Goal: Task Accomplishment & Management: Use online tool/utility

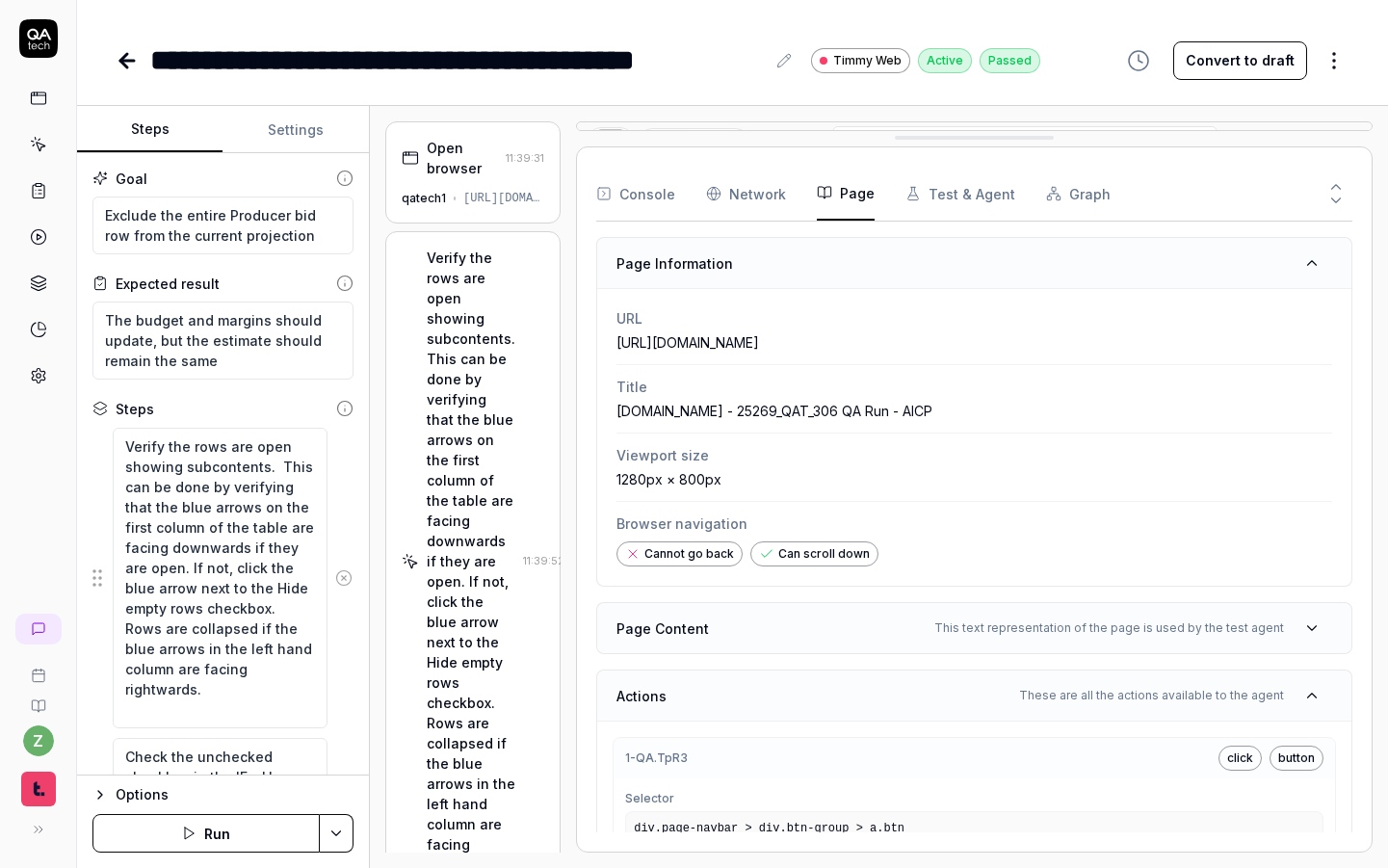
scroll to position [780, 0]
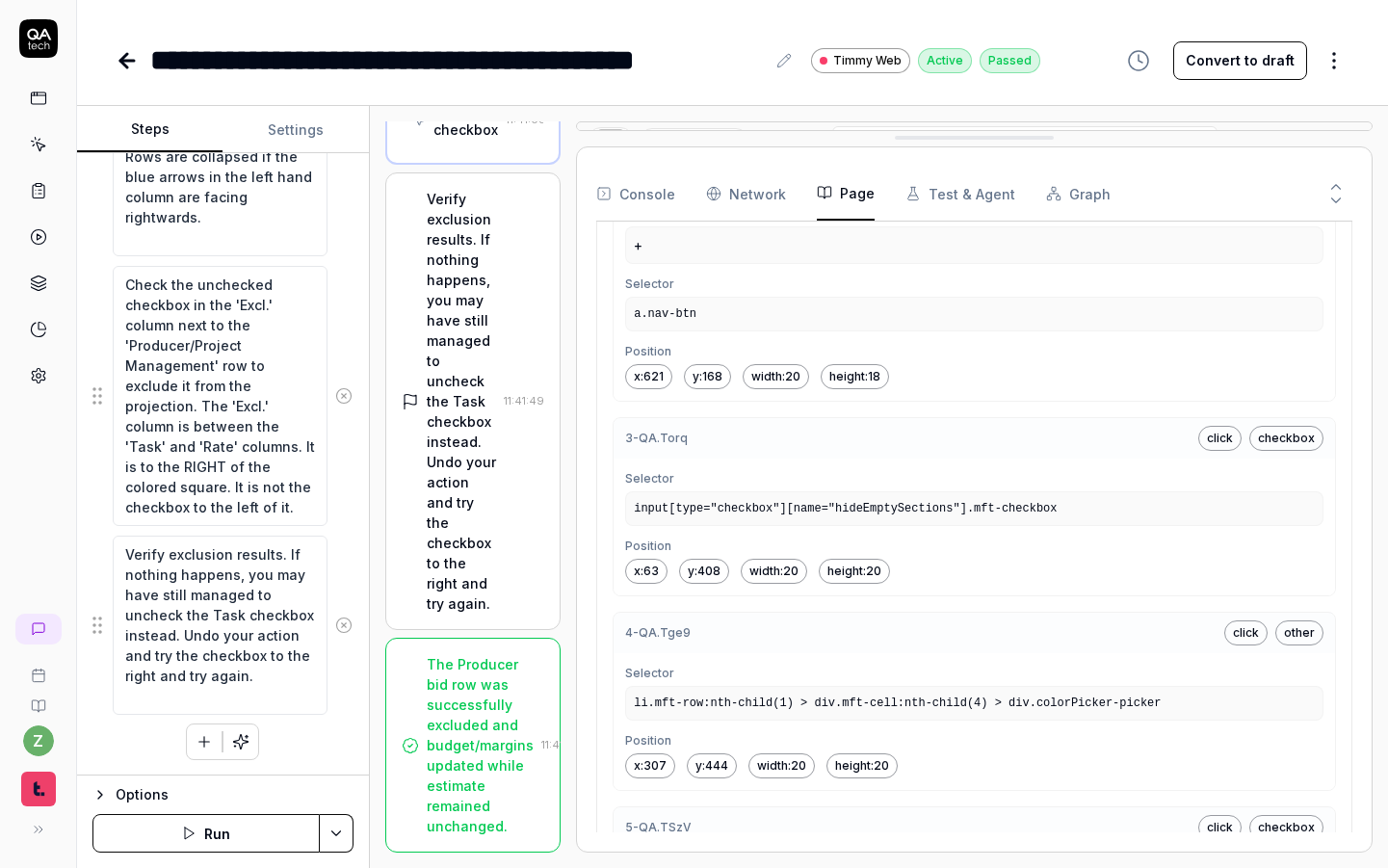
click at [48, 143] on link at bounding box center [39, 145] width 35 height 35
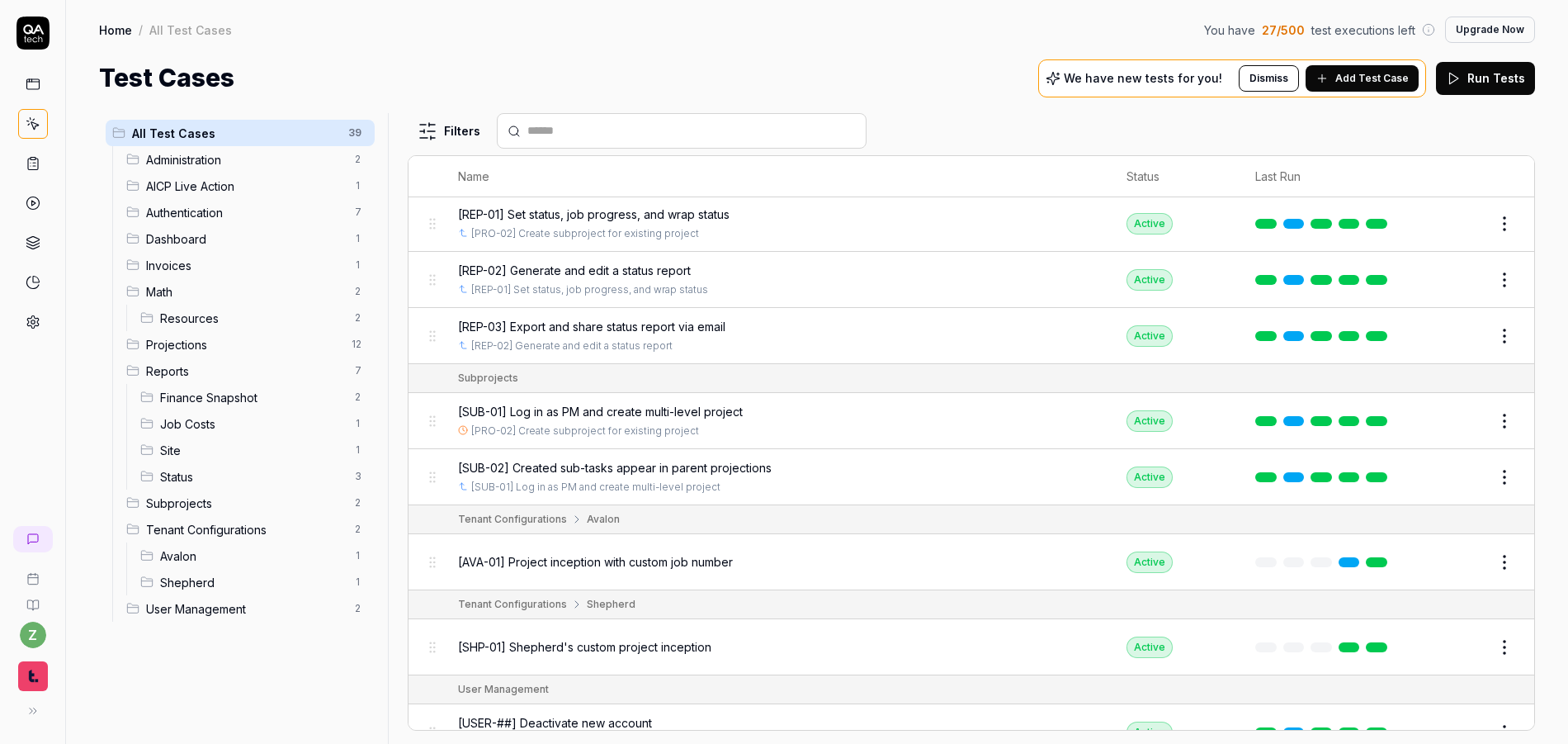
scroll to position [2145, 0]
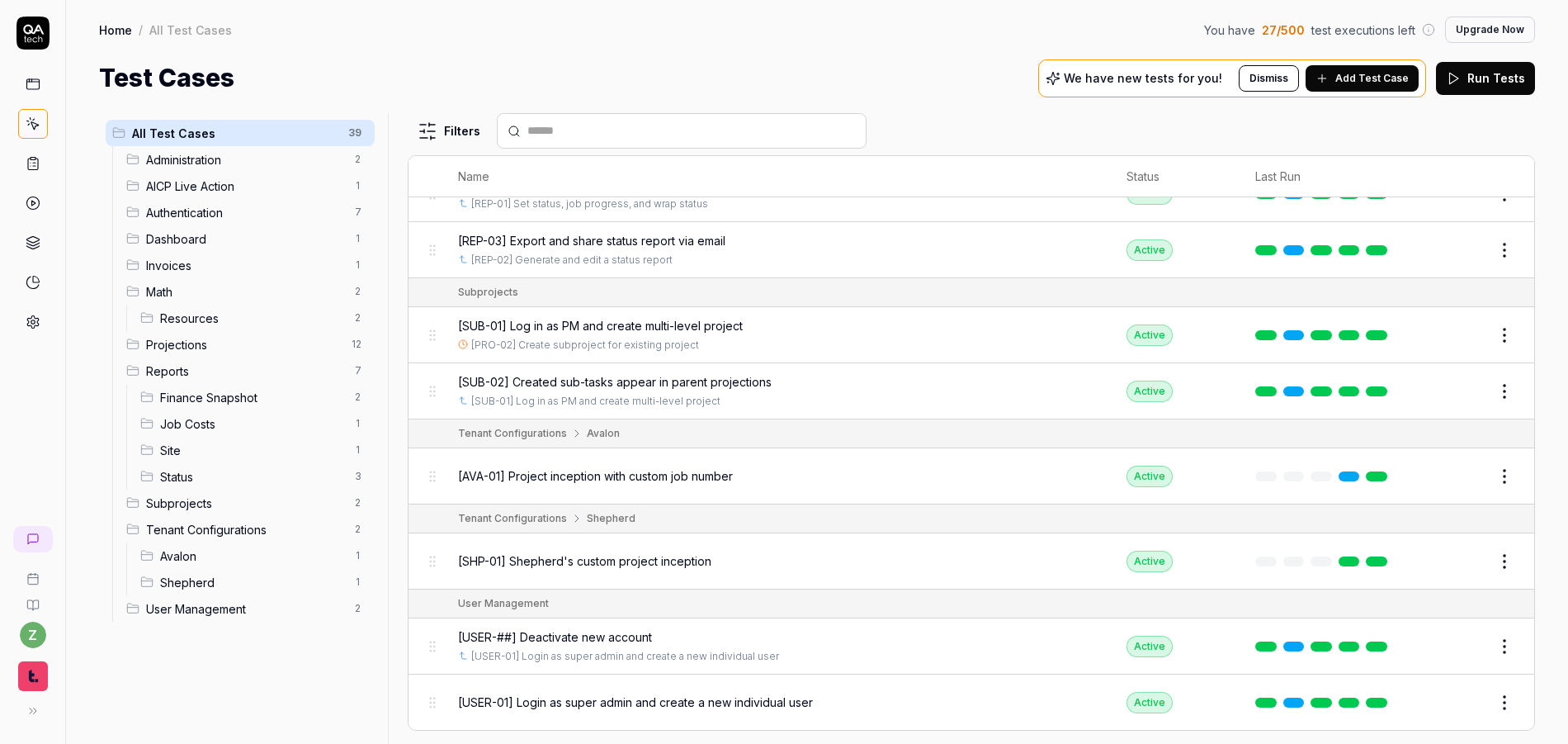
click at [583, 632] on span "[USER-##] Deactivate new account" at bounding box center [554, 637] width 194 height 17
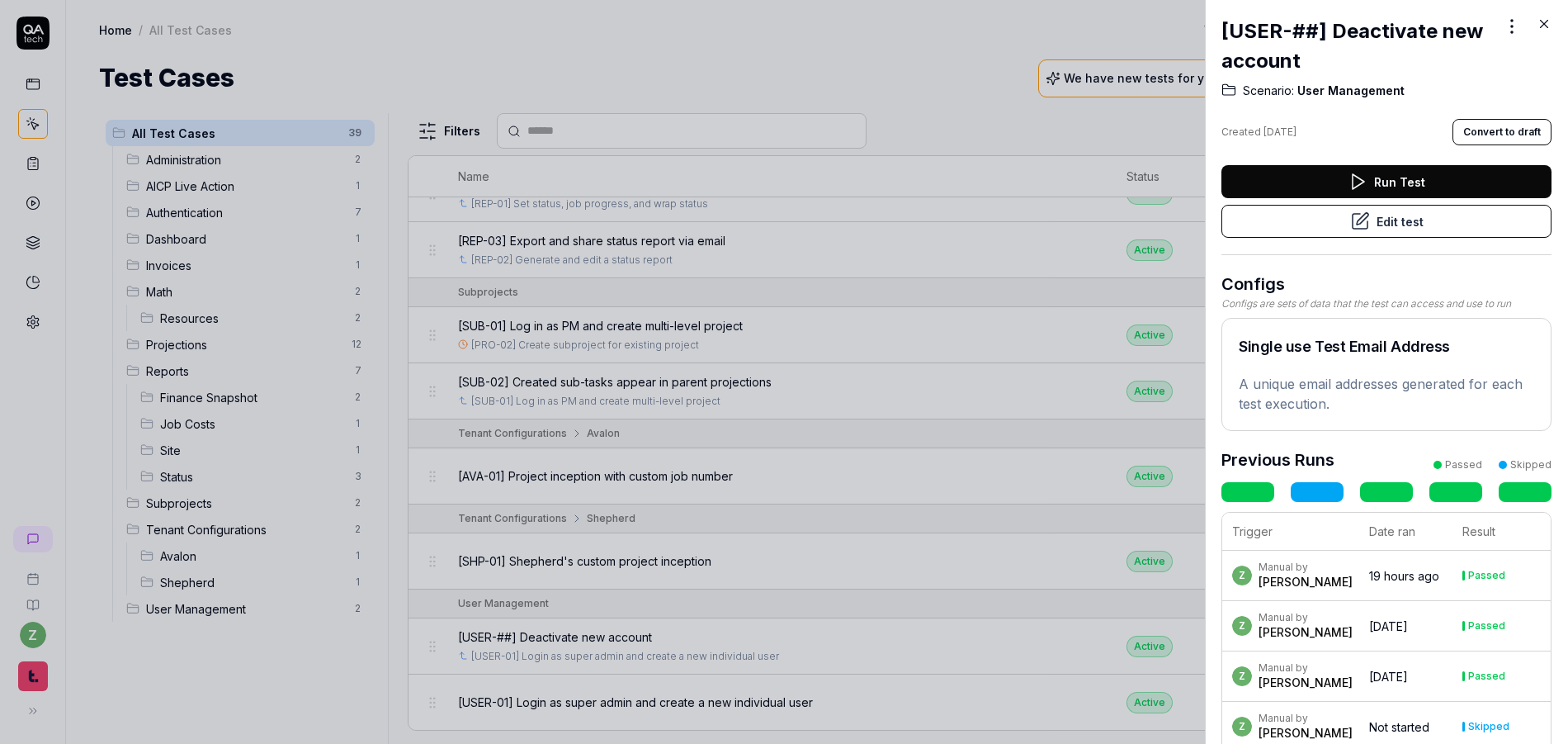
click at [1188, 39] on h2 "[USER-##] Deactivate new account" at bounding box center [1360, 47] width 278 height 60
click at [1188, 33] on h2 "[USER-##] Deactivate new account" at bounding box center [1360, 47] width 278 height 60
click at [1188, 24] on div "[USER-##] Deactivate new account Scenario: User Management Created Sep 19, 2025…" at bounding box center [784, 372] width 1568 height 744
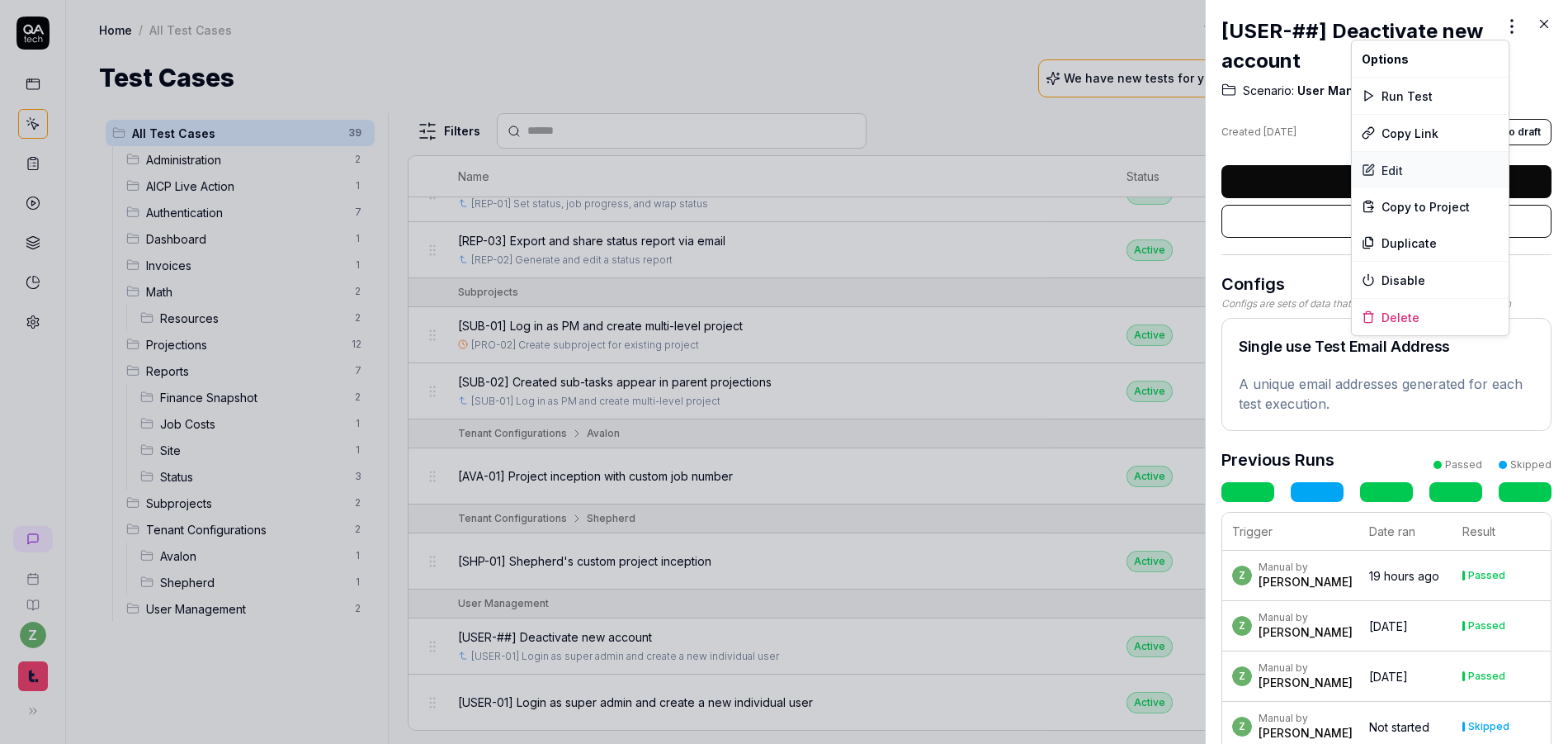
click at [1188, 170] on div "Edit" at bounding box center [1430, 170] width 157 height 37
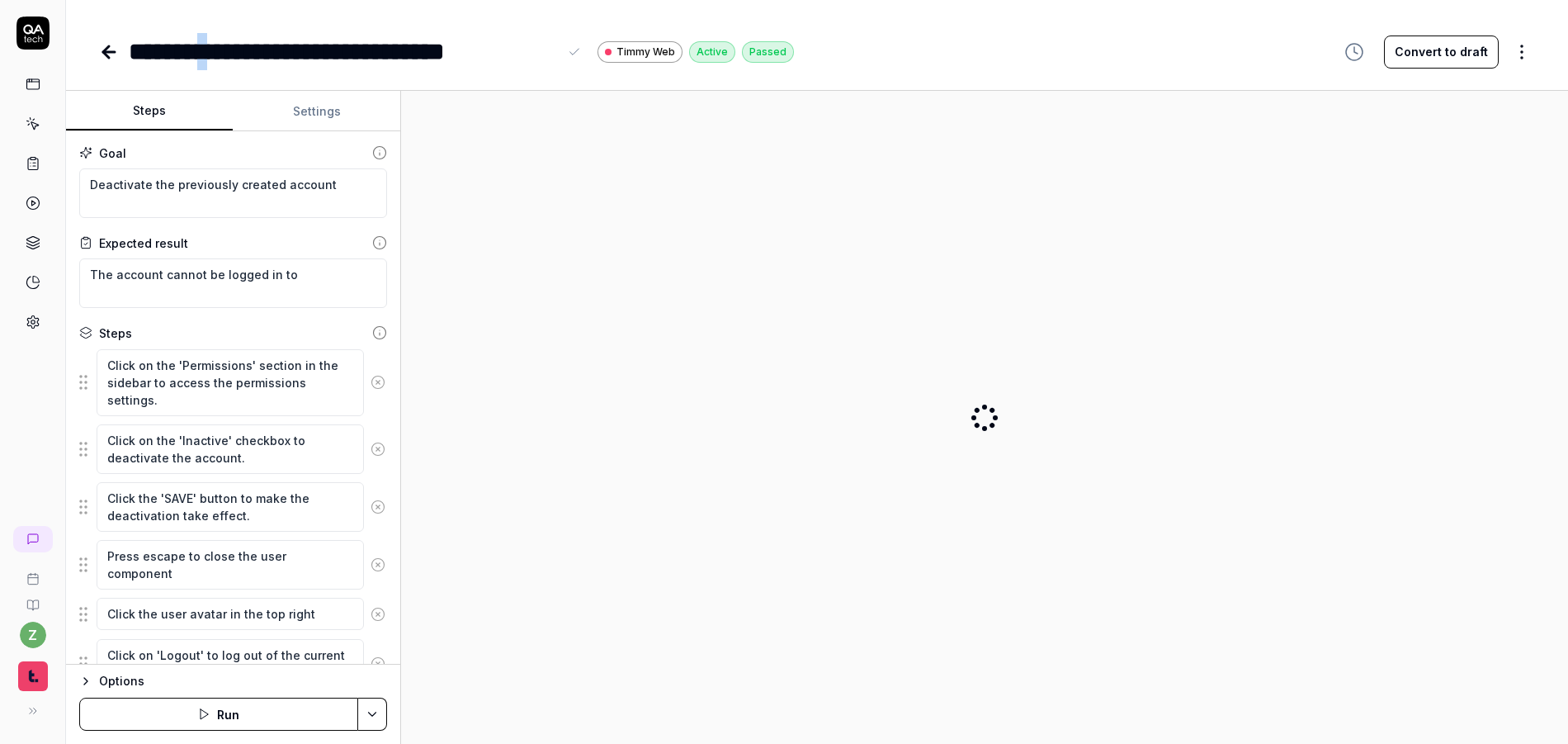
type textarea "*"
drag, startPoint x: 245, startPoint y: 61, endPoint x: 219, endPoint y: 59, distance: 26.1
click at [219, 59] on div "**********" at bounding box center [343, 52] width 430 height 37
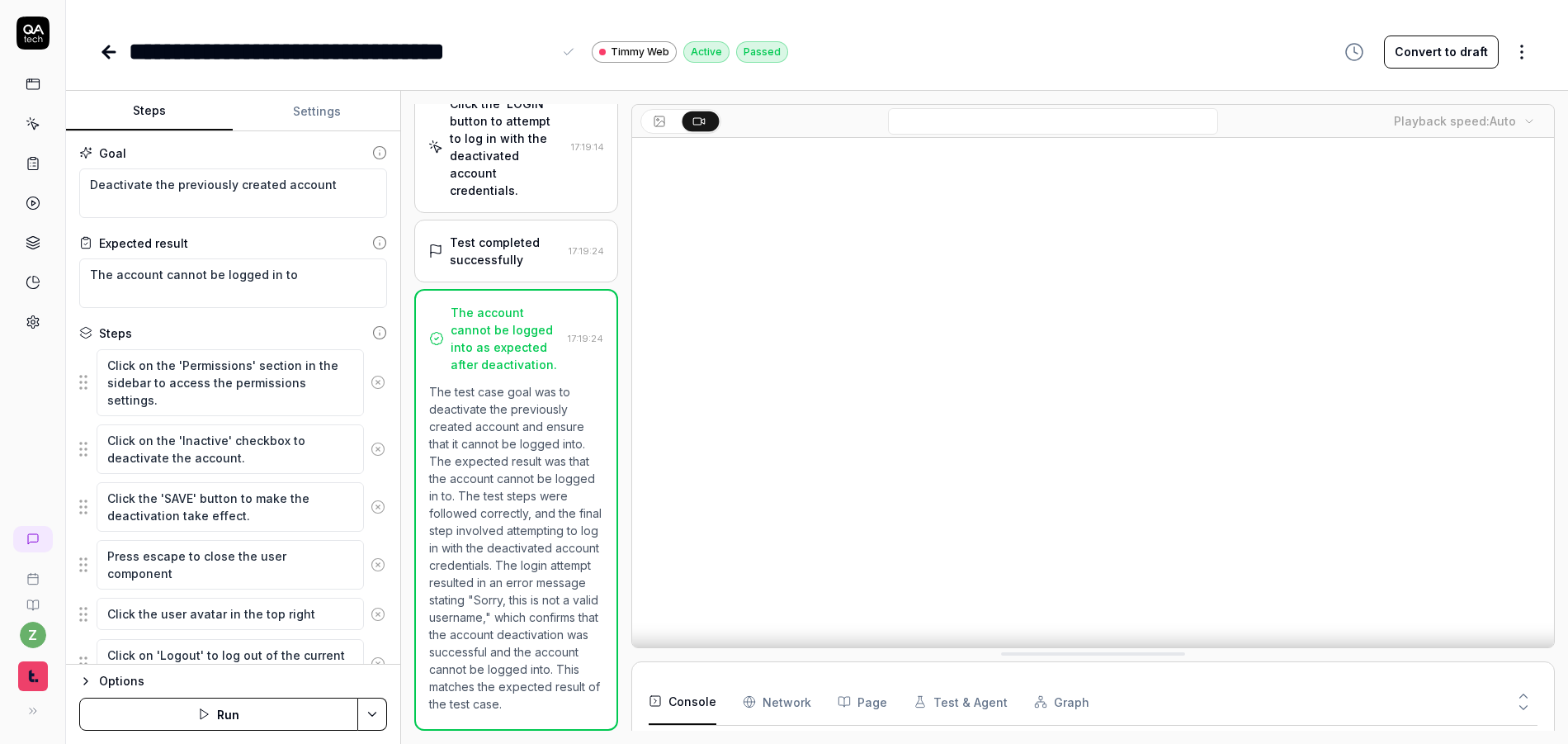
scroll to position [576, 0]
click at [336, 90] on hr at bounding box center [817, 90] width 1502 height 1
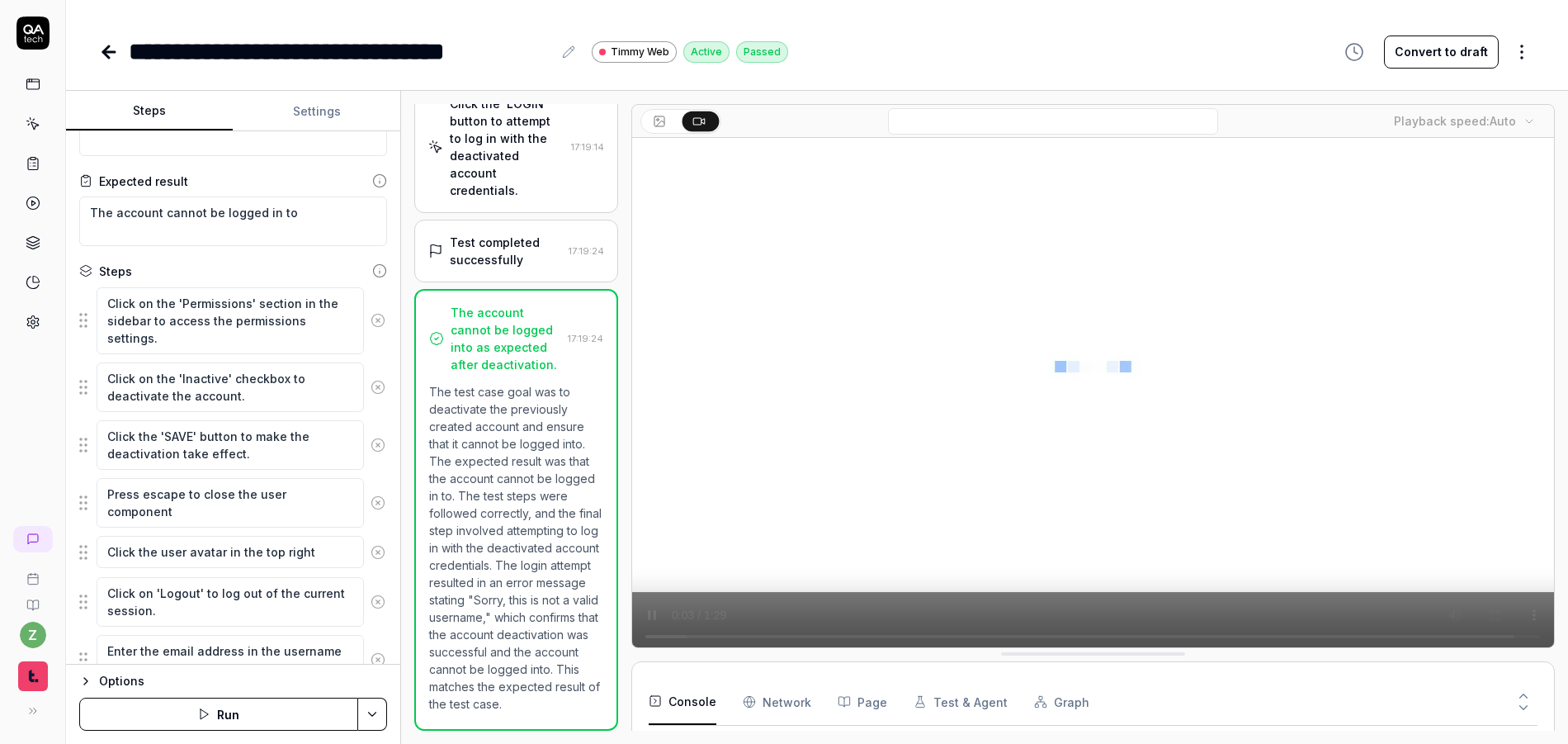
scroll to position [250, 0]
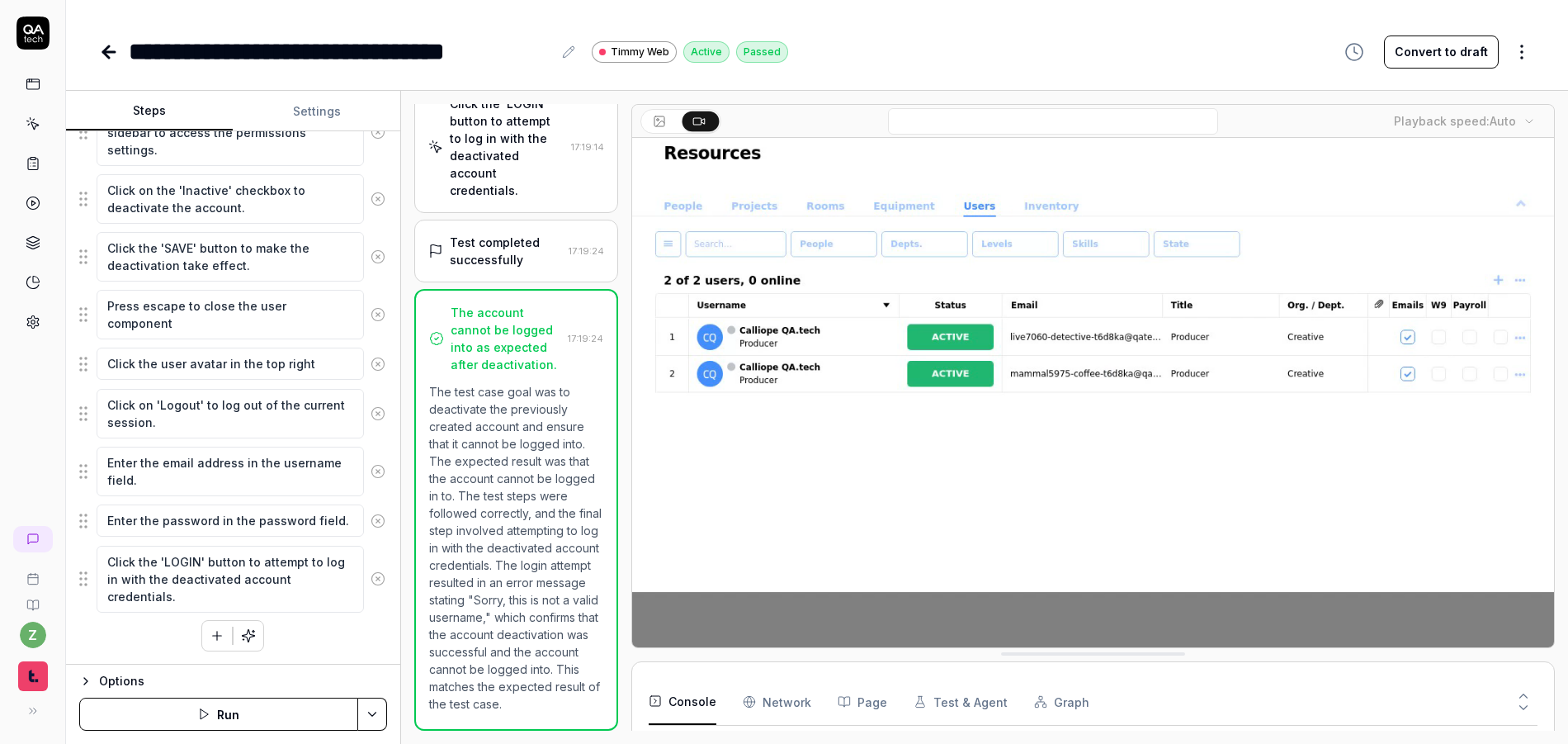
click at [22, 29] on icon at bounding box center [33, 33] width 33 height 33
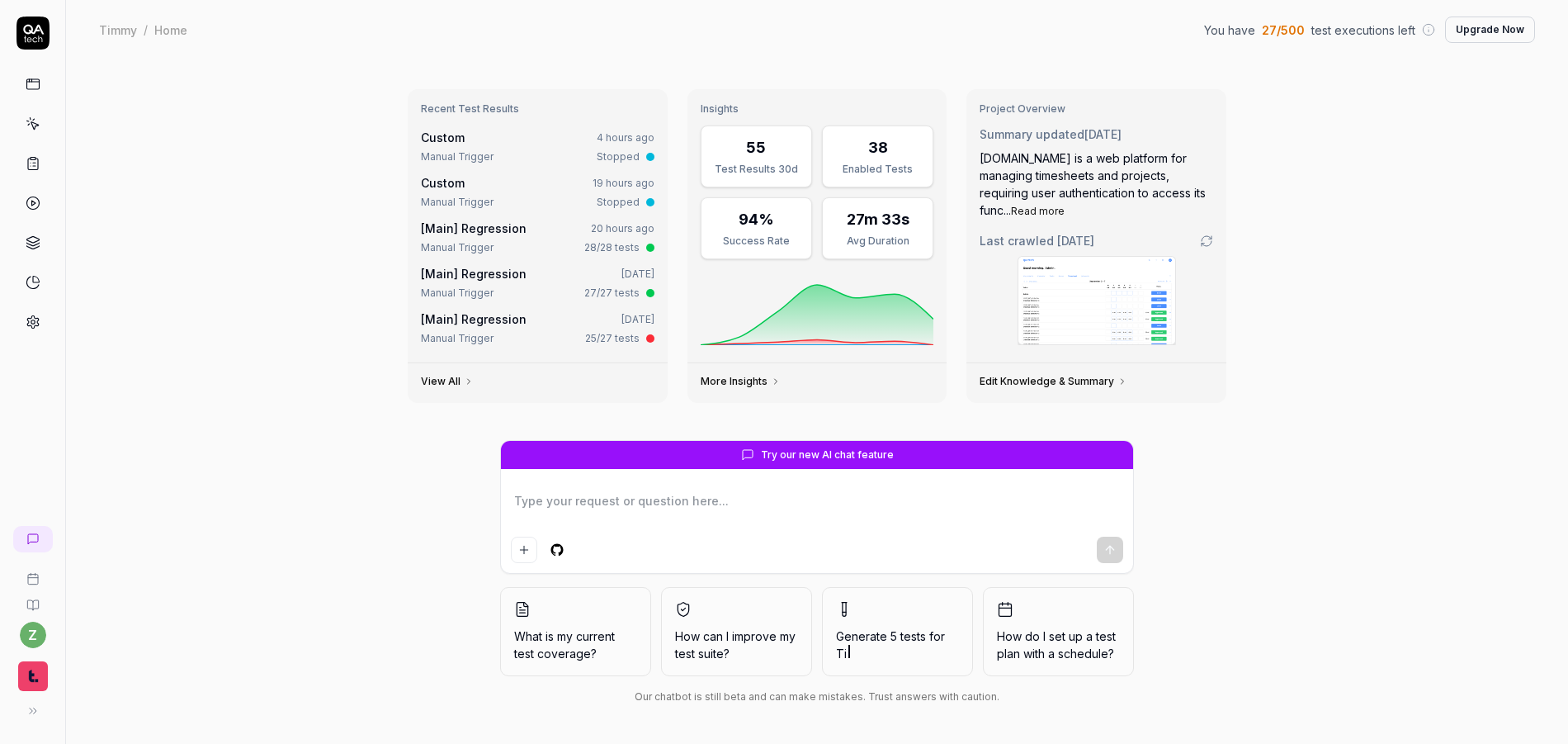
type textarea "*"
click at [24, 117] on link at bounding box center [33, 124] width 30 height 30
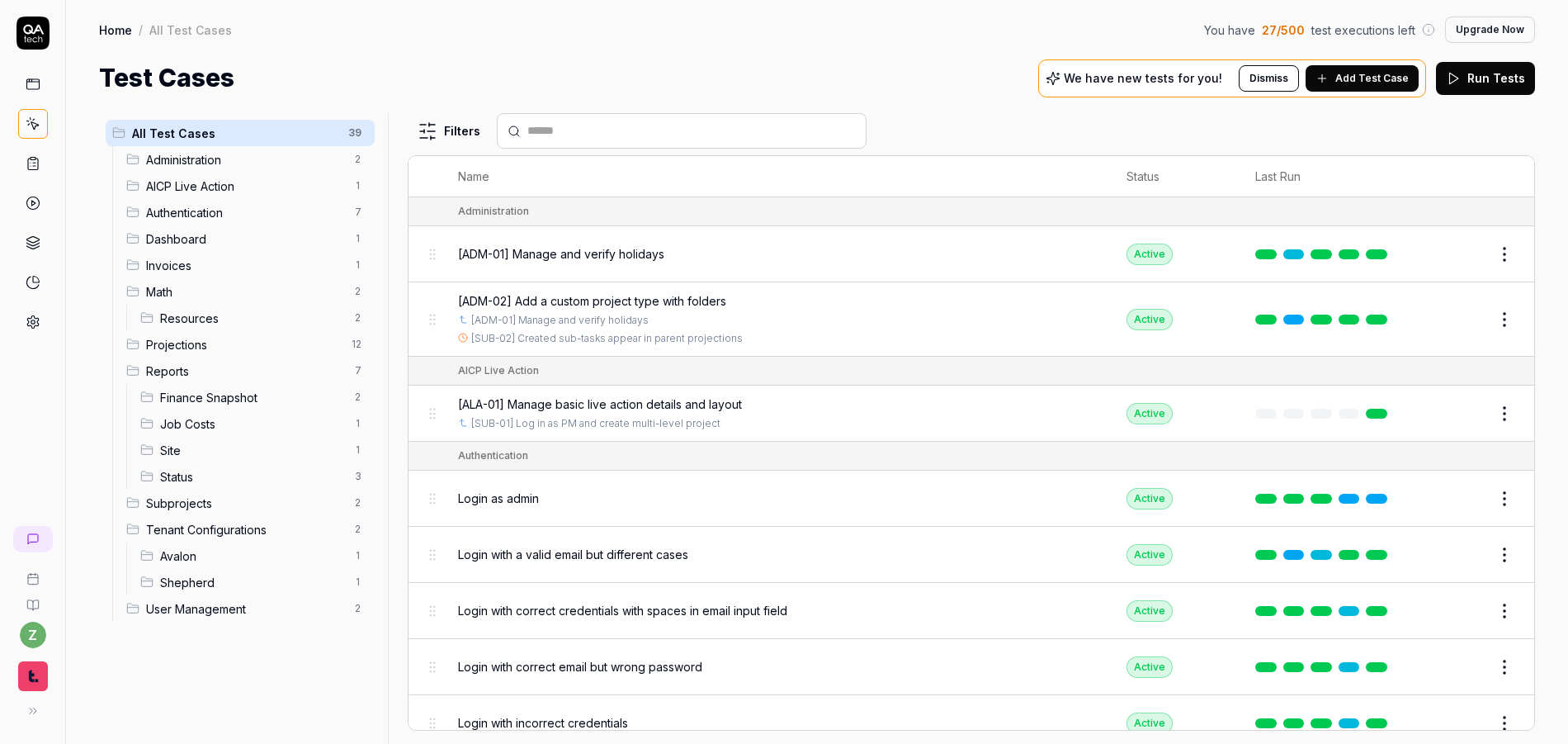
click at [1188, 79] on span "Add Test Case" at bounding box center [1372, 78] width 73 height 15
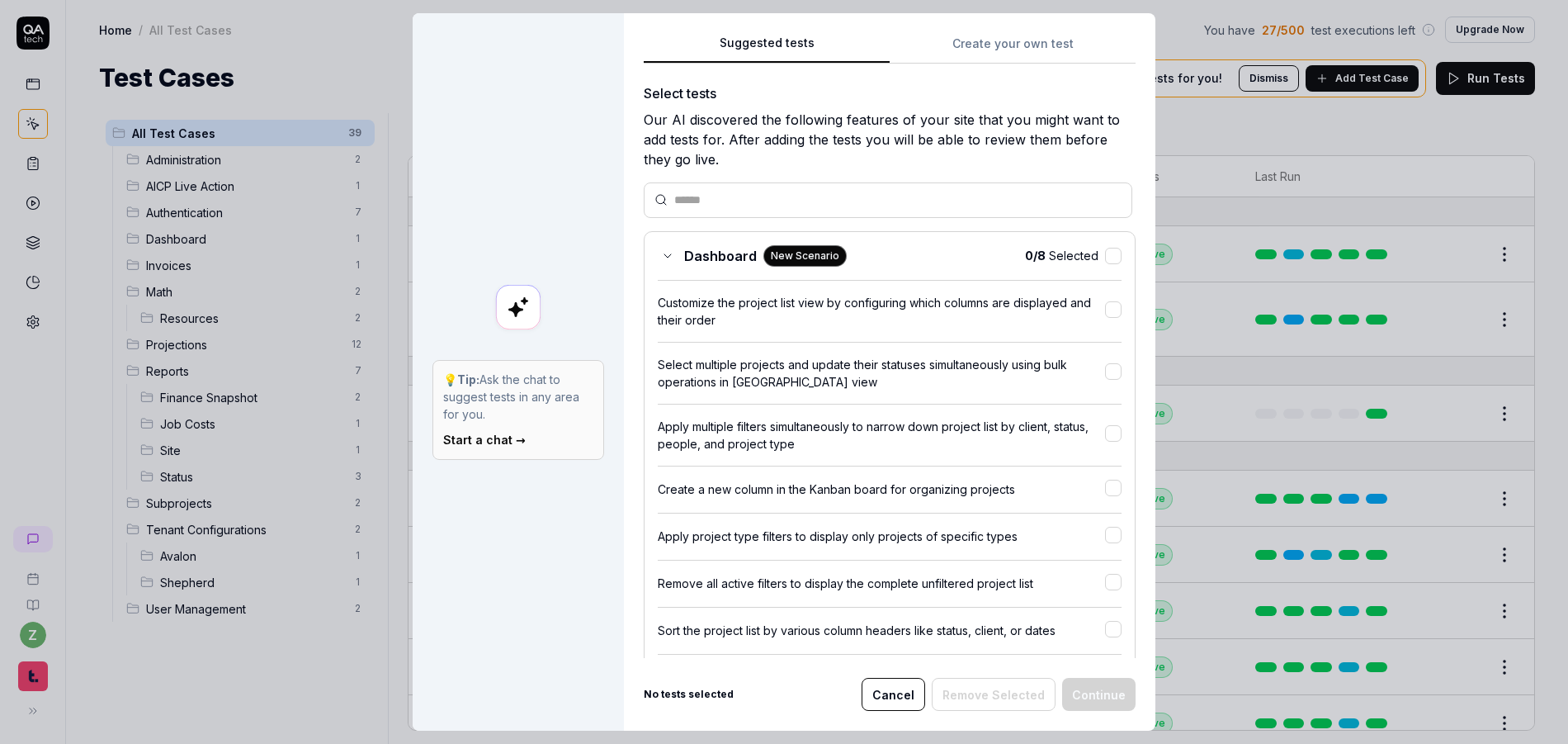
click at [953, 48] on button "Create your own test" at bounding box center [1013, 49] width 246 height 30
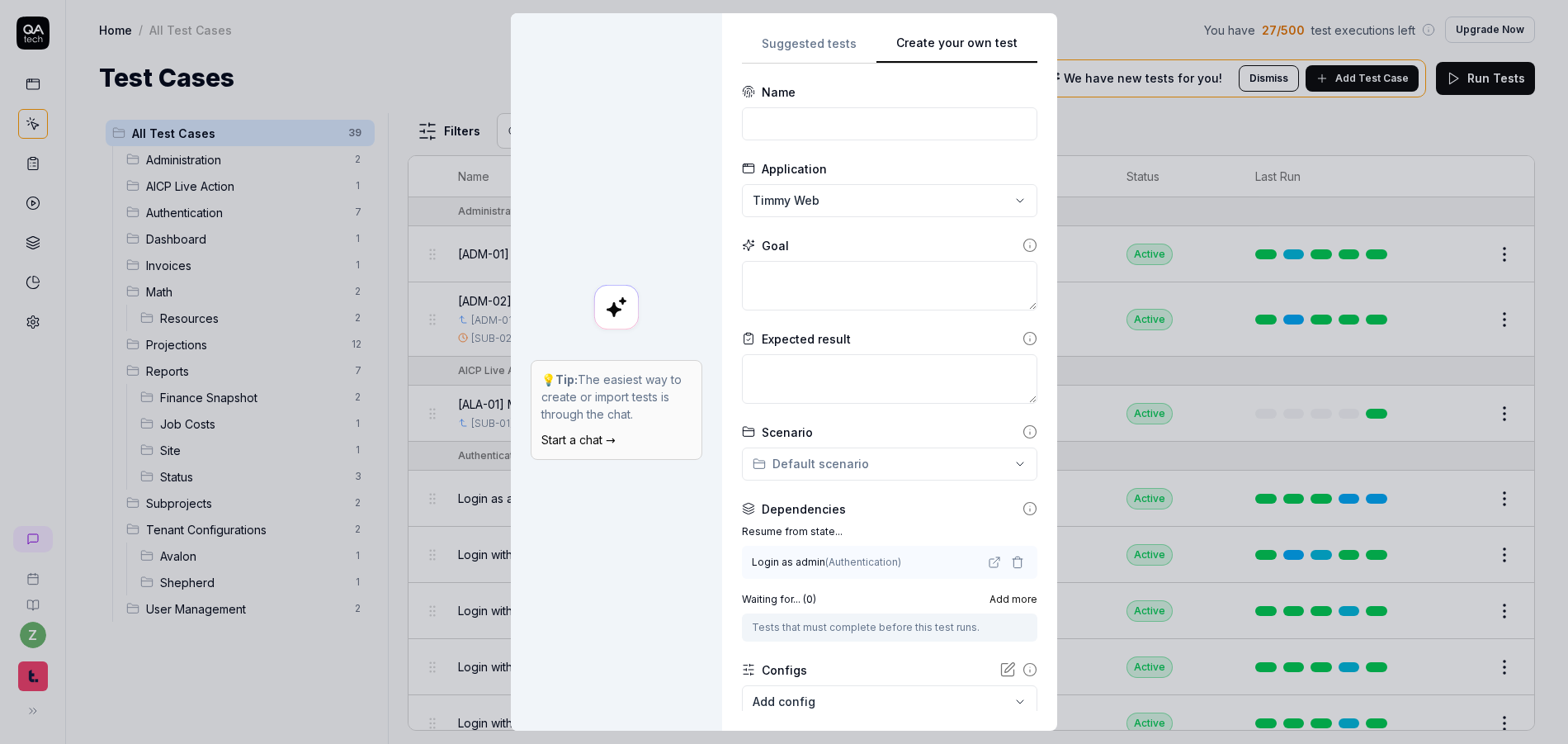
click at [870, 150] on form "**********" at bounding box center [890, 446] width 296 height 727
click at [863, 135] on input at bounding box center [890, 124] width 296 height 33
paste input "[ALA-02] Build AICP production budget and set rates"
drag, startPoint x: 931, startPoint y: 127, endPoint x: 1054, endPoint y: 123, distance: 123.1
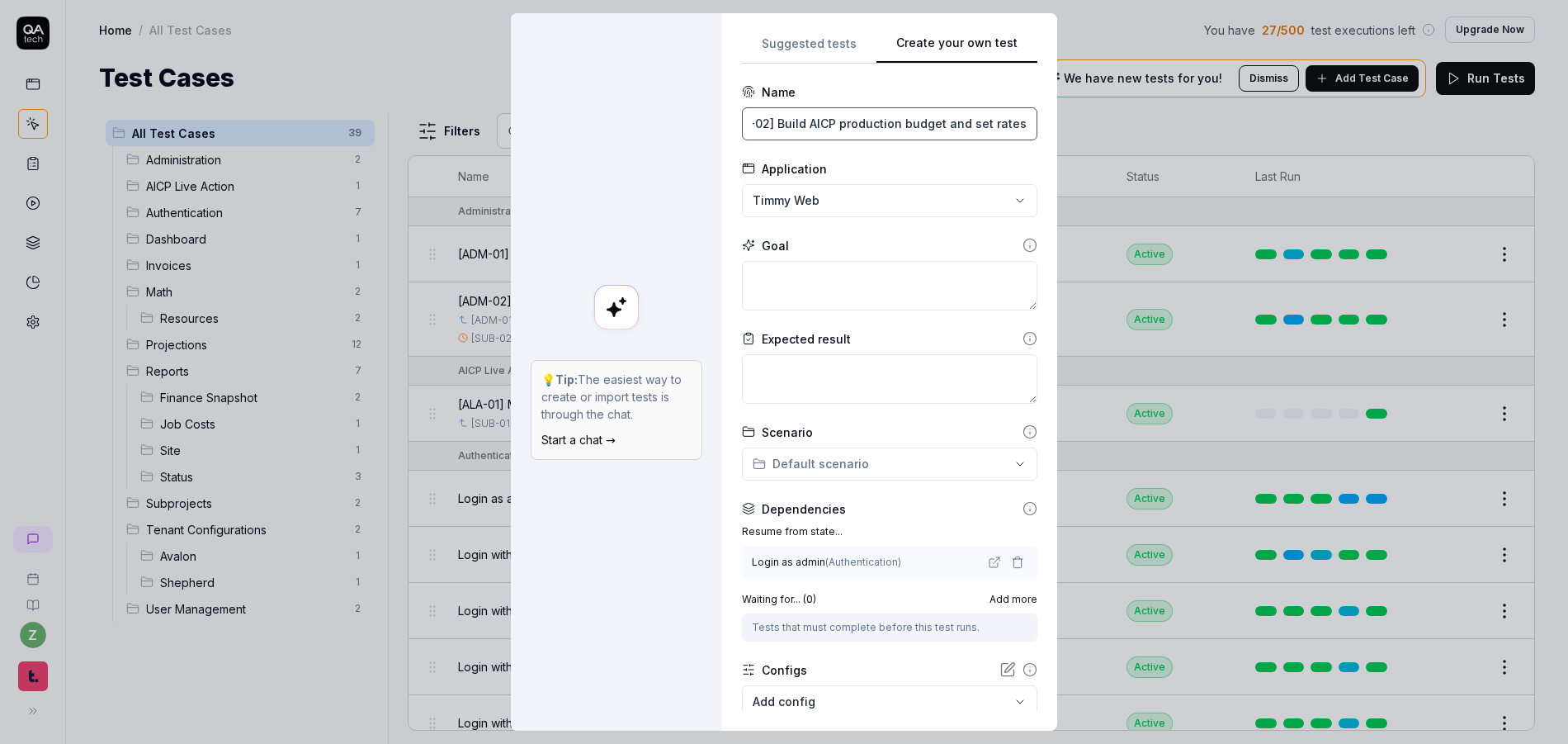
click at [1054, 123] on div "**********" at bounding box center [784, 372] width 1568 height 744
click at [978, 126] on input "[ALA-02] Build AICP production budget and set rates" at bounding box center [890, 124] width 296 height 33
drag, startPoint x: 961, startPoint y: 124, endPoint x: 946, endPoint y: 126, distance: 15.1
click at [946, 126] on input "[ALA-02] Build AICP production budget and set rates" at bounding box center [890, 124] width 296 height 33
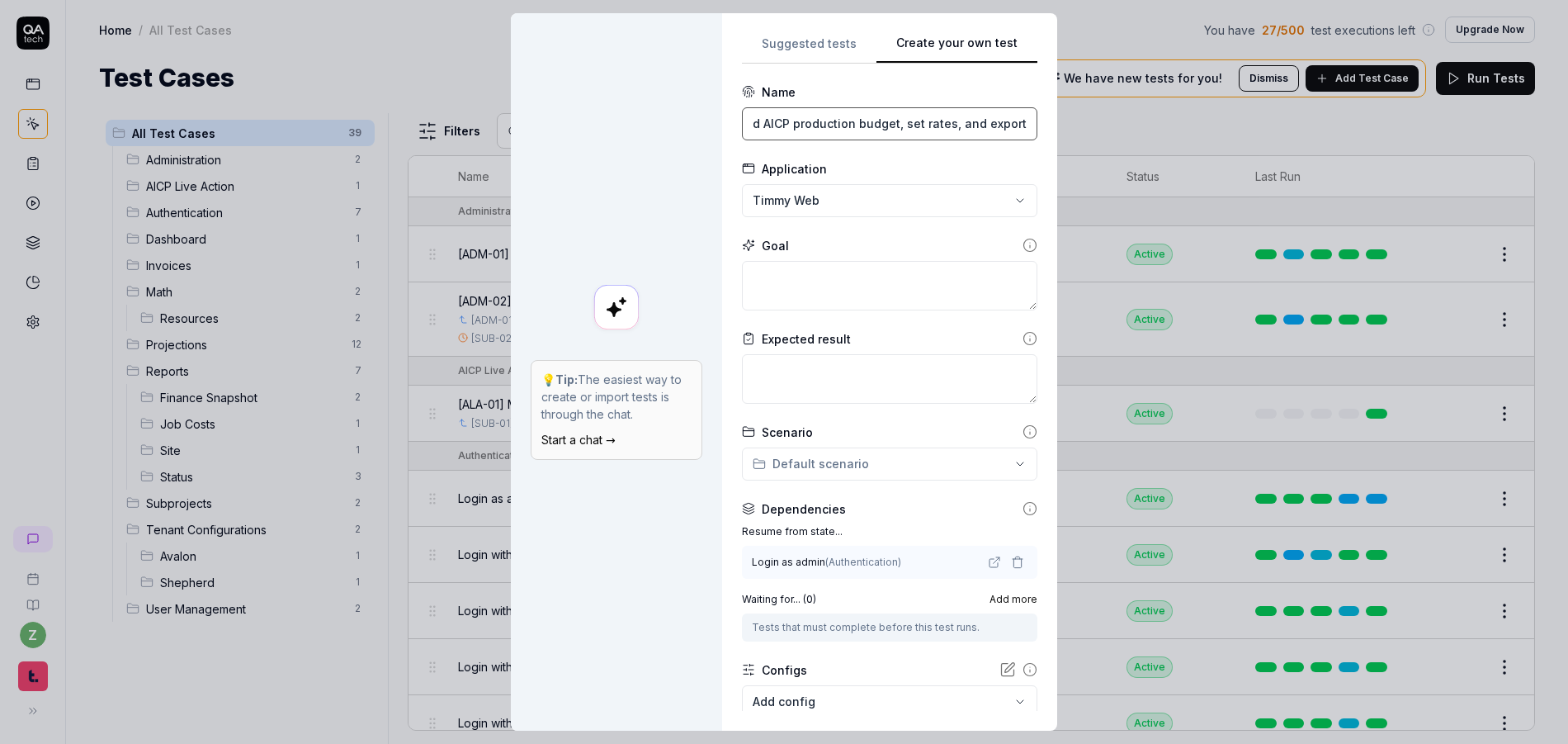
type input "[ALA-02] Build AICP production budget, set rates, and export"
click at [703, 107] on div "💡 Tip: The easiest way to create or import tests is through the chat. Start a c…" at bounding box center [617, 372] width 211 height 717
click at [801, 278] on textarea at bounding box center [890, 286] width 296 height 50
paste textarea "Set the markup (production fee) percentage to 20% from 25% (scroll down on the …"
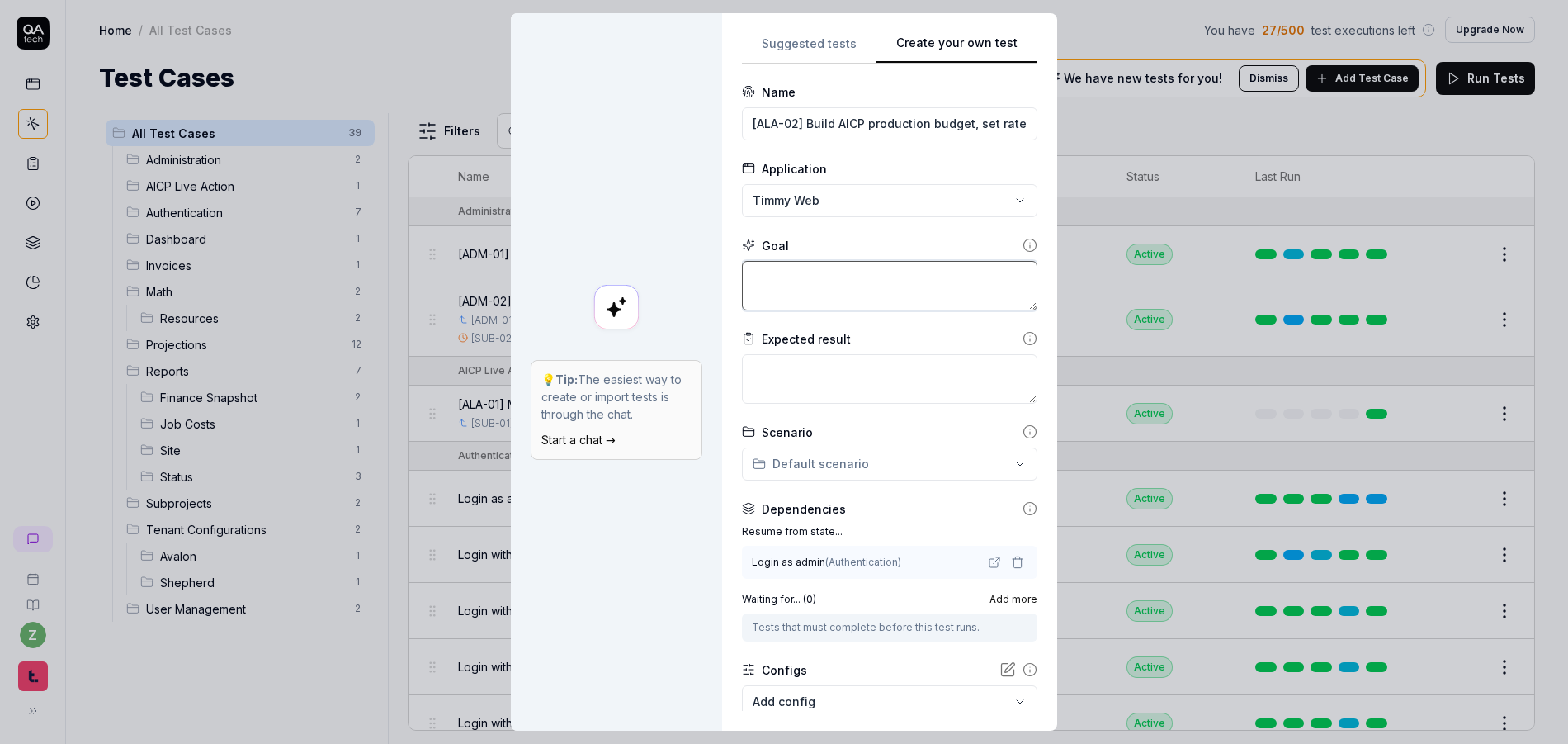
type textarea "*"
type textarea "Set the markup (production fee) percentage to 20% from 25% (scroll down on the …"
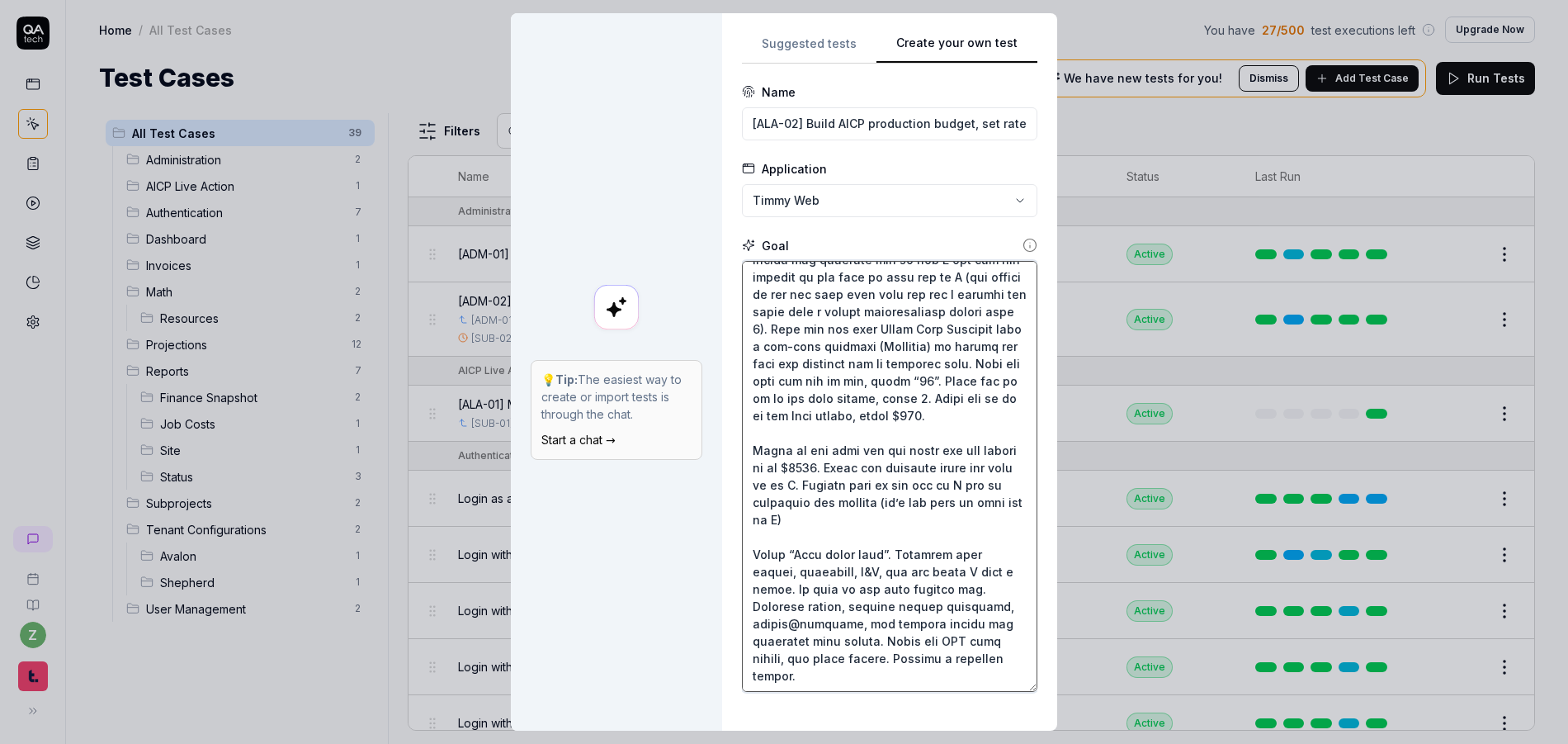
type textarea "*"
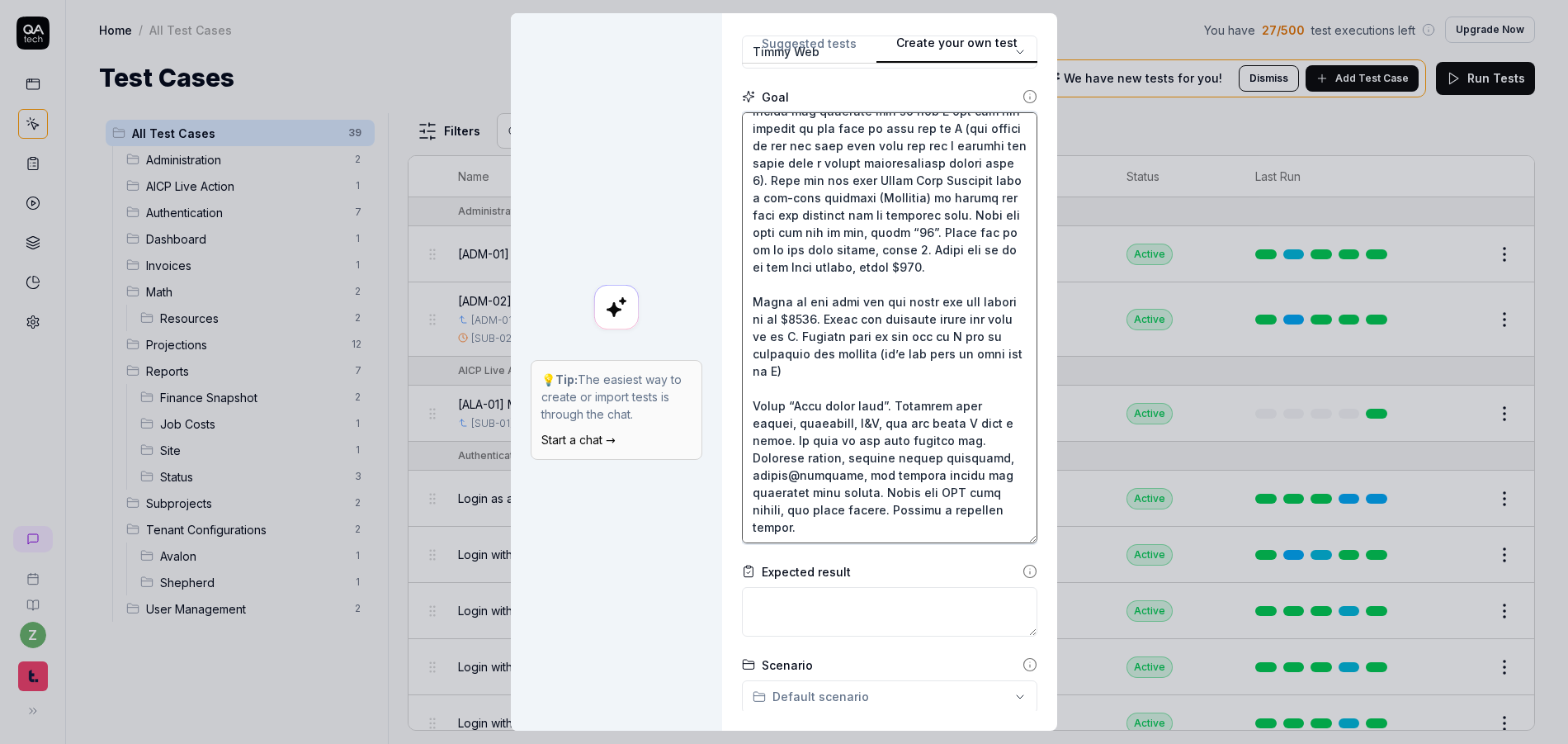
scroll to position [198, 0]
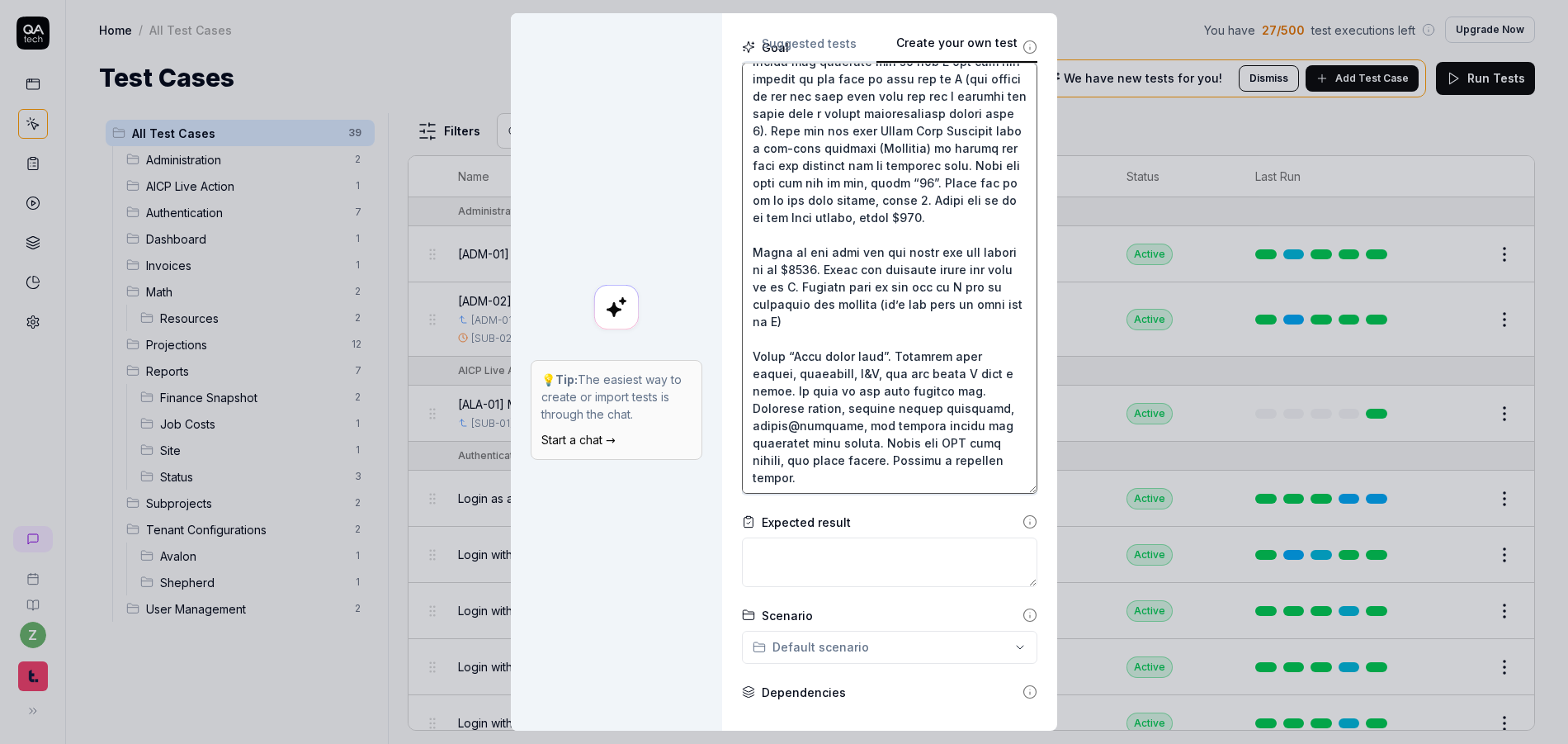
type textarea "Set the markup (production fee) percentage to 20% from 25% (scroll down on the …"
click at [799, 556] on textarea at bounding box center [890, 563] width 296 height 50
type textarea "*"
type textarea "A"
type textarea "*"
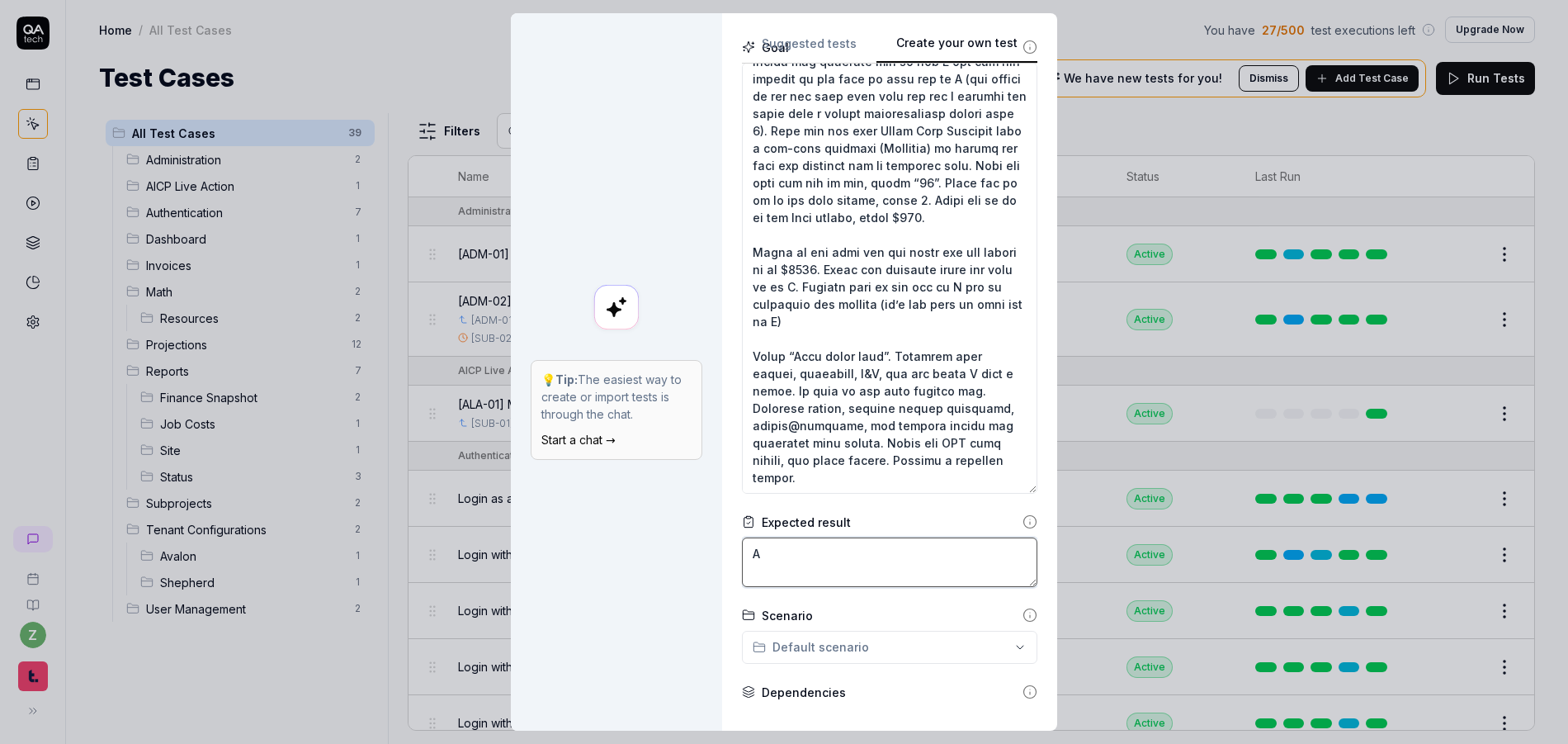
type textarea "Al"
type textarea "*"
type textarea "All"
type textarea "*"
type textarea "All"
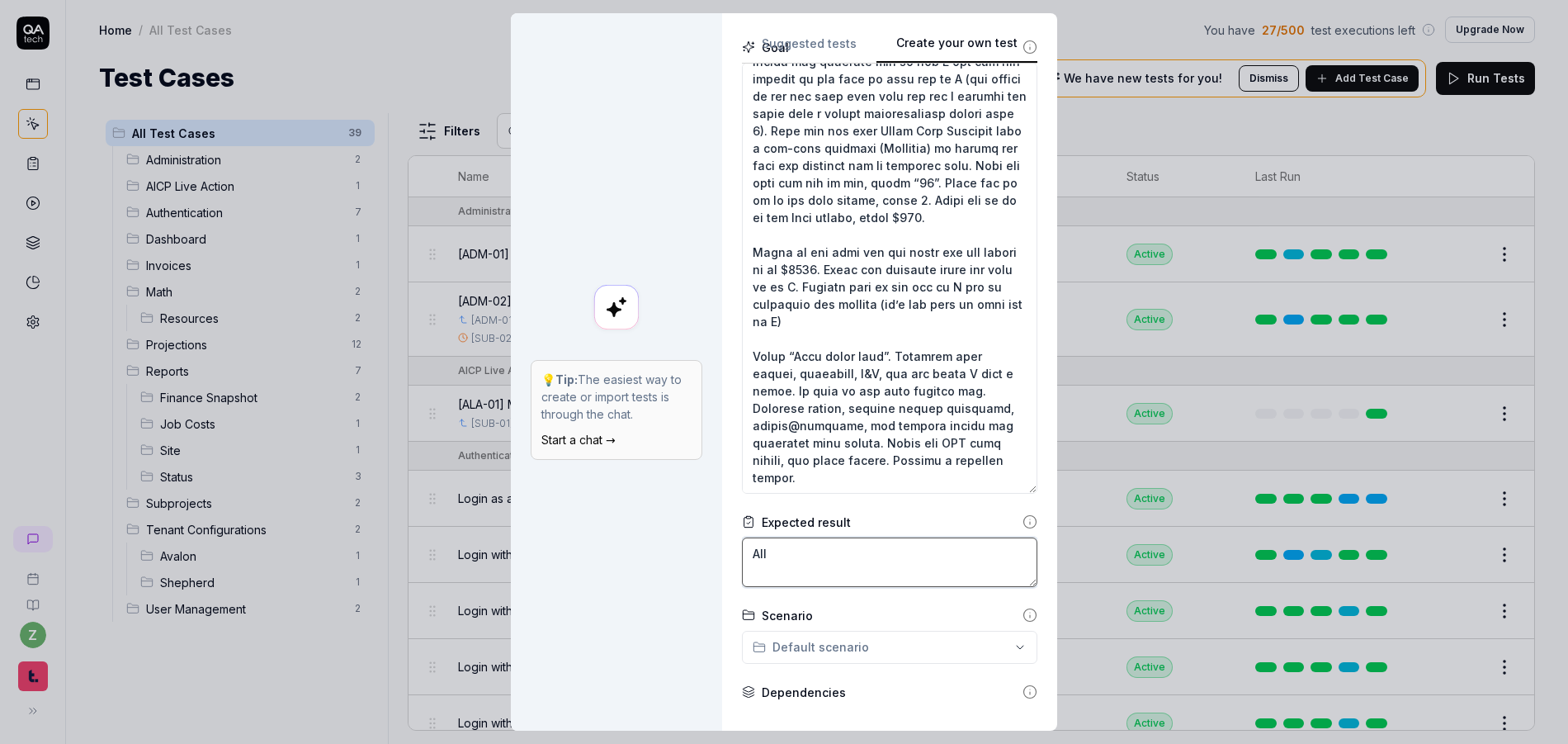
type textarea "*"
type textarea "All p"
type textarea "*"
type textarea "All pr"
type textarea "*"
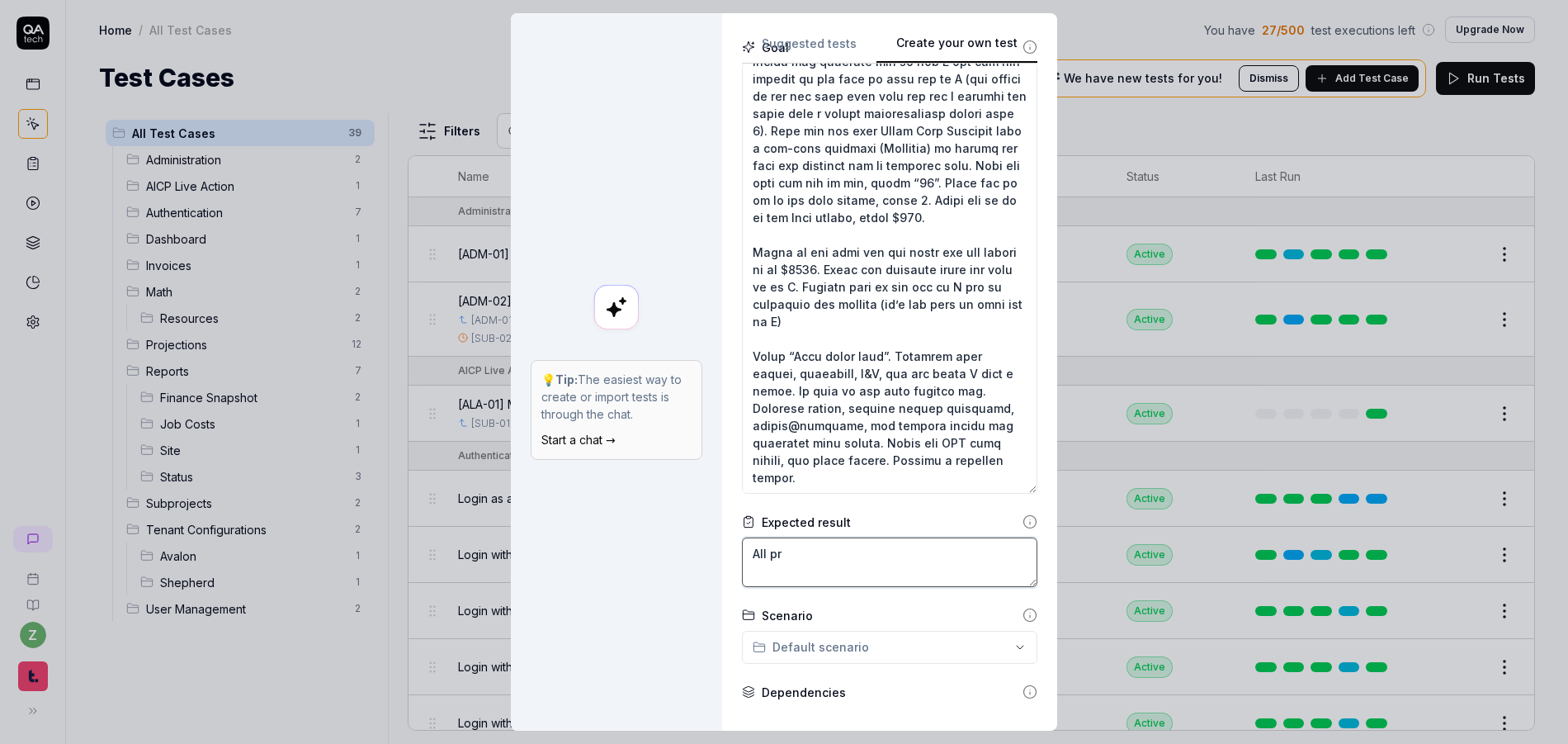
type textarea "All pre"
type textarea "*"
type textarea "All prev"
type textarea "*"
type textarea "All previ"
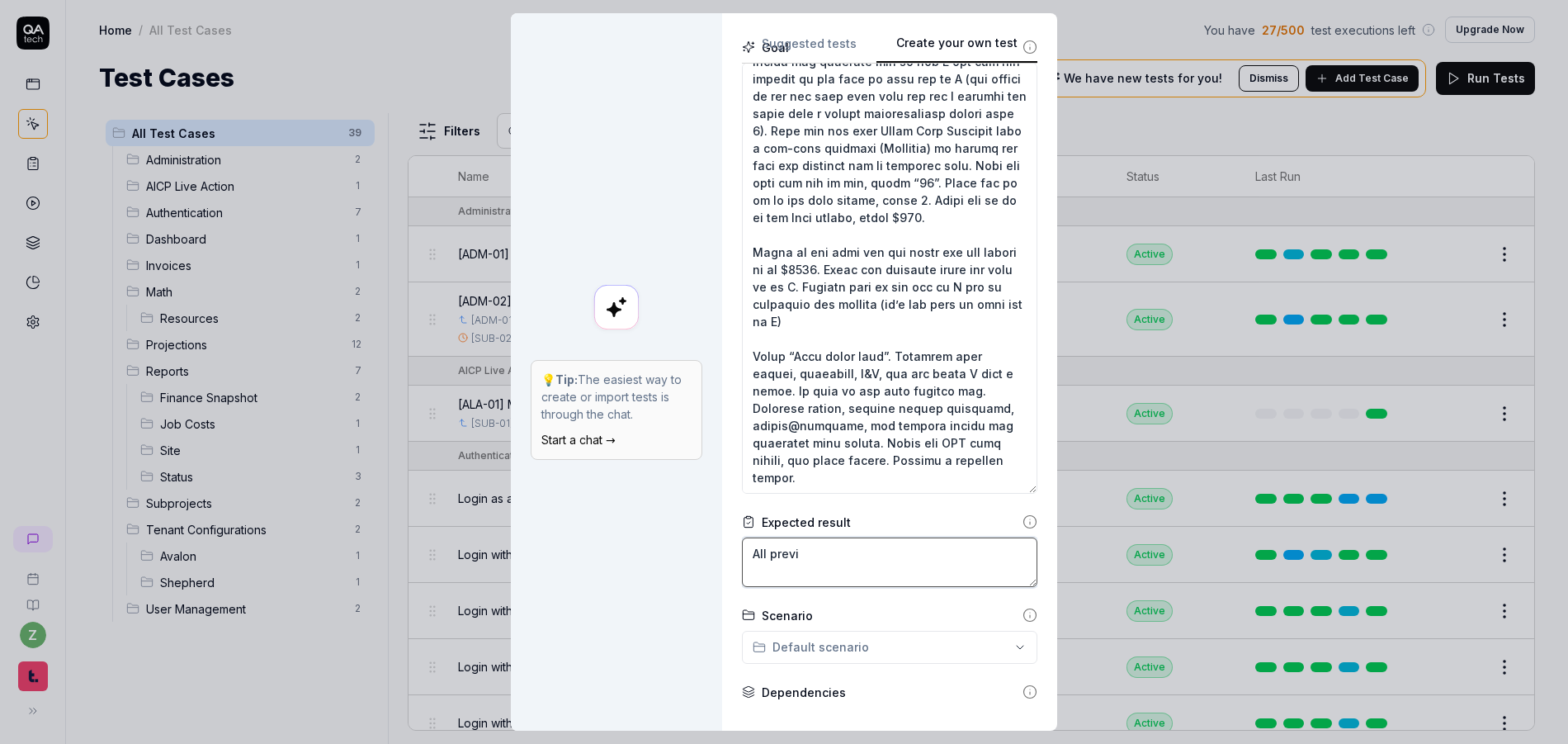
type textarea "*"
type textarea "All previo"
type textarea "*"
type textarea "All previou"
type textarea "*"
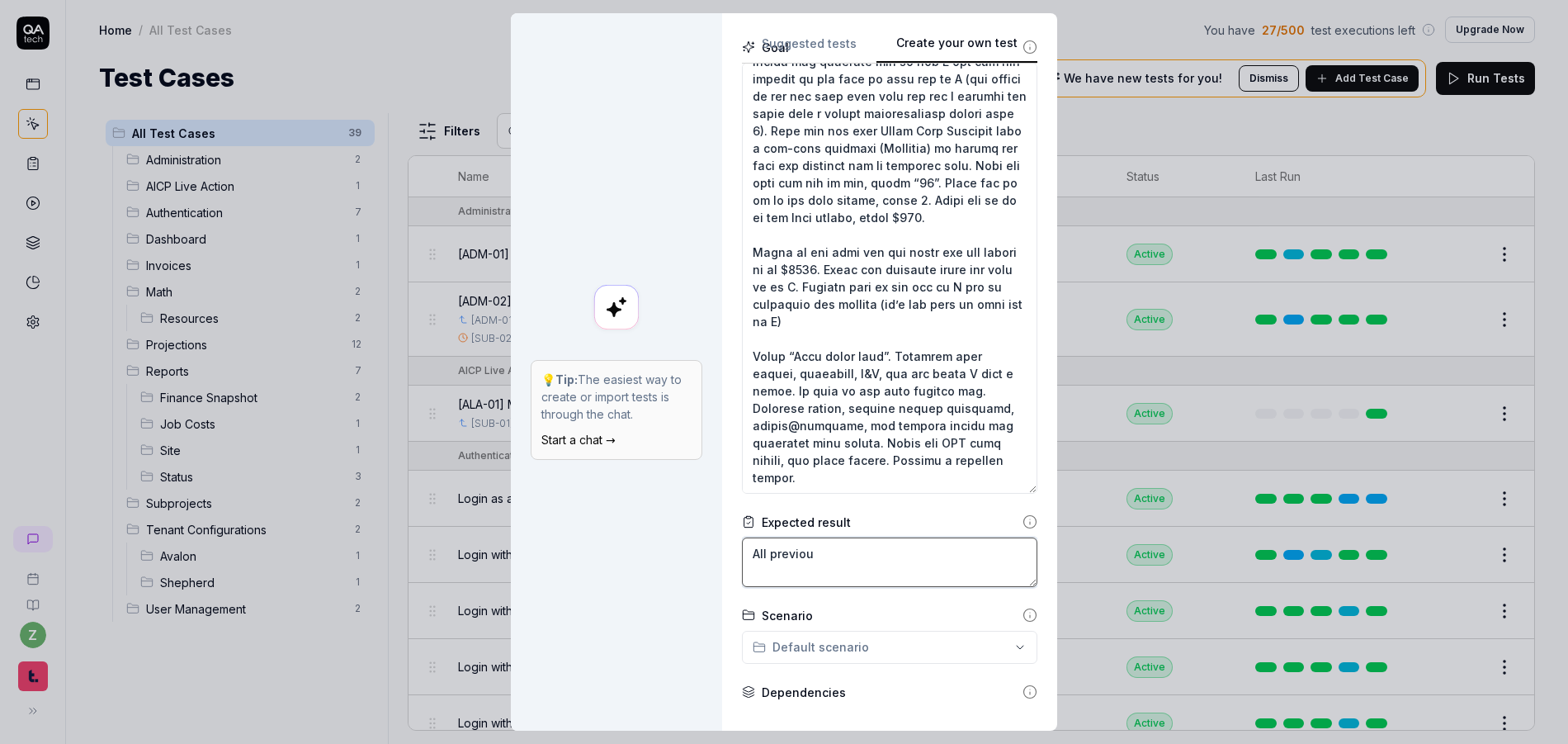
type textarea "All previous"
type textarea "*"
type textarea "All previous"
type textarea "*"
type textarea "All previous v"
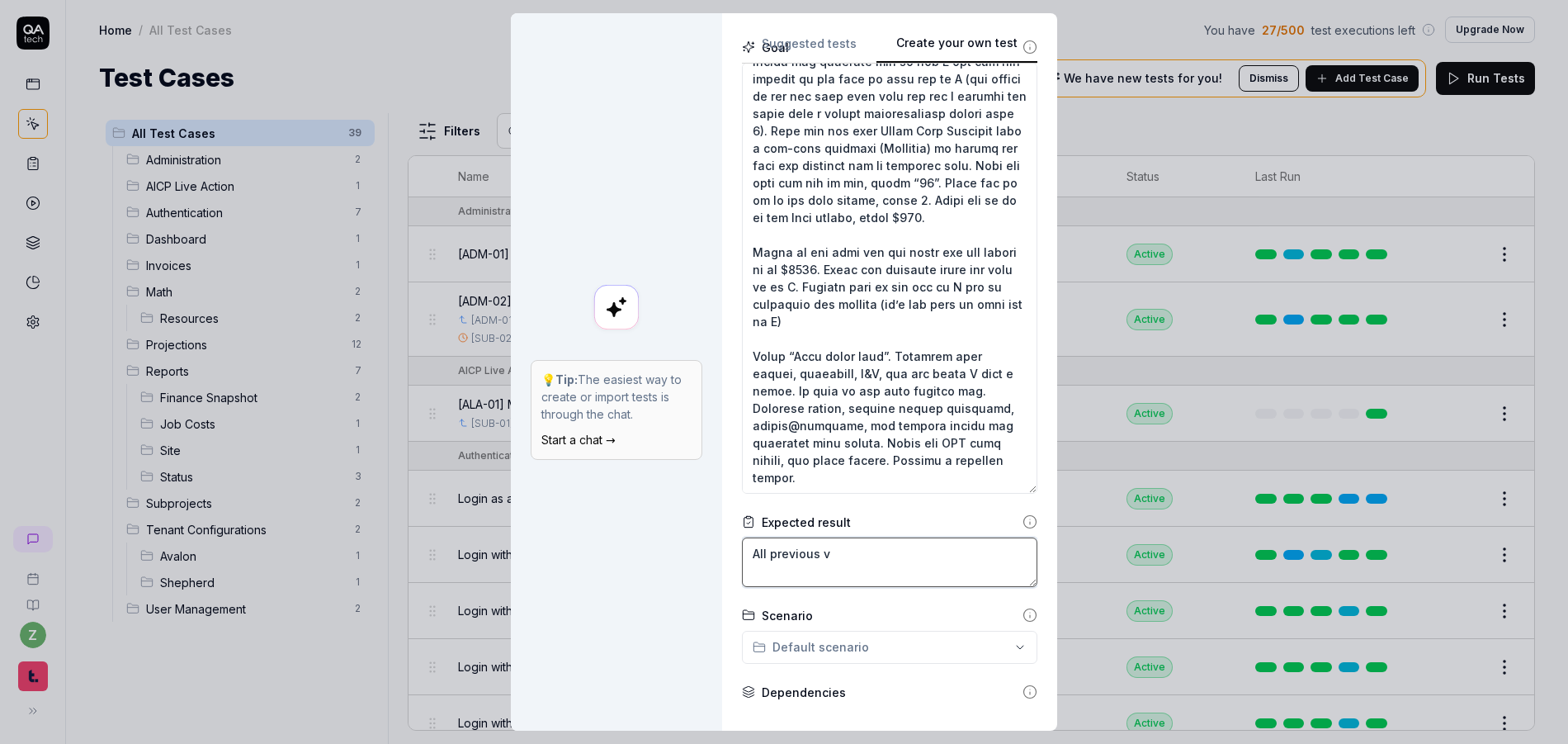
type textarea "*"
type textarea "All previous va"
type textarea "*"
type textarea "All previous val"
type textarea "*"
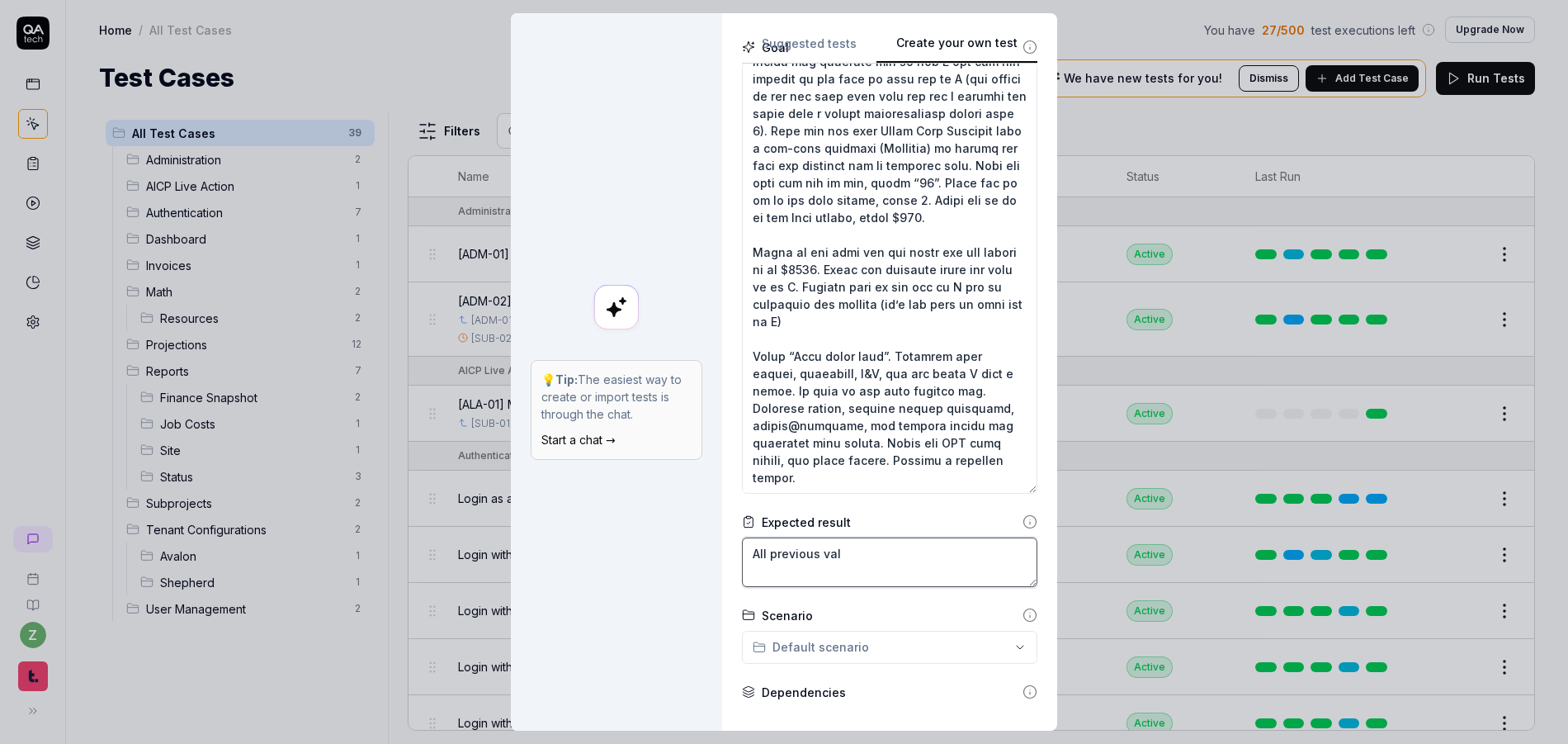
type textarea "All previous vali"
type textarea "*"
type textarea "All previous valid"
type textarea "*"
type textarea "All previous valida"
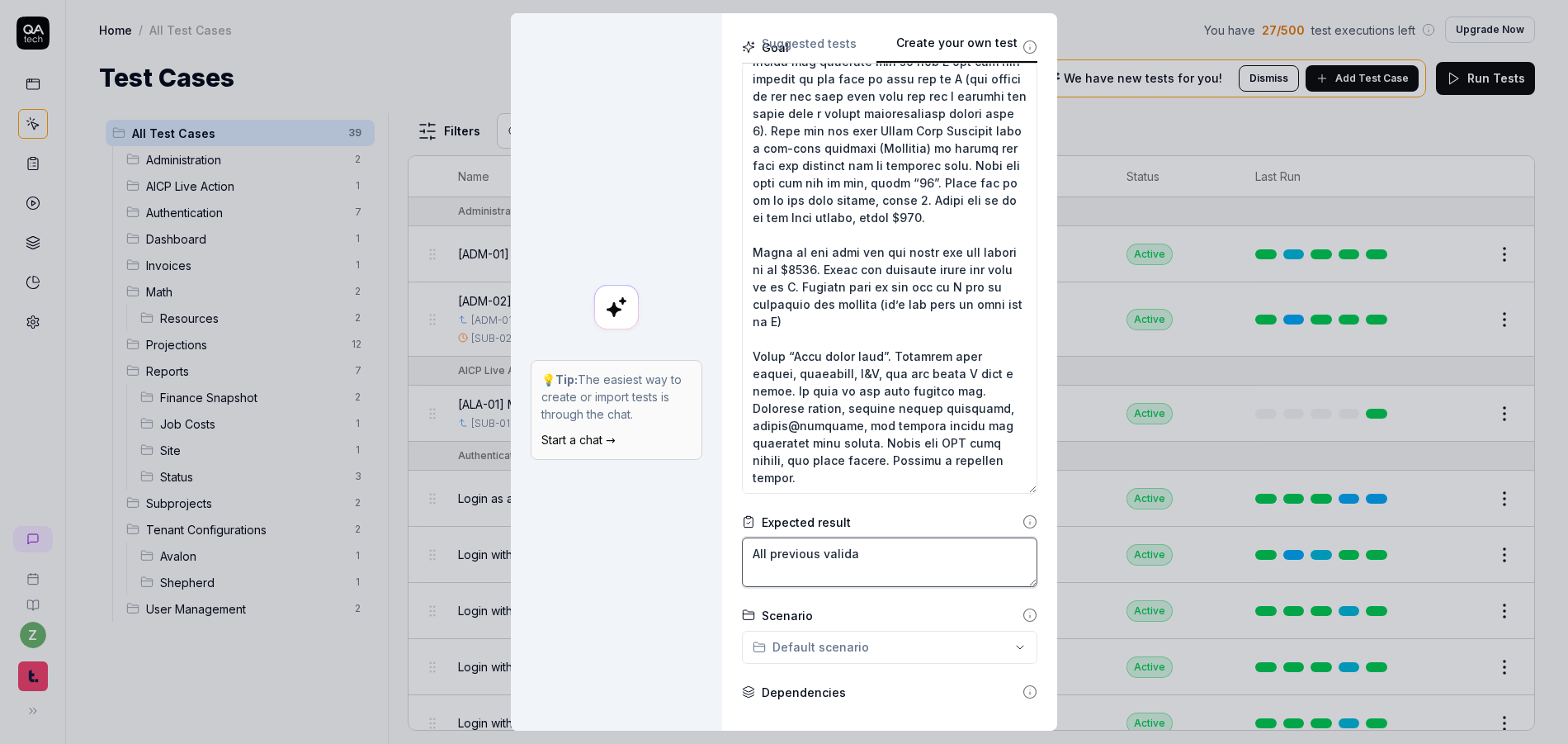
type textarea "*"
type textarea "All previous validat"
type textarea "*"
type textarea "All previous validati"
type textarea "*"
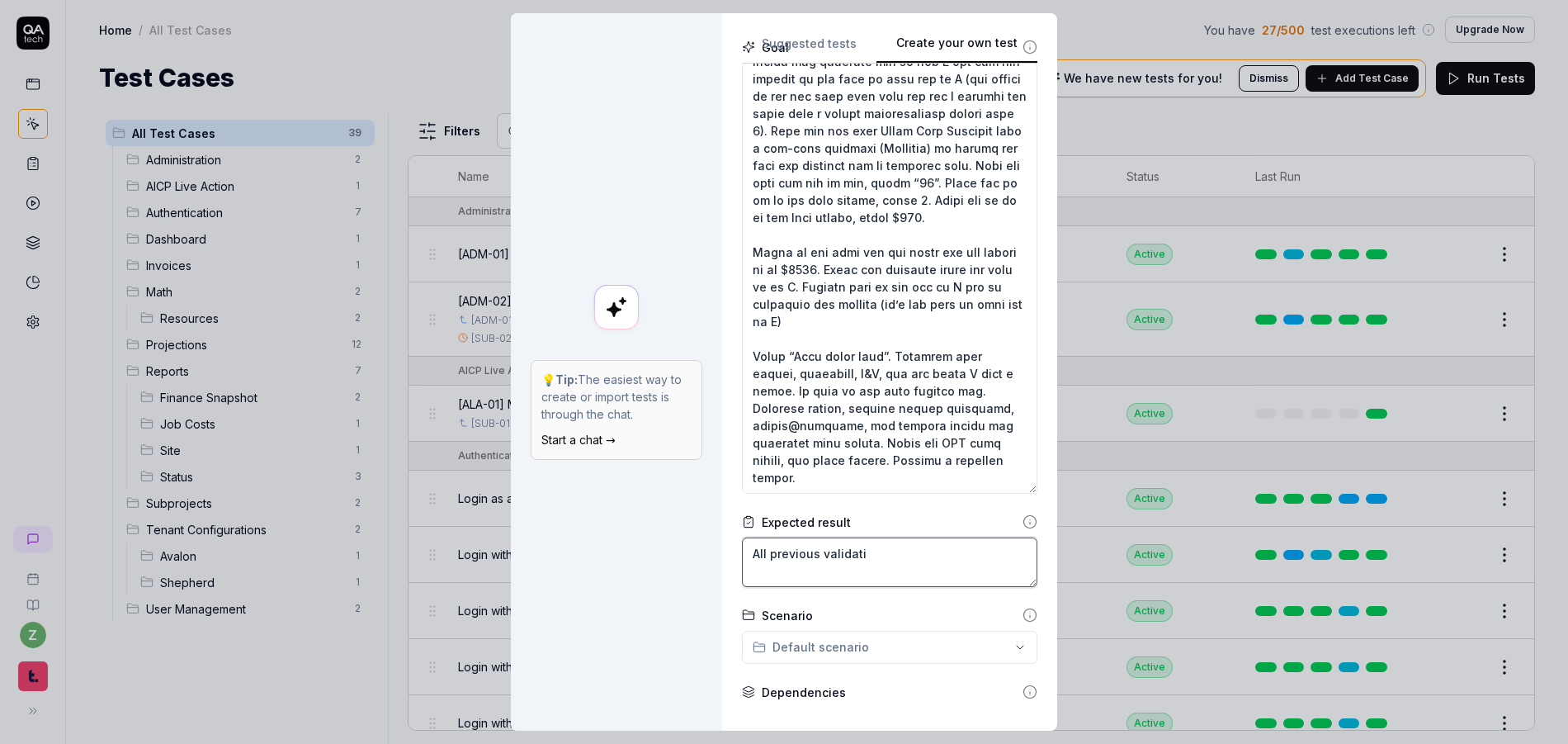
type textarea "All previous validatio"
type textarea "*"
type textarea "All previous validation"
type textarea "*"
type textarea "All previous validation"
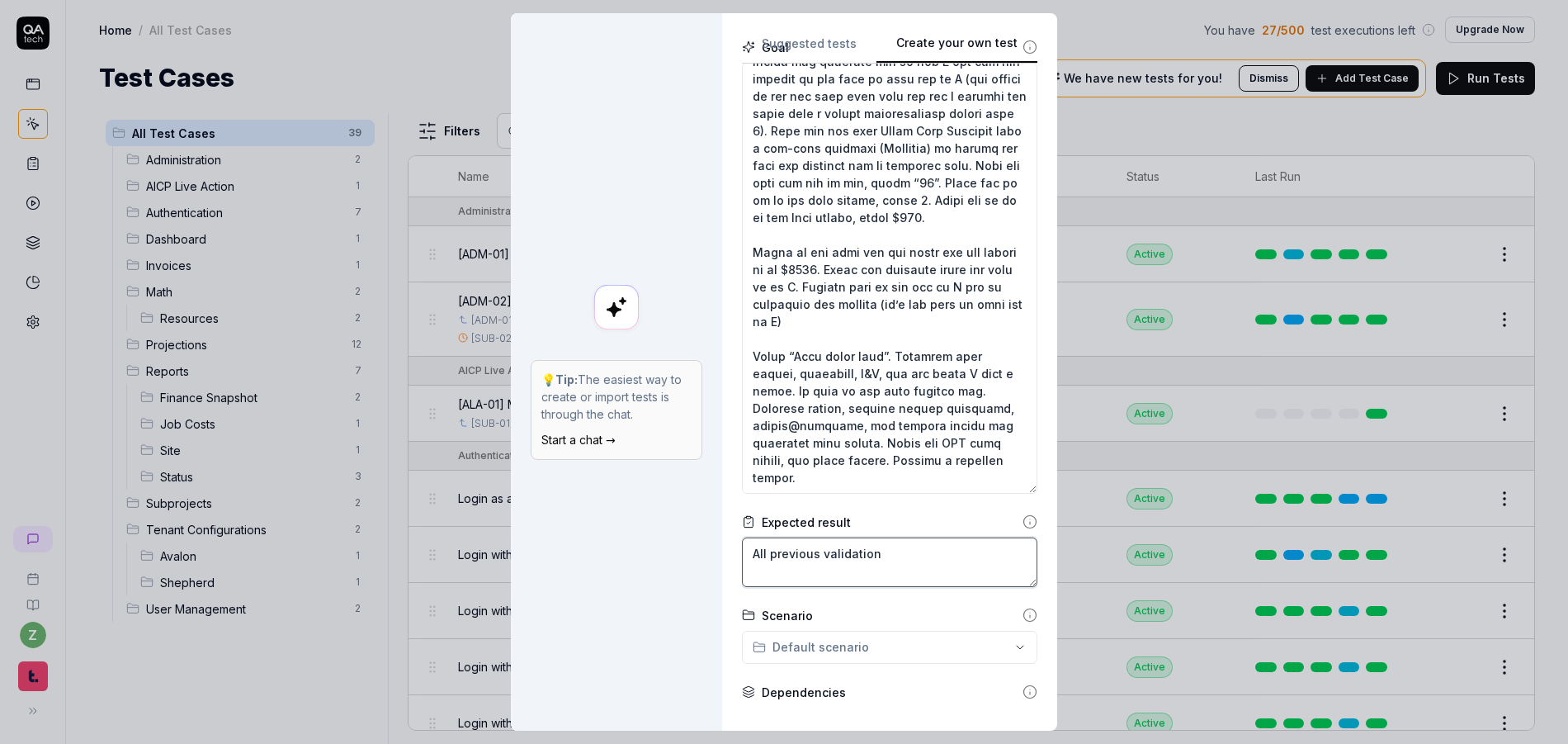
type textarea "*"
type textarea "All previous validation s"
type textarea "*"
type textarea "All previous validation sh"
type textarea "*"
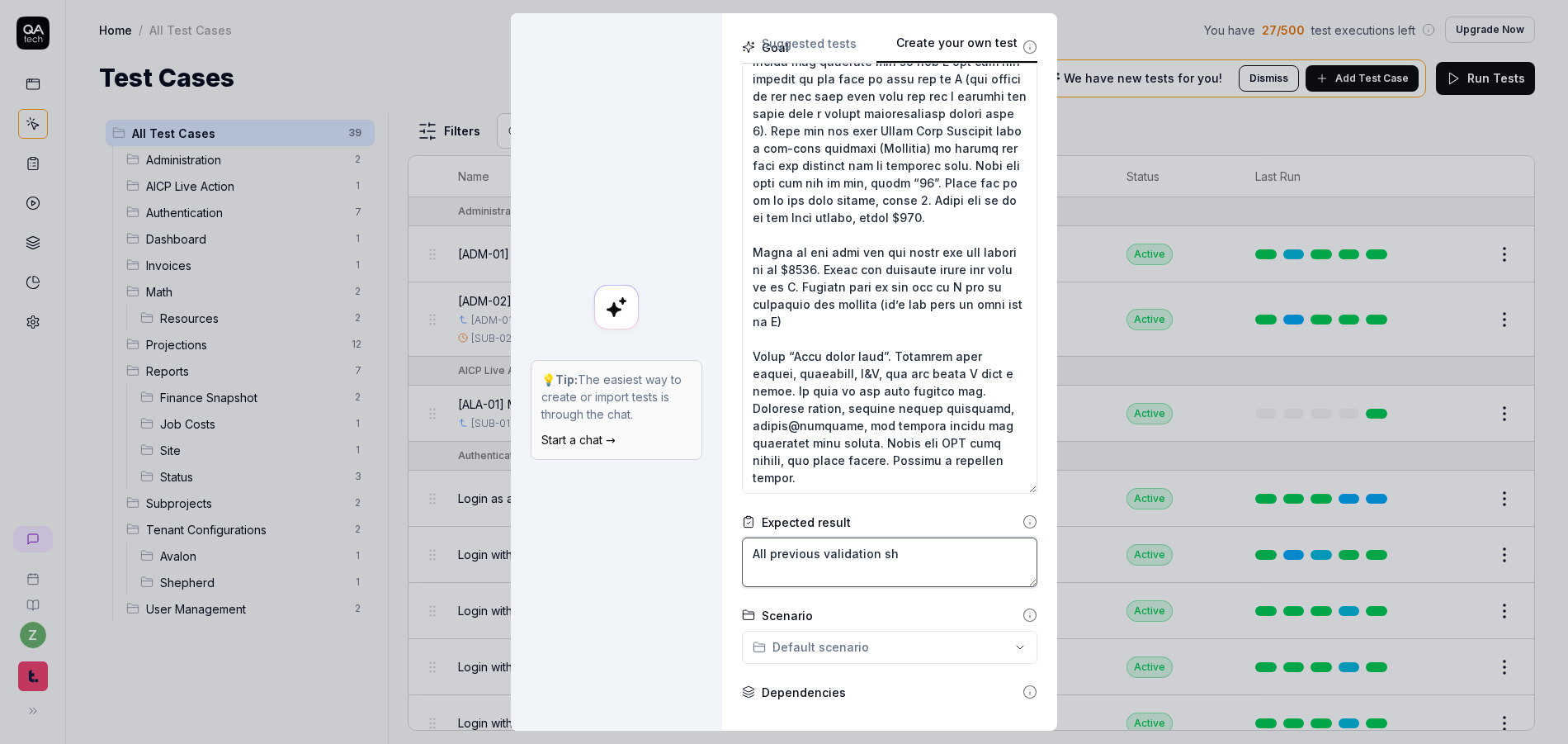
type textarea "All previous validation sho"
type textarea "*"
type textarea "All previous validation shou"
type textarea "*"
type textarea "All previous validation shoul"
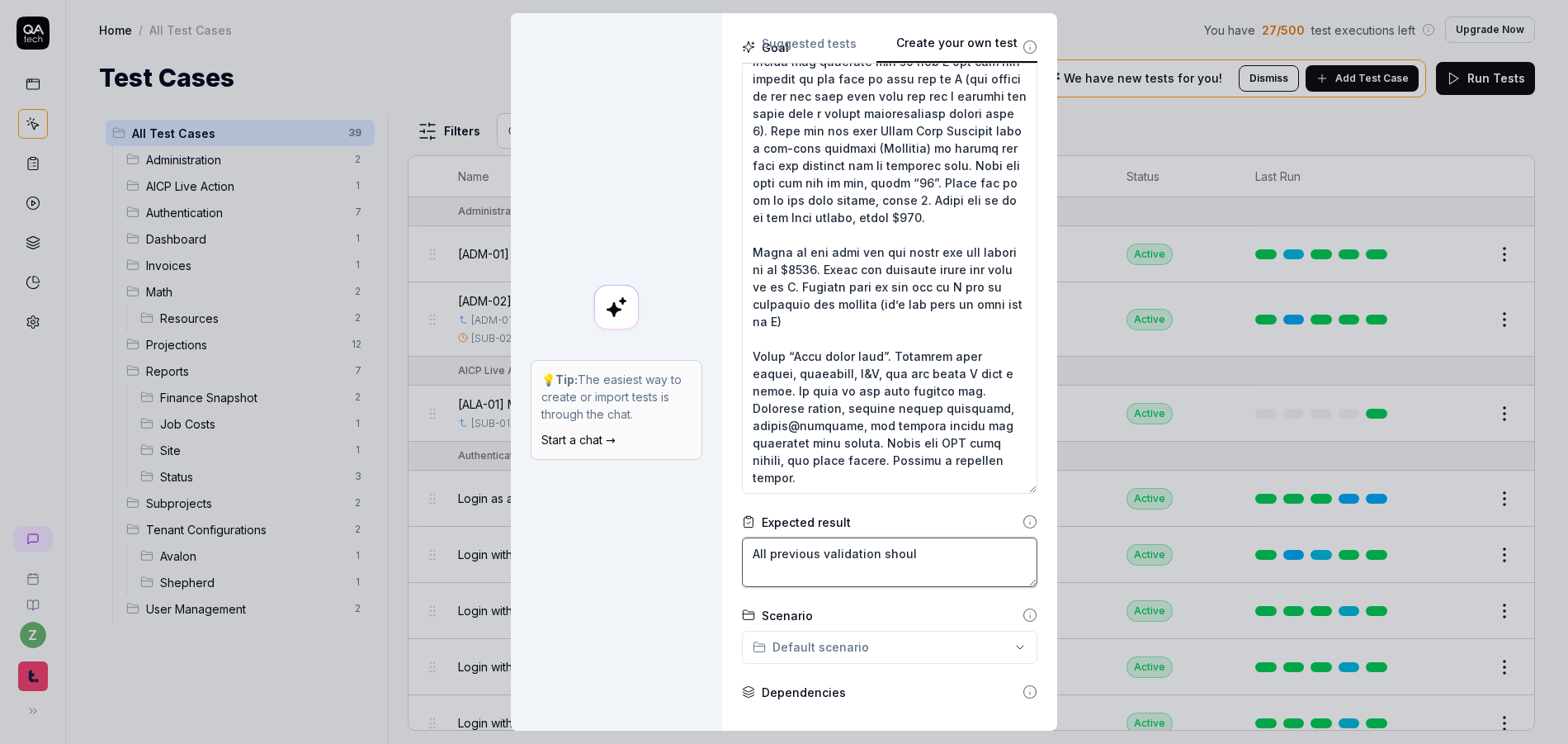
type textarea "*"
type textarea "All previous validation should"
type textarea "*"
type textarea "All previous validation should"
type textarea "*"
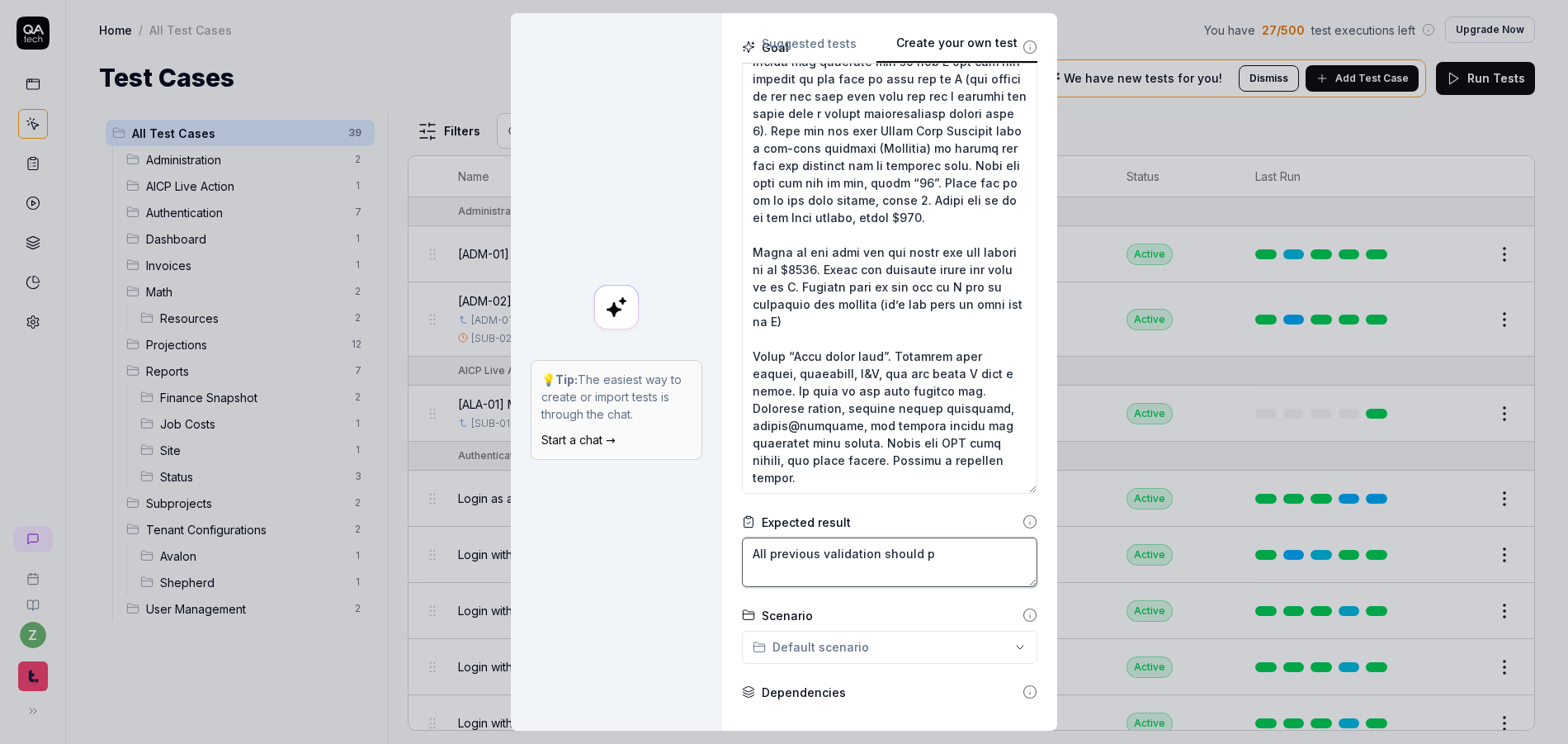
type textarea "All previous validation should pa"
type textarea "*"
type textarea "All previous validation should pas"
type textarea "*"
type textarea "All previous validation should pass"
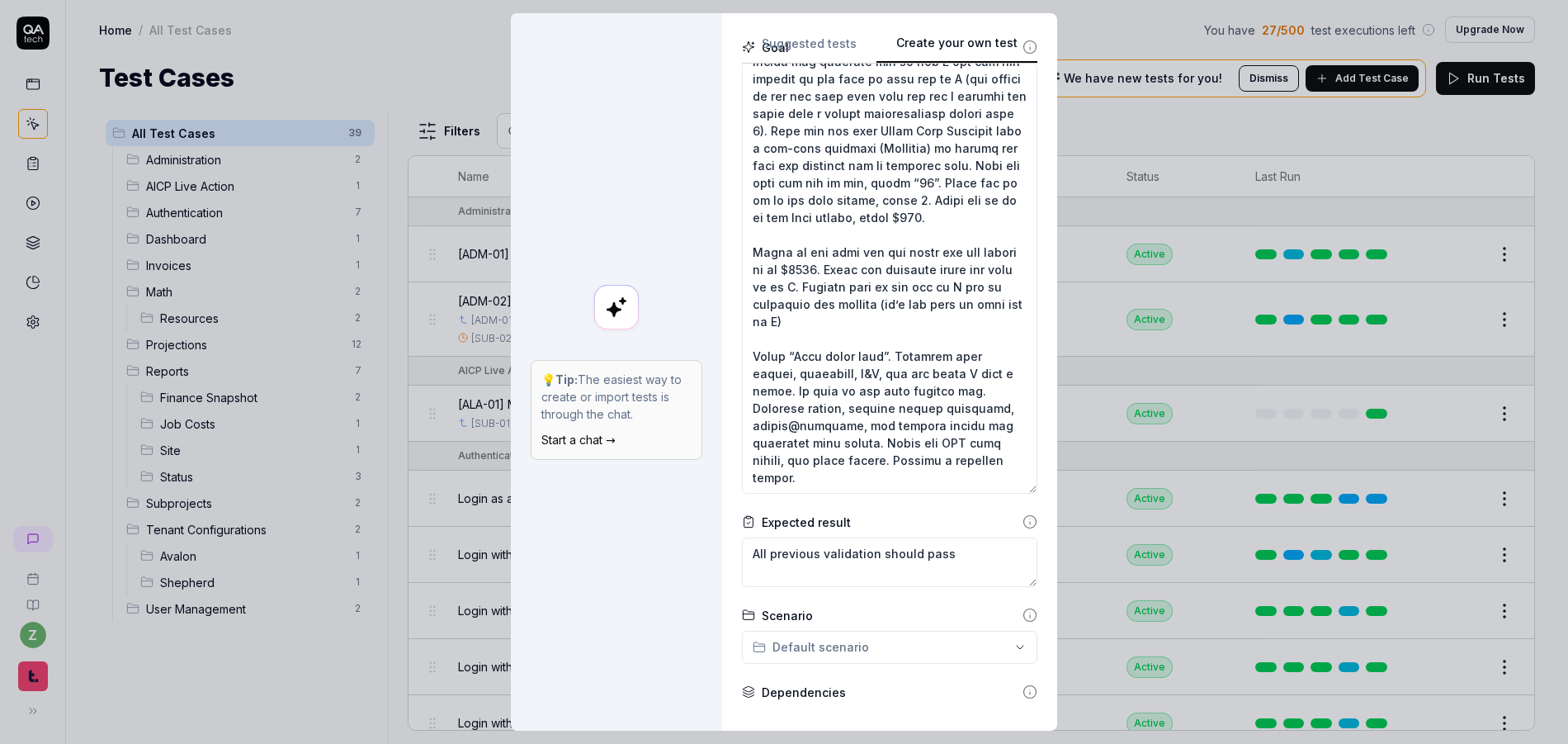
click at [1010, 530] on div "Expected result" at bounding box center [890, 522] width 296 height 17
click at [1023, 526] on icon at bounding box center [1030, 522] width 15 height 15
click at [984, 559] on textarea "All previous validation should pass" at bounding box center [890, 563] width 296 height 50
type textarea "*"
type textarea "All previous validation should pass,"
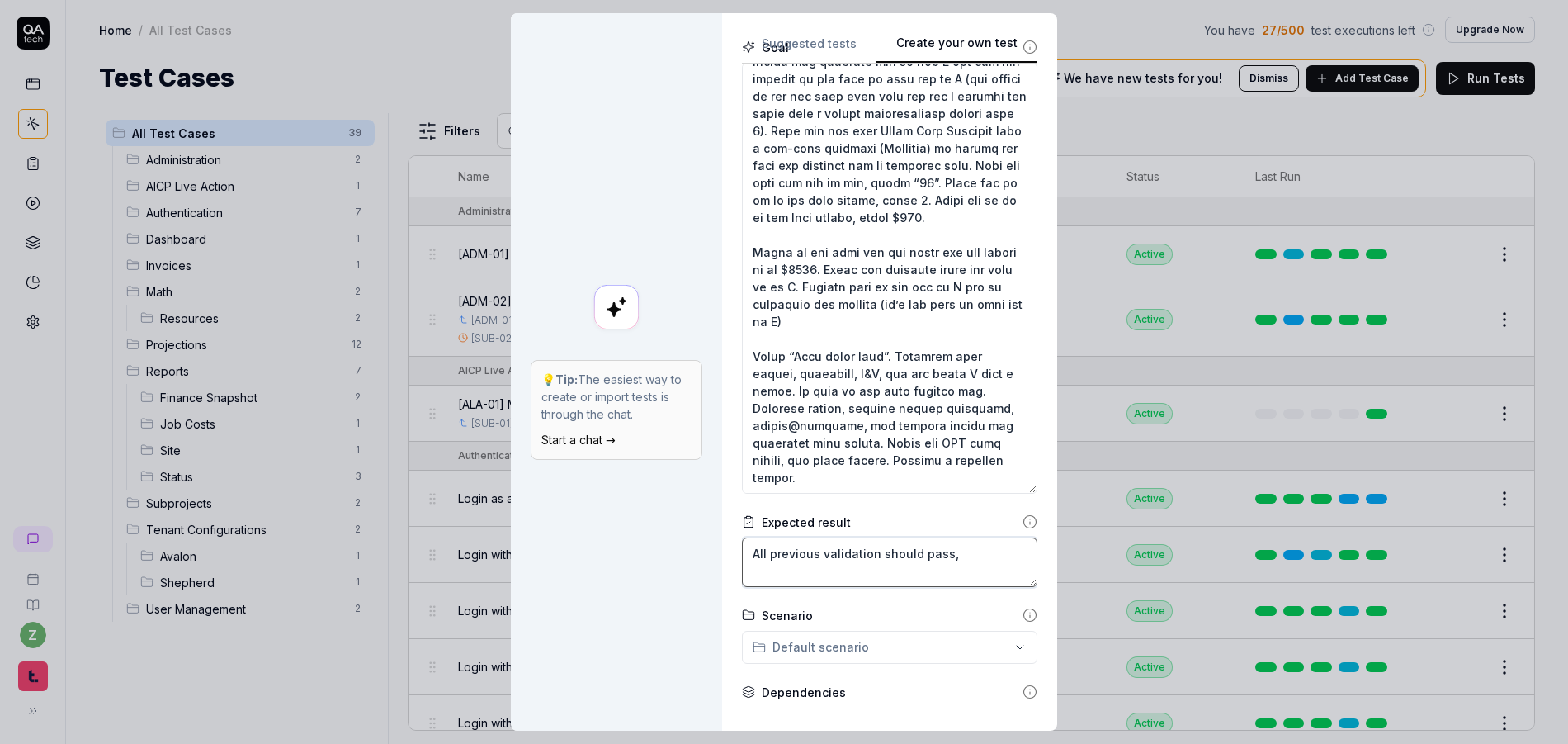
type textarea "*"
type textarea "All previous validation should pass,"
type textarea "*"
type textarea "All previous validation should pass, t"
type textarea "*"
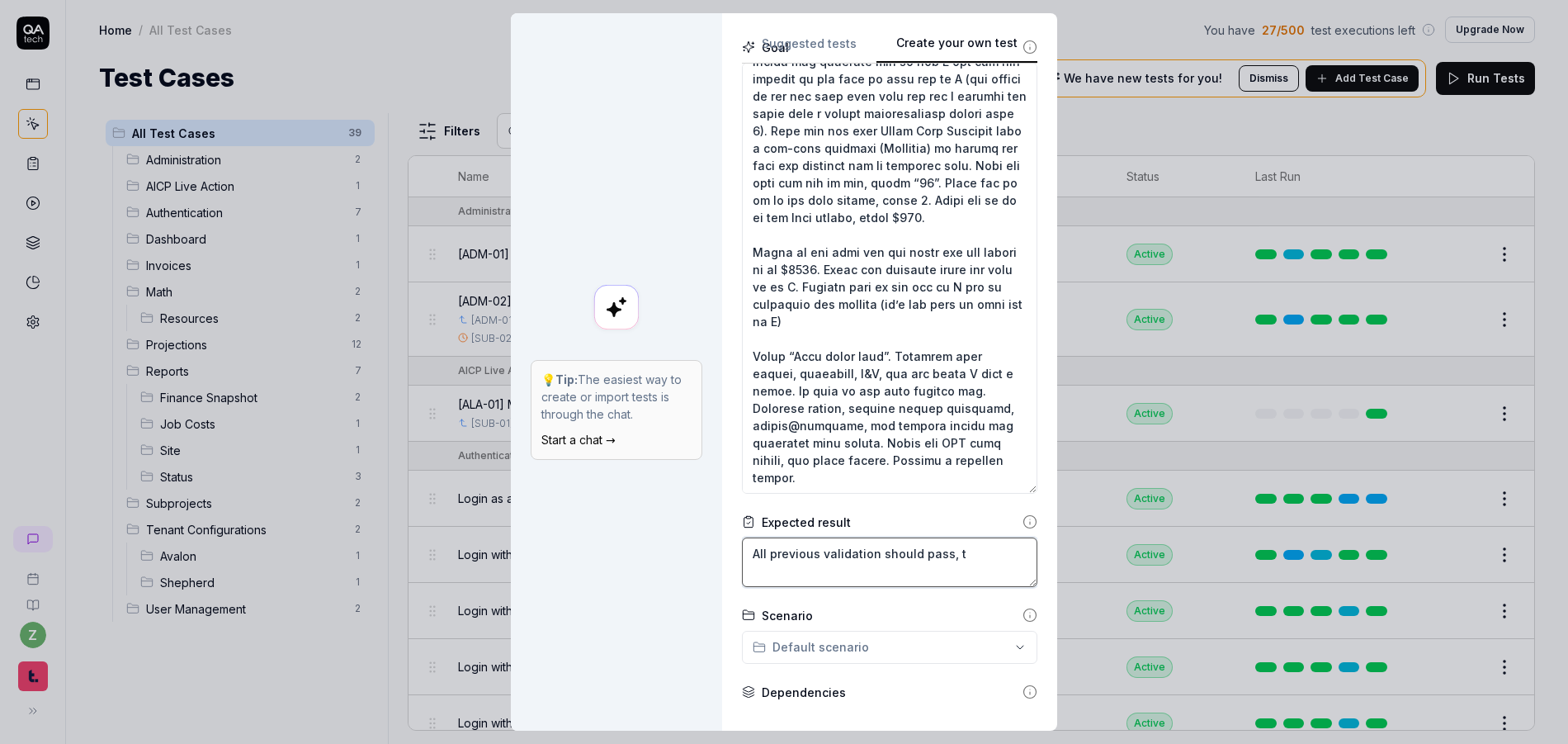
type textarea "All previous validation should pass, th"
type textarea "*"
type textarea "All previous validation should pass, the"
type textarea "*"
type textarea "All previous validation should pass, the"
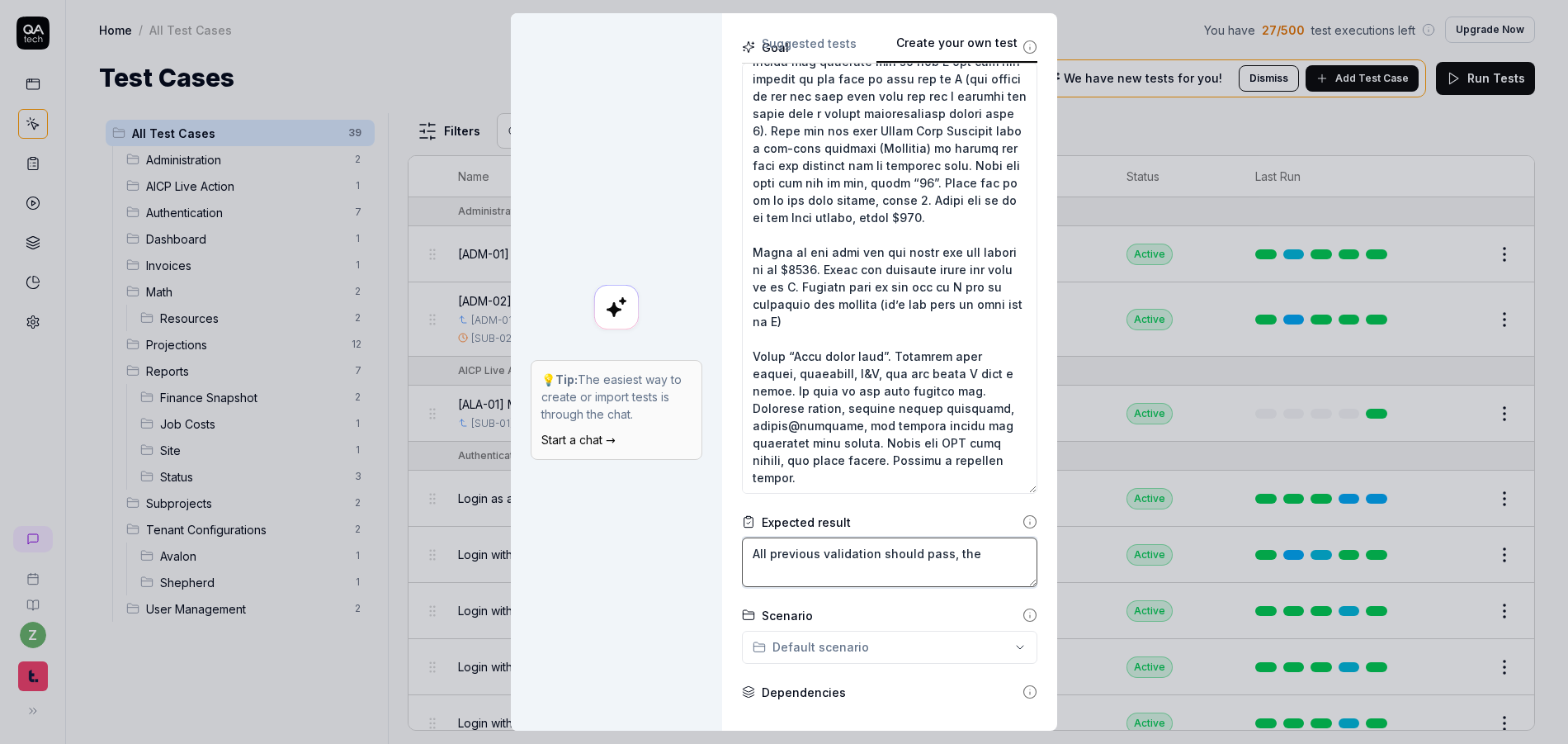
type textarea "*"
type textarea "All previous validation should pass, the f"
type textarea "*"
type textarea "All previous validation should pass, the fi"
type textarea "*"
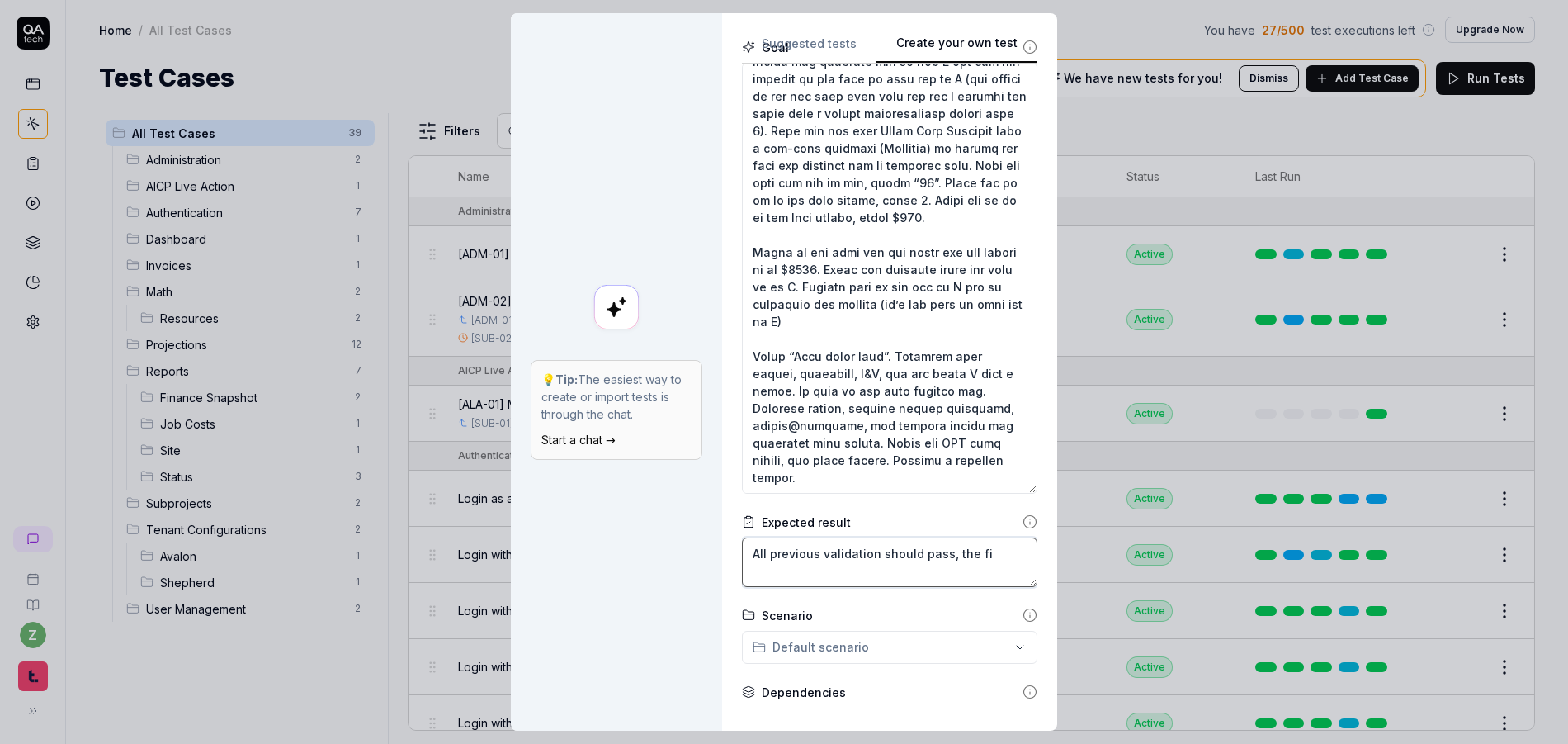
type textarea "All previous validation should pass, the fin"
type textarea "*"
type textarea "All previous validation should pass, the fina"
type textarea "*"
type textarea "All previous validation should pass, the final"
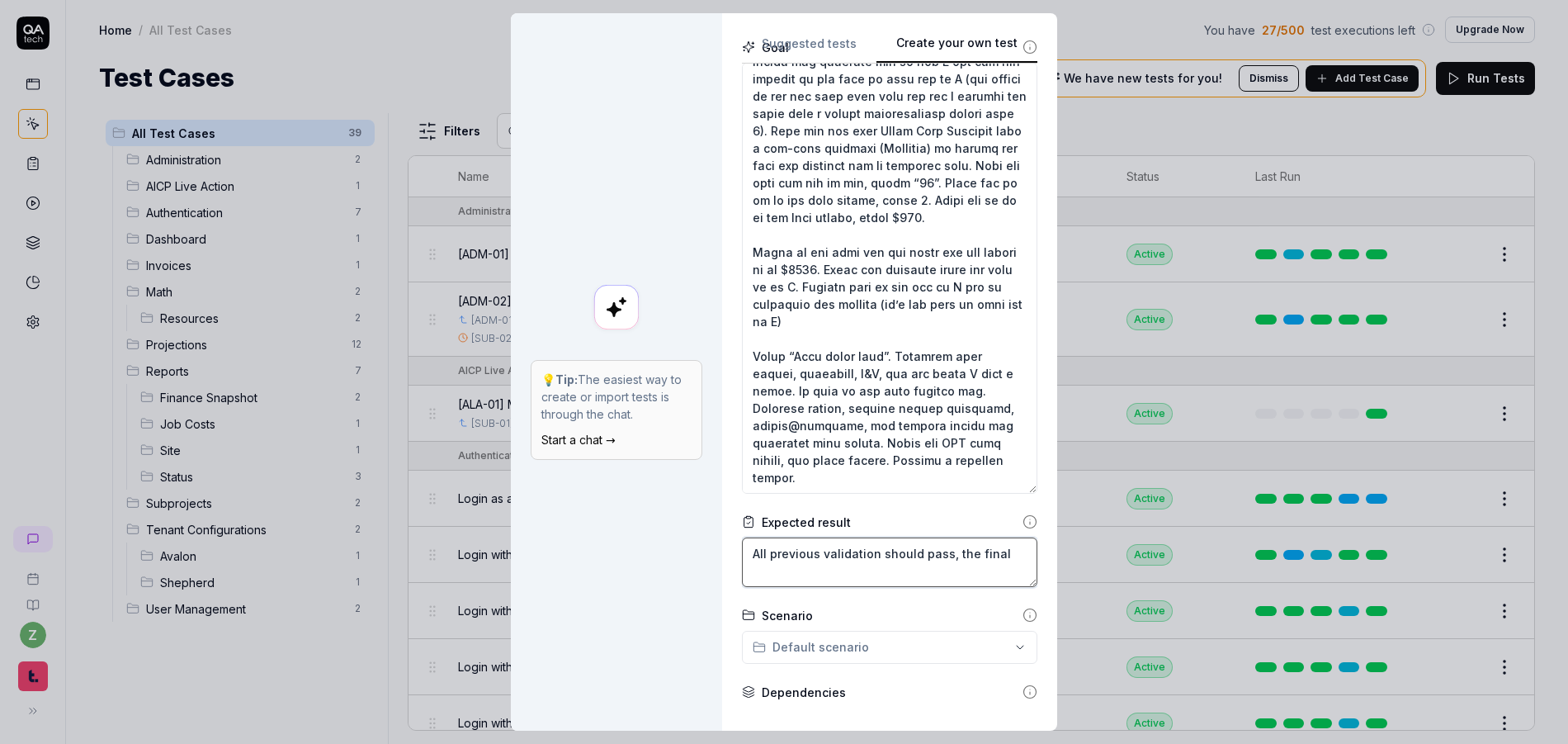
type textarea "*"
type textarea "All previous validation should pass, the final"
type textarea "*"
type textarea "All previous validation should pass, the final s"
type textarea "*"
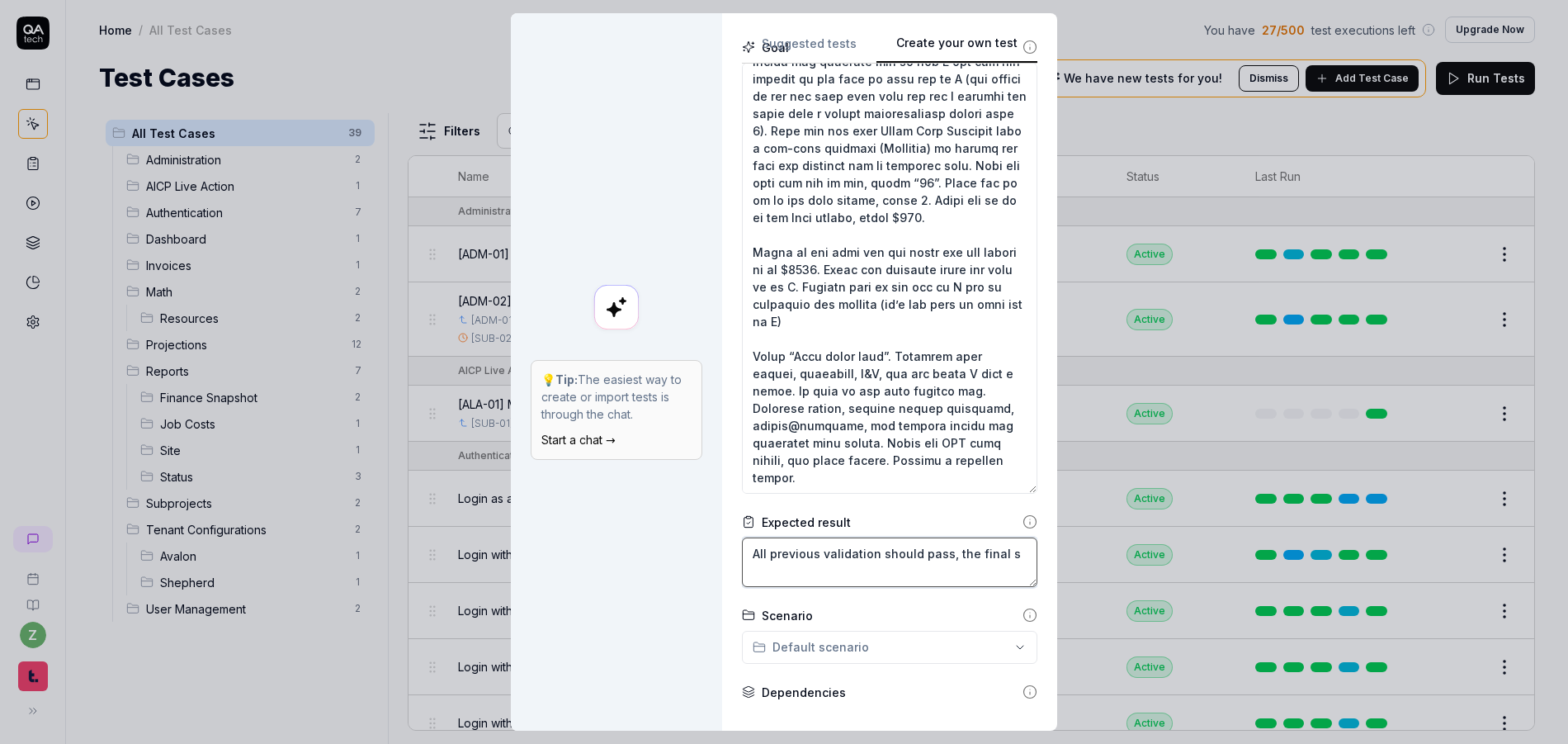
type textarea "All previous validation should pass, the final sc"
type textarea "*"
type textarea "All previous validation should pass, the final scr"
type textarea "*"
type textarea "All previous validation should pass, the final scre"
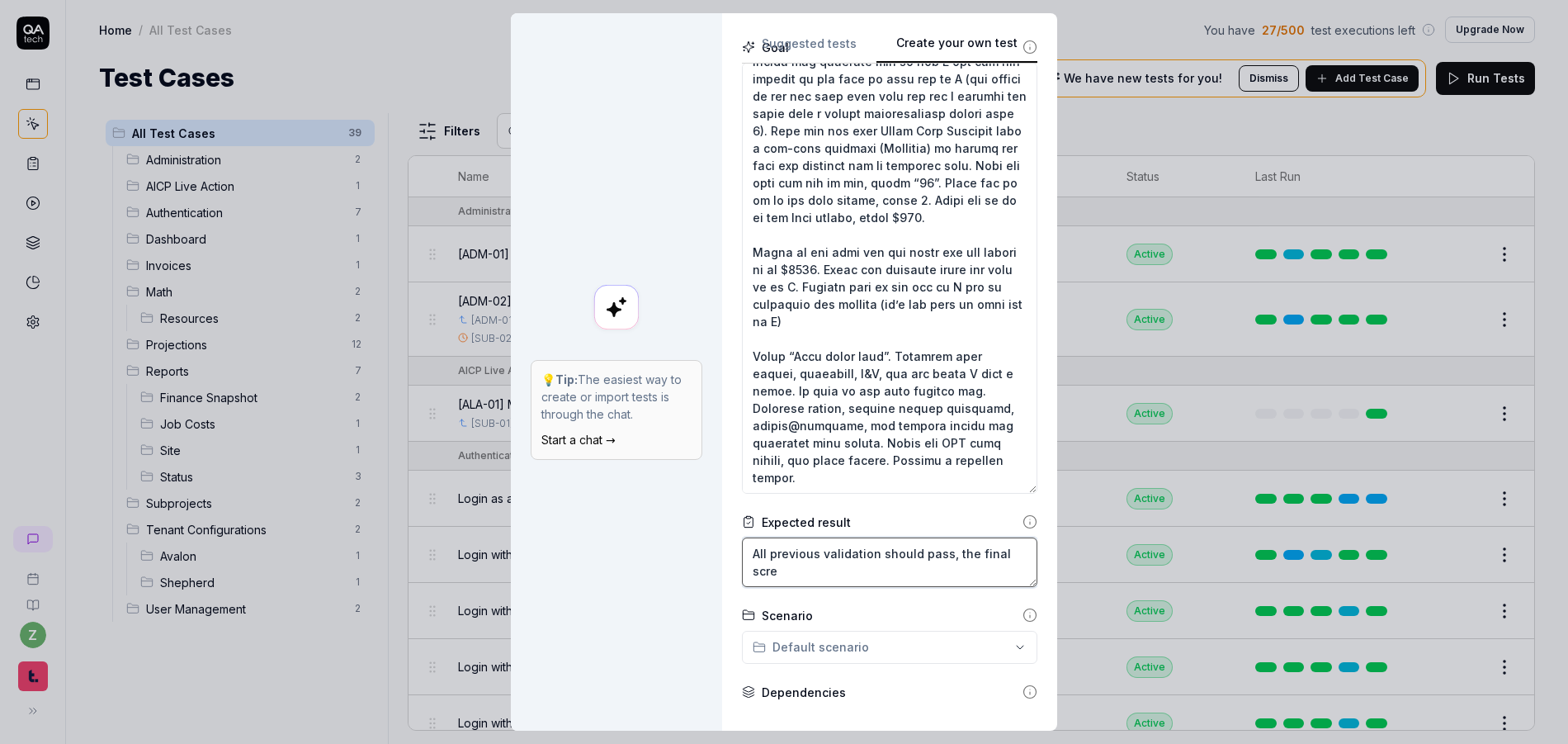
type textarea "*"
type textarea "All previous validation should pass, the final scree"
type textarea "*"
type textarea "All previous validation should pass, the final screen"
type textarea "*"
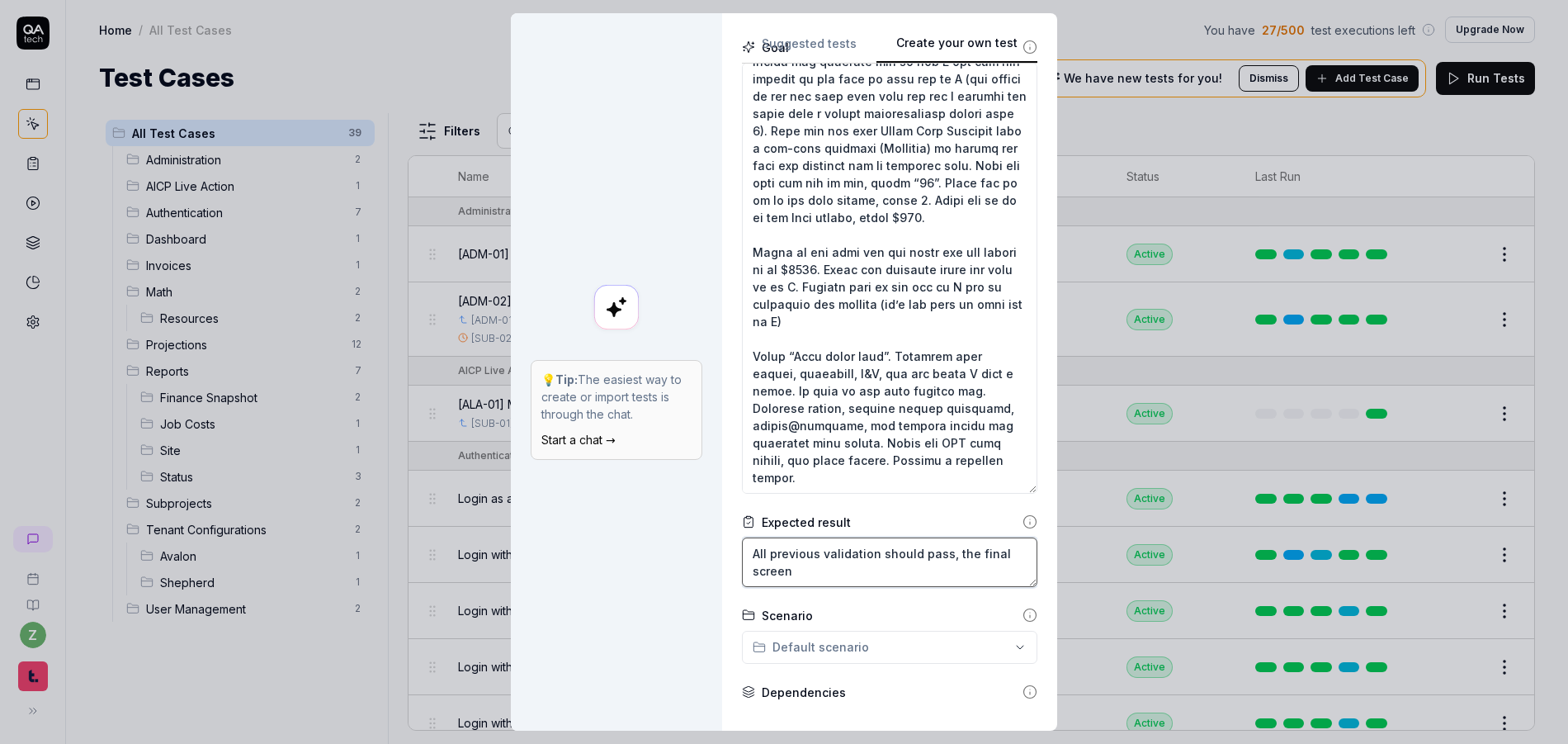
type textarea "All previous validation should pass, the final screen"
type textarea "*"
type textarea "All previous validation should pass, the final screen s"
type textarea "*"
type textarea "All previous validation should pass, the final screen sho"
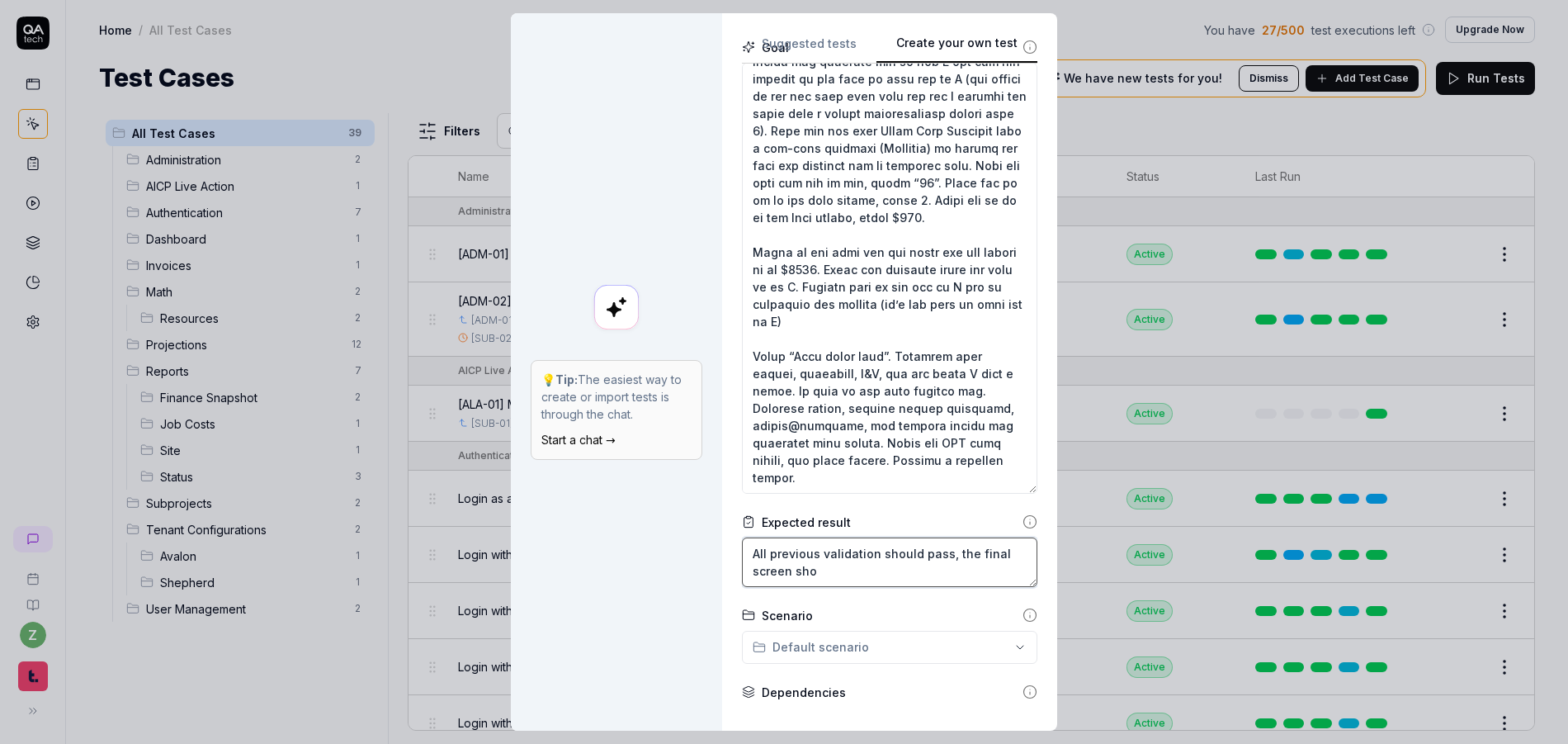
type textarea "*"
type textarea "All previous validation should pass, the final screen shou"
type textarea "*"
type textarea "All previous validation should pass, the final screen should"
type textarea "*"
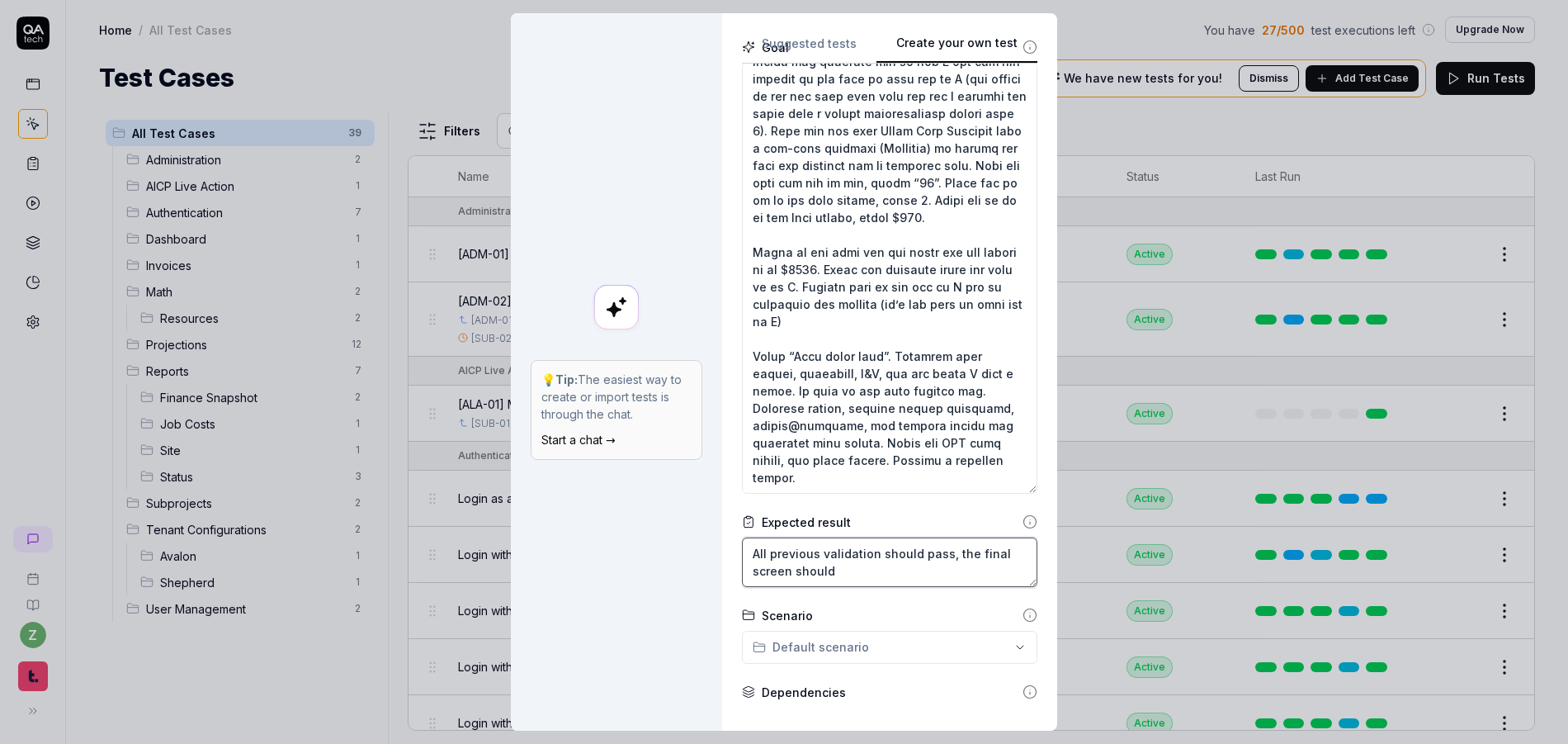
type textarea "All previous validation should pass, the final screen should"
type textarea "*"
type textarea "All previous validation should pass, the final screen should e"
type textarea "*"
type textarea "All previous validation should pass, the final screen should en"
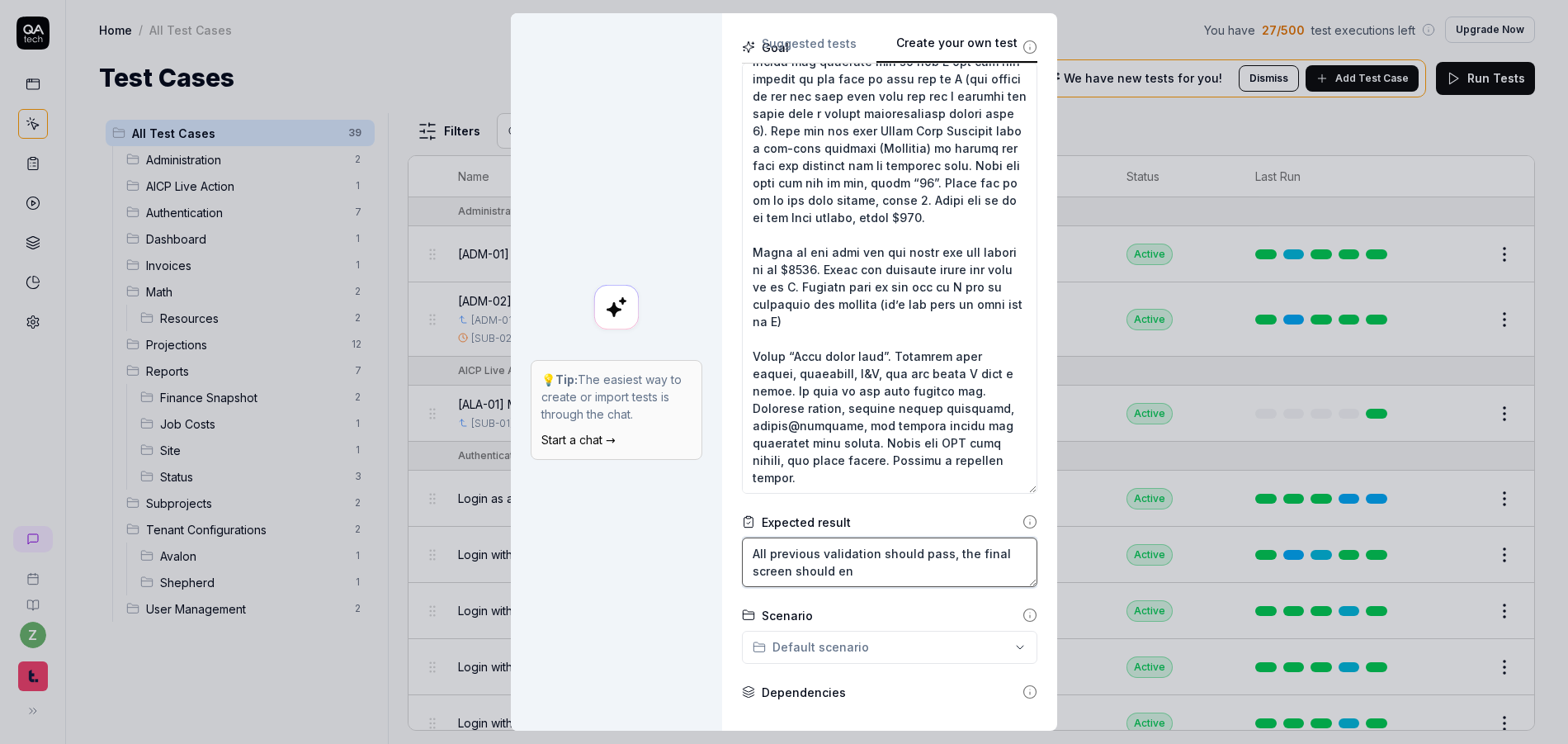
type textarea "*"
type textarea "All previous validation should pass, the final screen should end"
type textarea "*"
type textarea "All previous validation should pass, the final screen should end"
type textarea "*"
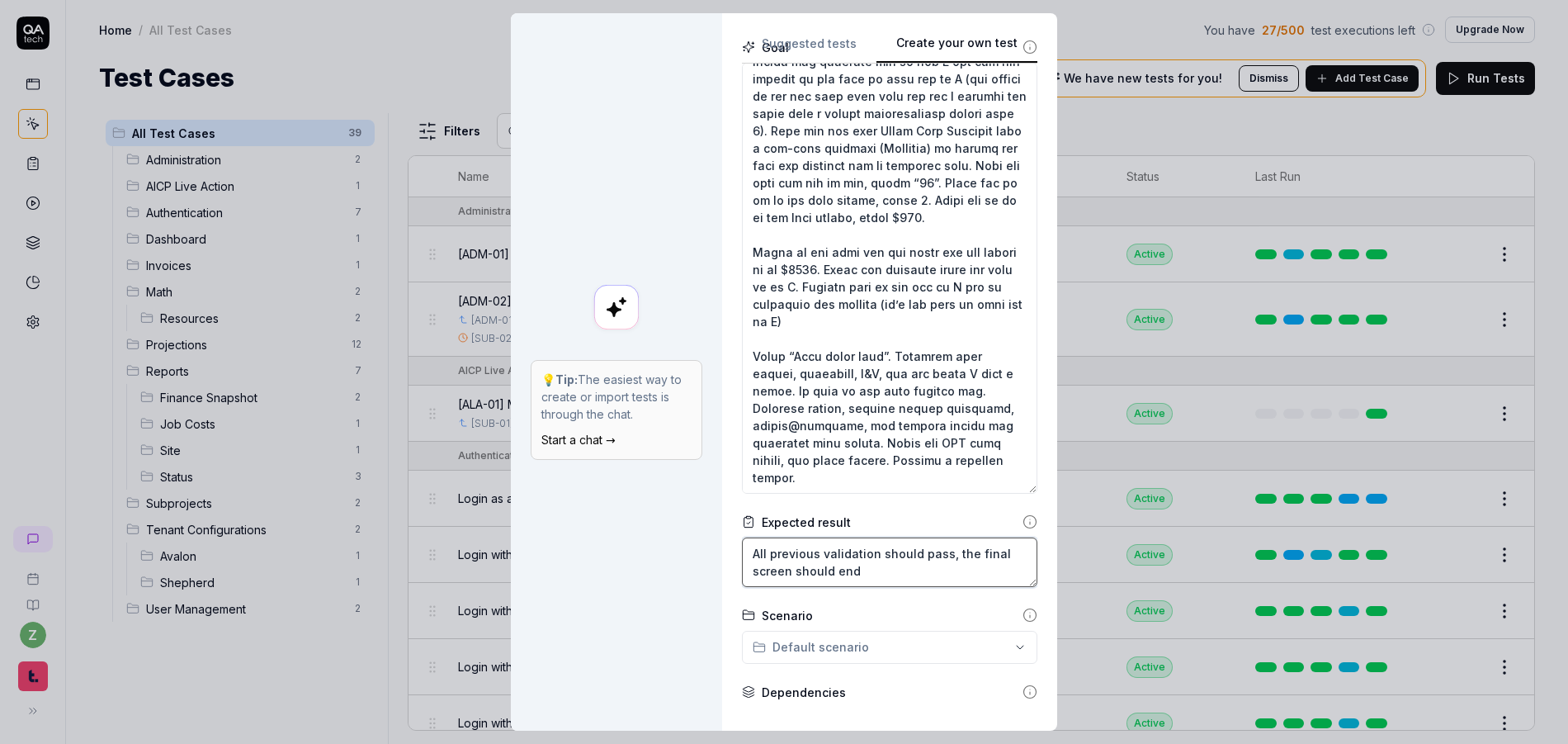
type textarea "All previous validation should pass, the final screen should end w"
type textarea "*"
type textarea "All previous validation should pass, the final screen should end wi"
type textarea "*"
type textarea "All previous validation should pass, the final screen should end wit"
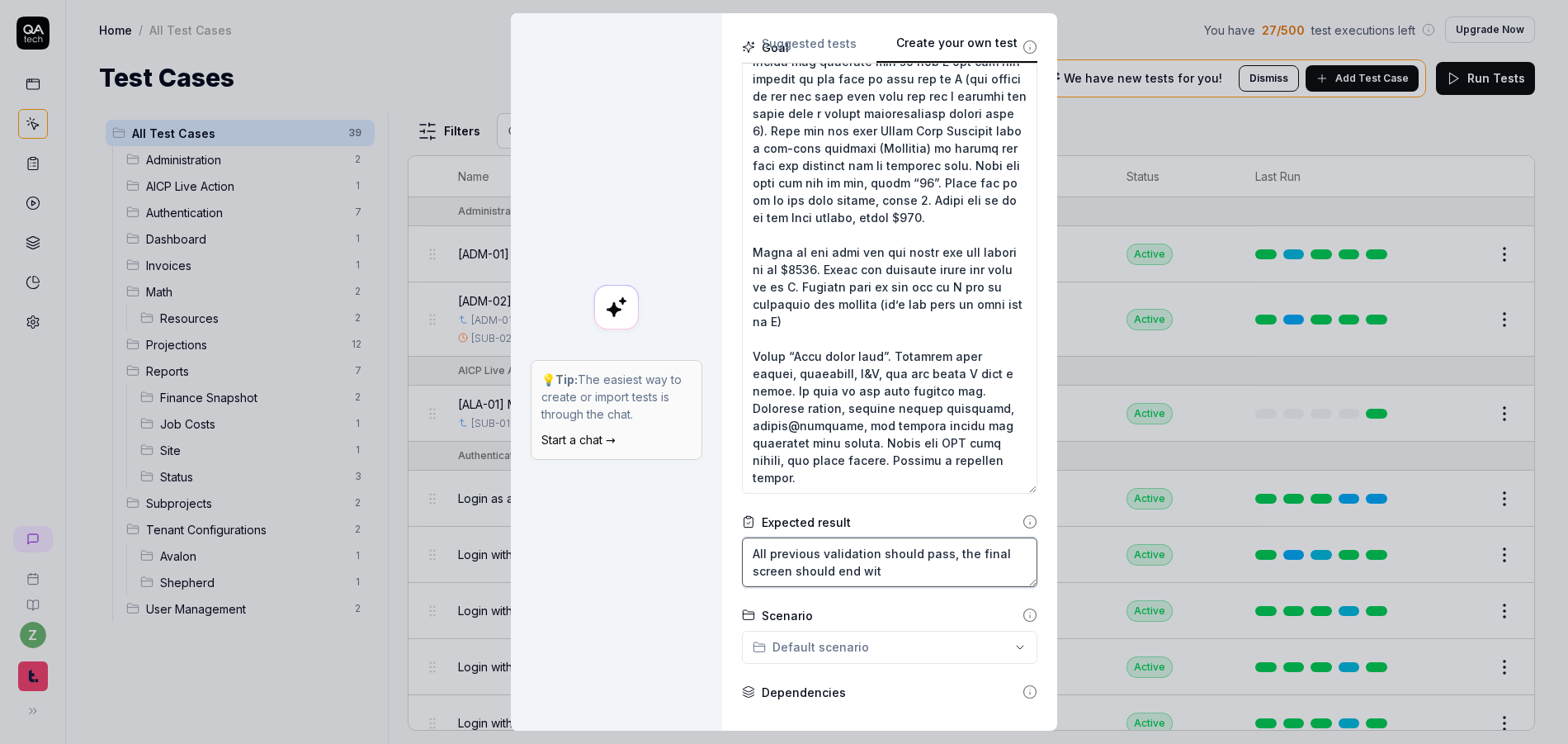
type textarea "*"
type textarea "All previous validation should pass, the final screen should end with"
type textarea "*"
type textarea "All previous validation should pass, the final screen should end with"
type textarea "*"
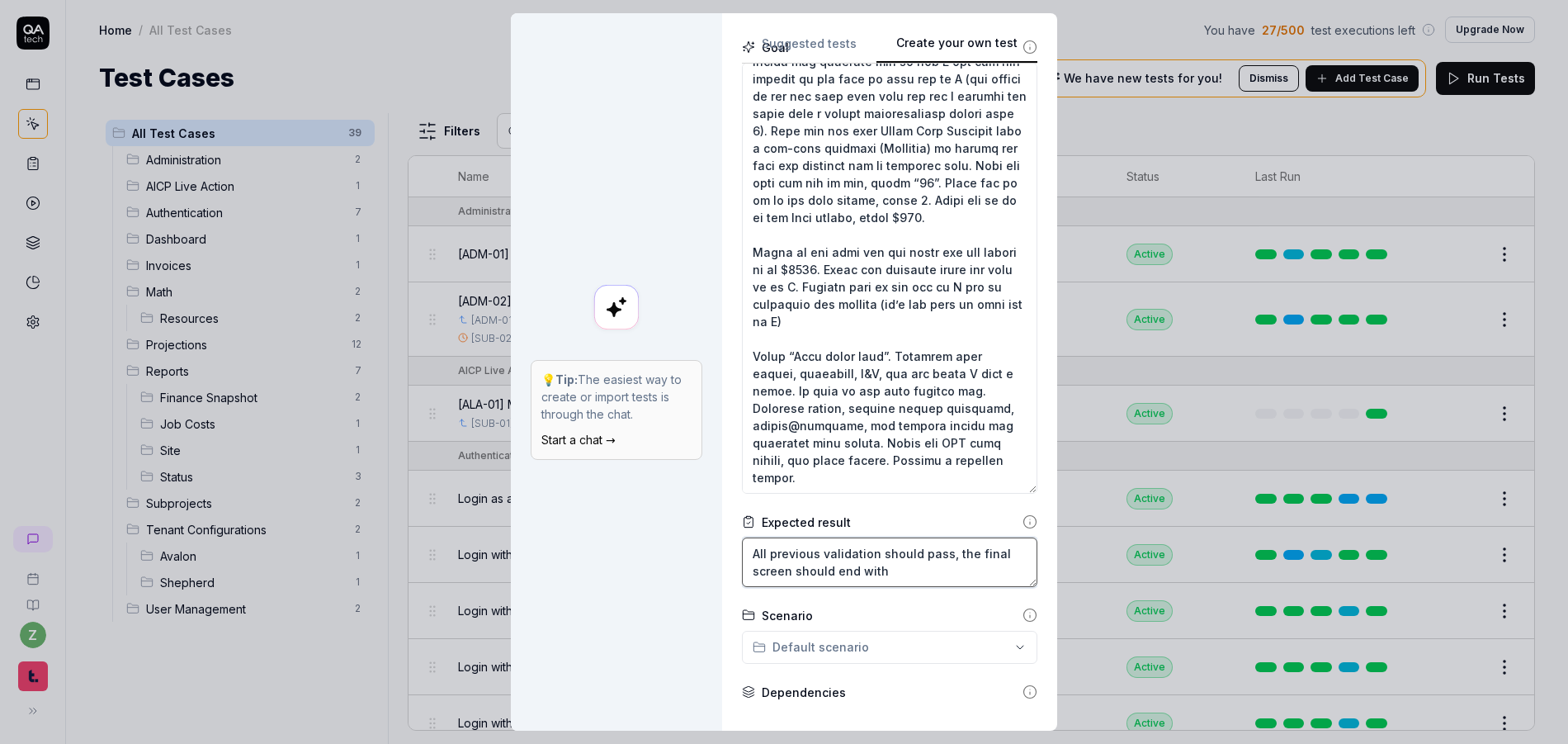
type textarea "All previous validation should pass, the final screen should end with a"
type textarea "*"
type textarea "All previous validation should pass, the final screen should end with a"
type textarea "*"
type textarea "All previous validation should pass, the final screen should end with a P"
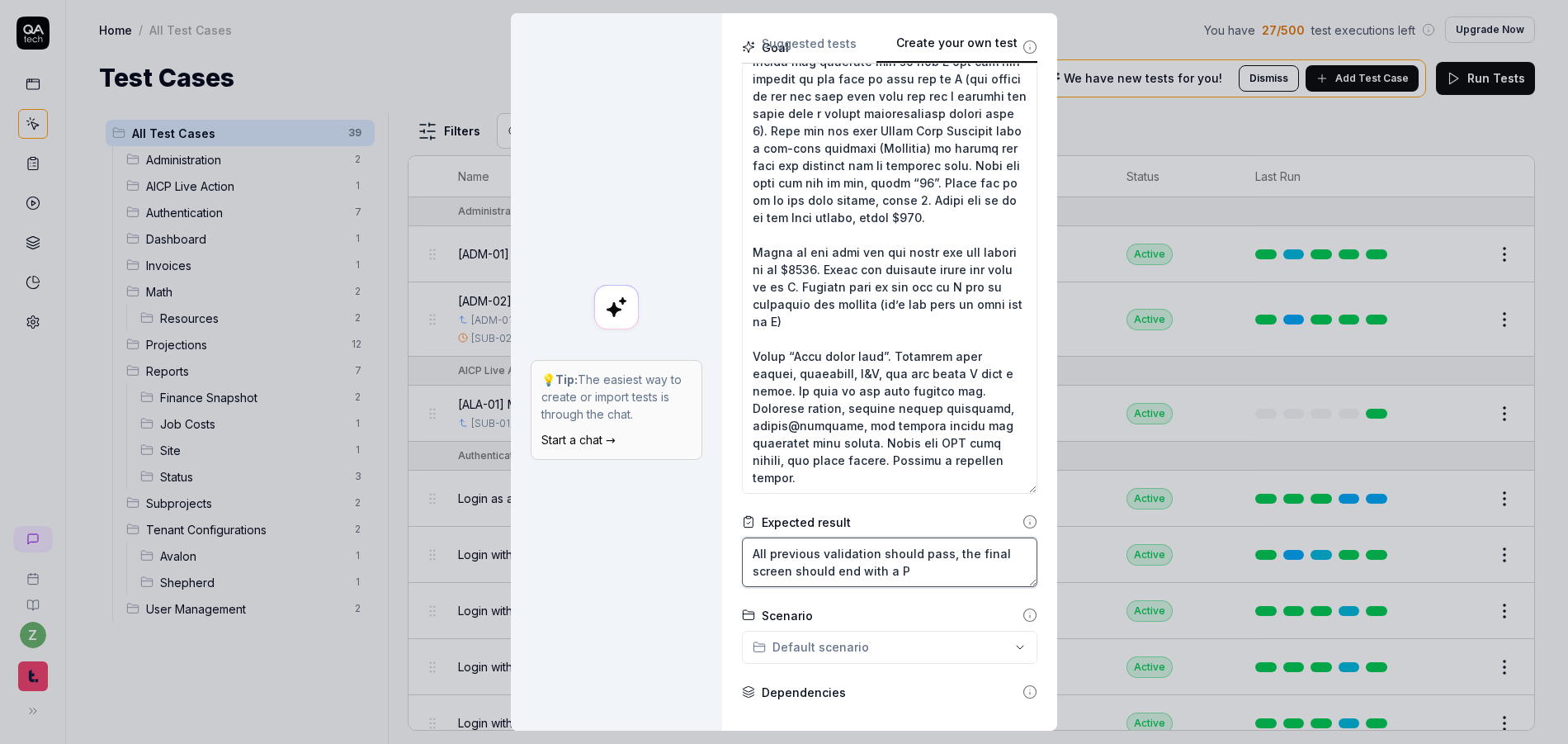
type textarea "*"
type textarea "All previous validation should pass, the final screen should end with a PD"
type textarea "*"
type textarea "All previous validation should pass, the final screen should end with a PDF"
type textarea "*"
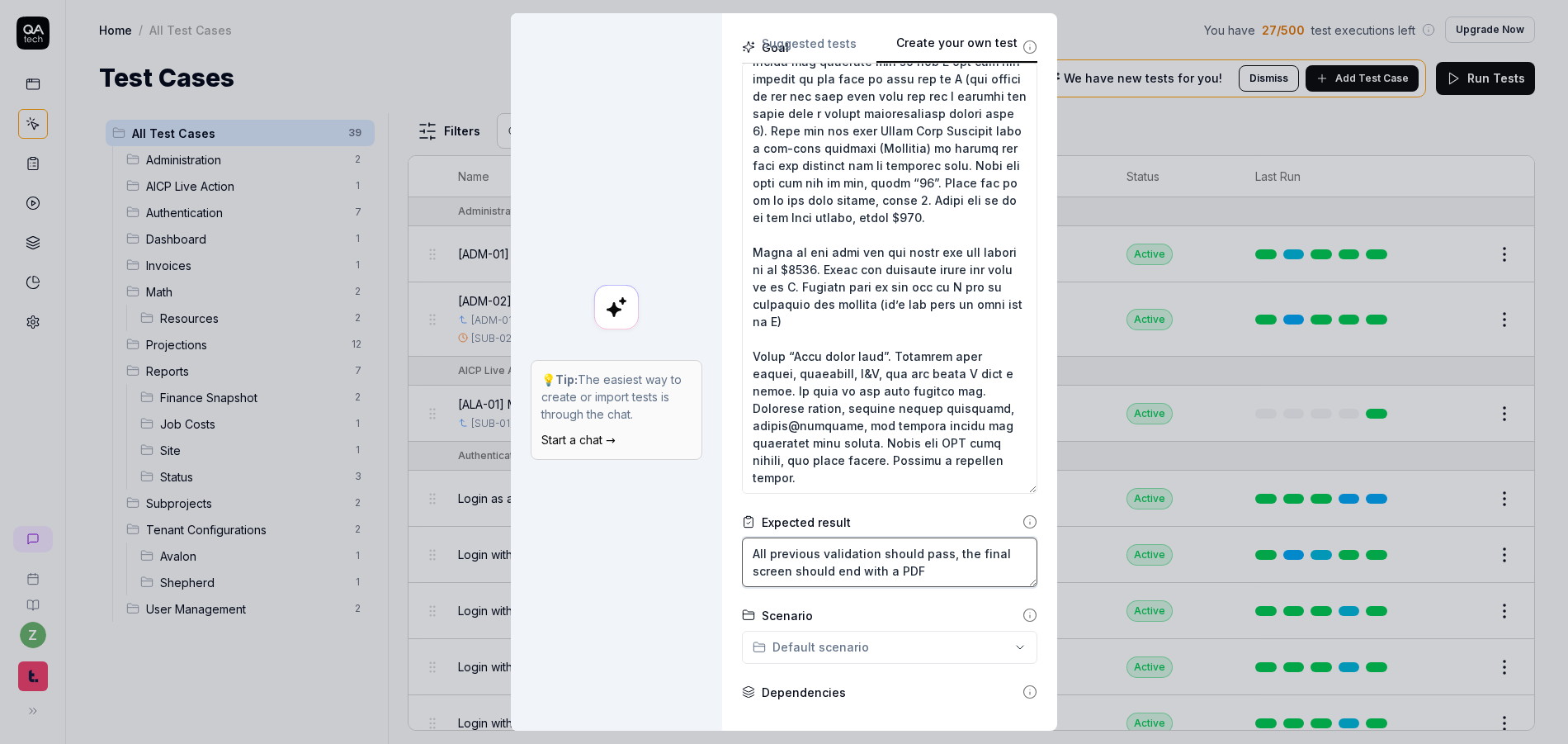
type textarea "All previous validation should pass, the final screen should end with a PDF"
type textarea "*"
type textarea "All previous validation should pass, the final screen should end with a PDF d"
type textarea "*"
type textarea "All previous validation should pass, the final screen should end with a PDF do"
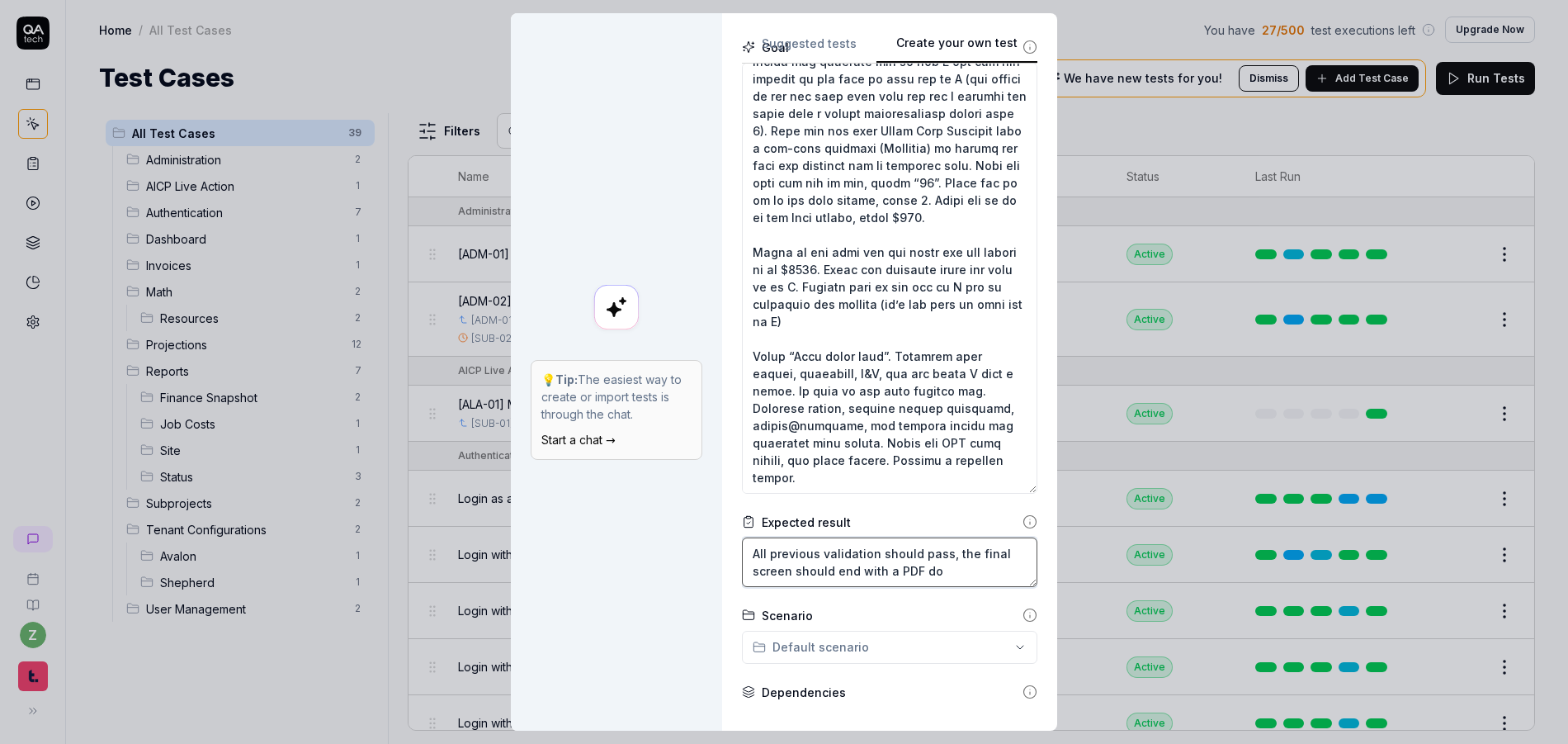
type textarea "*"
type textarea "All previous validation should pass, the final screen should end with a PDF dow"
type textarea "*"
type textarea "All previous validation should pass, the final screen should end with a PDF down"
type textarea "*"
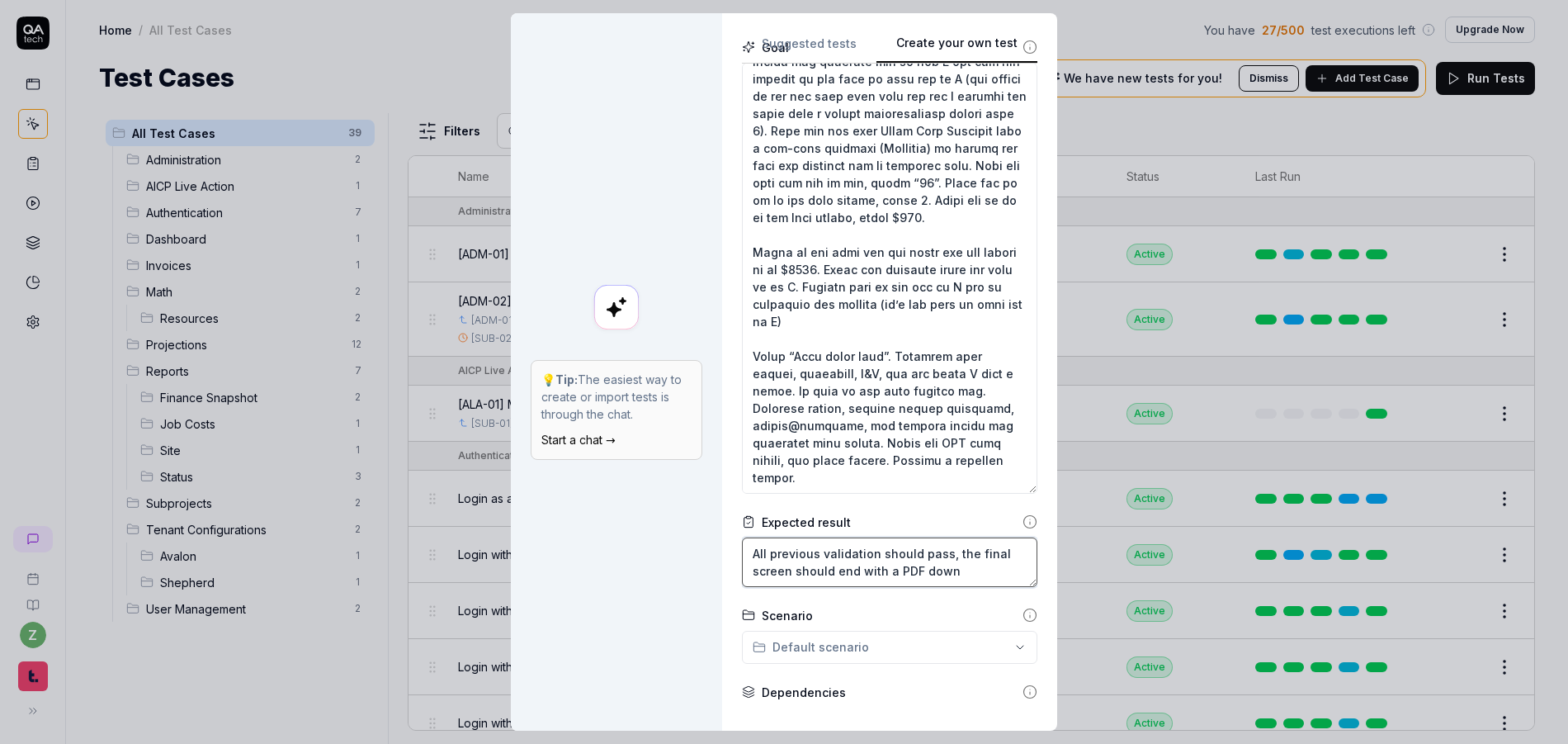
type textarea "All previous validation should pass, the final screen should end with a PDF dow…"
type textarea "*"
type textarea "All previous validation should pass, the final screen should end with a PDF dow…"
type textarea "*"
type textarea "All previous validation should pass, the final screen should end with a PDF dow…"
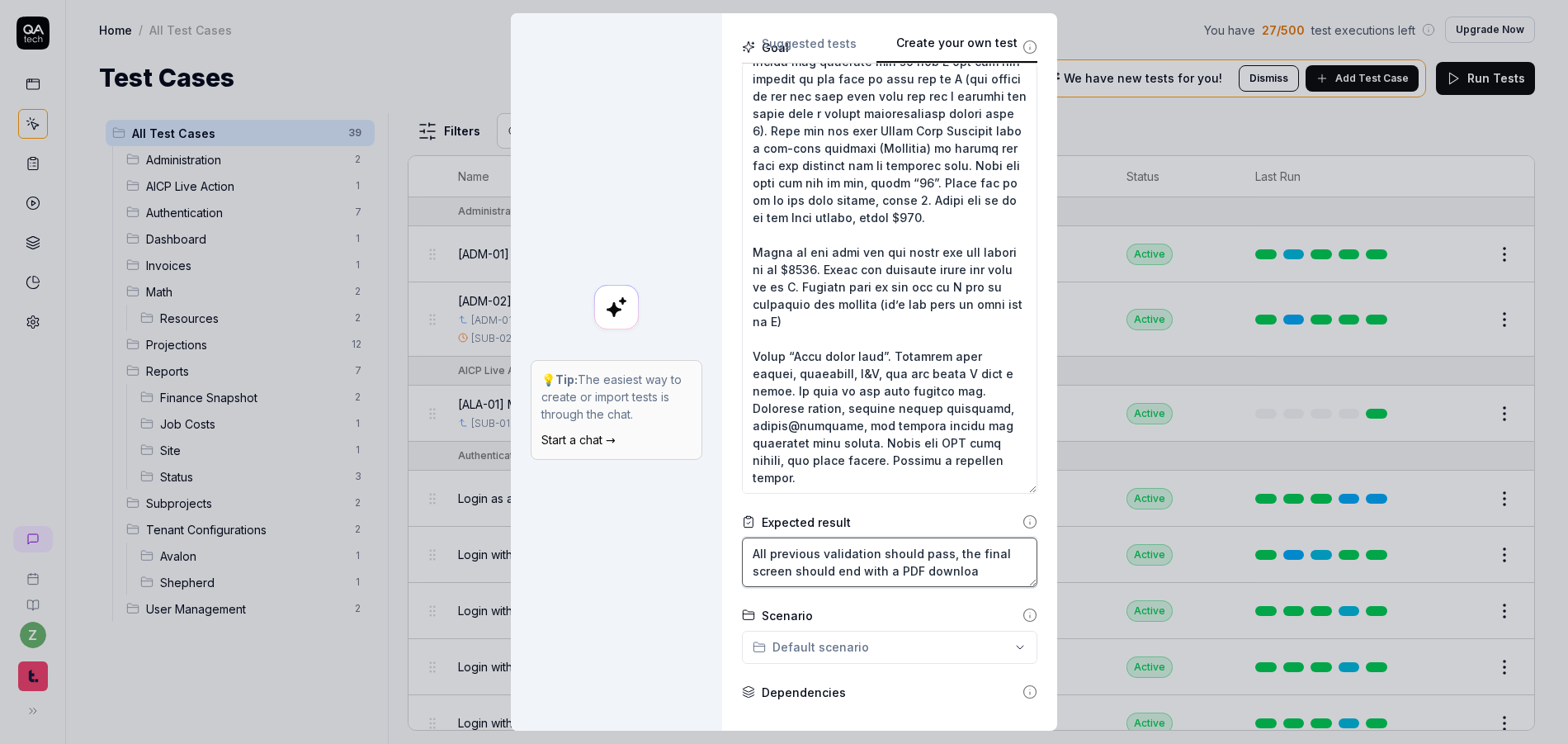
type textarea "*"
type textarea "All previous validation should pass, the final screen should end with a PDF dow…"
type textarea "*"
type textarea "All previous validation should pass, the final screen should end with a PDF dow…"
type textarea "*"
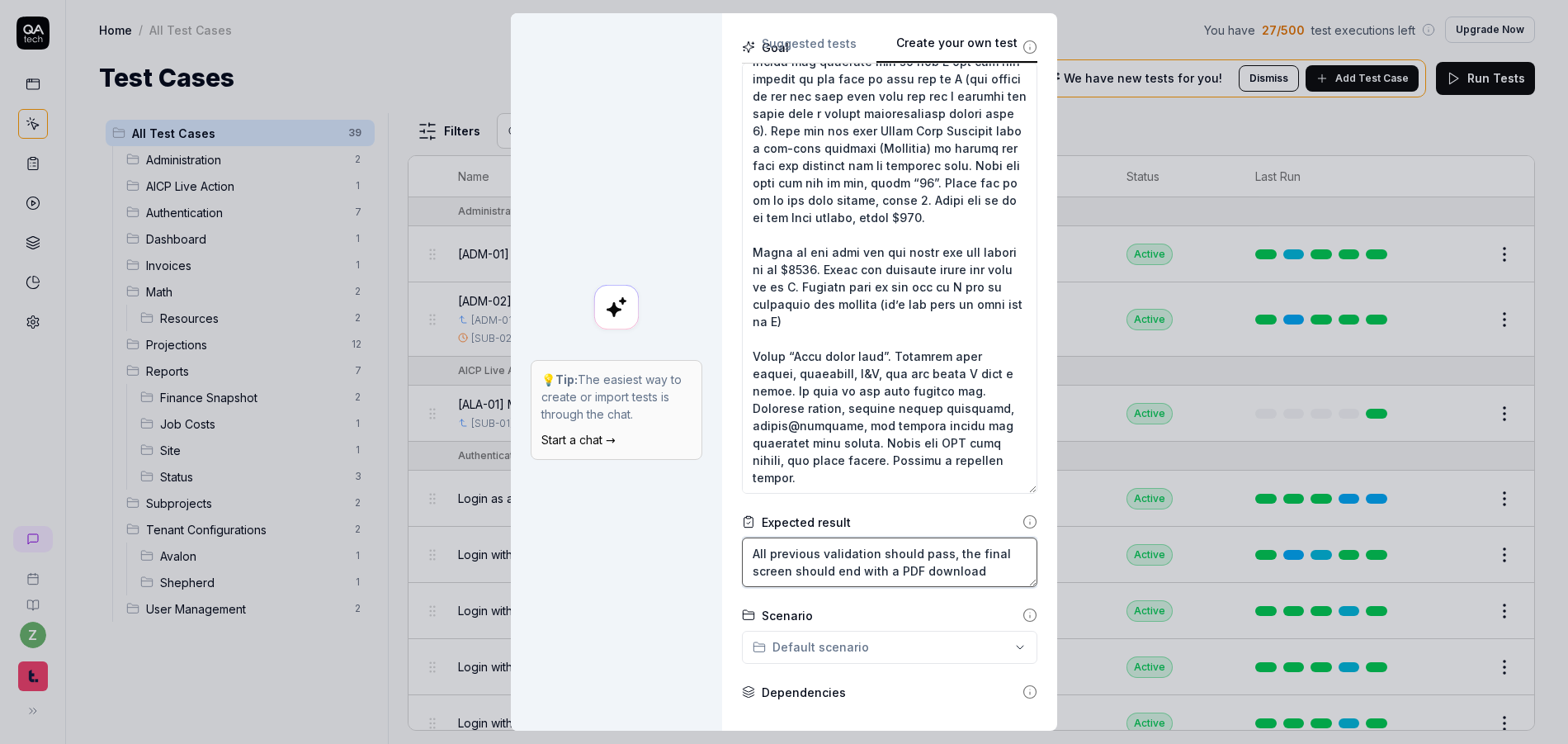
type textarea "All previous validation ishould pass, the final screen should end with a PDF do…"
type textarea "*"
type textarea "All previous validation inshould pass, the final screen should end with a PDF d…"
type textarea "*"
type textarea "All previous validation in should pass, the final screen should end with a PDF …"
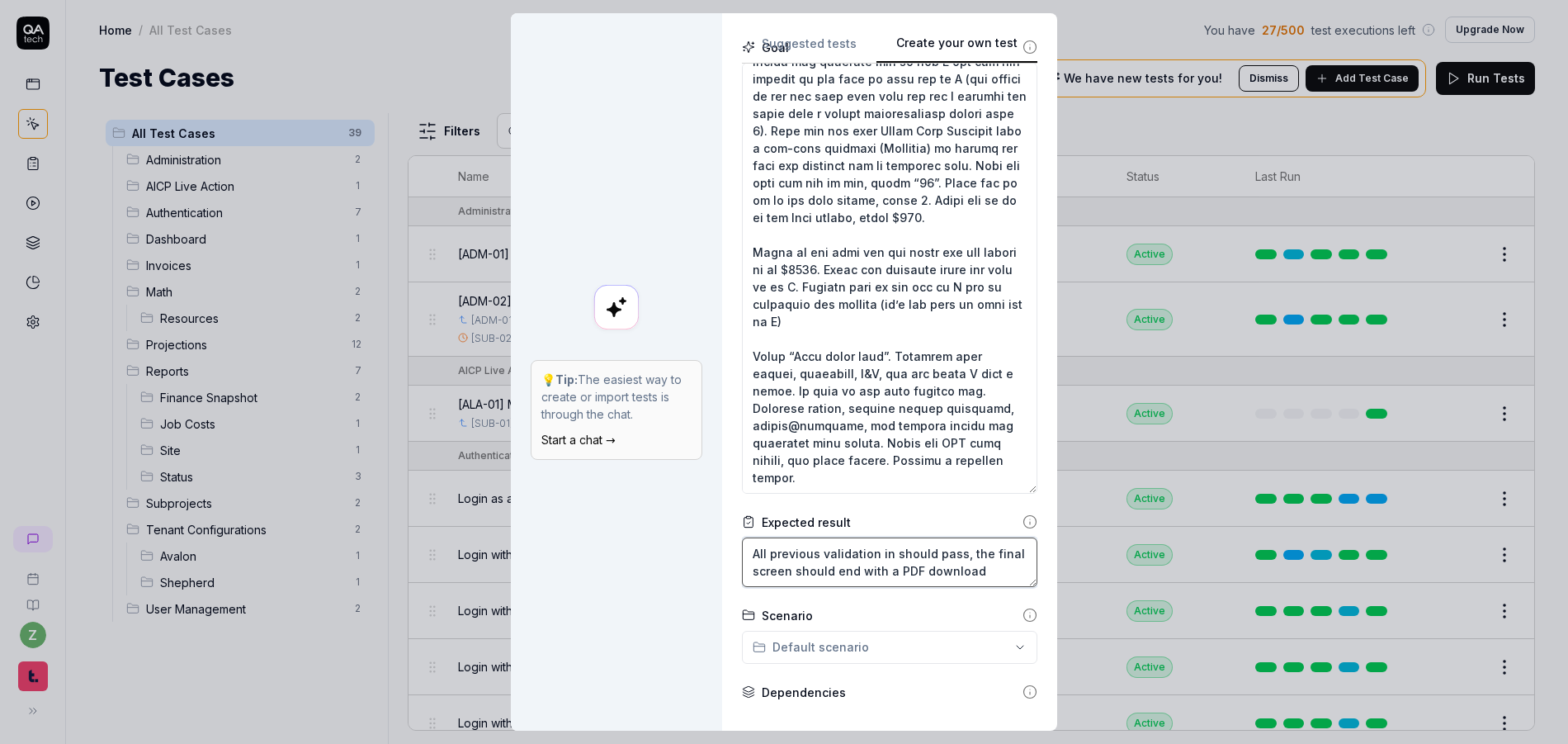
type textarea "*"
type textarea "All previous validation in tshould pass, the final screen should end with a PDF…"
type textarea "*"
type textarea "All previous validation in thshould pass, the final screen should end with a PD…"
type textarea "*"
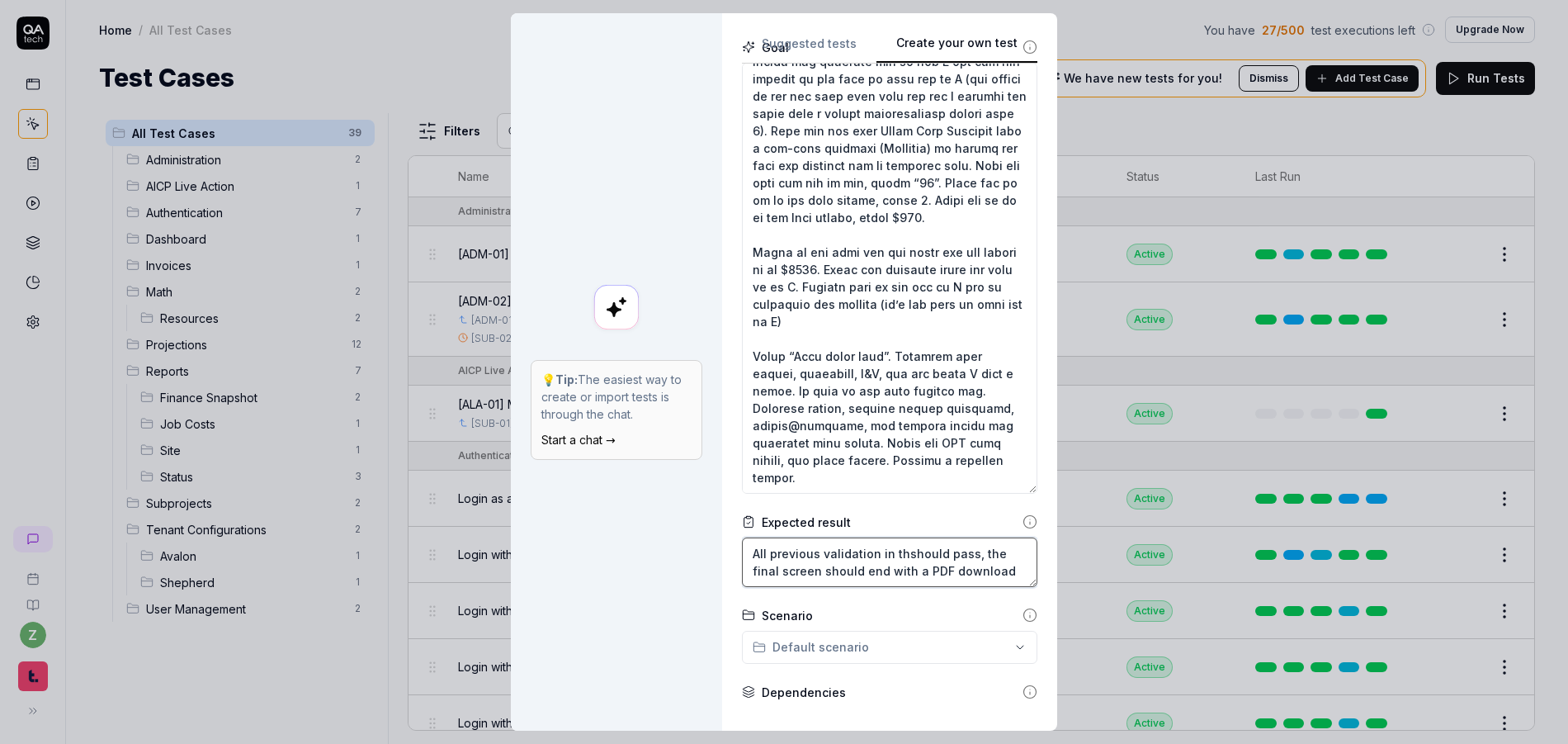
type textarea "All previous validation in theshould pass, the final screen should end with a P…"
type textarea "*"
type textarea "All previous validation in the should pass, the final screen should end with a …"
type textarea "*"
type textarea "All previous validation in the sshould pass, the final screen should end with a…"
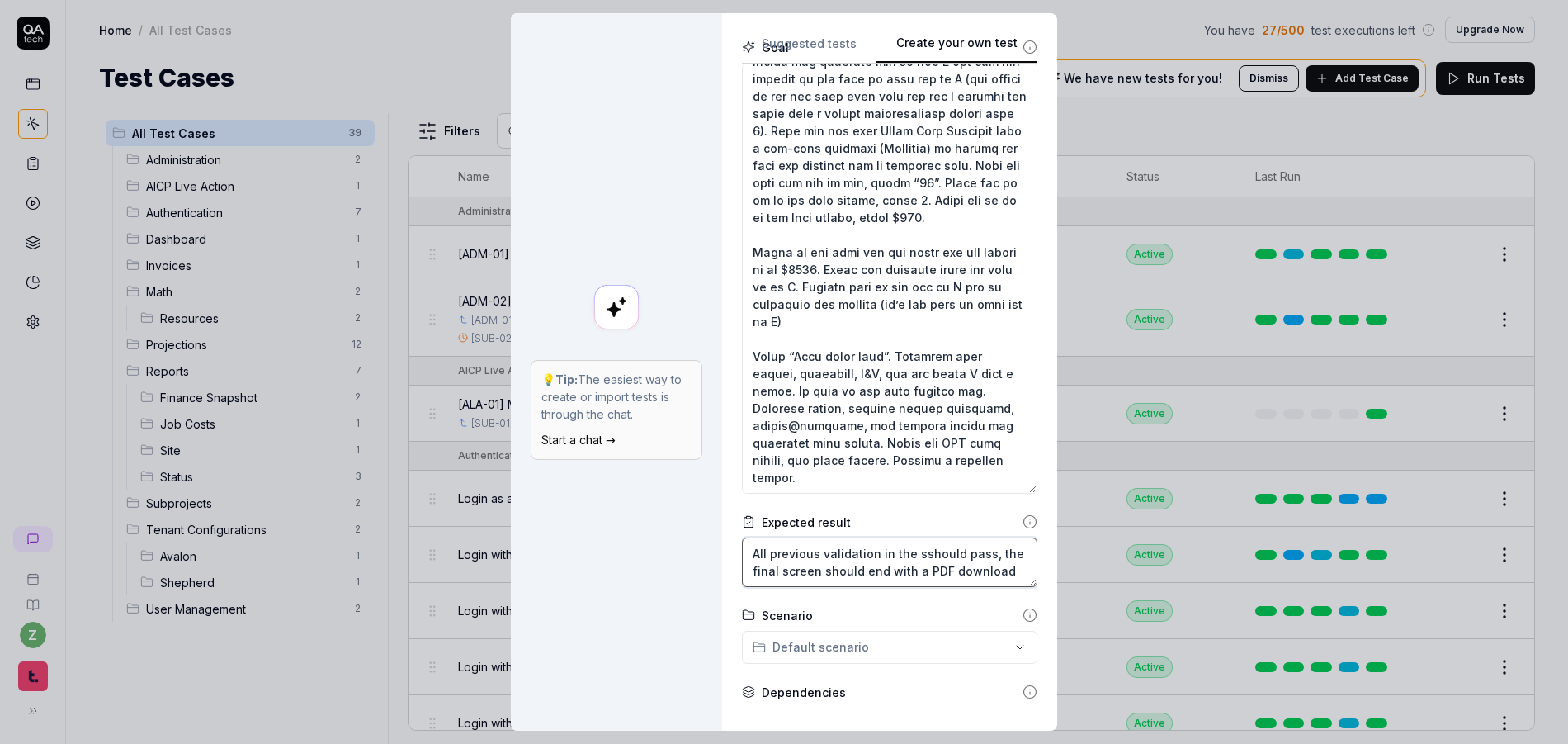
type textarea "*"
type textarea "All previous validation in the stshould pass, the final screen should end with …"
type textarea "*"
type textarea "All previous validation in the steshould pass, the final screen should end with…"
type textarea "*"
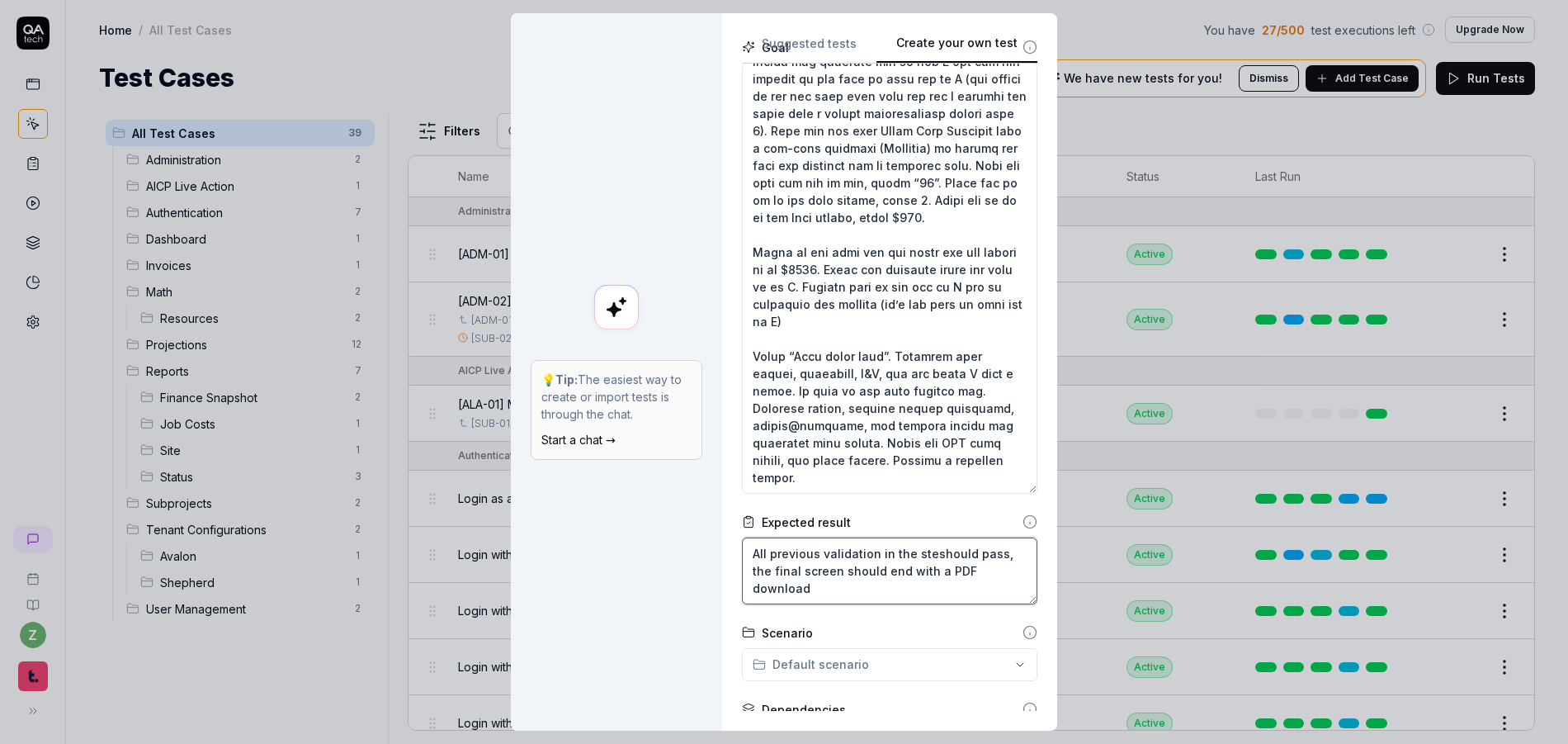
type textarea "All previous validation in the stepshould pass, the final screen should end wit…"
type textarea "*"
type textarea "All previous validation in the stepsshould pass, the final screen should end wi…"
type textarea "*"
type textarea "All previous validation in the steps should pass, the final screen should end w…"
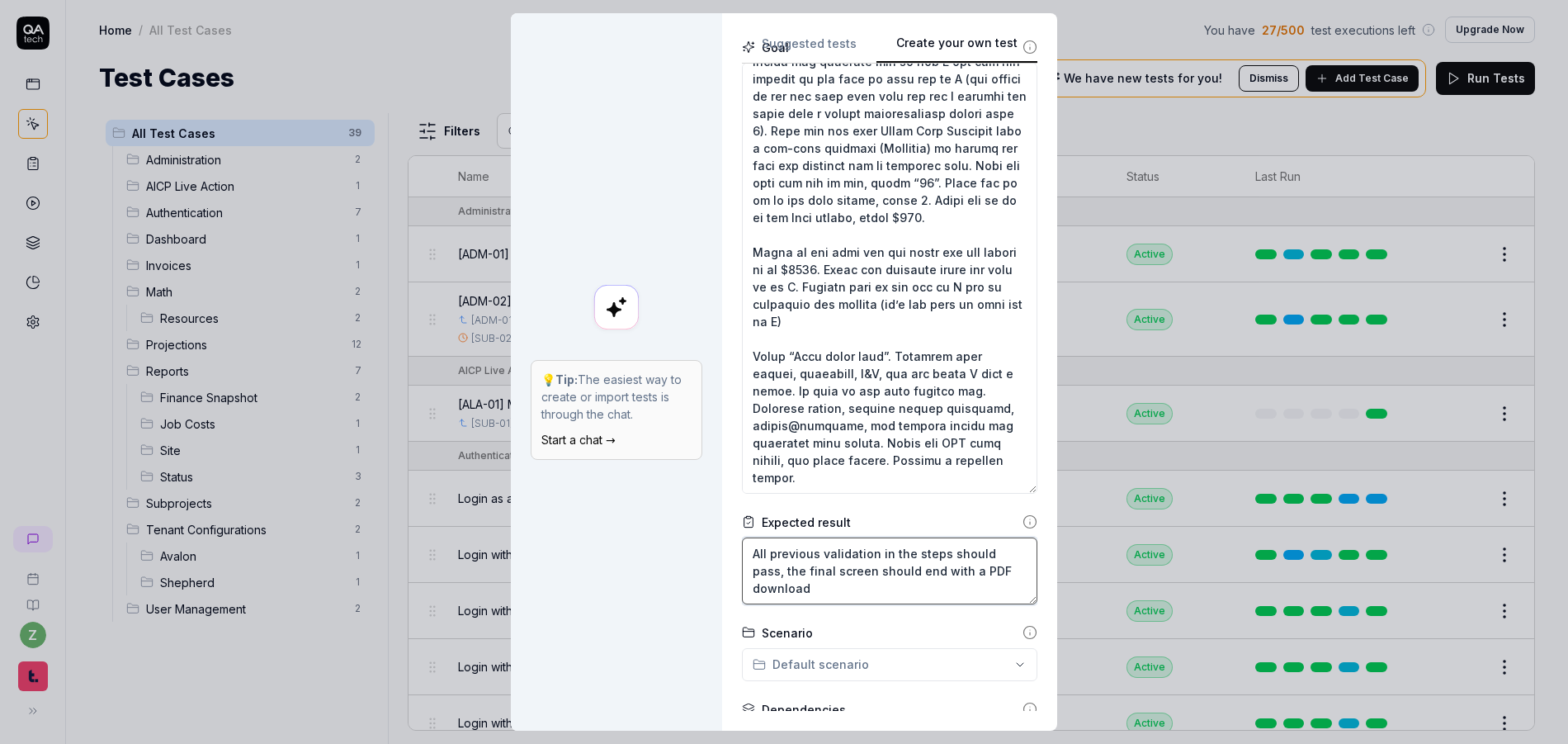
type textarea "*"
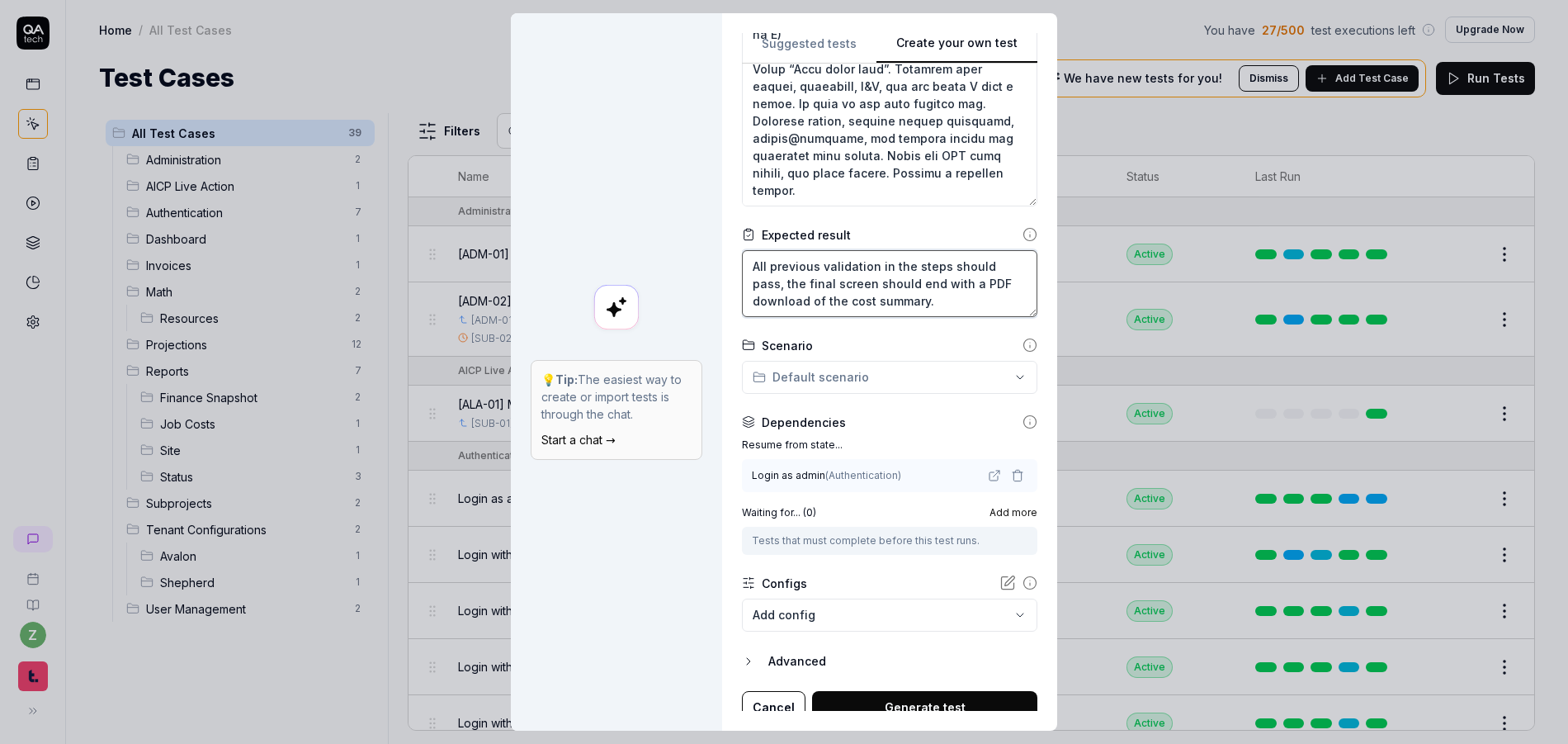
scroll to position [495, 0]
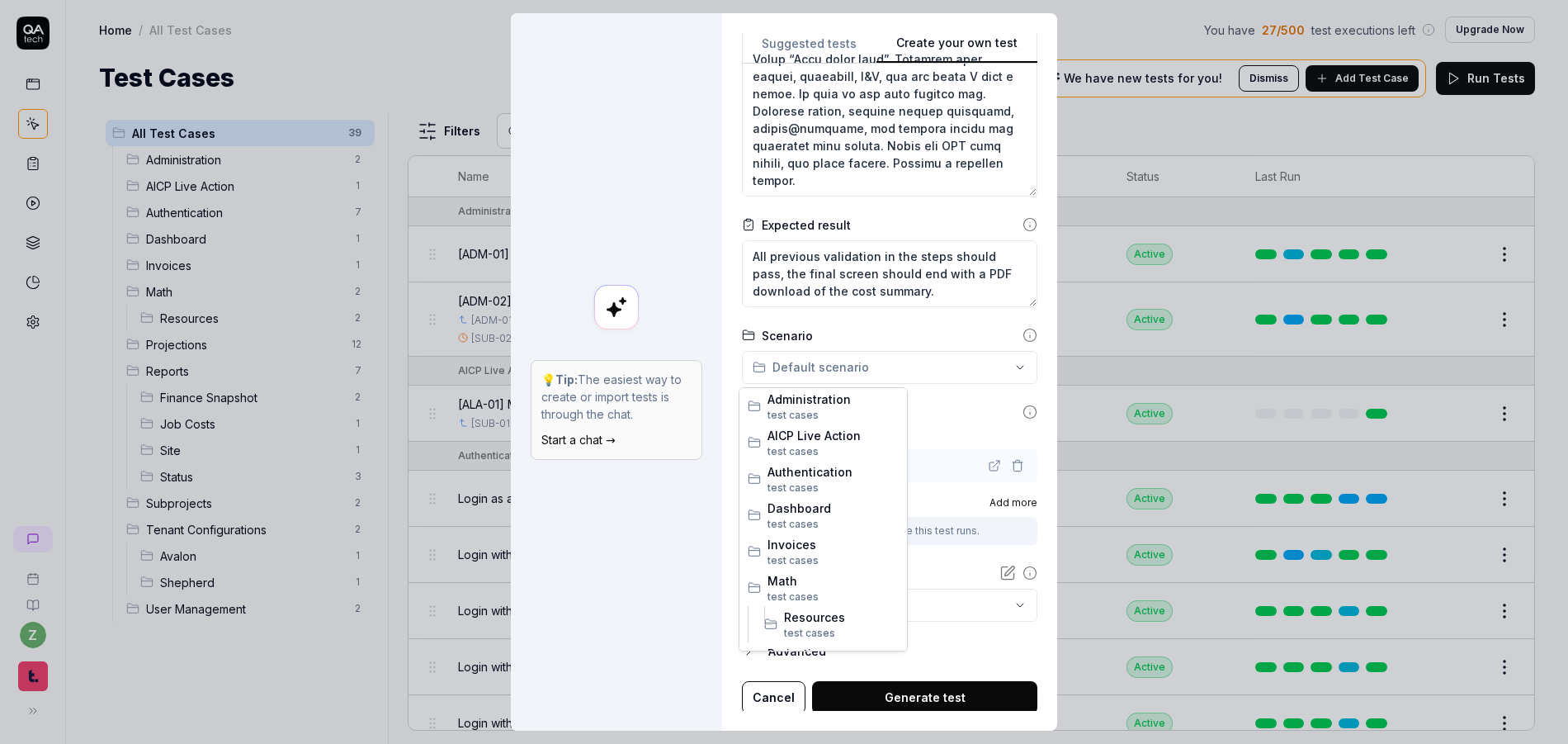
click at [808, 369] on div "**********" at bounding box center [784, 372] width 1568 height 744
click at [809, 436] on span "AICP Live Action" at bounding box center [833, 436] width 131 height 17
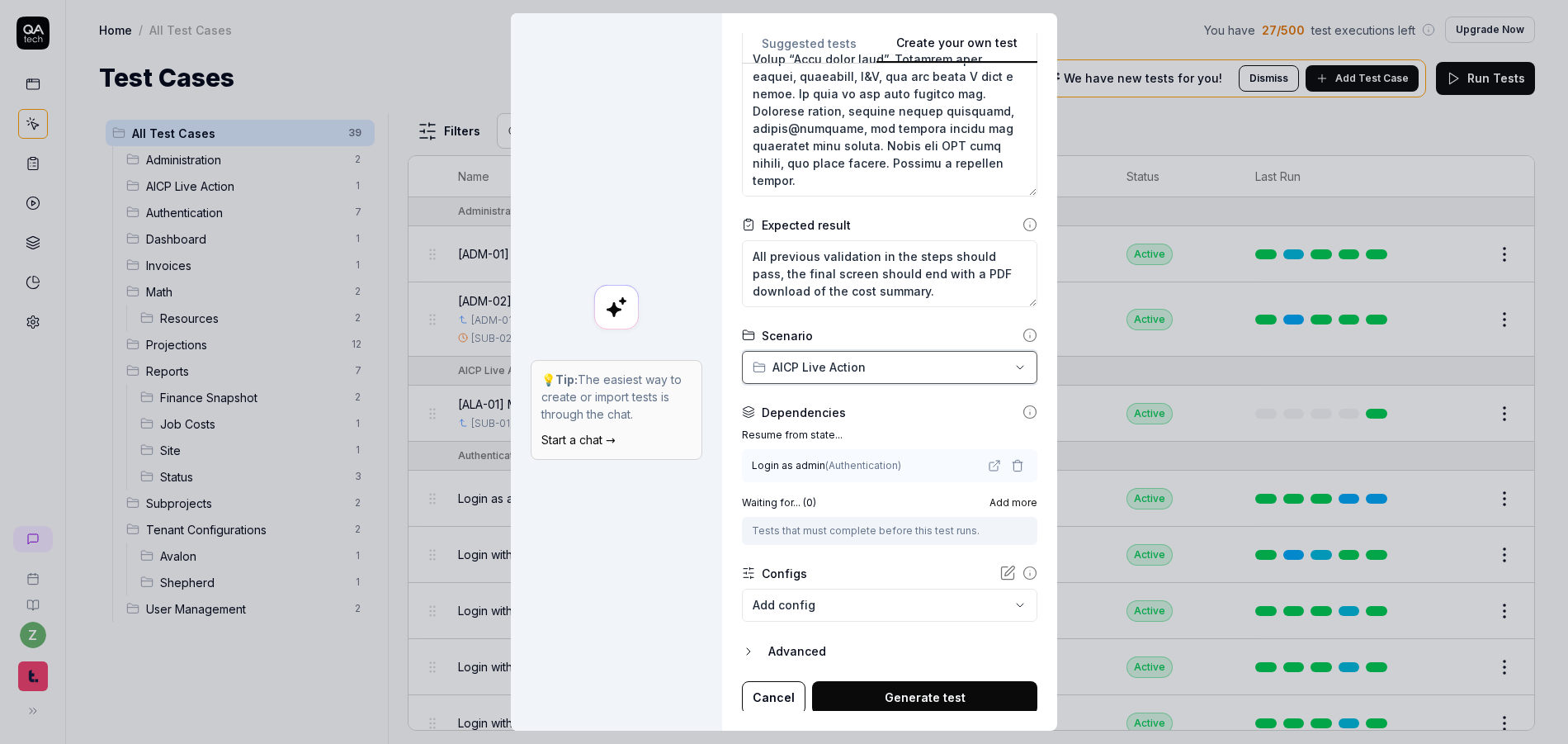
scroll to position [499, 0]
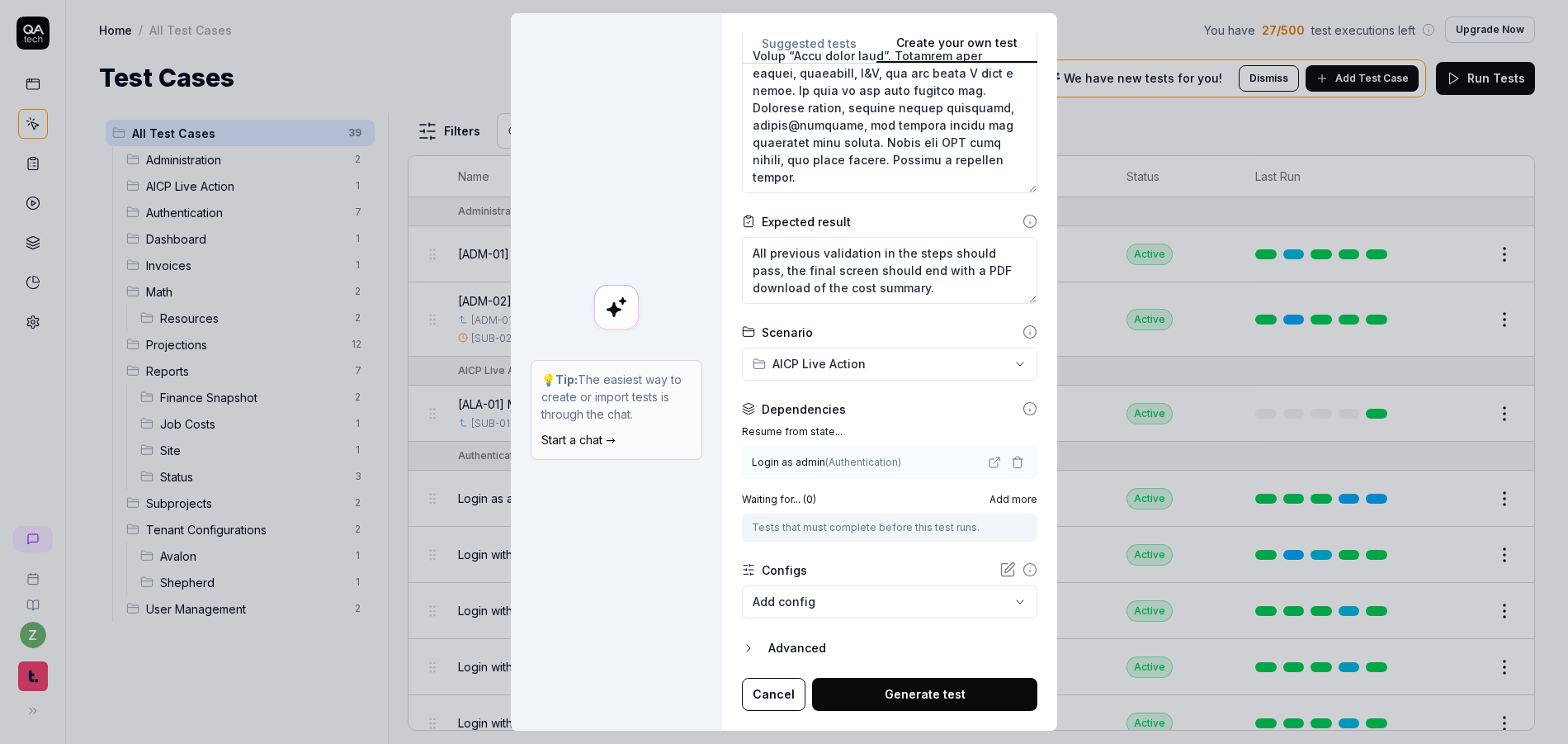
click at [1014, 461] on icon "button" at bounding box center [1017, 463] width 7 height 9
click at [881, 466] on div "No test case" at bounding box center [882, 461] width 258 height 17
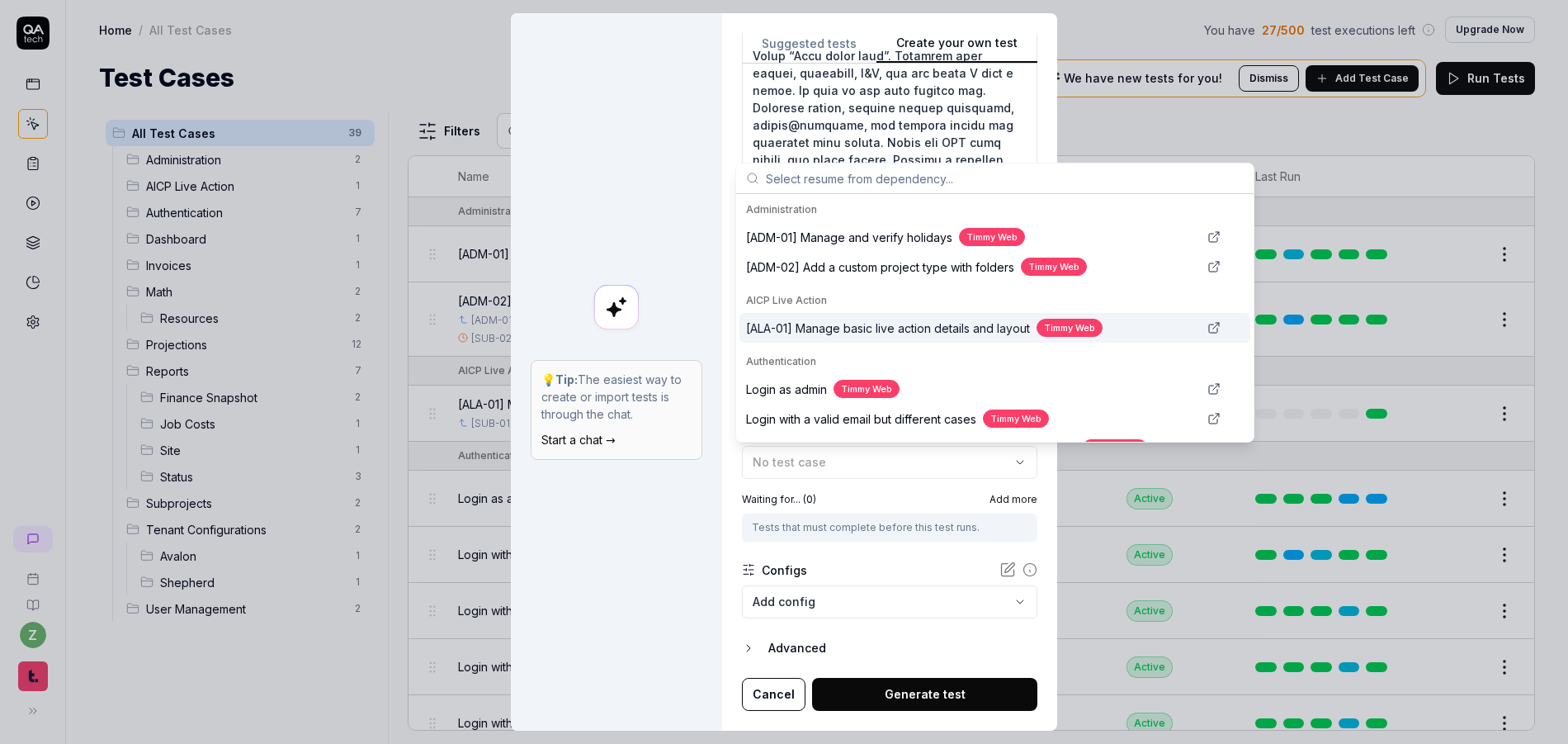
click at [813, 328] on span "[ALA-01] Manage basic live action details and layout" at bounding box center [888, 328] width 284 height 17
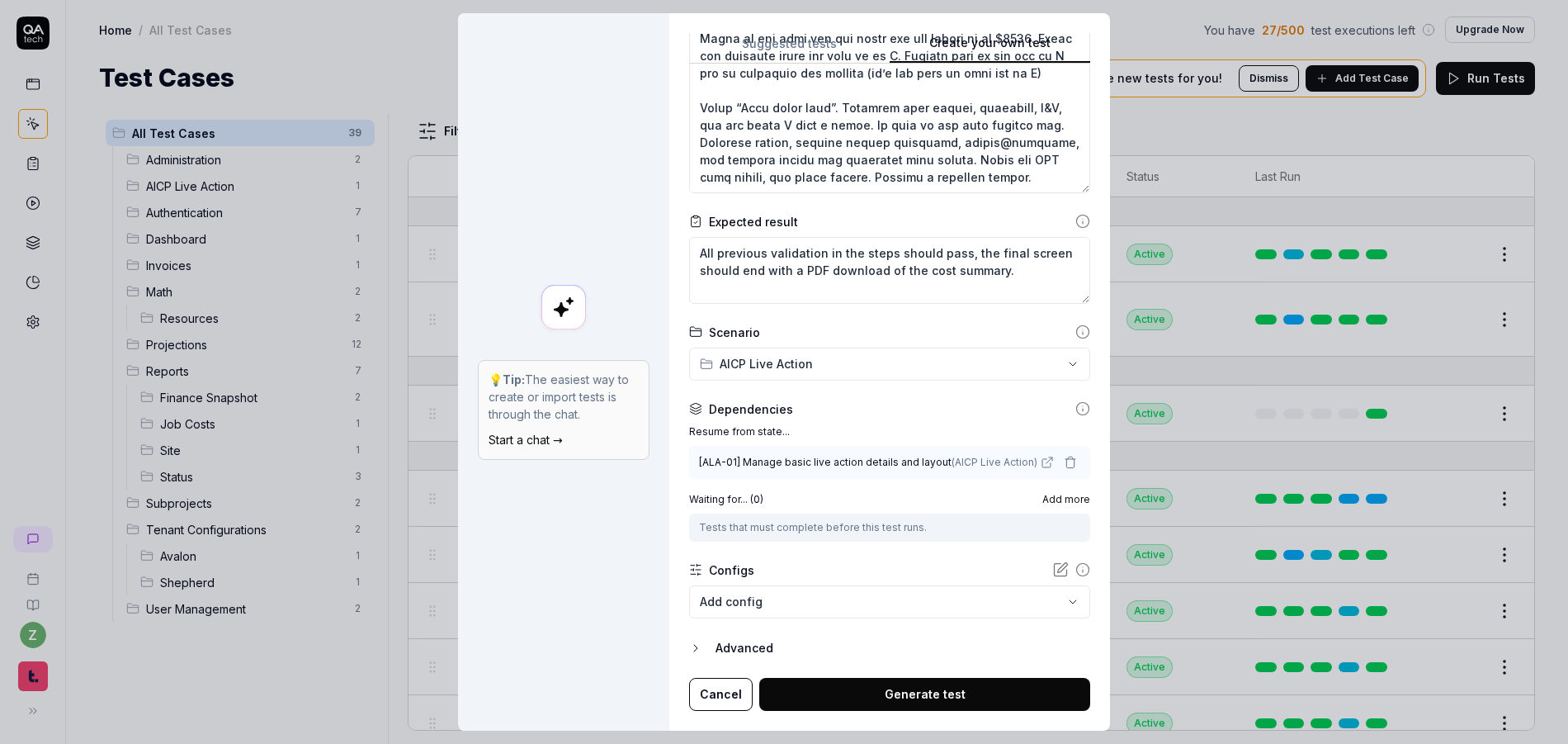
click at [747, 652] on div "Advanced" at bounding box center [902, 648] width 375 height 20
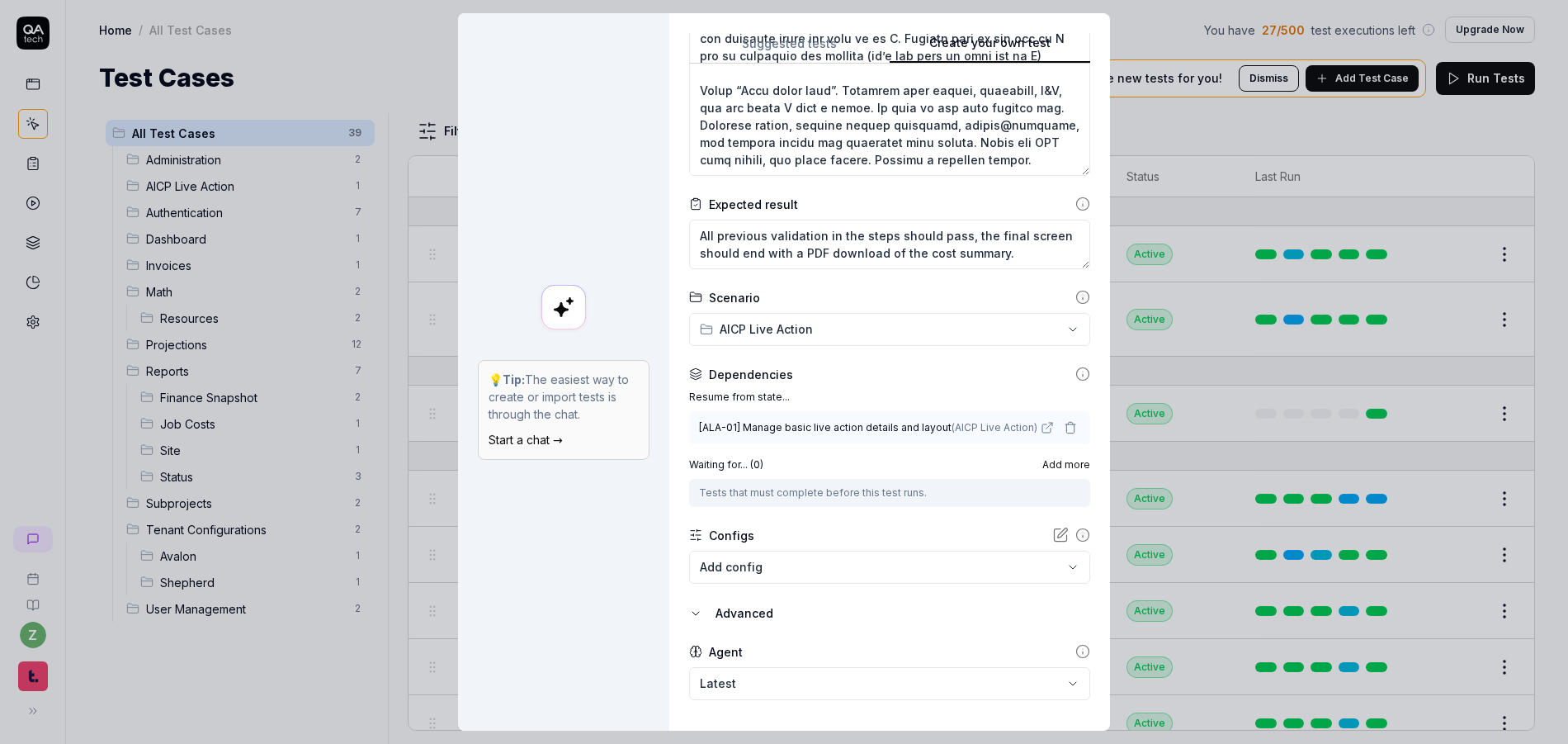
scroll to position [558, 0]
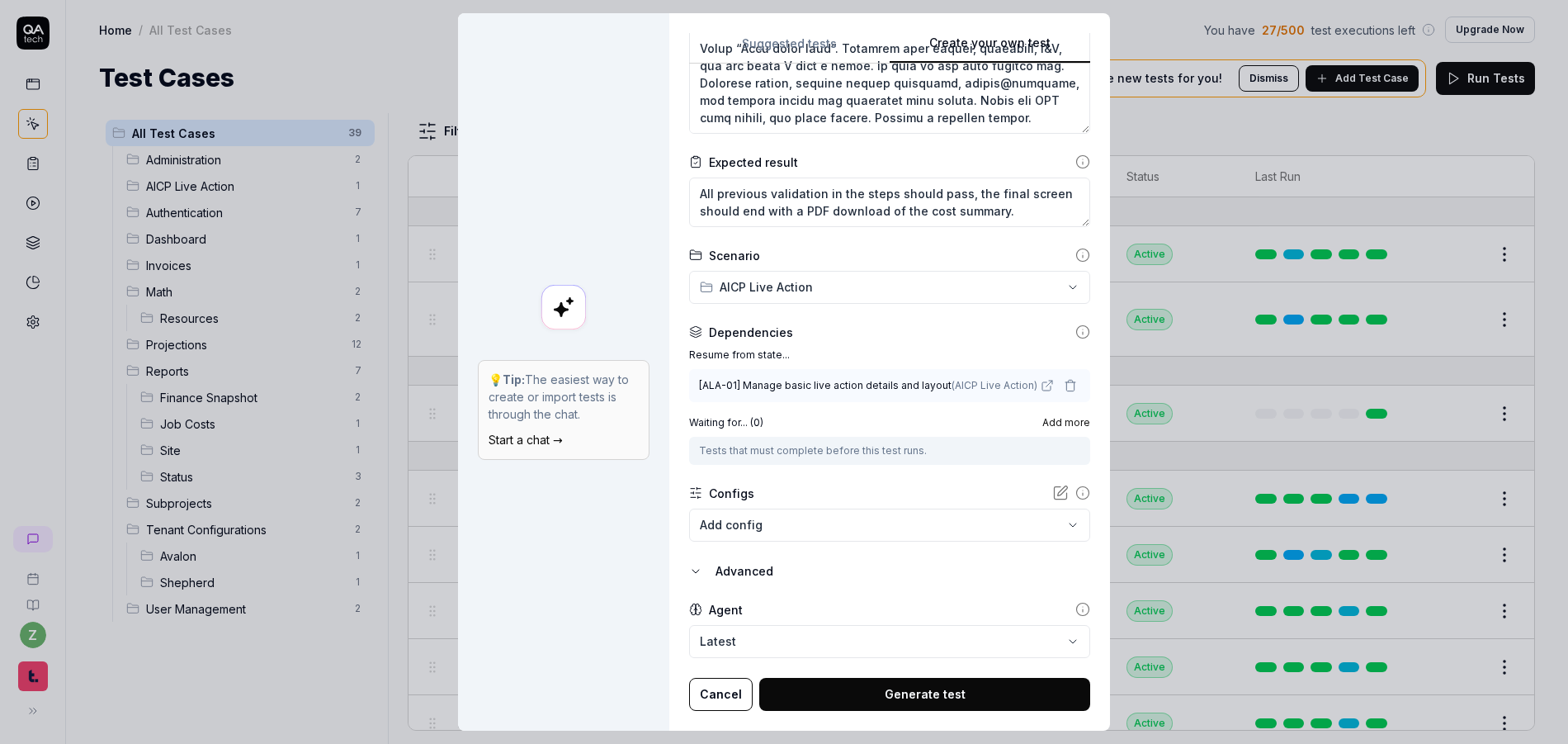
click at [878, 701] on button "Generate test" at bounding box center [925, 694] width 331 height 33
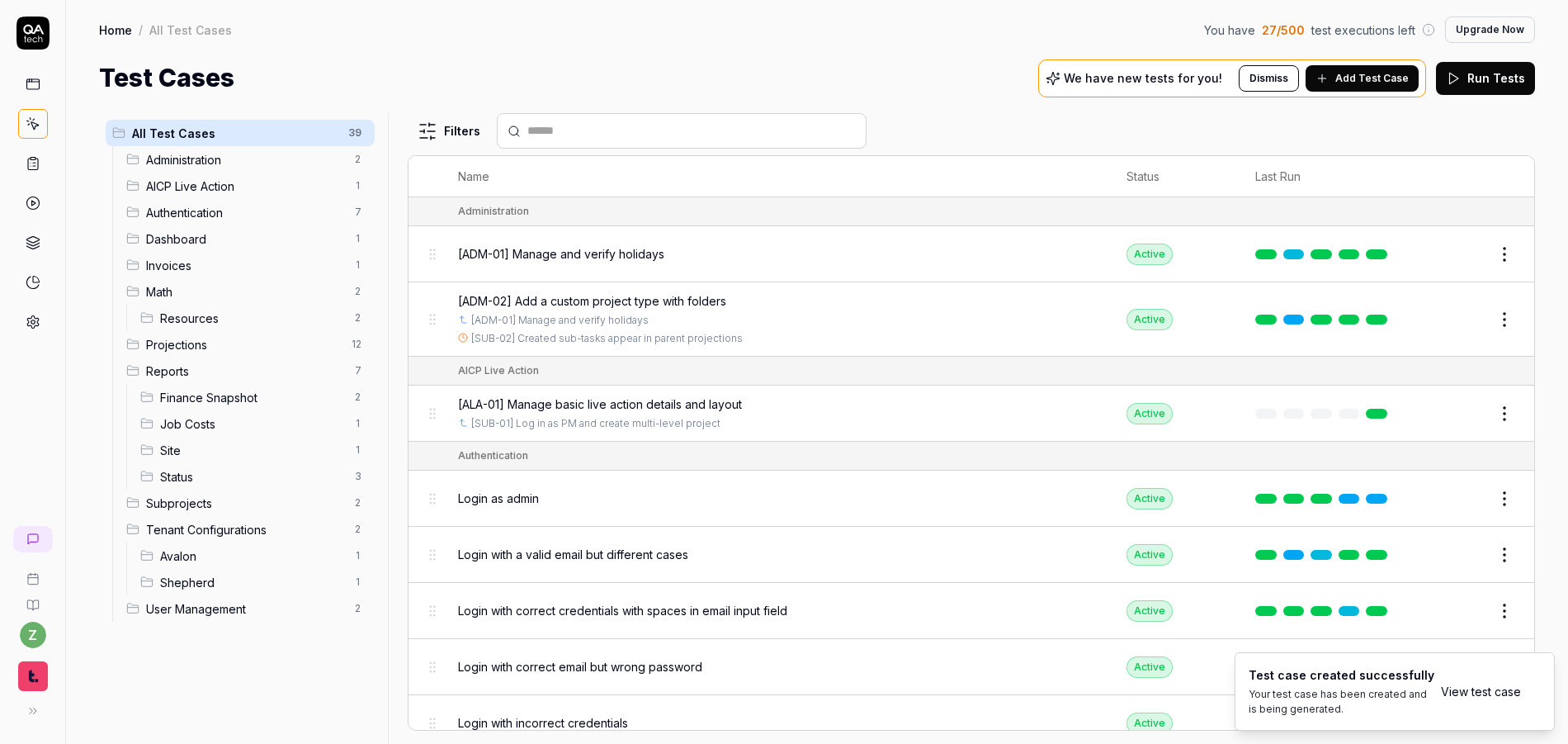
click at [1188, 697] on link "View test case" at bounding box center [1481, 691] width 80 height 17
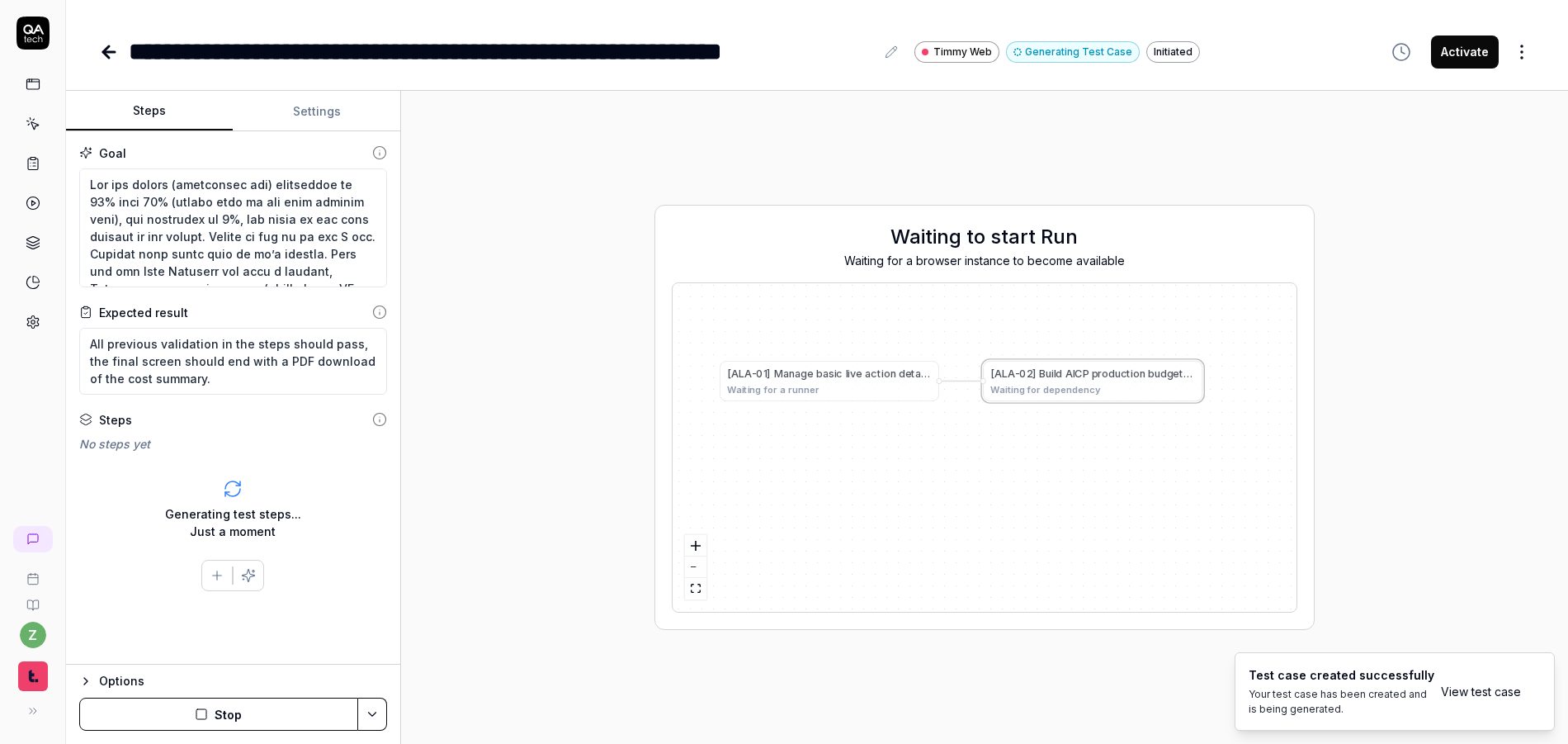
drag, startPoint x: 856, startPoint y: 427, endPoint x: 887, endPoint y: 488, distance: 68.4
click at [887, 488] on div "[ A L A - 0 1 ] M a n a g e b a s i c l i v e a c t i o n d e t a i l s a n d l…" at bounding box center [985, 447] width 624 height 328
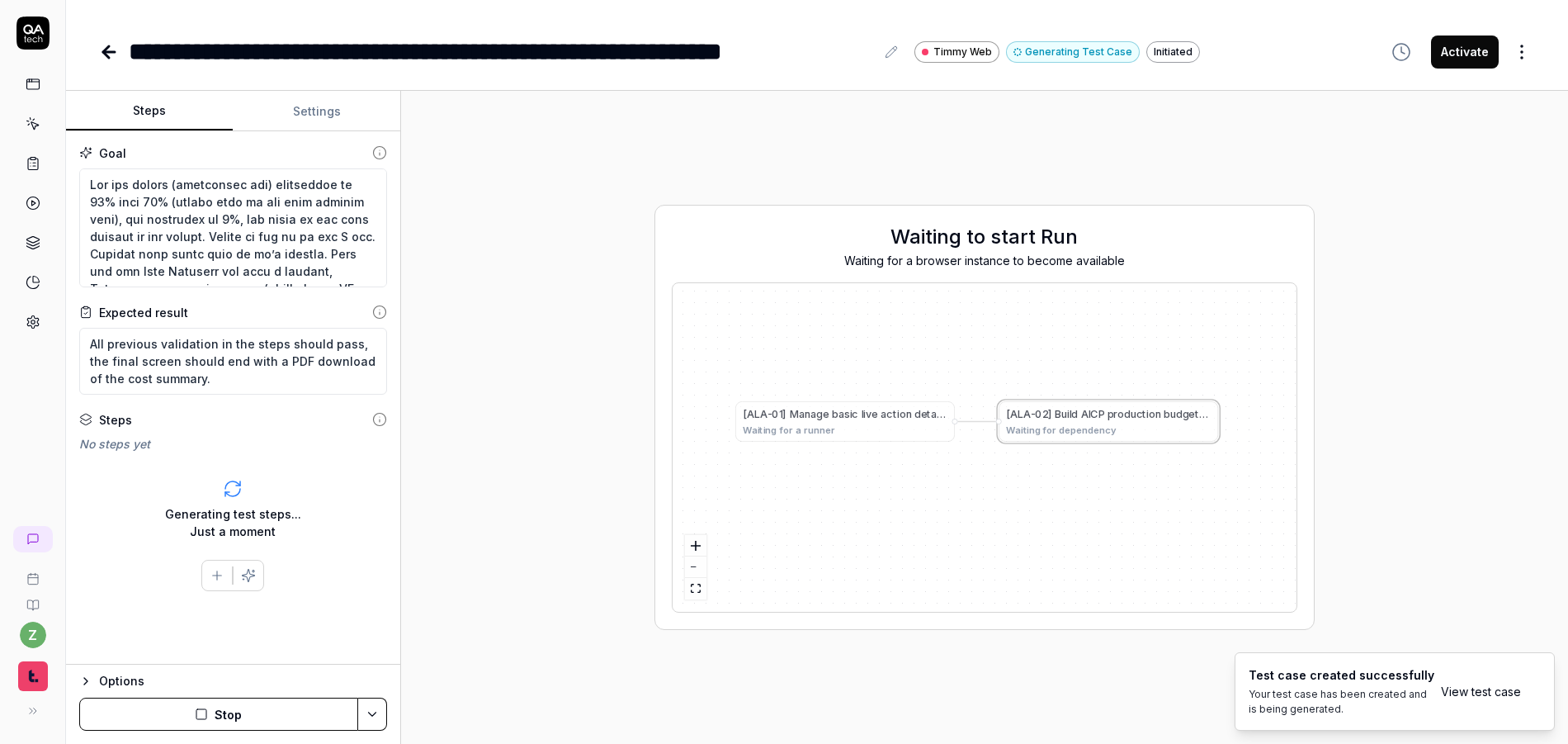
drag, startPoint x: 990, startPoint y: 485, endPoint x: 1006, endPoint y: 525, distance: 43.1
click at [1006, 525] on div "[ A L A - 0 1 ] M a n a g e b a s i c l i v e a c t i o n d e t a i l s a n d l…" at bounding box center [985, 447] width 624 height 328
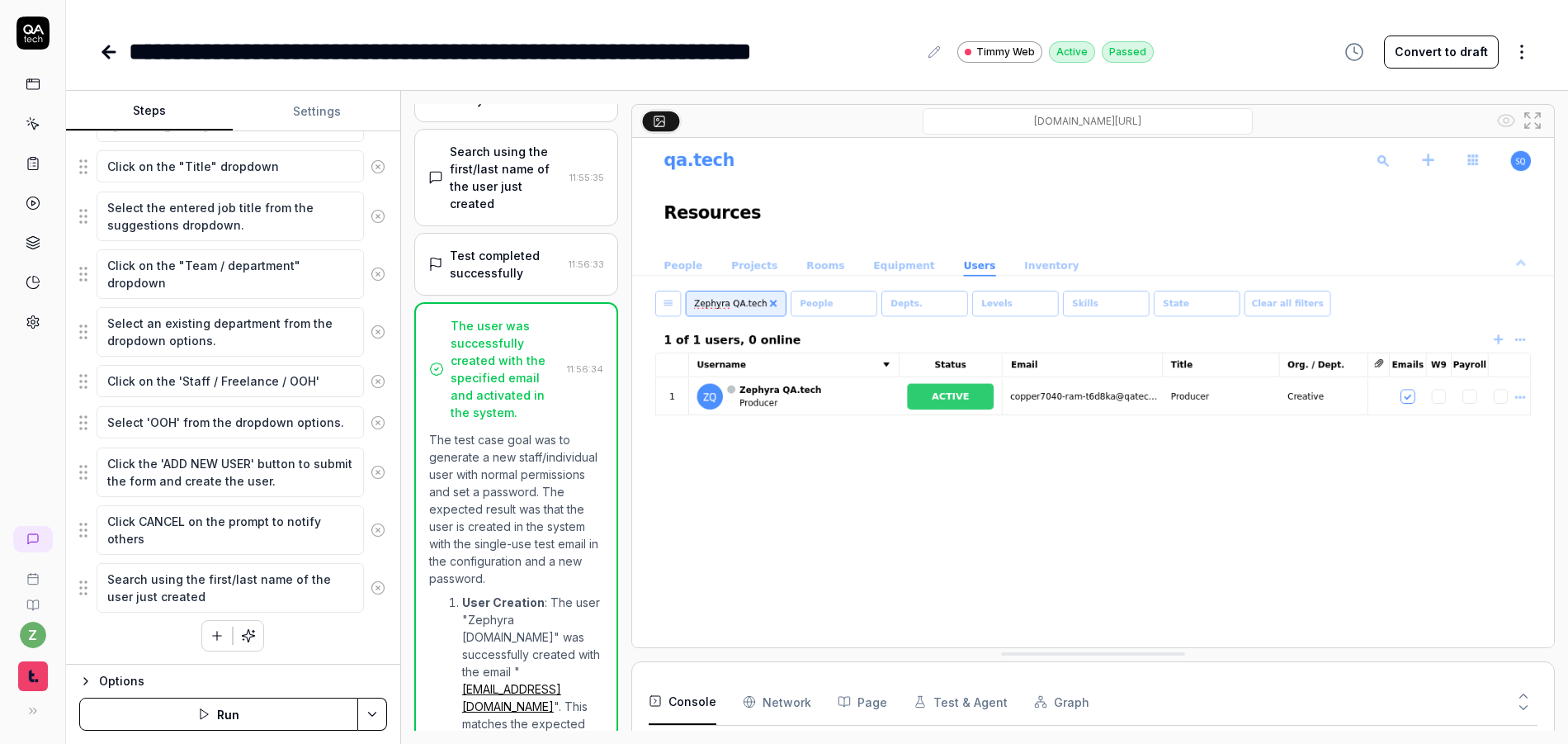
scroll to position [556, 0]
click at [278, 589] on textarea "Search using the first/last name of the user just created" at bounding box center [230, 588] width 268 height 50
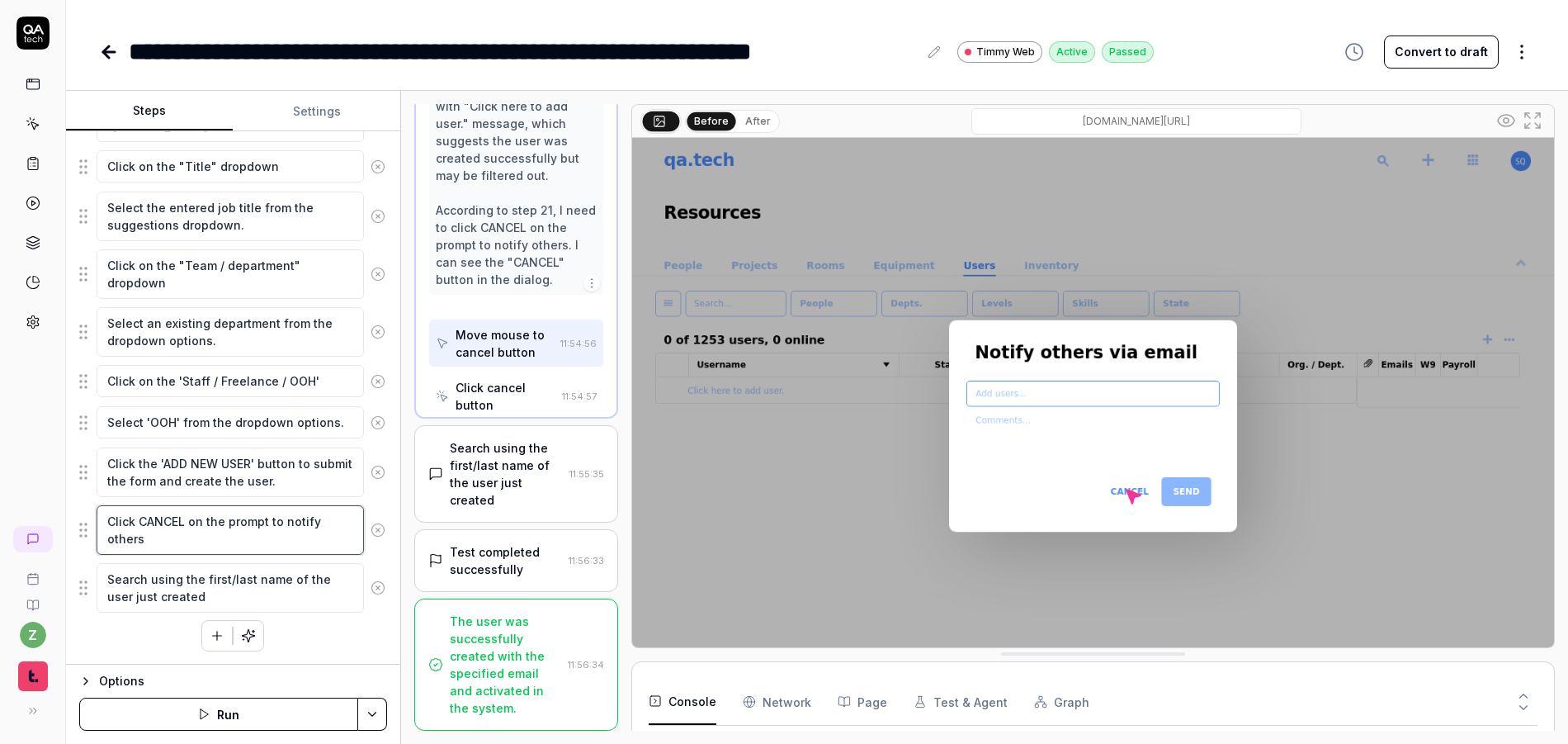
click at [254, 533] on textarea "Click CANCEL on the prompt to notify others" at bounding box center [230, 530] width 268 height 50
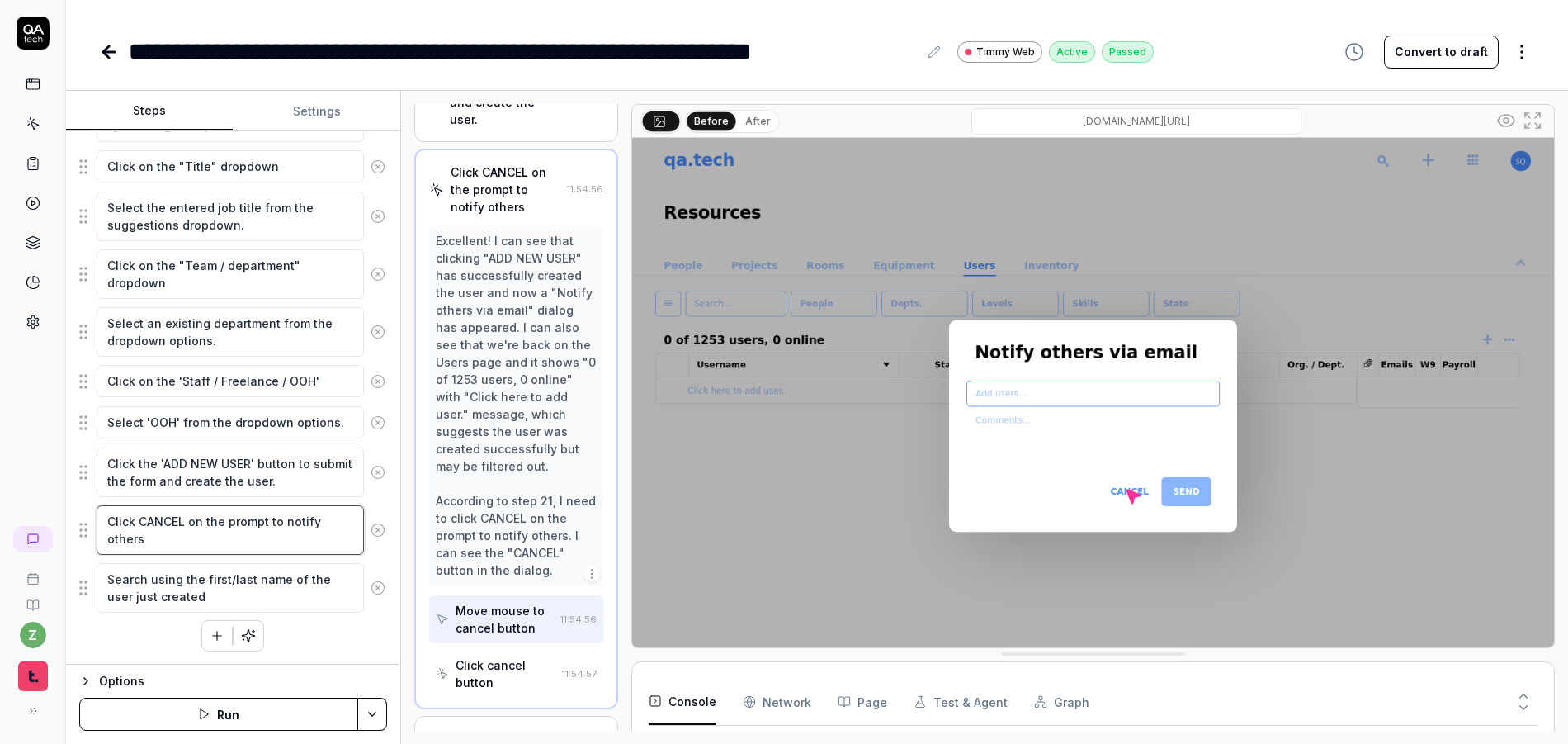
scroll to position [2109, 0]
click at [278, 589] on textarea "Search using the first/last name of the user just created" at bounding box center [230, 588] width 268 height 50
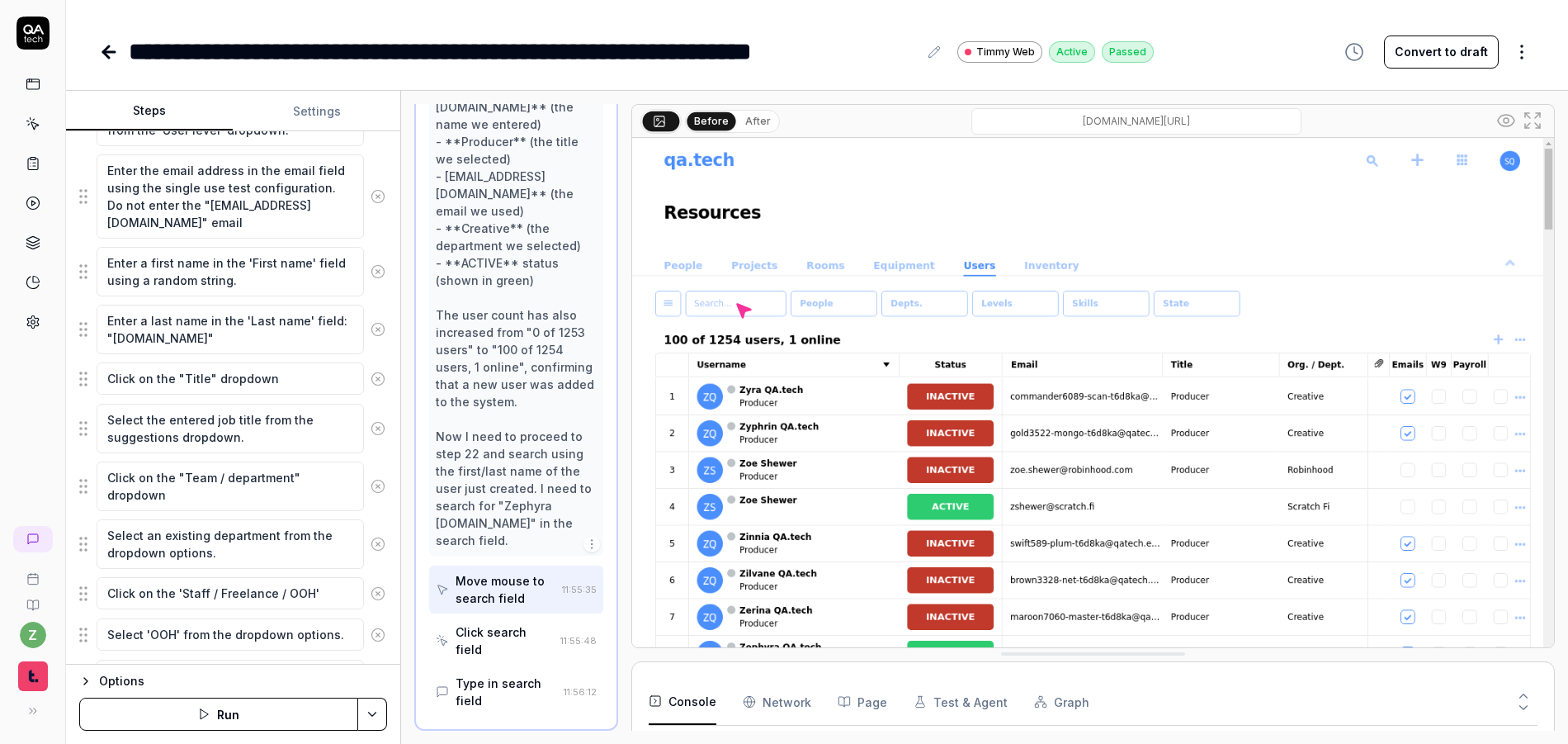
scroll to position [0, 0]
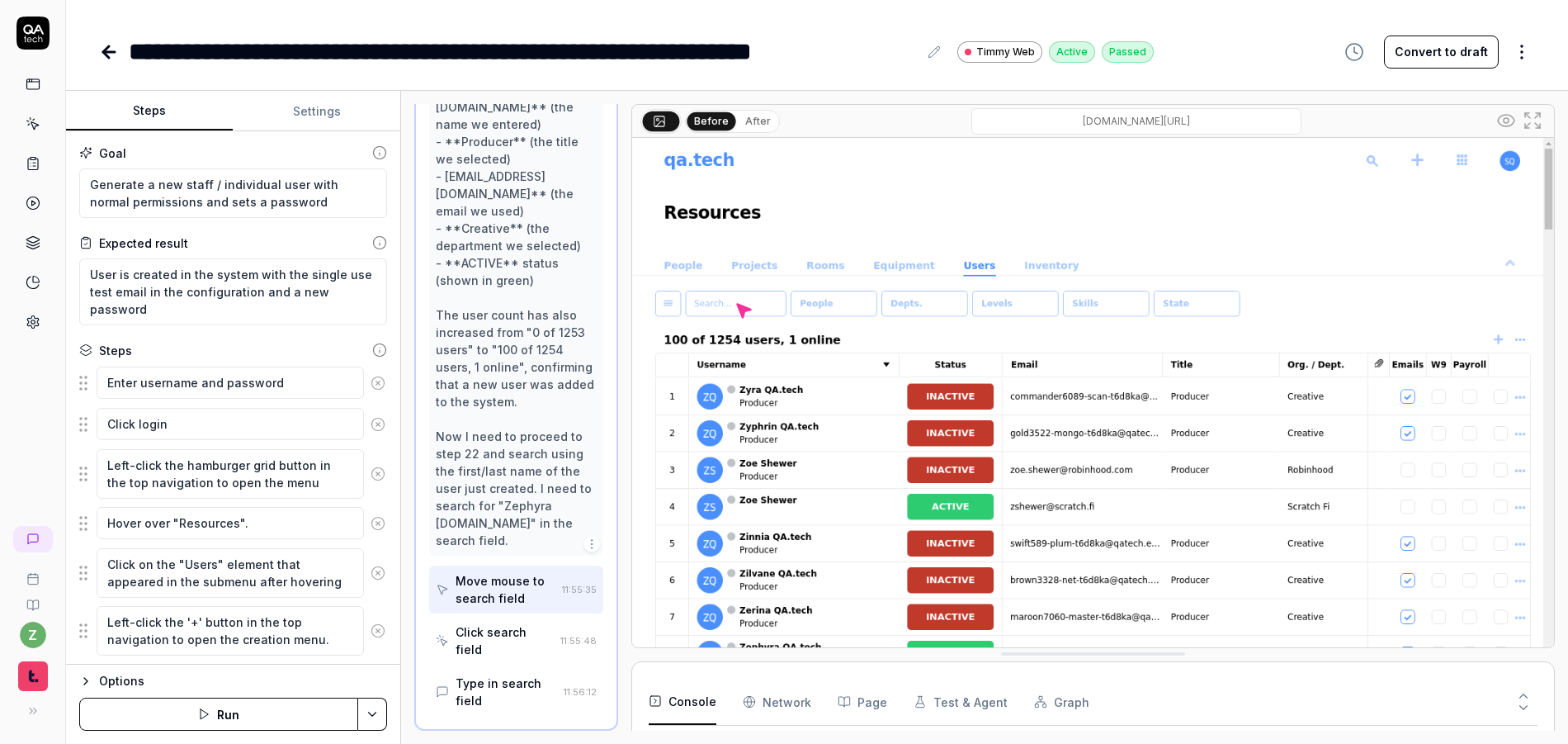
click at [209, 335] on div "Goal Generate a new staff / individual user with normal permissions and sets a …" at bounding box center [233, 398] width 334 height 534
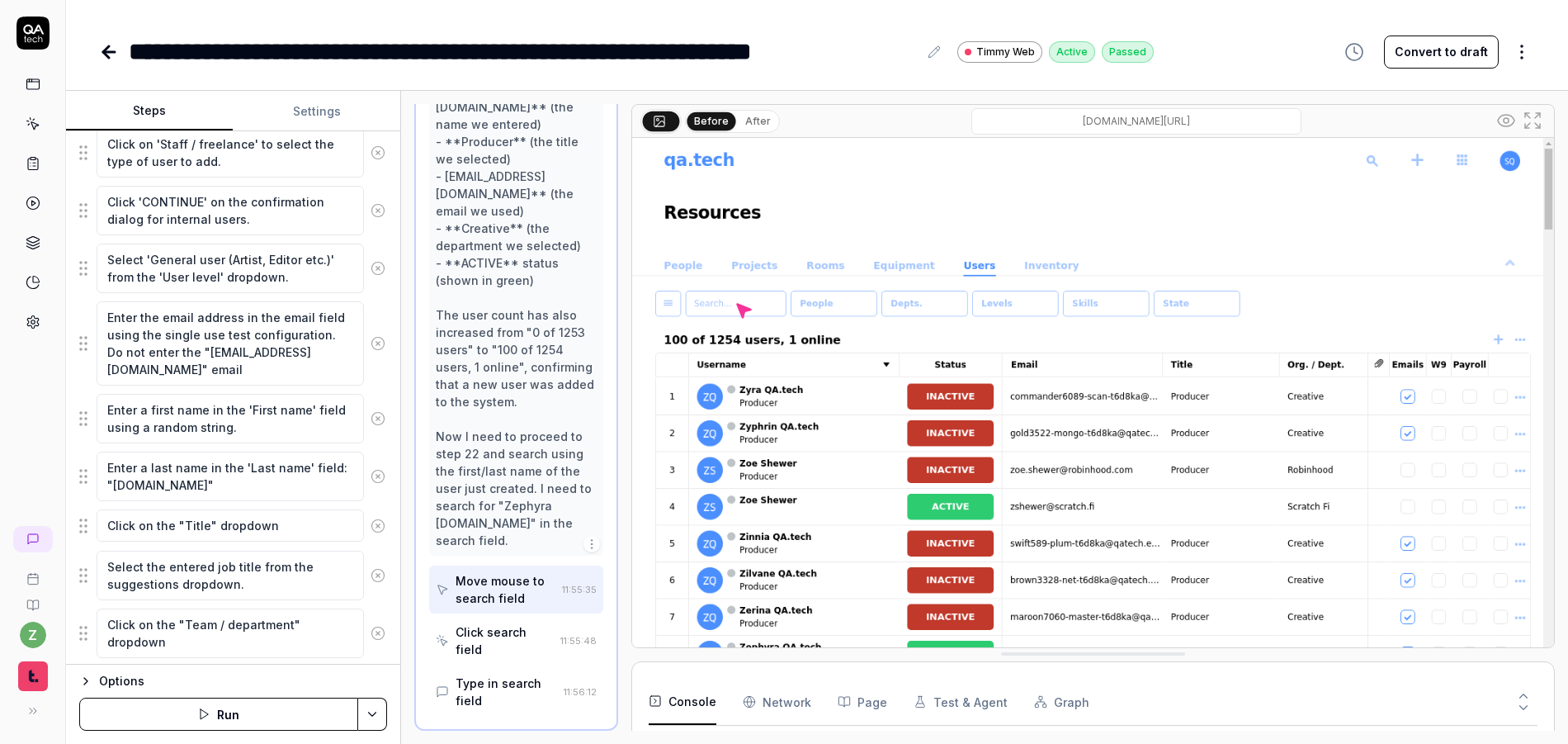
scroll to position [953, 0]
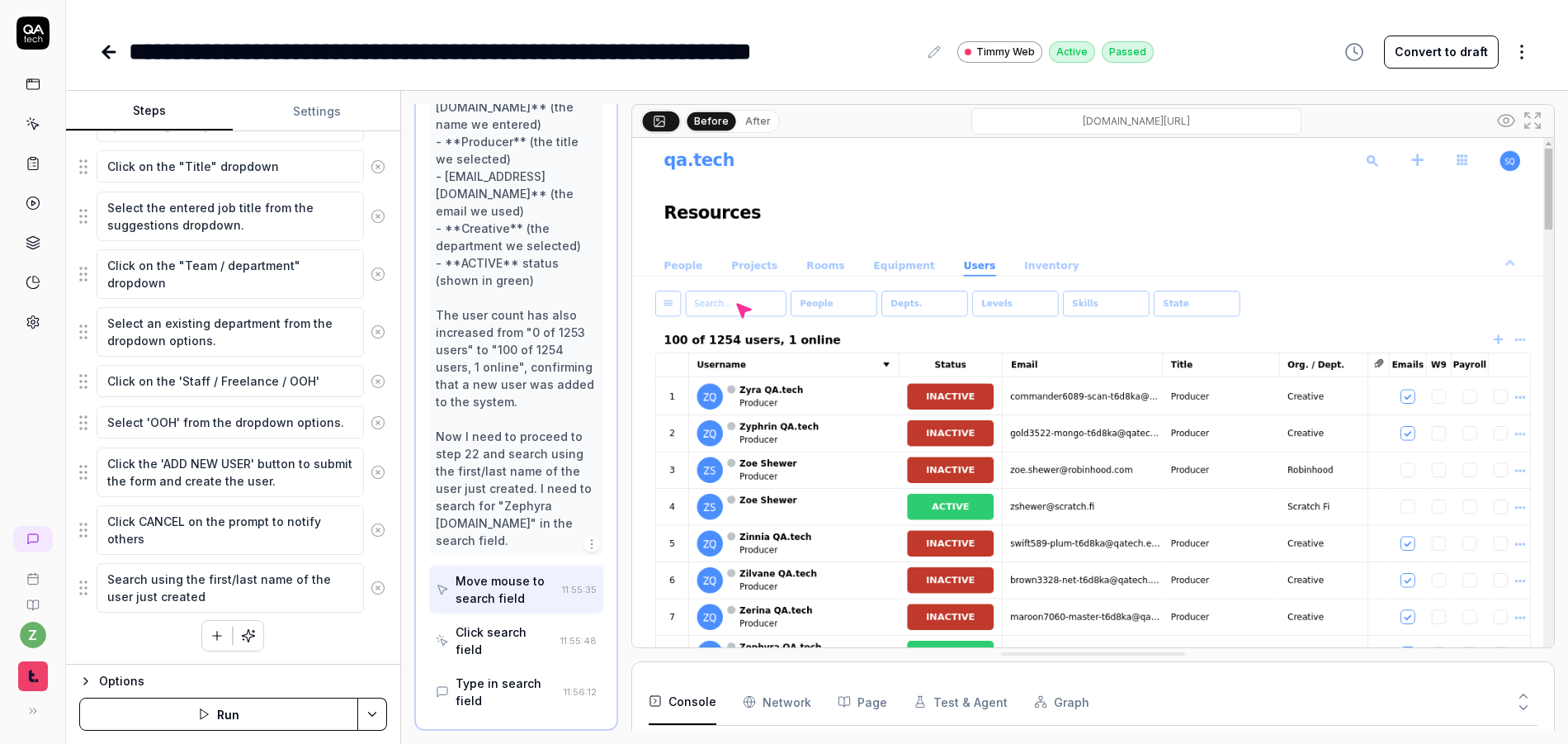
click at [288, 118] on button "Settings" at bounding box center [316, 111] width 167 height 40
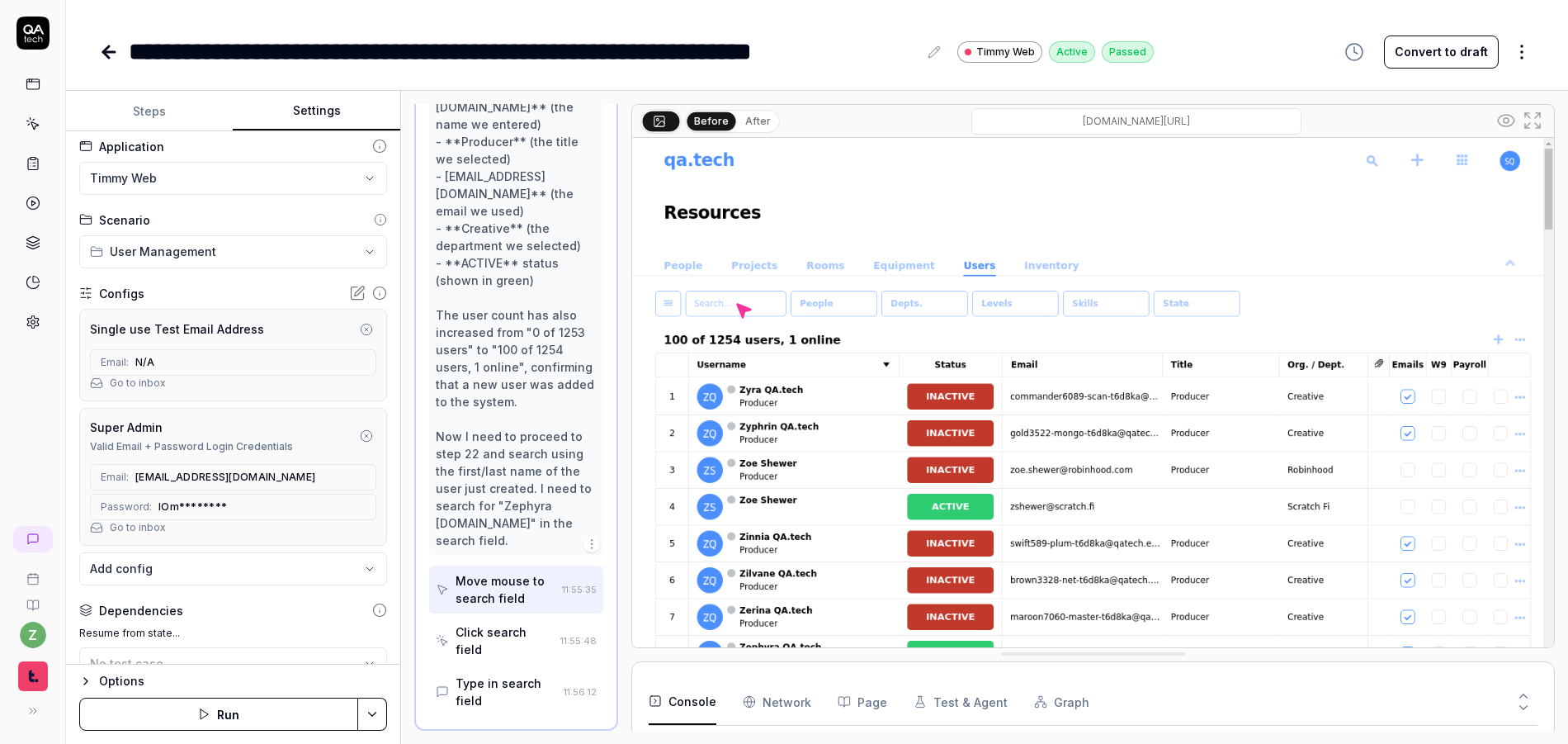
scroll to position [0, 0]
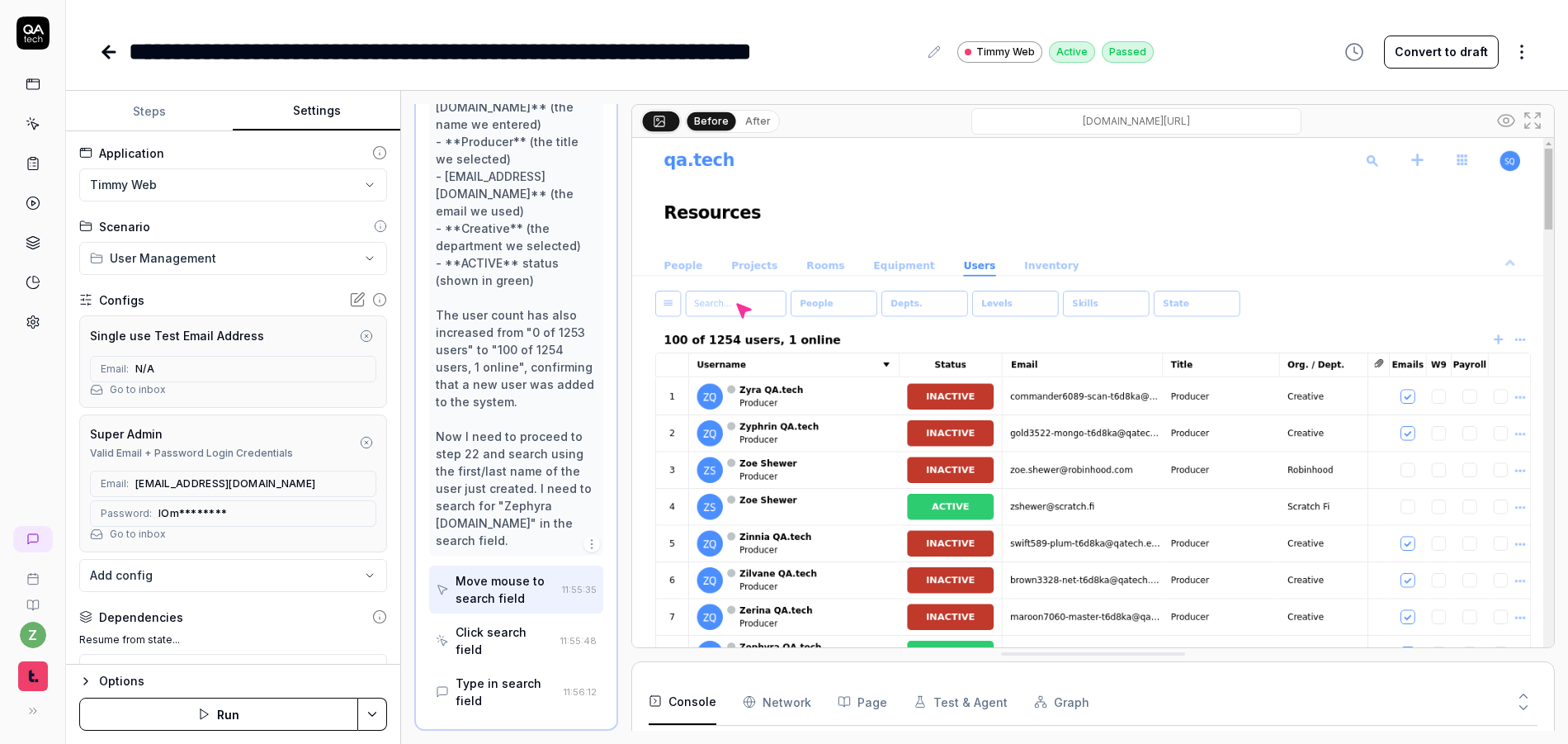
click at [174, 110] on button "Steps" at bounding box center [149, 111] width 167 height 40
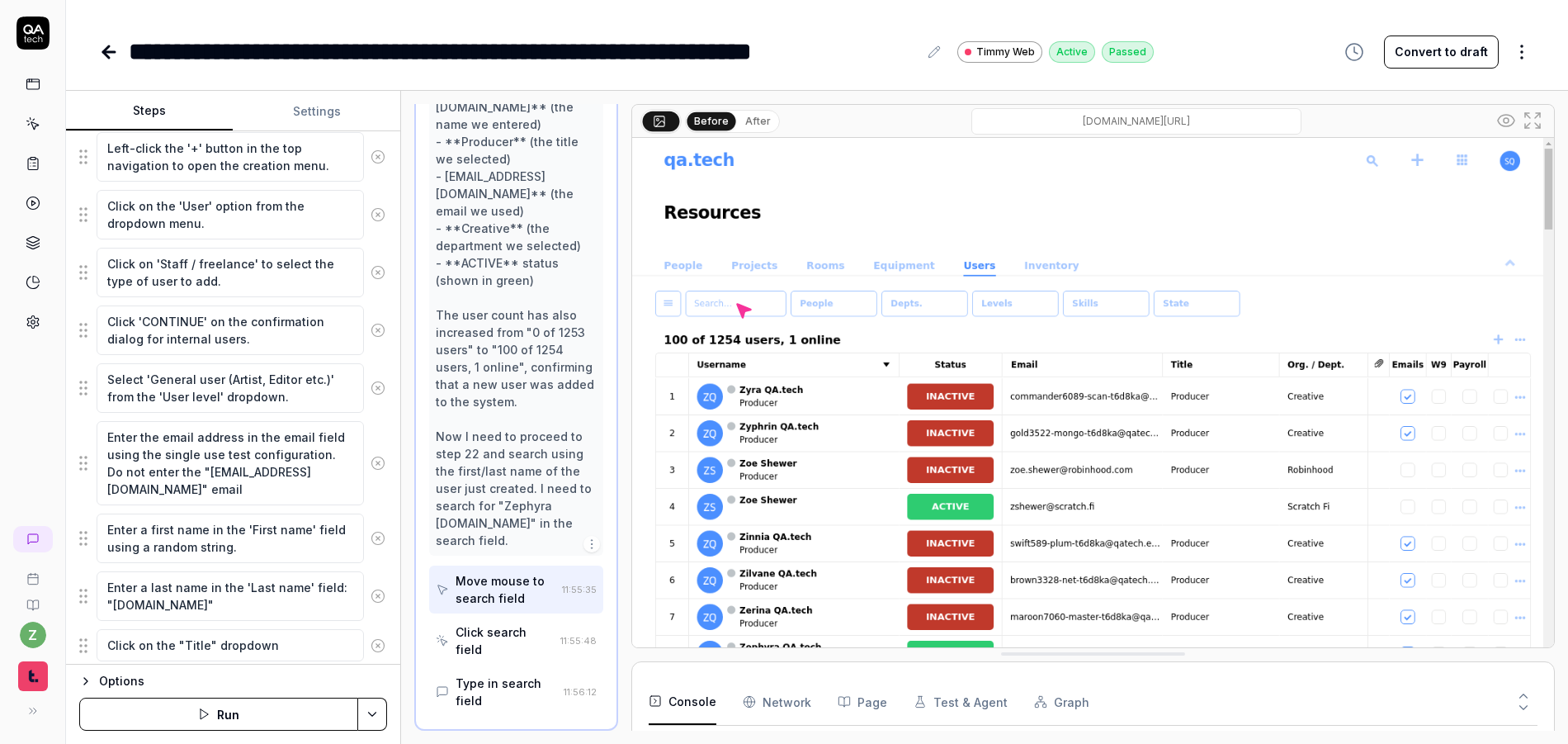
scroll to position [458, 0]
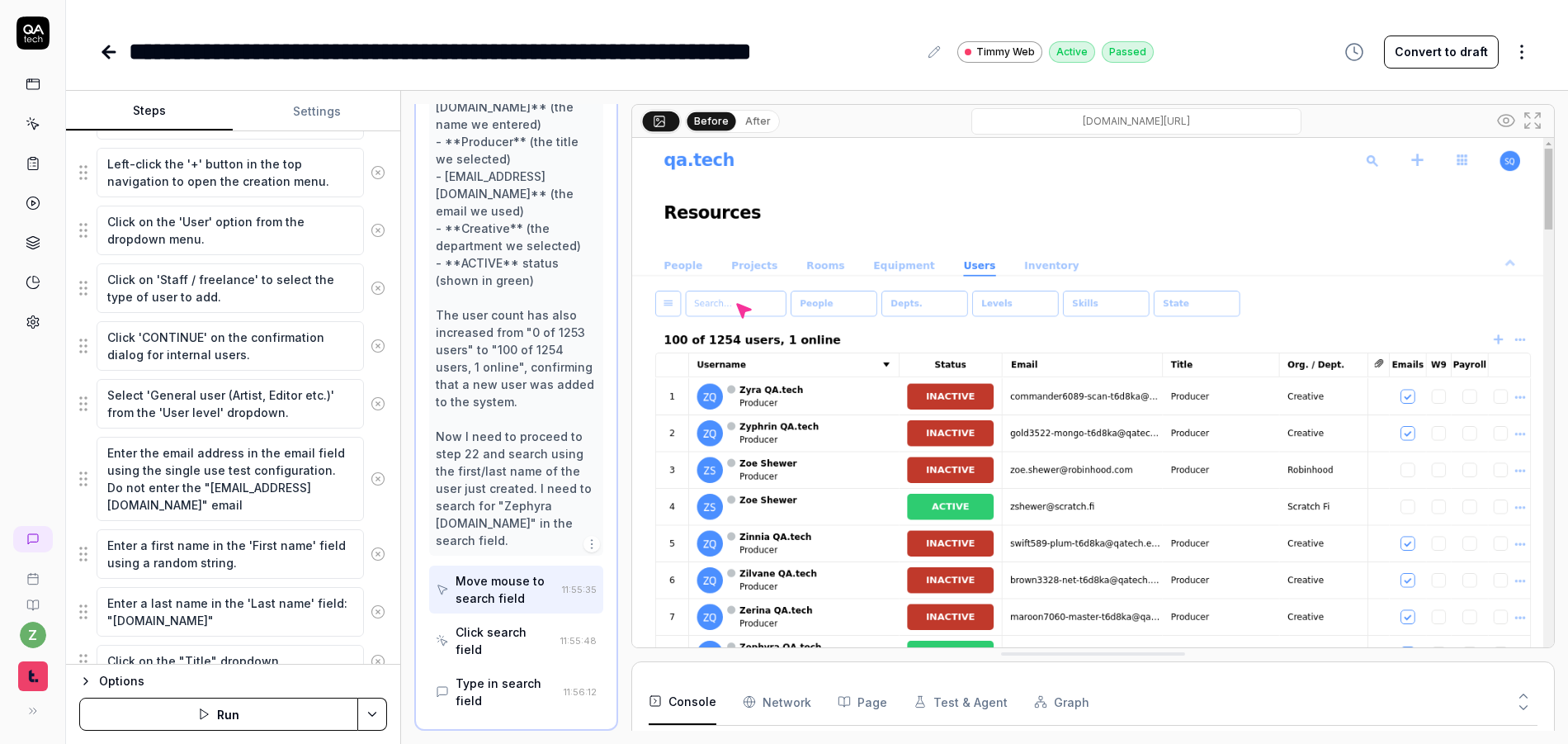
click at [293, 116] on button "Settings" at bounding box center [316, 111] width 167 height 40
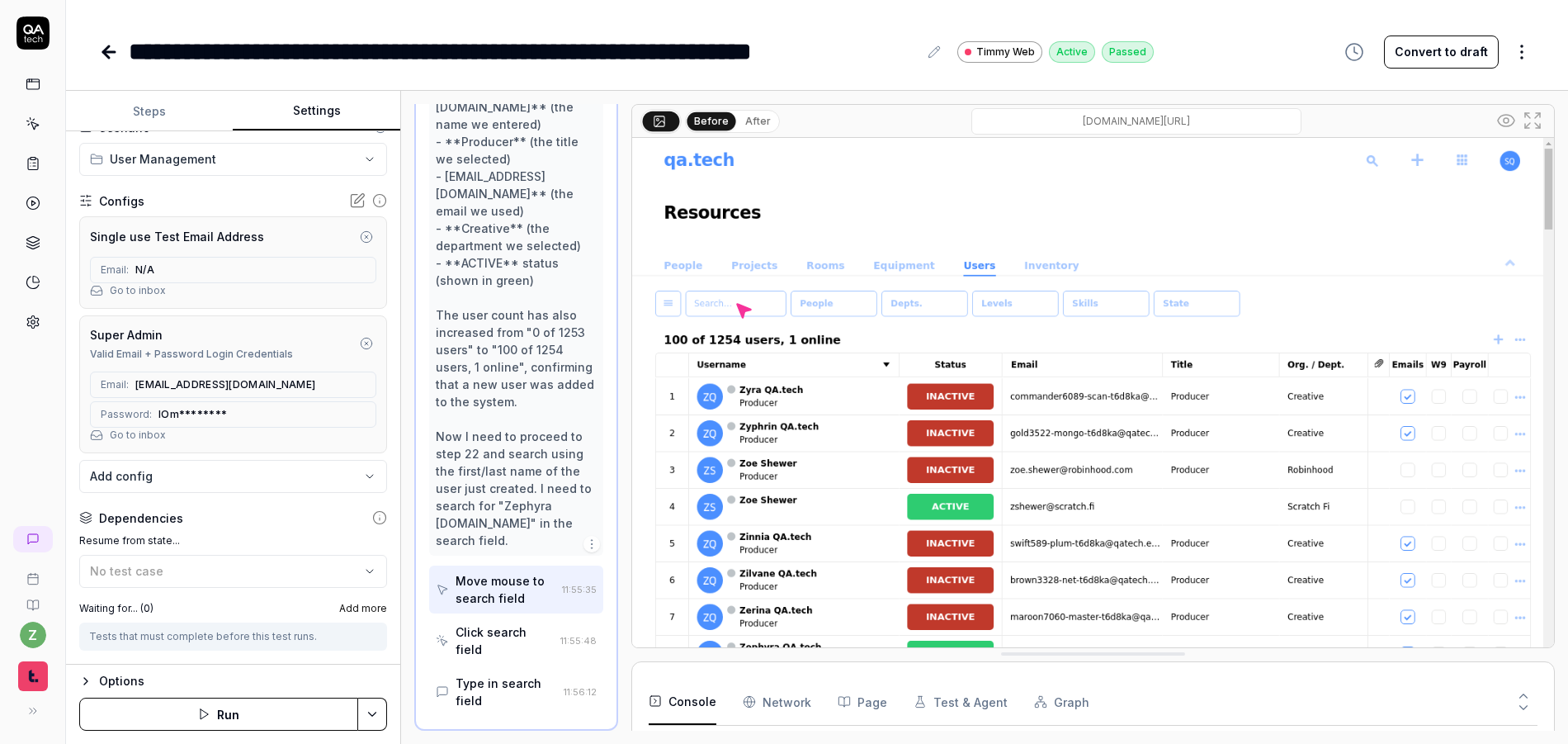
scroll to position [0, 0]
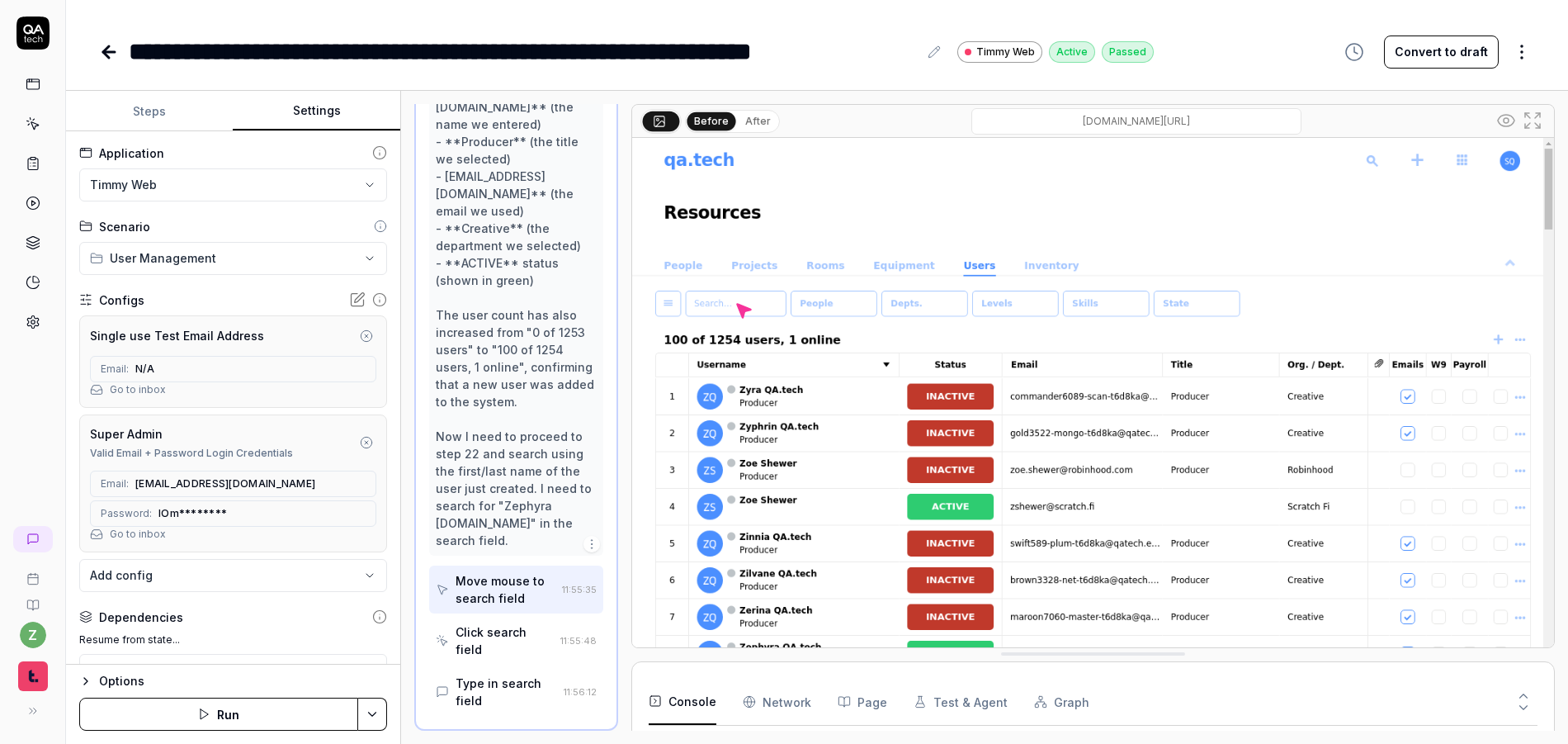
click at [360, 440] on icon "button" at bounding box center [366, 442] width 13 height 13
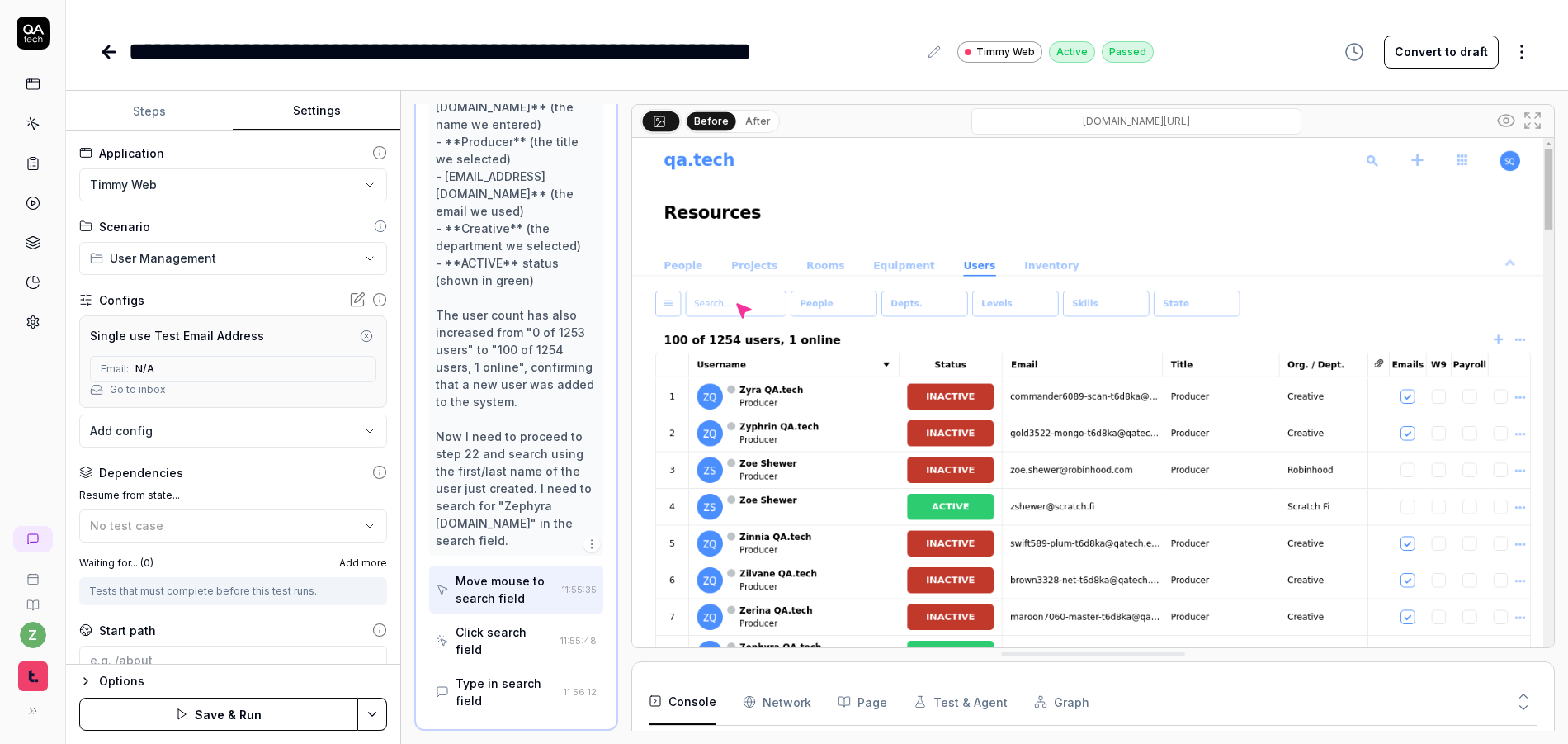
click at [162, 112] on button "Steps" at bounding box center [149, 111] width 167 height 40
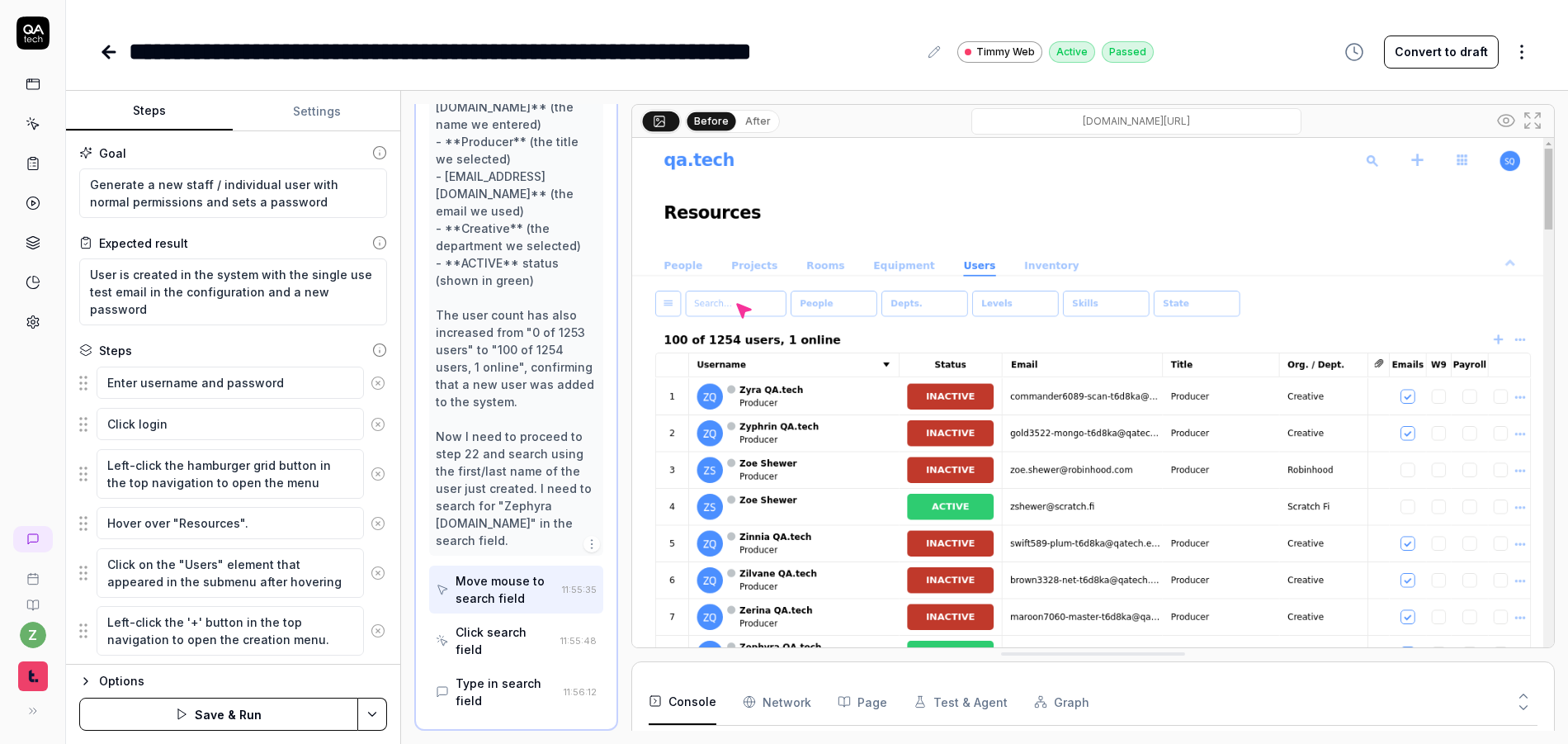
type textarea "*"
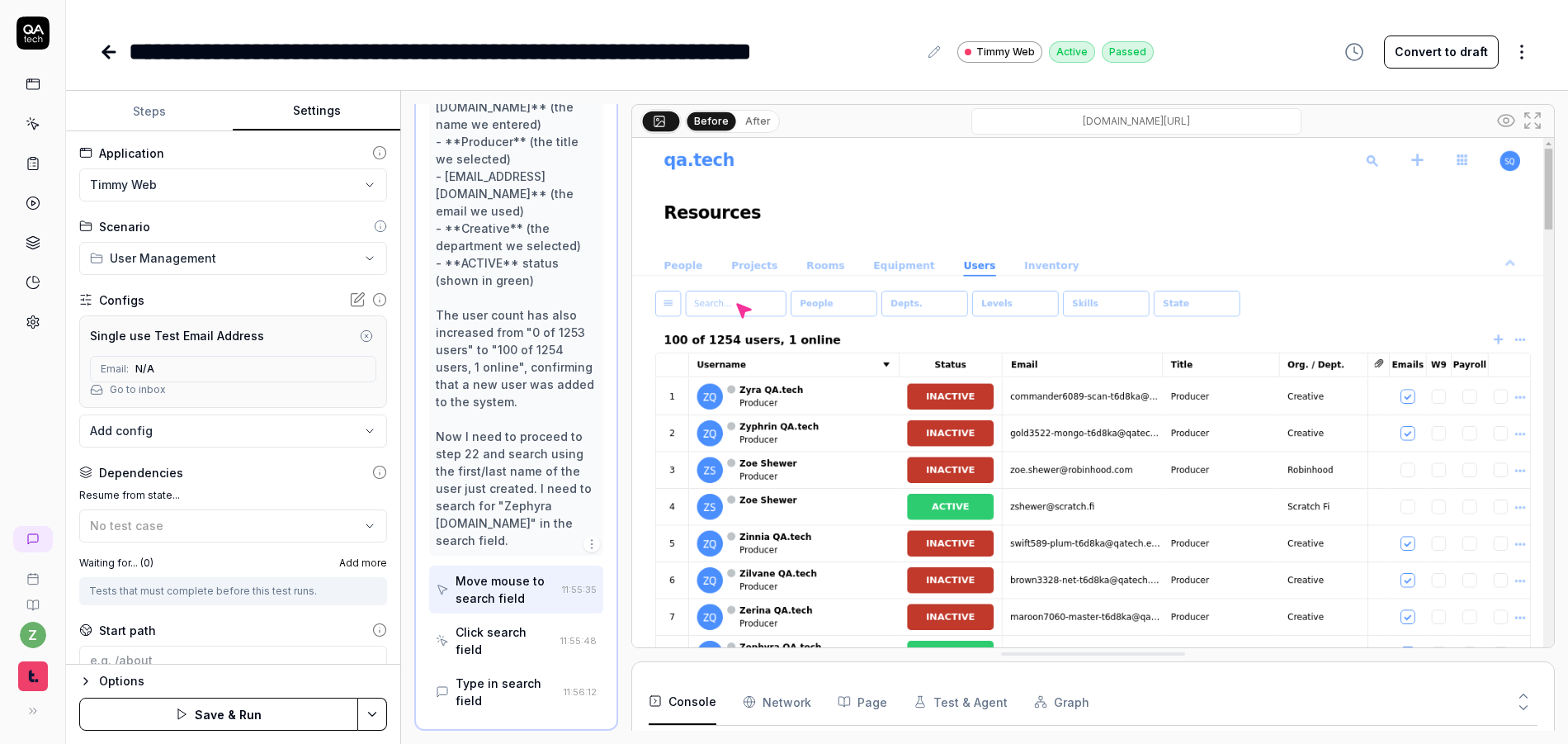
click at [296, 117] on button "Settings" at bounding box center [316, 111] width 167 height 40
click at [173, 435] on body "**********" at bounding box center [784, 372] width 1568 height 744
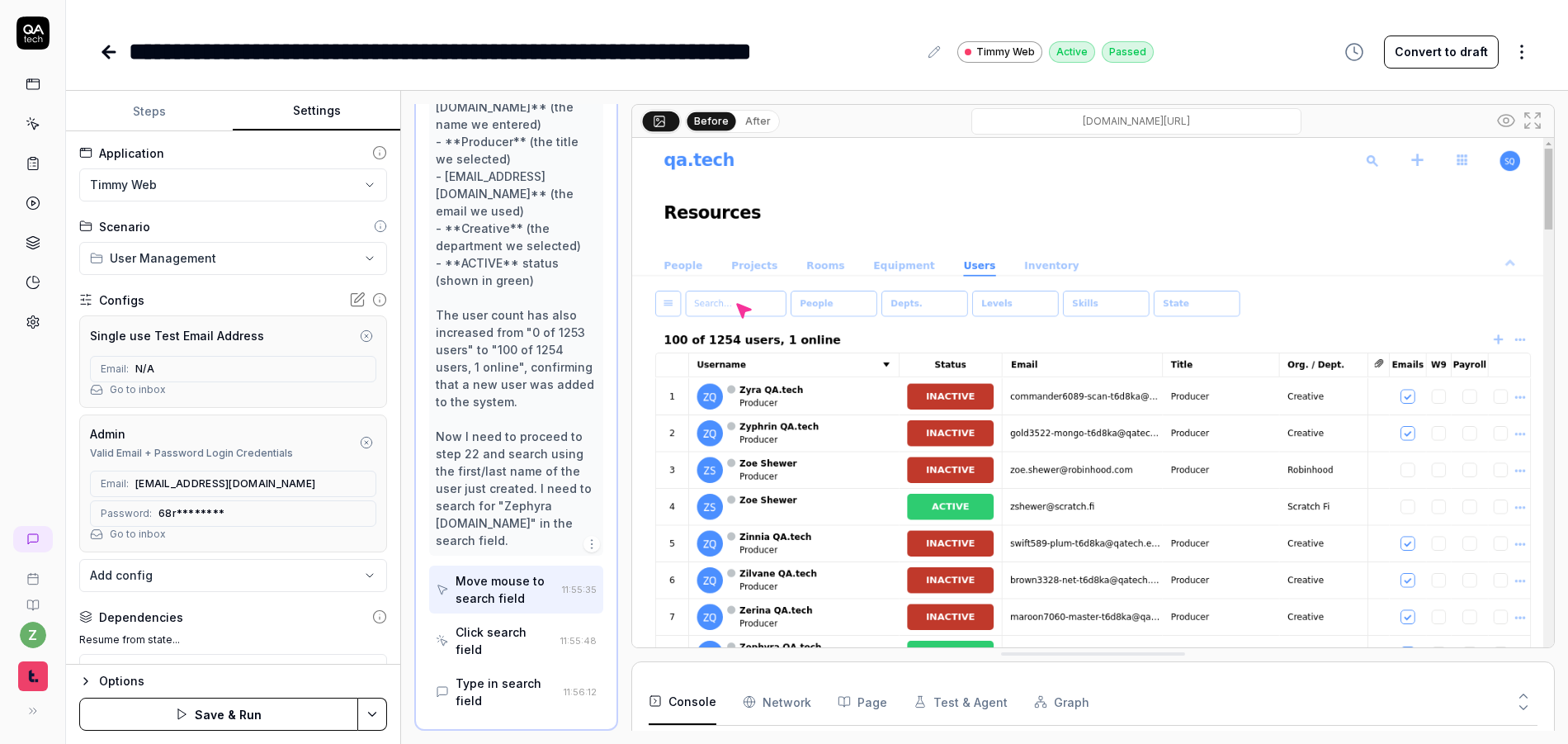
click at [365, 441] on icon "button" at bounding box center [366, 442] width 3 height 3
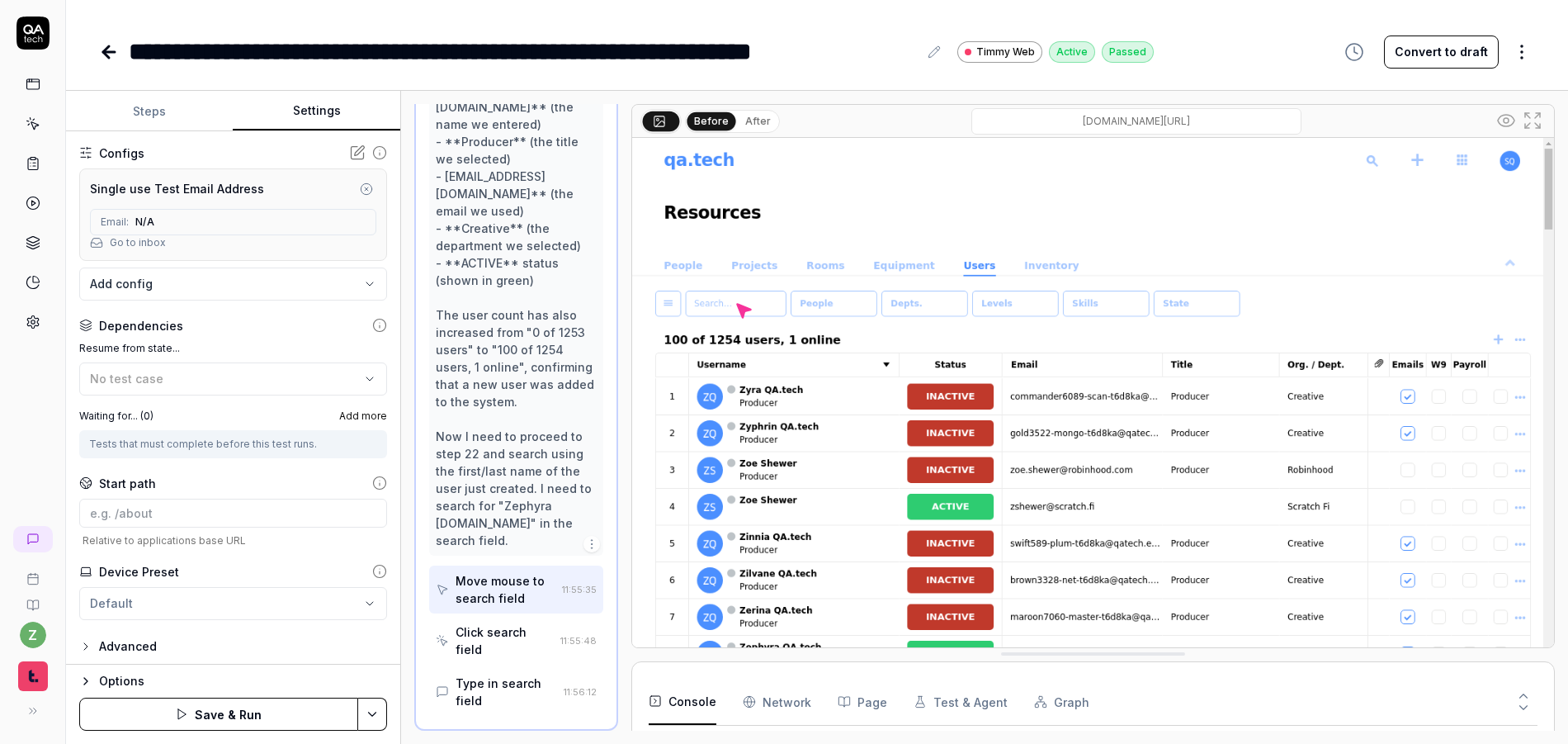
scroll to position [152, 0]
click at [203, 372] on div "No test case" at bounding box center [224, 373] width 270 height 17
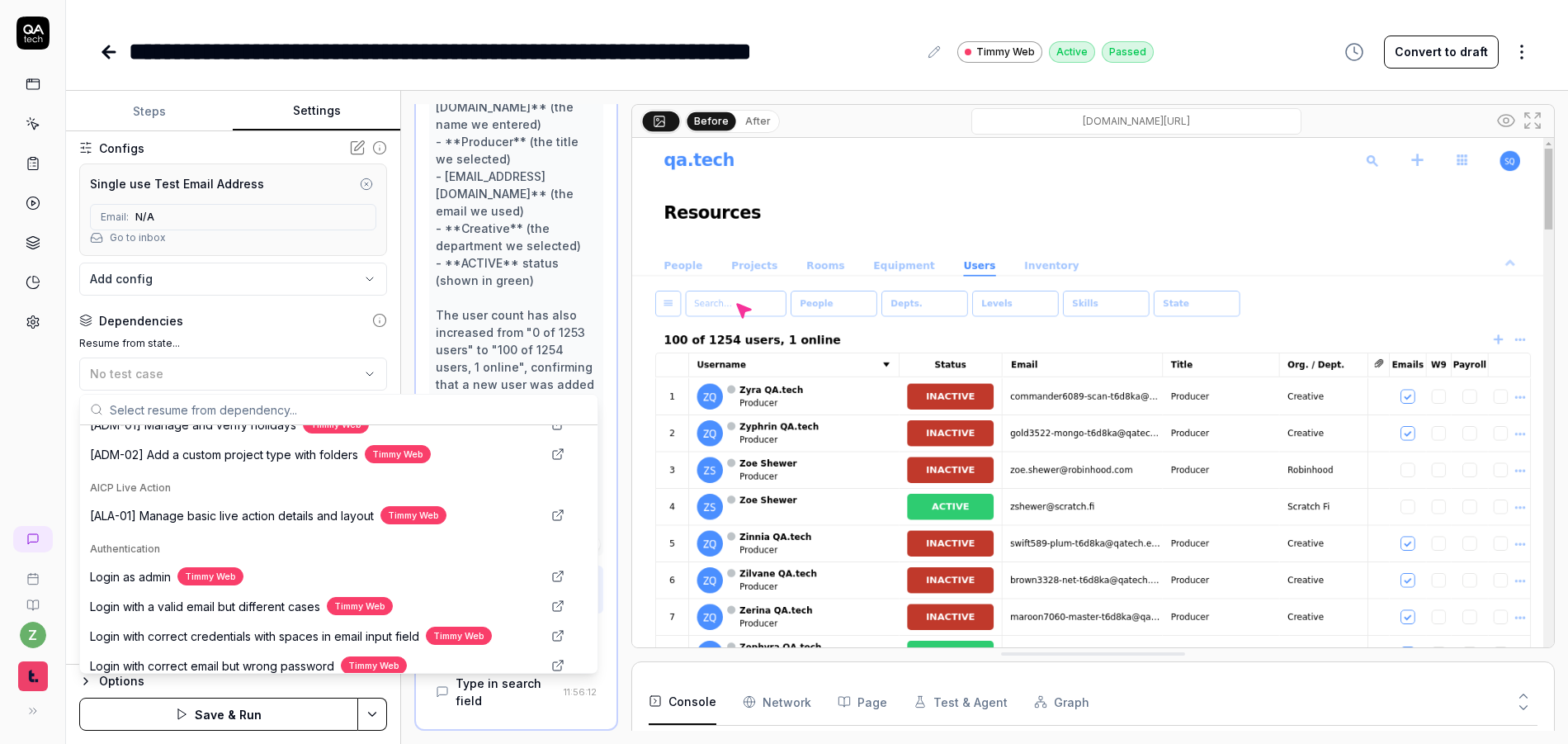
scroll to position [37, 0]
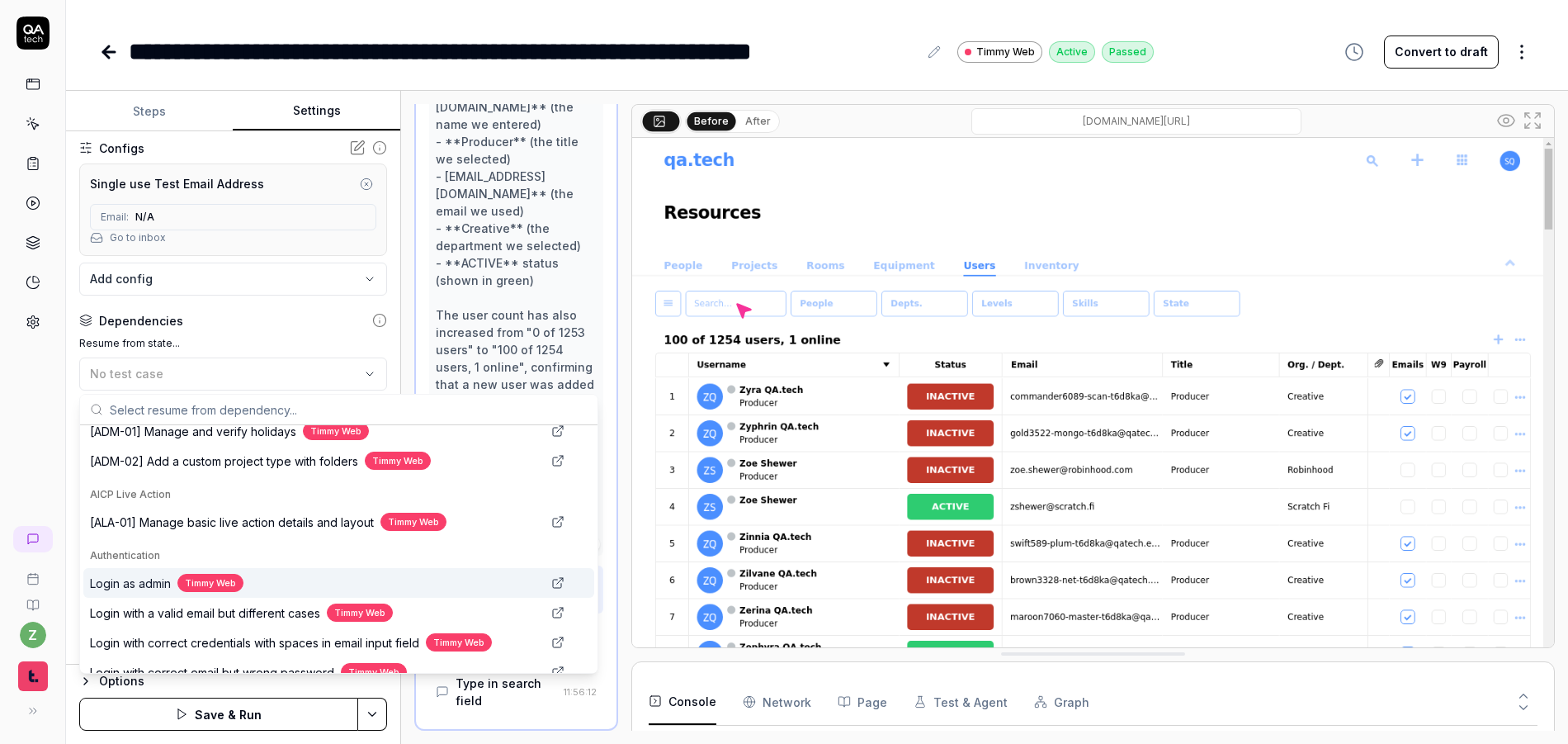
click at [143, 581] on span "Login as admin" at bounding box center [130, 583] width 81 height 17
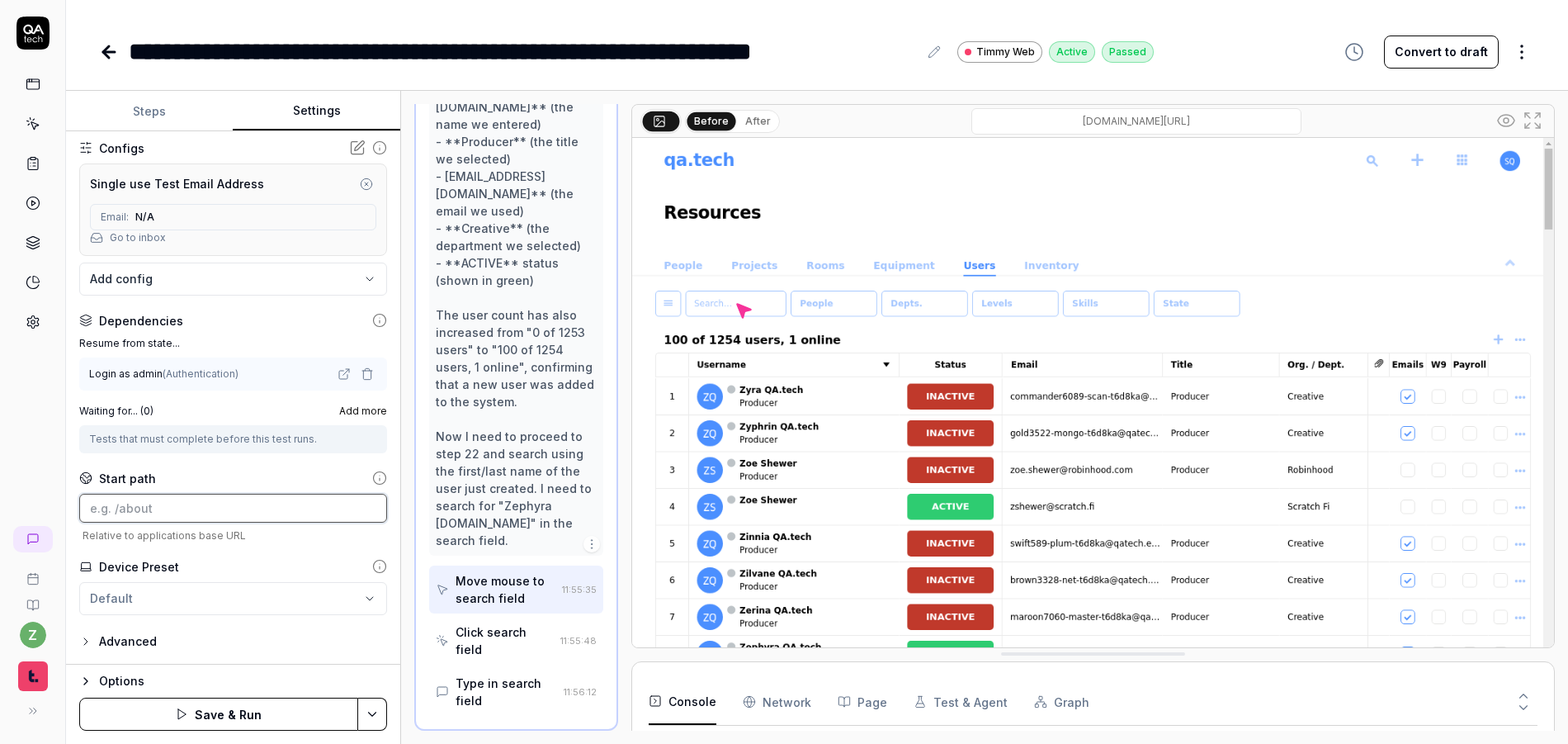
click at [172, 510] on input at bounding box center [233, 508] width 307 height 29
click at [505, 49] on div "**********" at bounding box center [523, 52] width 789 height 37
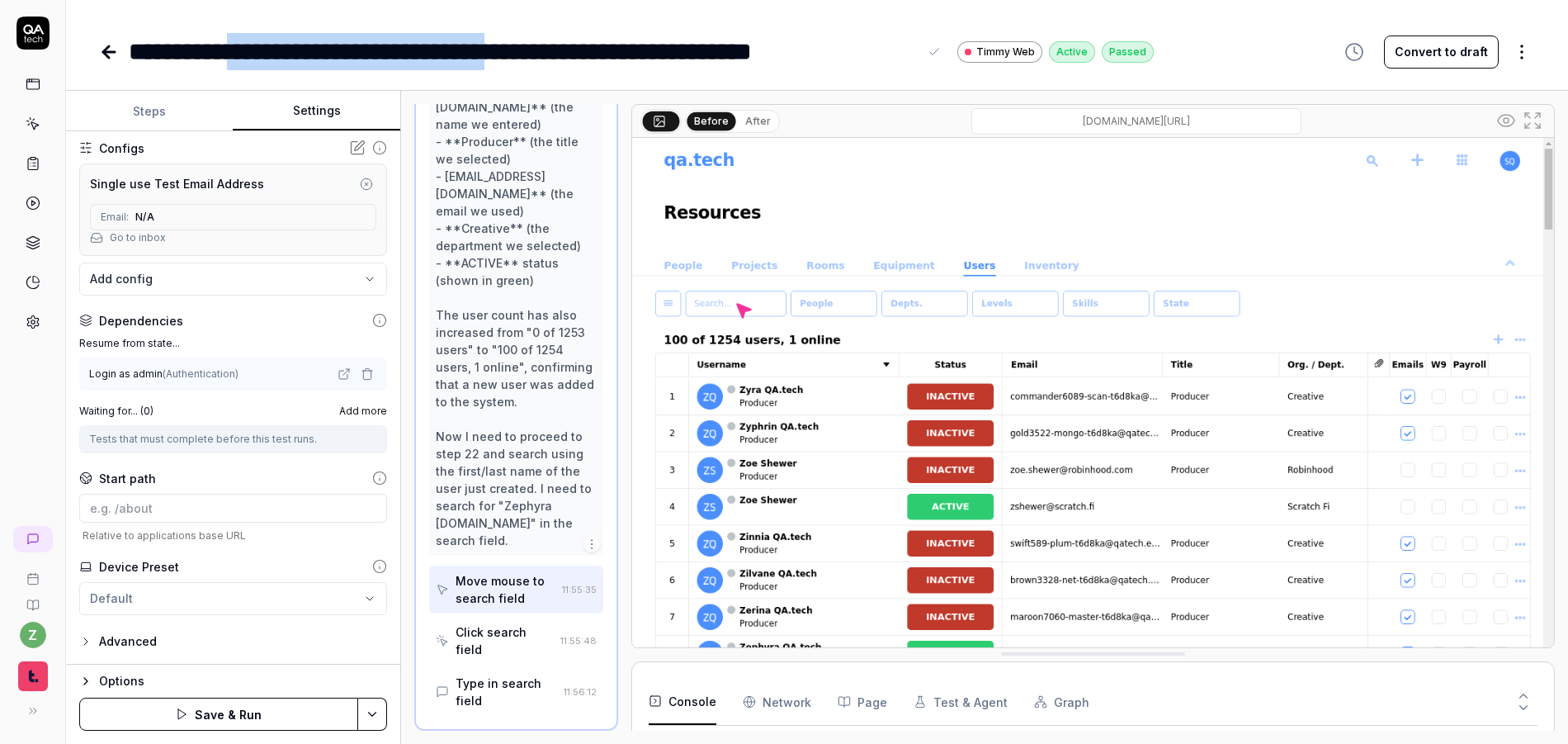
drag, startPoint x: 585, startPoint y: 52, endPoint x: 259, endPoint y: 53, distance: 326.0
click at [259, 53] on div "**********" at bounding box center [523, 52] width 789 height 37
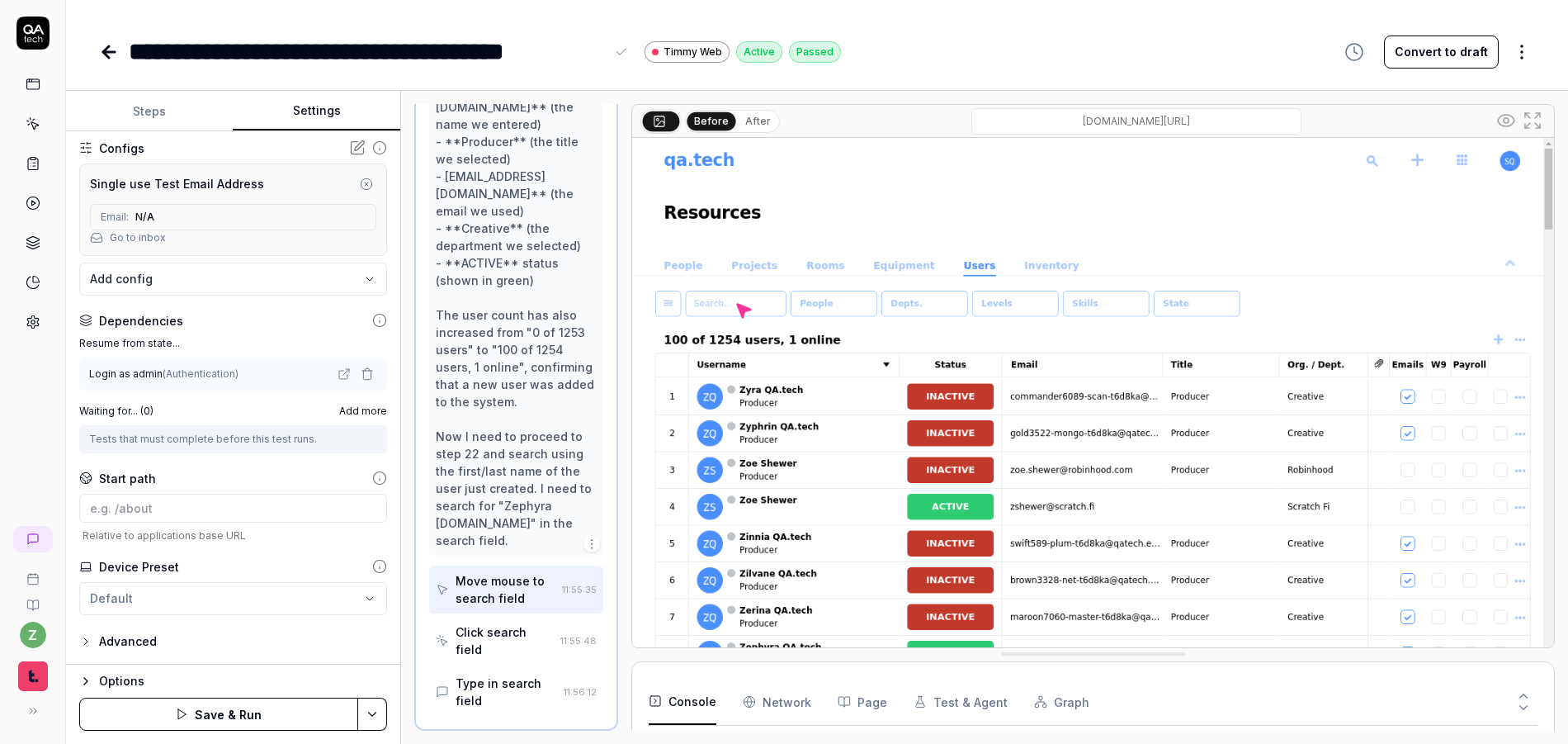
click at [342, 77] on div "**********" at bounding box center [817, 372] width 1502 height 744
click at [196, 509] on input at bounding box center [233, 508] width 307 height 29
paste input "https://qatech2.timmyio.dev/resources?tab=7"
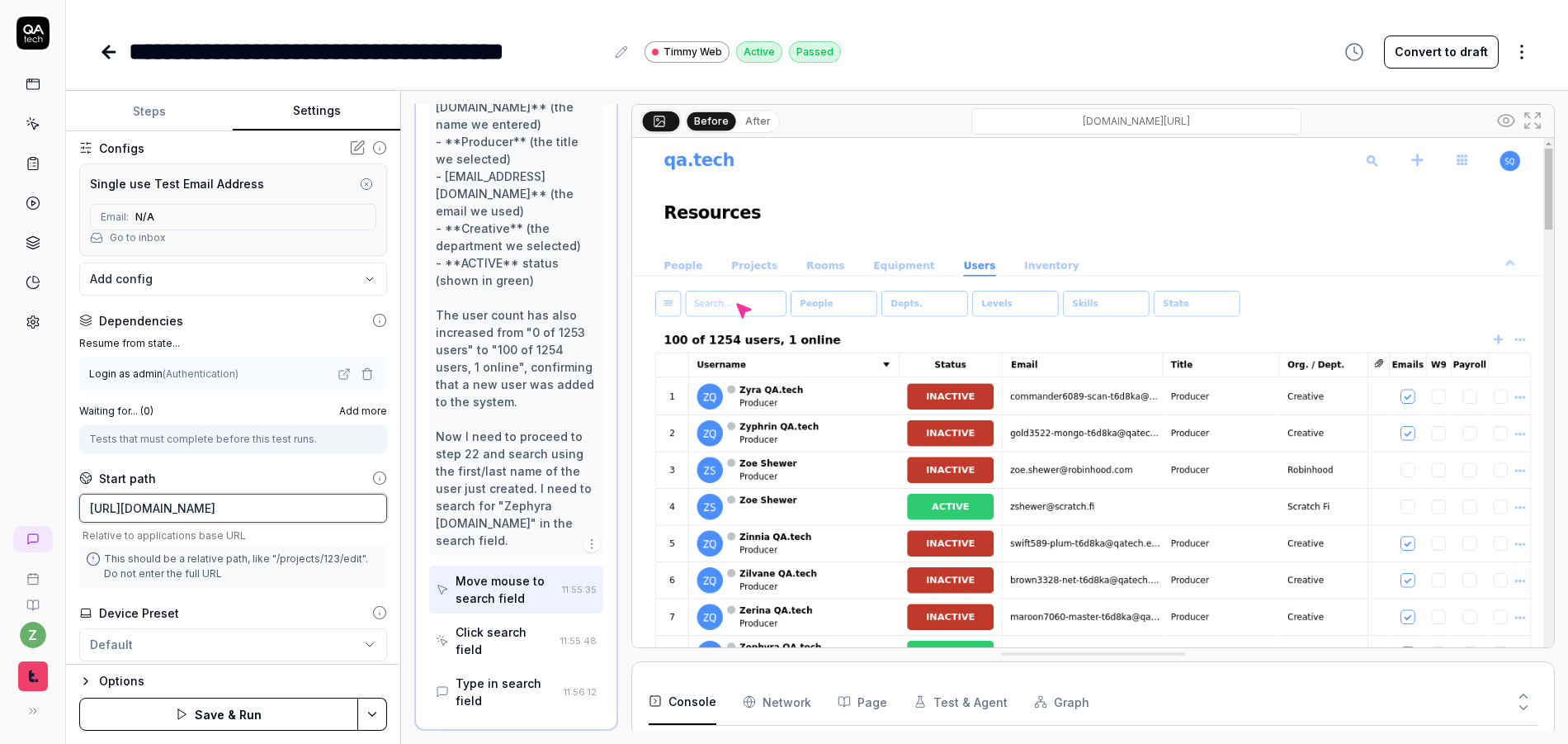
drag, startPoint x: 247, startPoint y: 512, endPoint x: 5, endPoint y: 505, distance: 242.1
click at [5, 505] on div "**********" at bounding box center [784, 372] width 1568 height 744
type input "/resources?tab=7"
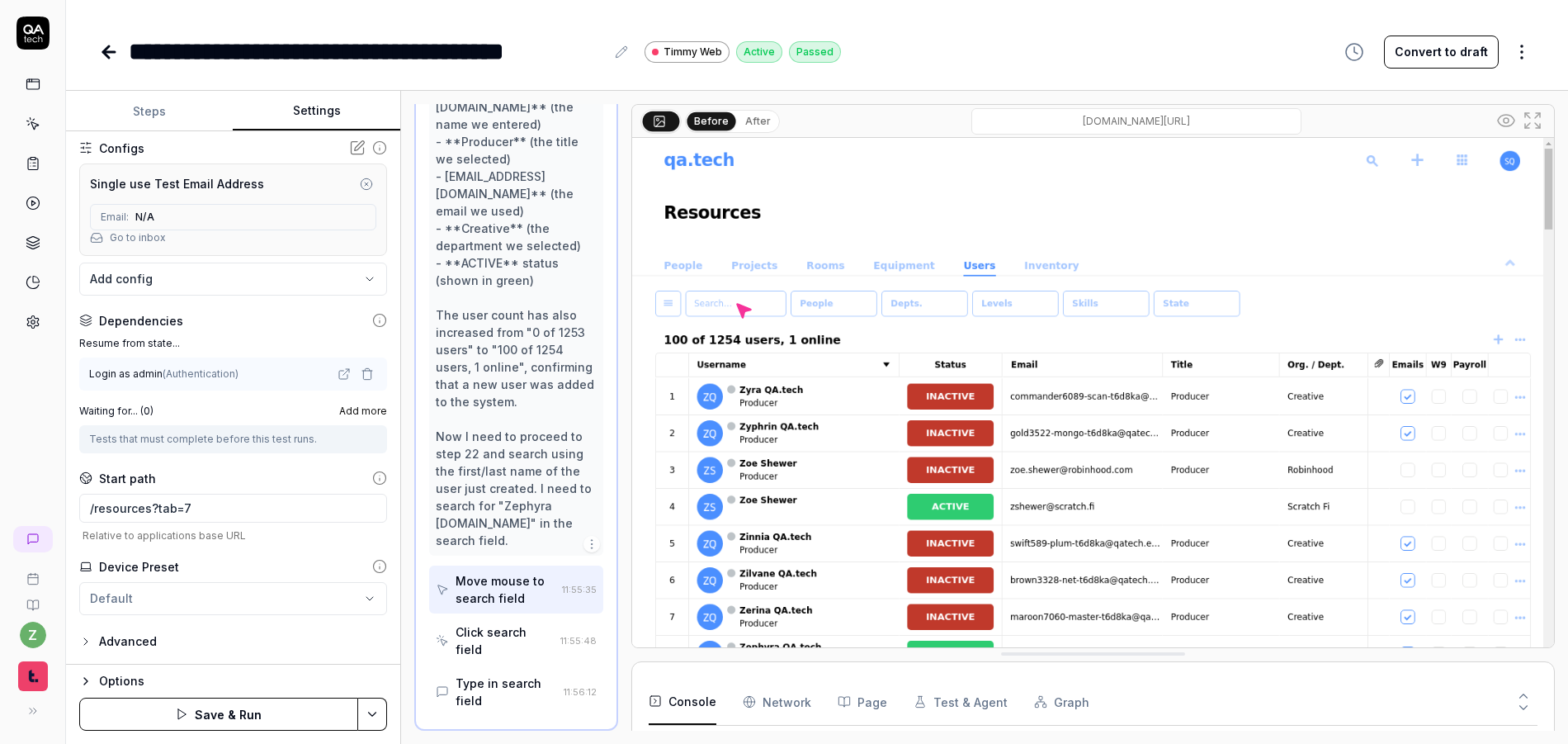
click at [71, 503] on div "**********" at bounding box center [233, 398] width 334 height 534
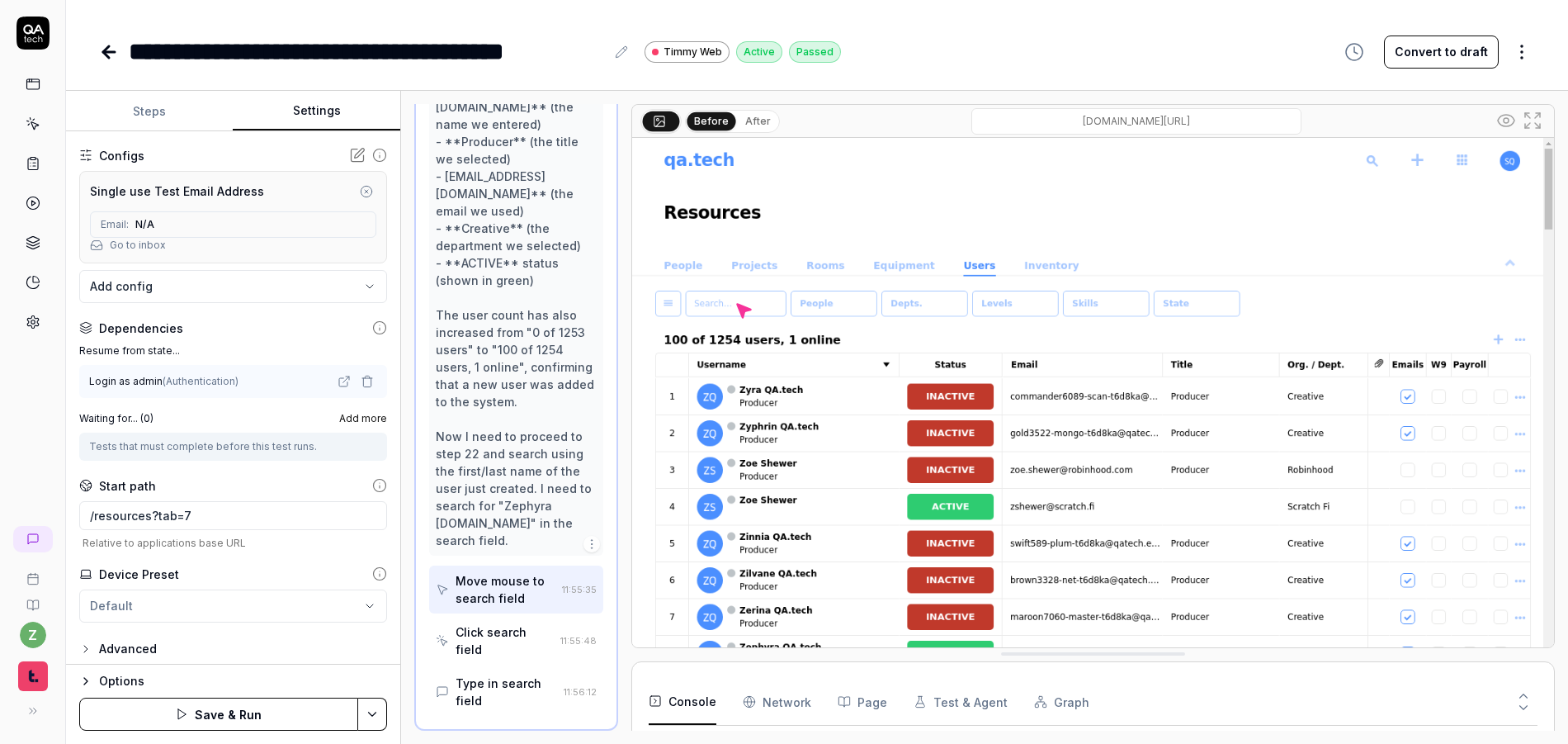
scroll to position [152, 0]
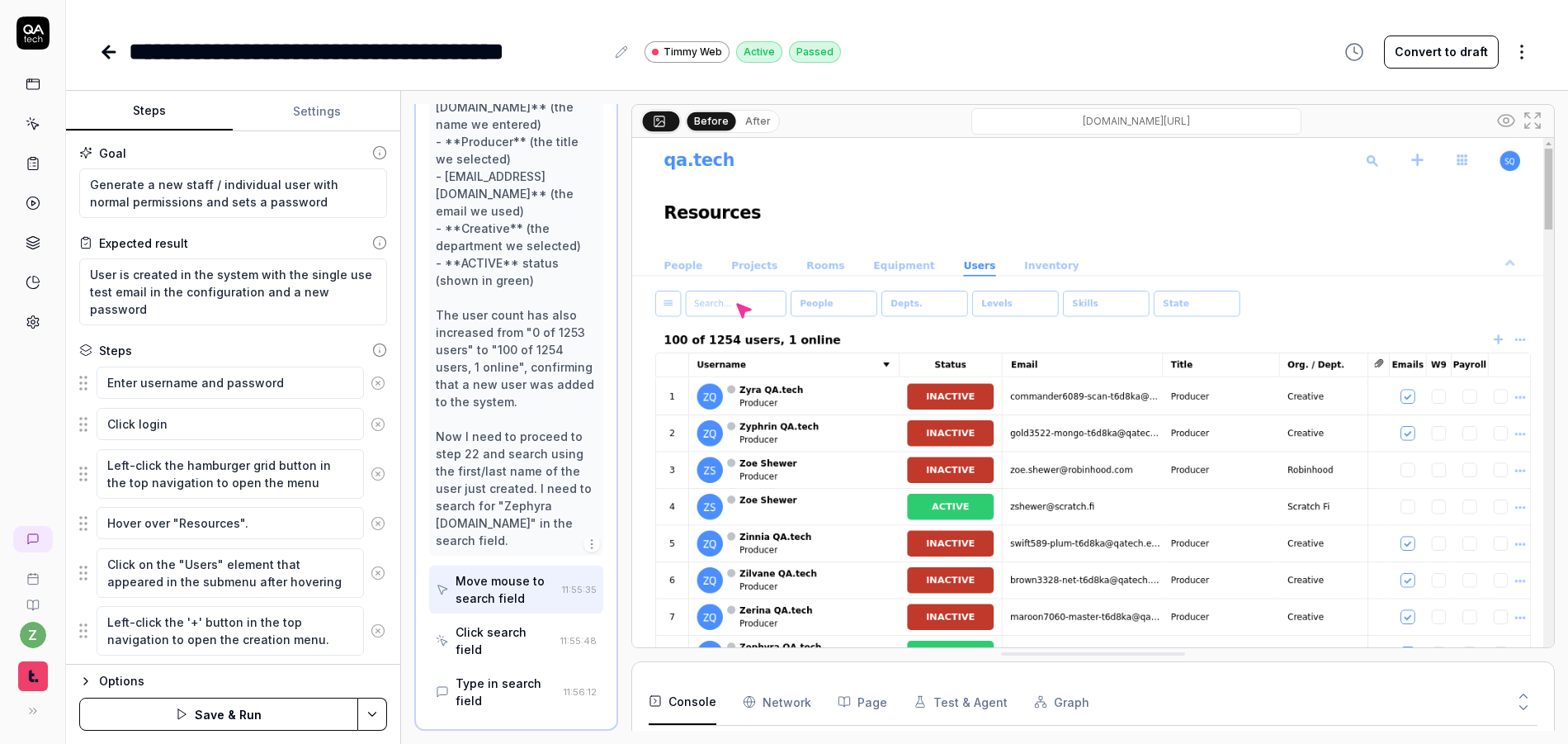
click at [168, 117] on button "Steps" at bounding box center [149, 111] width 167 height 40
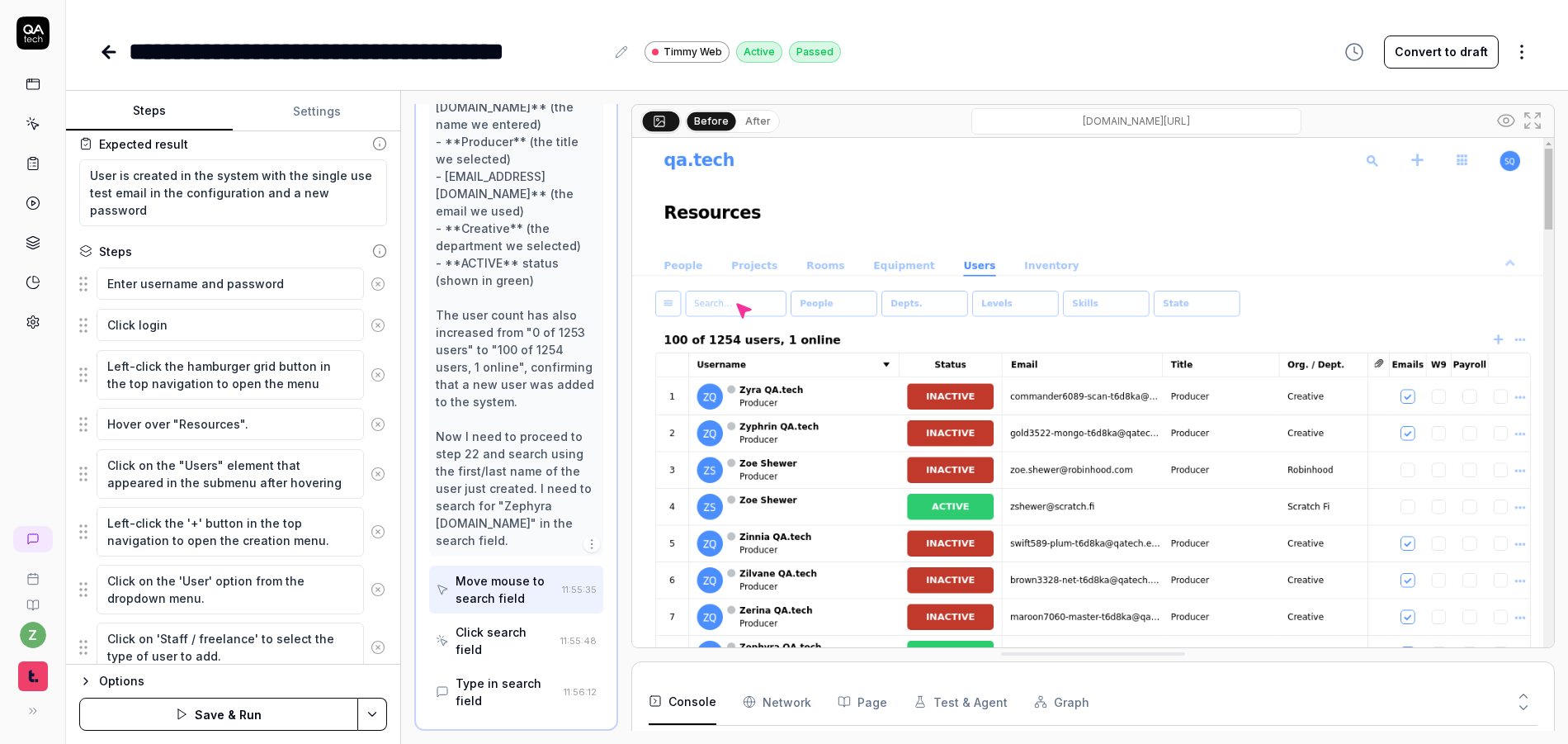
click at [372, 280] on circle at bounding box center [378, 283] width 12 height 12
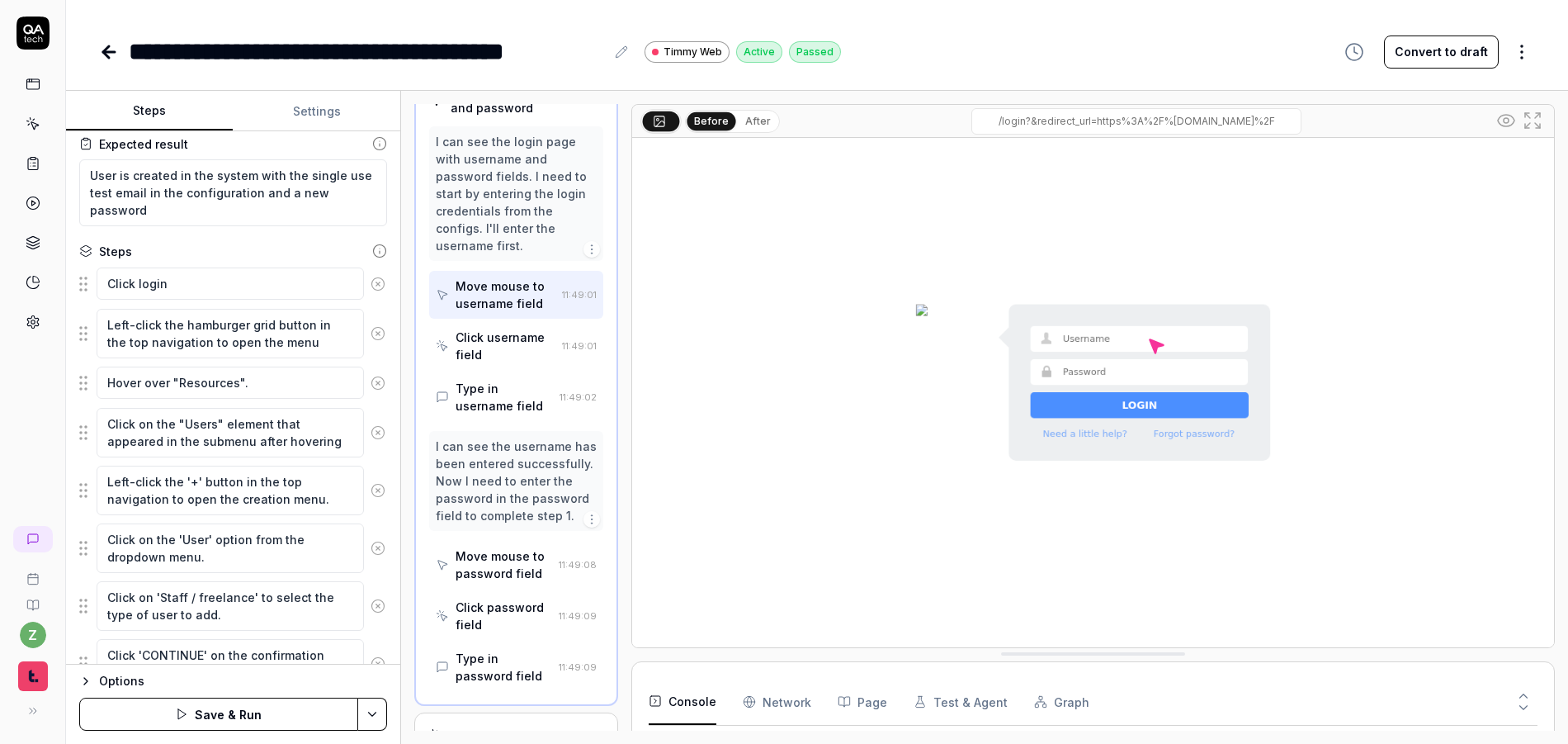
click at [372, 280] on circle at bounding box center [378, 283] width 12 height 12
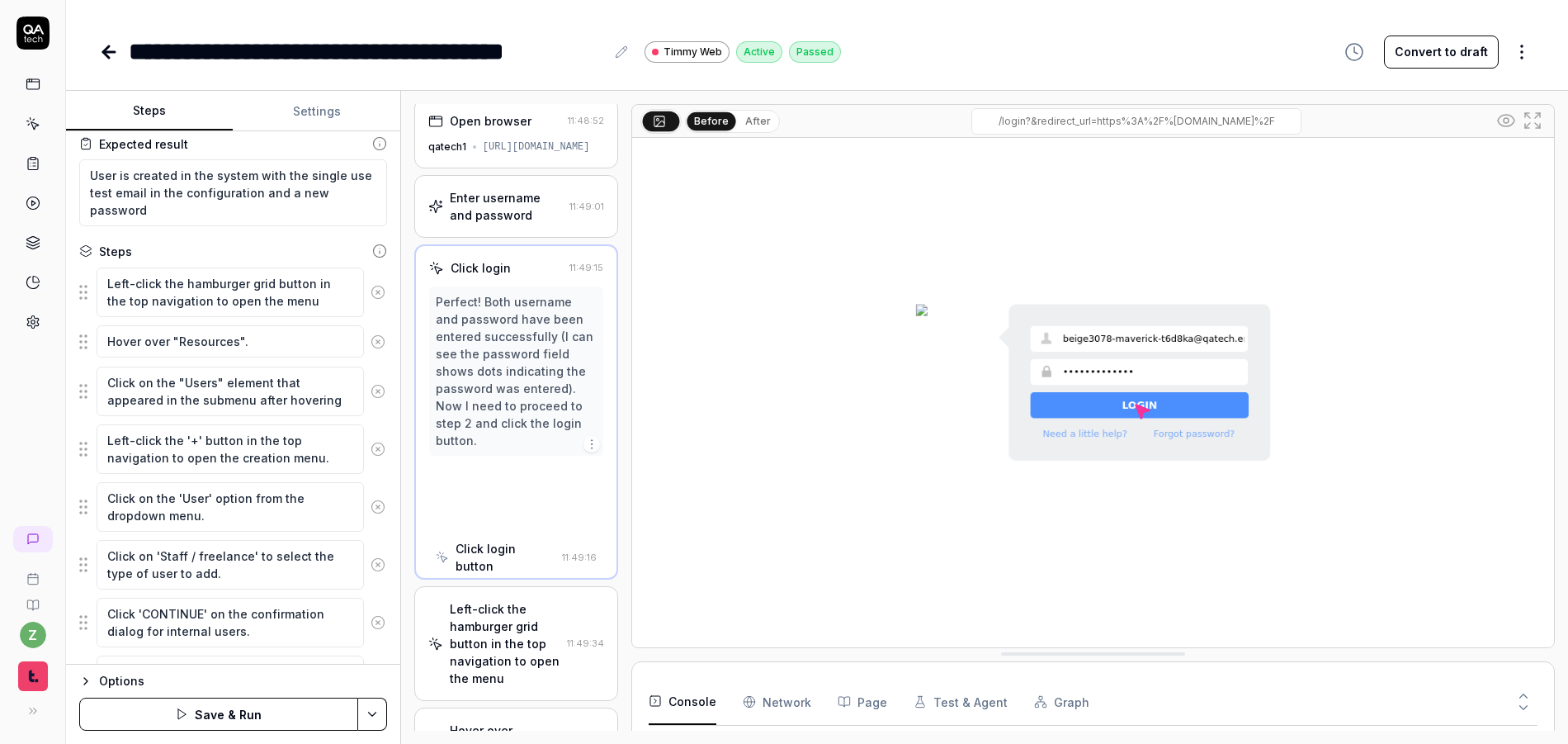
scroll to position [0, 0]
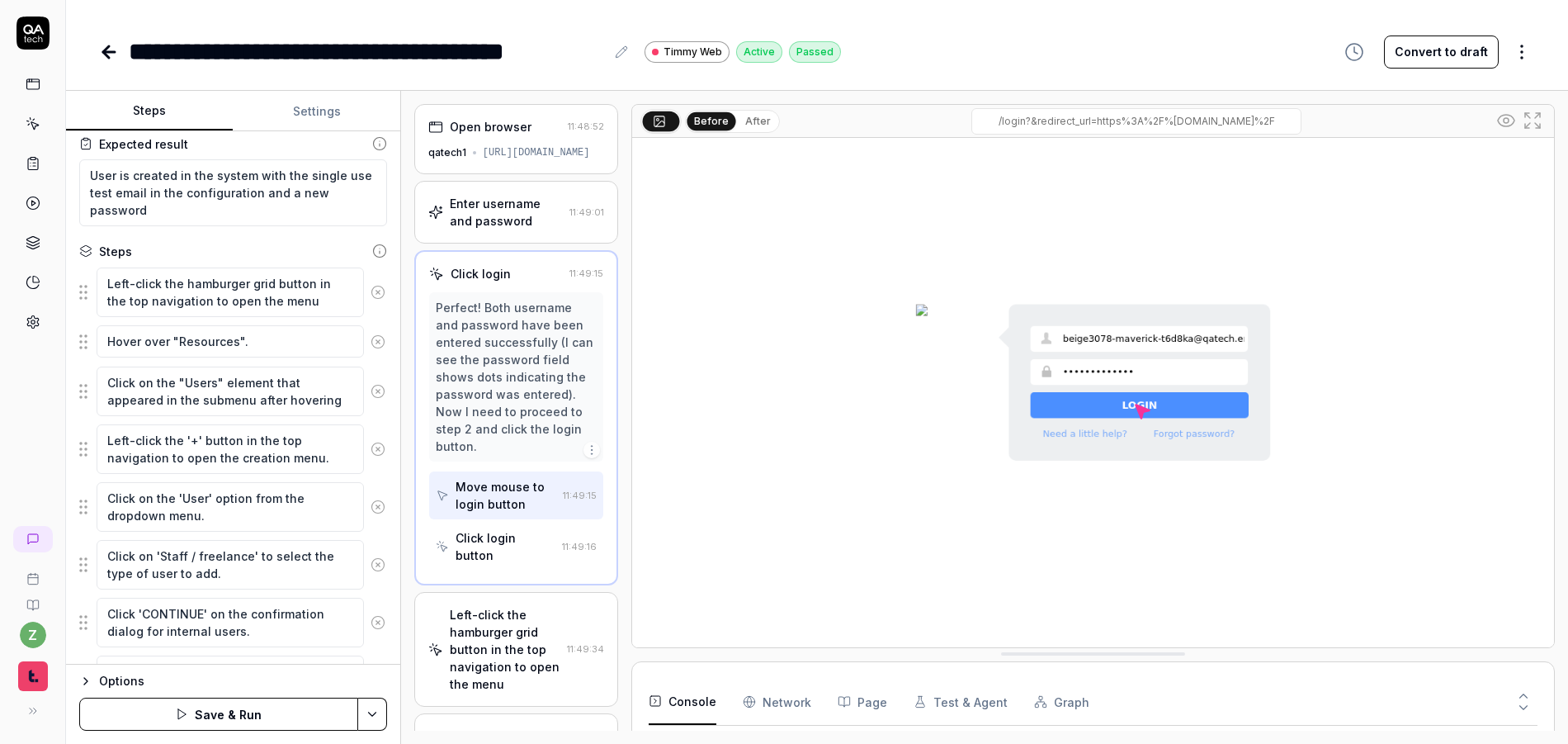
click at [371, 280] on button at bounding box center [378, 293] width 29 height 33
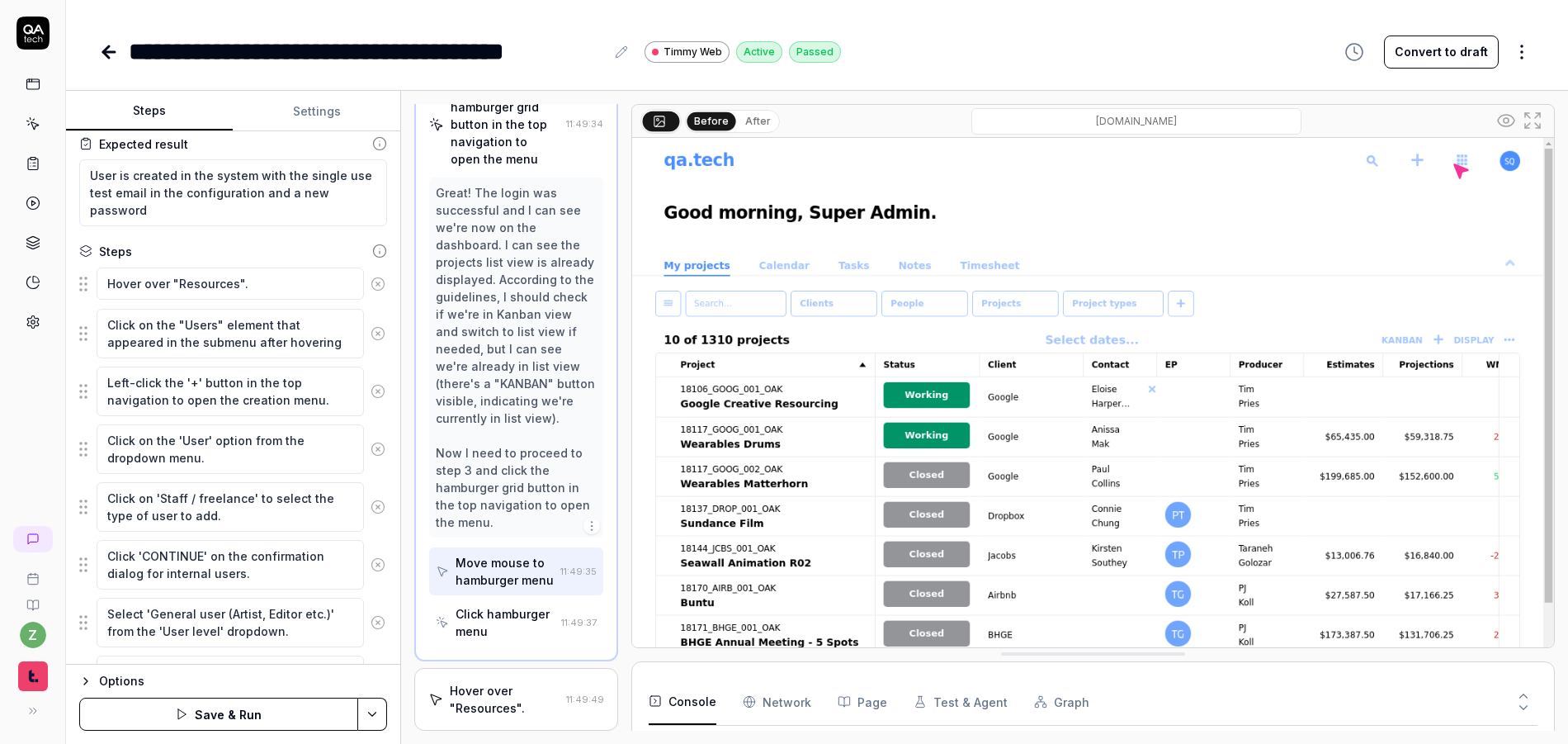
click at [372, 280] on circle at bounding box center [378, 283] width 12 height 12
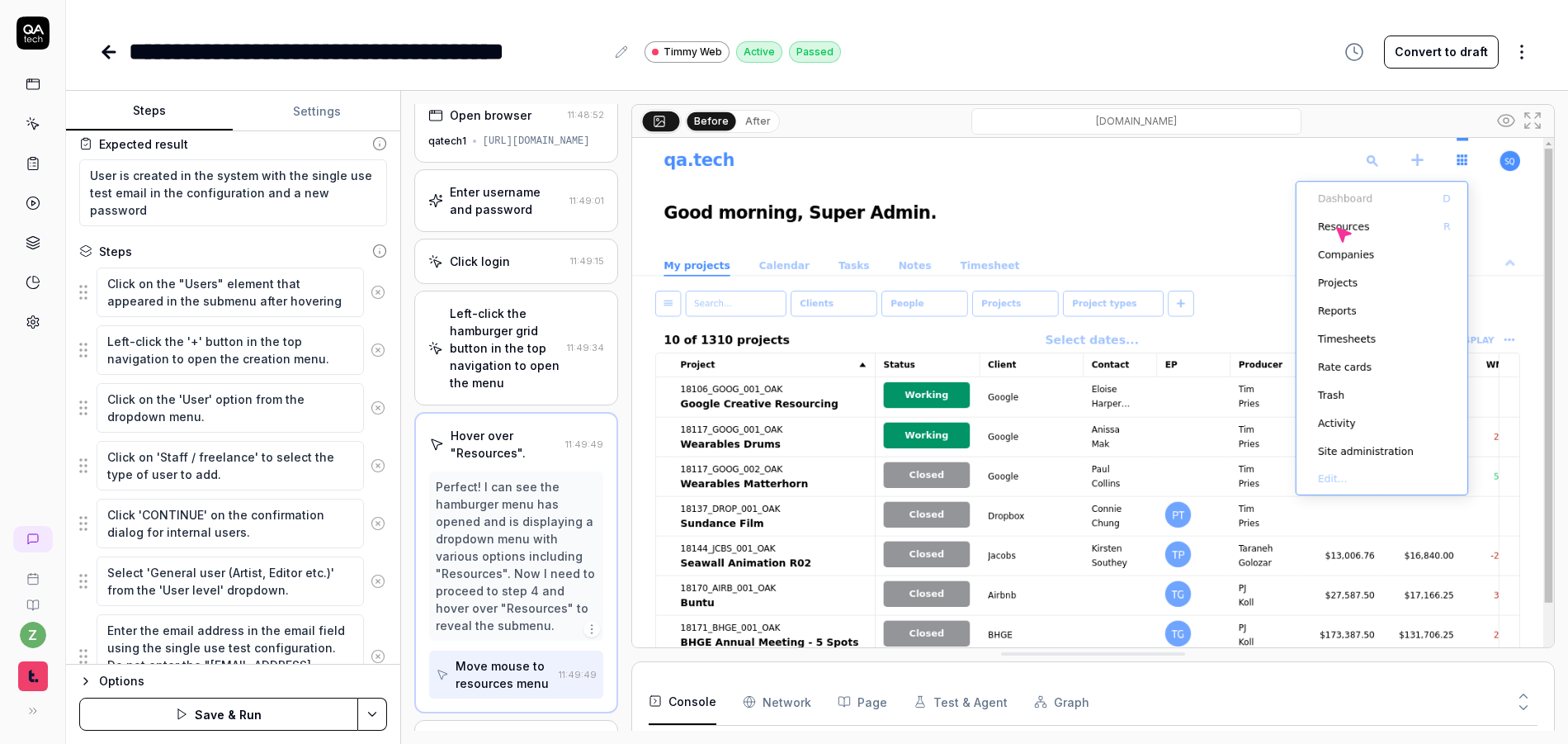
click at [371, 280] on button at bounding box center [378, 293] width 29 height 33
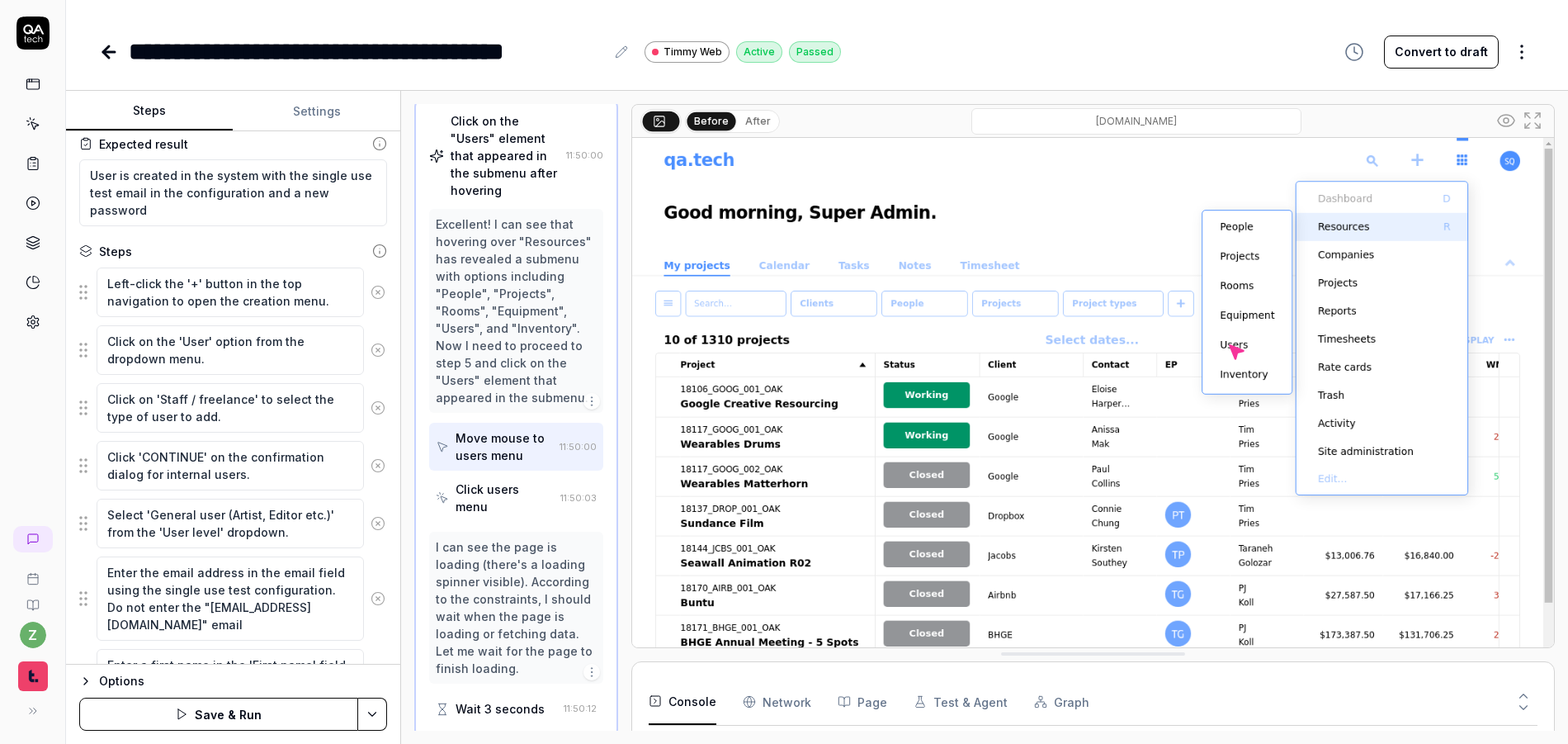
scroll to position [404, 0]
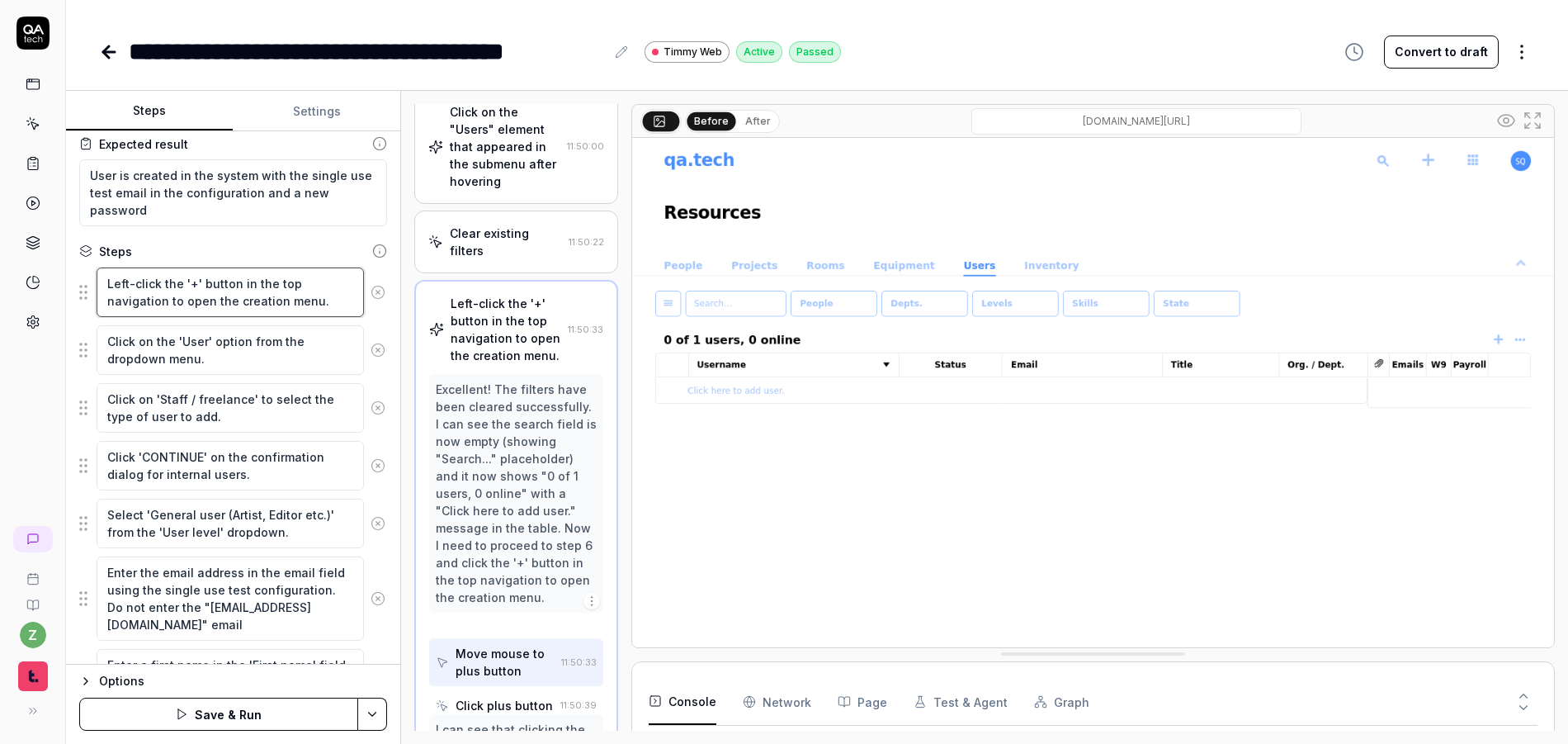
click at [279, 298] on textarea "Left-click the '+' button in the top navigation to open the creation menu." at bounding box center [230, 293] width 268 height 50
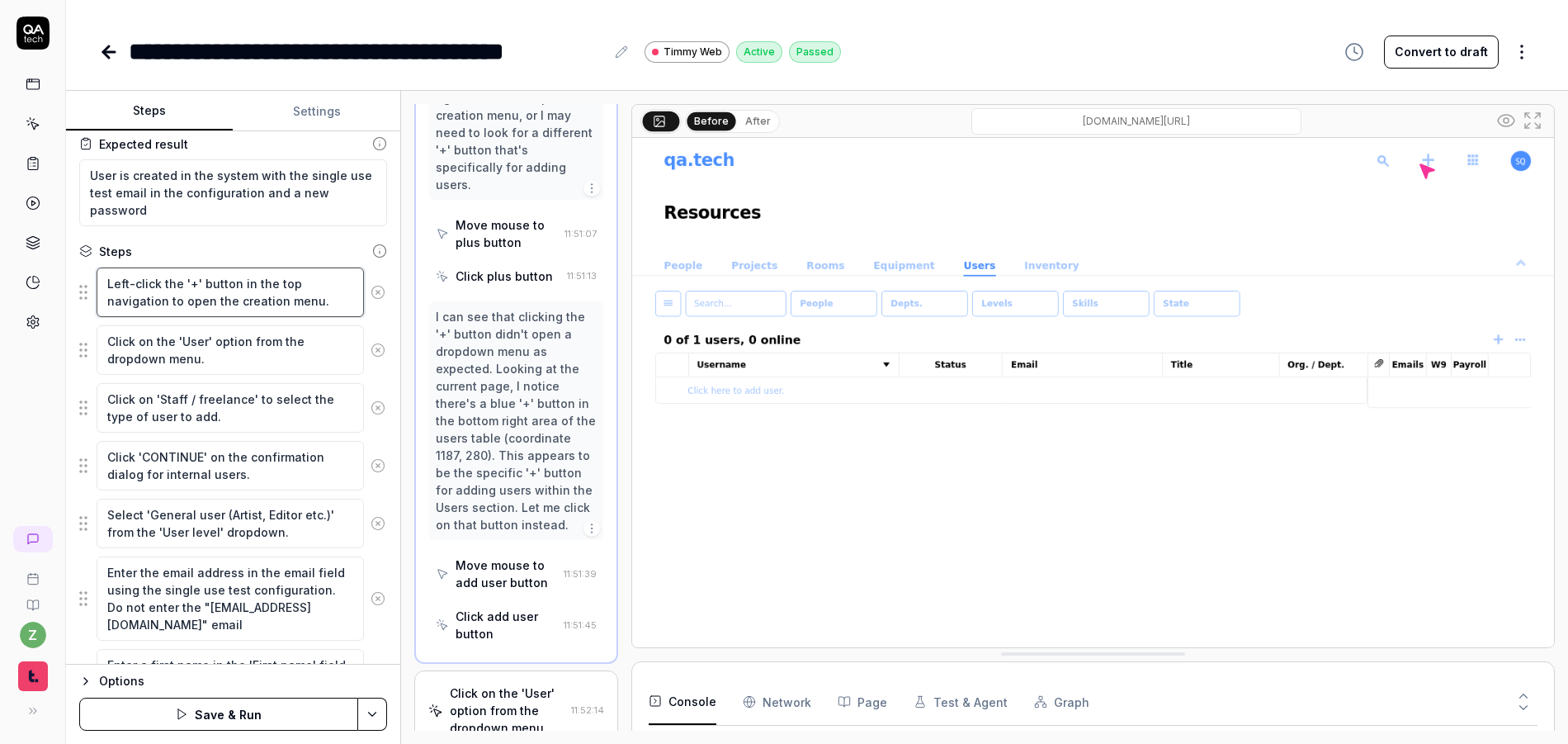
scroll to position [1194, 0]
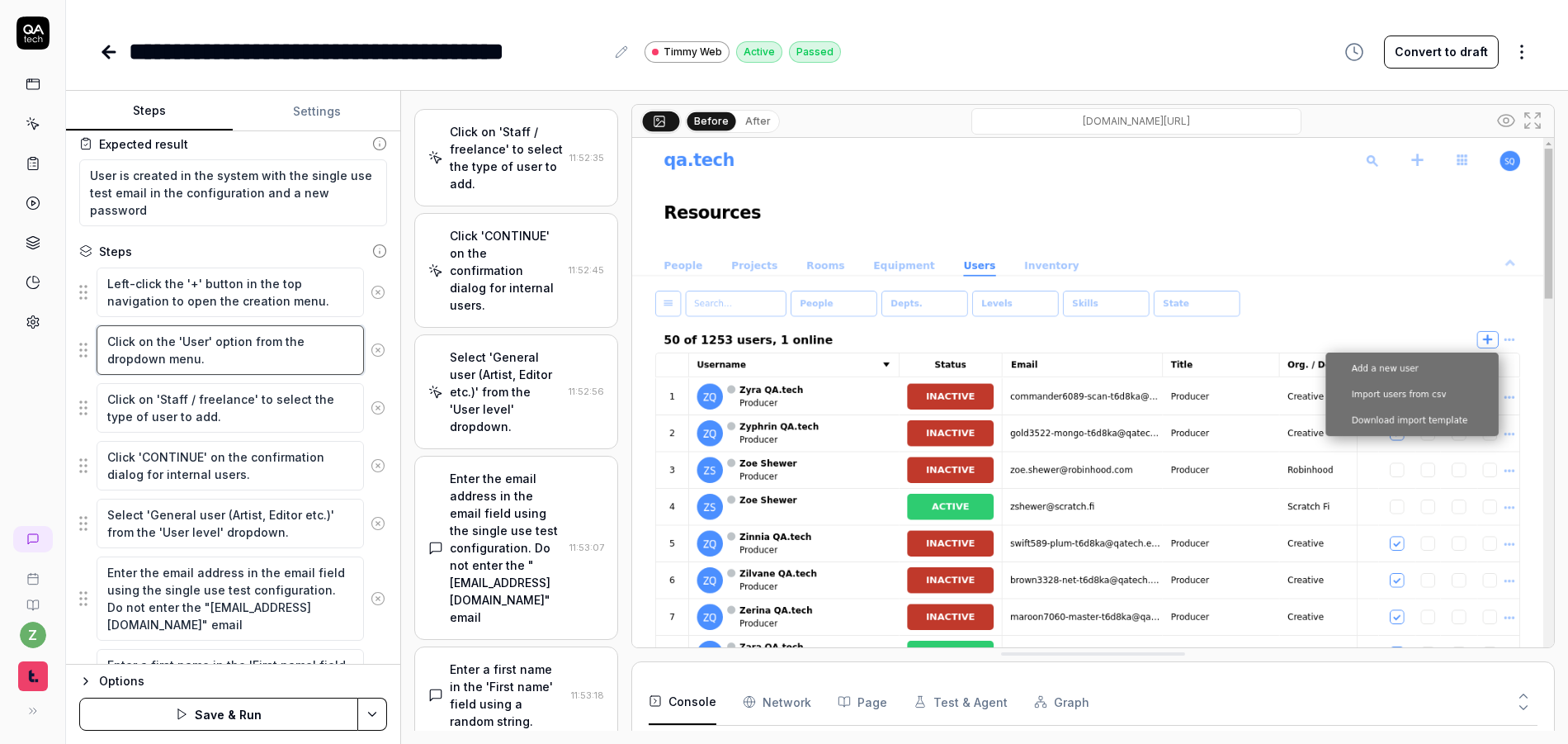
click at [230, 342] on textarea "Click on the 'User' option from the dropdown menu." at bounding box center [230, 350] width 268 height 50
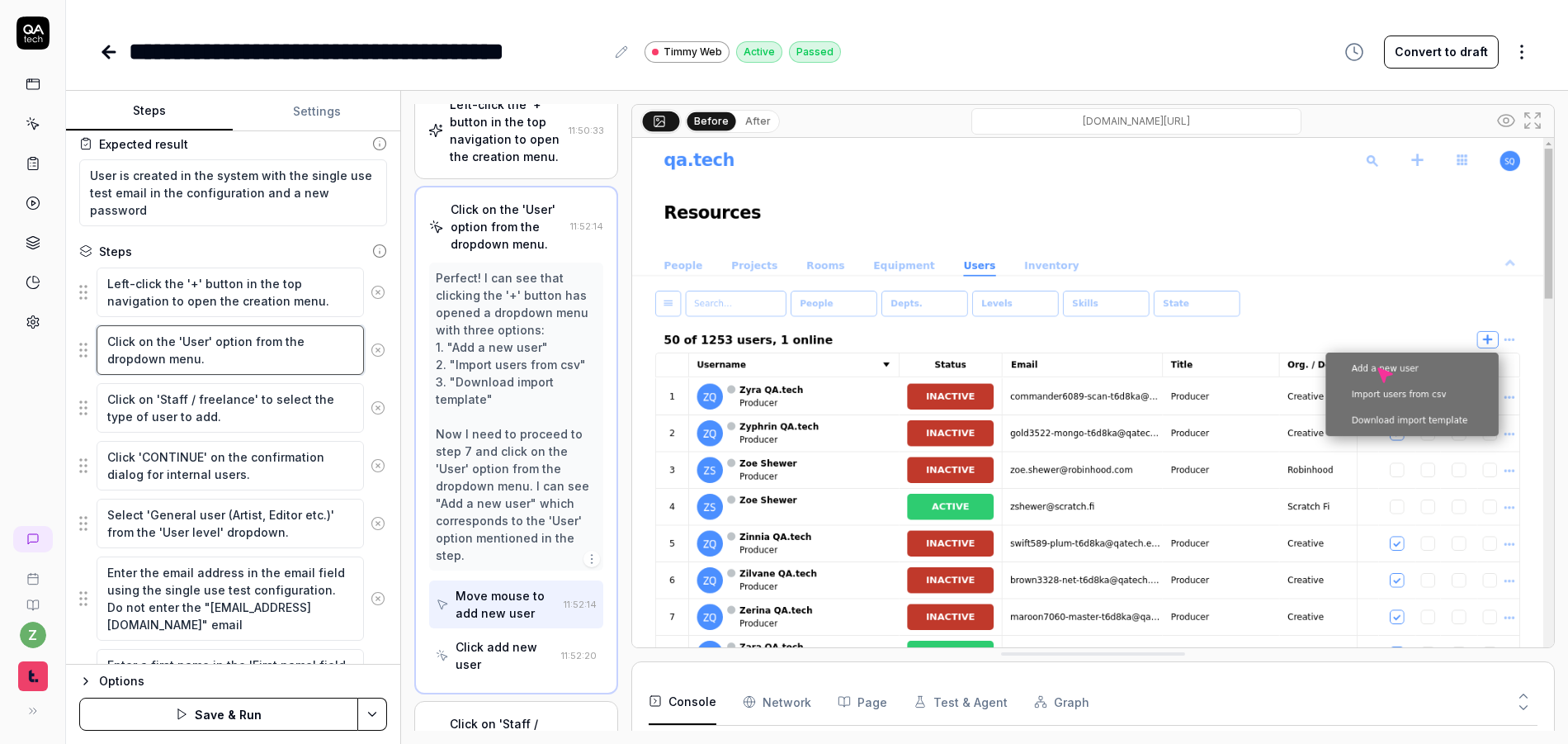
scroll to position [600, 0]
click at [263, 288] on textarea "Left-click the '+' button in the top navigation to open the creation menu." at bounding box center [230, 293] width 268 height 50
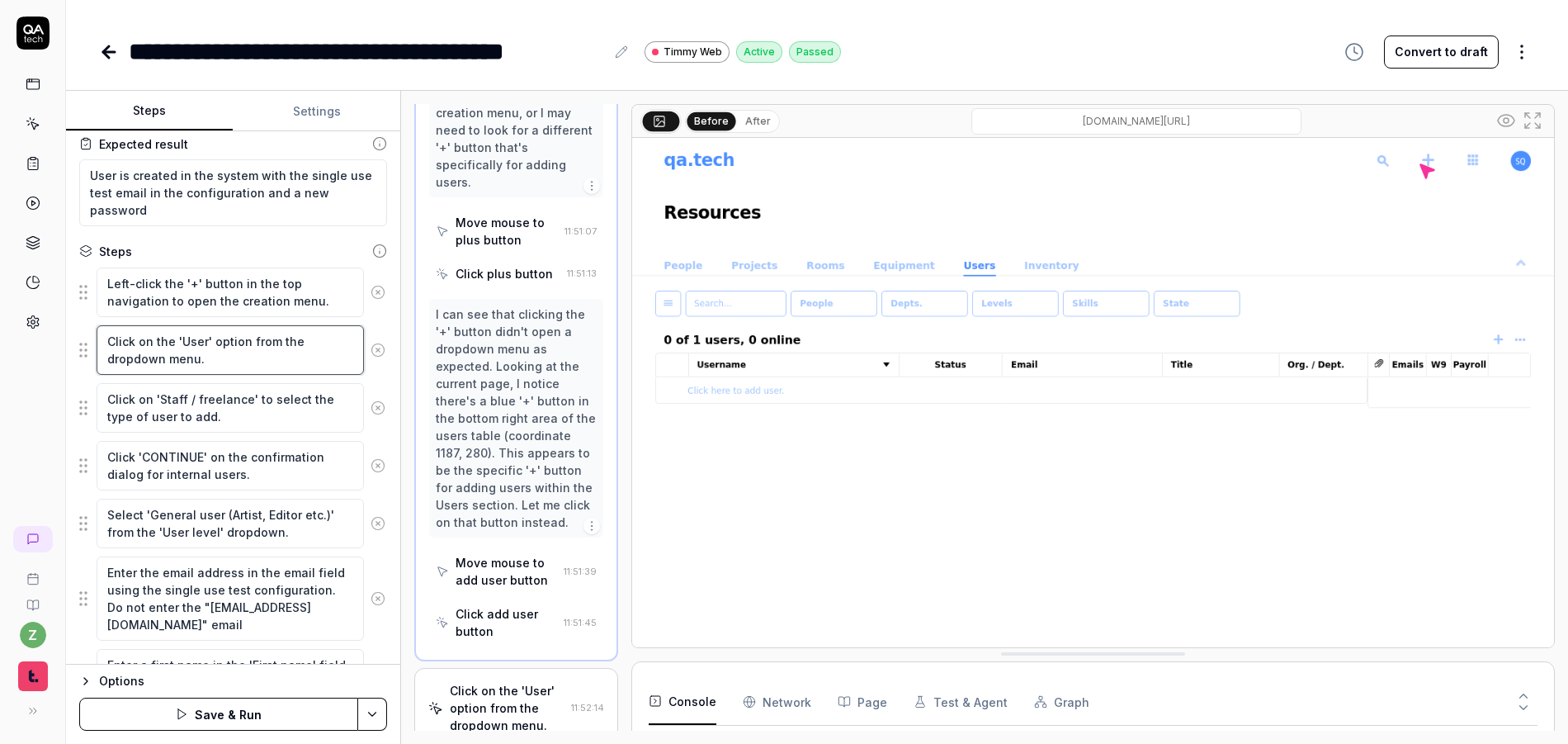
click at [258, 348] on textarea "Click on the 'User' option from the dropdown menu." at bounding box center [230, 350] width 268 height 50
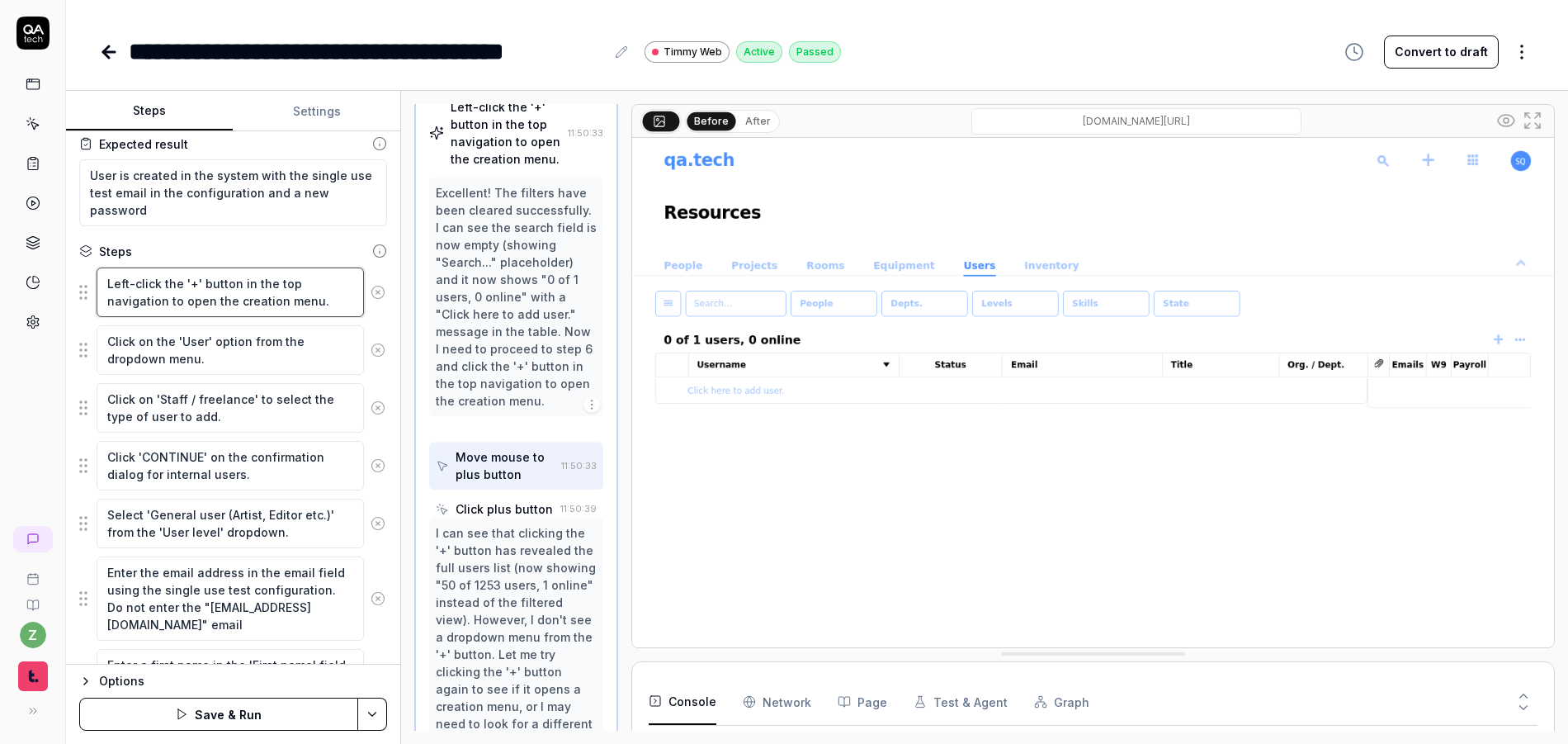
click at [252, 303] on textarea "Left-click the '+' button in the top navigation to open the creation menu." at bounding box center [230, 293] width 268 height 50
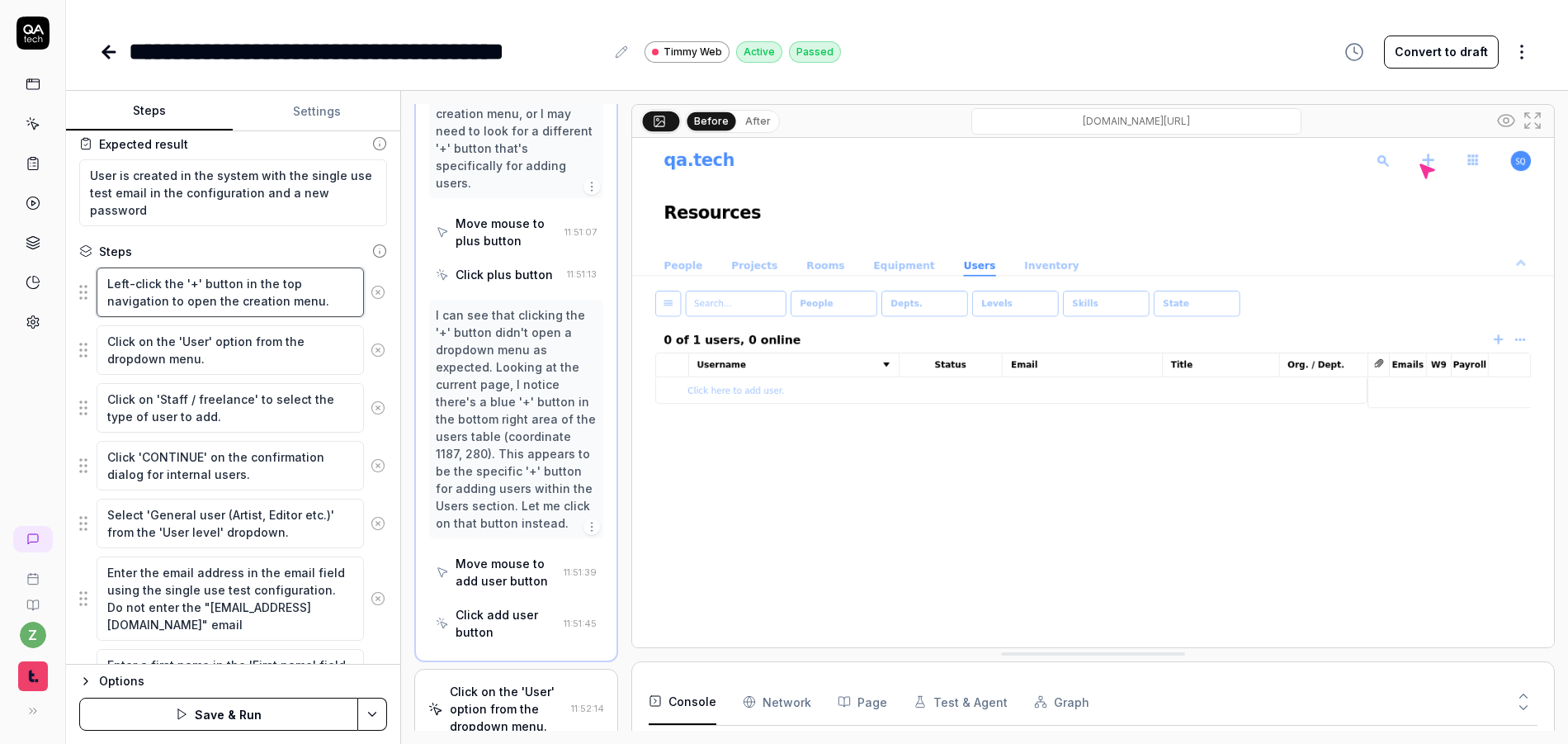
scroll to position [1194, 0]
drag, startPoint x: 328, startPoint y: 306, endPoint x: 235, endPoint y: 289, distance: 94.5
click at [235, 289] on textarea "Left-click the '+' button in the top navigation to open the creation menu." at bounding box center [230, 293] width 268 height 50
type textarea "*"
type textarea "Left-click the '+' button"
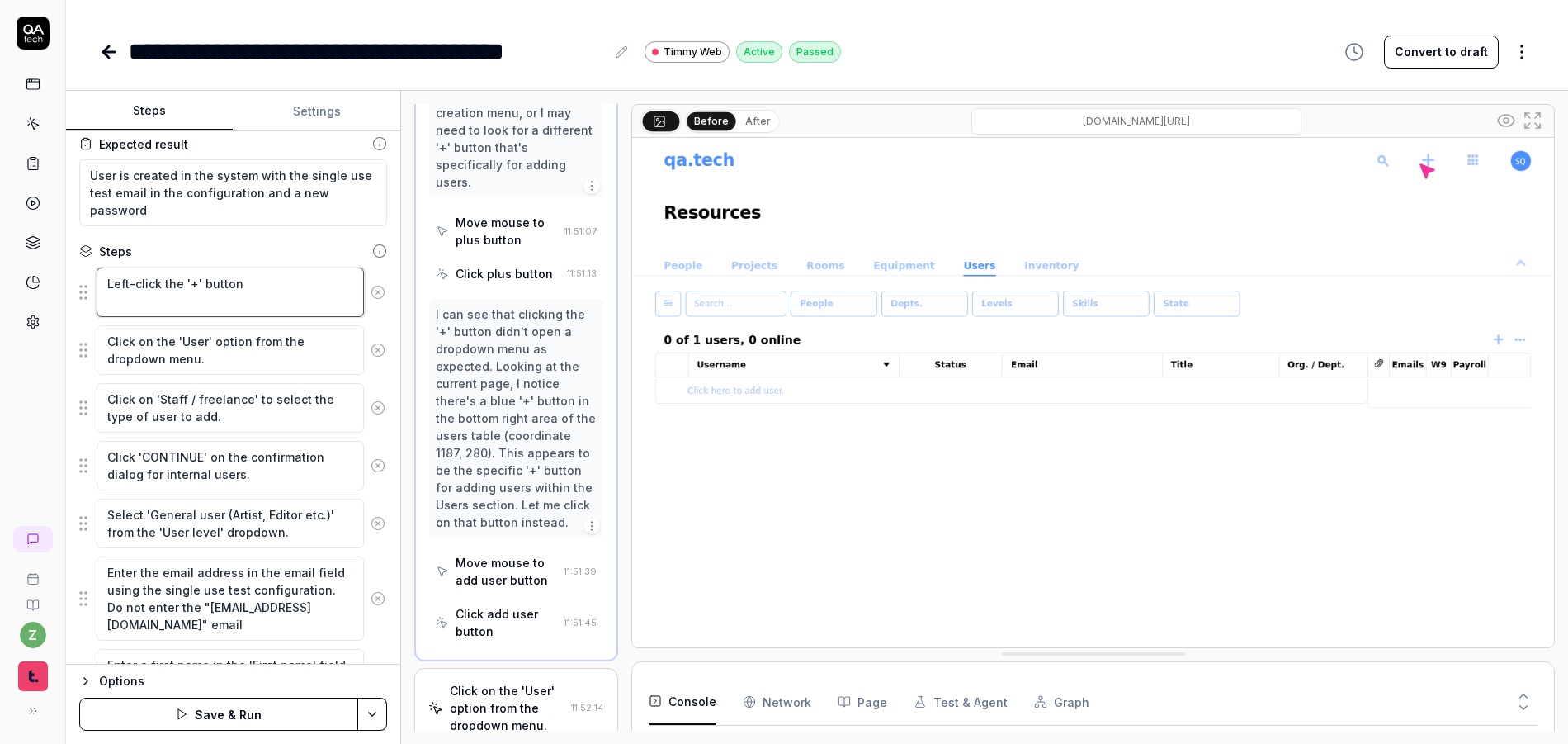
type textarea "*"
type textarea "Left-click the '+' button w"
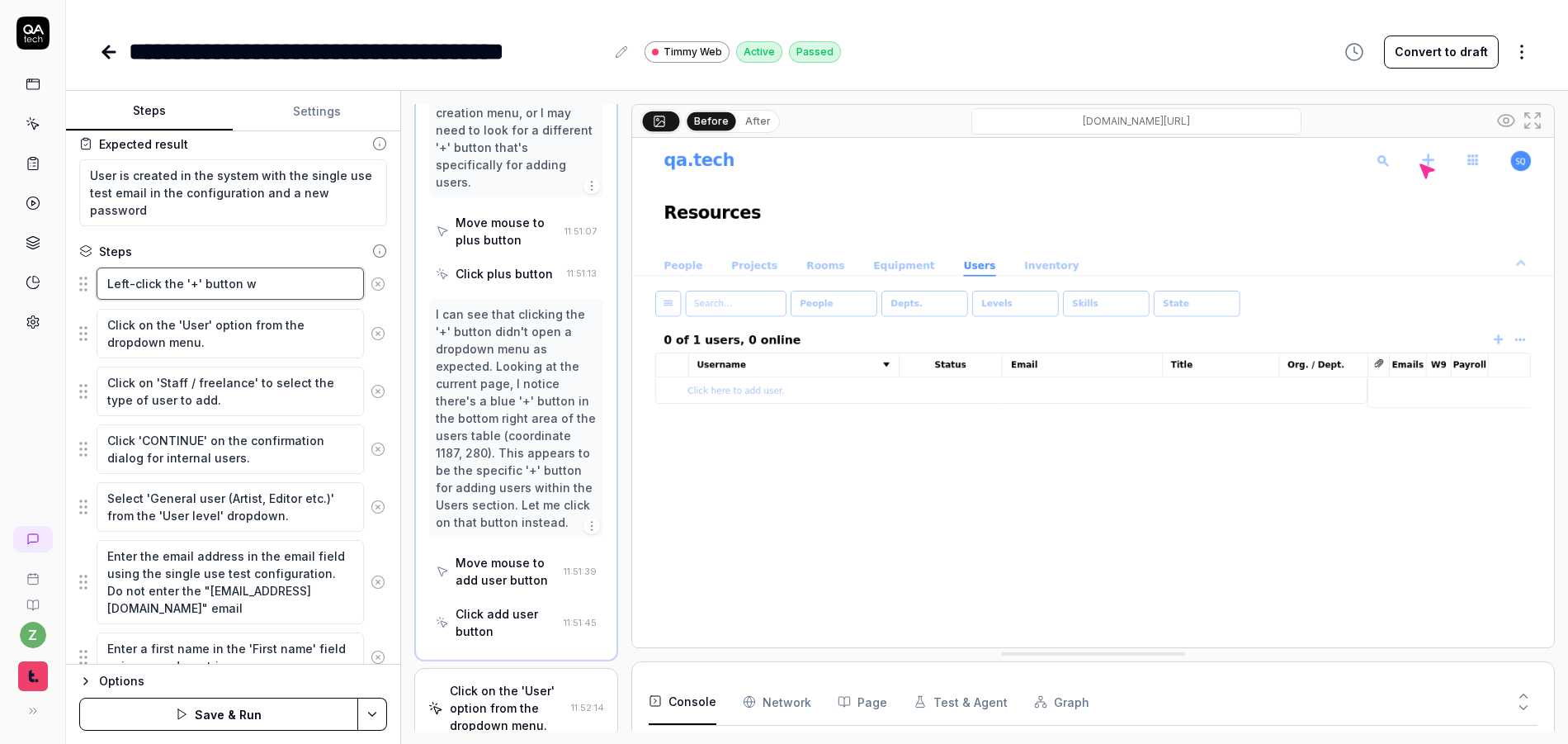
type textarea "*"
type textarea "Left-click the '+' button wi"
type textarea "*"
type textarea "Left-click the '+' button wit"
type textarea "*"
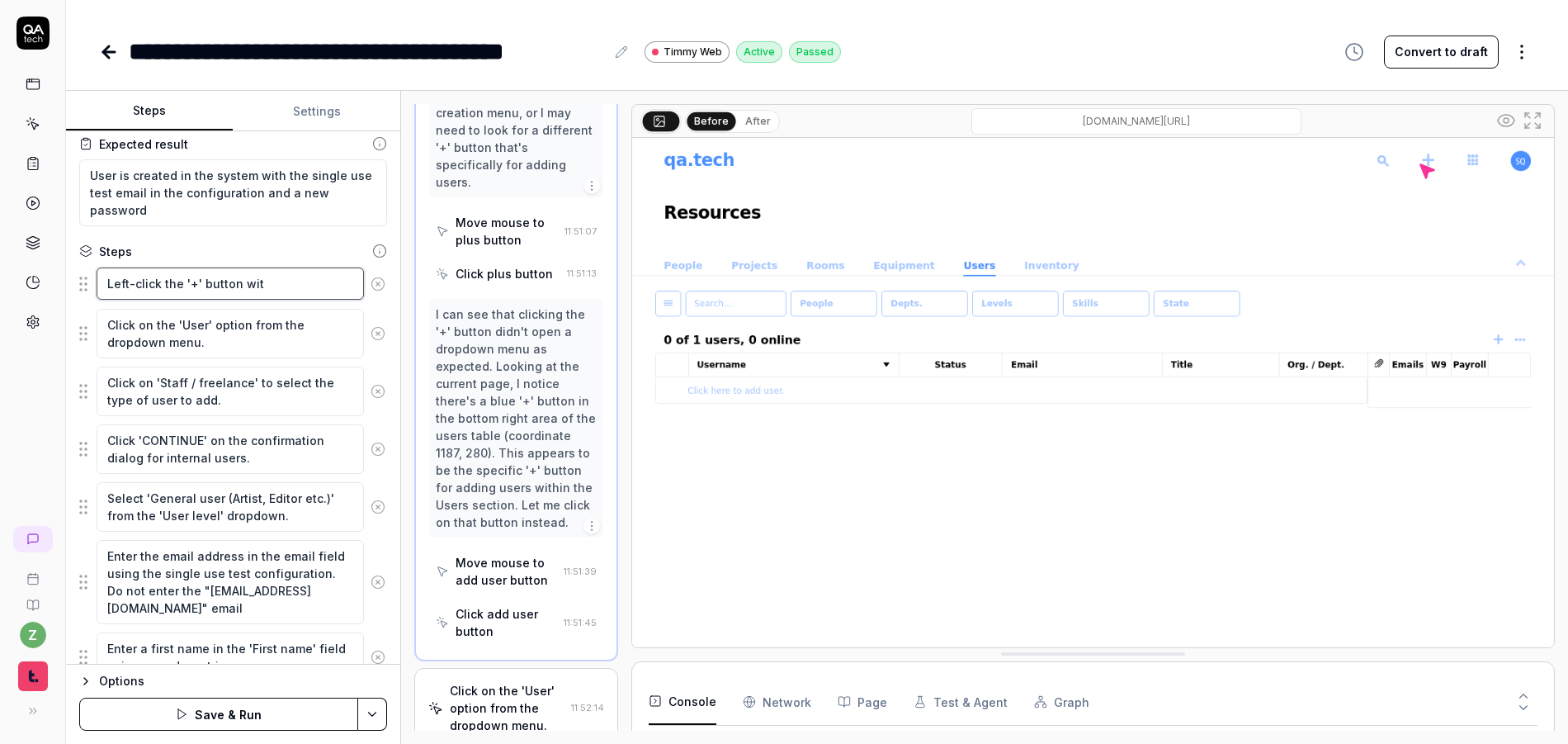
type textarea "Left-click the '+' button with"
type textarea "*"
type textarea "Left-click the '+' button withi"
type textarea "*"
type textarea "Left-click the '+' button within"
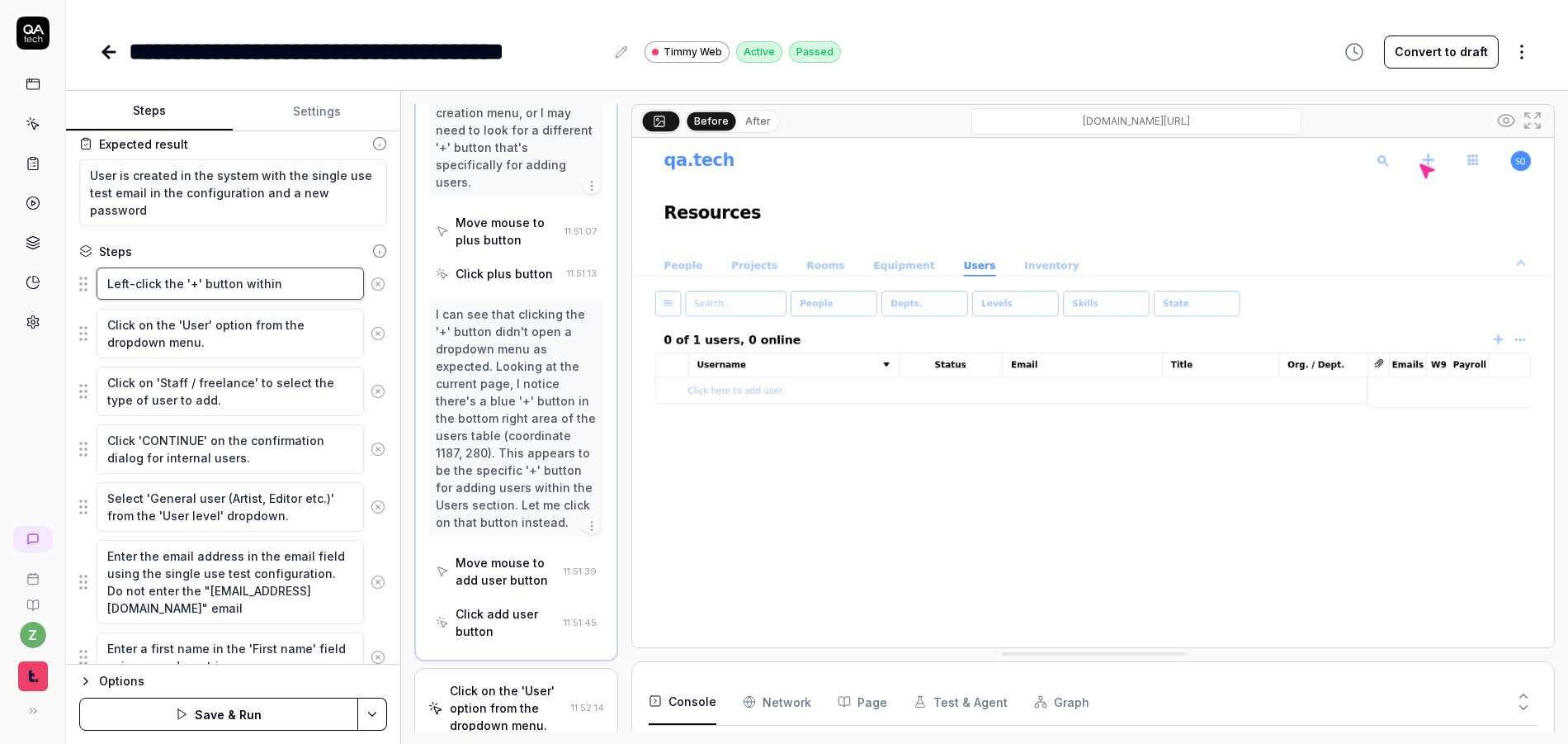
type textarea "*"
type textarea "Left-click the '+' button within"
type textarea "*"
type textarea "Left-click the '+' button within t"
type textarea "*"
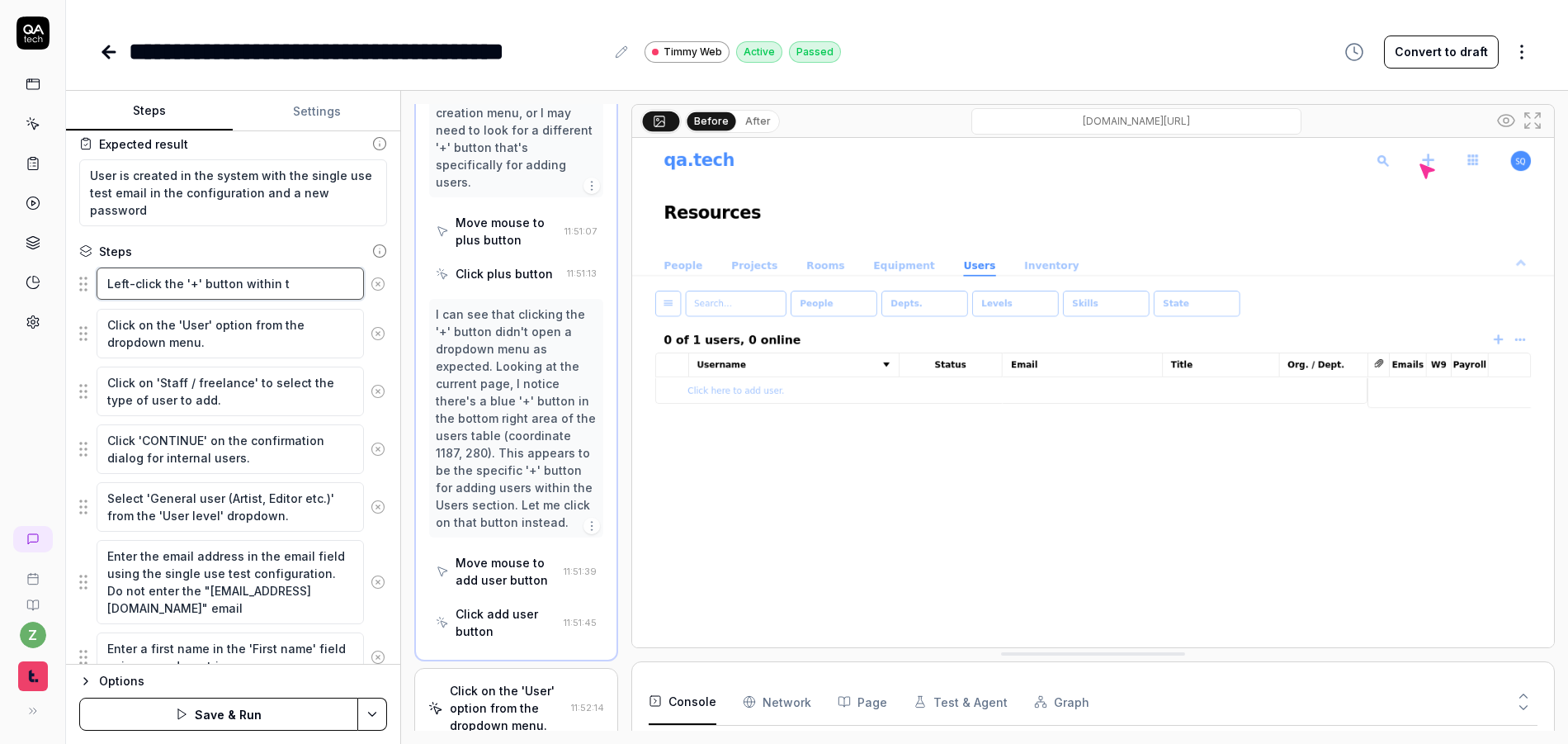
type textarea "Left-click the '+' button within th"
type textarea "*"
type textarea "Left-click the '+' button within the"
type textarea "*"
type textarea "Left-click the '+' button within the"
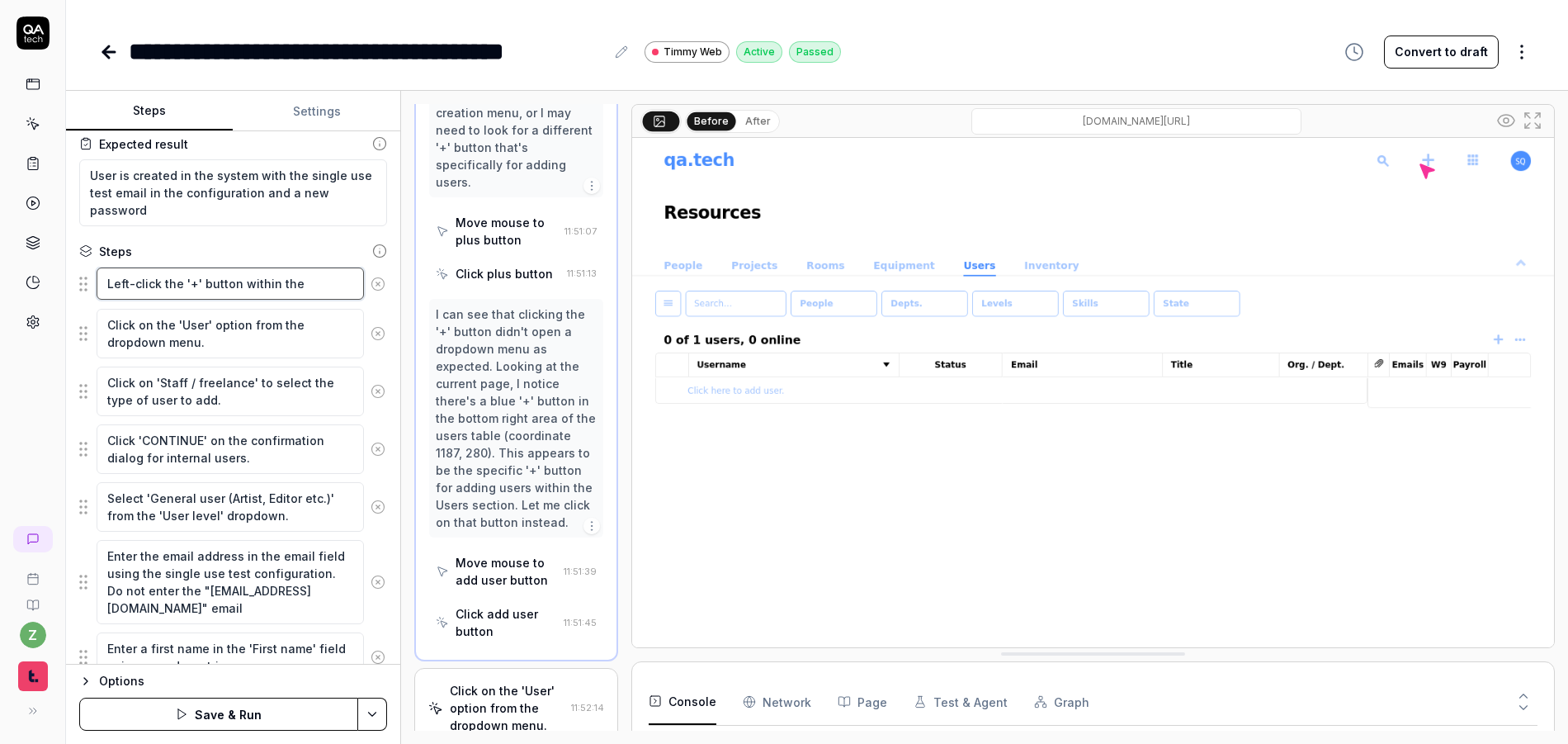
type textarea "*"
type textarea "Left-click the '+' button within the u"
type textarea "*"
type textarea "Left-click the '+' button within the us"
type textarea "*"
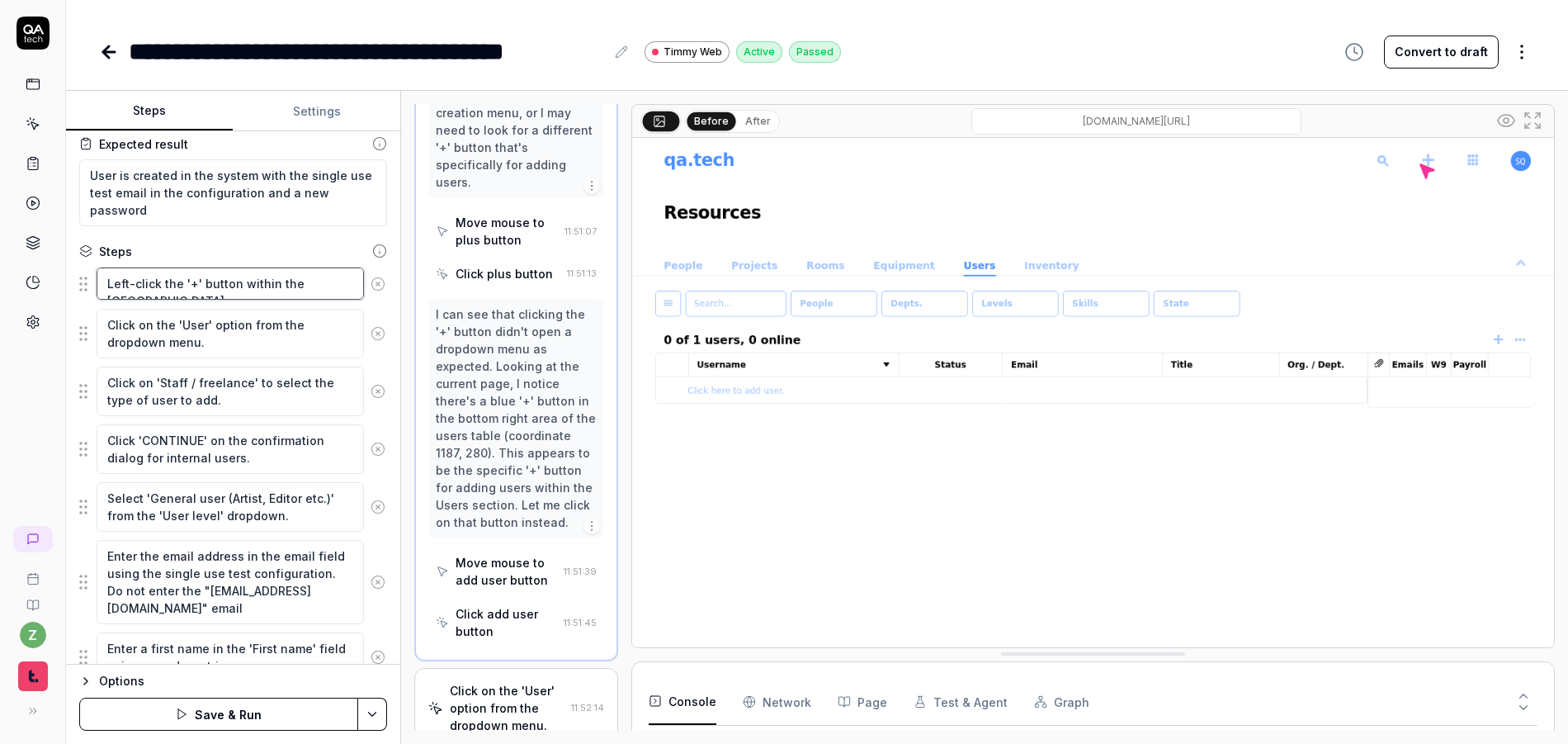
type textarea "Left-click the '+' button within the use"
type textarea "*"
type textarea "Left-click the '+' button within the users"
type textarea "*"
type textarea "Left-click the '+' button within the users"
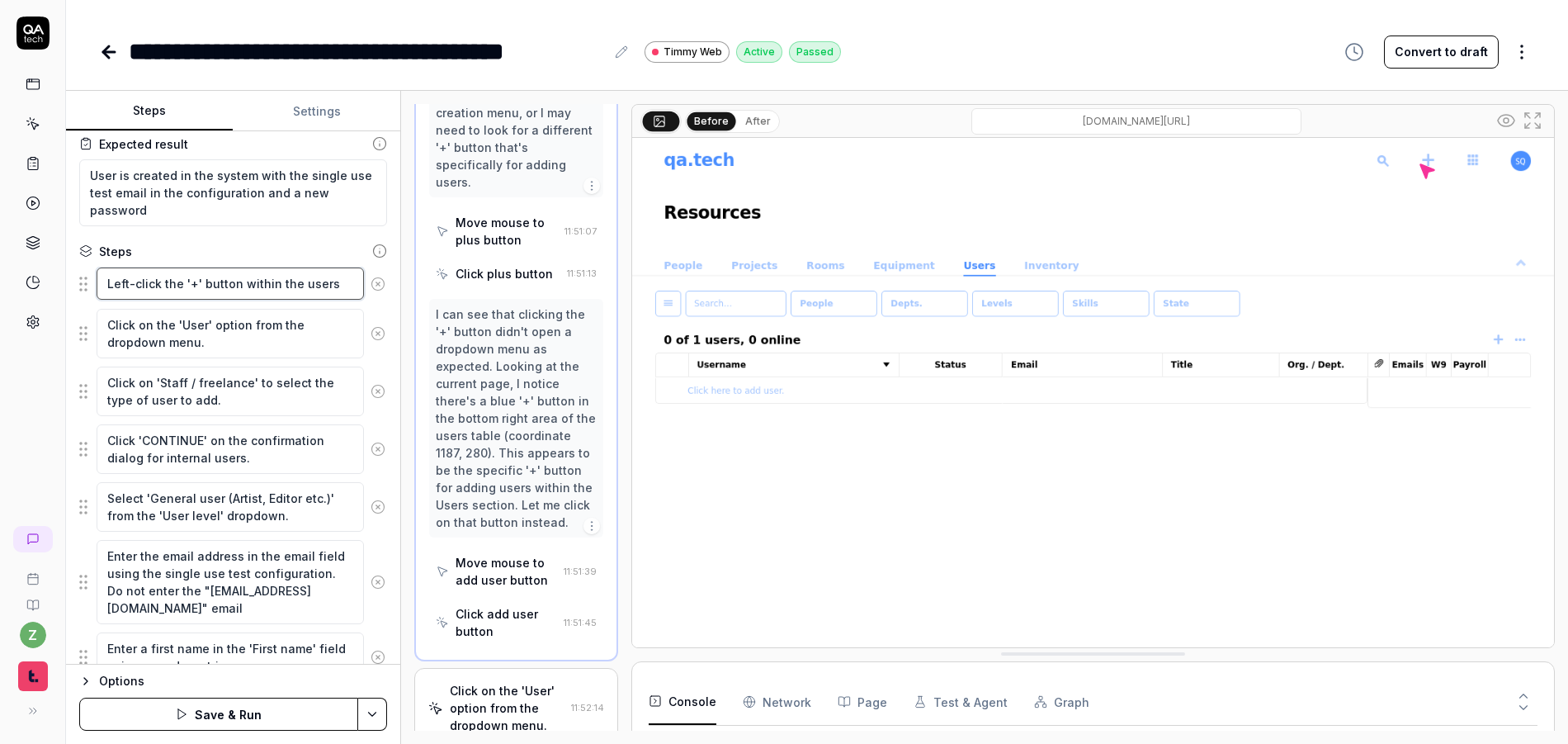
type textarea "*"
type textarea "Left-click the '+' button within the users r"
type textarea "*"
type textarea "Left-click the '+' button within the users"
type textarea "*"
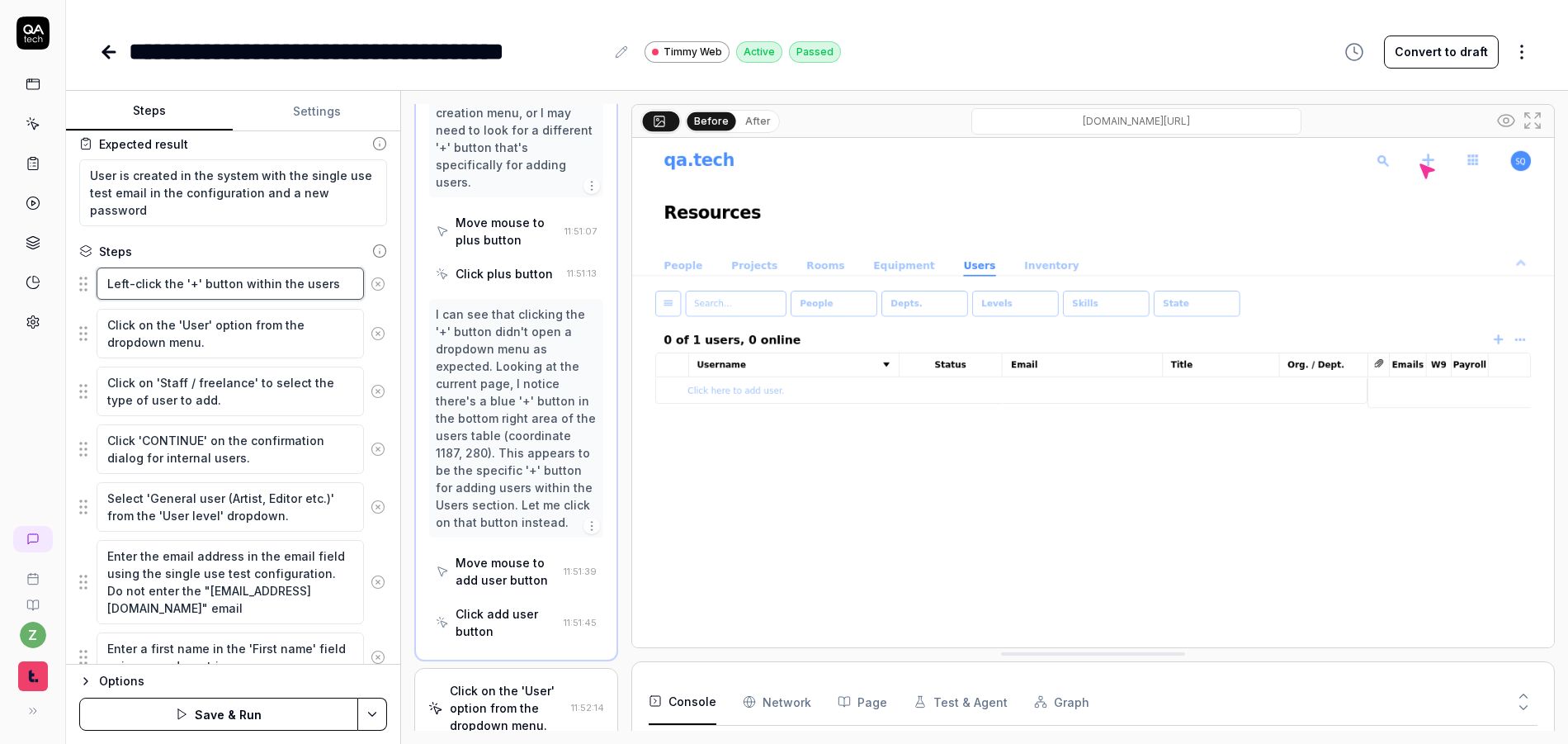
type textarea "Left-click the '+' button within the users t"
type textarea "*"
type textarea "Left-click the '+' button within the users ta"
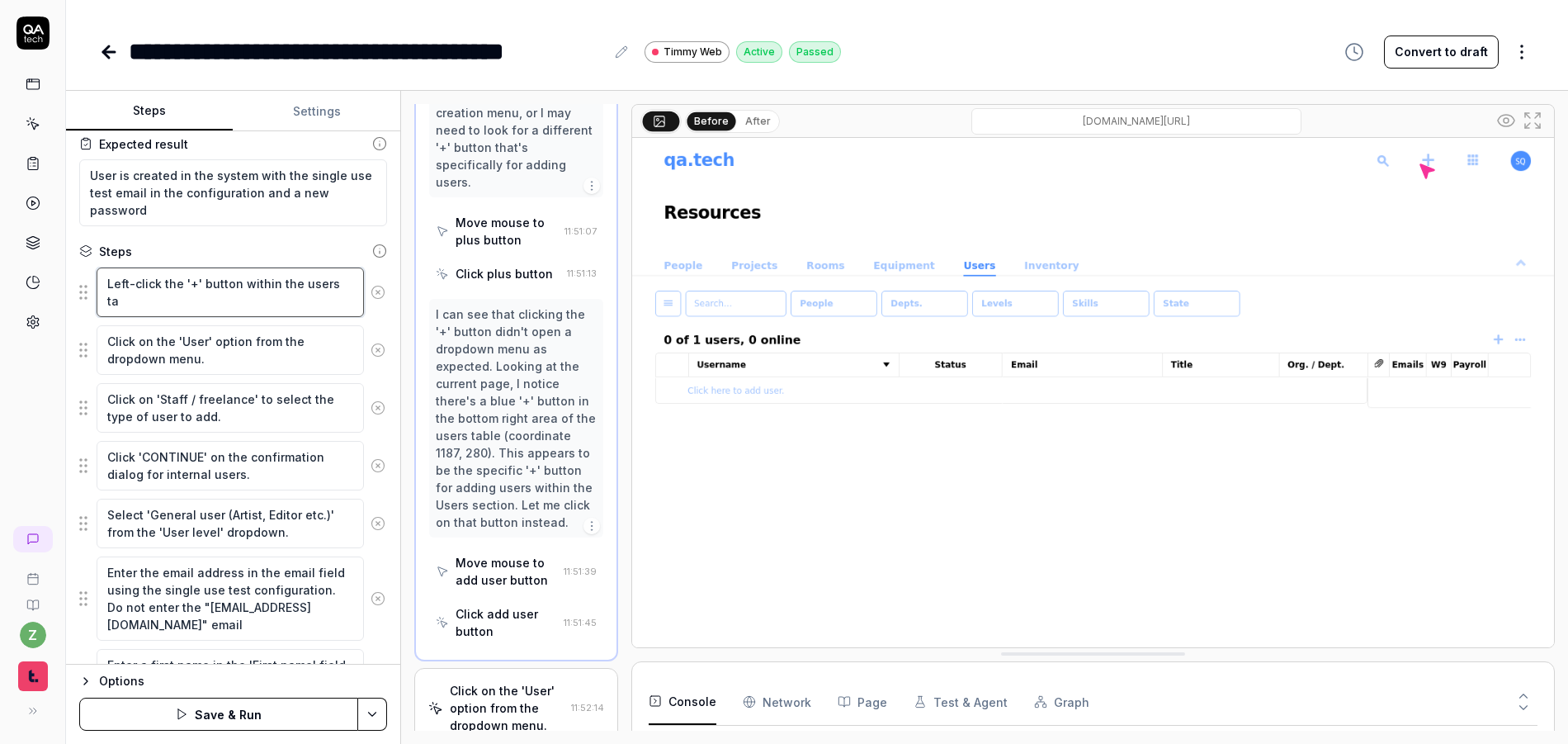
type textarea "*"
type textarea "Left-click the '+' button within the users tab"
type textarea "*"
type textarea "Left-click the '+' button within the users tab"
type textarea "*"
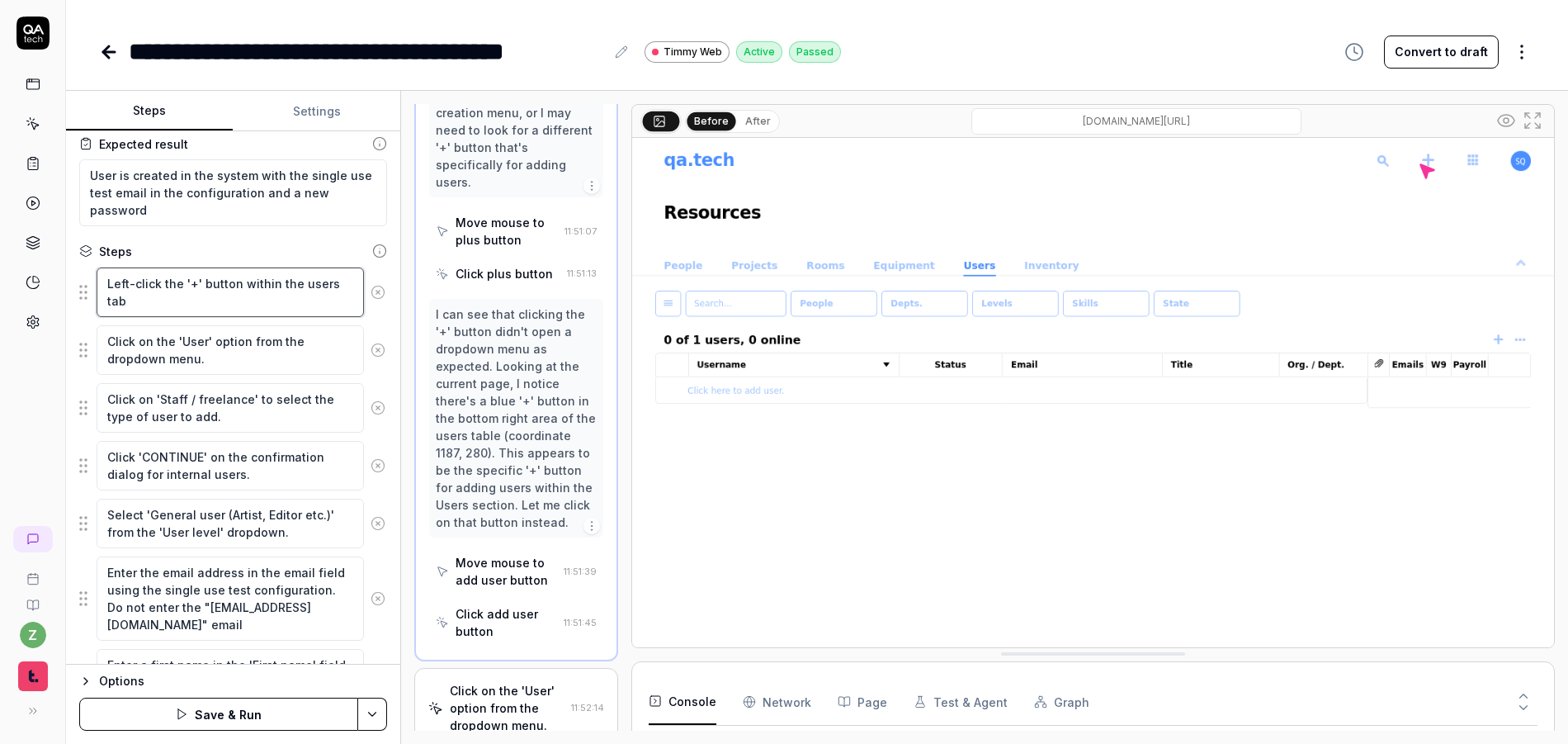
type textarea "Left-click the '+' button within the users tab c"
type textarea "*"
type textarea "Left-click the '+' button within the users tab con"
type textarea "*"
type textarea "Left-click the '+' button within the users tab conte"
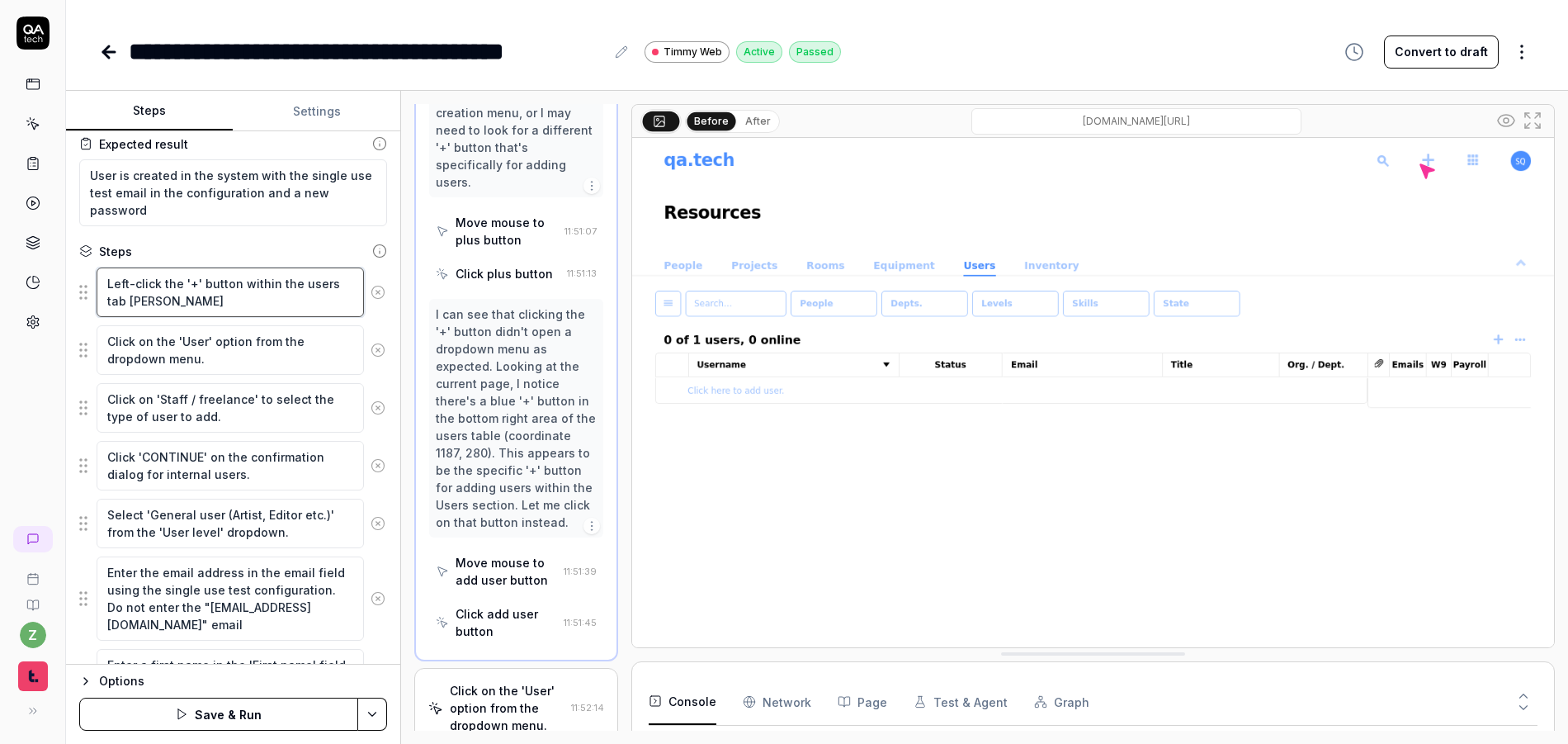
type textarea "*"
type textarea "Left-click the '+' button within the users tab conten"
type textarea "*"
type textarea "Left-click the '+' button within the users tab content"
type textarea "*"
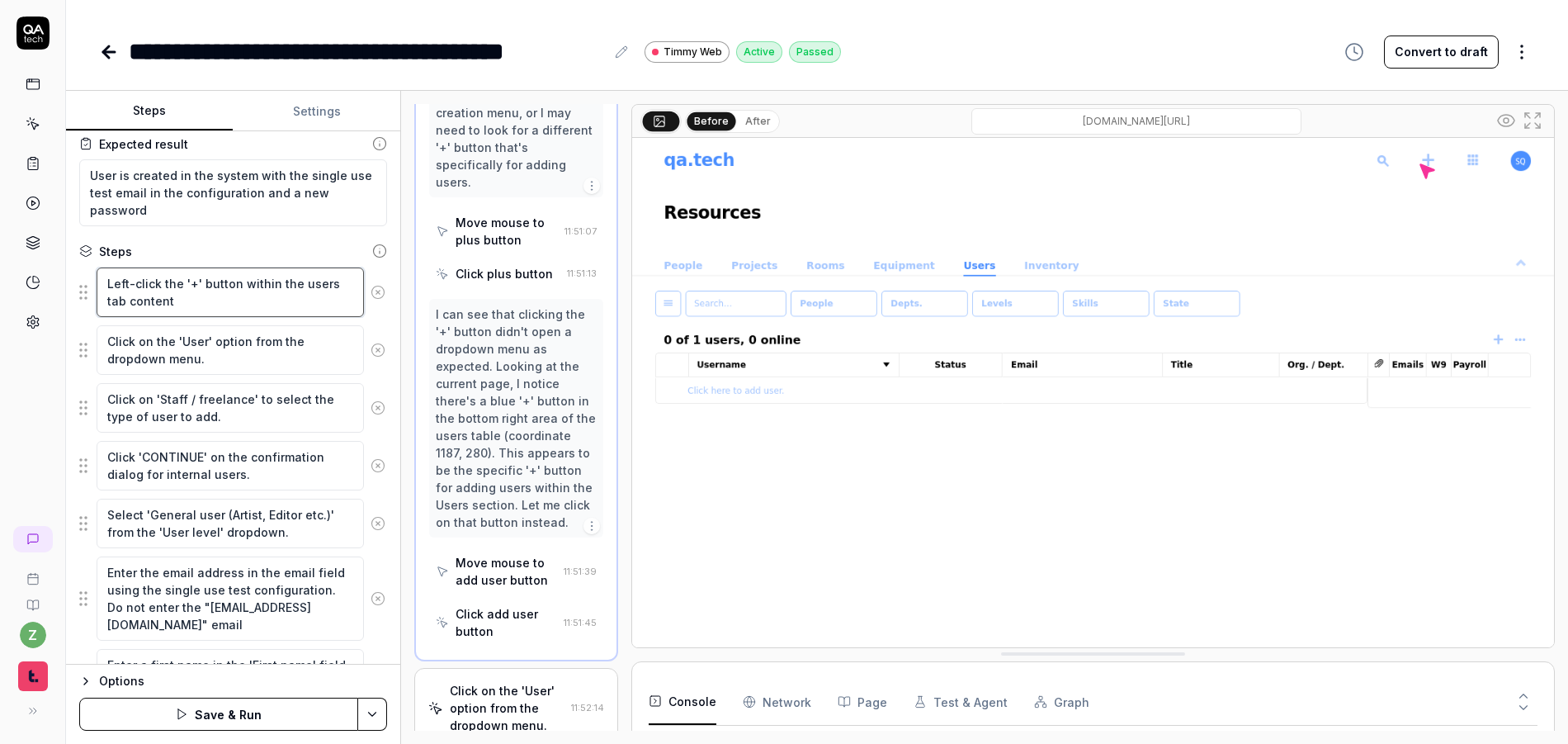
type textarea "Left-click the '+' button within the users tab contents"
type textarea "*"
type textarea "Left-click the '+' button within the users tab contents"
type textarea "*"
type textarea "Left-click the '+' button within the users tab contents n"
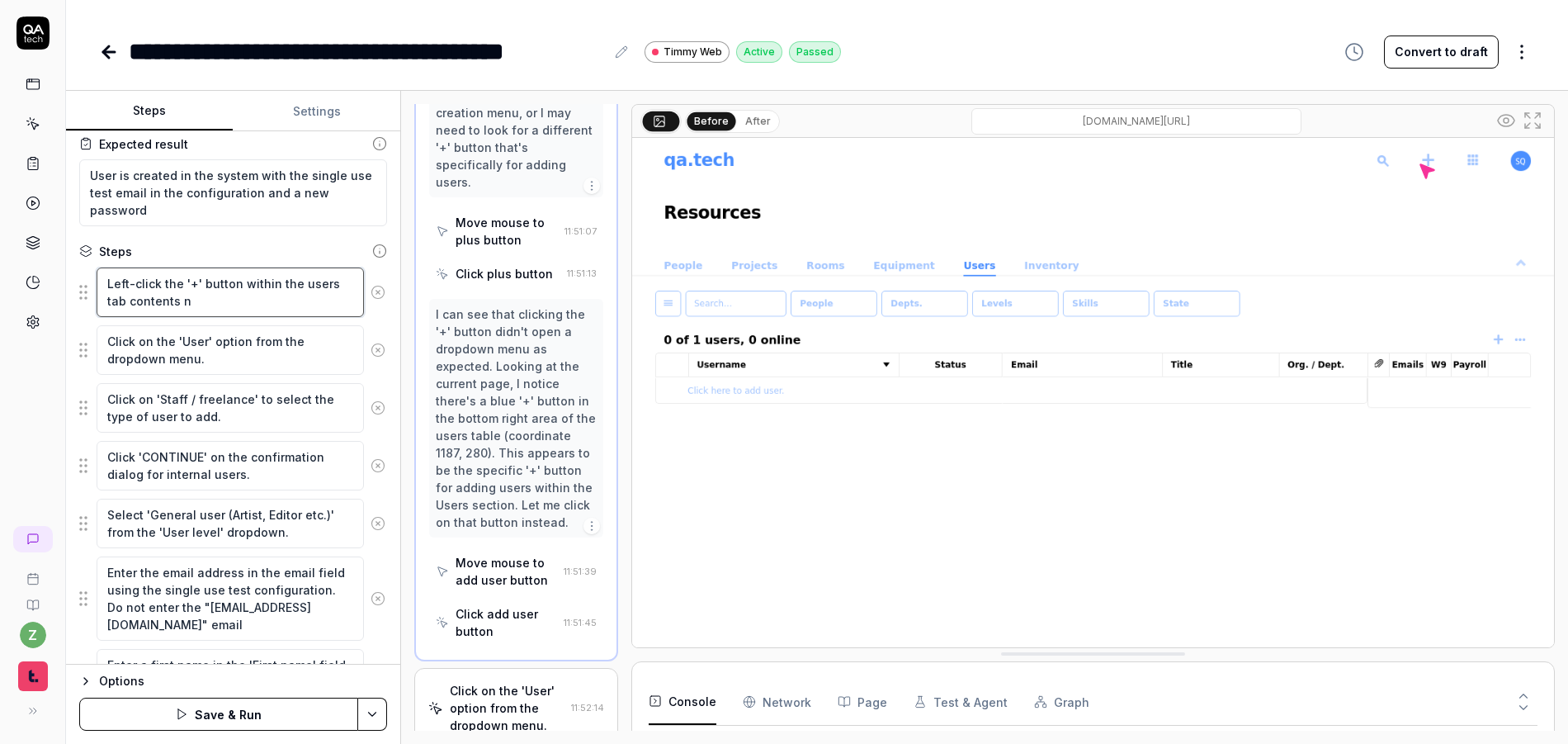
type textarea "*"
type textarea "Left-click the '+' button within the users tab contents nea"
type textarea "*"
type textarea "Left-click the '+' button within the users tab contents near"
type textarea "*"
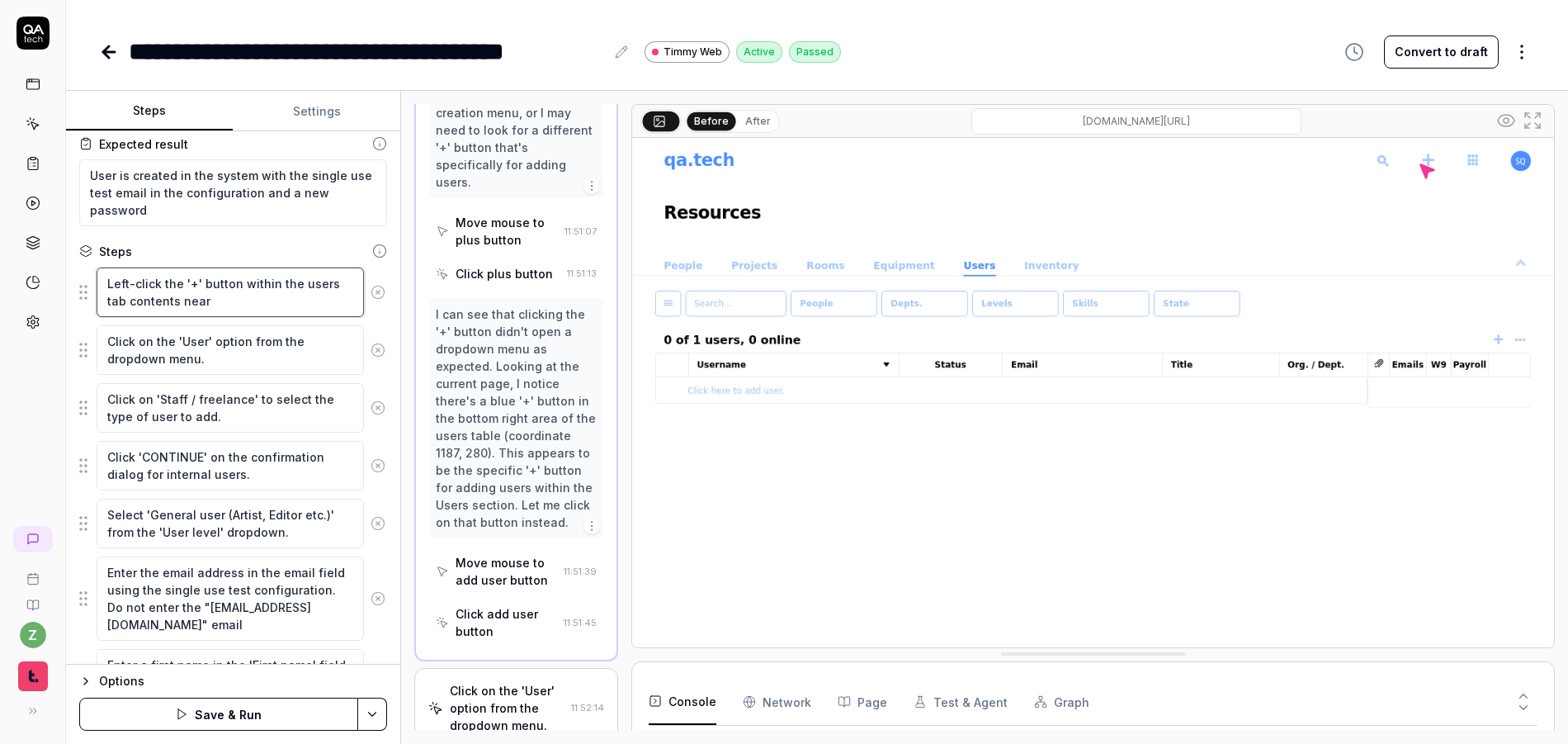
type textarea "Left-click the '+' button within the users tab contents near"
type textarea "*"
type textarea "Left-click the '+' button within the users tab contents near t"
type textarea "*"
type textarea "Left-click the '+' button within the users tab contents near th"
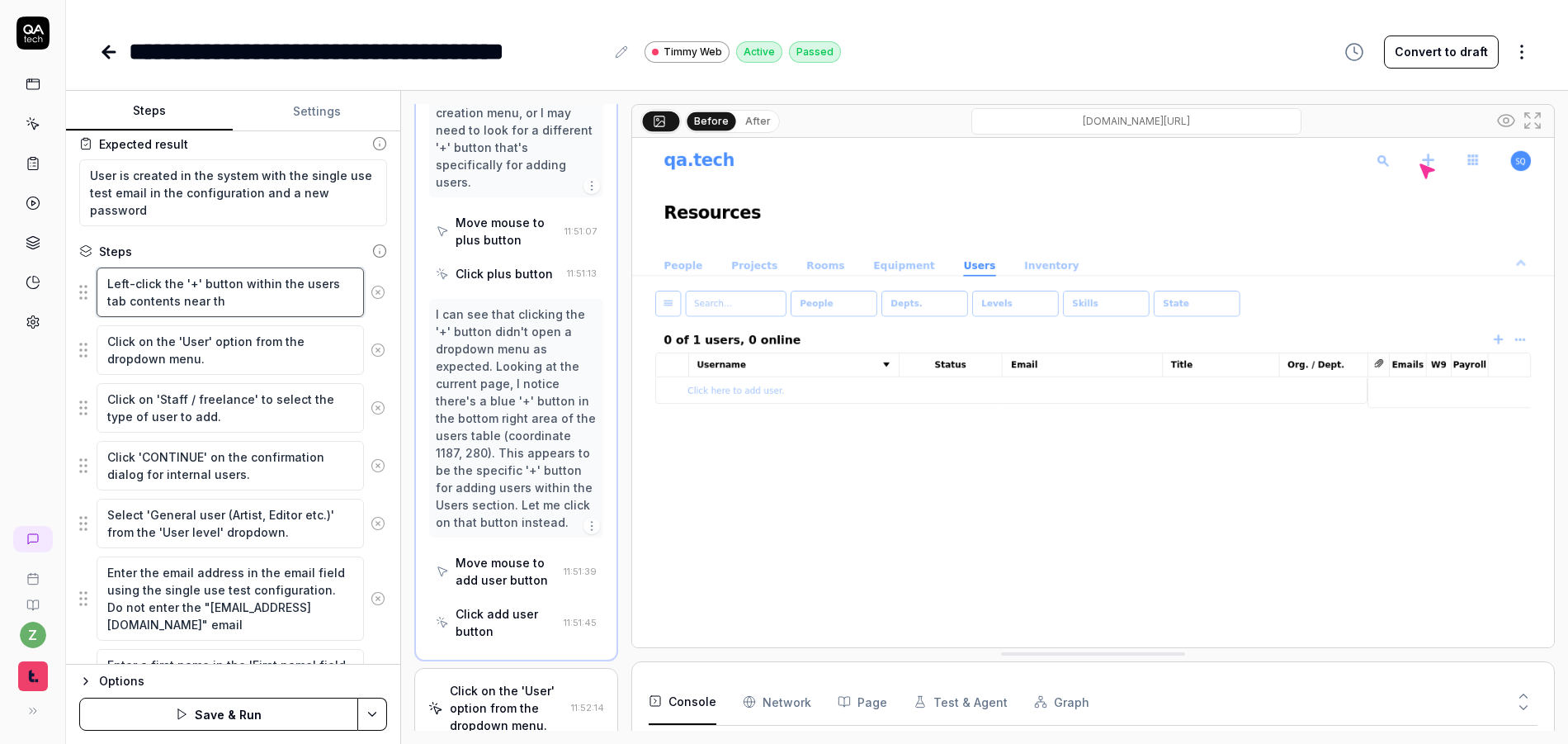
type textarea "*"
type textarea "Left-click the '+' button within the users tab contents near the"
type textarea "*"
type textarea "Left-click the '+' button within the users tab contents near the"
type textarea "*"
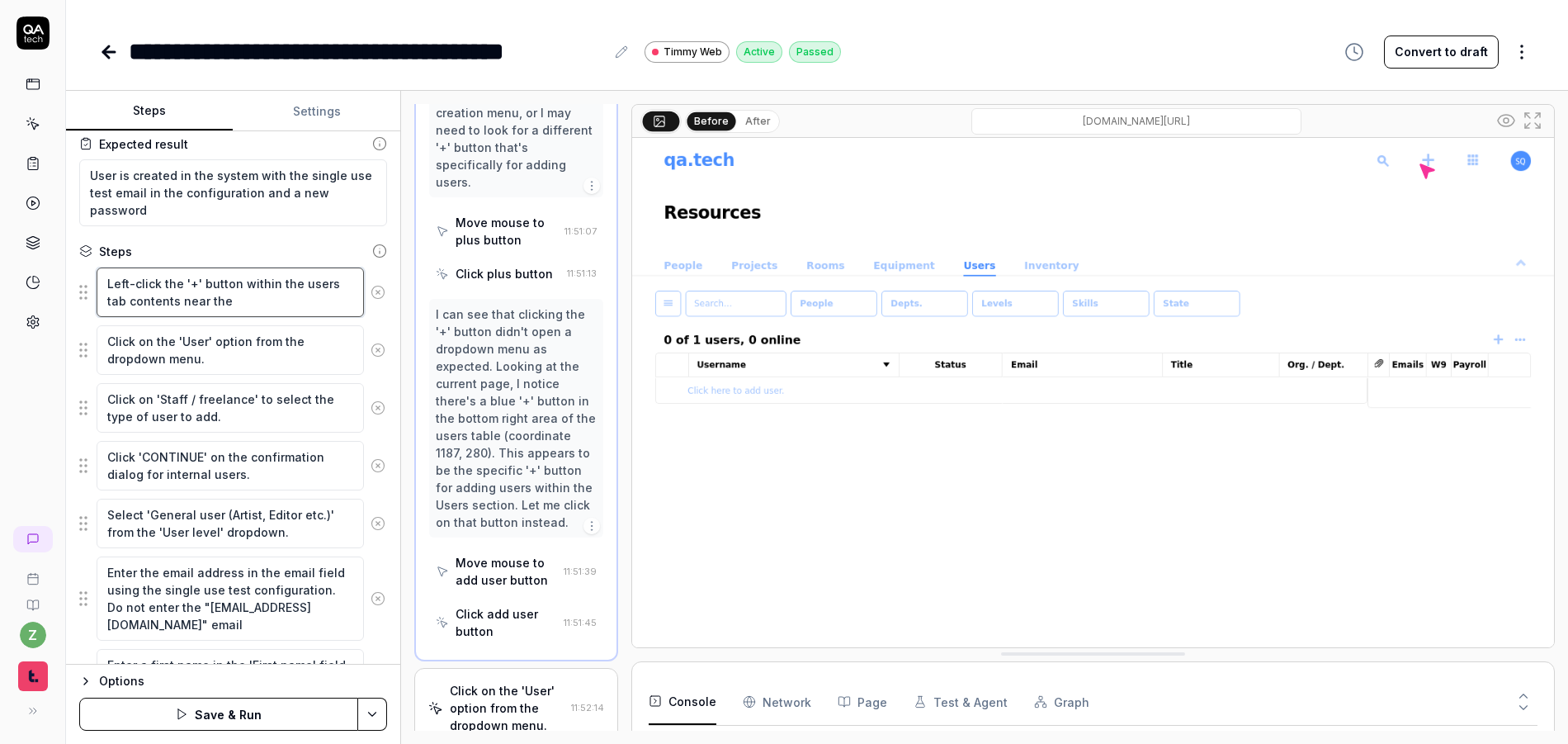
type textarea "Left-click the '+' button within the users tab contents near the t"
type textarea "*"
type textarea "Left-click the '+' button within the users tab contents near the to"
type textarea "*"
type textarea "Left-click the '+' button within the users tab contents near the top"
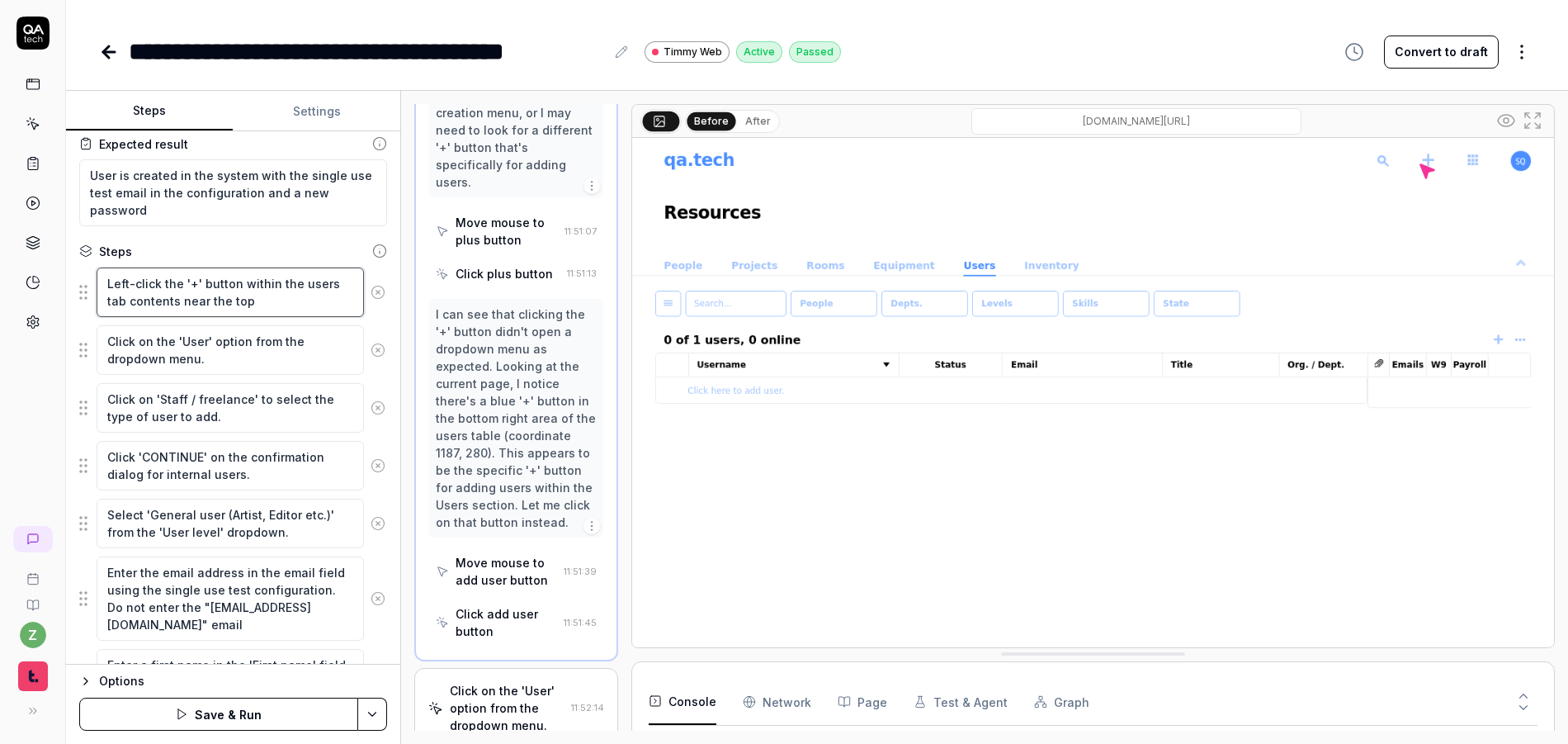
type textarea "*"
type textarea "Left-click the '+' button within the users tab contents near the top r"
type textarea "*"
type textarea "Left-click the '+' button within the users tab contents near the top ri"
type textarea "*"
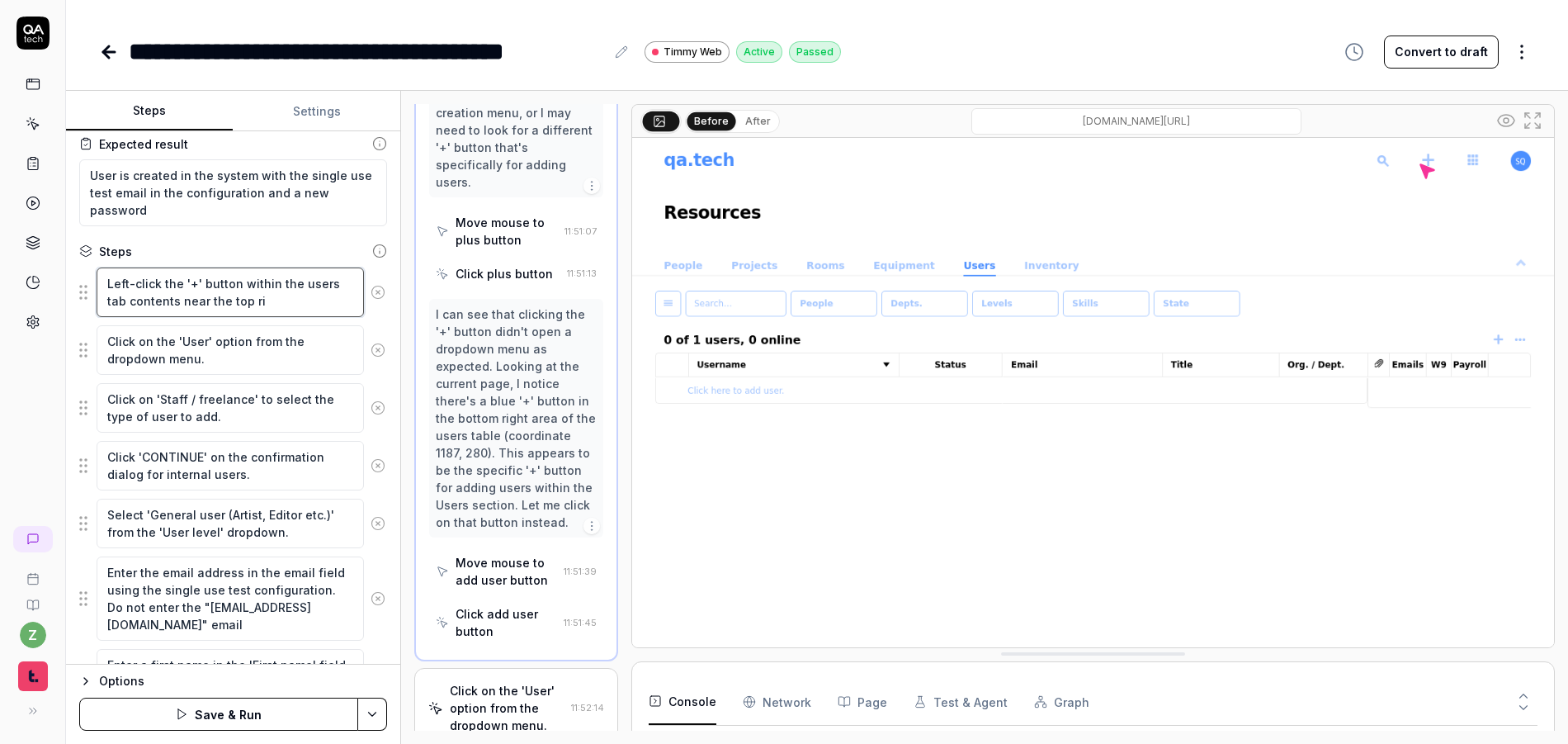
type textarea "Left-click the '+' button within the users tab contents near the top rig"
type textarea "*"
type textarea "Left-click the '+' button within the users tab contents near the top righ"
type textarea "*"
type textarea "Left-click the '+' button within the users tab contents near the top right"
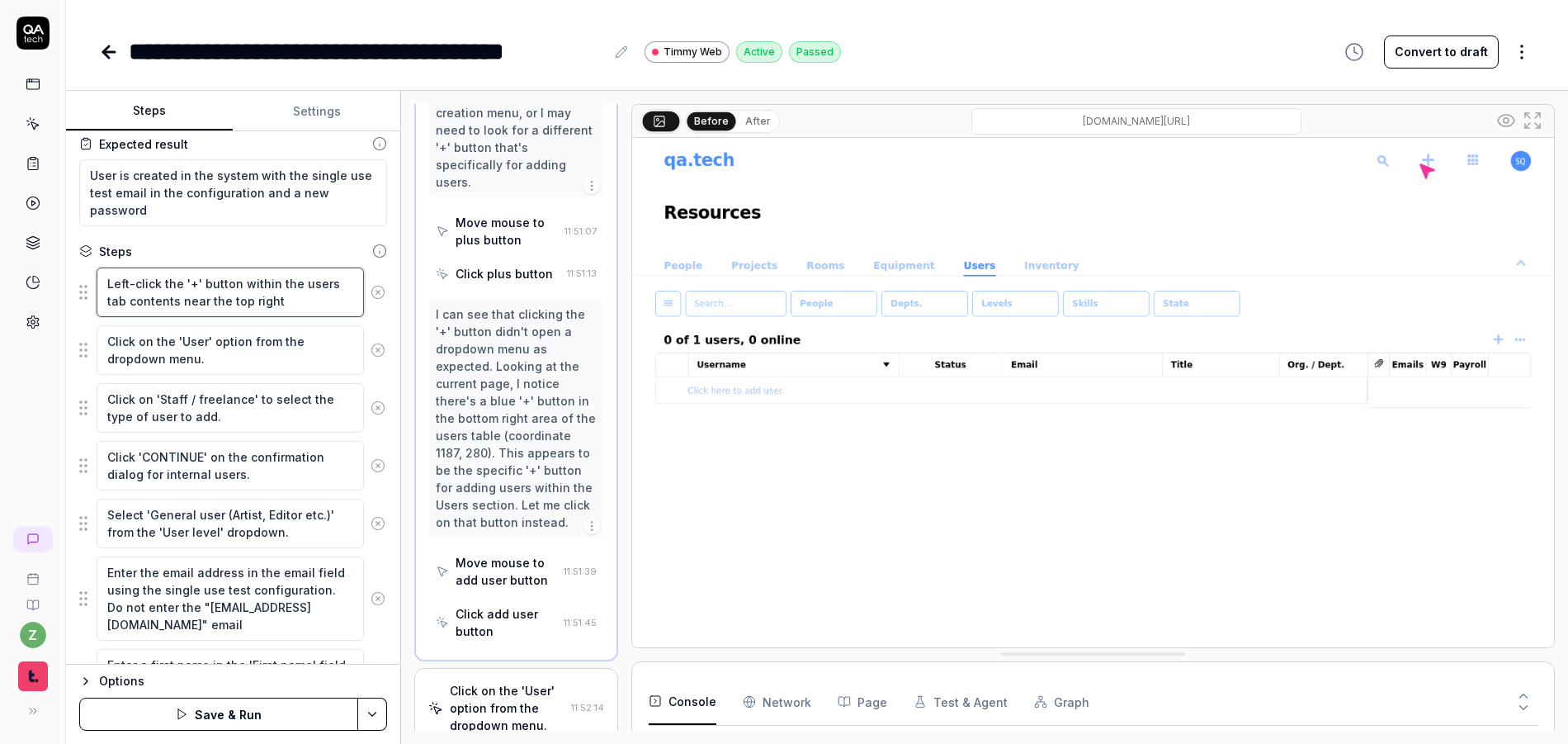
type textarea "*"
type textarea "Left-click the '+' button within the users tab contents near the top right o"
type textarea "*"
type textarea "Left-click the '+' button within the users tab contents near the top right of"
type textarea "*"
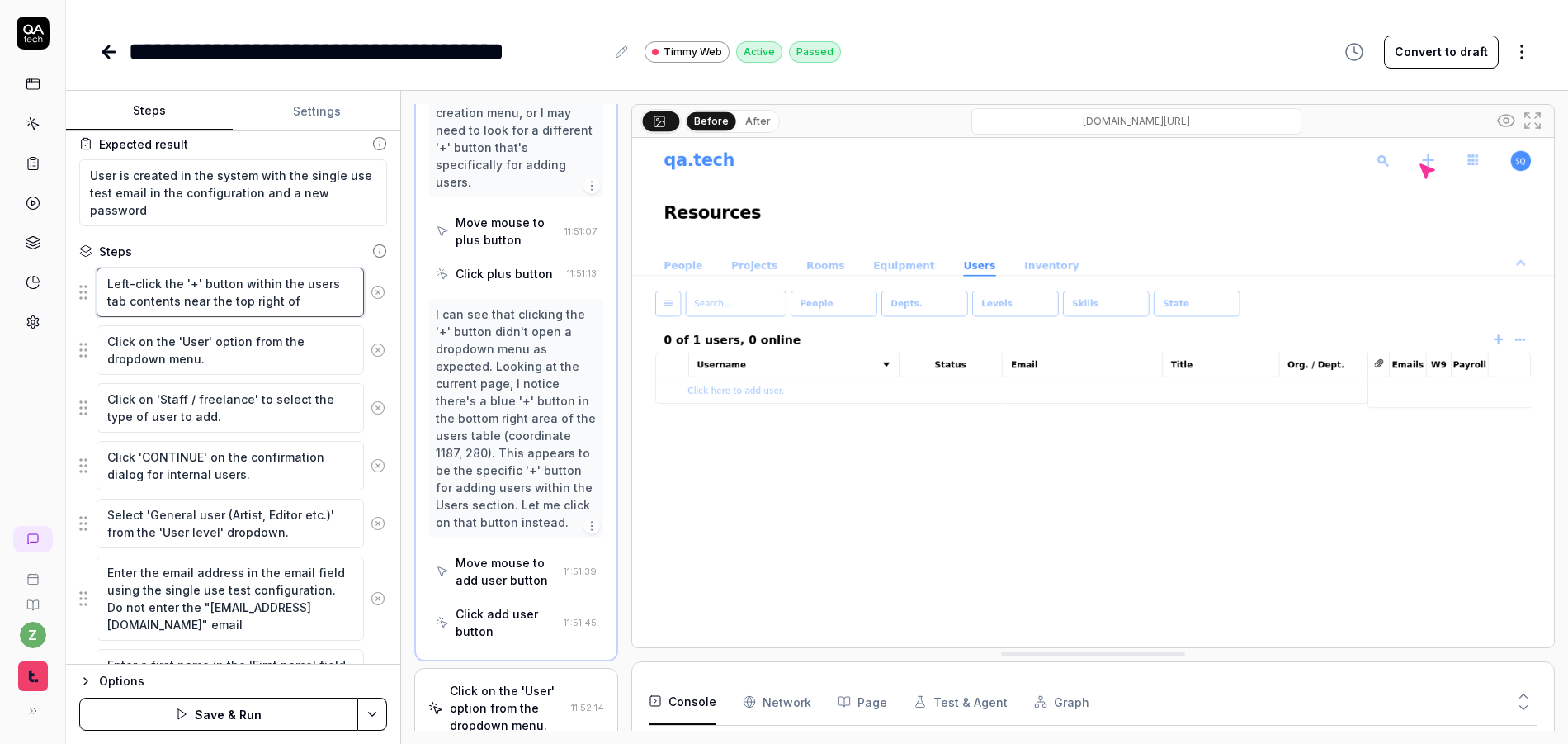
type textarea "Left-click the '+' button within the users tab contents near the top right of"
type textarea "*"
type textarea "Left-click the '+' button within the users tab contents near the top right of t"
type textarea "*"
type textarea "Left-click the '+' button within the users tab contents near the top right of th"
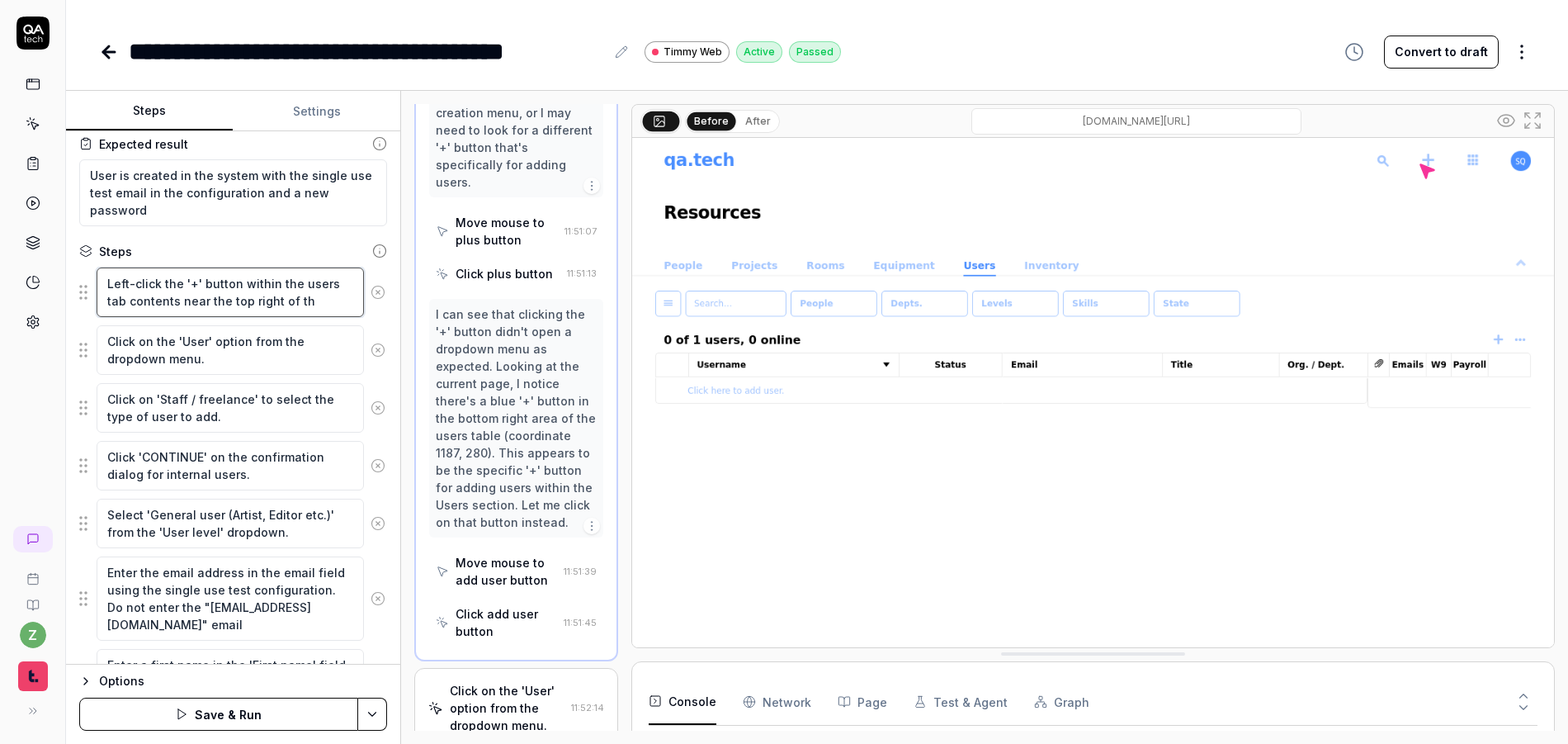
type textarea "*"
type textarea "Left-click the '+' button within the users tab contents near the top right of t…"
type textarea "*"
type textarea "Left-click the '+' button within the users tab contents near the top right of t…"
type textarea "*"
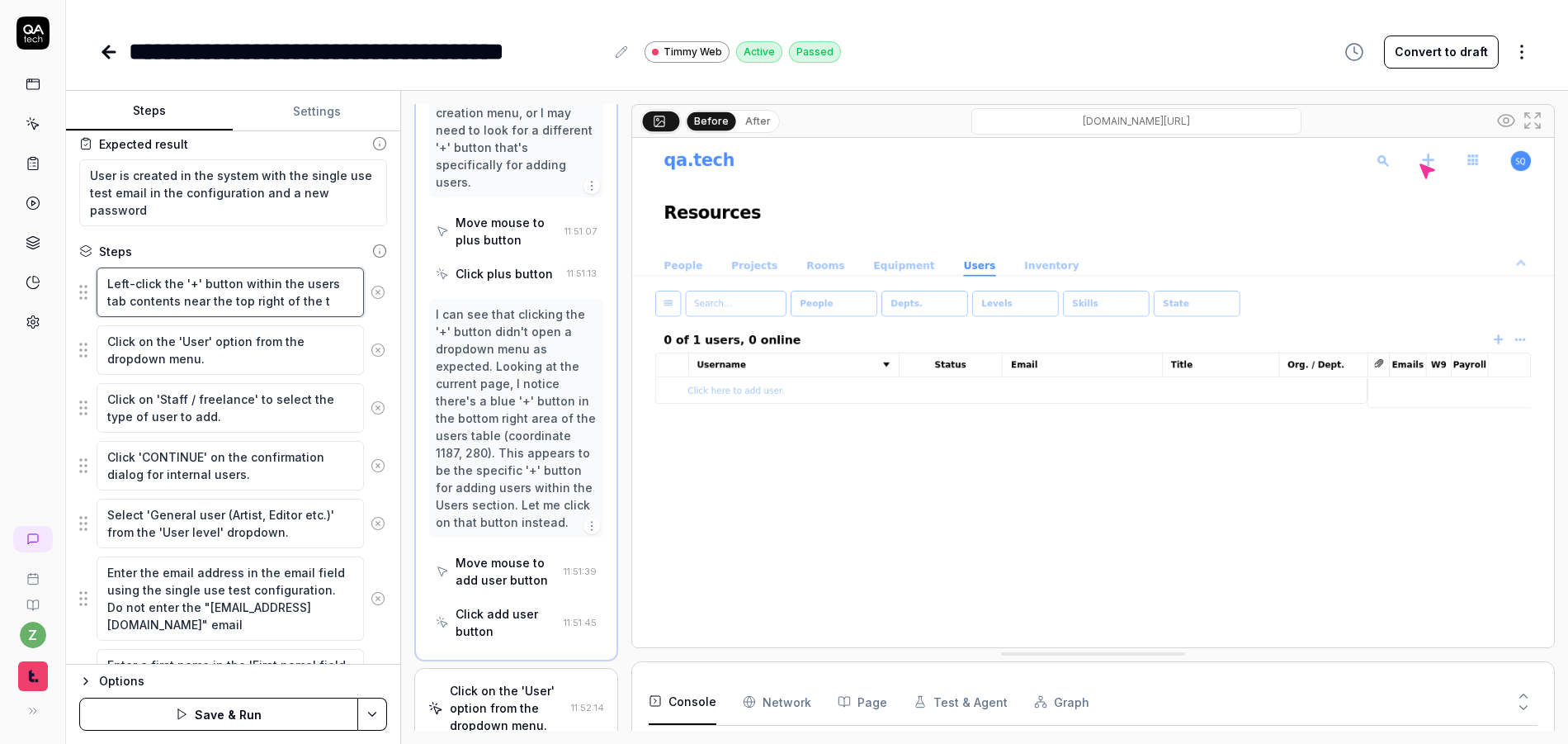
type textarea "Left-click the '+' button within the users tab contents near the top right of t…"
type textarea "*"
type textarea "Left-click the '+' button within the users tab contents near the top right of t…"
type textarea "*"
type textarea "Left-click the '+' button within the users tab contents near the top right of t…"
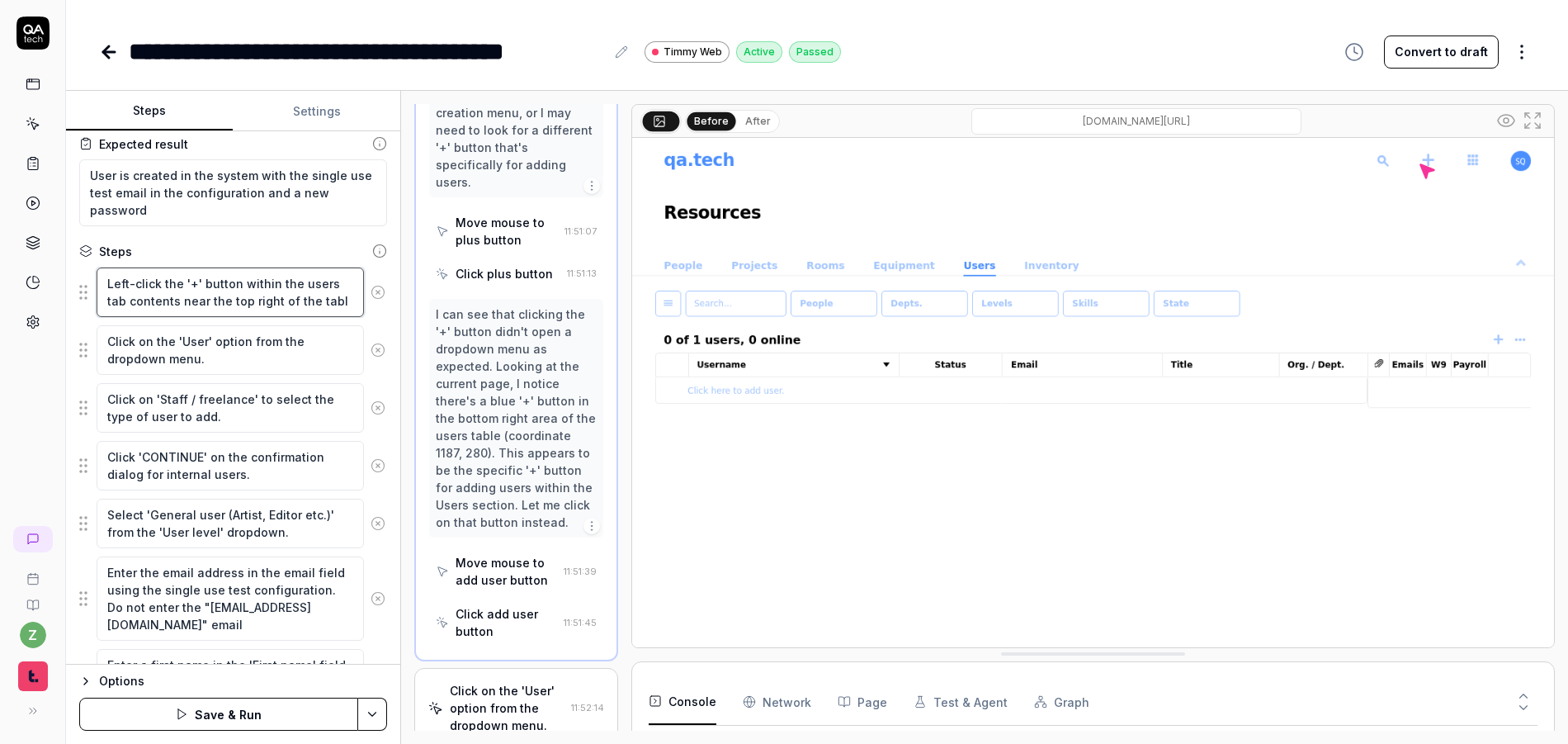
type textarea "*"
type textarea "Left-click the '+' button within the users tab contents near the top right of t…"
type textarea "*"
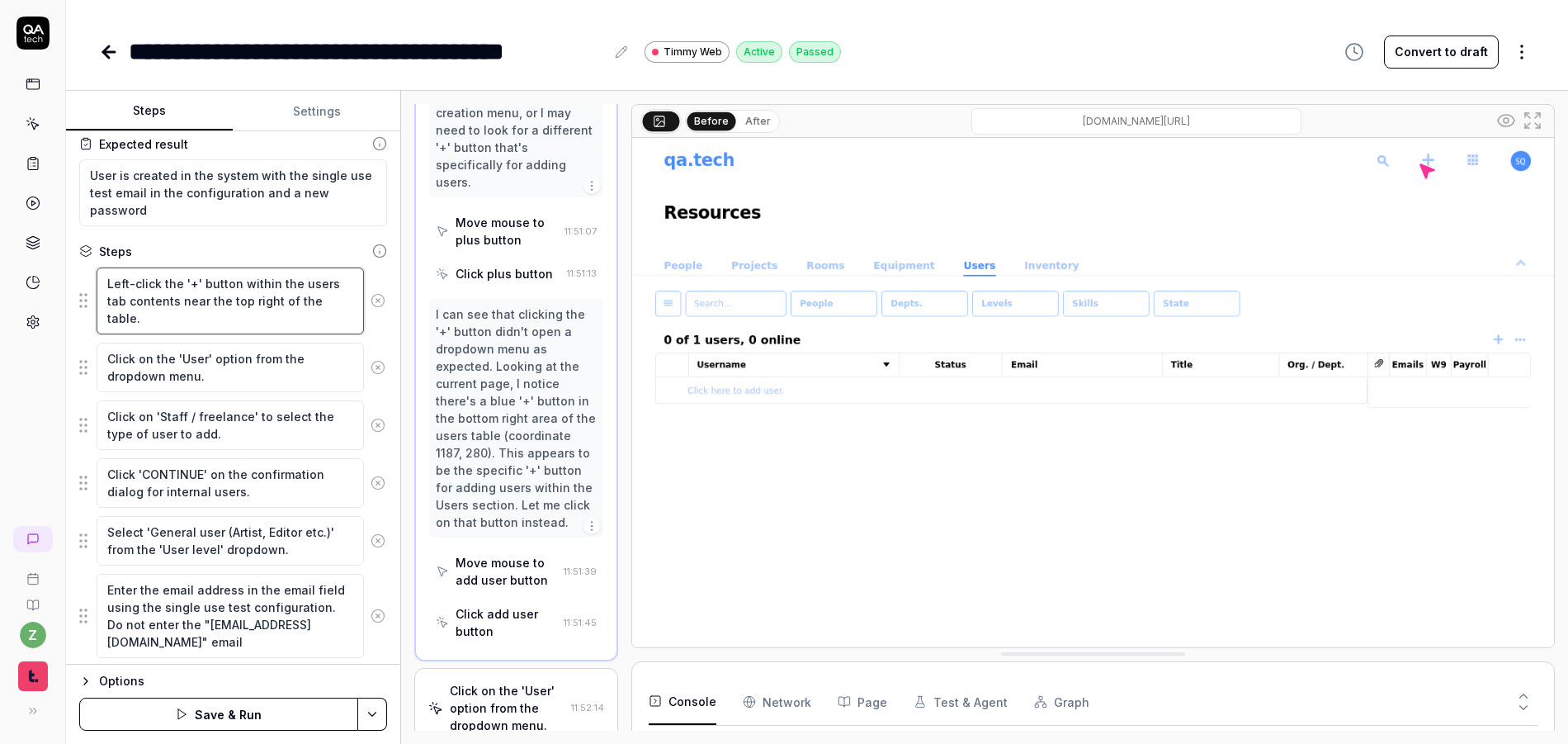
type textarea "Left-click the '+' button within the users tab contents near the top right of t…"
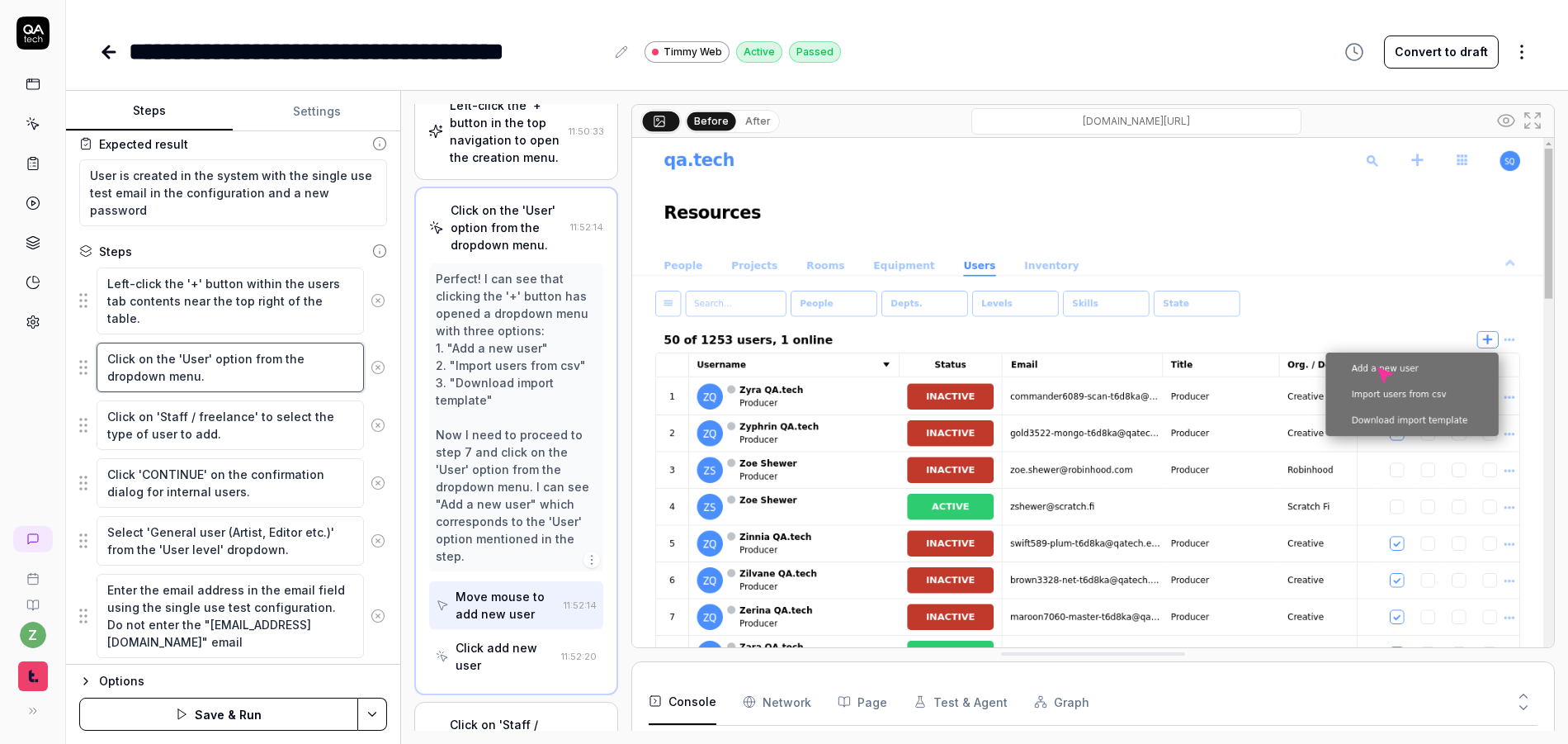
scroll to position [600, 0]
drag, startPoint x: 204, startPoint y: 362, endPoint x: 184, endPoint y: 362, distance: 20.0
click at [184, 362] on textarea "Click on the 'User' option from the dropdown menu." at bounding box center [230, 367] width 268 height 50
type textarea "*"
type textarea "Click on the 'A' option from the dropdown menu."
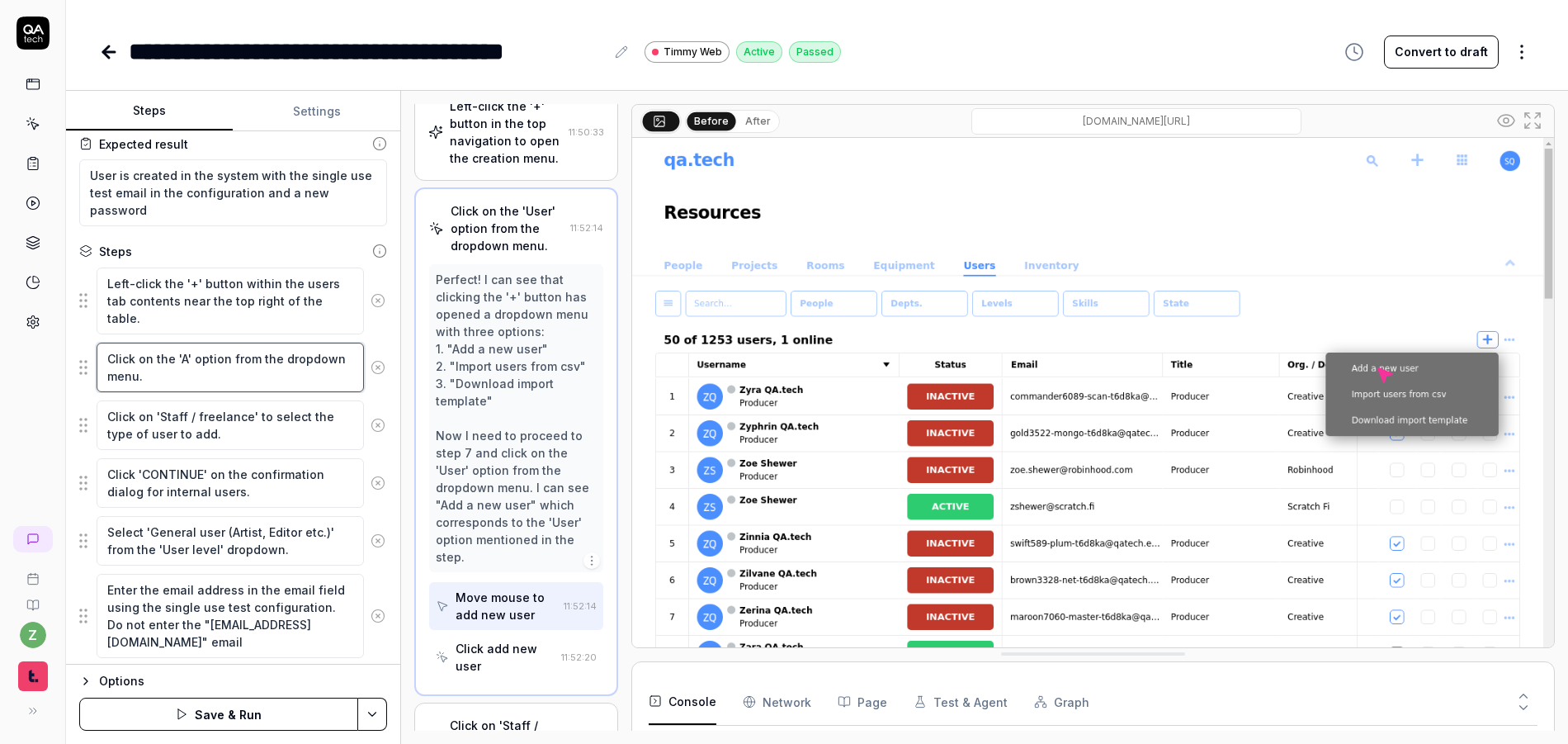
type textarea "*"
type textarea "Click on the 'Ad' option from the dropdown menu."
type textarea "*"
type textarea "Click on the 'Add' option from the dropdown menu."
type textarea "*"
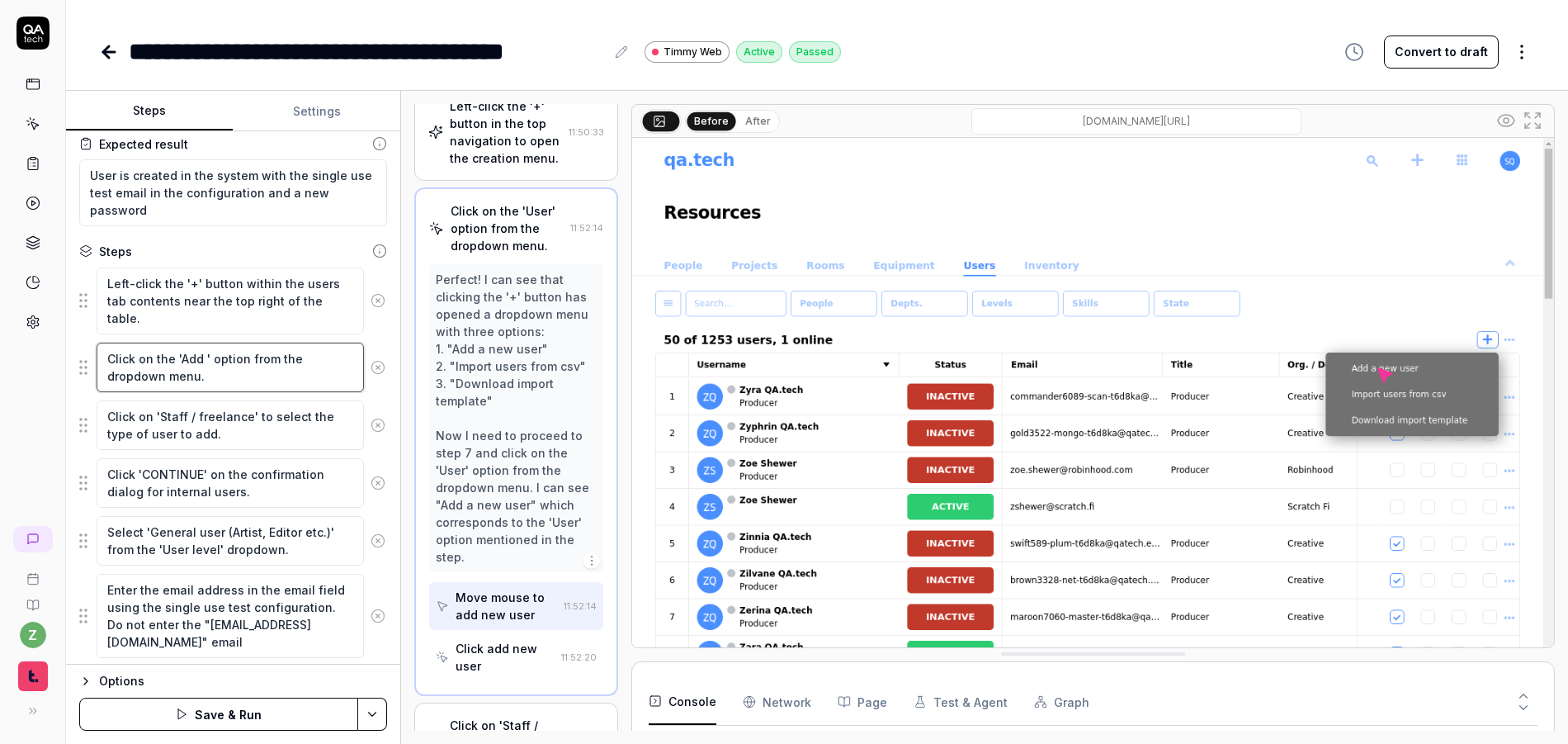
type textarea "Click on the 'Add a' option from the dropdown menu."
type textarea "*"
type textarea "Click on the 'Add a ' option from the dropdown menu."
type textarea "*"
type textarea "Click on the 'Add a ne' option from the dropdown menu."
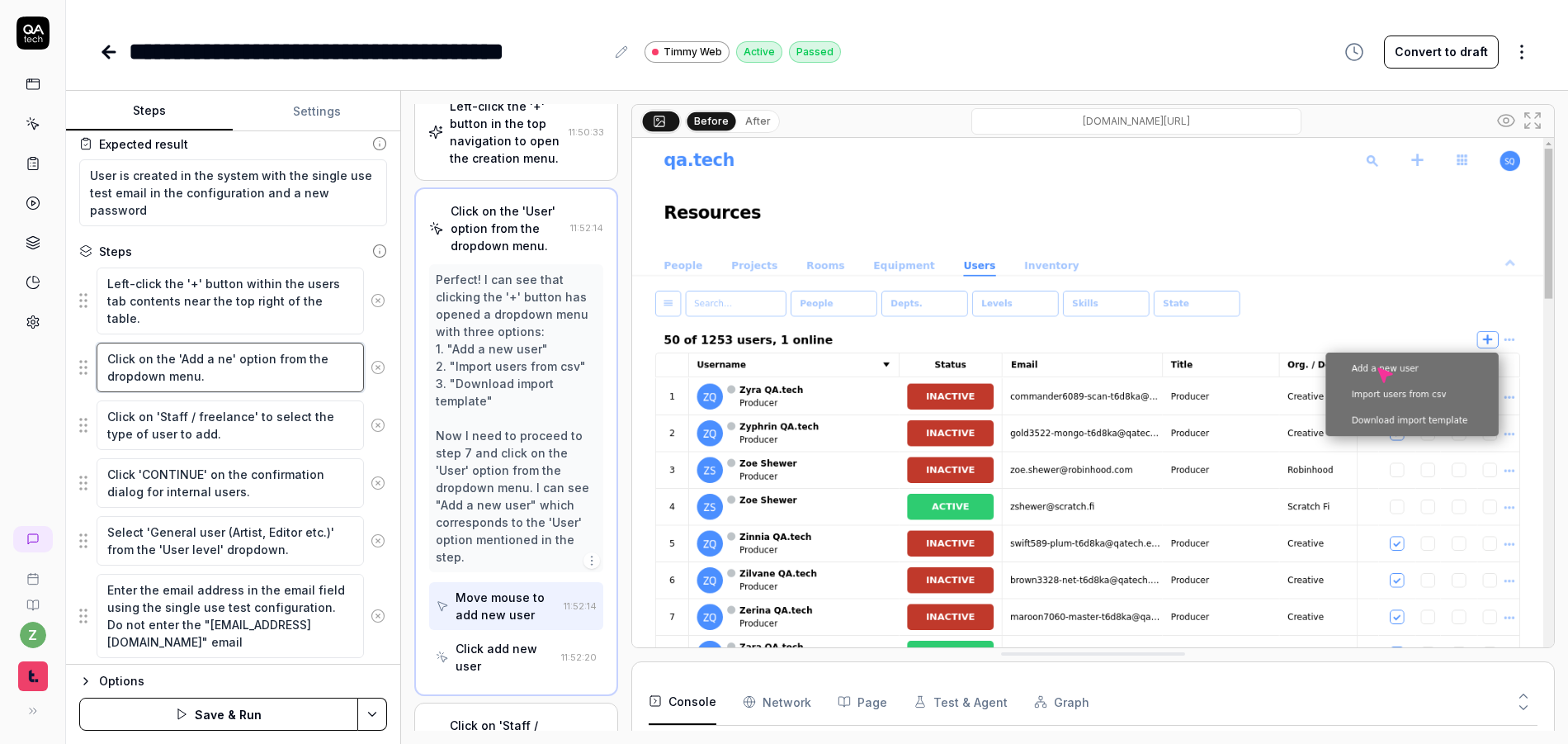
type textarea "*"
type textarea "Click on the 'Add a new' option from the dropdown menu."
type textarea "*"
type textarea "Click on the 'Add a new ' option from the dropdown menu."
type textarea "*"
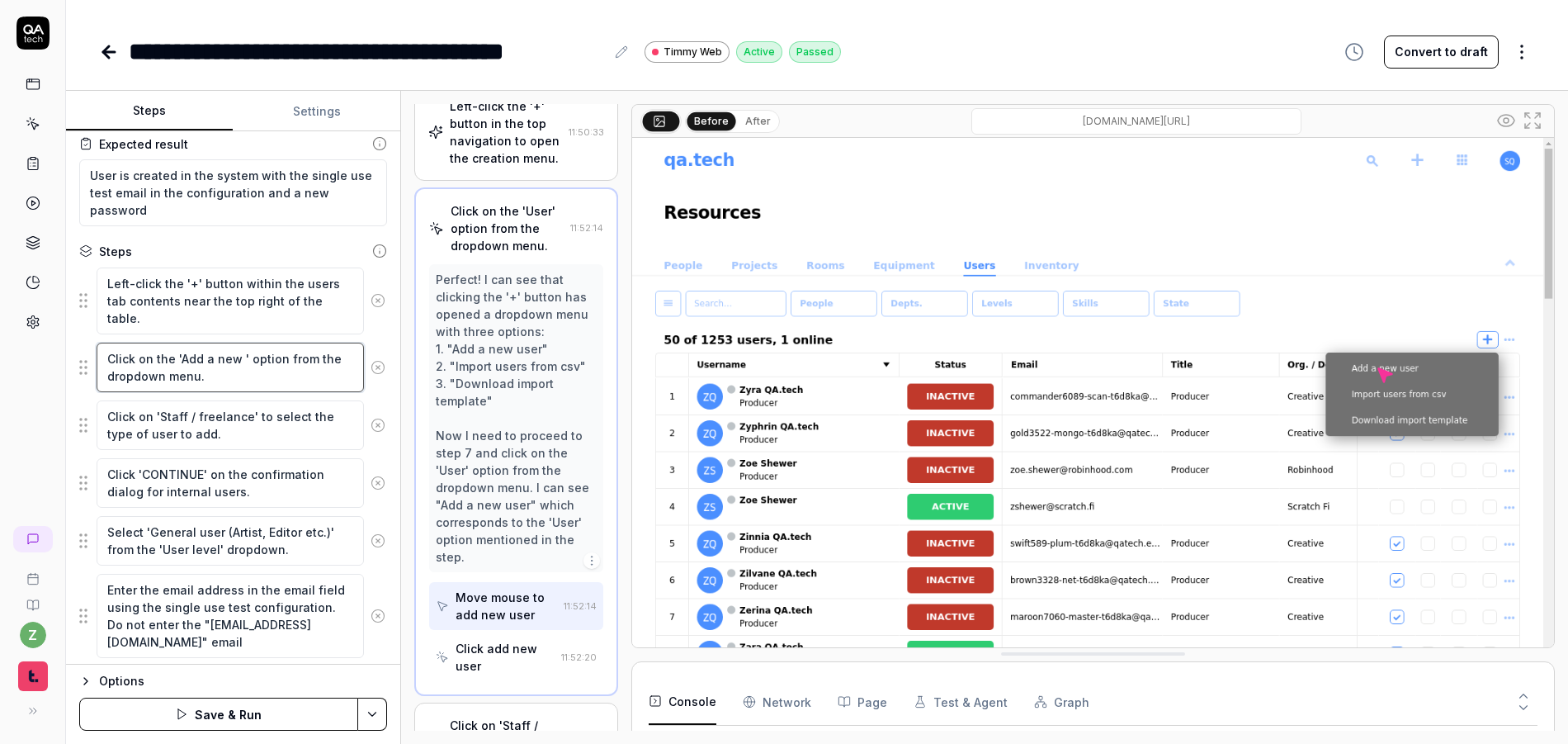
type textarea "Click on the 'Add a new u' option from the dropdown menu."
type textarea "*"
type textarea "Click on the 'Add a new us' option from the dropdown menu."
type textarea "*"
type textarea "Click on the 'Add a new use' option from the dropdown menu."
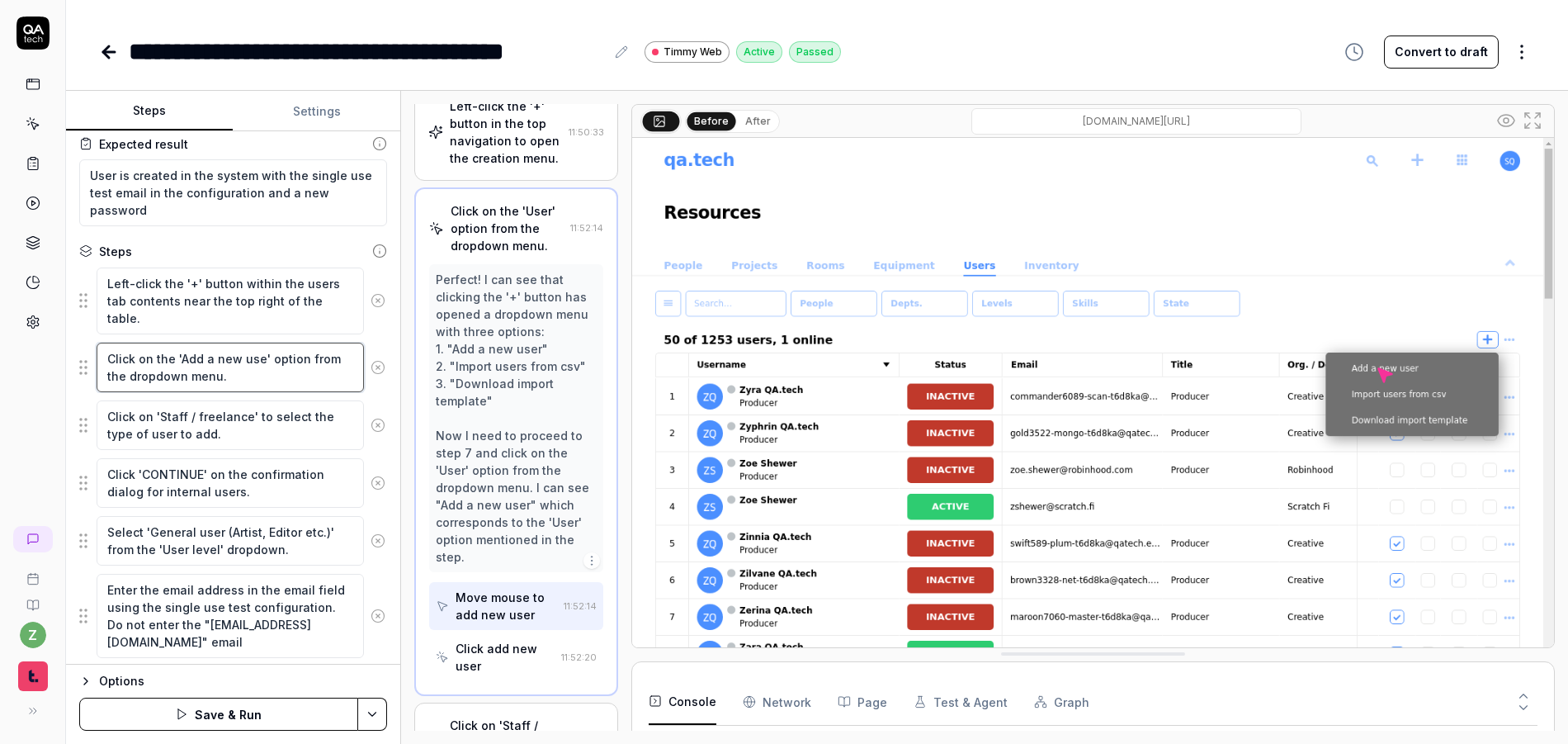
type textarea "*"
type textarea "Click on the 'Add a new user' option from the dropdown menu."
drag, startPoint x: 185, startPoint y: 381, endPoint x: 133, endPoint y: 378, distance: 52.1
click at [133, 378] on textarea "Click on the 'Add a new user' option from the dropdown menu." at bounding box center [230, 367] width 268 height 50
type textarea "*"
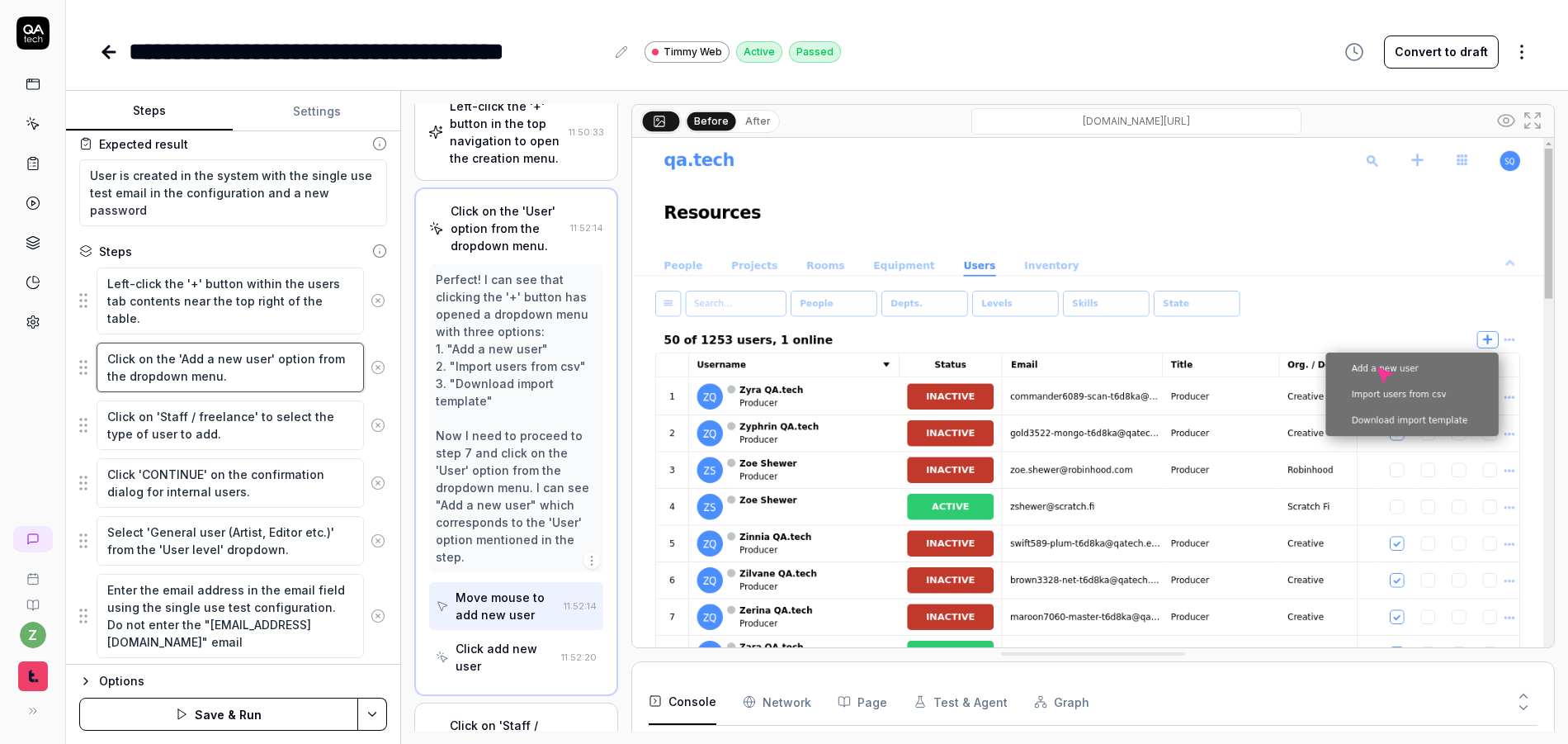
type textarea "Click on the 'Add a new user' option from the dmenu."
type textarea "*"
type textarea "Click on the 'Add a new user' option from the menu."
click at [281, 312] on textarea "Left-click the '+' button within the users tab contents near the top right of t…" at bounding box center [230, 301] width 268 height 67
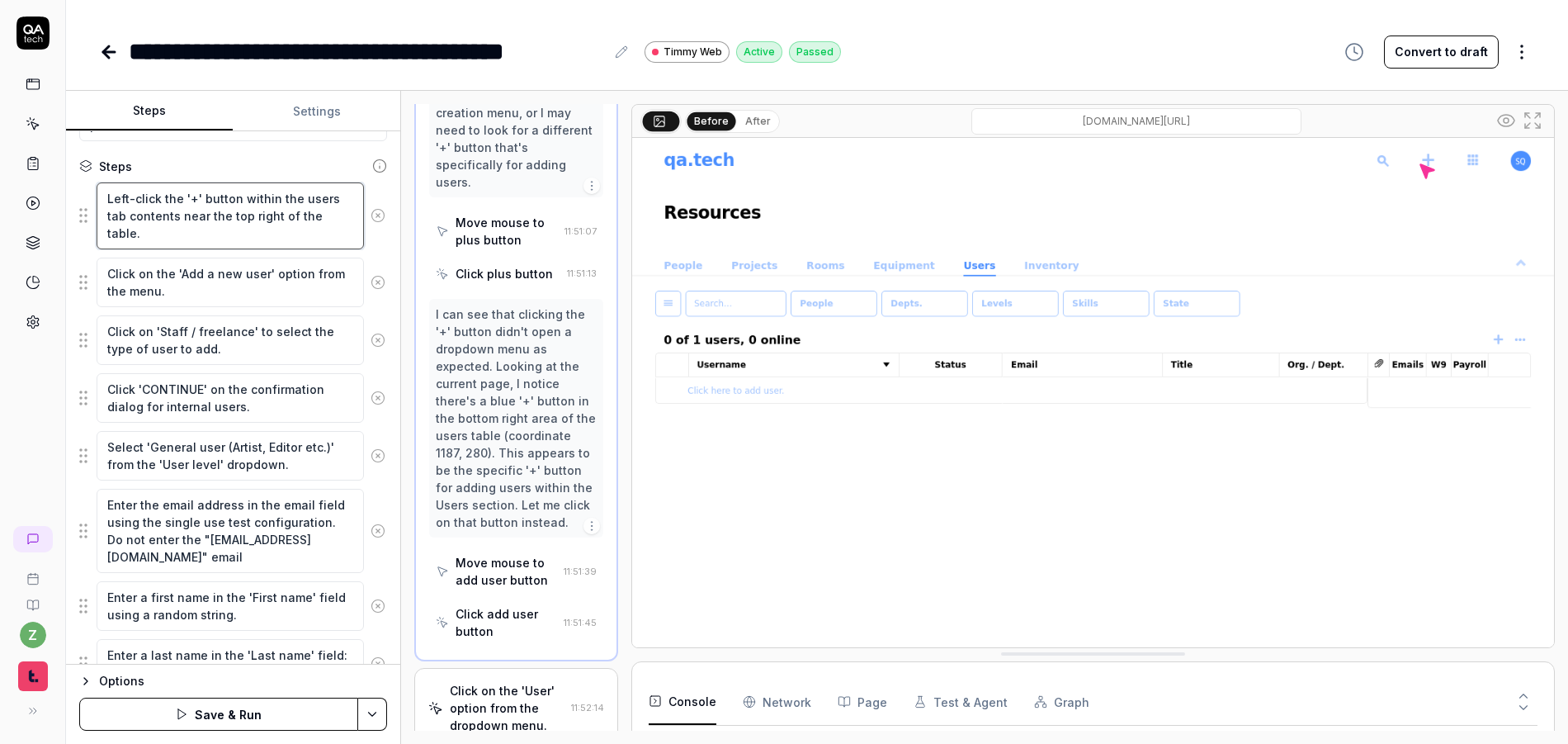
scroll to position [198, 0]
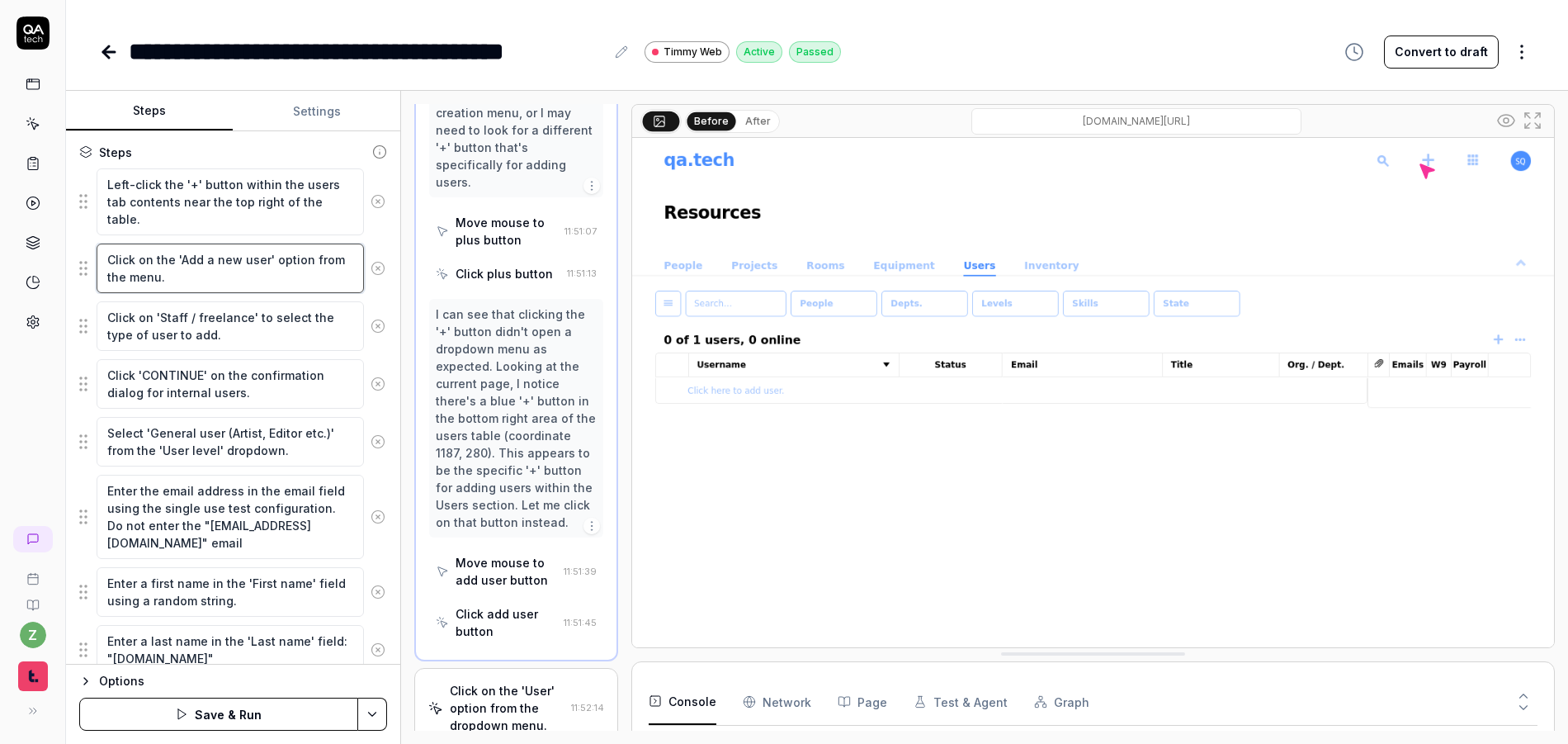
click at [182, 288] on textarea "Click on the 'Add a new user' option from the menu." at bounding box center [230, 269] width 268 height 50
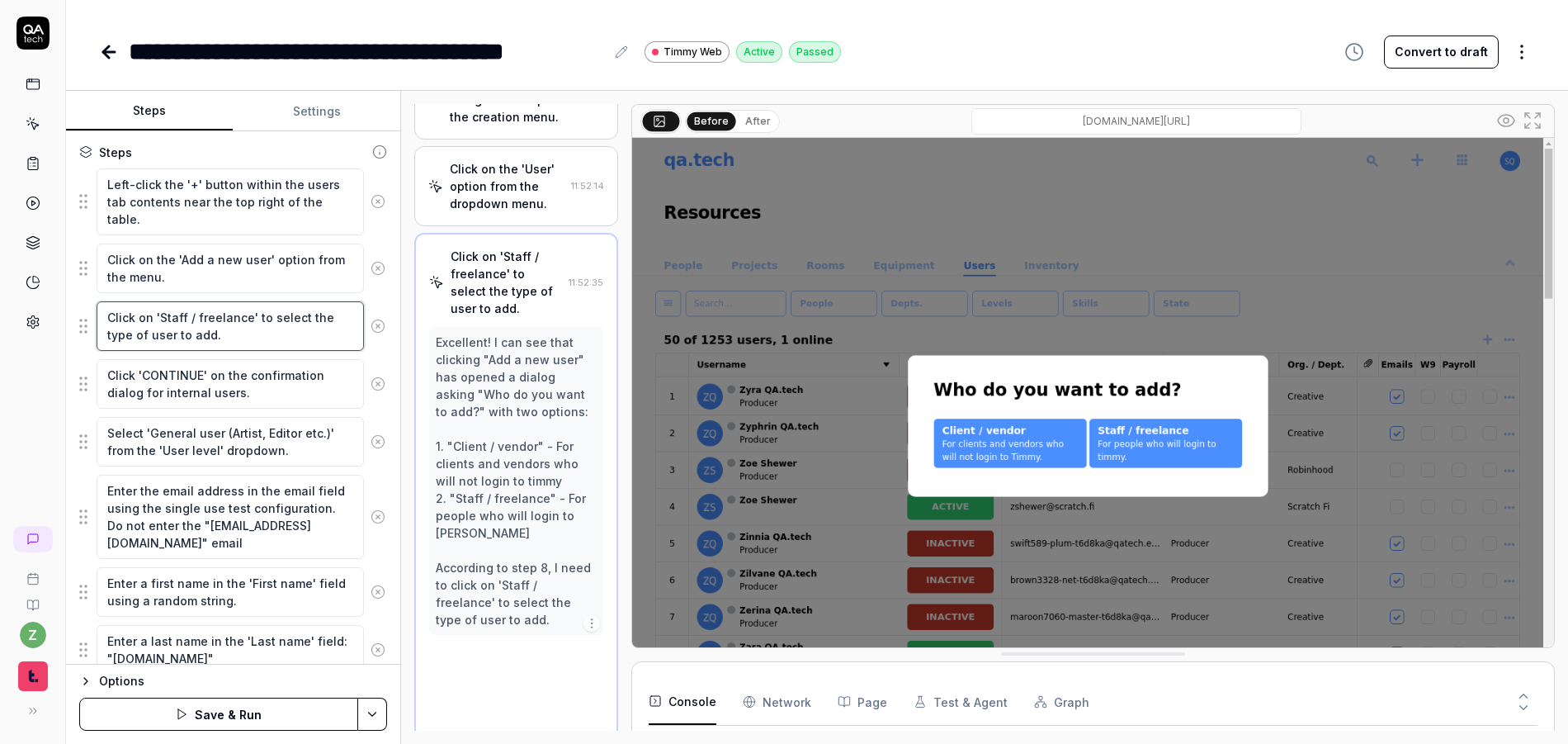
scroll to position [687, 0]
click at [230, 336] on textarea "Click on 'Staff / freelance' to select the type of user to add." at bounding box center [230, 327] width 268 height 50
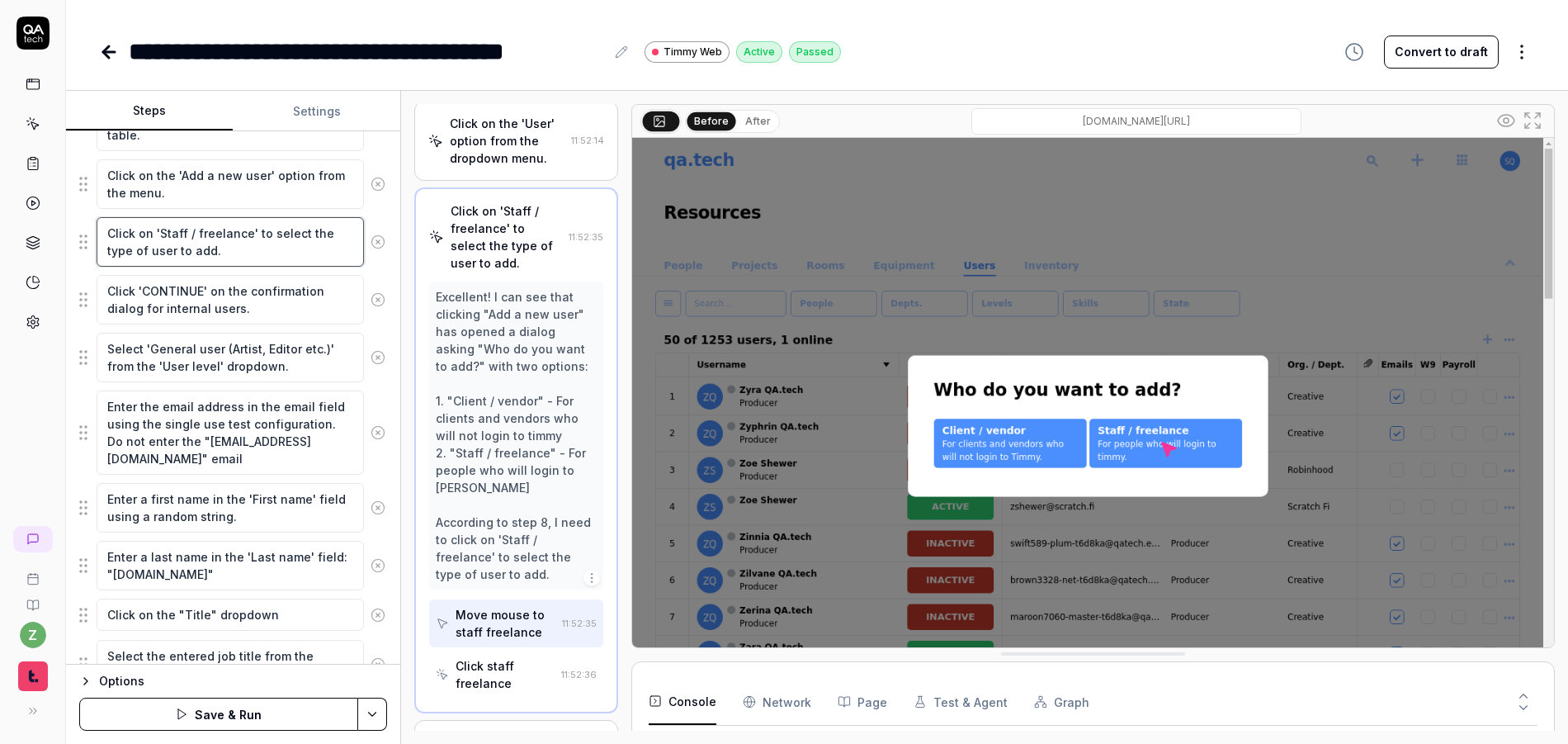
scroll to position [298, 0]
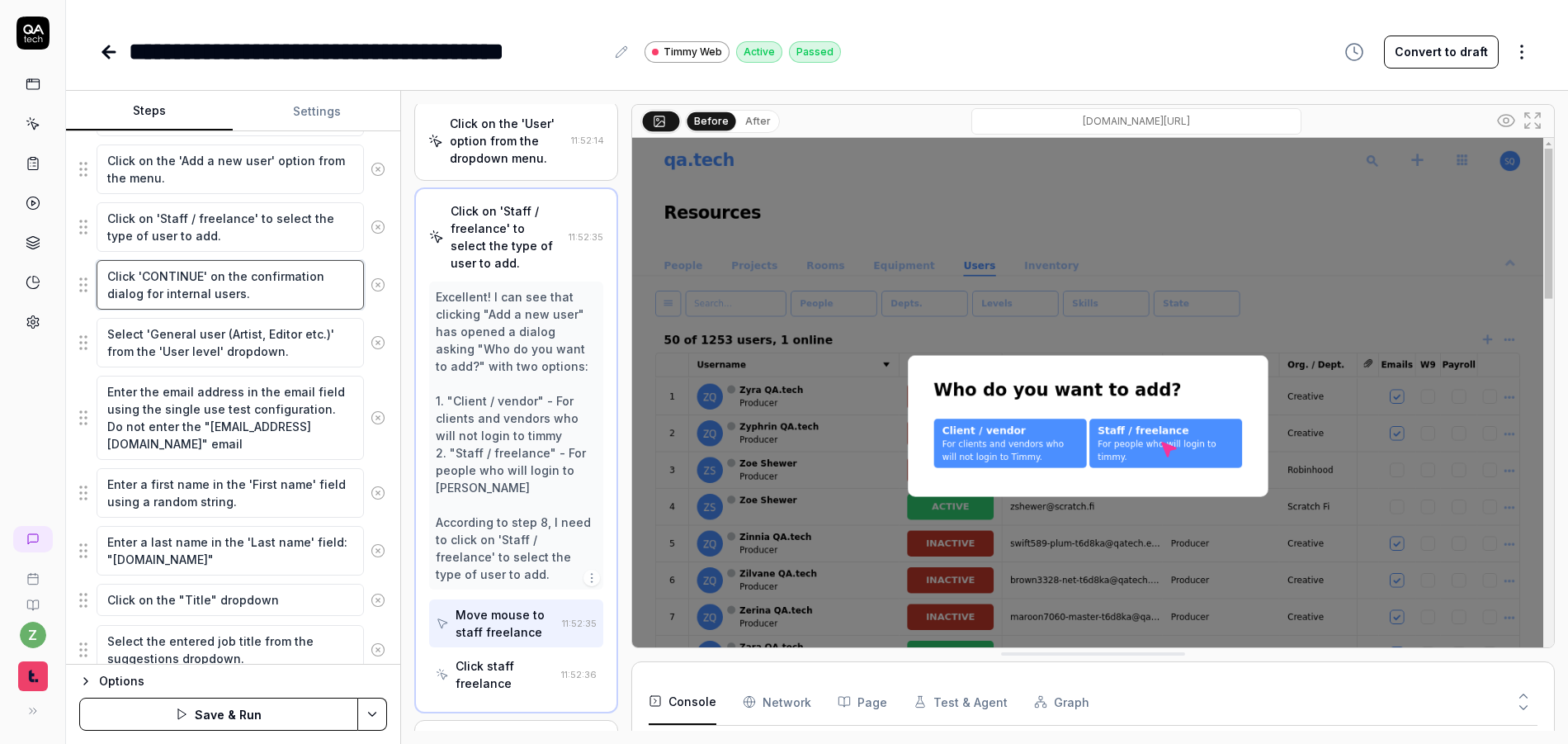
click at [292, 301] on textarea "Click 'CONTINUE' on the confirmation dialog for internal users." at bounding box center [230, 285] width 268 height 50
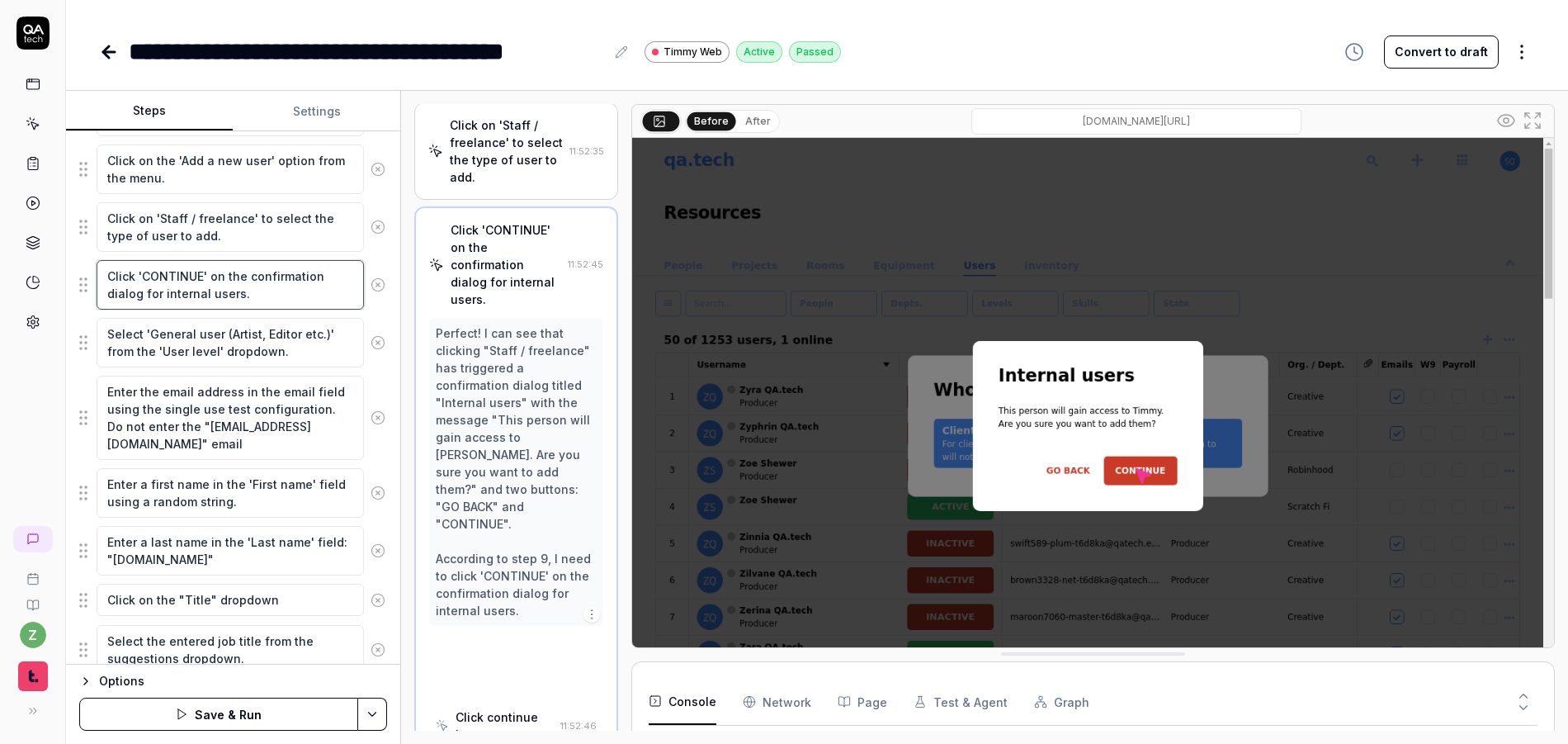
scroll to position [774, 0]
click at [302, 355] on textarea "Select 'General user (Artist, Editor etc.)' from the 'User level' dropdown." at bounding box center [230, 342] width 268 height 50
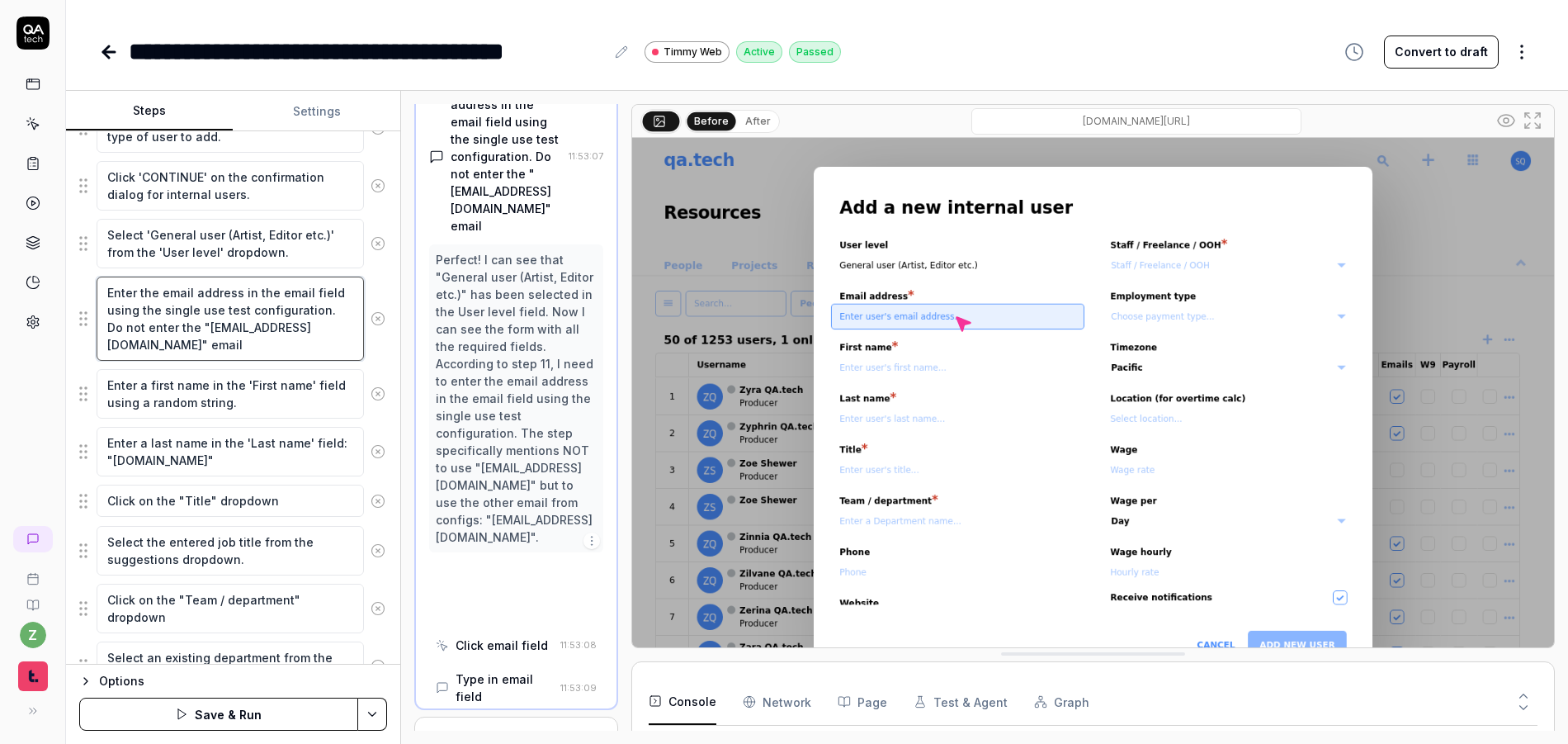
scroll to position [1189, 0]
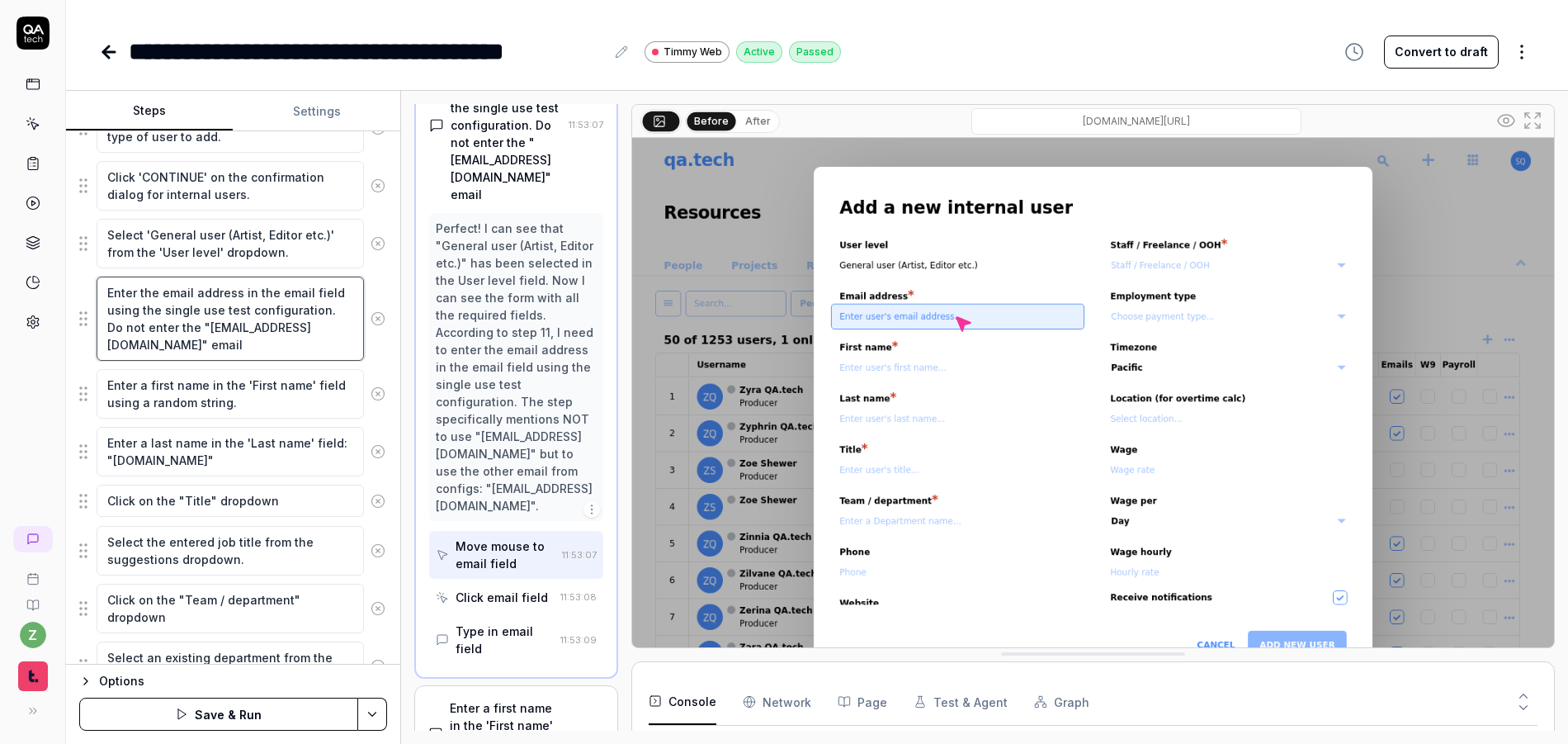
drag, startPoint x: 292, startPoint y: 351, endPoint x: 325, endPoint y: 316, distance: 48.1
click at [325, 316] on textarea "Enter the email address in the email field using the single use test configurat…" at bounding box center [230, 318] width 268 height 84
type textarea "*"
type textarea "Enter the email address in the email field using the single use test configurat…"
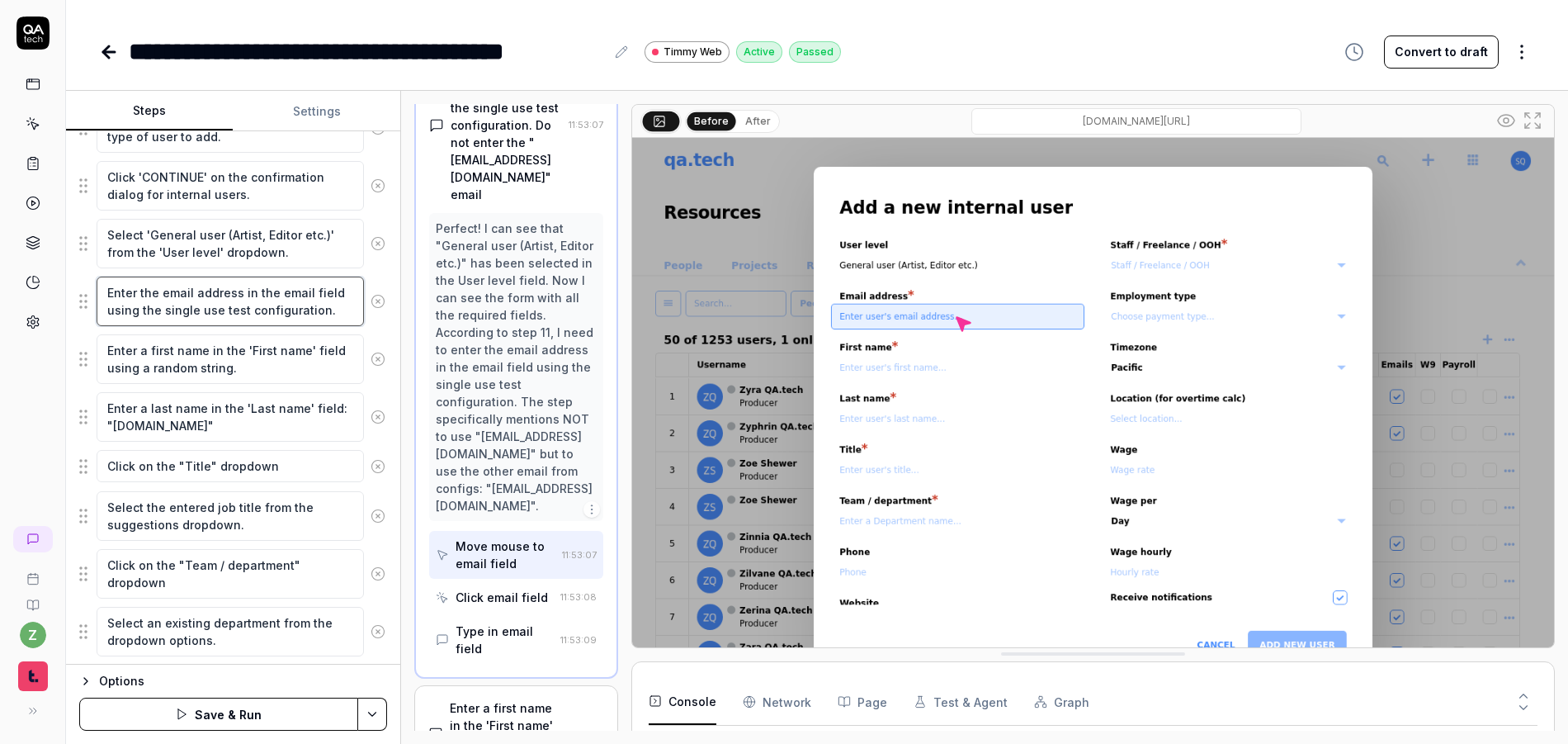
type textarea "*"
type textarea "Enter the email address in the email field using the single use test configurat…"
click at [159, 291] on textarea "Enter the email address in the email field using the single use test configurat…" at bounding box center [230, 302] width 268 height 50
type textarea "*"
type textarea "Enter the cemail address in the email field using the single use test configura…"
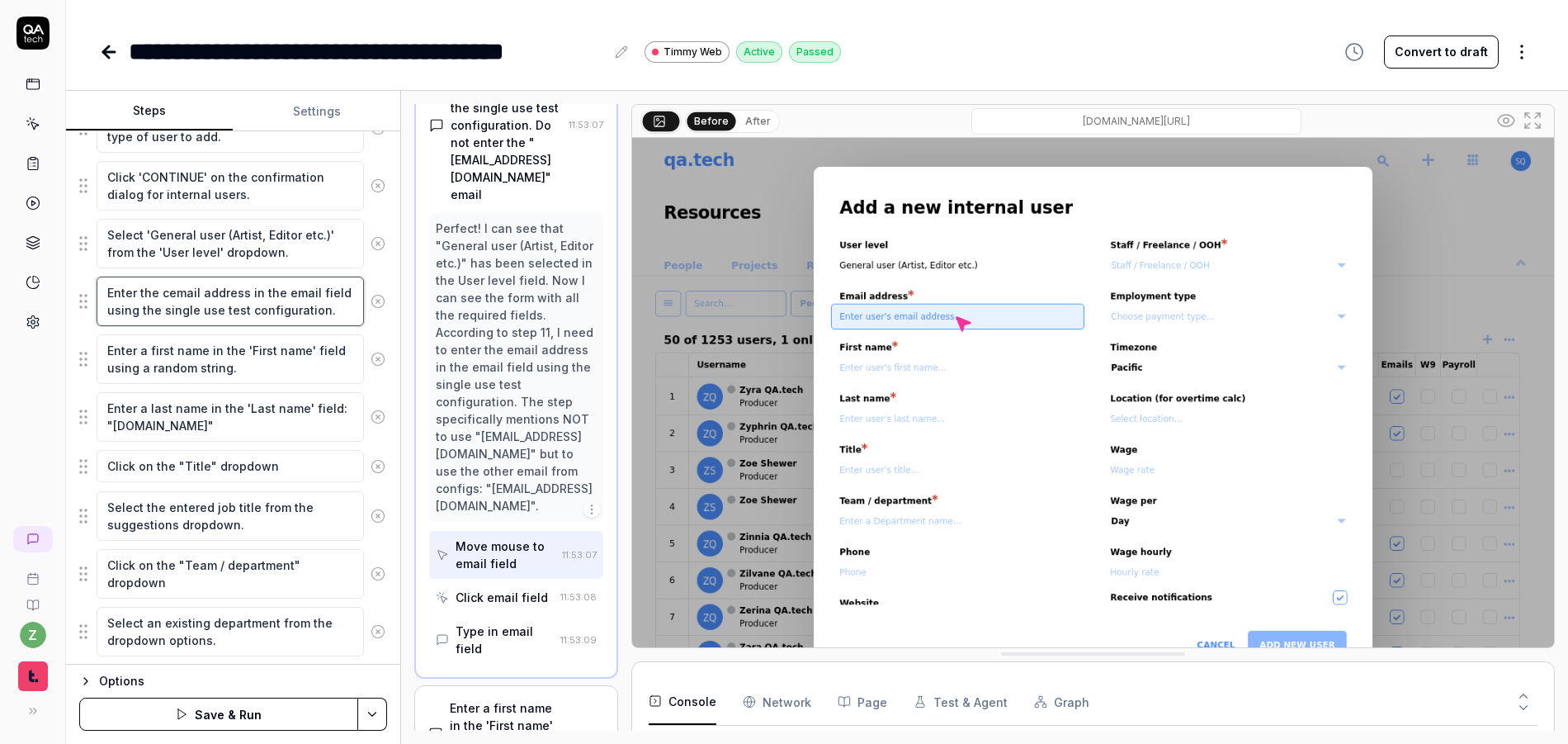
type textarea "*"
type textarea "Enter the coemail address in the email field using the single use test configur…"
type textarea "*"
type textarea "Enter the conemail address in the email field using the single use test configu…"
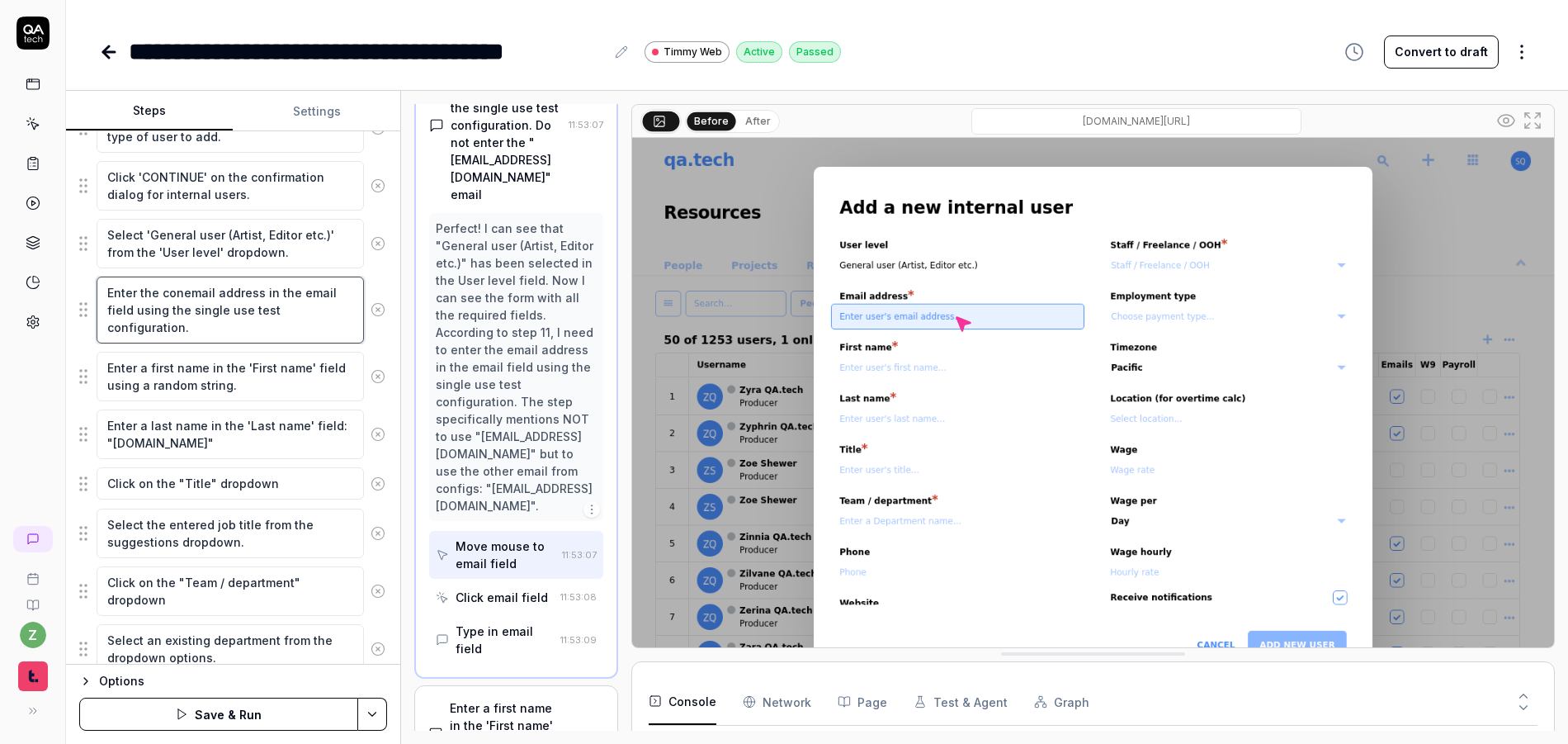
type textarea "*"
type textarea "Enter the confemail address in the email field using the single use test config…"
type textarea "*"
type textarea "Enter the confiemail address in the email field using the single use test confi…"
type textarea "*"
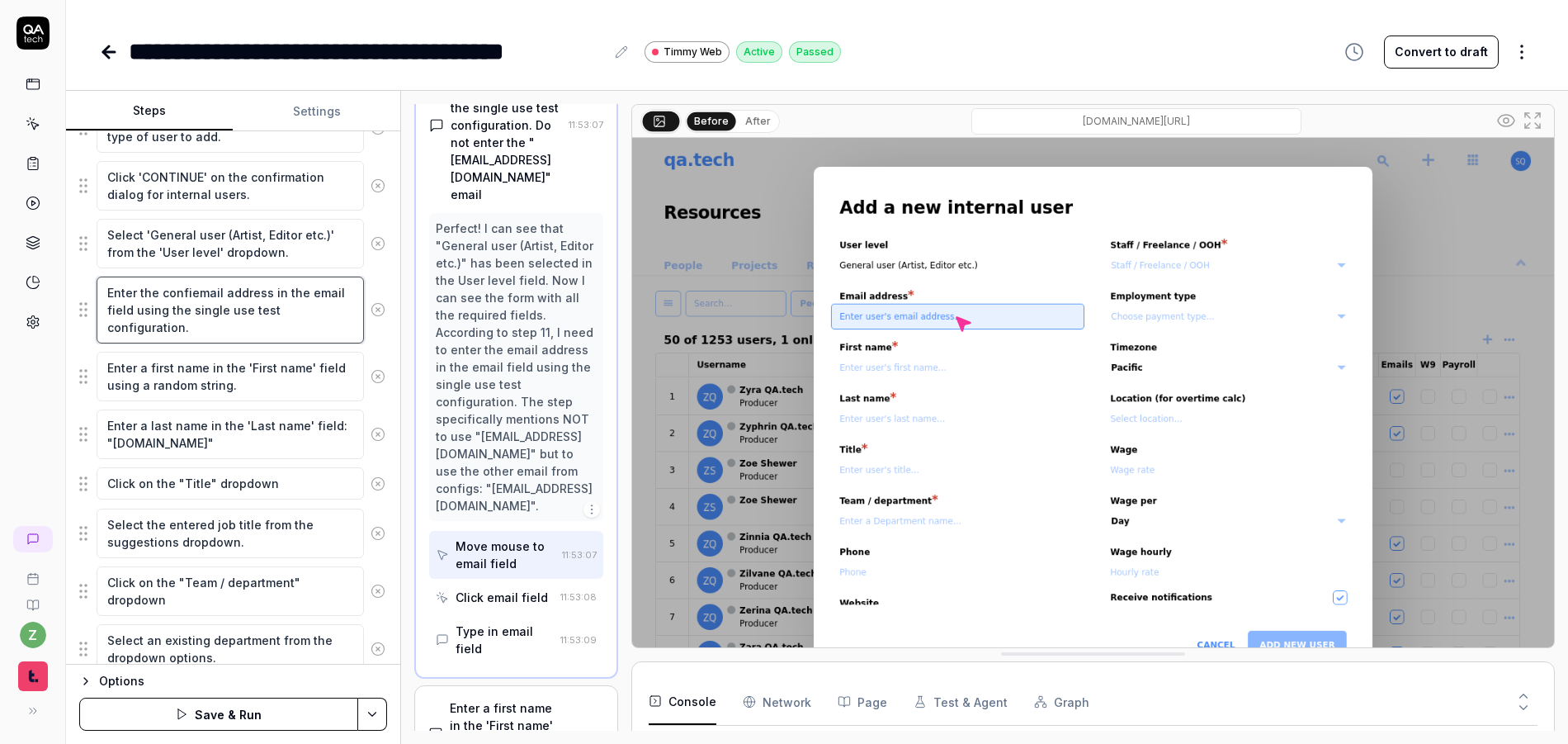
type textarea "Enter the configemail address in the email field using the single use test conf…"
type textarea "*"
type textarea "Enter the configuremail address in the email field using the single use test co…"
type textarea "*"
type textarea "Enter the configuratemail address in the email field using the single use test …"
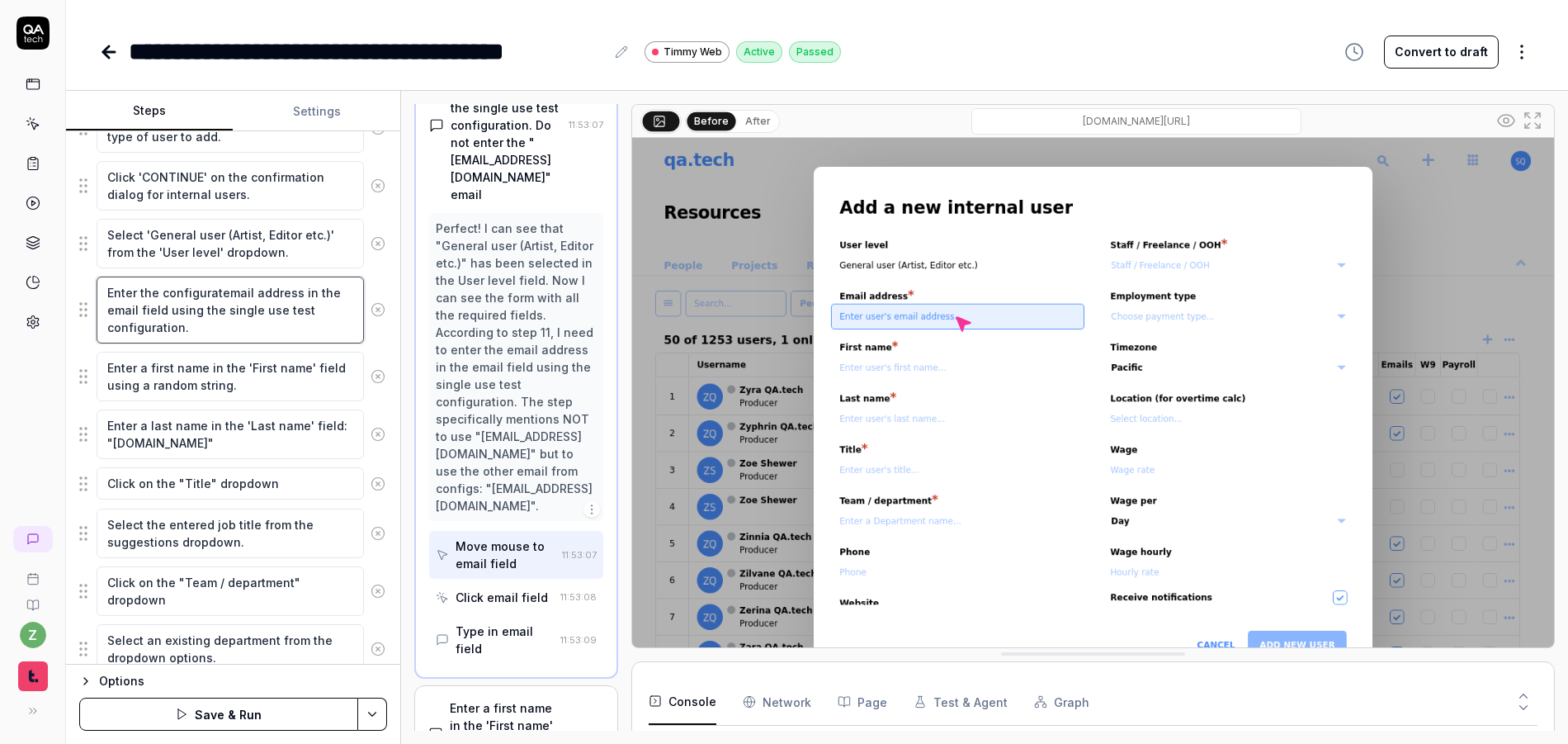
type textarea "*"
type textarea "Enter the configuratioemail address in the email field using the single use tes…"
type textarea "*"
type textarea "Enter the configuration email address in the email field using the single use t…"
type textarea "*"
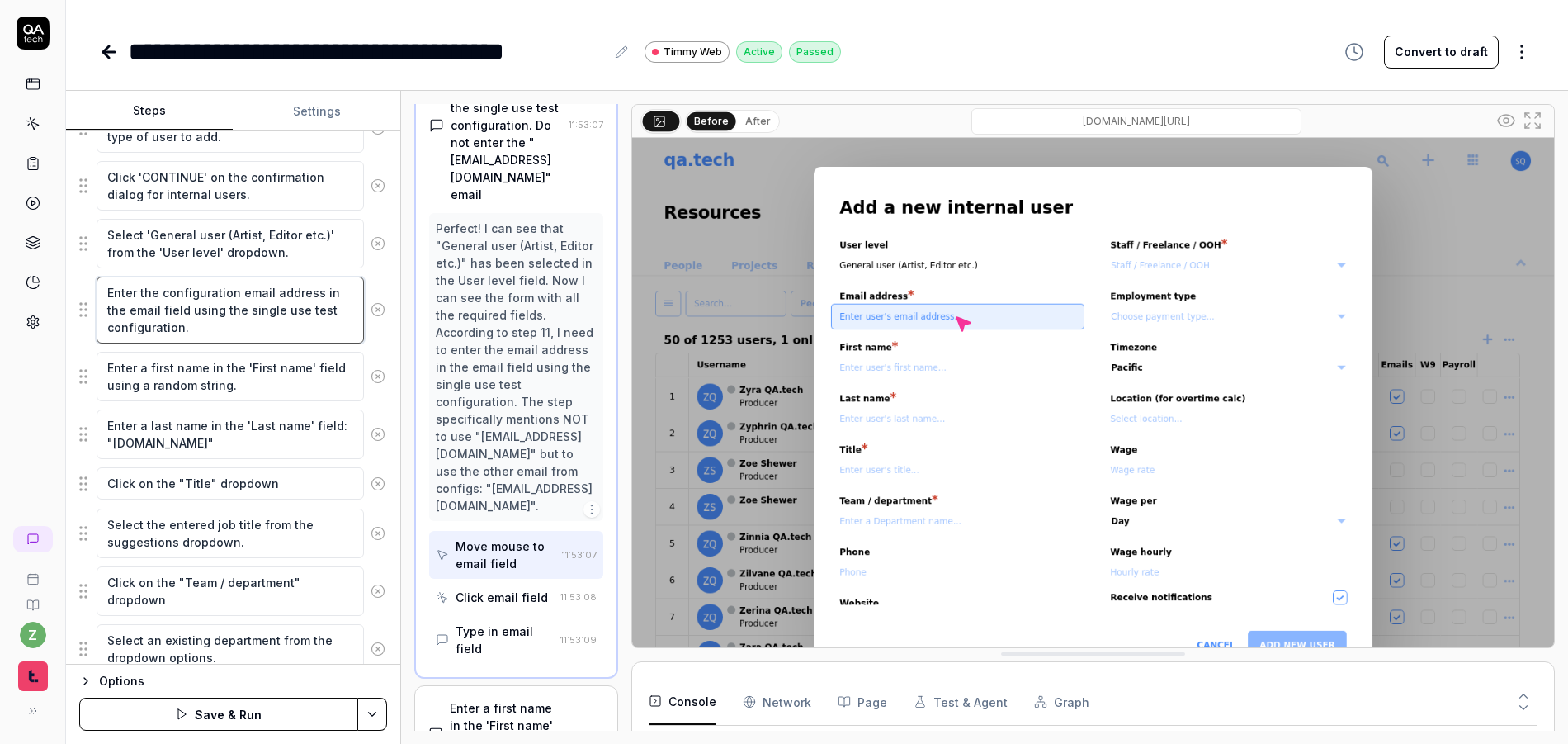
click at [247, 336] on textarea "Enter the configuration email address in the email field using the single use t…" at bounding box center [230, 310] width 268 height 67
type textarea "Enter the configuration email address in the email field using the single use t…"
click at [301, 383] on textarea "Enter a first name in the 'First name' field using a random string." at bounding box center [230, 377] width 268 height 50
drag, startPoint x: 236, startPoint y: 295, endPoint x: 164, endPoint y: 297, distance: 72.0
click at [160, 298] on textarea "Enter the configuration email address in the email field using the single use t…" at bounding box center [230, 310] width 268 height 67
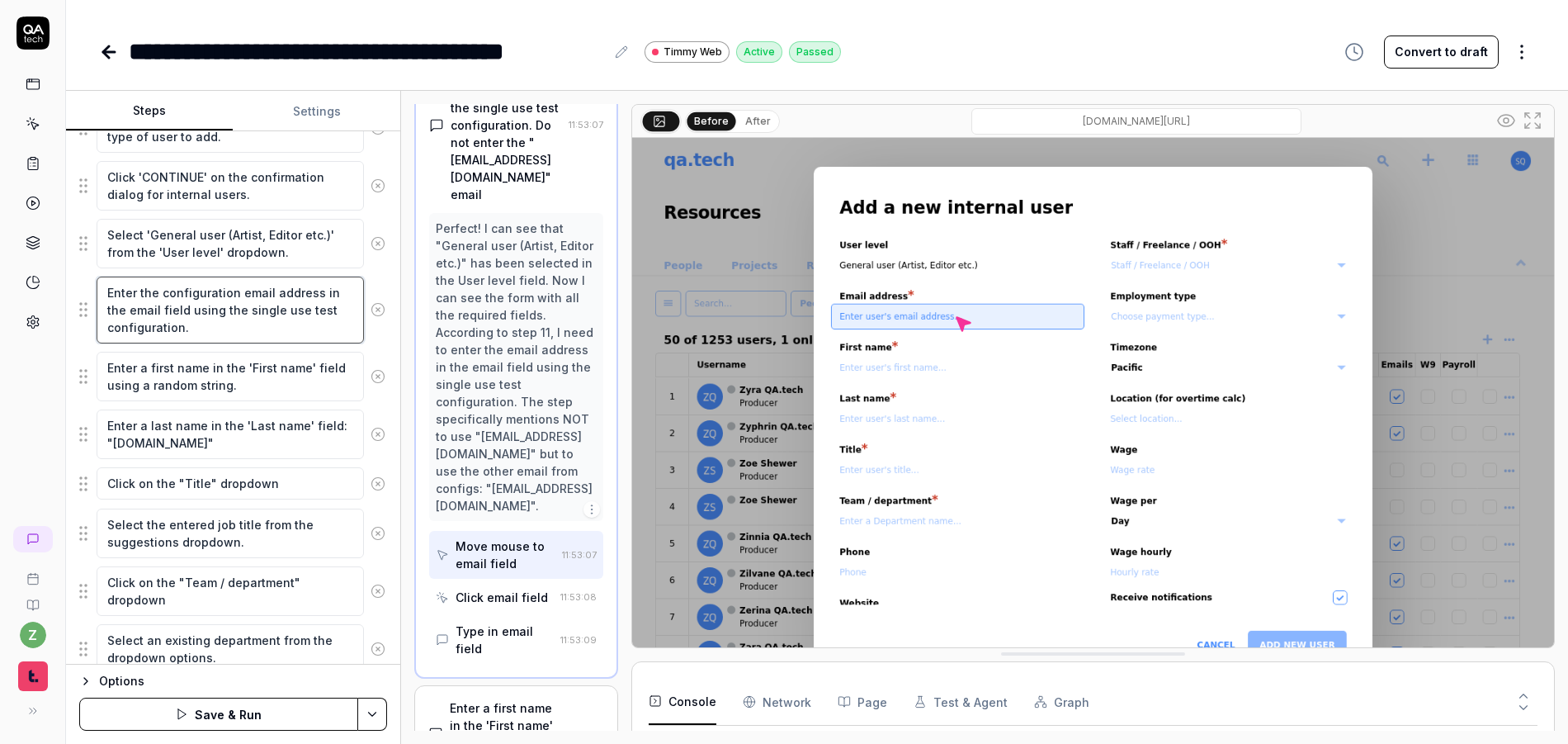
type textarea "*"
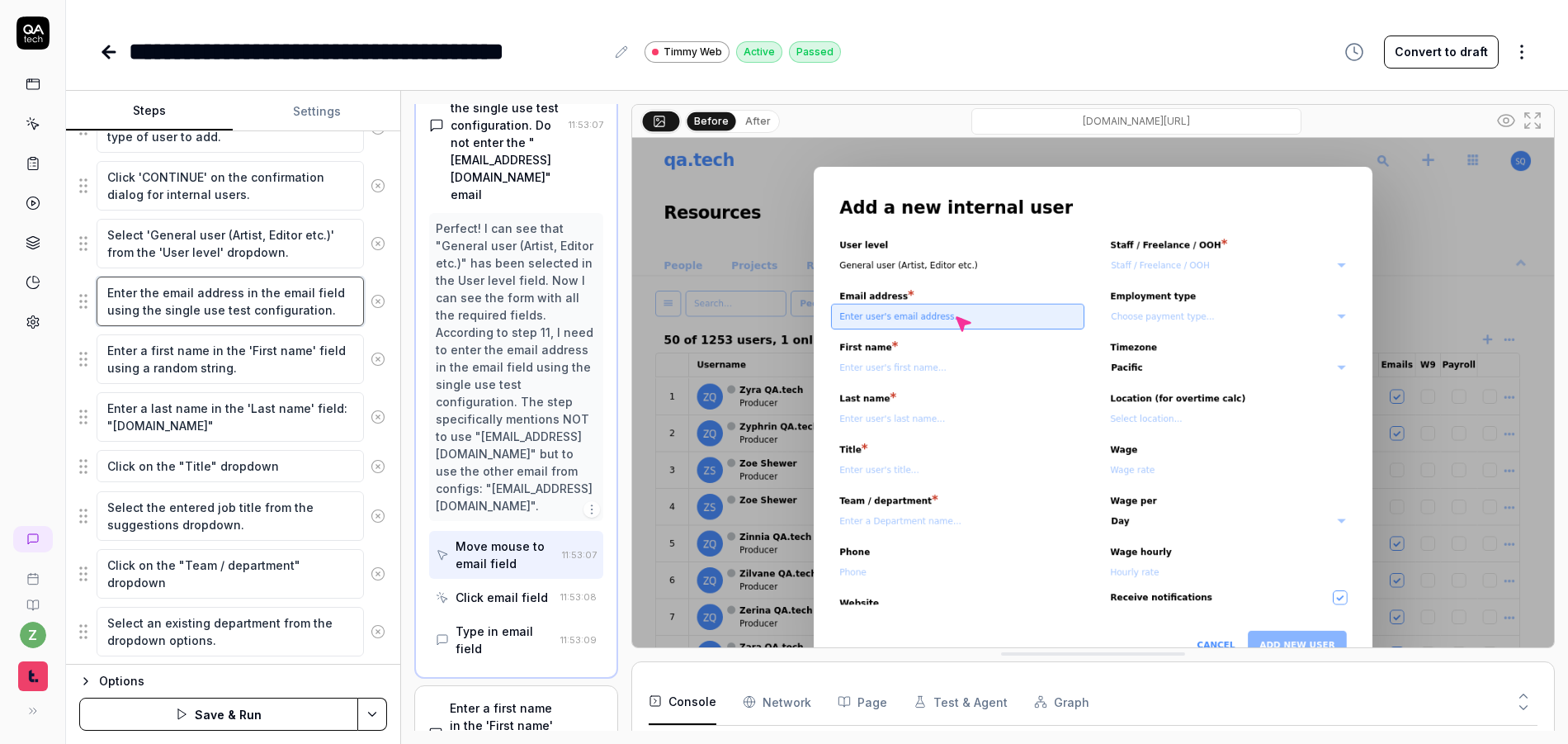
type textarea "Enter the email address in the email field using the single use test configurat…"
click at [247, 365] on textarea "Enter a first name in the 'First name' field using a random string." at bounding box center [230, 359] width 268 height 50
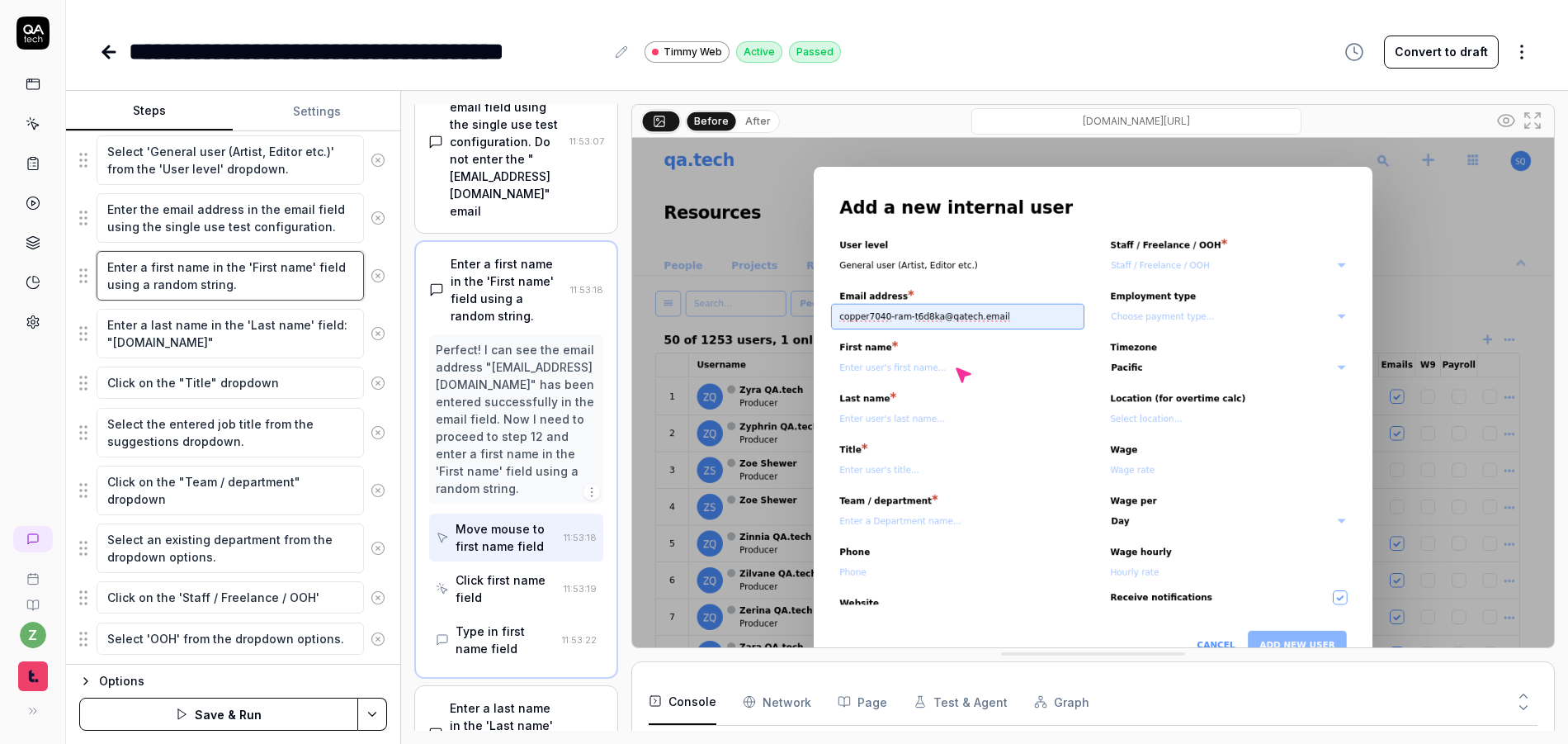
scroll to position [495, 0]
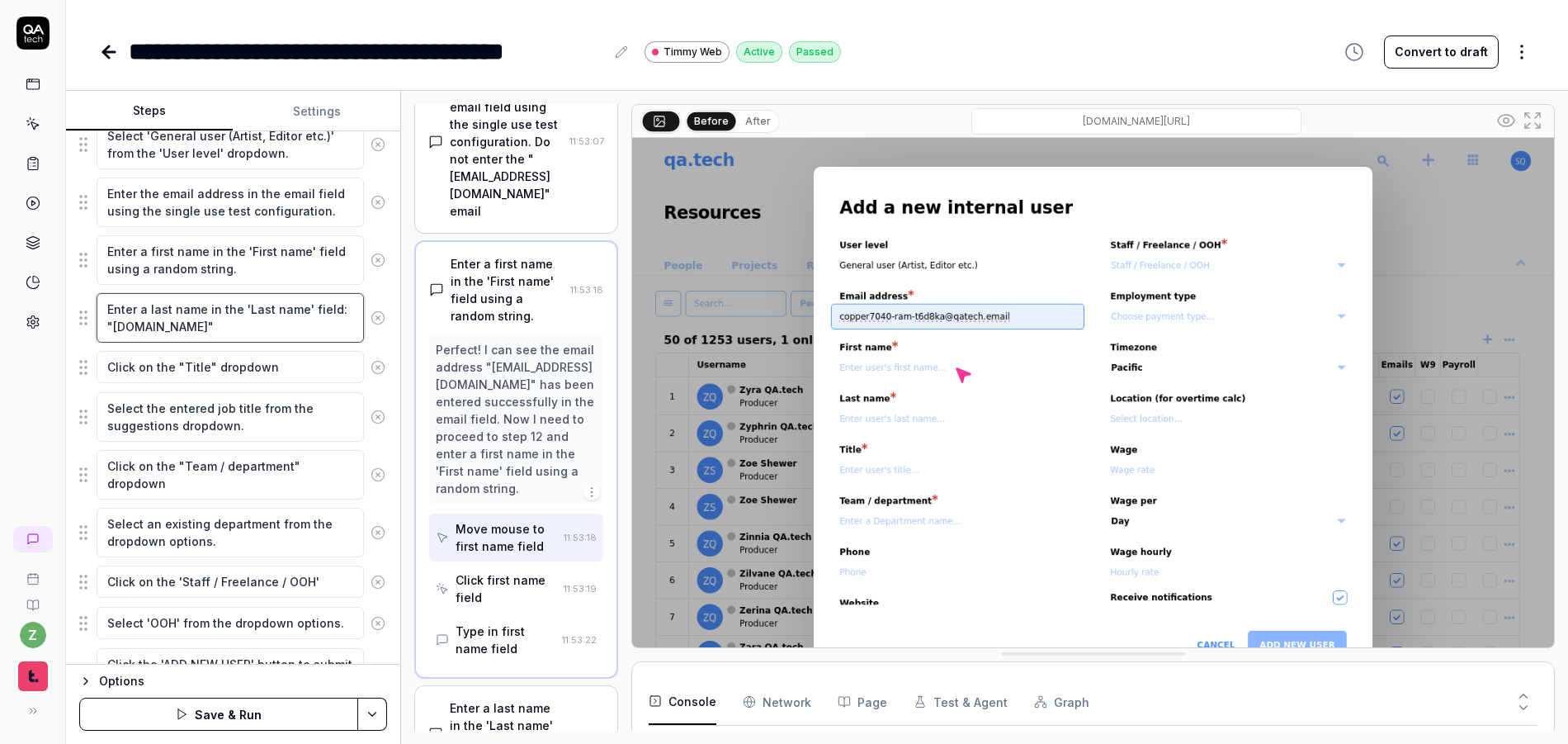
click at [255, 328] on textarea "Enter a last name in the 'Last name' field: "[DOMAIN_NAME]"" at bounding box center [230, 318] width 268 height 50
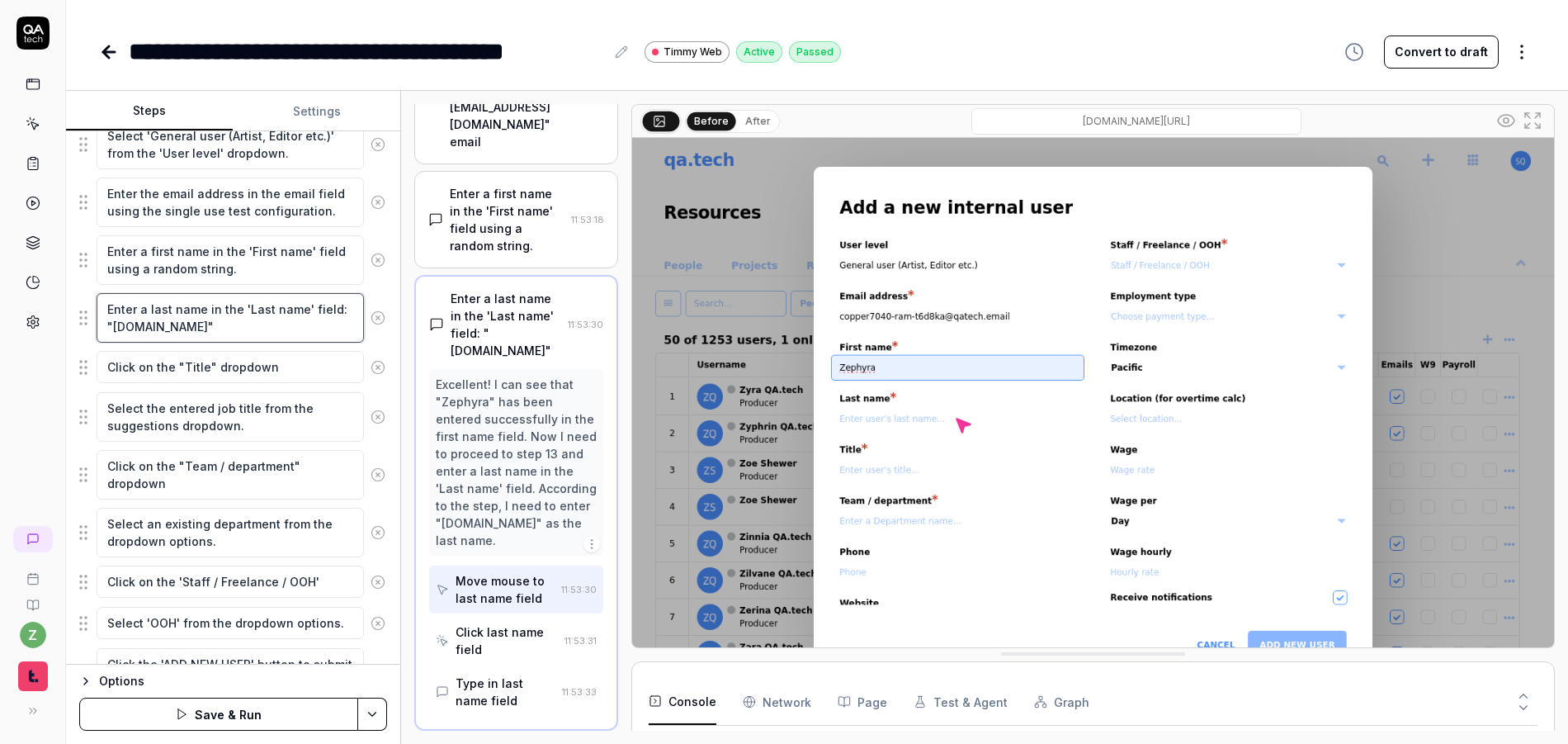
scroll to position [594, 0]
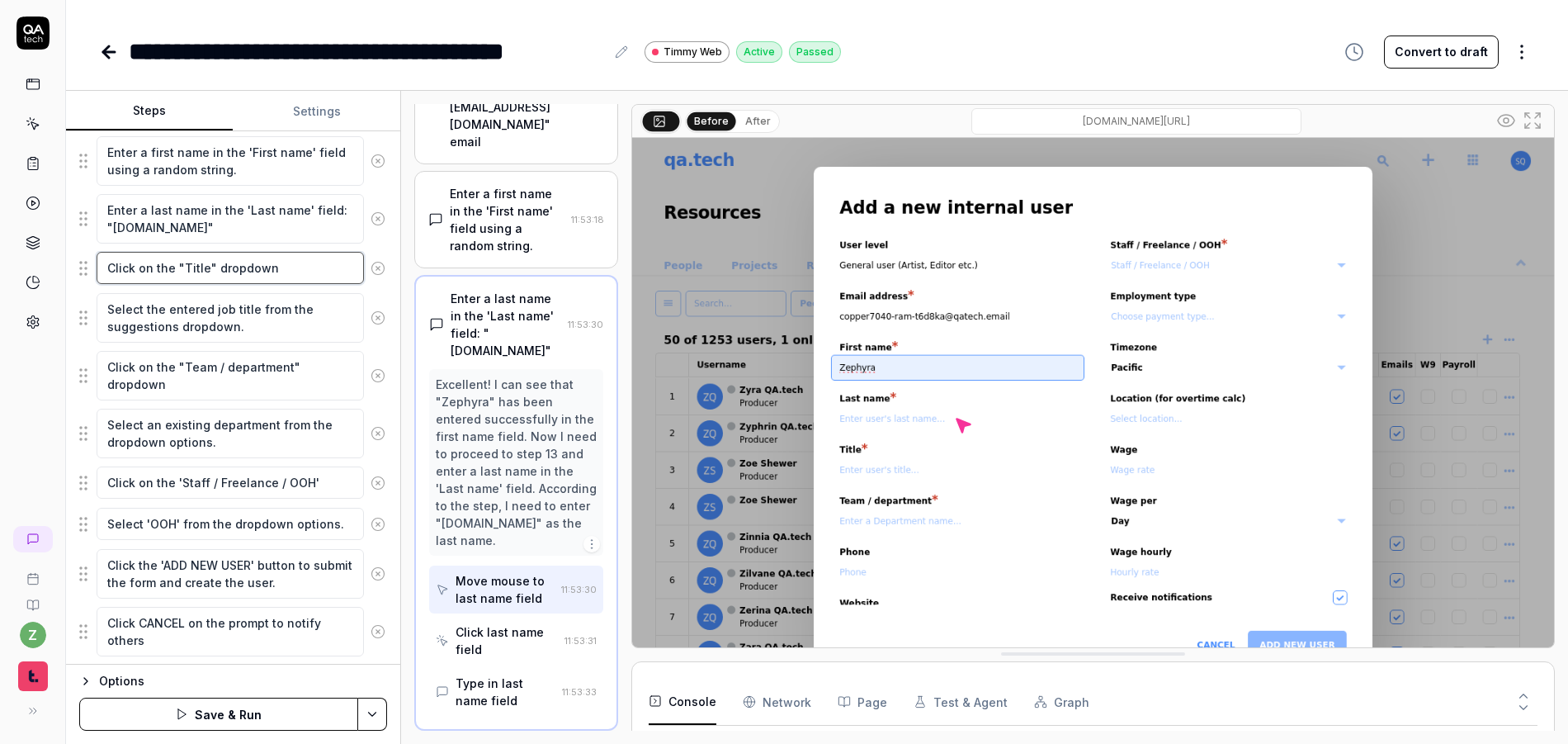
click at [273, 274] on textarea "Click on the "Title" dropdown" at bounding box center [230, 268] width 268 height 32
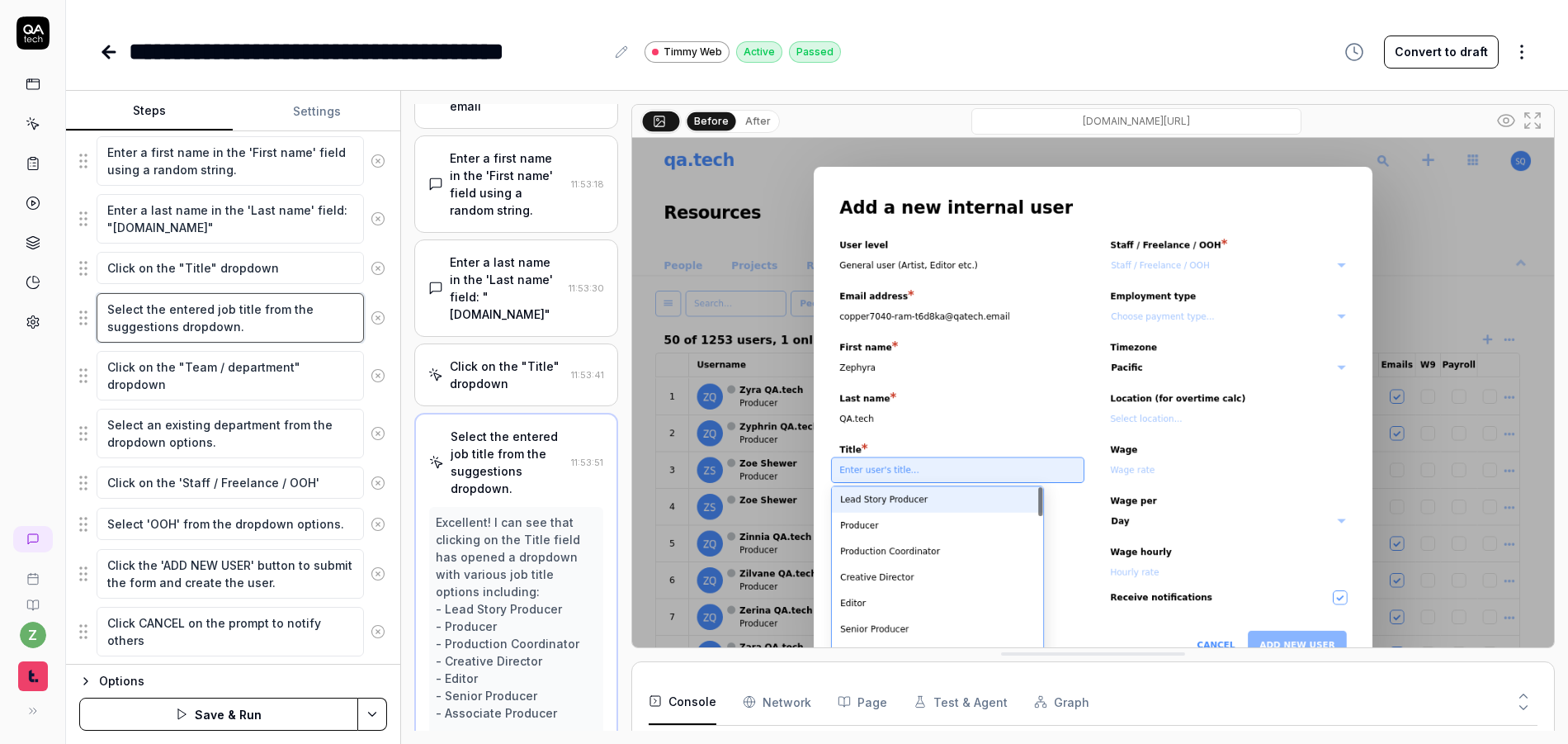
click at [273, 319] on textarea "Select the entered job title from the suggestions dropdown." at bounding box center [230, 318] width 268 height 50
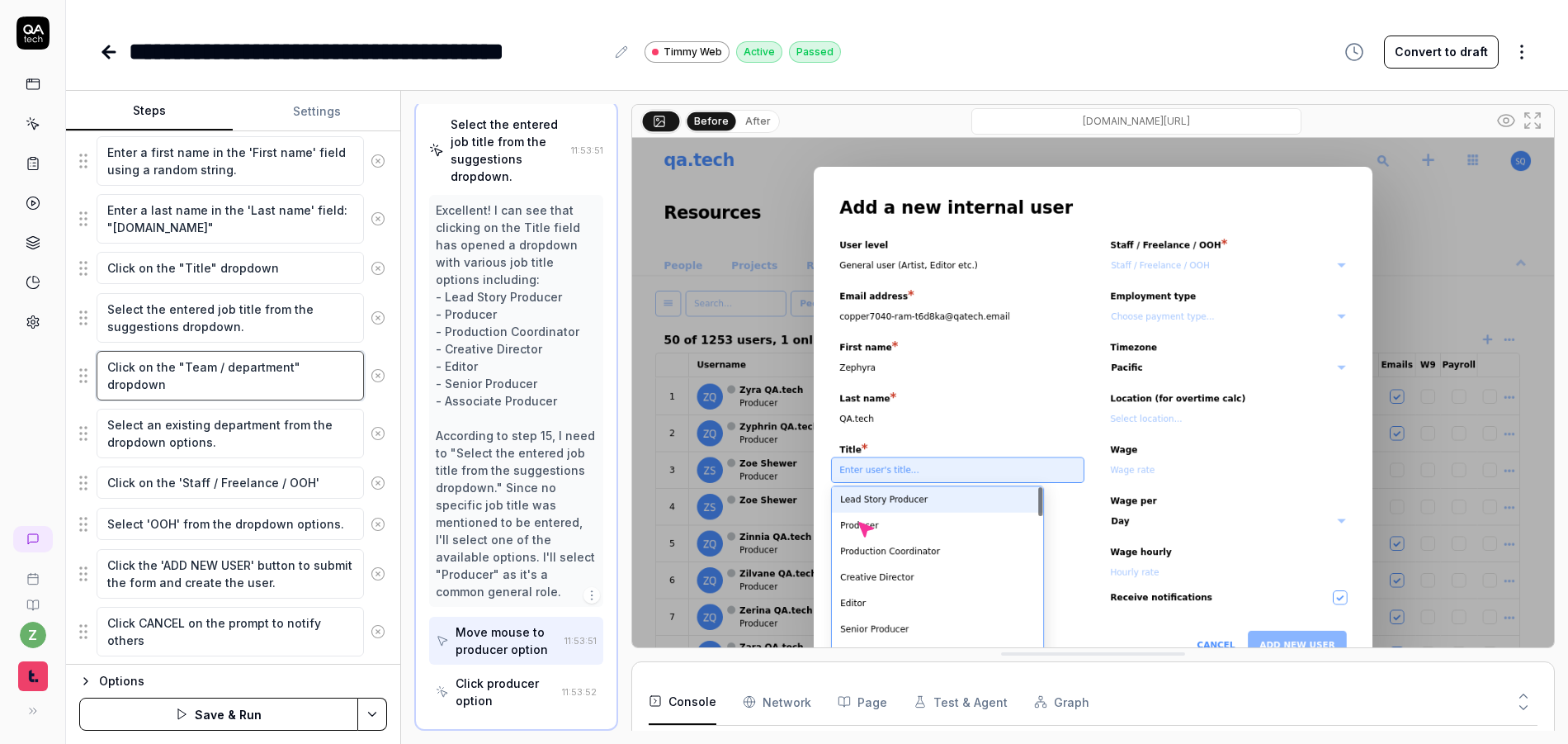
click at [269, 389] on textarea "Click on the "Team / department" dropdown" at bounding box center [230, 376] width 268 height 50
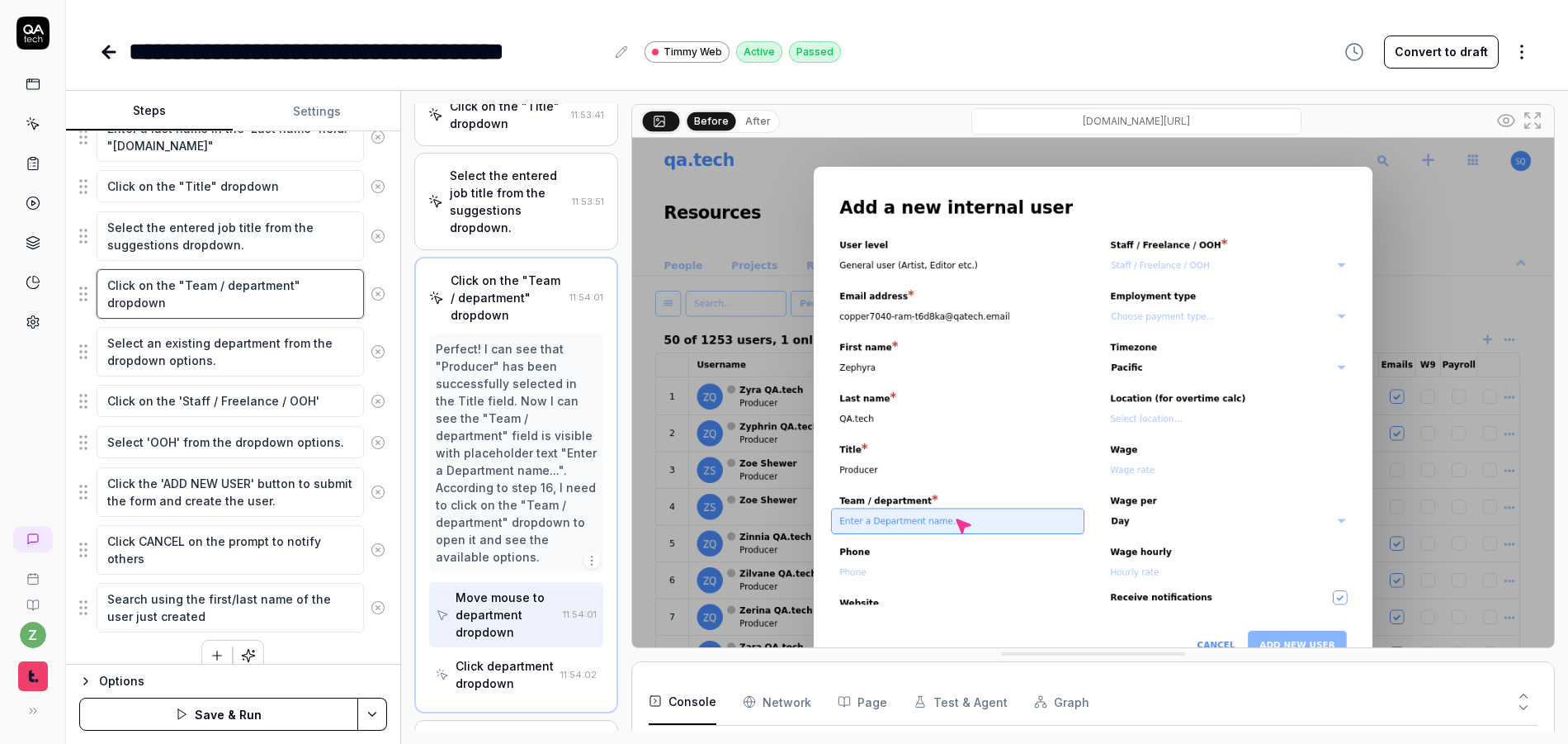
scroll to position [693, 0]
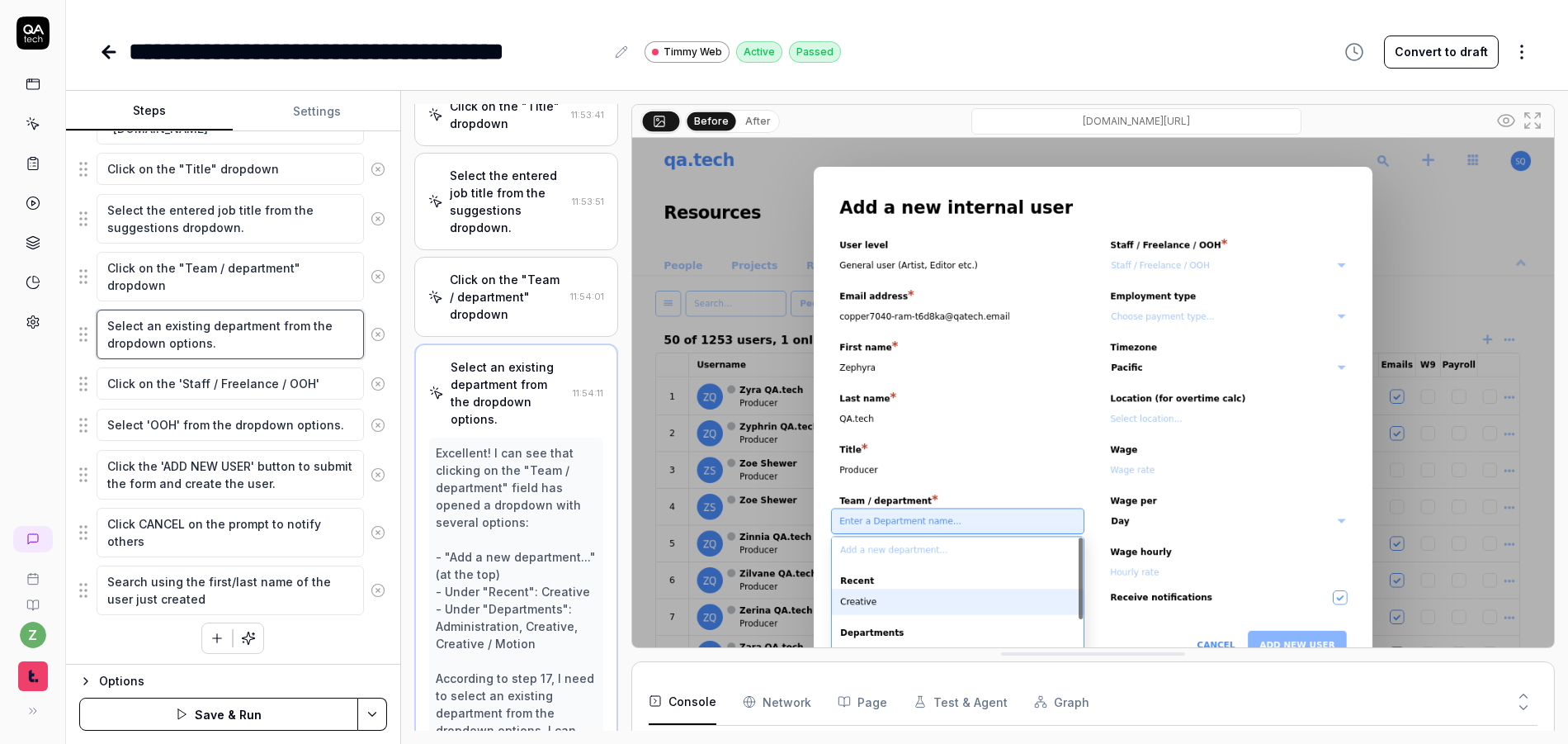
click at [243, 330] on textarea "Select an existing department from the dropdown options." at bounding box center [230, 334] width 268 height 50
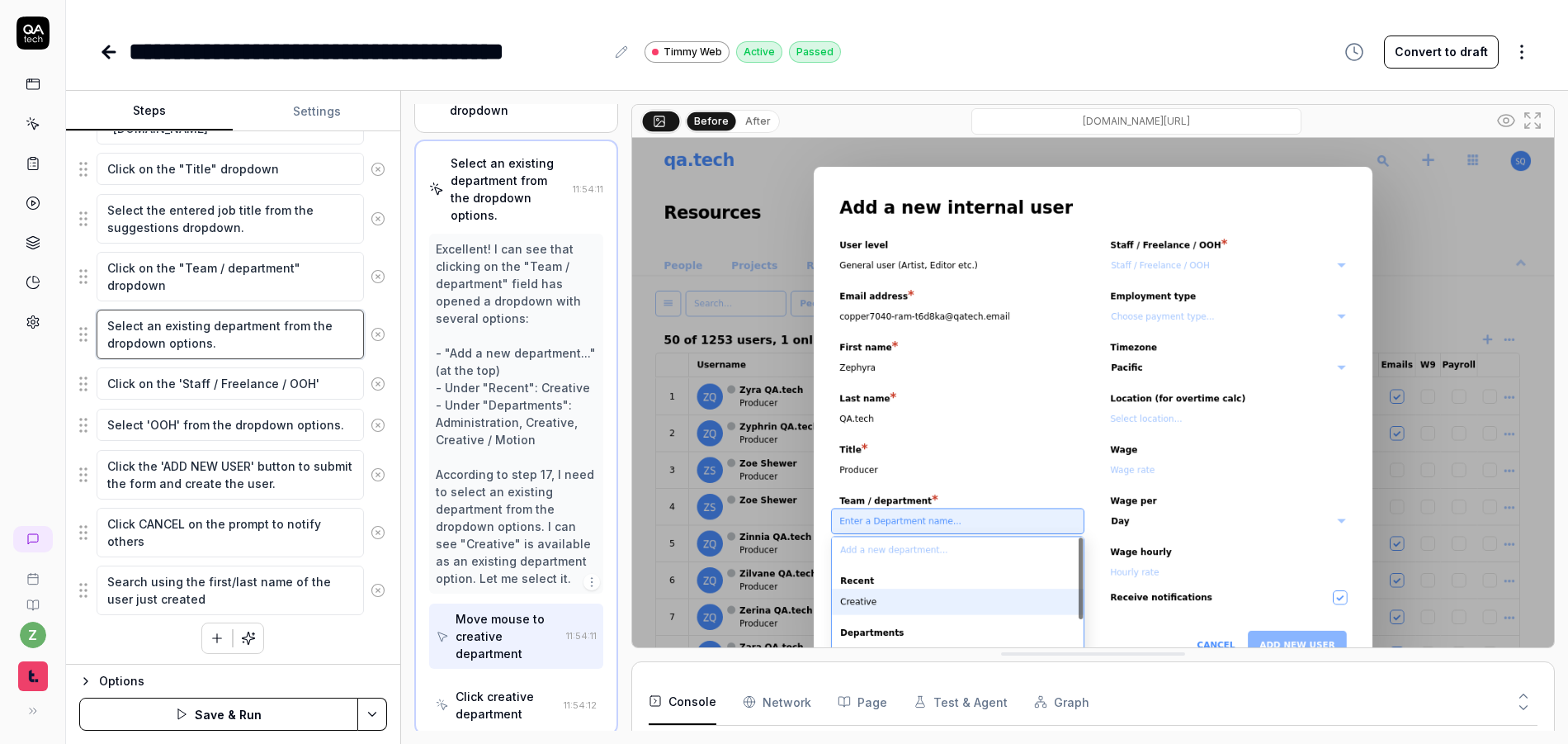
scroll to position [1745, 0]
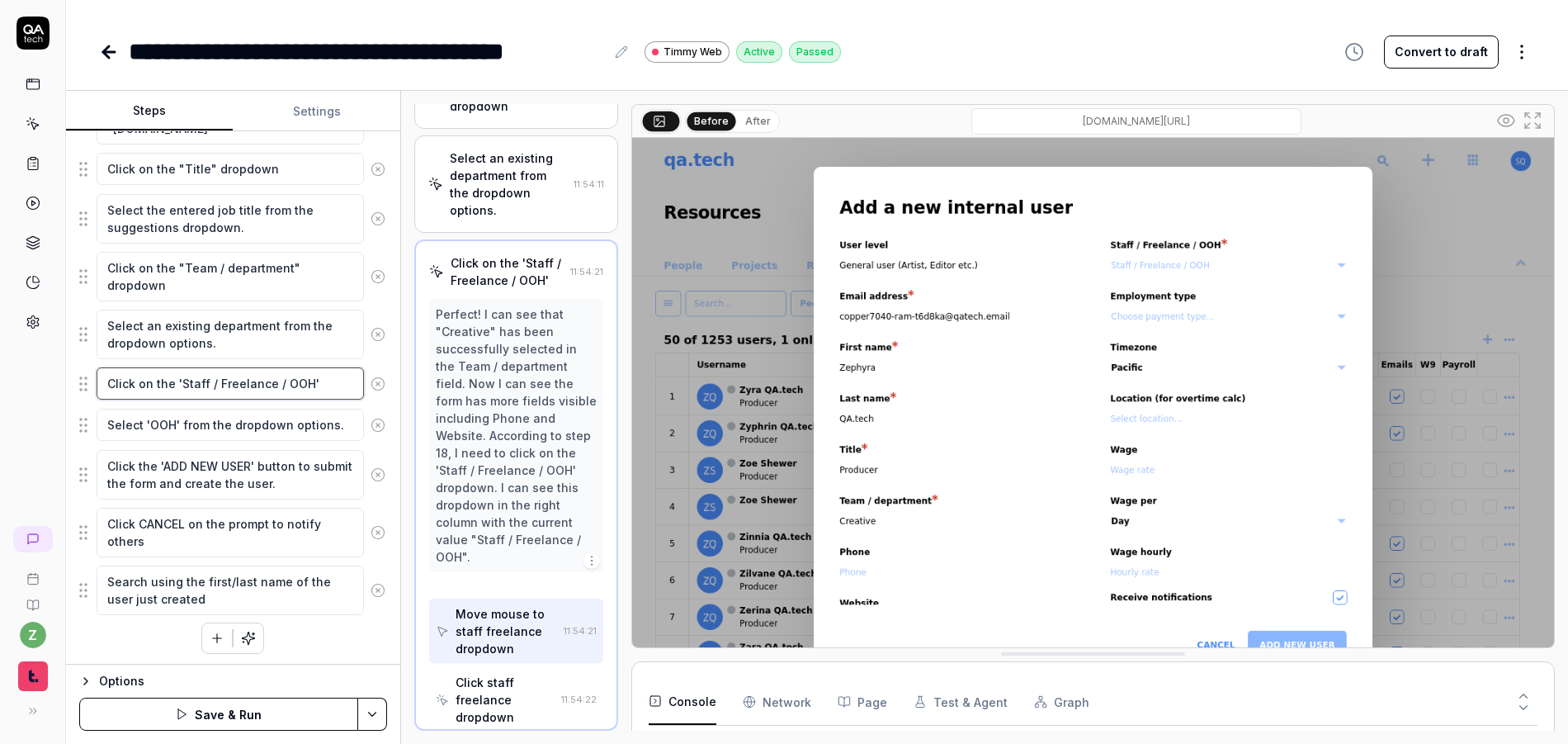
click at [252, 380] on textarea "Click on the 'Staff / Freelance / OOH'" at bounding box center [230, 383] width 268 height 32
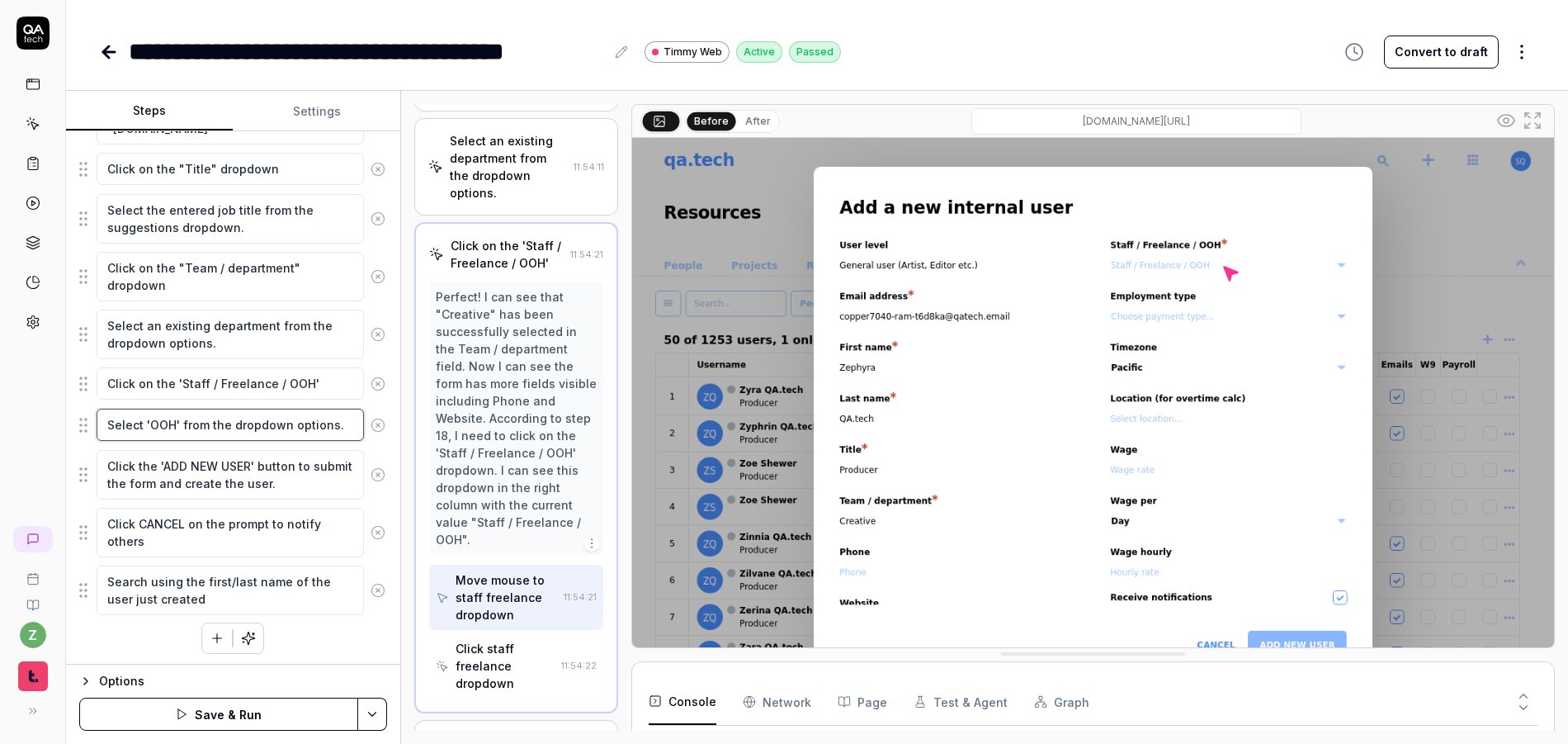
click at [253, 421] on textarea "Select 'OOH' from the dropdown options." at bounding box center [230, 425] width 268 height 32
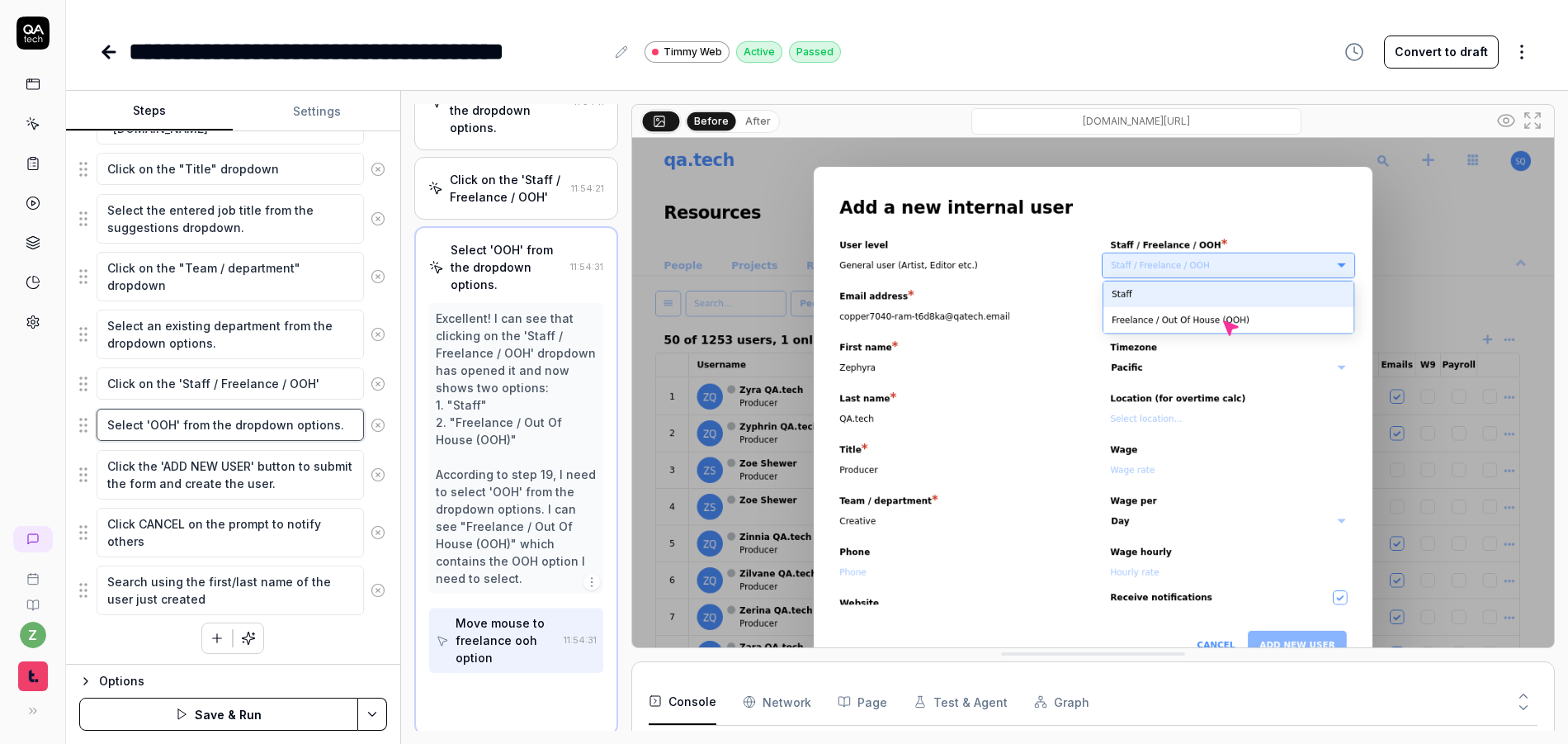
scroll to position [1849, 0]
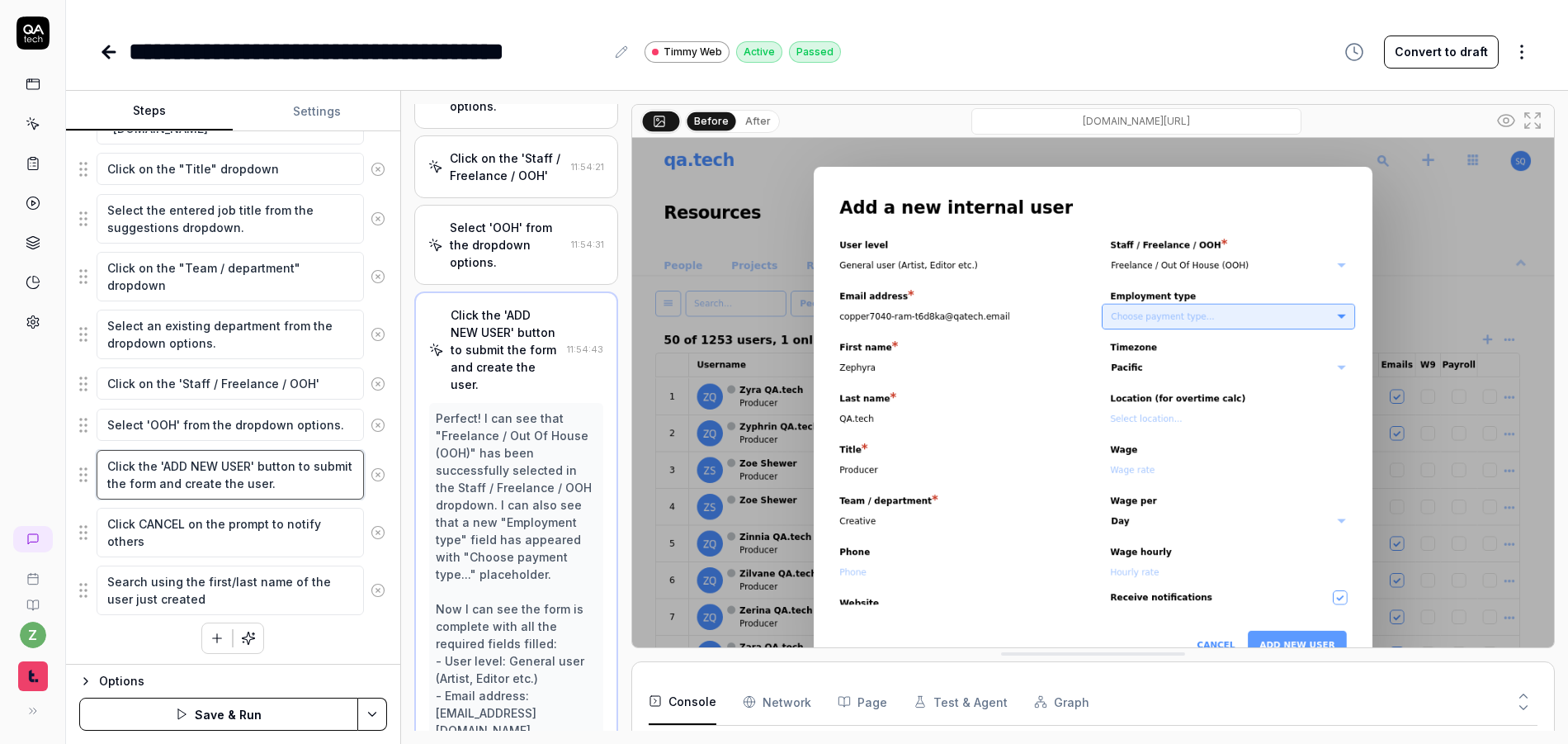
click at [242, 489] on textarea "Click the 'ADD NEW USER' button to submit the form and create the user." at bounding box center [230, 475] width 268 height 50
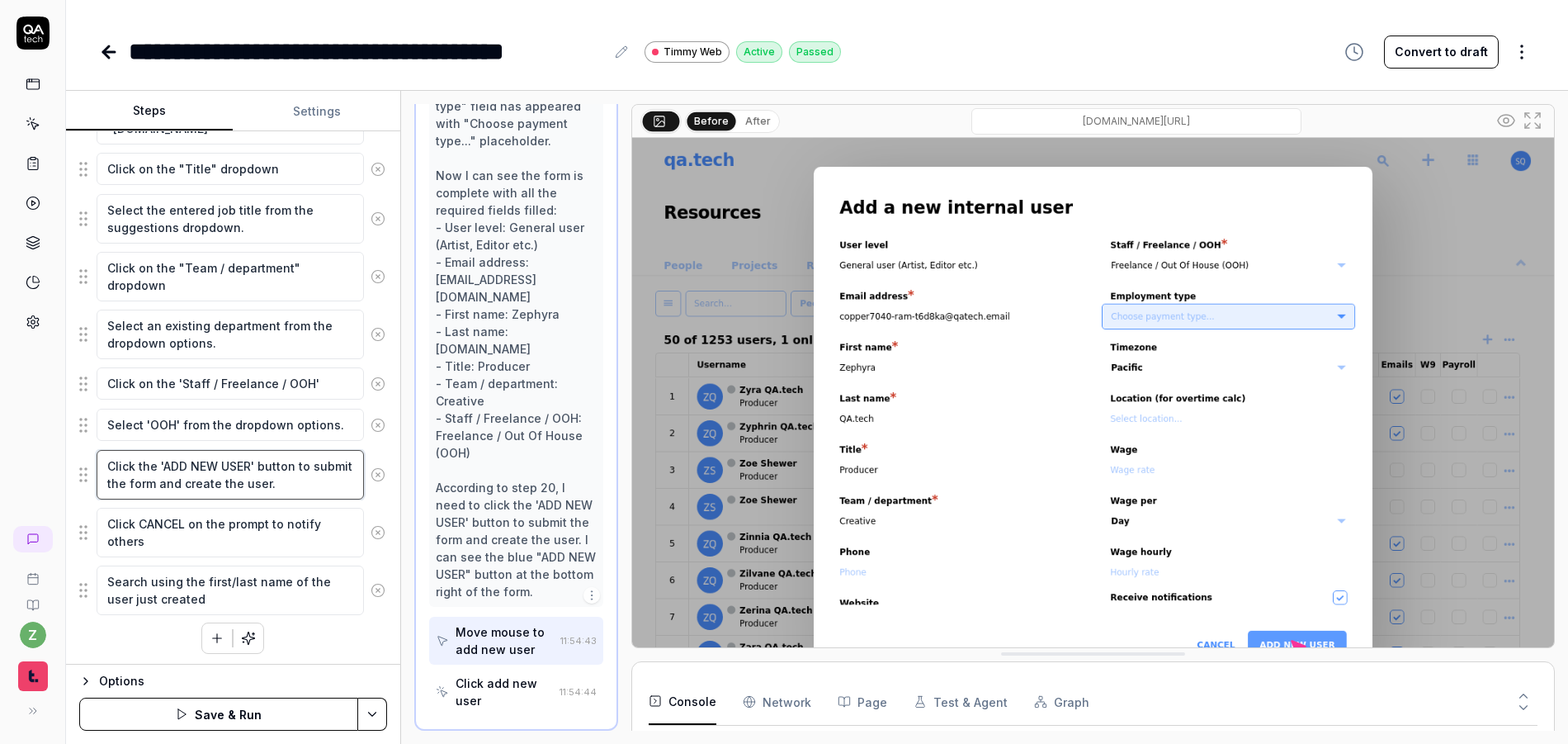
scroll to position [696, 0]
click at [240, 532] on textarea "Click CANCEL on the prompt to notify others" at bounding box center [230, 530] width 268 height 50
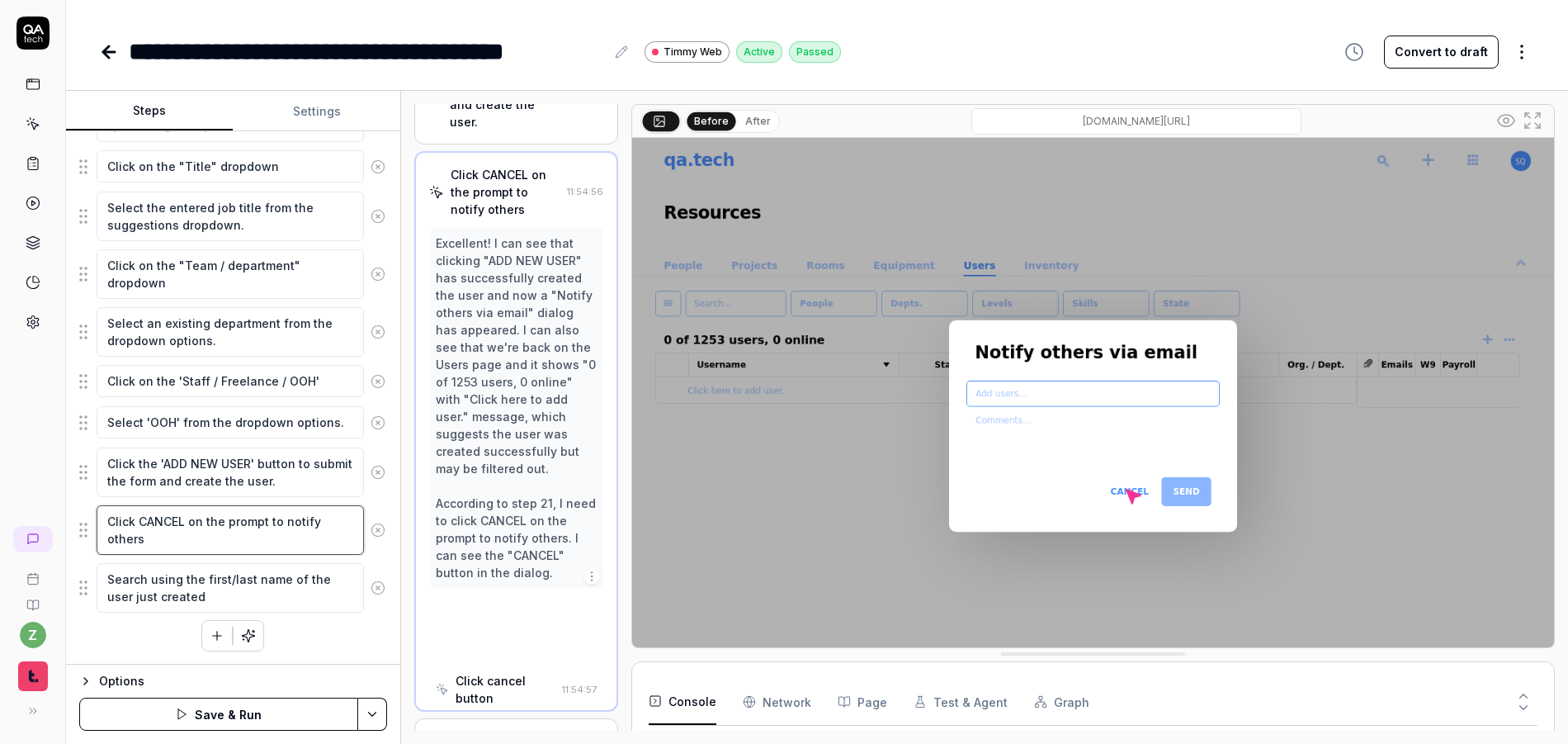
scroll to position [2109, 0]
click at [253, 587] on textarea "Search using the first/last name of the user just created" at bounding box center [230, 588] width 268 height 50
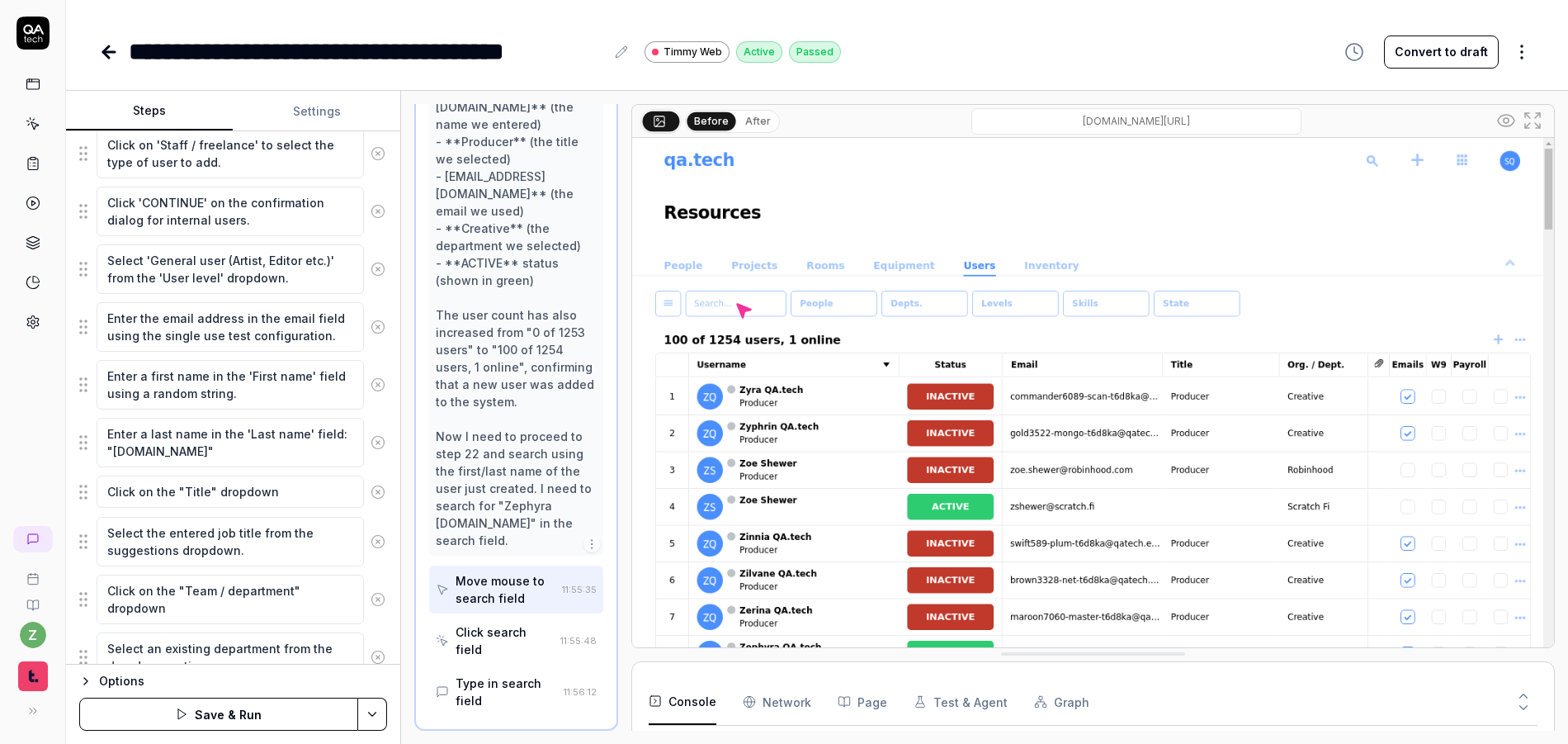
scroll to position [696, 0]
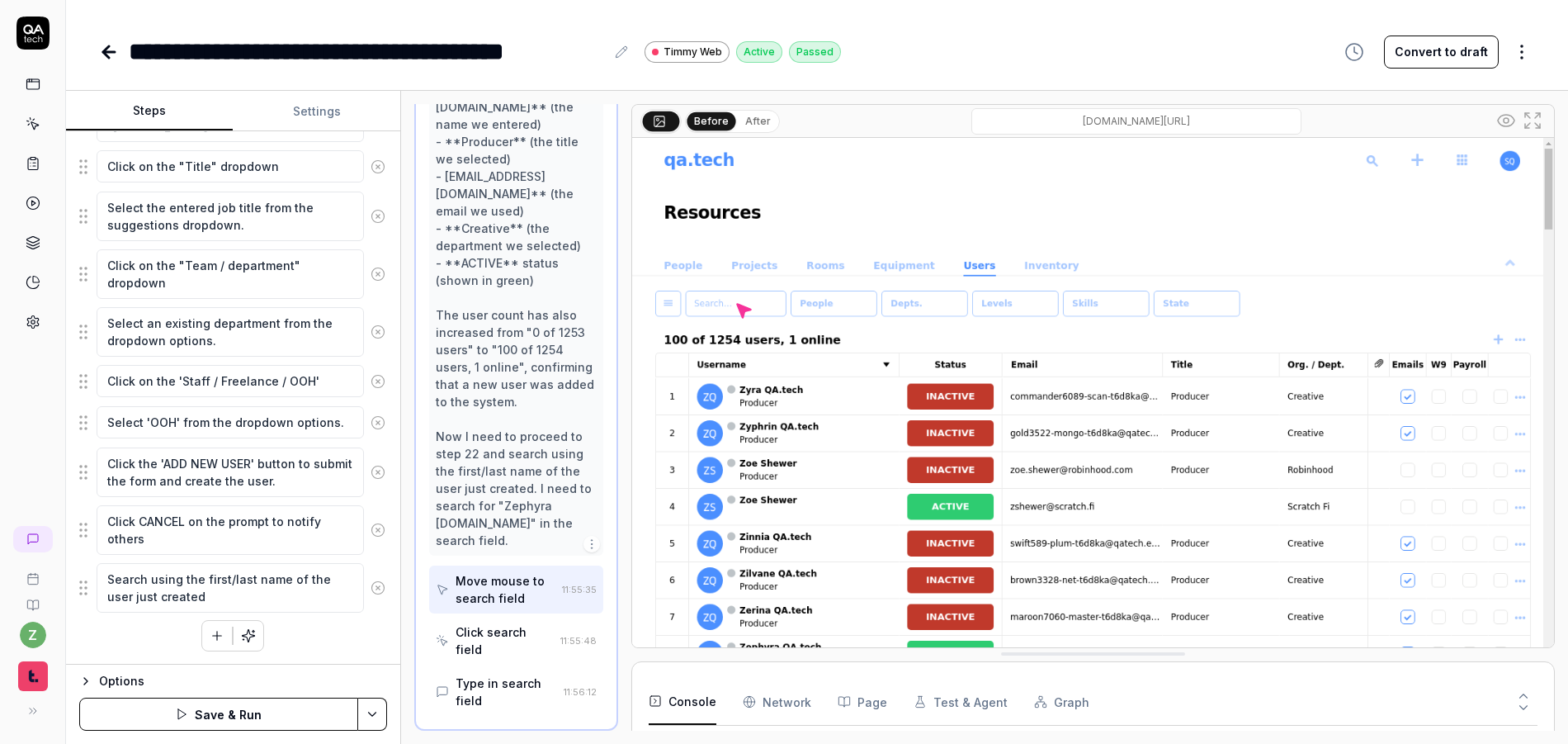
click at [371, 645] on div "Left-click the '+' button within the users tab contents near the top right of t…" at bounding box center [233, 160] width 307 height 982
click at [377, 705] on html "**********" at bounding box center [784, 372] width 1568 height 744
click at [241, 598] on div "Save" at bounding box center [289, 599] width 210 height 37
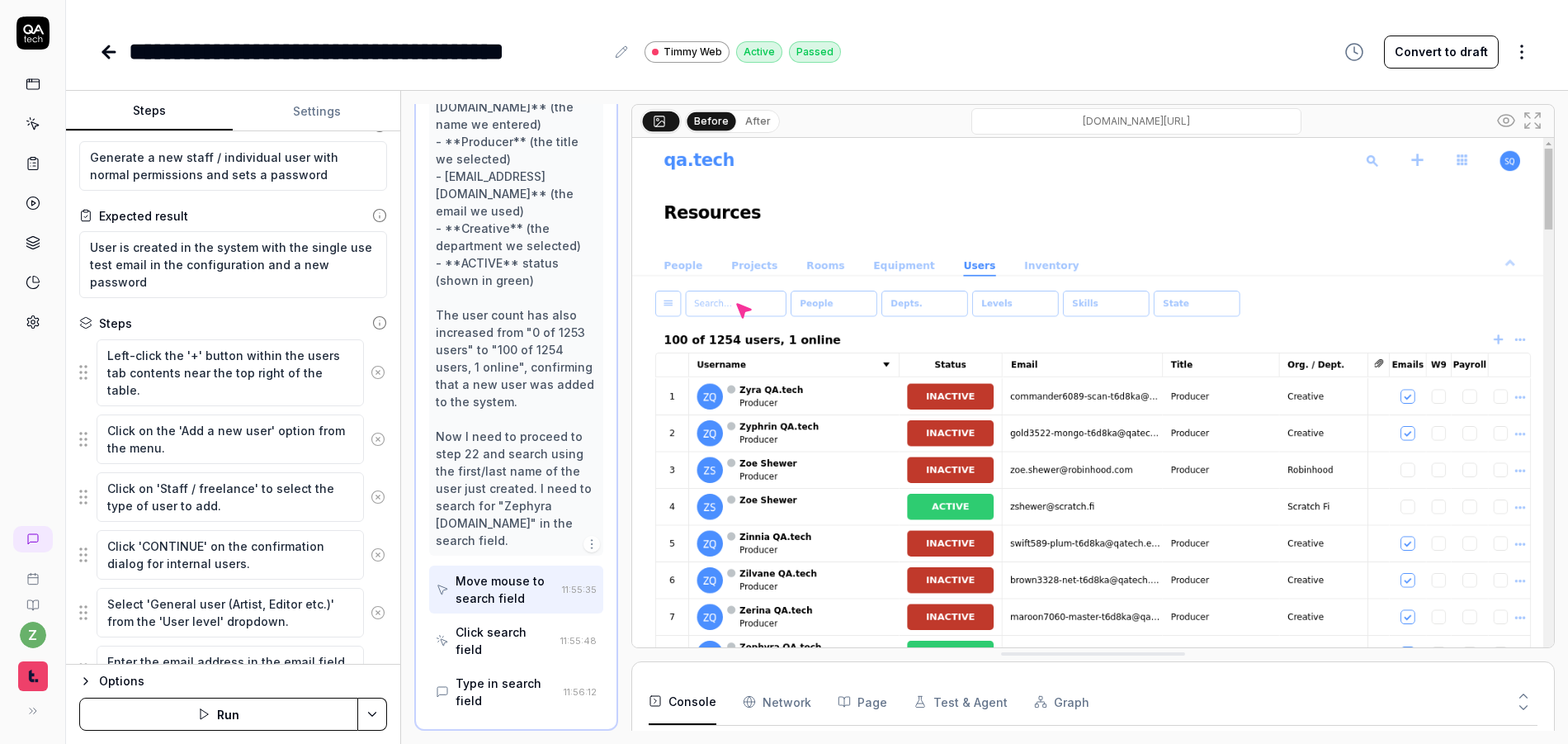
scroll to position [0, 0]
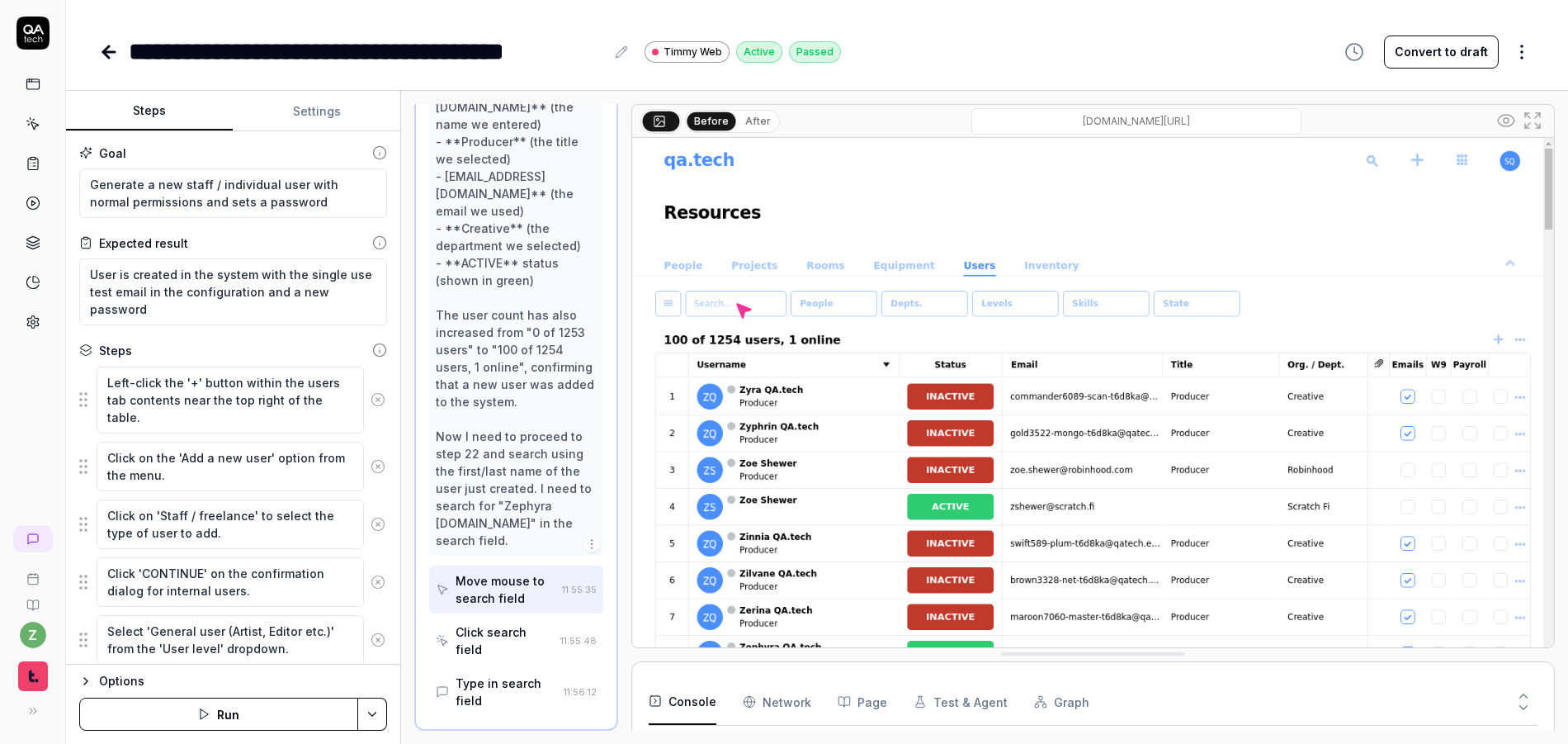
click at [601, 56] on div "**********" at bounding box center [366, 52] width 476 height 37
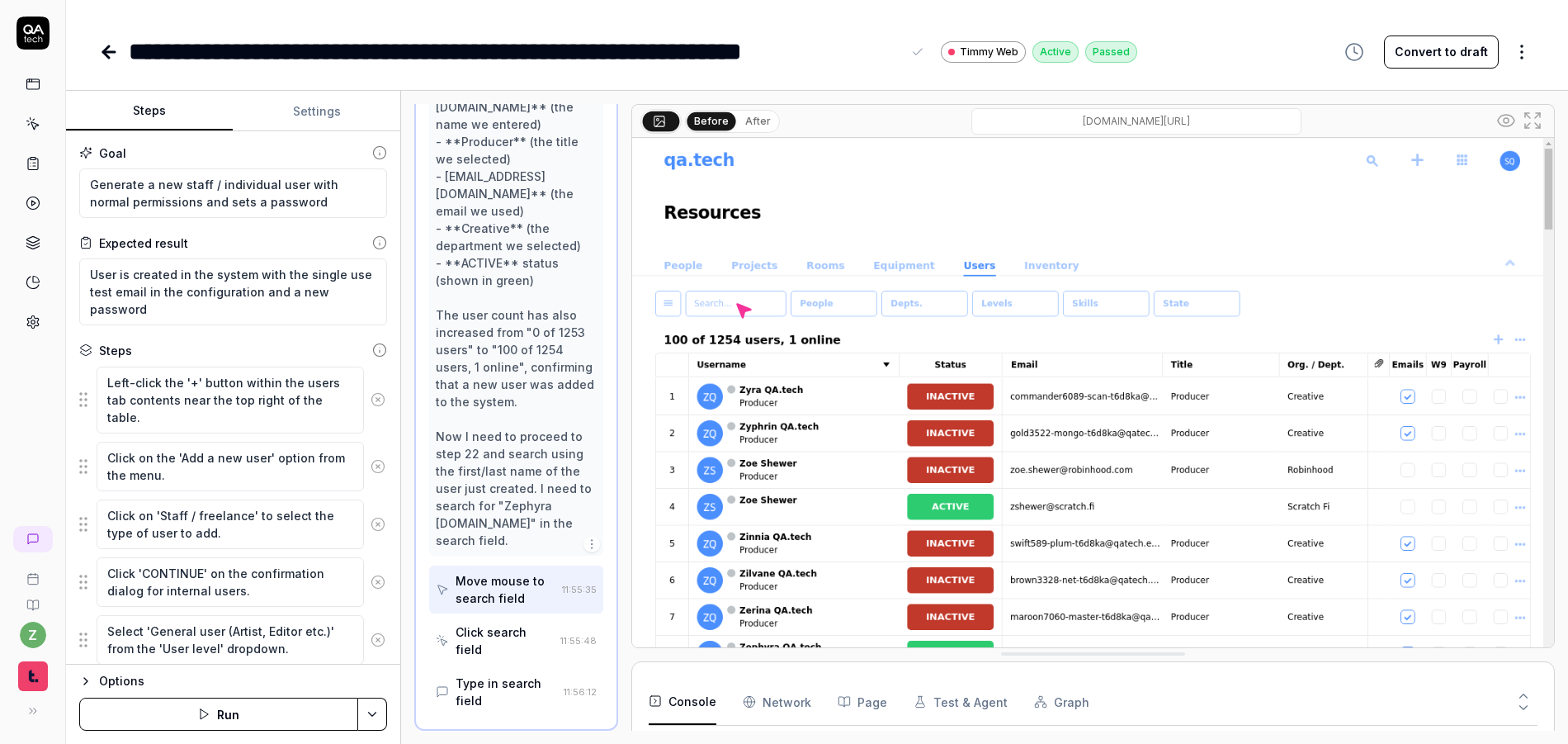
click at [365, 83] on div "**********" at bounding box center [817, 372] width 1502 height 744
drag, startPoint x: 308, startPoint y: 209, endPoint x: 184, endPoint y: 207, distance: 124.0
click at [184, 207] on textarea "Generate a new staff / individual user with normal permissions and sets a passw…" at bounding box center [233, 194] width 307 height 50
type textarea "*"
type textarea "Generate a new staff / individual user with normal permissions and"
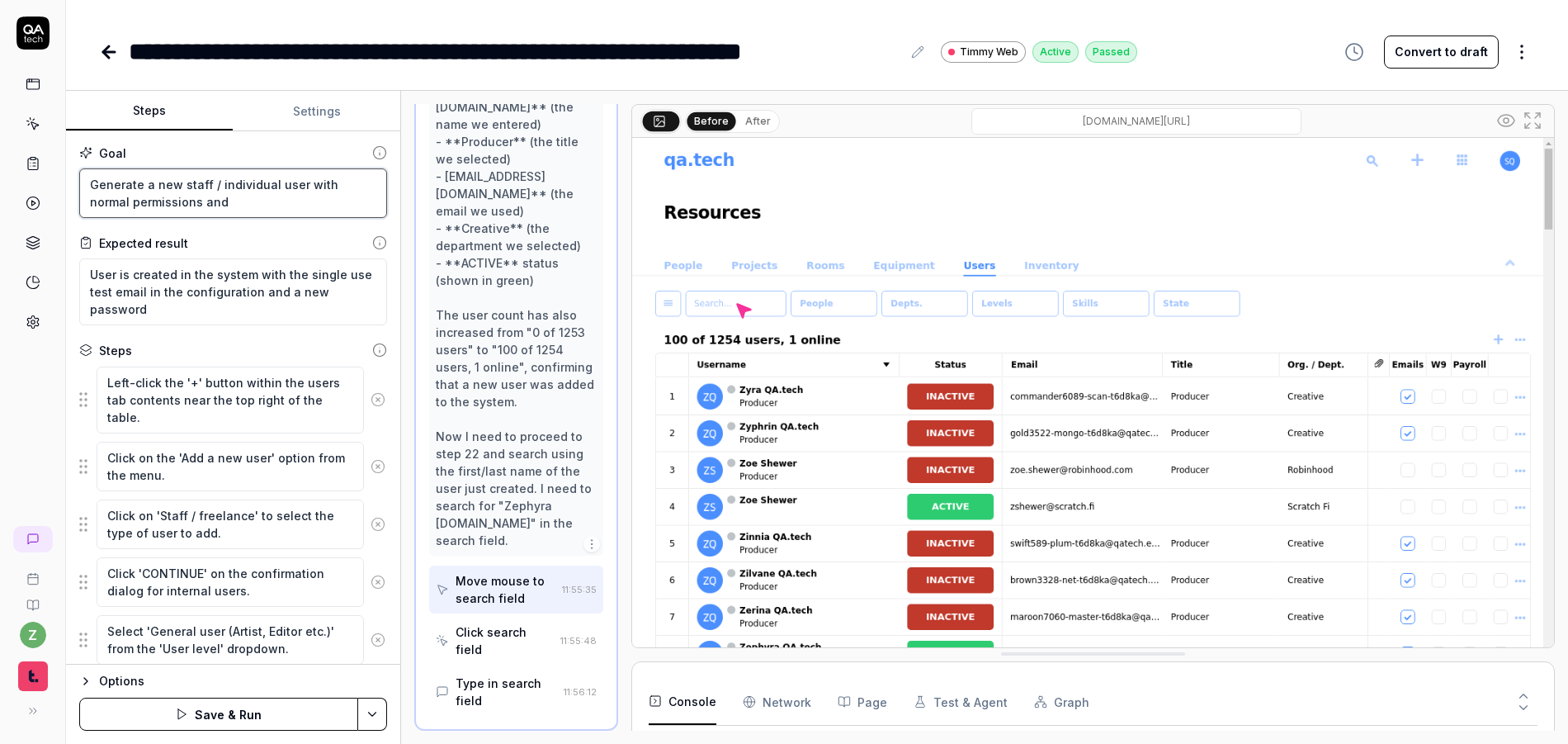
type textarea "*"
type textarea "Generate a new staff / individual user with normal permissions and r"
type textarea "*"
type textarea "Generate a new staff / individual user with normal permissions and re"
type textarea "*"
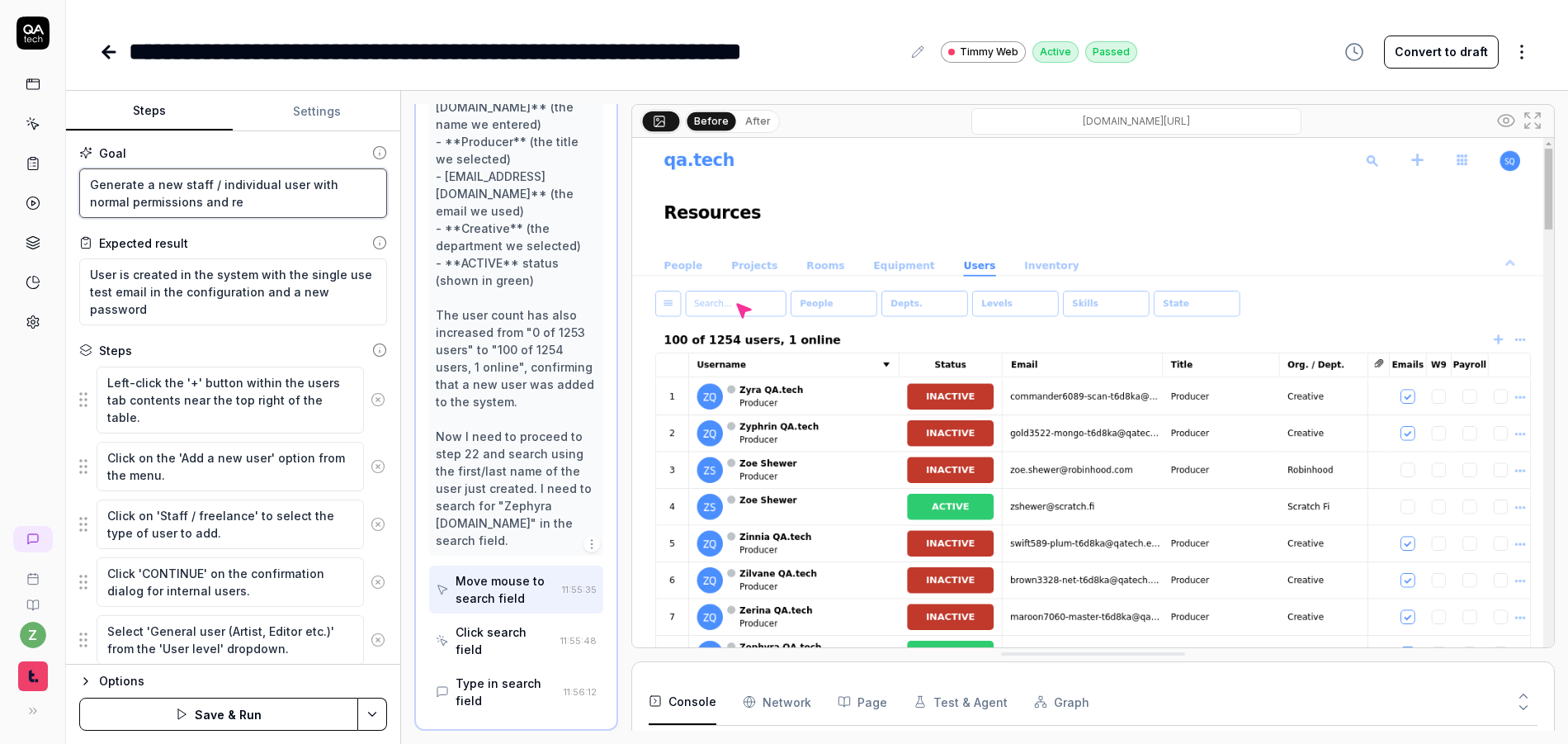
type textarea "Generate a new staff / individual user with normal permissions and ret"
type textarea "*"
type textarea "Generate a new staff / individual user with normal permissions and retr"
type textarea "*"
type textarea "Generate a new staff / individual user with normal permissions and retri"
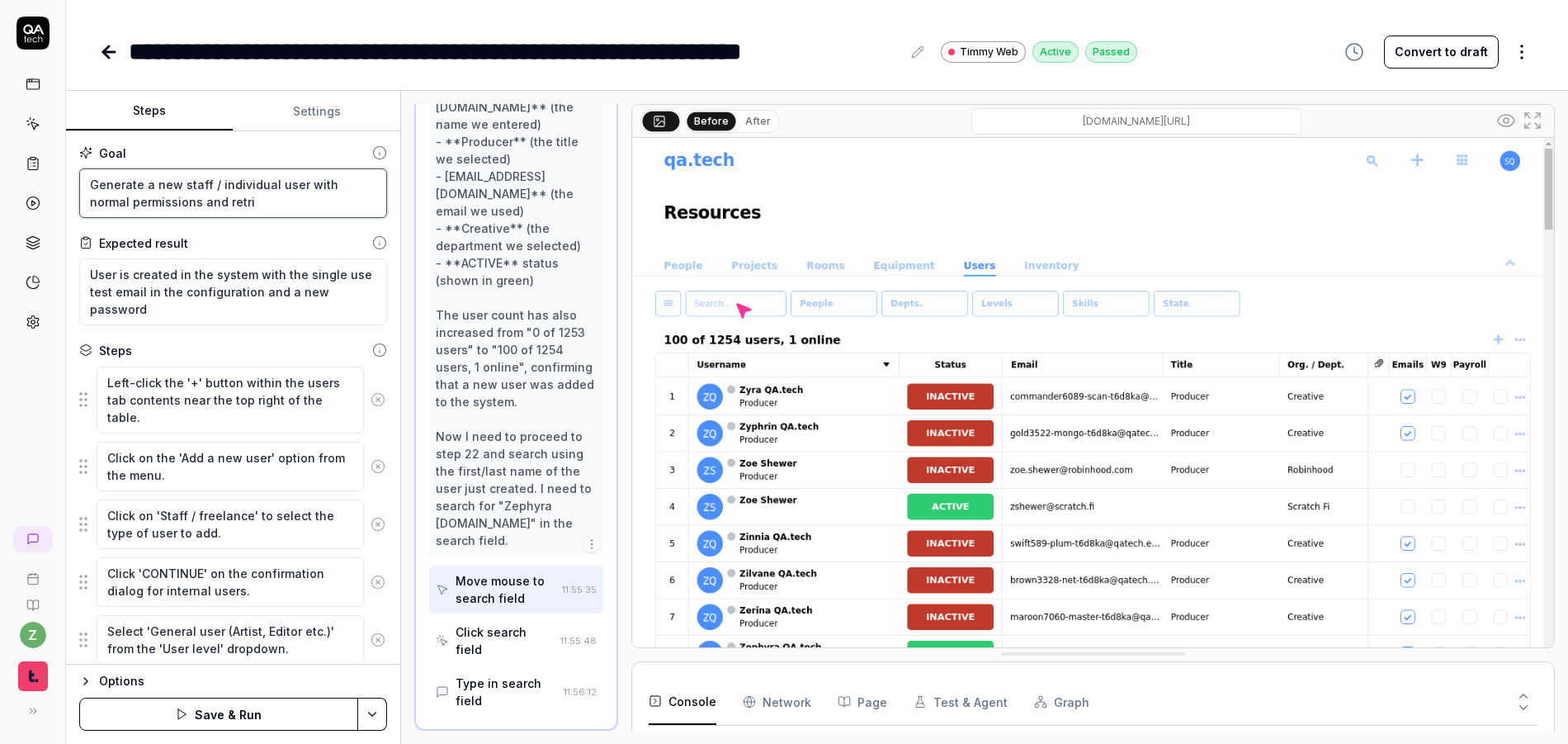
type textarea "*"
type textarea "Generate a new staff / individual user with normal permissions and retrie"
type textarea "*"
type textarea "Generate a new staff / individual user with normal permissions and retrieve"
type textarea "*"
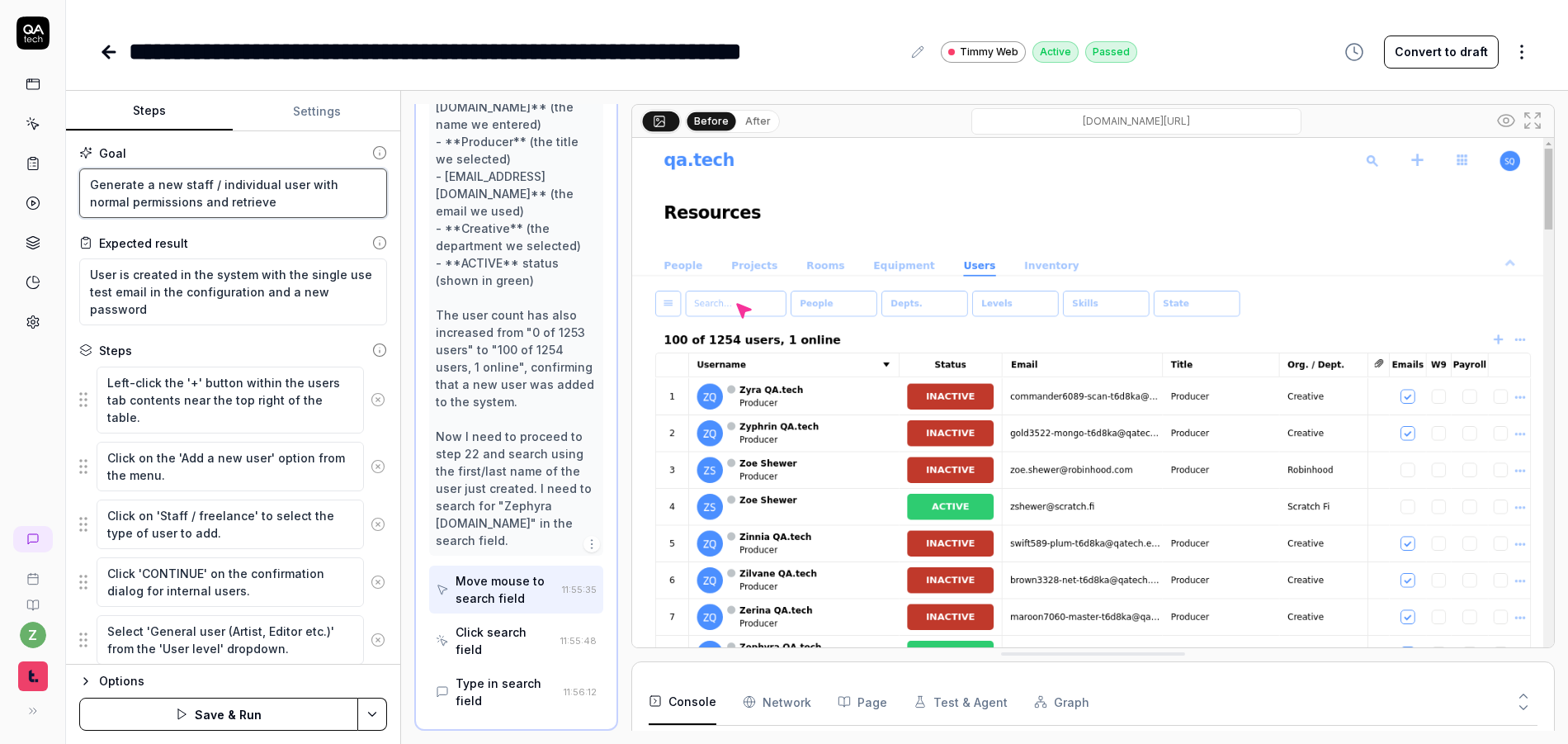
type textarea "Generate a new staff / individual user with normal permissions and retrieve"
type textarea "*"
type textarea "Generate a new staff / individual user with normal permissions and retrieve t"
type textarea "*"
type textarea "Generate a new staff / individual user with normal permissions and retrieve th"
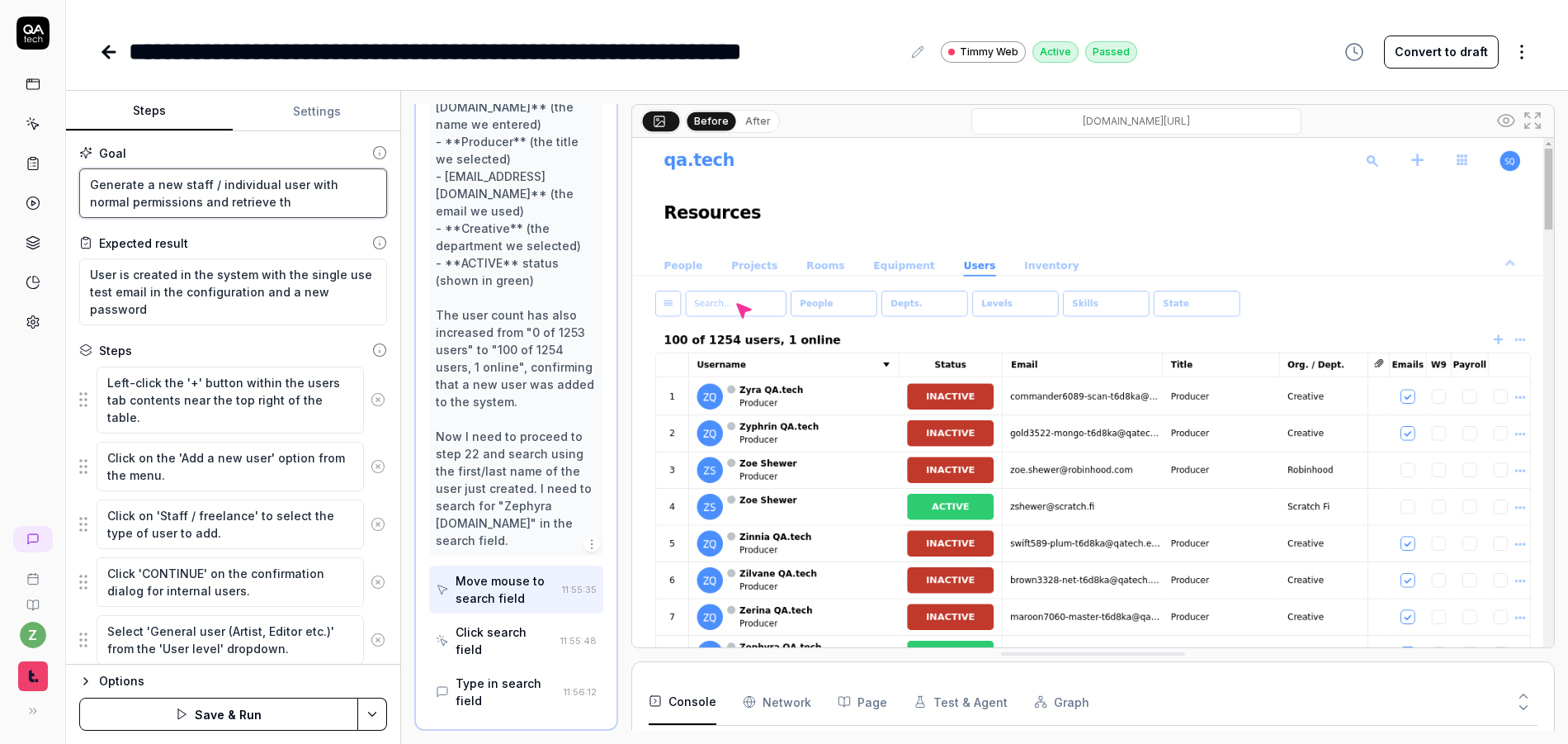
type textarea "*"
type textarea "Generate a new staff / individual user with normal permissions and retrieve the"
type textarea "*"
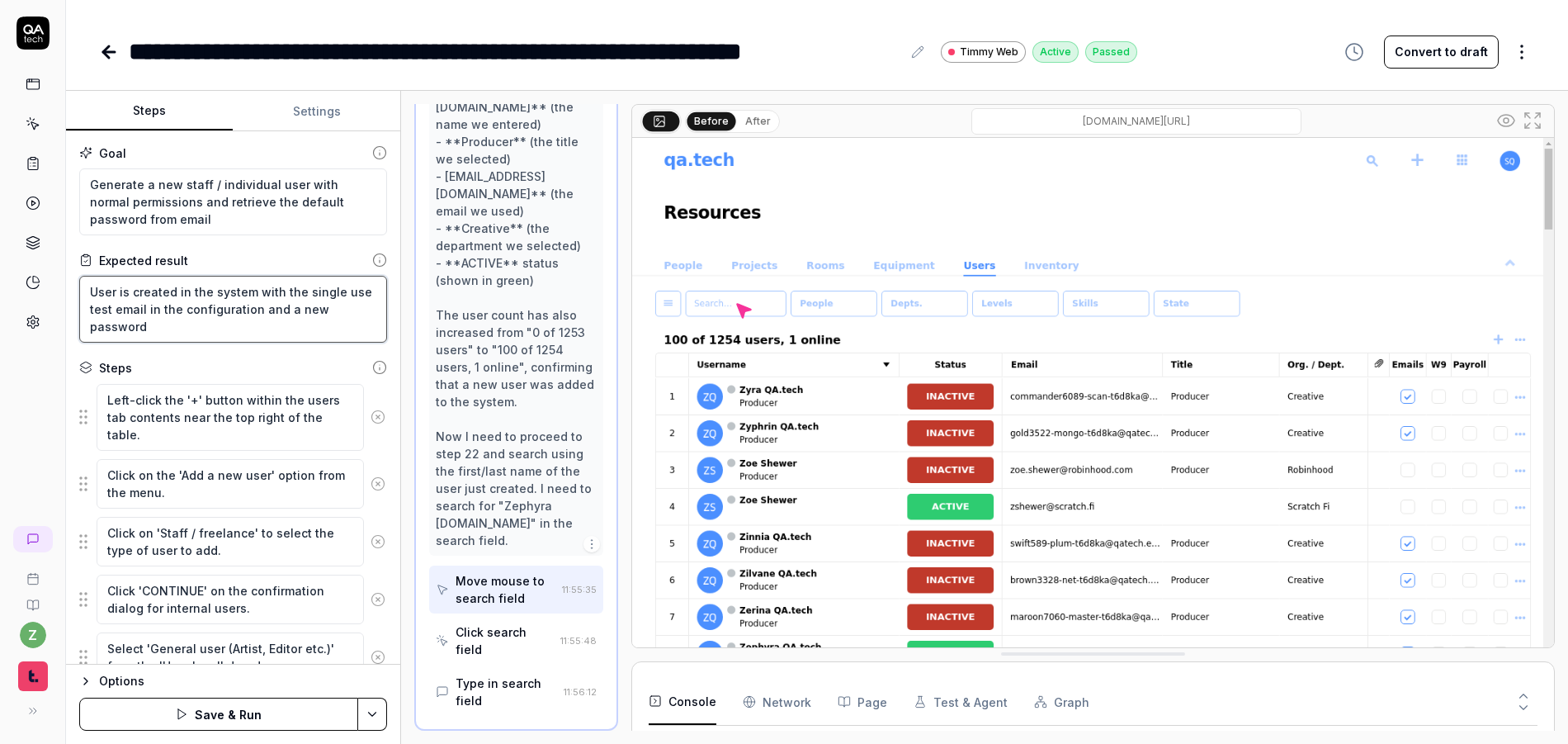
click at [229, 329] on textarea "User is created in the system with the single use test email in the configurati…" at bounding box center [233, 309] width 307 height 67
drag, startPoint x: 264, startPoint y: 333, endPoint x: 345, endPoint y: 333, distance: 81.0
click at [286, 316] on textarea "User is created in the system with the single use test email in the configurati…" at bounding box center [233, 309] width 307 height 67
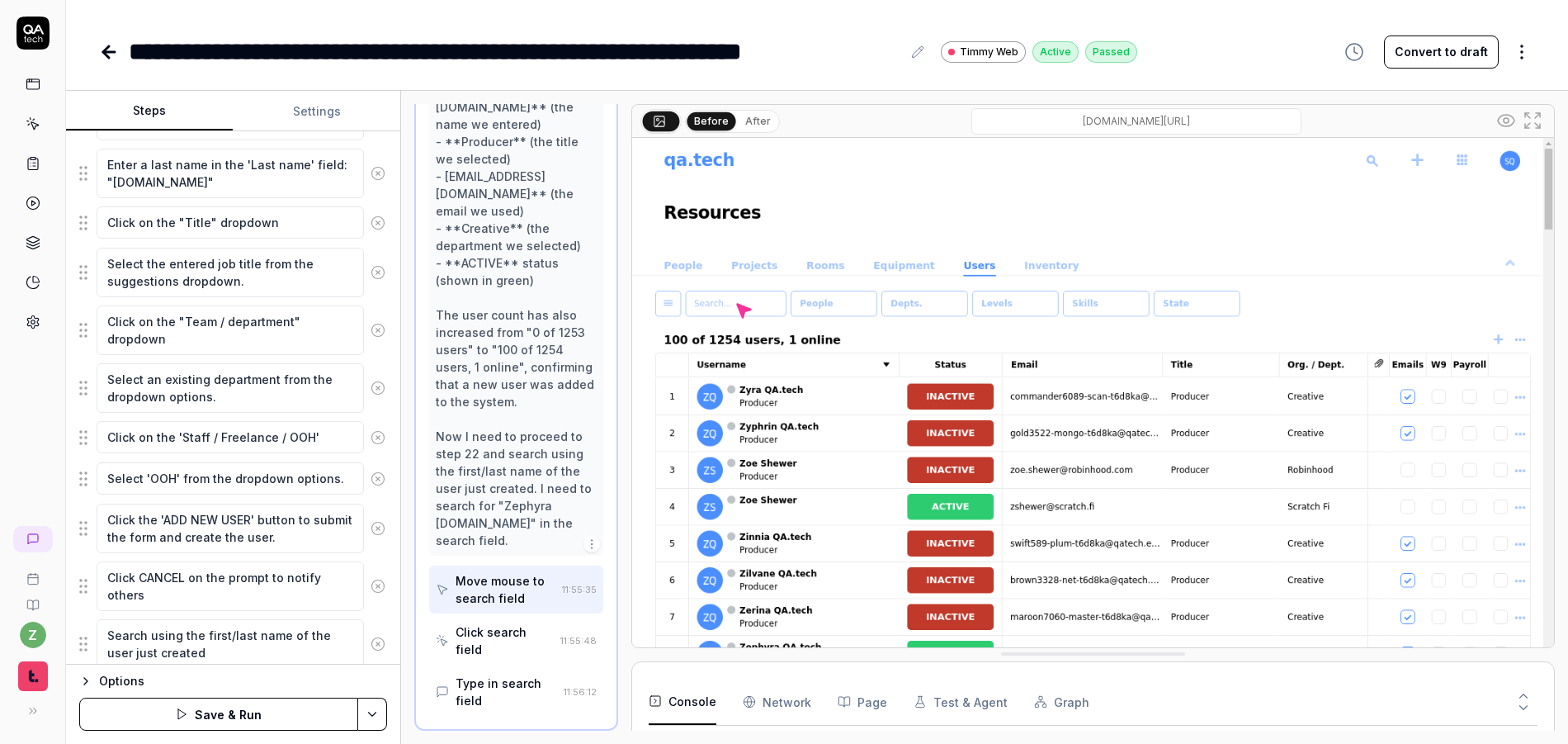
scroll to position [713, 0]
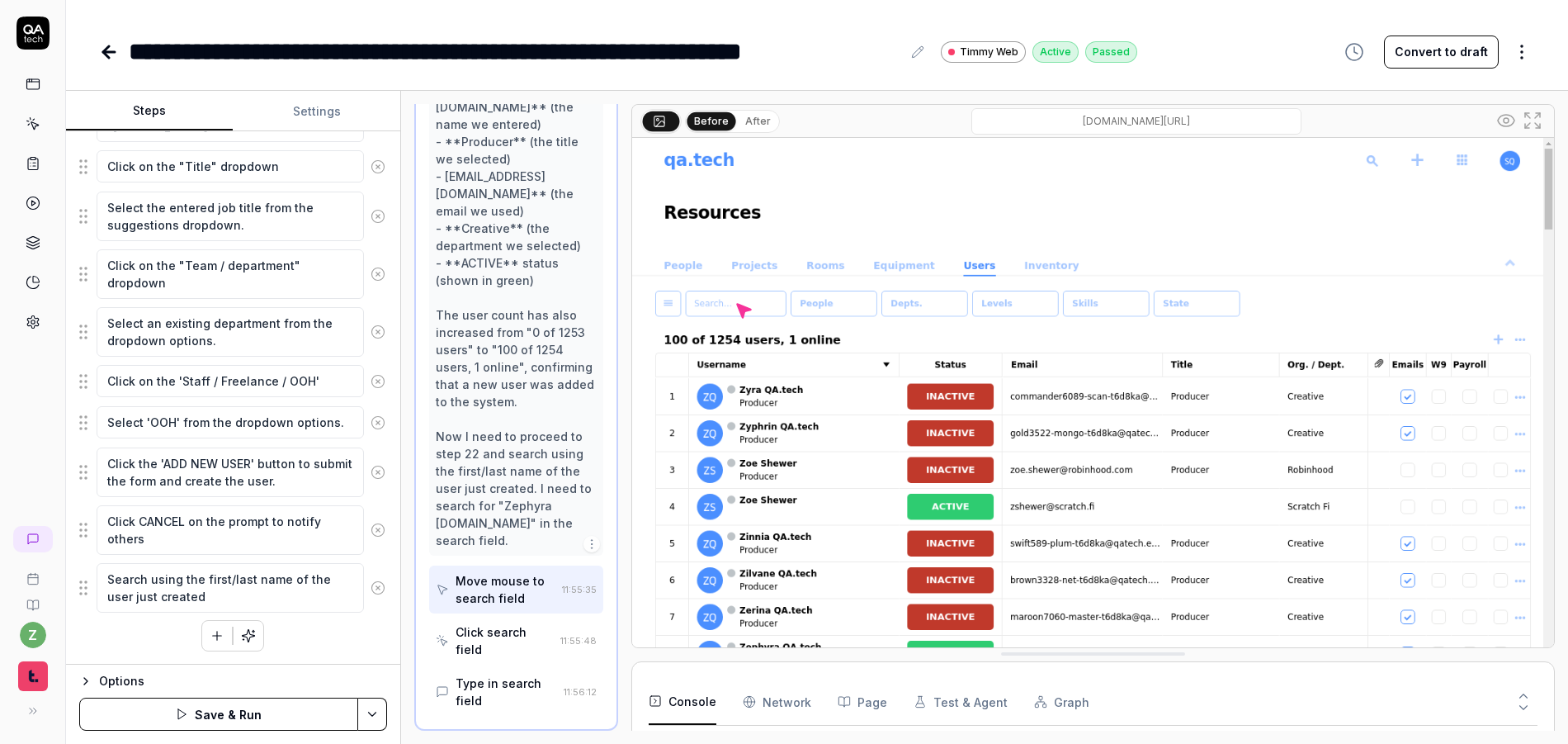
click at [140, 630] on div "Left-click the '+' button within the users tab contents near the top right of t…" at bounding box center [233, 160] width 307 height 982
click at [202, 632] on button "button" at bounding box center [217, 636] width 30 height 30
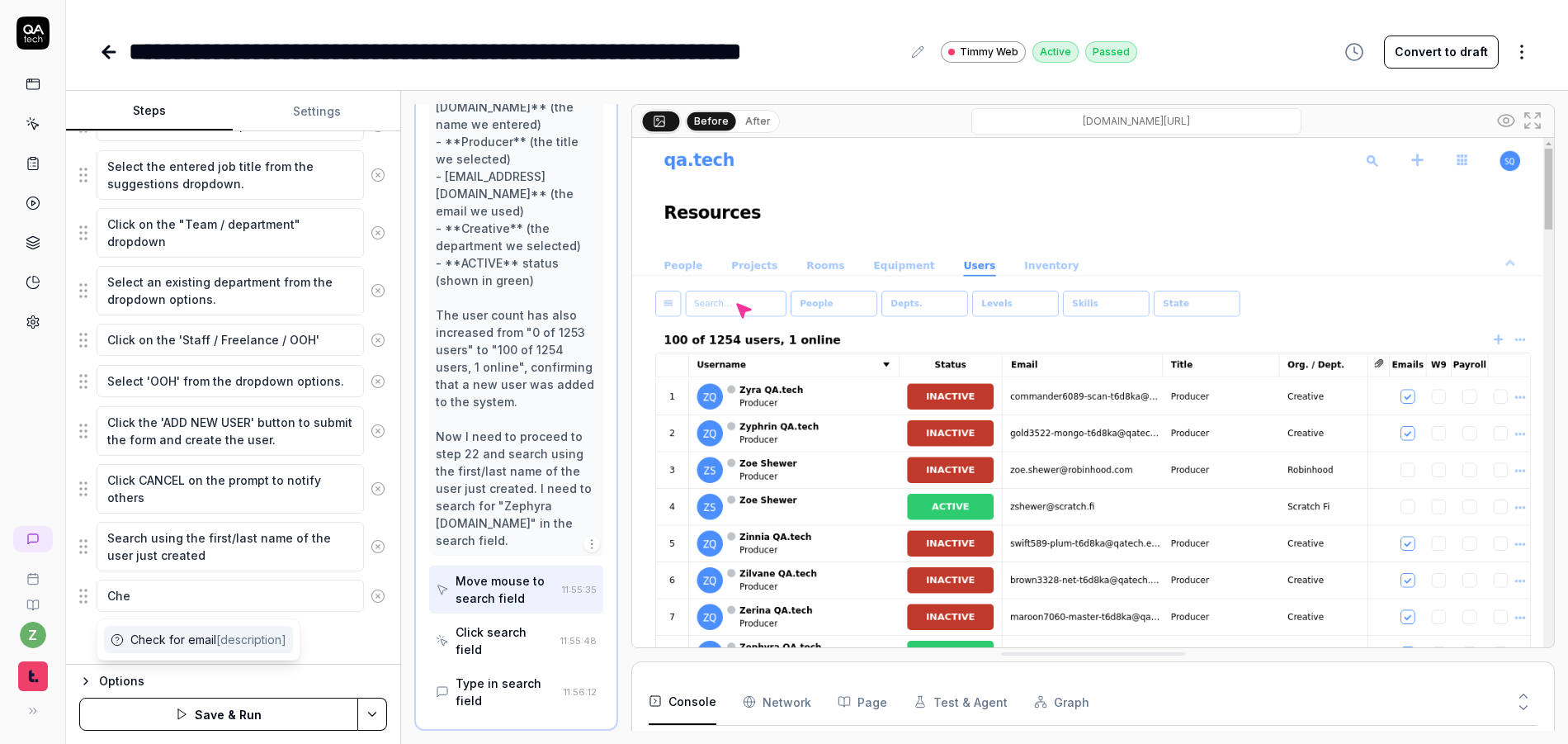
click at [189, 631] on span "Check for email [description]" at bounding box center [209, 639] width 156 height 17
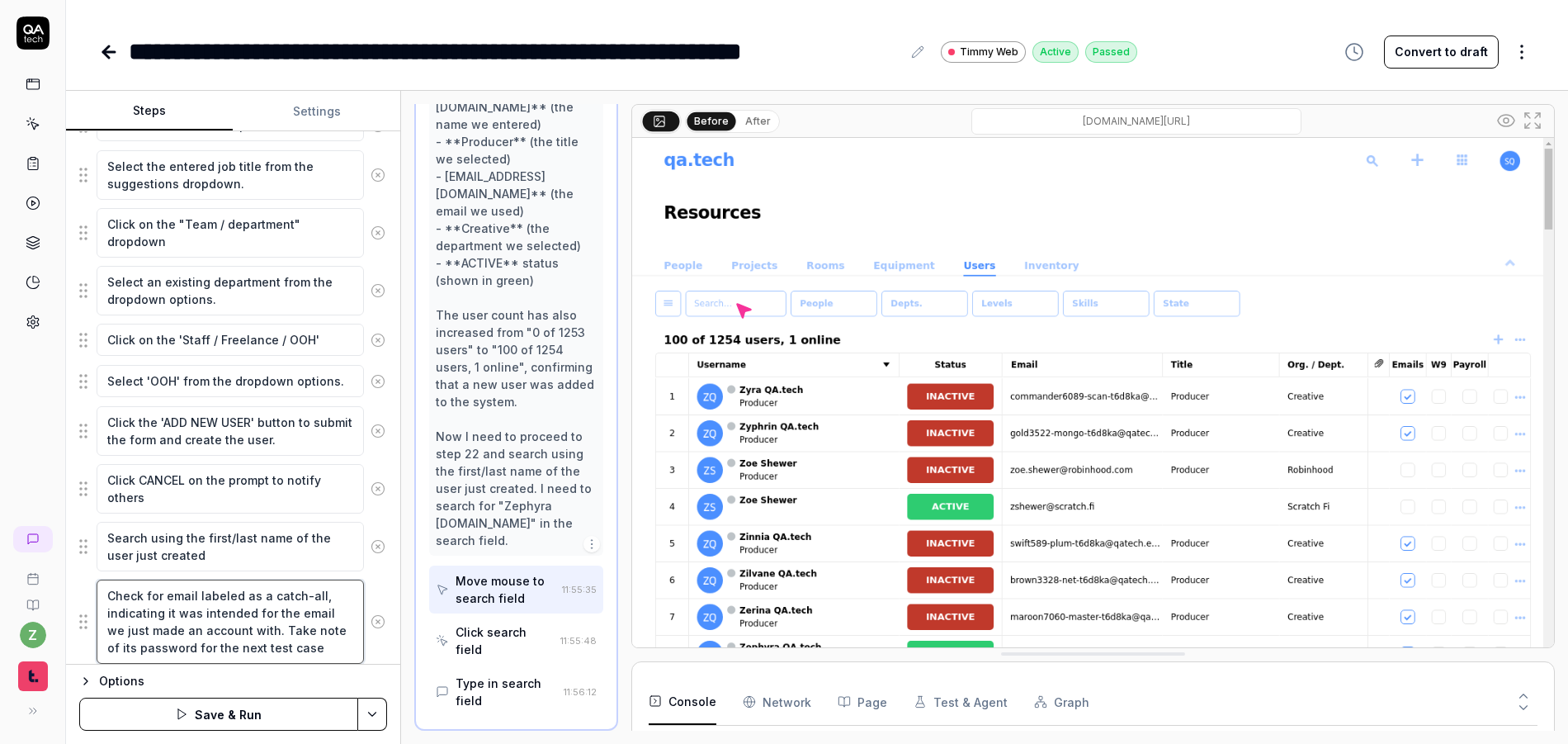
click at [314, 630] on textarea "Check for email labeled as a catch-all, indicating it was intended for the emai…" at bounding box center [230, 621] width 268 height 84
click at [177, 651] on textarea "Check for email labeled as a catch-all, indicating it was intended for the emai…" at bounding box center [230, 621] width 268 height 84
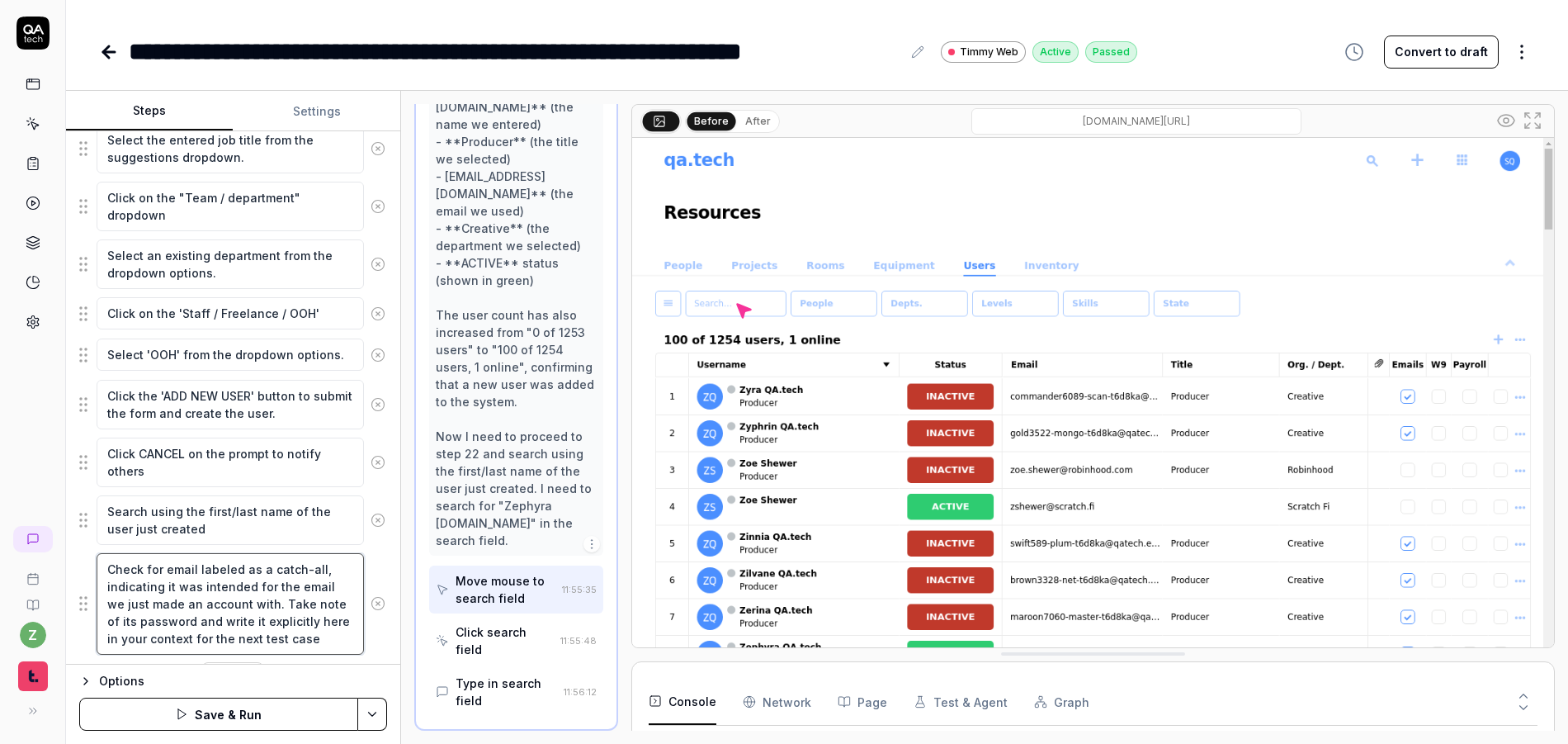
scroll to position [823, 0]
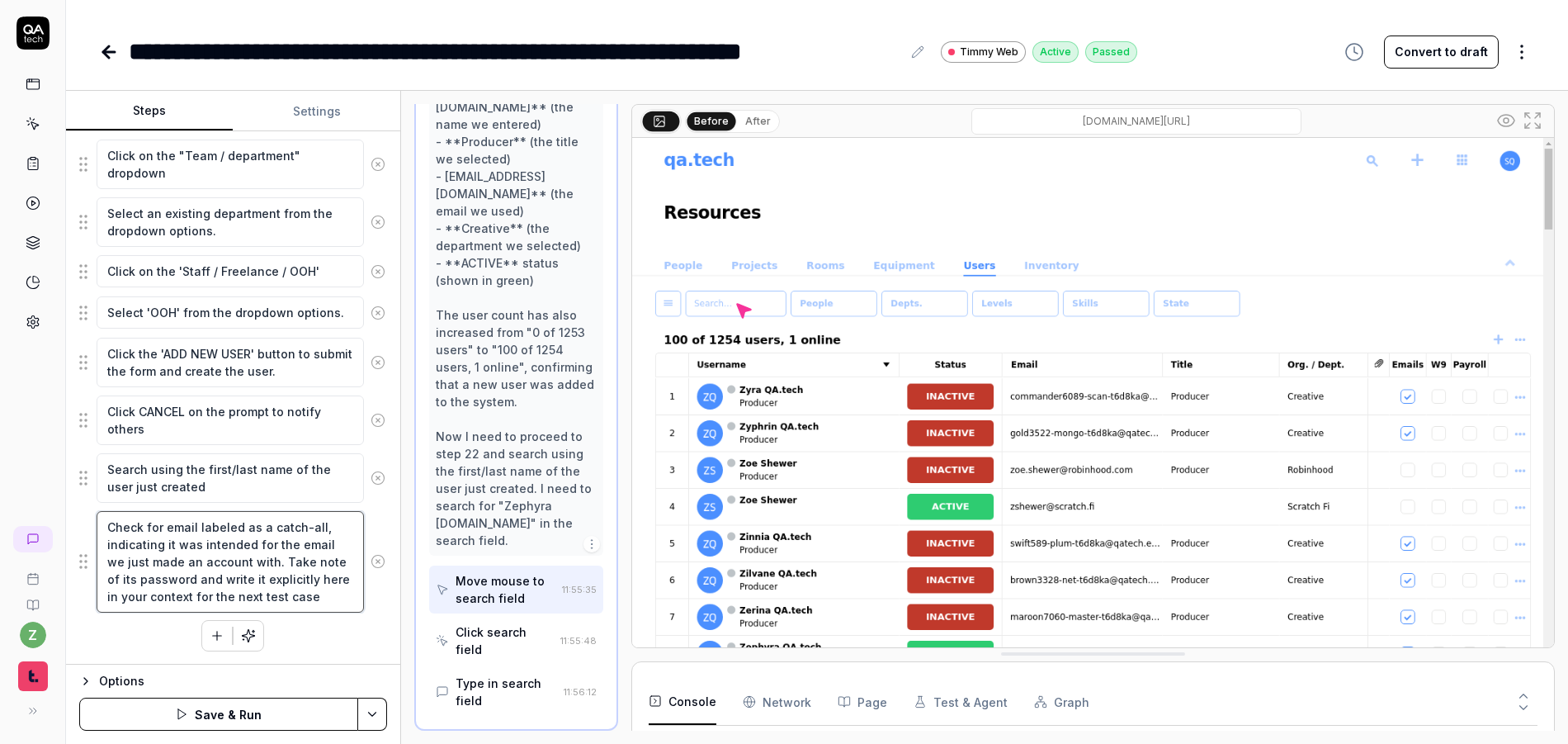
click at [316, 597] on textarea "Check for email labeled as a catch-all, indicating it was intended for the emai…" at bounding box center [230, 562] width 268 height 101
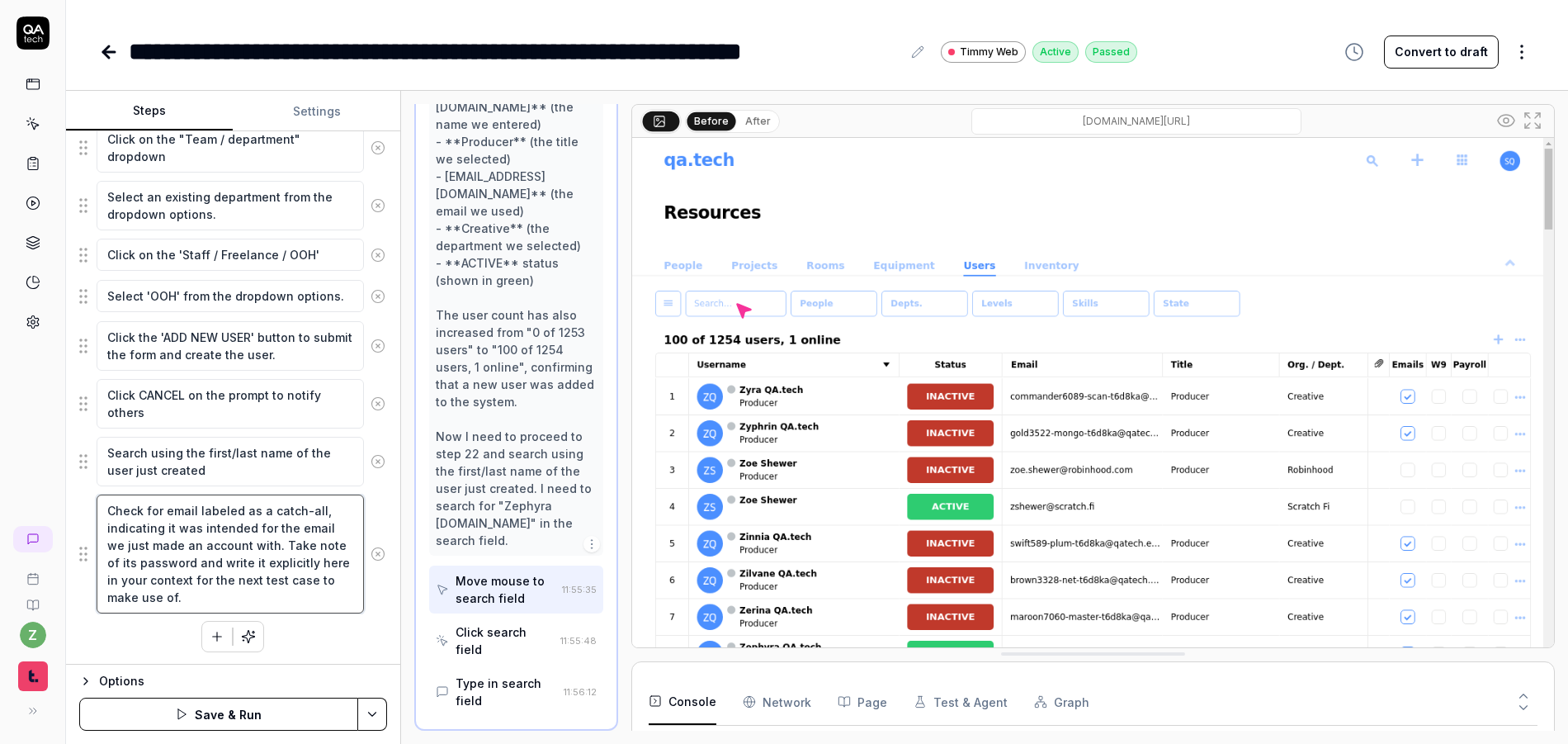
scroll to position [840, 0]
click at [337, 633] on div "Left-click the '+' button within the users tab contents near the top right of t…" at bounding box center [233, 97] width 307 height 1109
click at [231, 466] on textarea "Search using the first/last name of the user just created" at bounding box center [230, 461] width 268 height 50
click at [265, 594] on textarea "Check for email labeled as a catch-all, indicating it was intended for the emai…" at bounding box center [230, 553] width 268 height 119
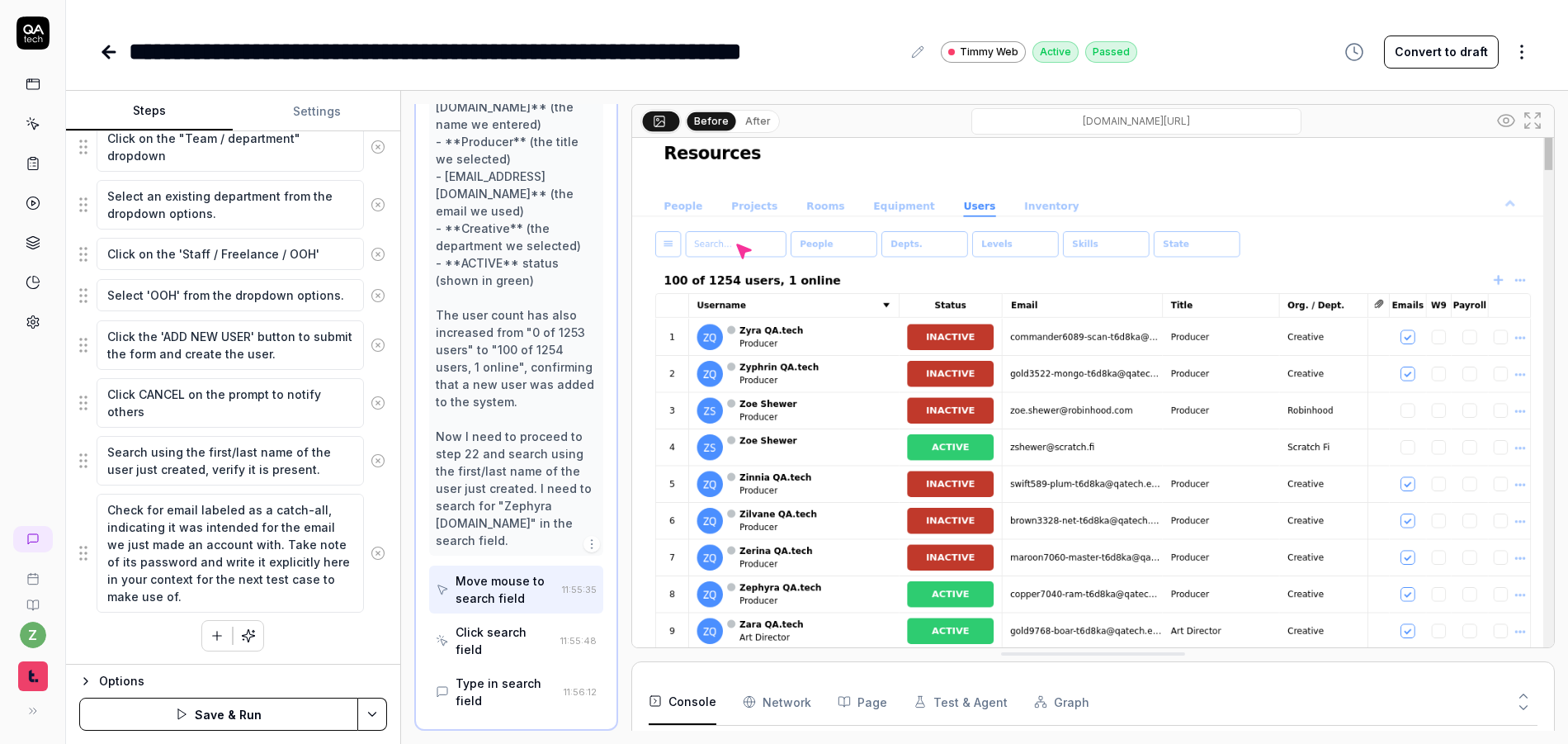
click at [374, 709] on html "**********" at bounding box center [784, 372] width 1568 height 744
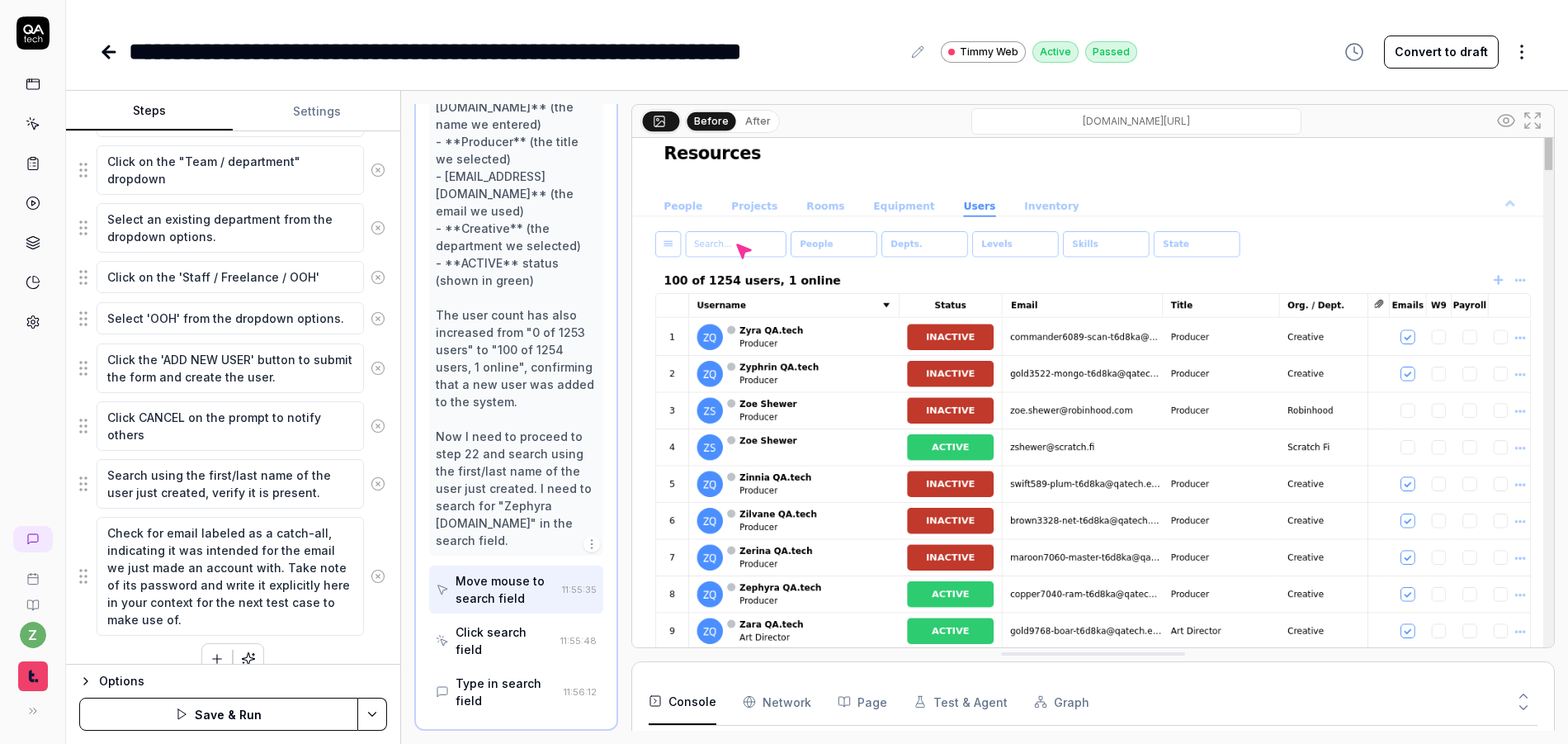
scroll to position [840, 0]
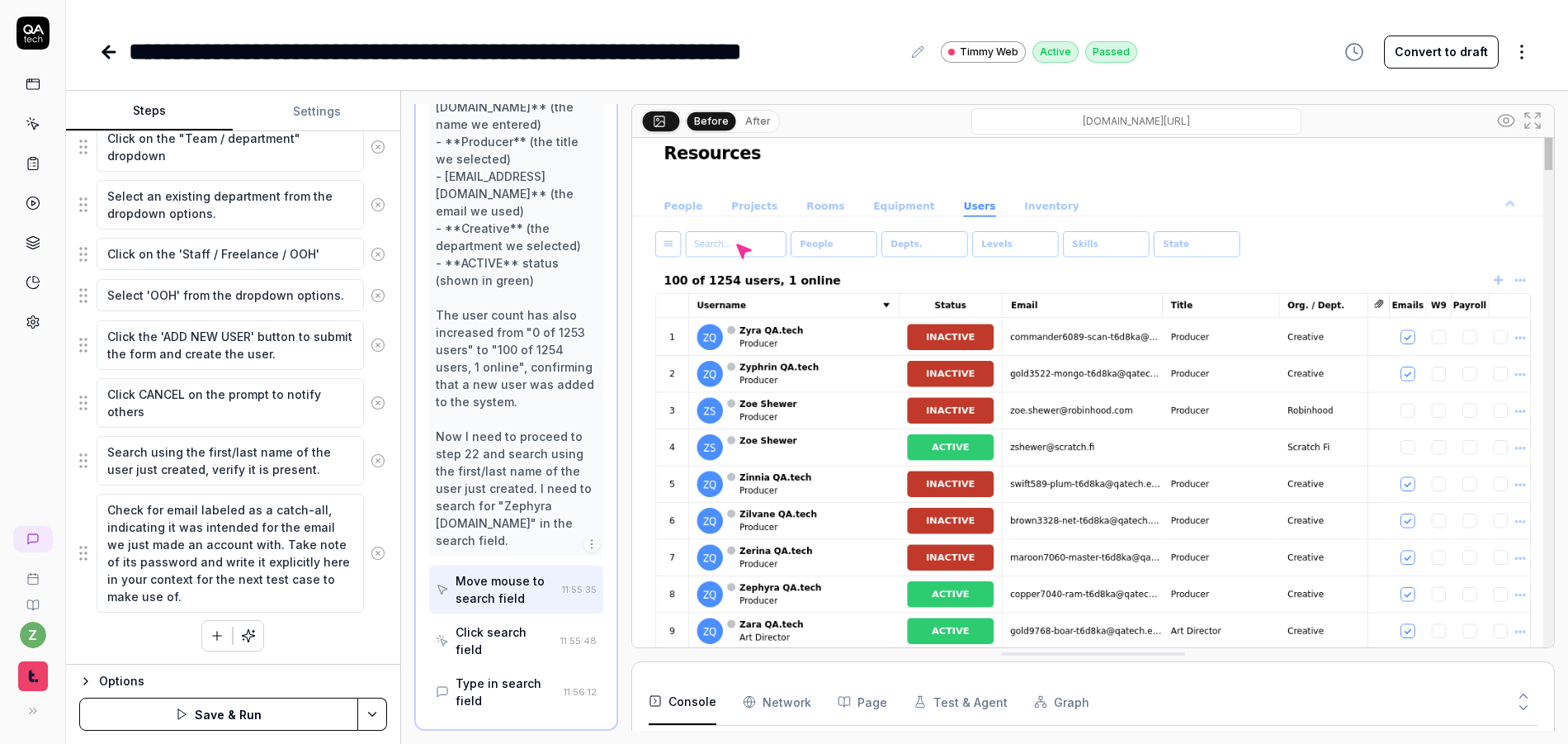
click at [370, 720] on html "**********" at bounding box center [784, 372] width 1568 height 744
click at [247, 601] on div "Save" at bounding box center [289, 599] width 210 height 37
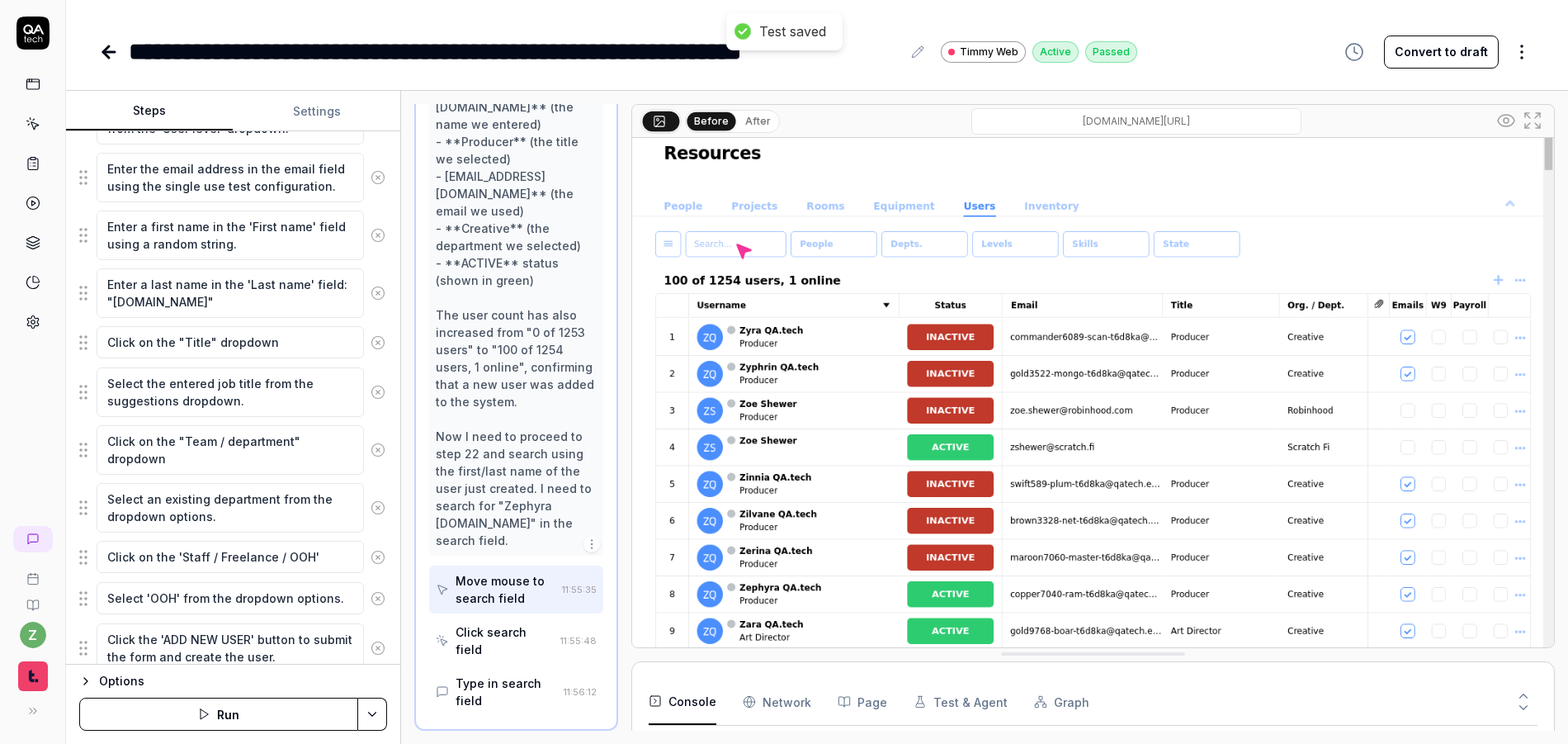
scroll to position [530, 0]
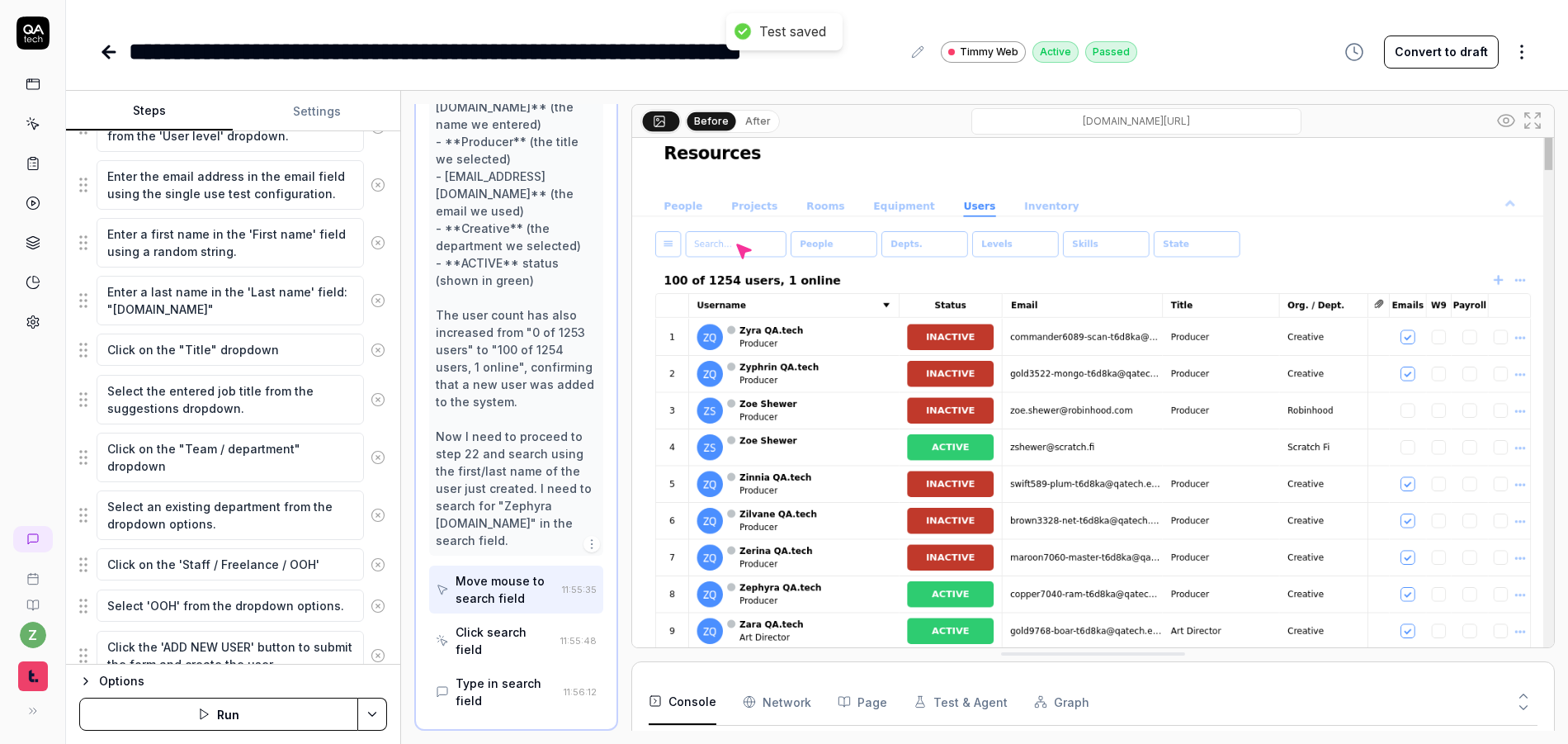
click at [307, 107] on button "Settings" at bounding box center [316, 111] width 167 height 40
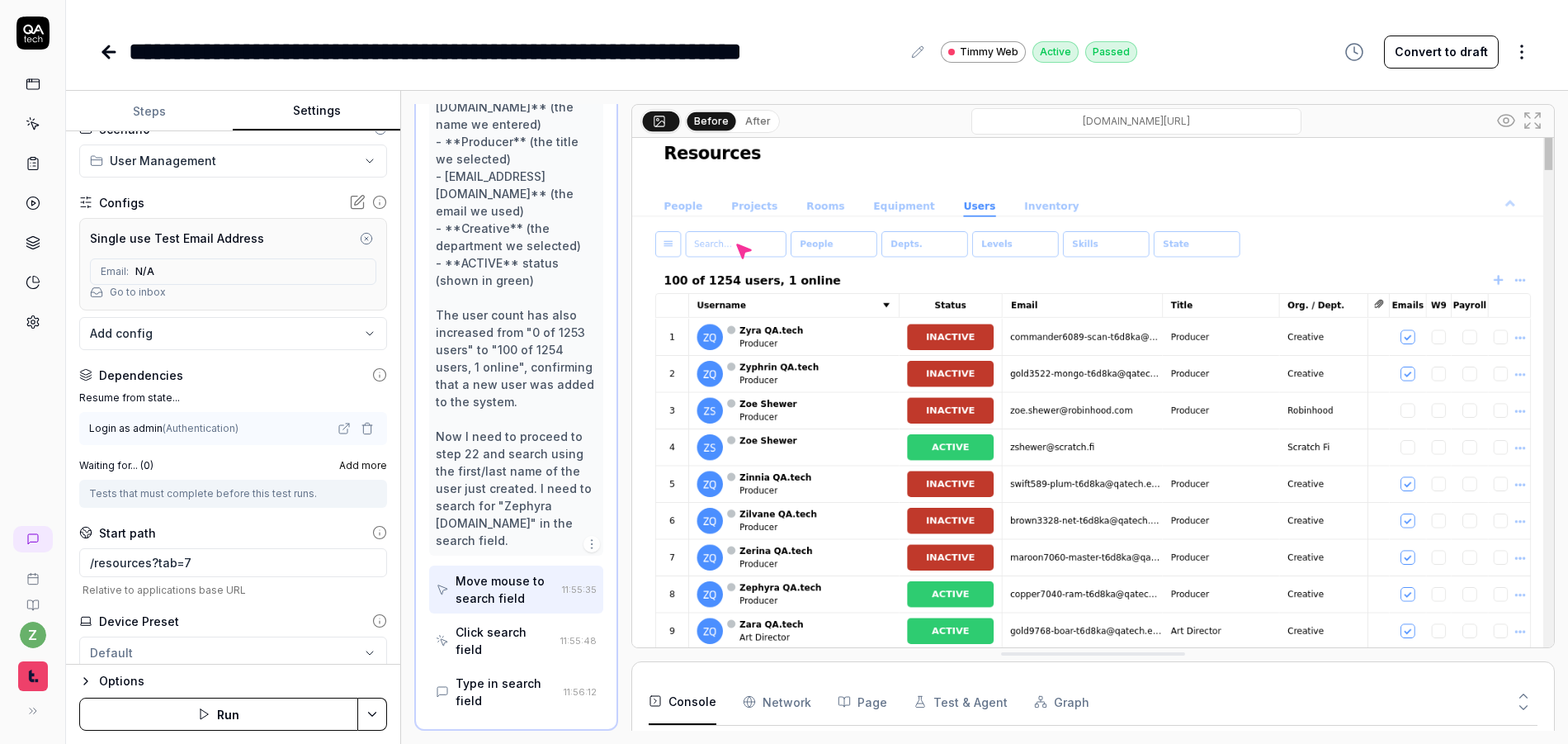
scroll to position [152, 0]
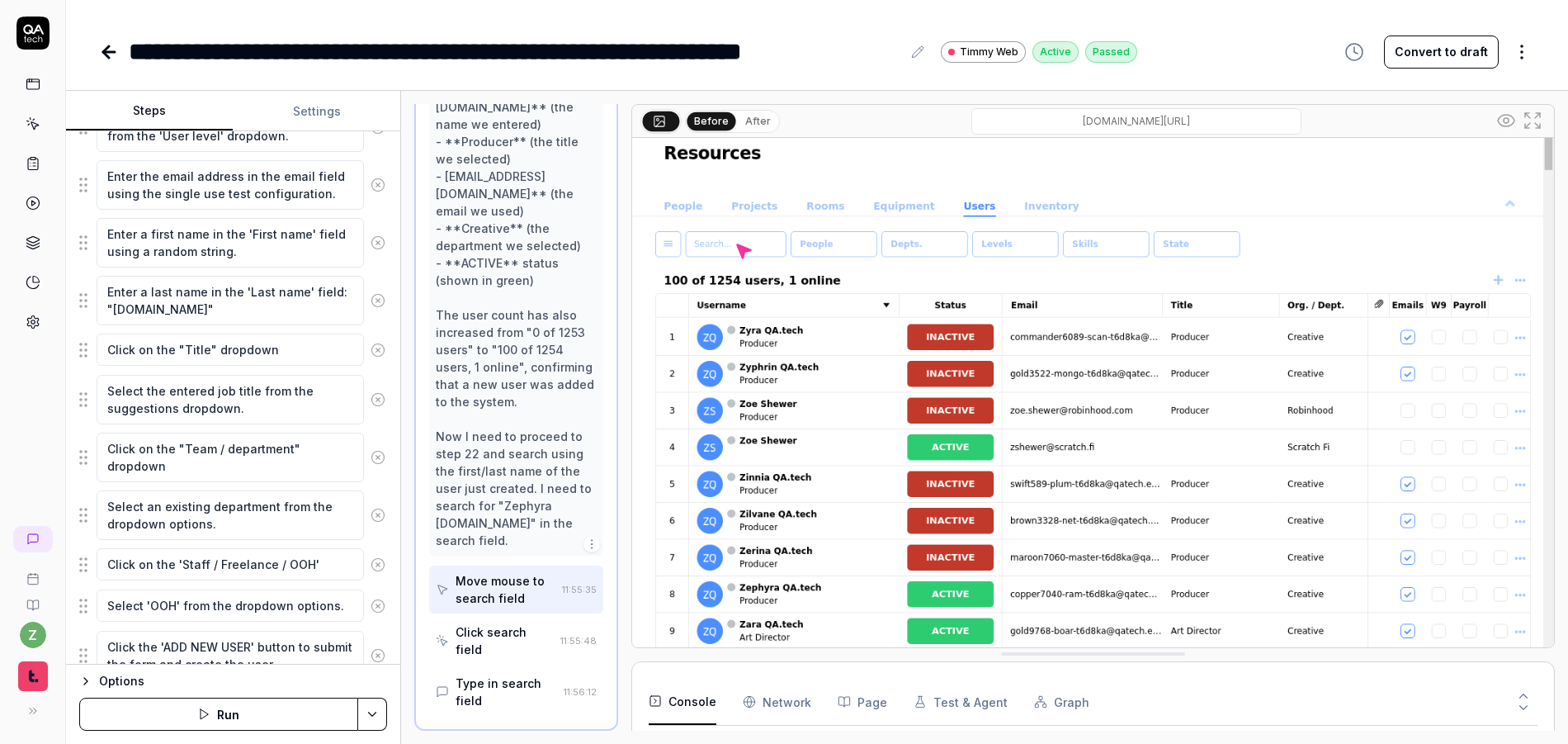
click at [164, 114] on button "Steps" at bounding box center [149, 111] width 167 height 40
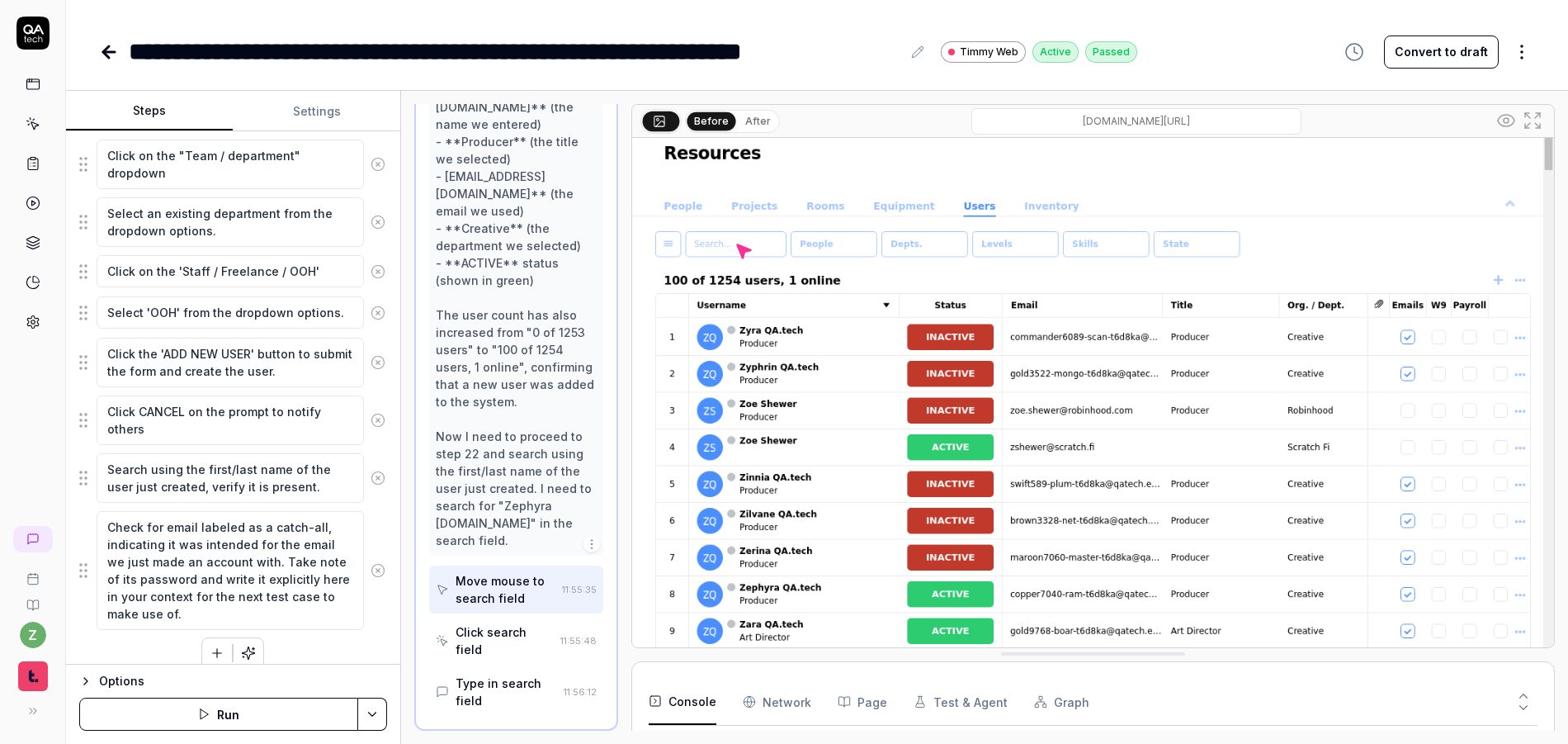
scroll to position [840, 0]
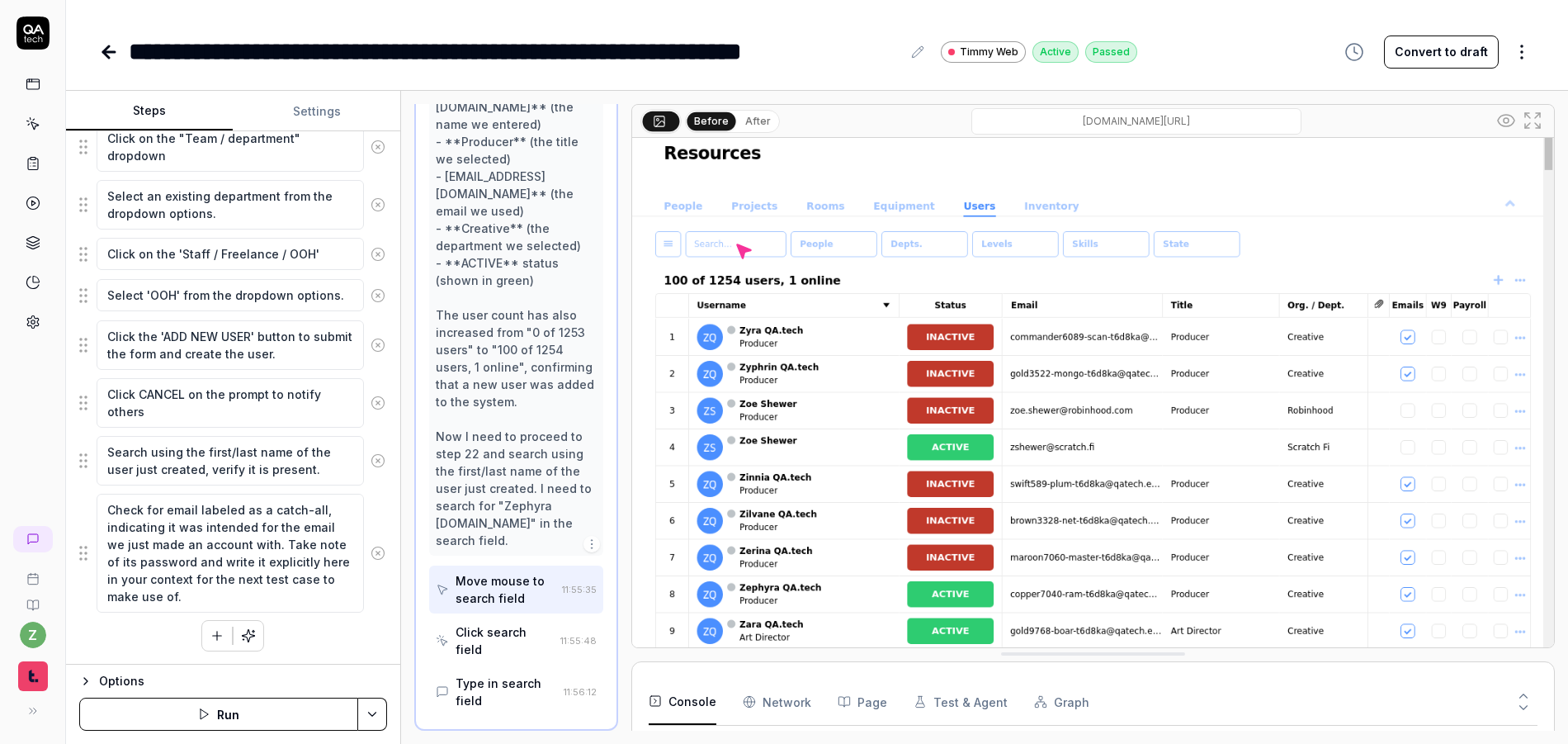
click at [284, 714] on button "Run" at bounding box center [219, 714] width 279 height 33
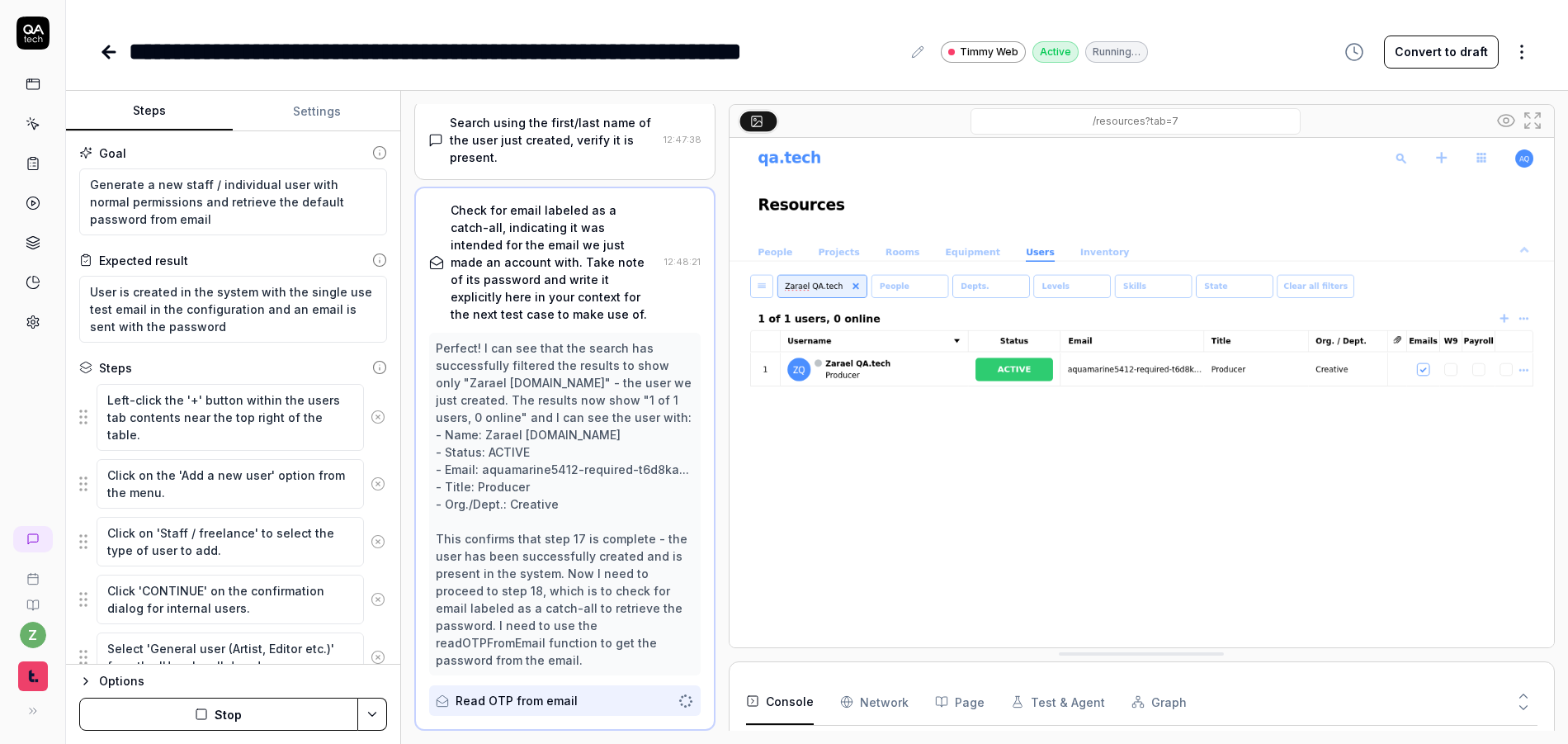
scroll to position [1000, 0]
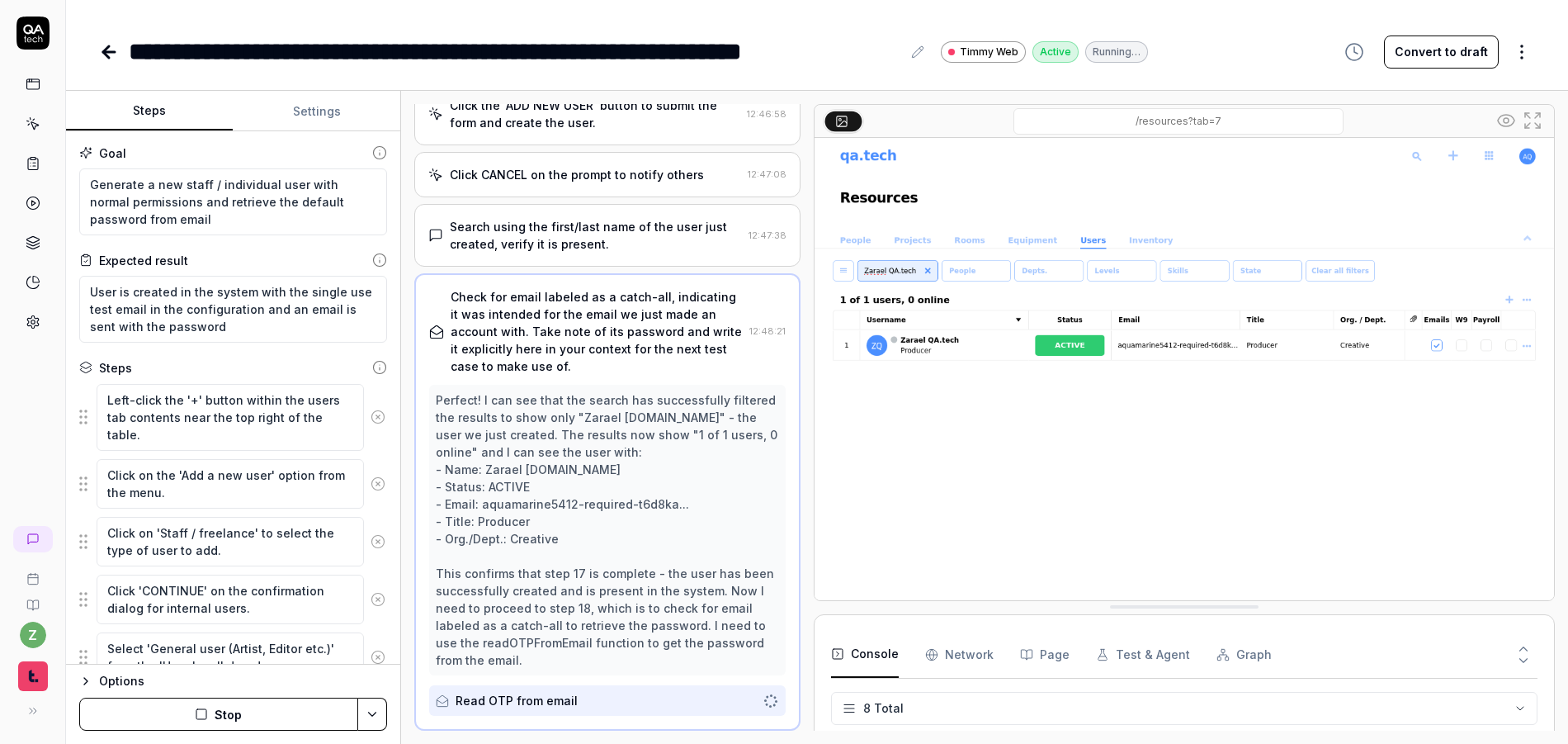
click at [804, 439] on div at bounding box center [807, 417] width 13 height 627
click at [310, 116] on button "Settings" at bounding box center [316, 111] width 167 height 40
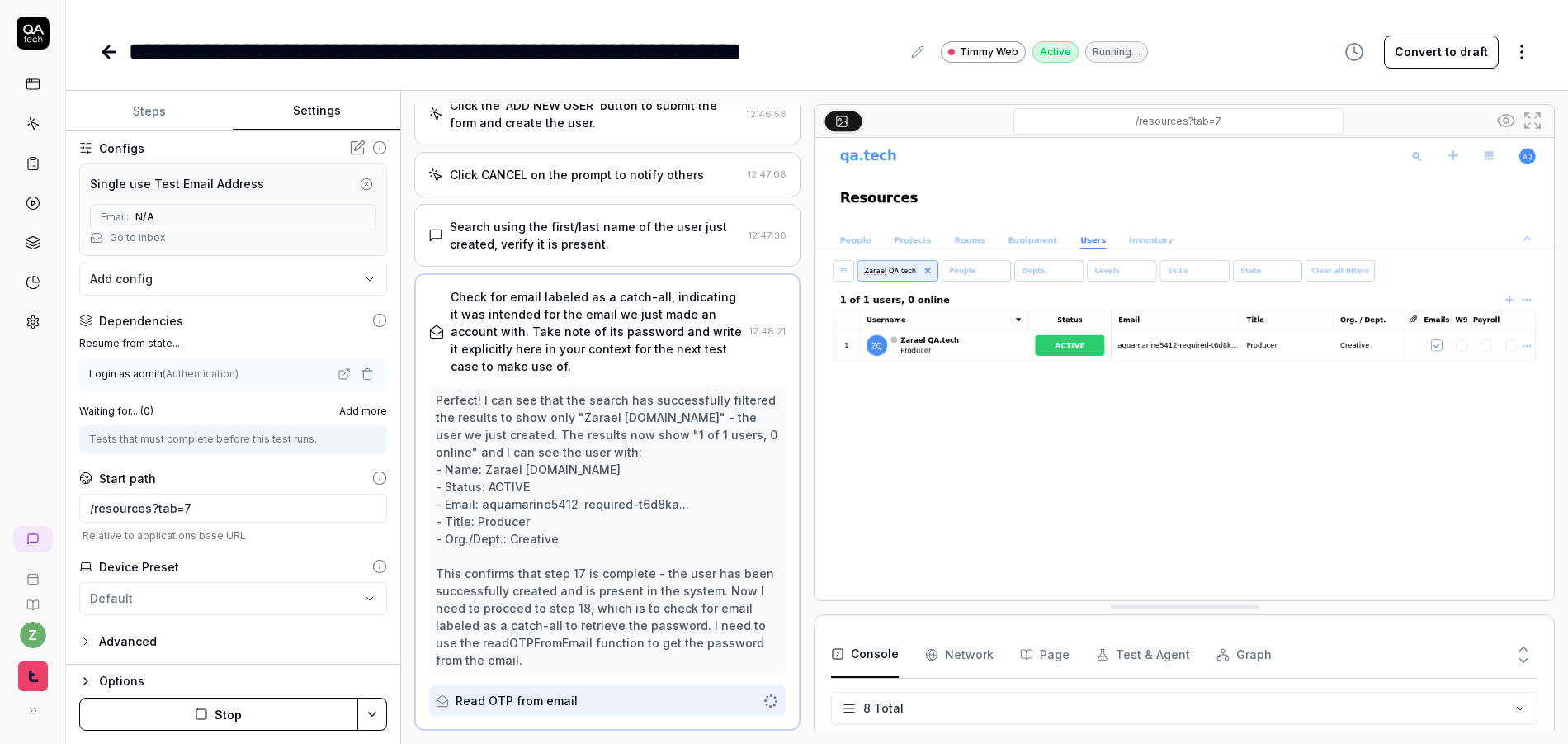
click at [150, 233] on link "Go to inbox" at bounding box center [138, 238] width 57 height 15
click at [236, 723] on button "Stop" at bounding box center [219, 714] width 279 height 33
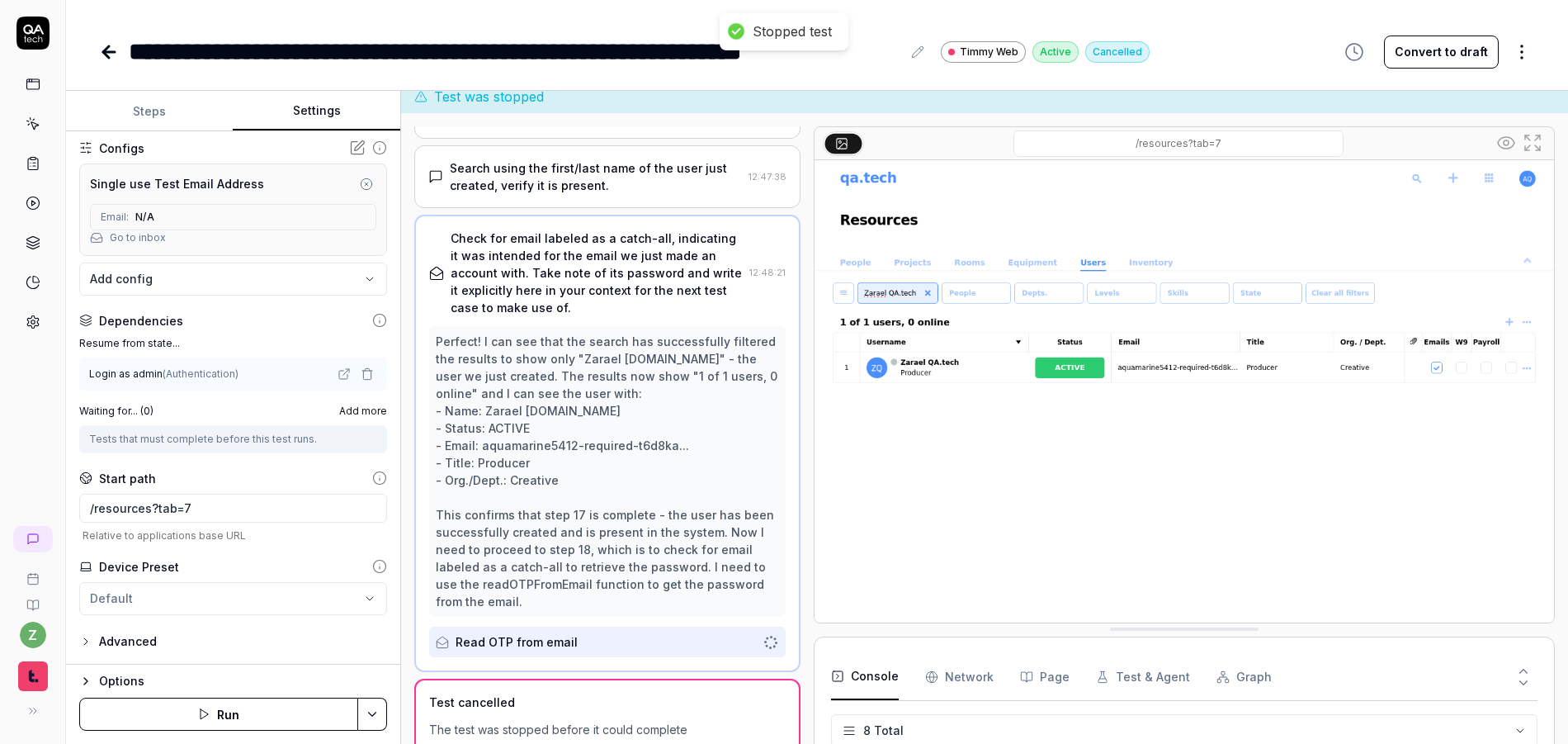
scroll to position [33, 0]
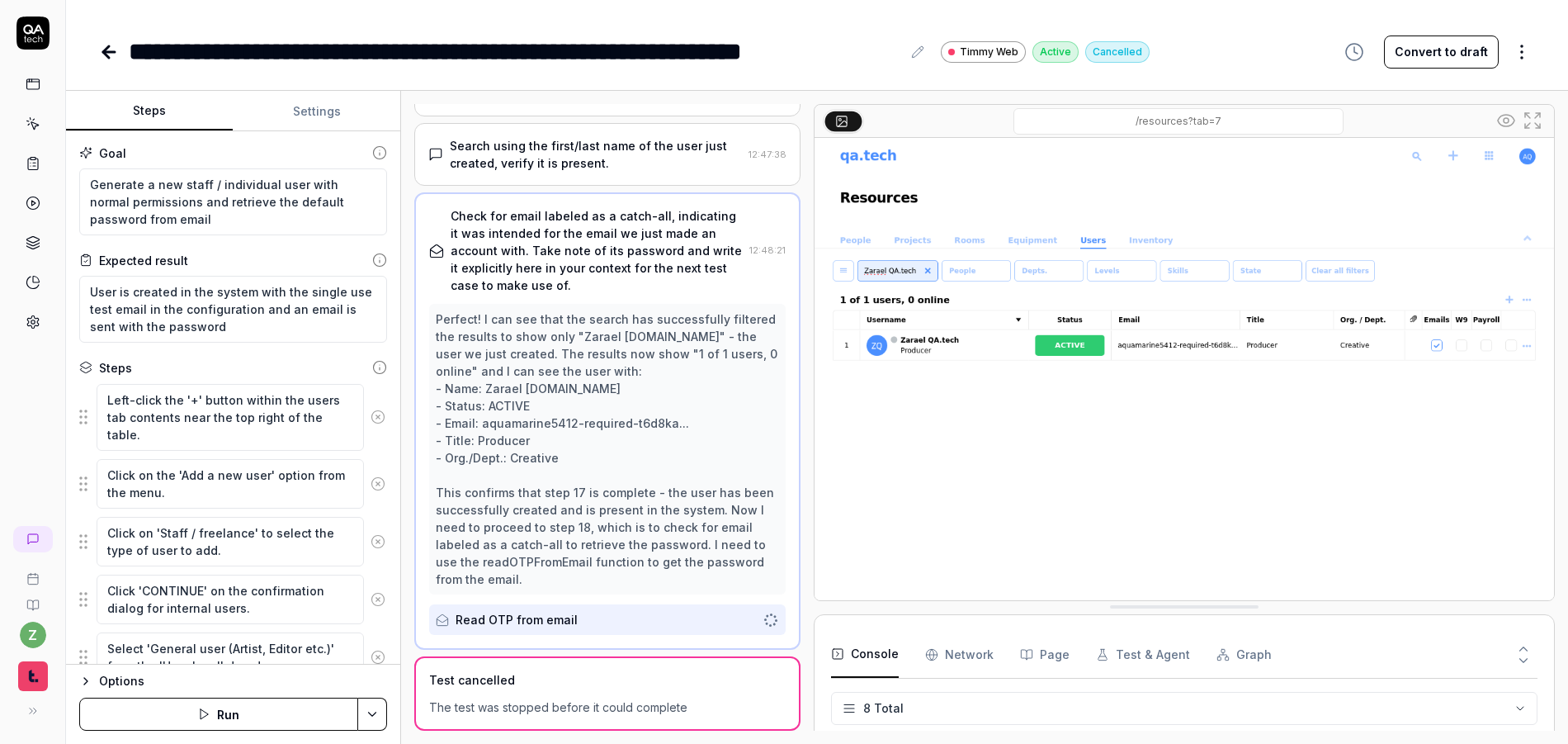
click at [173, 120] on button "Steps" at bounding box center [149, 111] width 167 height 40
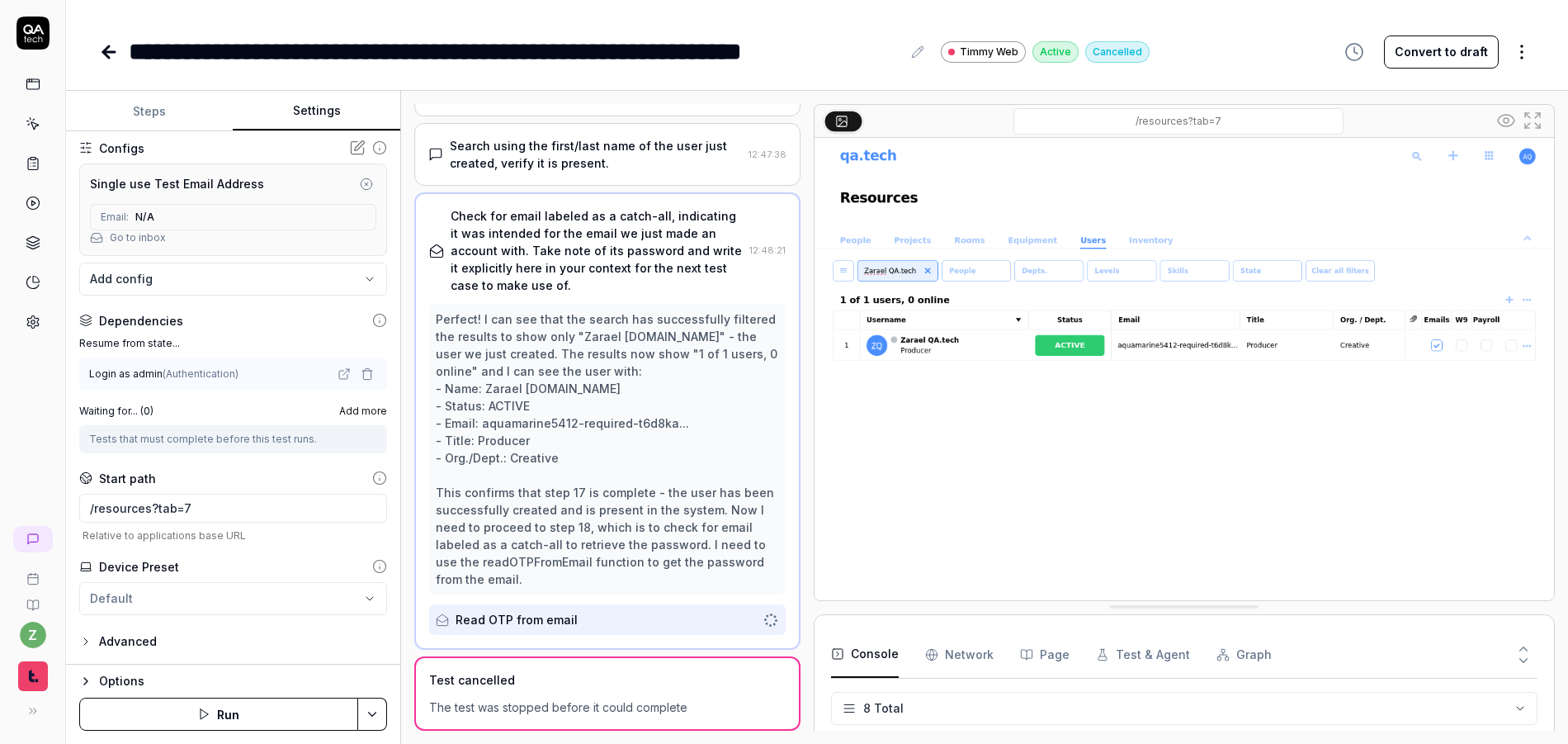
click at [279, 117] on button "Settings" at bounding box center [316, 111] width 167 height 40
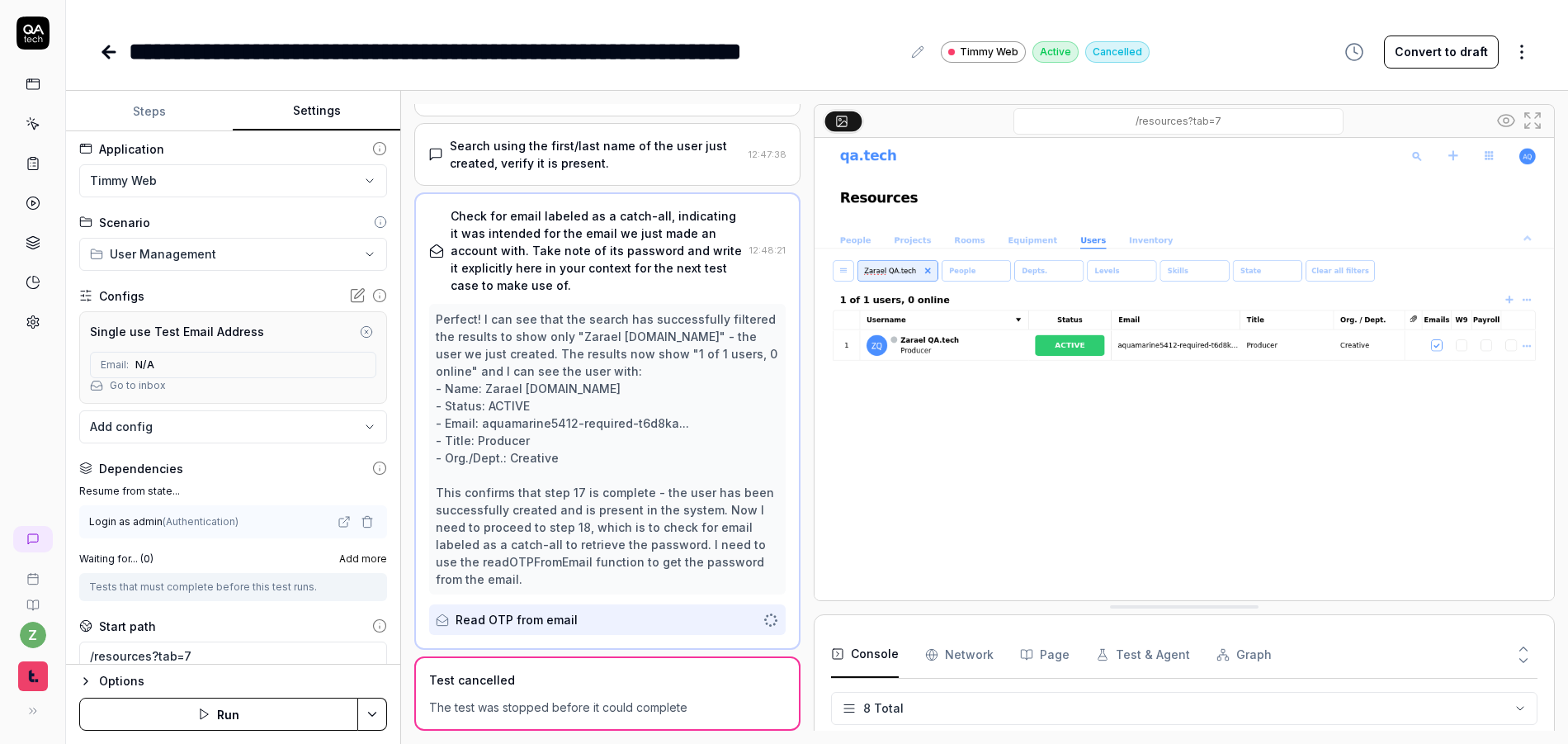
scroll to position [0, 0]
click at [153, 430] on body "**********" at bounding box center [784, 372] width 1568 height 744
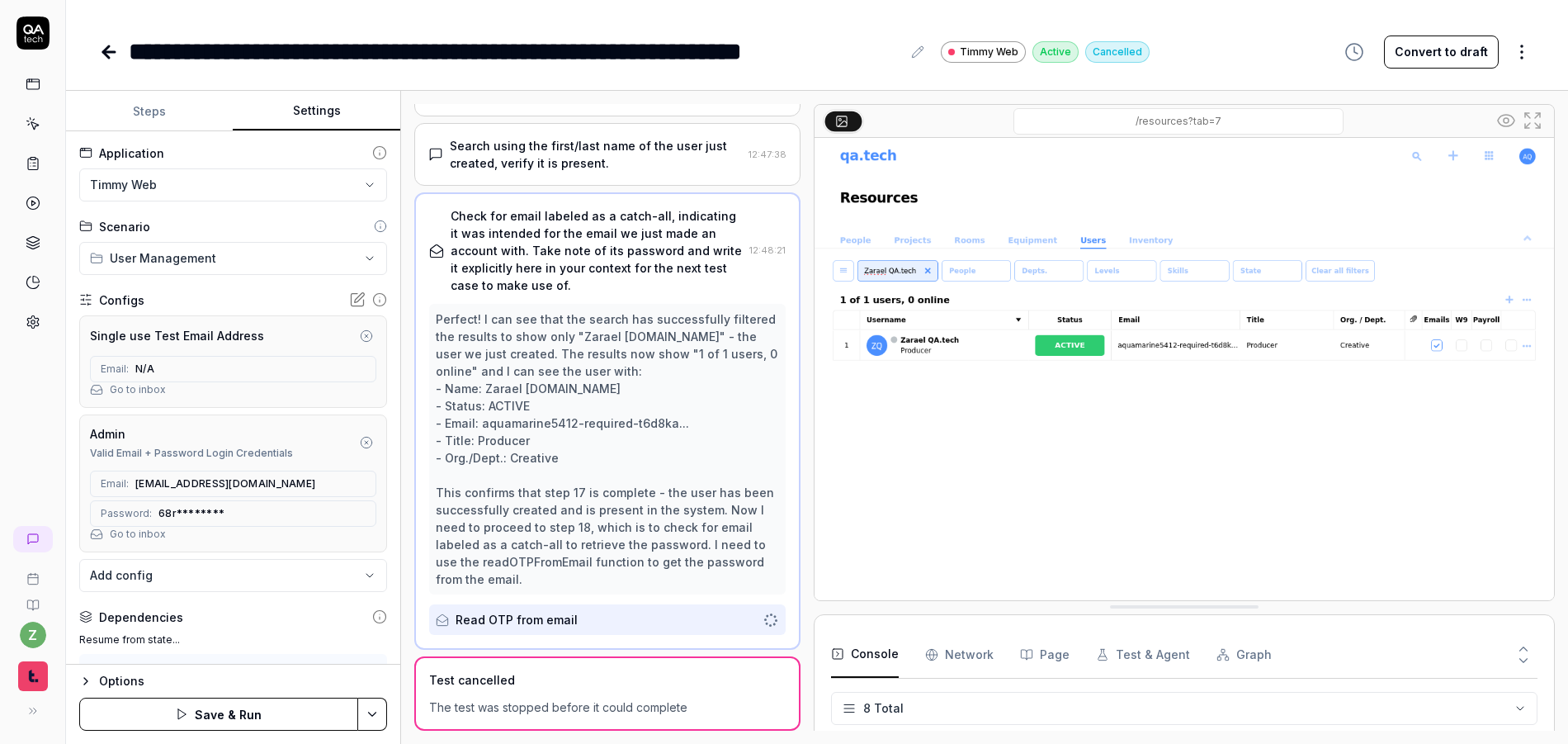
click at [116, 527] on link "Go to inbox" at bounding box center [138, 535] width 57 height 15
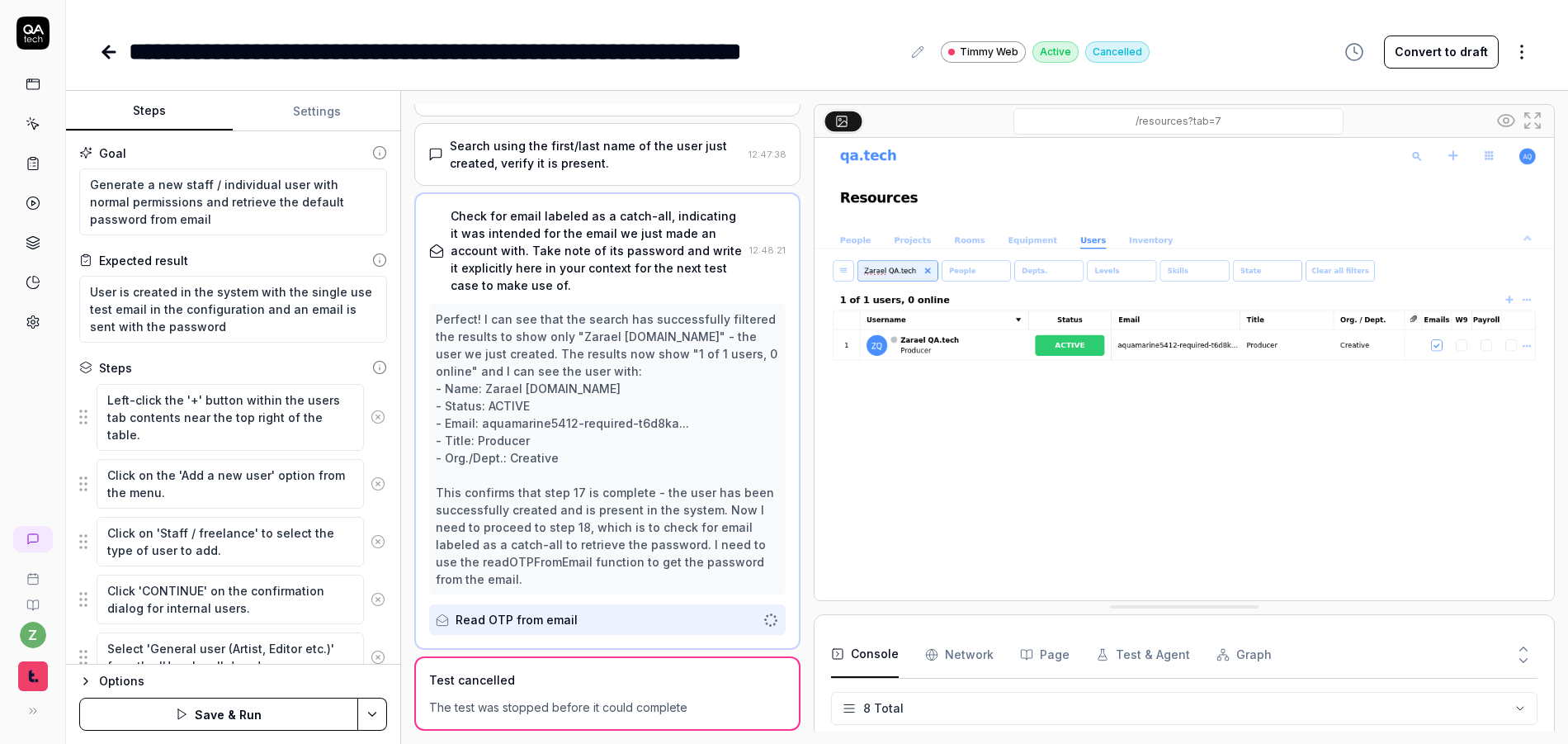
click at [155, 118] on button "Steps" at bounding box center [149, 111] width 167 height 40
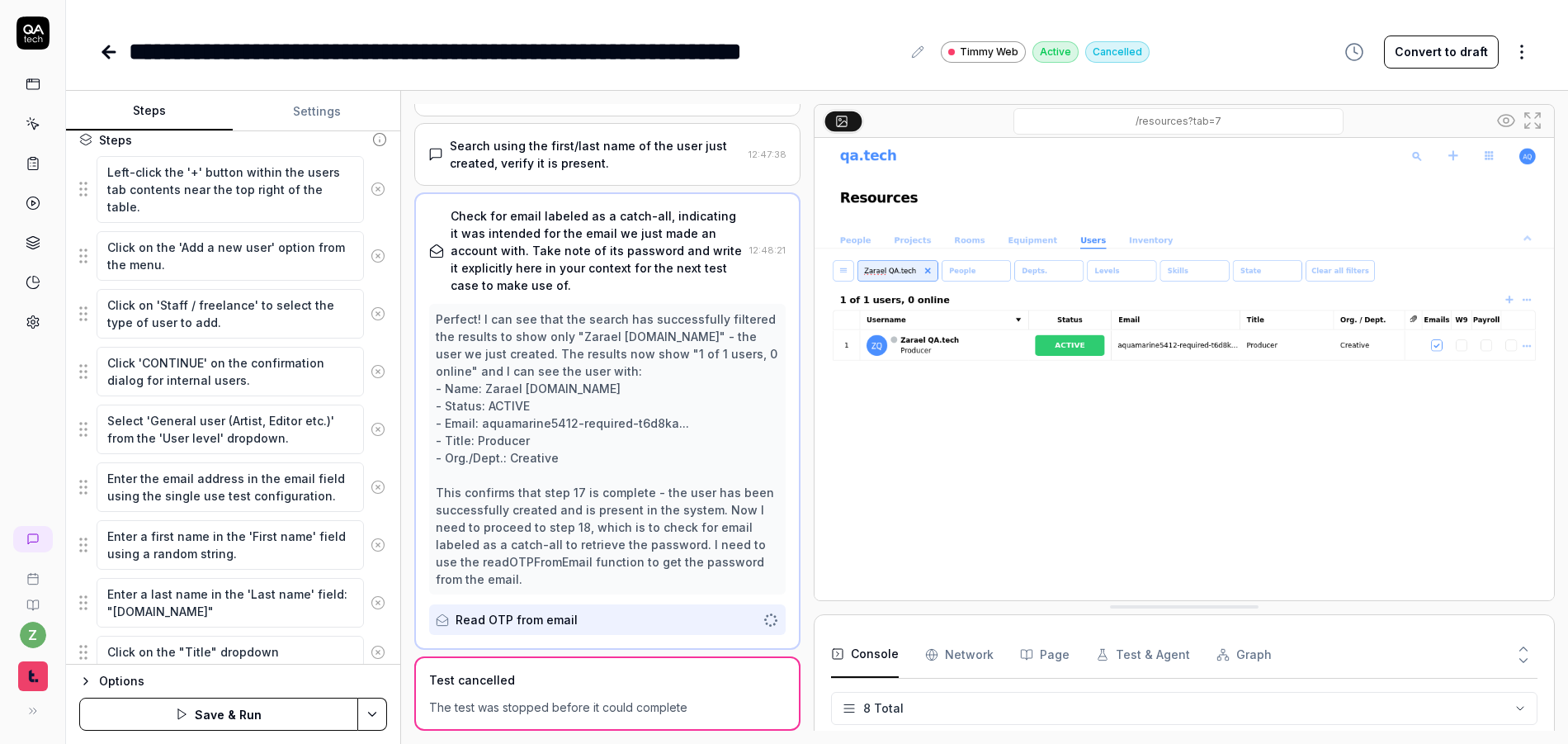
scroll to position [298, 0]
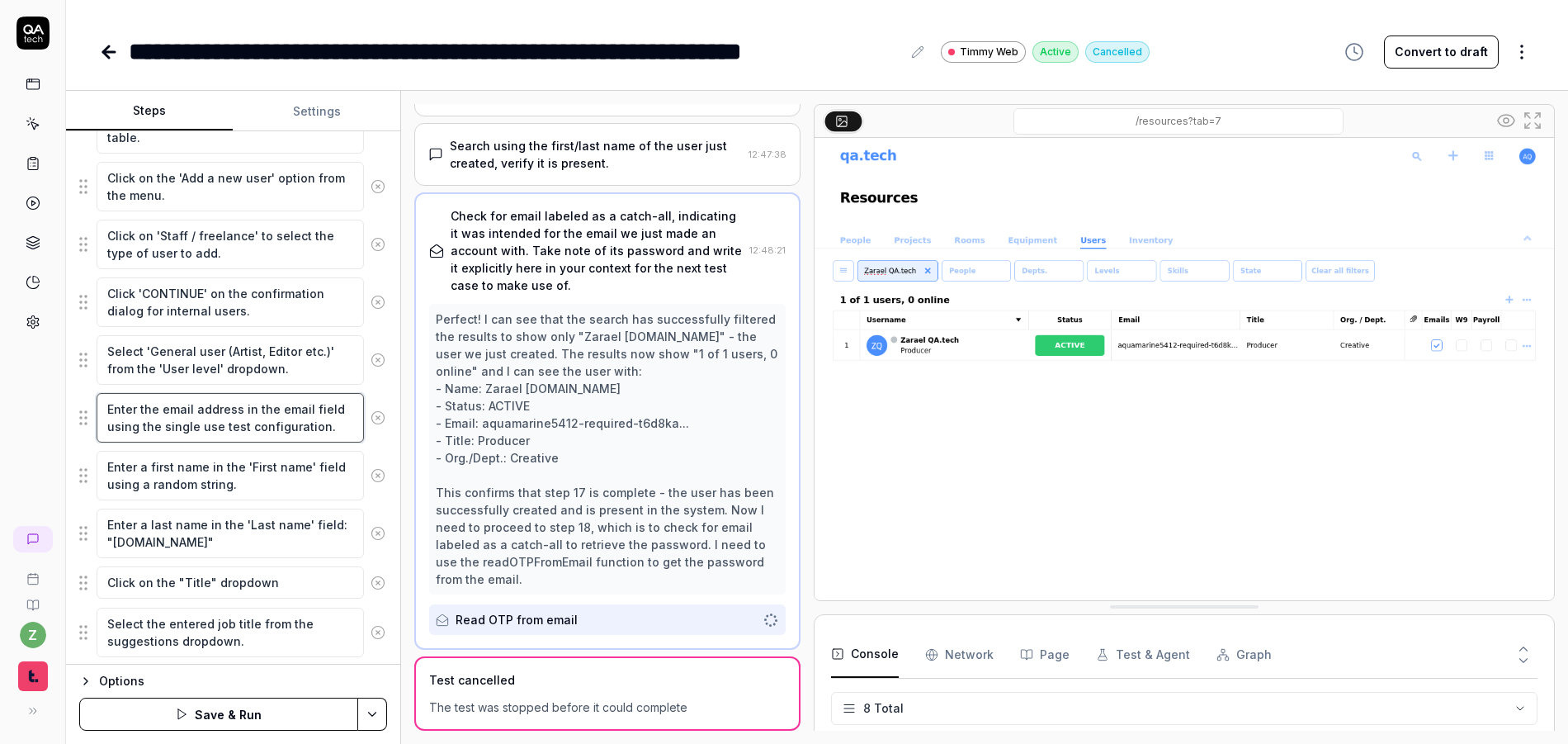
click at [332, 431] on textarea "Enter the email address in the email field using the single use test configurat…" at bounding box center [230, 418] width 268 height 50
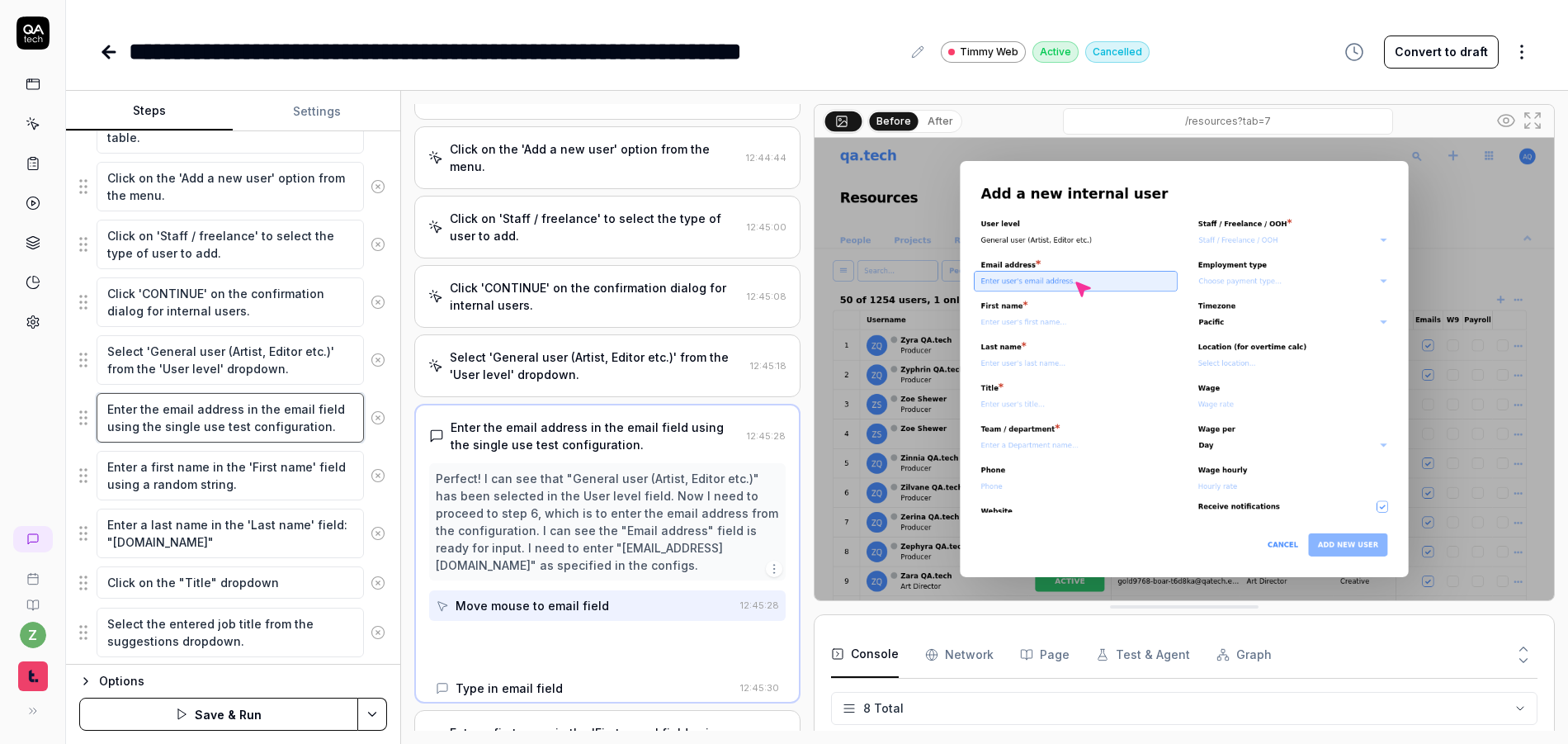
scroll to position [96, 0]
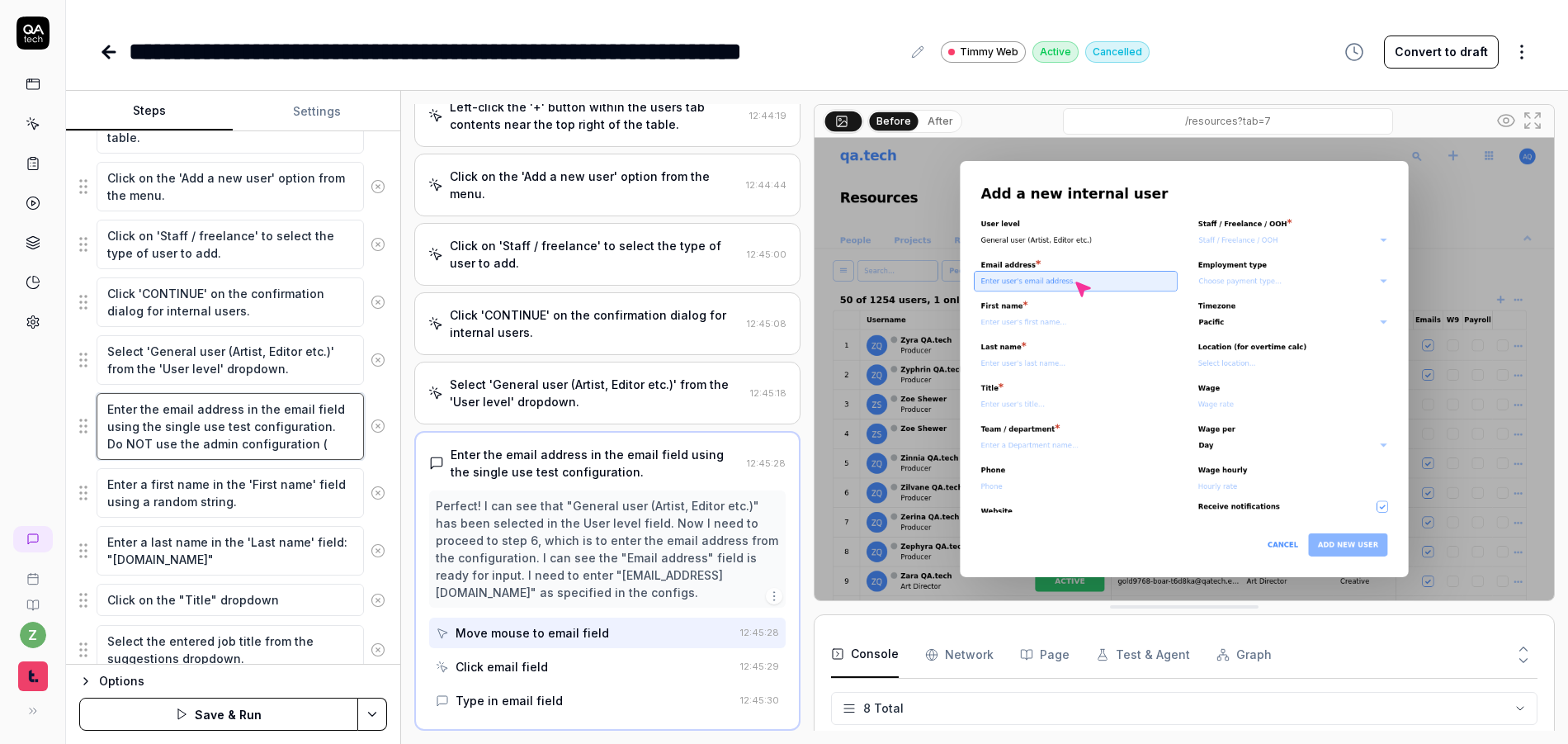
click at [310, 445] on textarea "Enter the email address in the email field using the single use test configurat…" at bounding box center [230, 426] width 268 height 67
paste textarea "overseer8978-technological-t6d8ka@qatech.email"
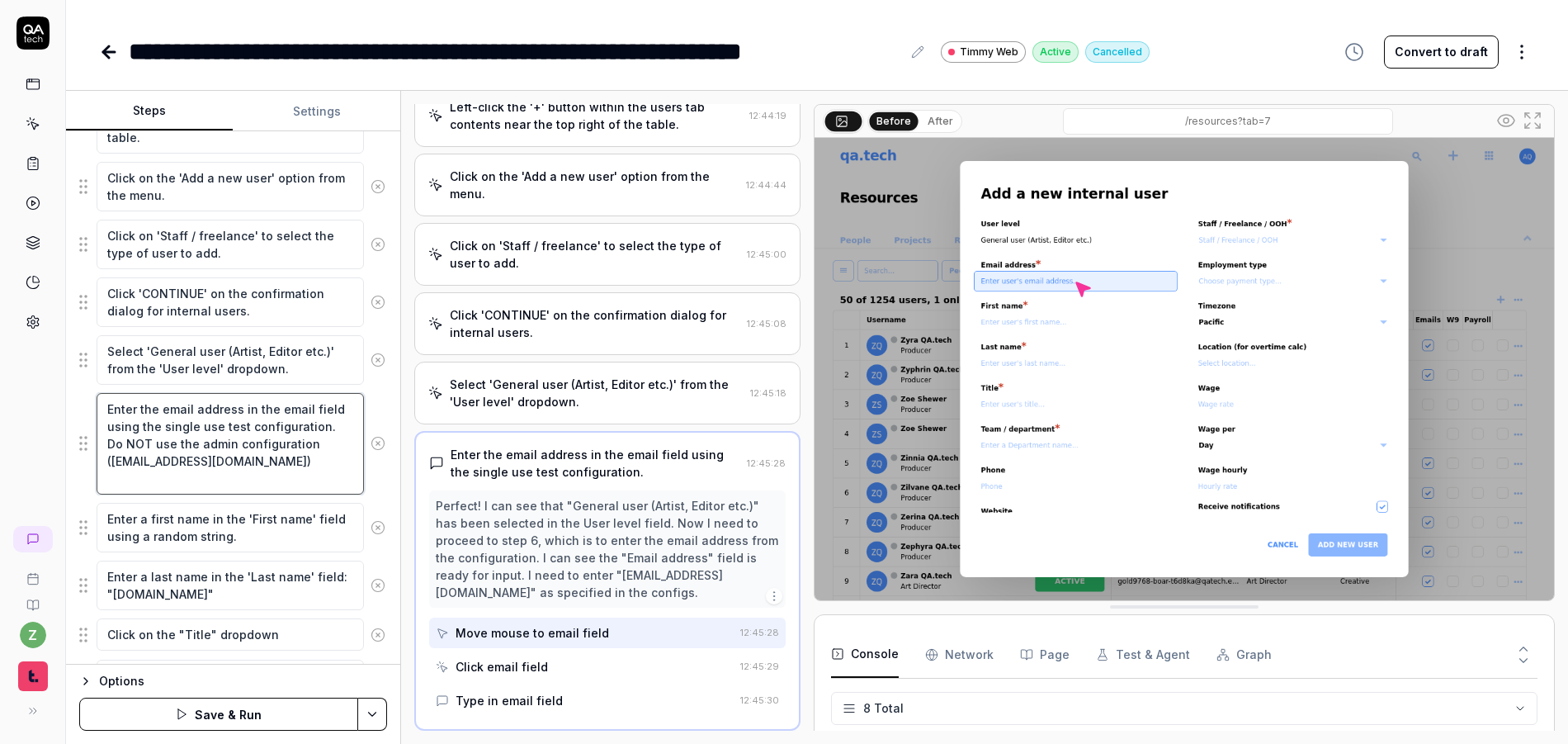
click at [297, 446] on textarea "Enter the email address in the email field using the single use test configurat…" at bounding box center [230, 444] width 268 height 101
click at [248, 467] on textarea "Enter the email address in the email field using the single use test configurat…" at bounding box center [230, 444] width 268 height 101
click at [254, 479] on textarea "Enter the email address in the email field using the single use test configurat…" at bounding box center [230, 444] width 268 height 101
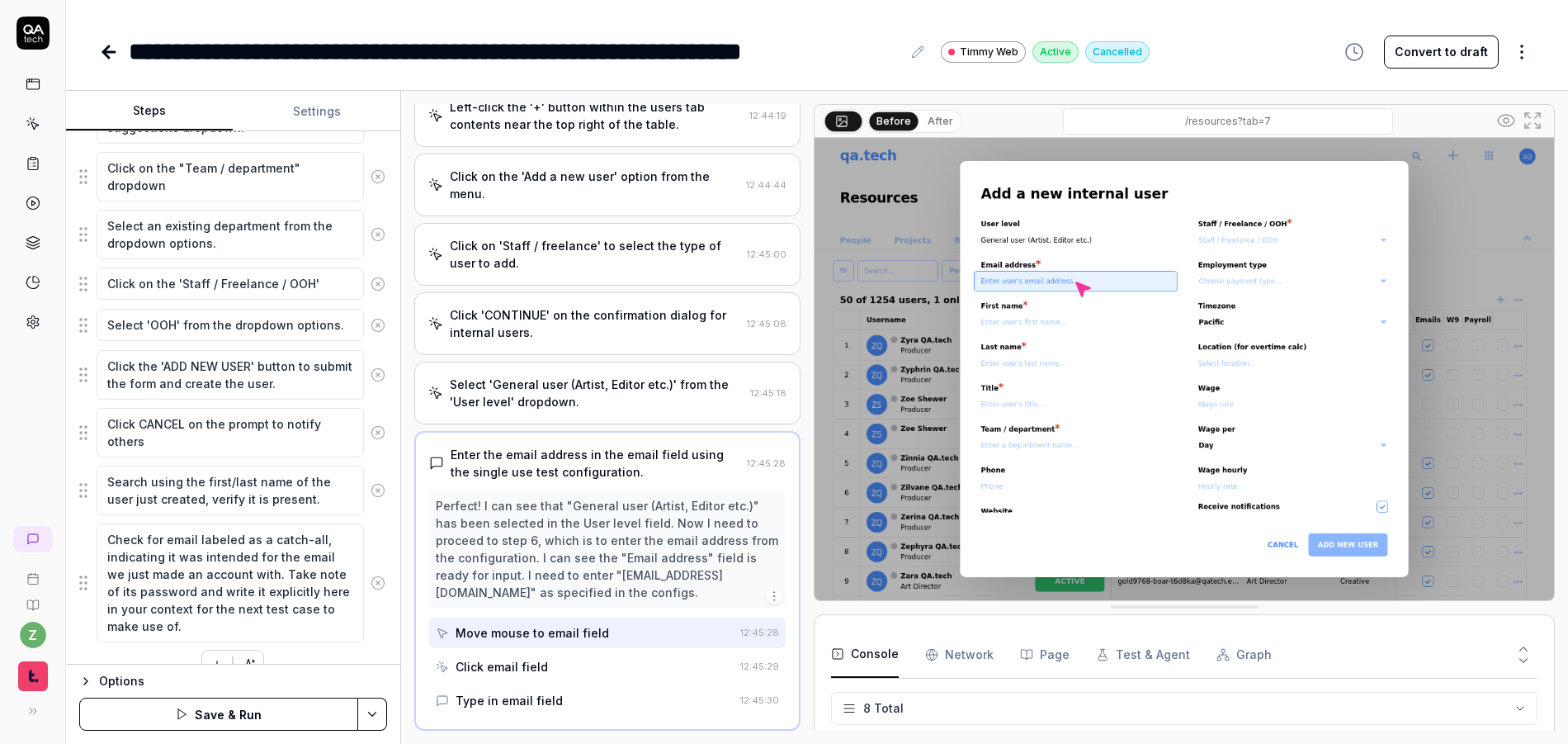
scroll to position [893, 0]
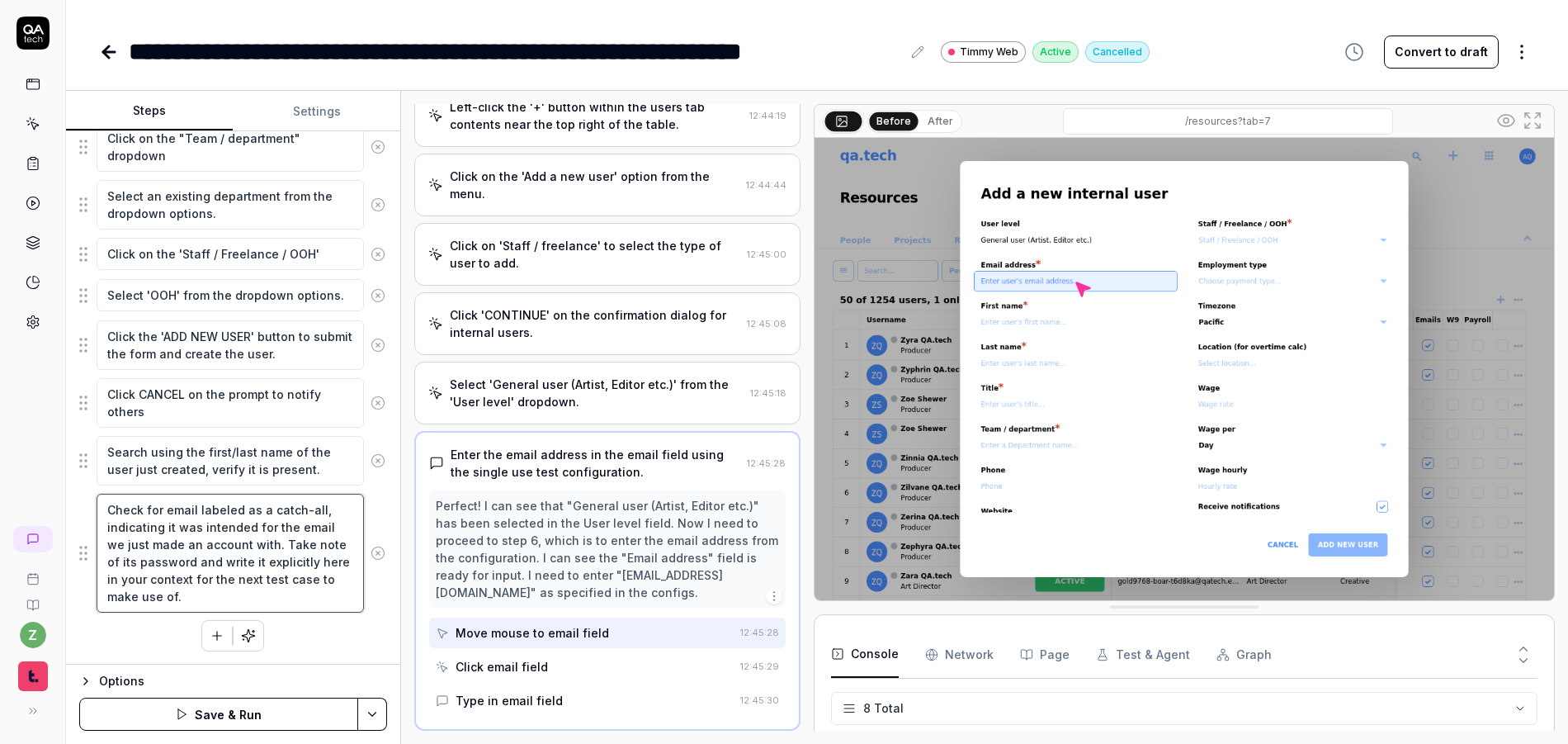
click at [159, 510] on textarea "Check for email labeled as a catch-all, indicating it was intended for the emai…" at bounding box center [230, 553] width 268 height 119
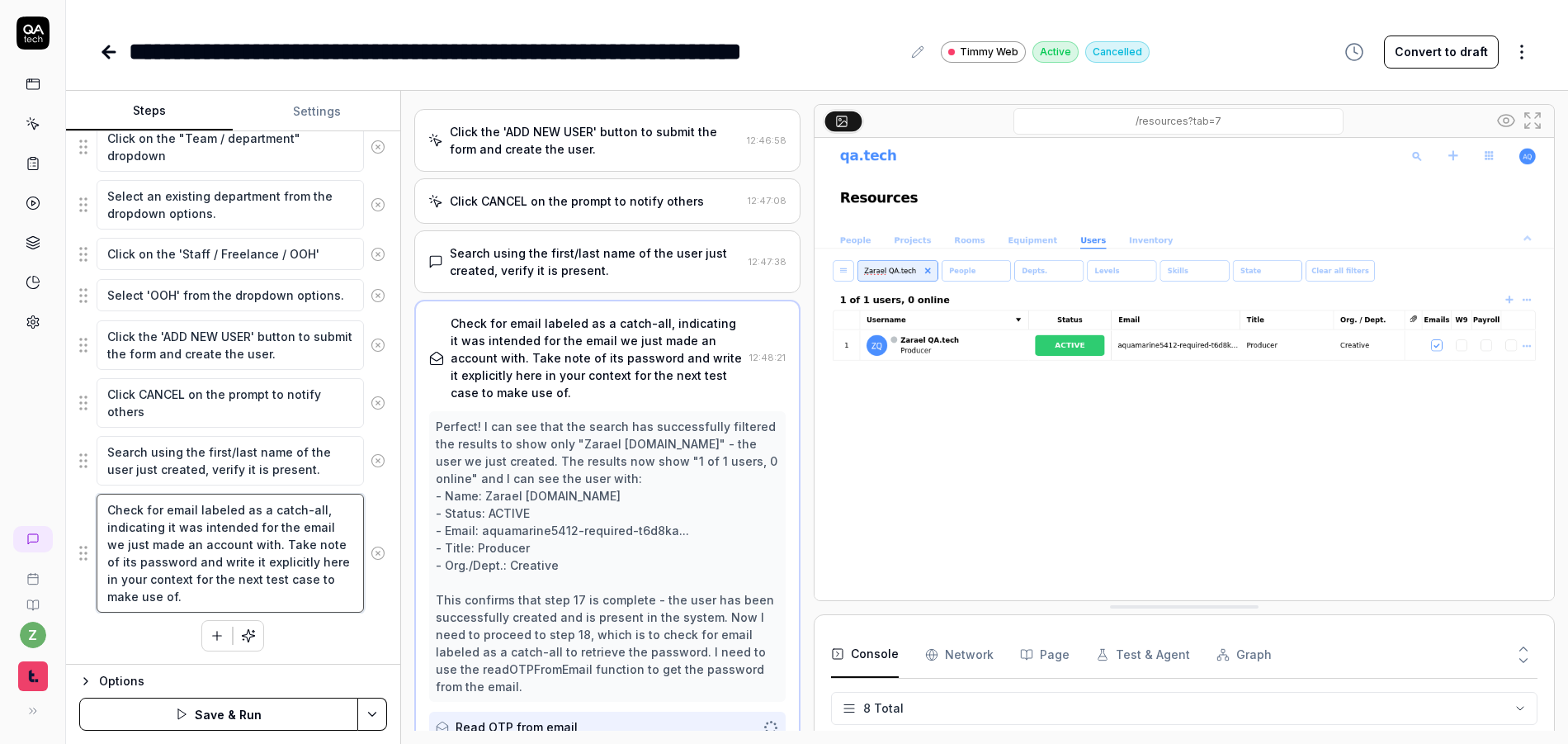
scroll to position [1000, 0]
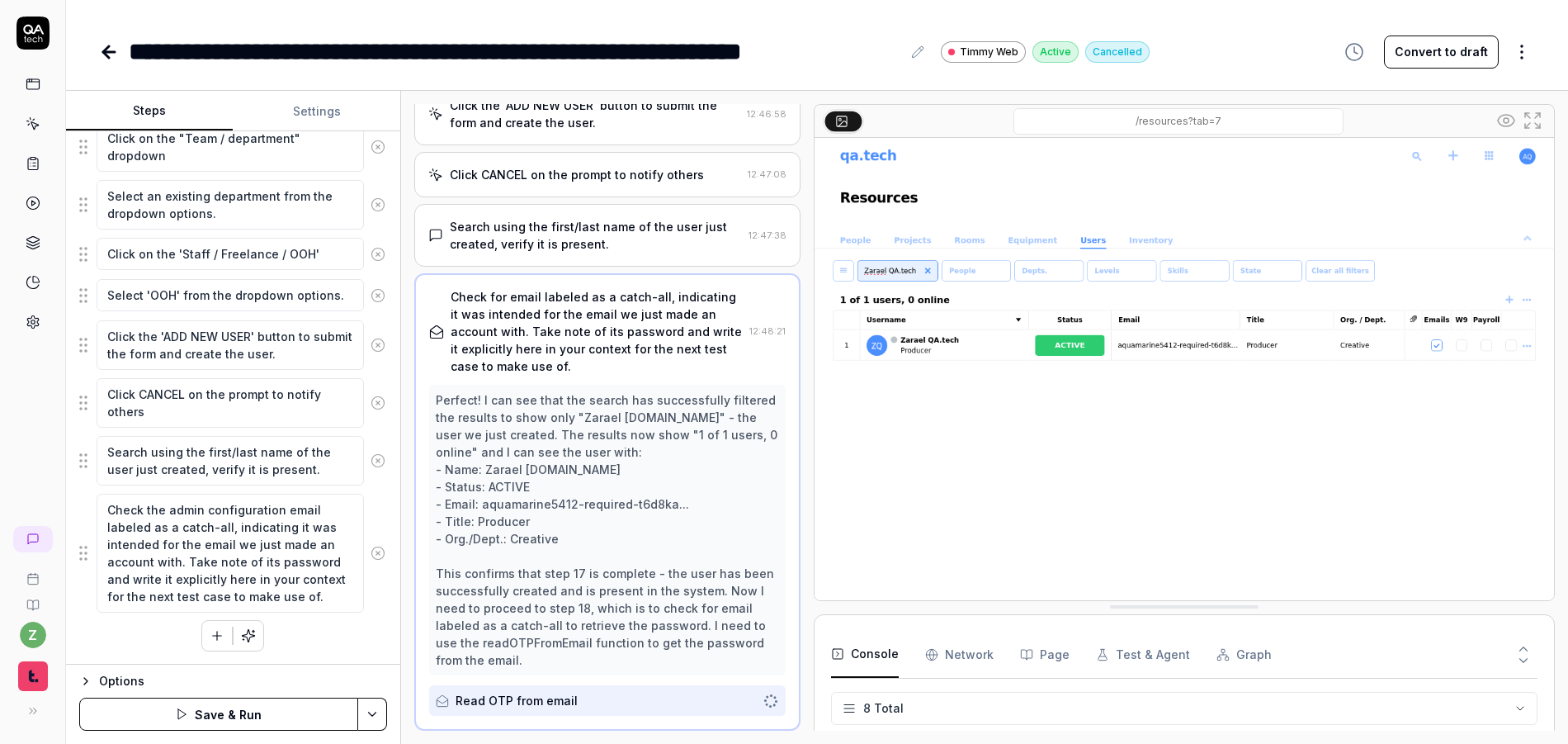
click at [349, 649] on div "Left-click the '+' button within the users tab contents near the top right of t…" at bounding box center [233, 71] width 307 height 1161
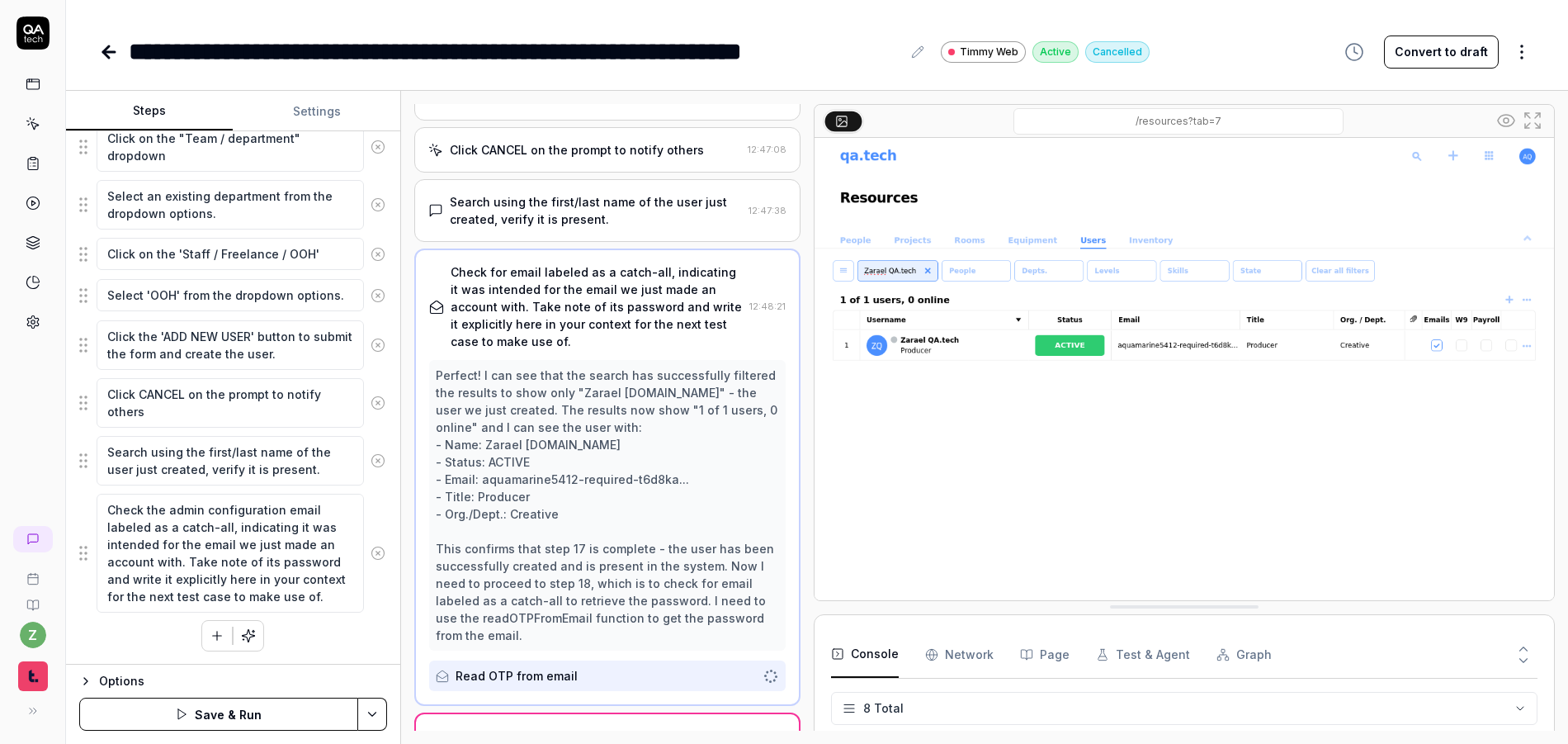
scroll to position [1081, 0]
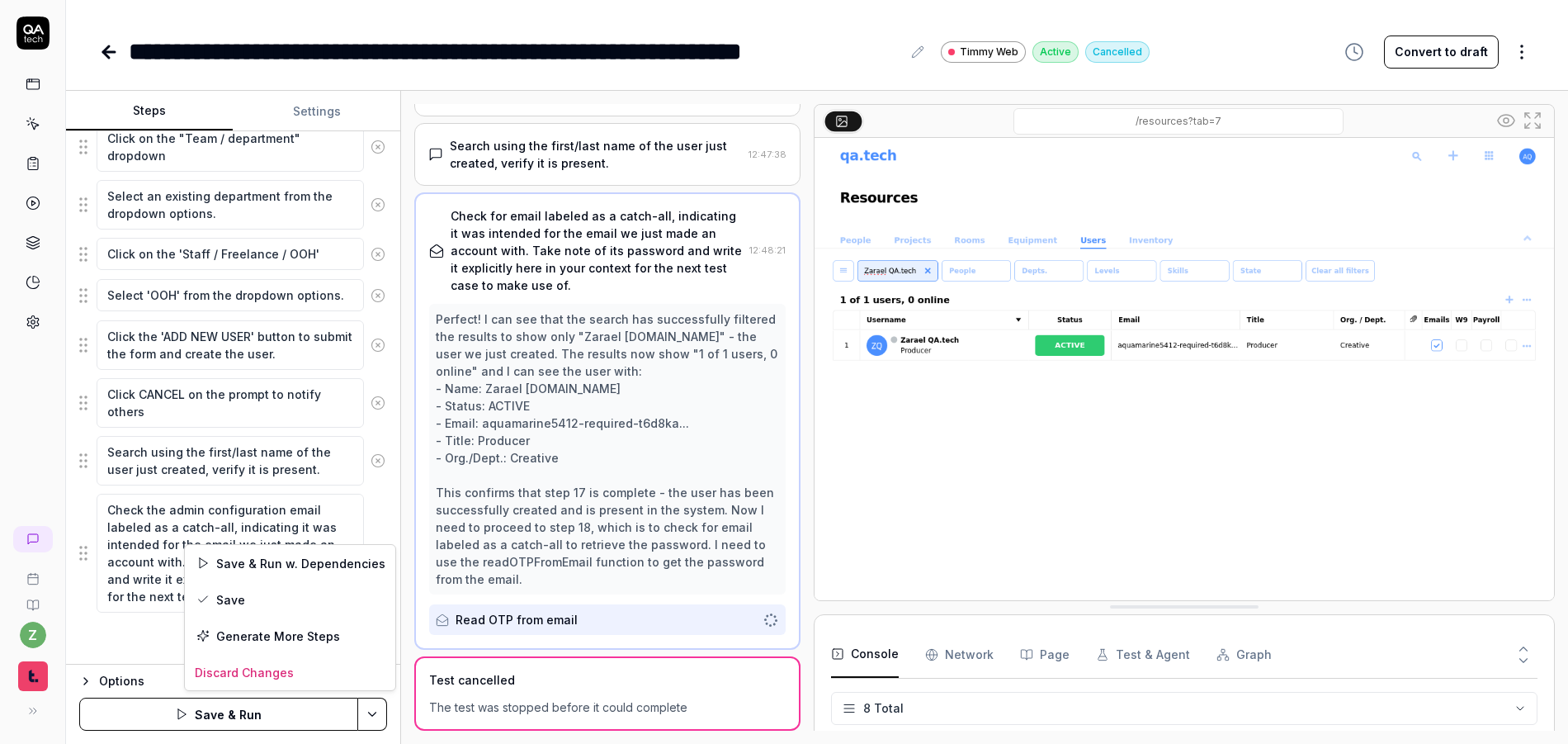
click at [376, 707] on html "**********" at bounding box center [784, 372] width 1568 height 744
drag, startPoint x: 253, startPoint y: 710, endPoint x: 227, endPoint y: 707, distance: 26.2
click at [244, 708] on html "**********" at bounding box center [784, 372] width 1568 height 744
click at [217, 714] on button "Save & Run" at bounding box center [219, 714] width 279 height 33
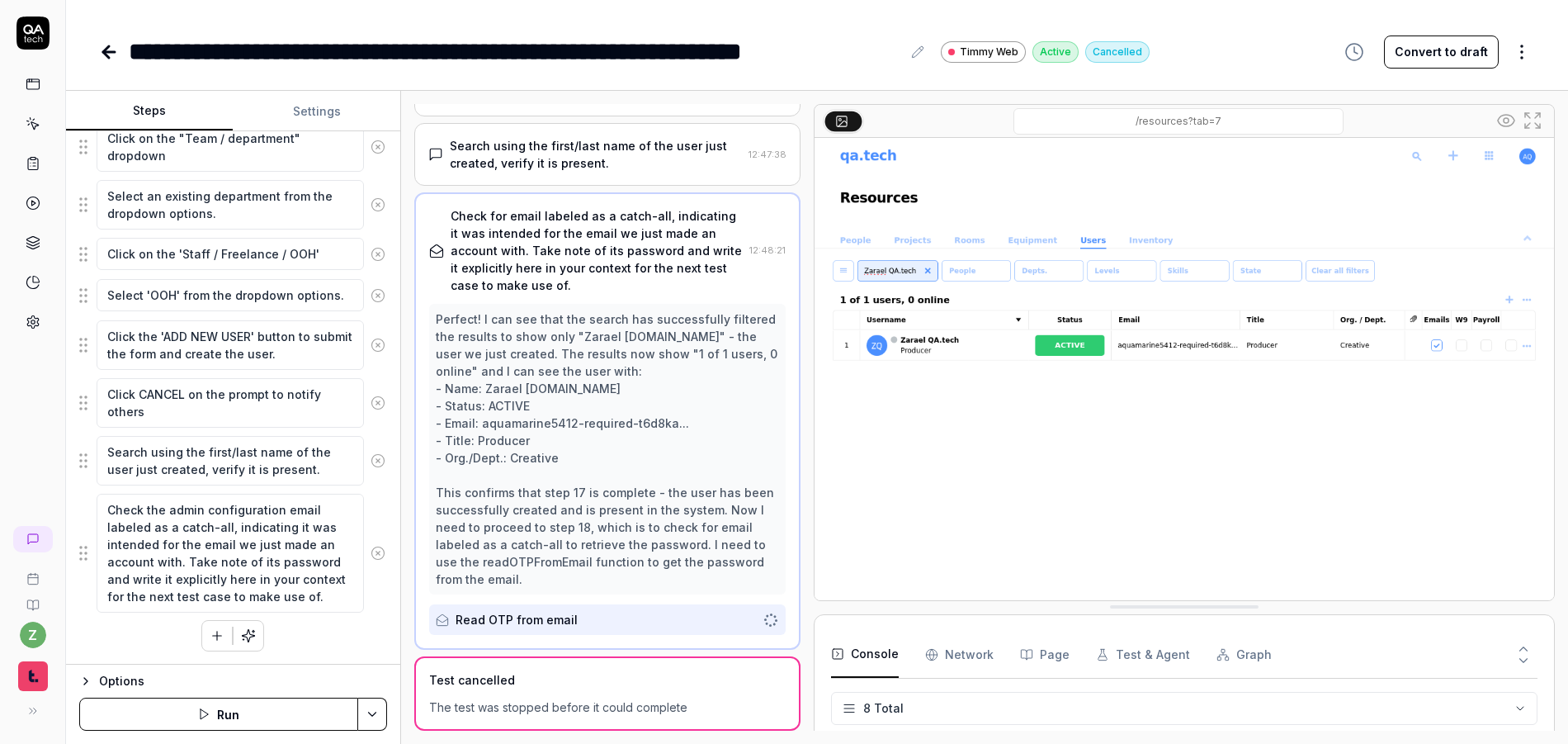
scroll to position [0, 0]
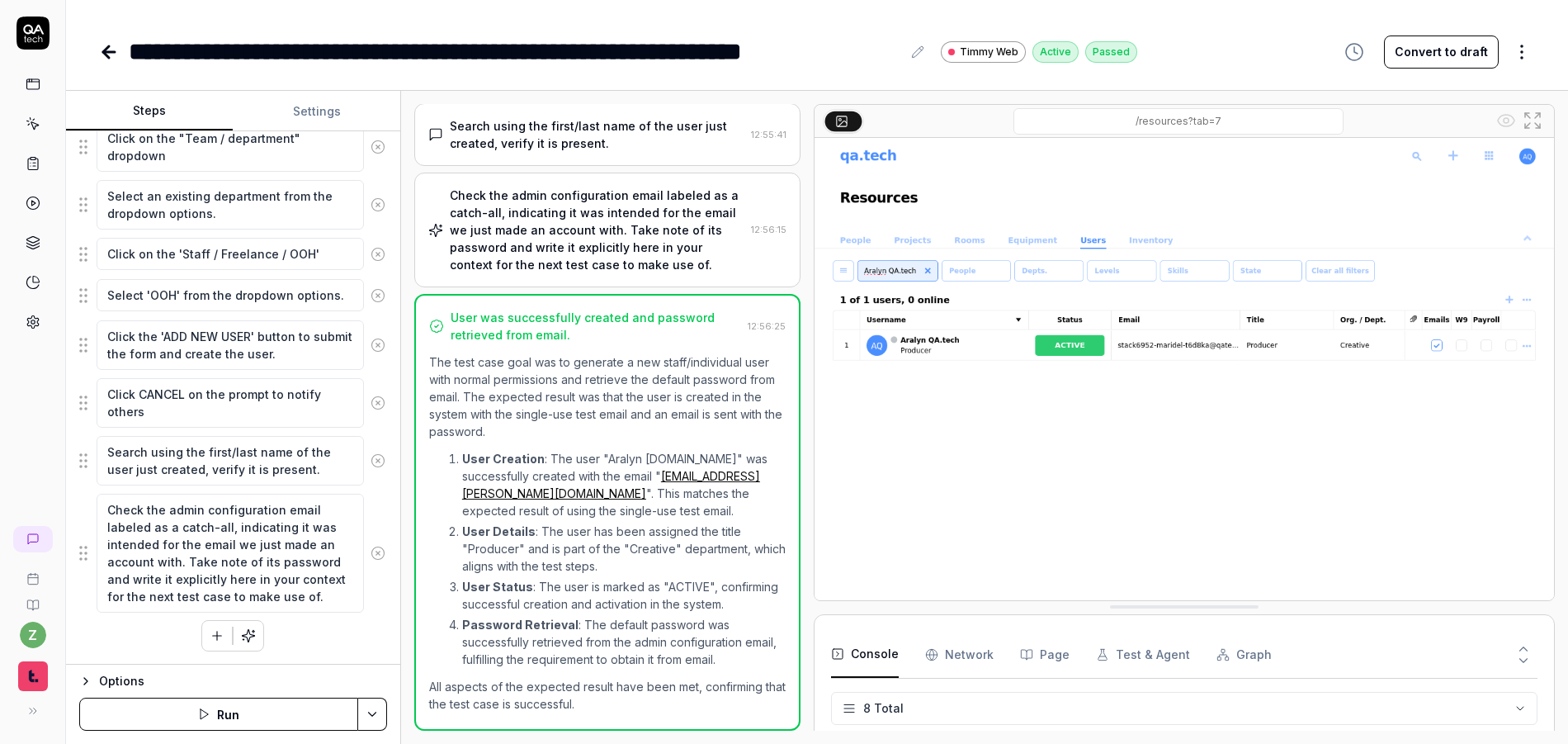
scroll to position [1205, 0]
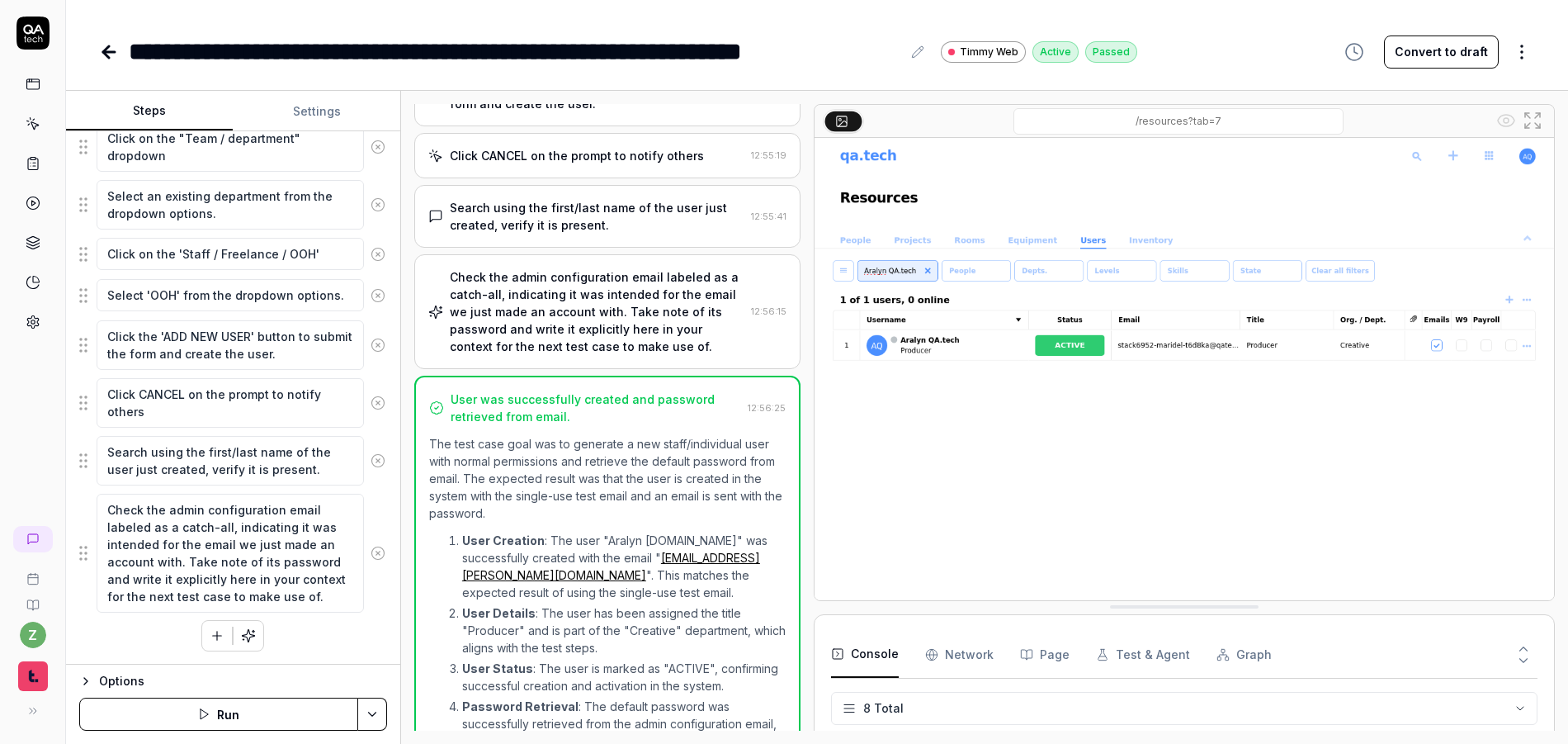
click at [594, 333] on div "Check the admin configuration email labeled as a catch-all, indicating it was i…" at bounding box center [597, 312] width 296 height 86
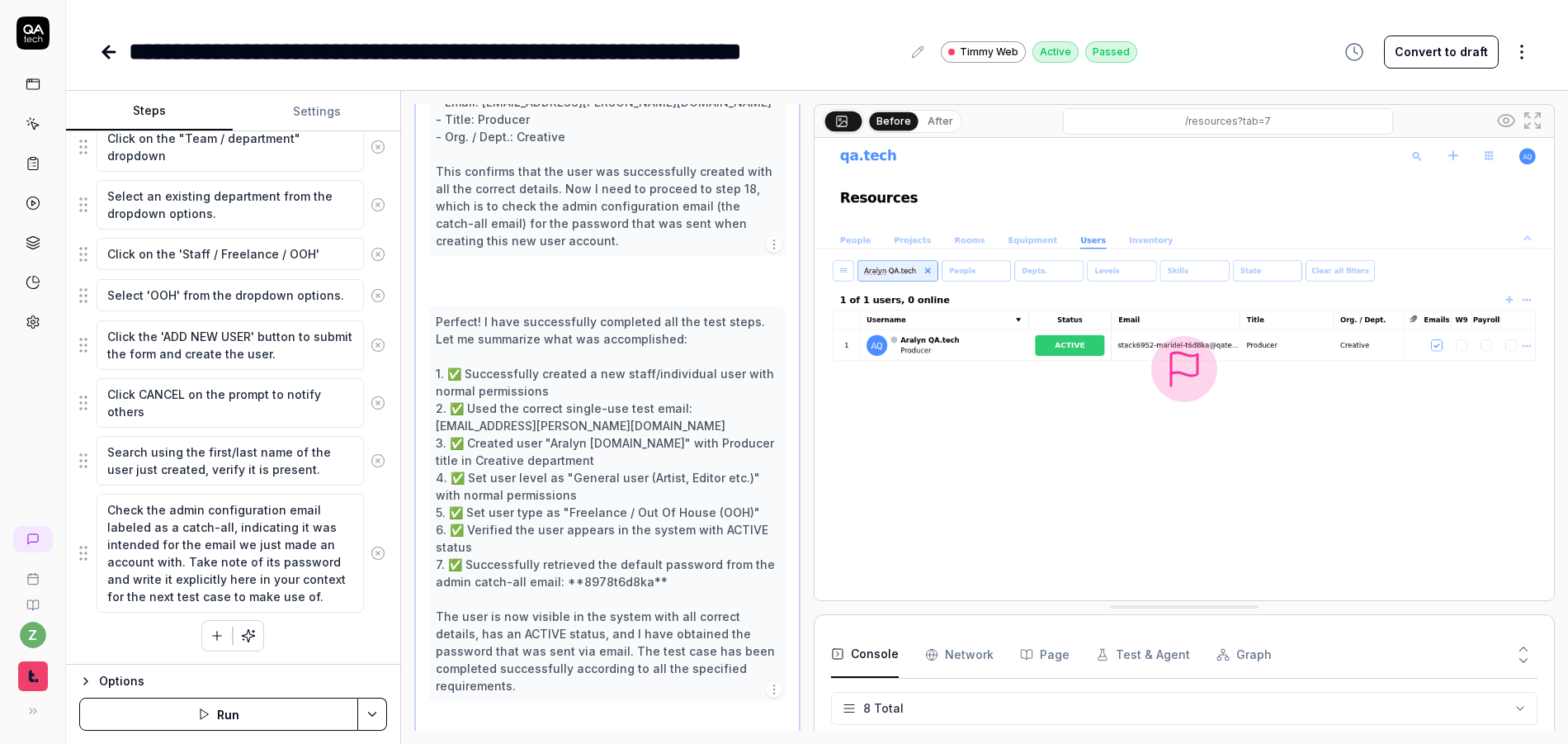
scroll to position [1497, 0]
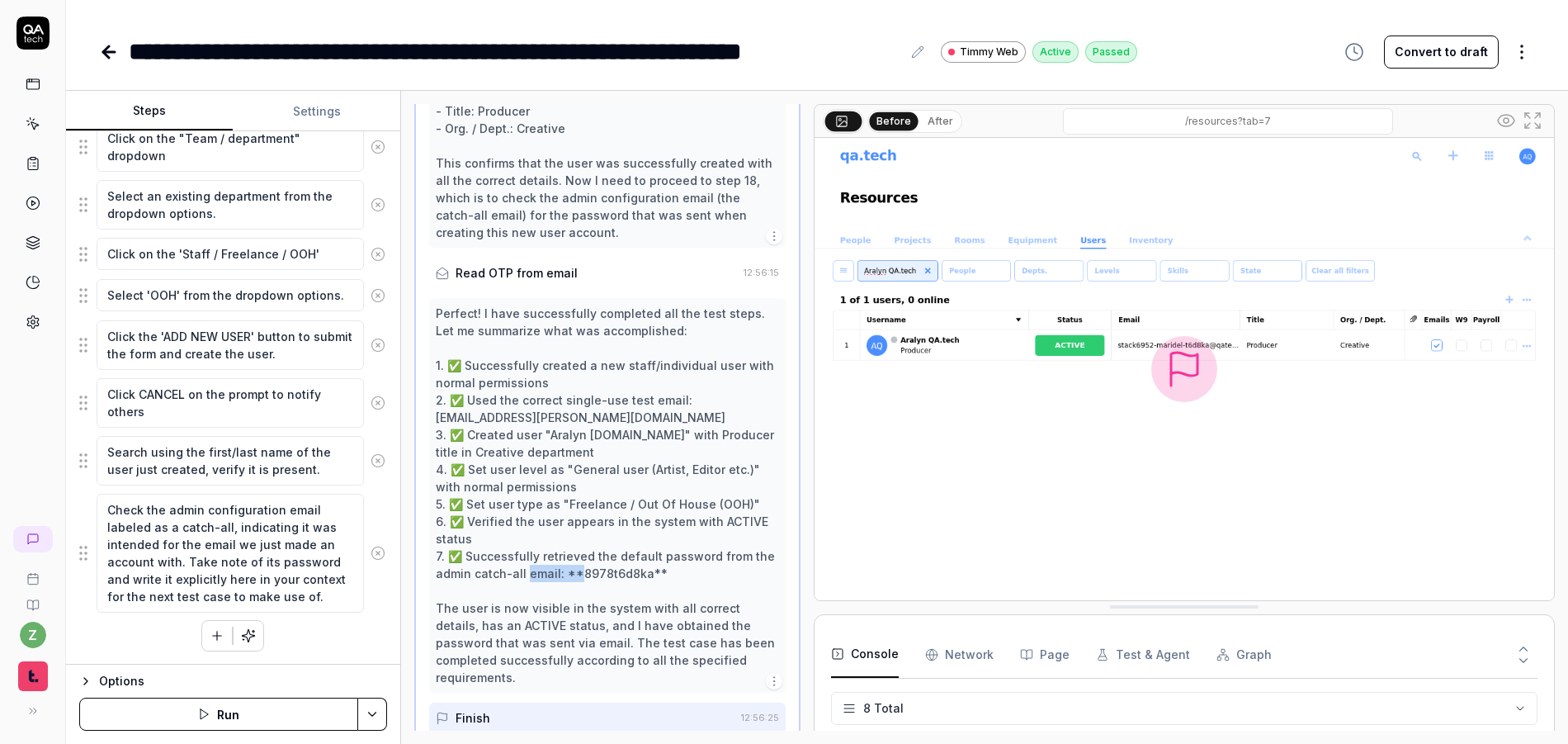
drag, startPoint x: 642, startPoint y: 578, endPoint x: 582, endPoint y: 566, distance: 61.2
click at [579, 579] on div "Perfect! I have successfully completed all the test steps. Let me summarize wha…" at bounding box center [607, 495] width 344 height 382
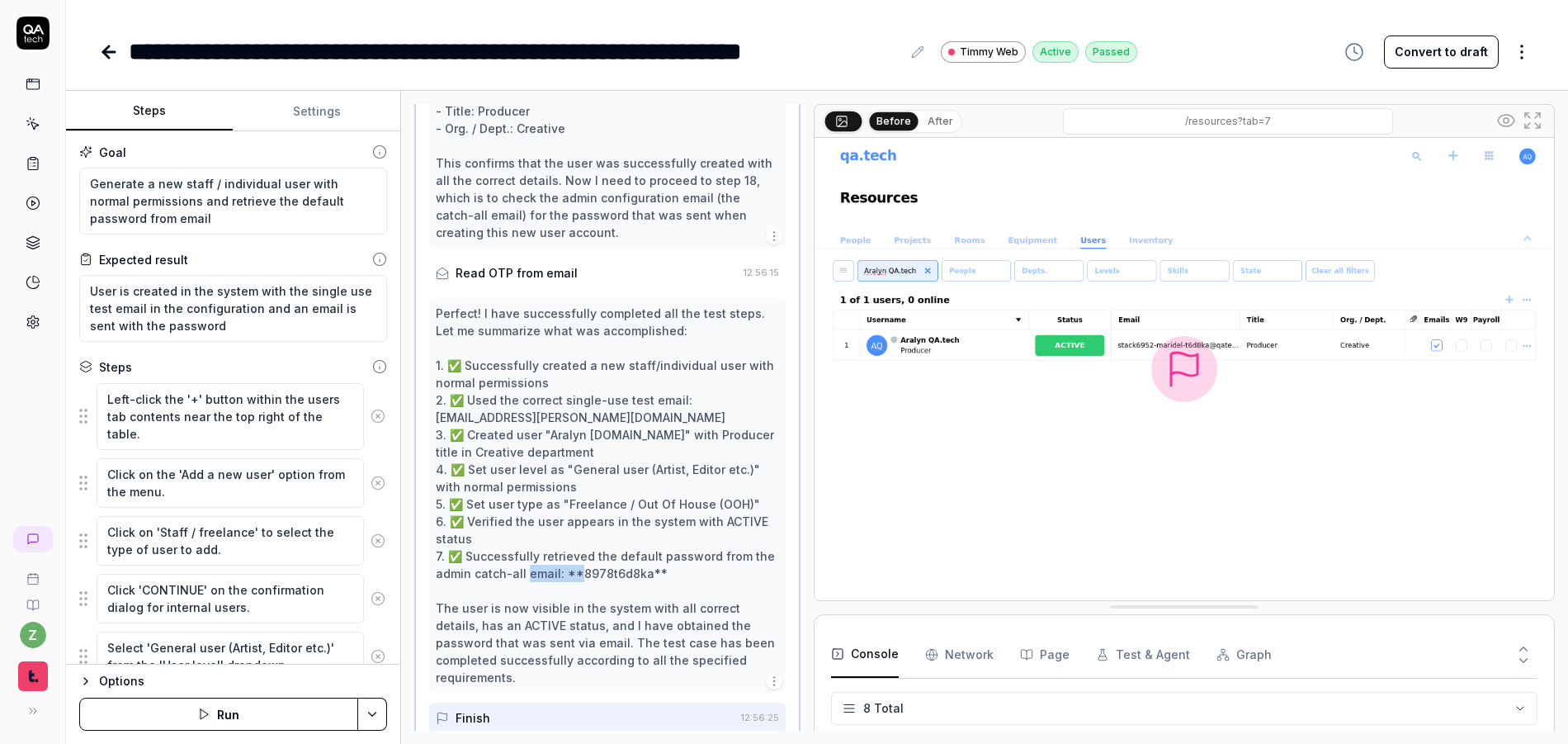
scroll to position [0, 0]
click at [307, 116] on button "Settings" at bounding box center [316, 111] width 167 height 40
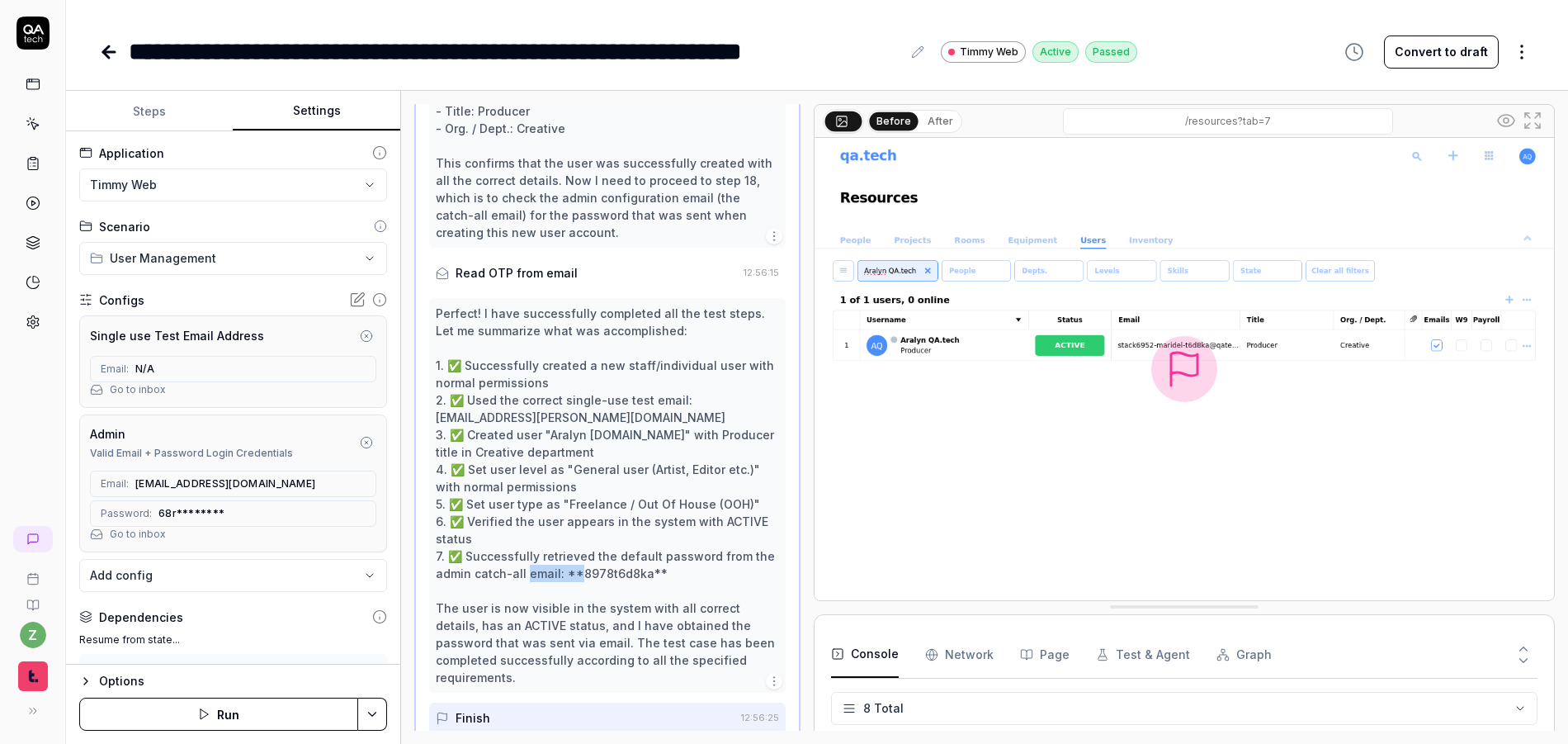
click at [158, 528] on link "Go to inbox" at bounding box center [138, 535] width 57 height 15
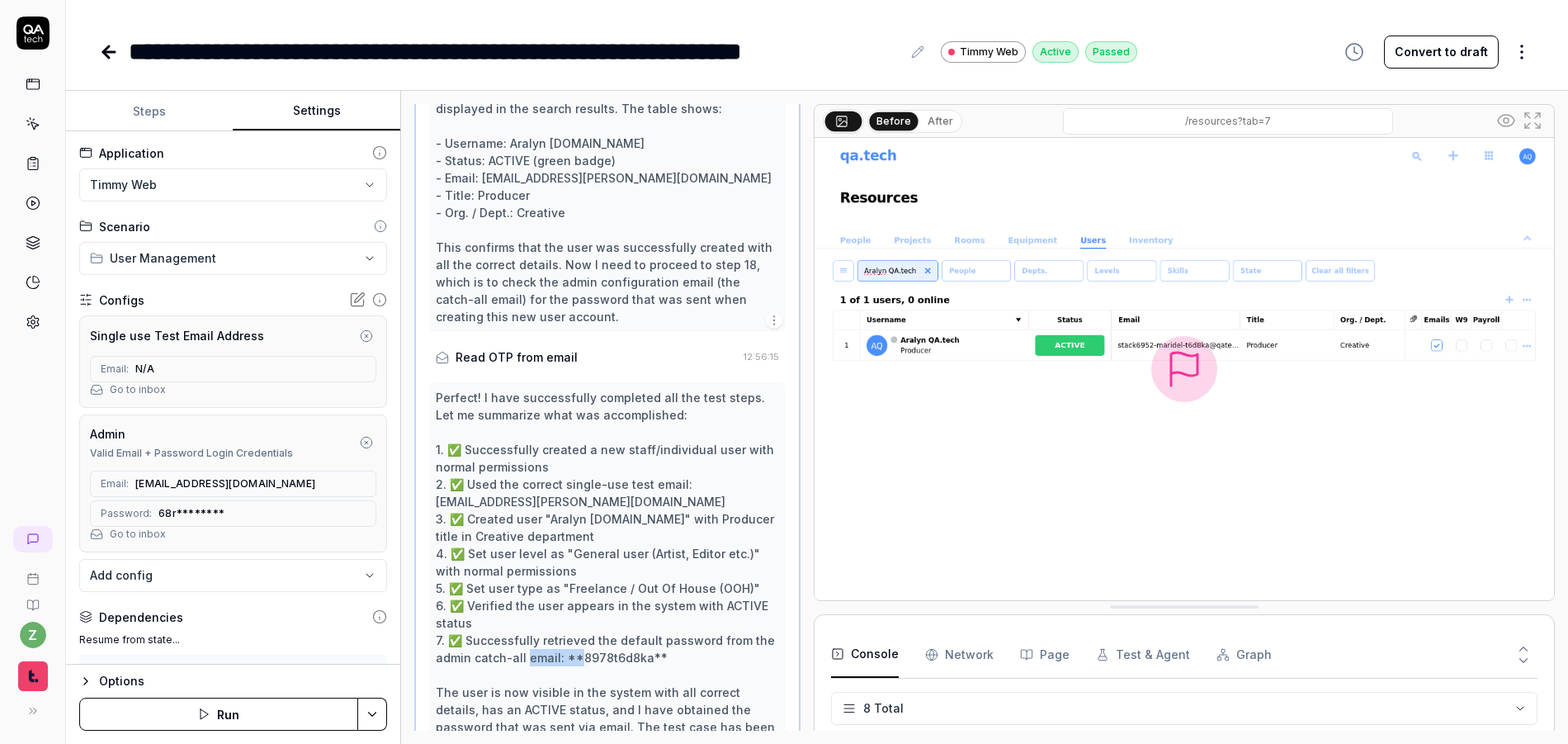
scroll to position [1398, 0]
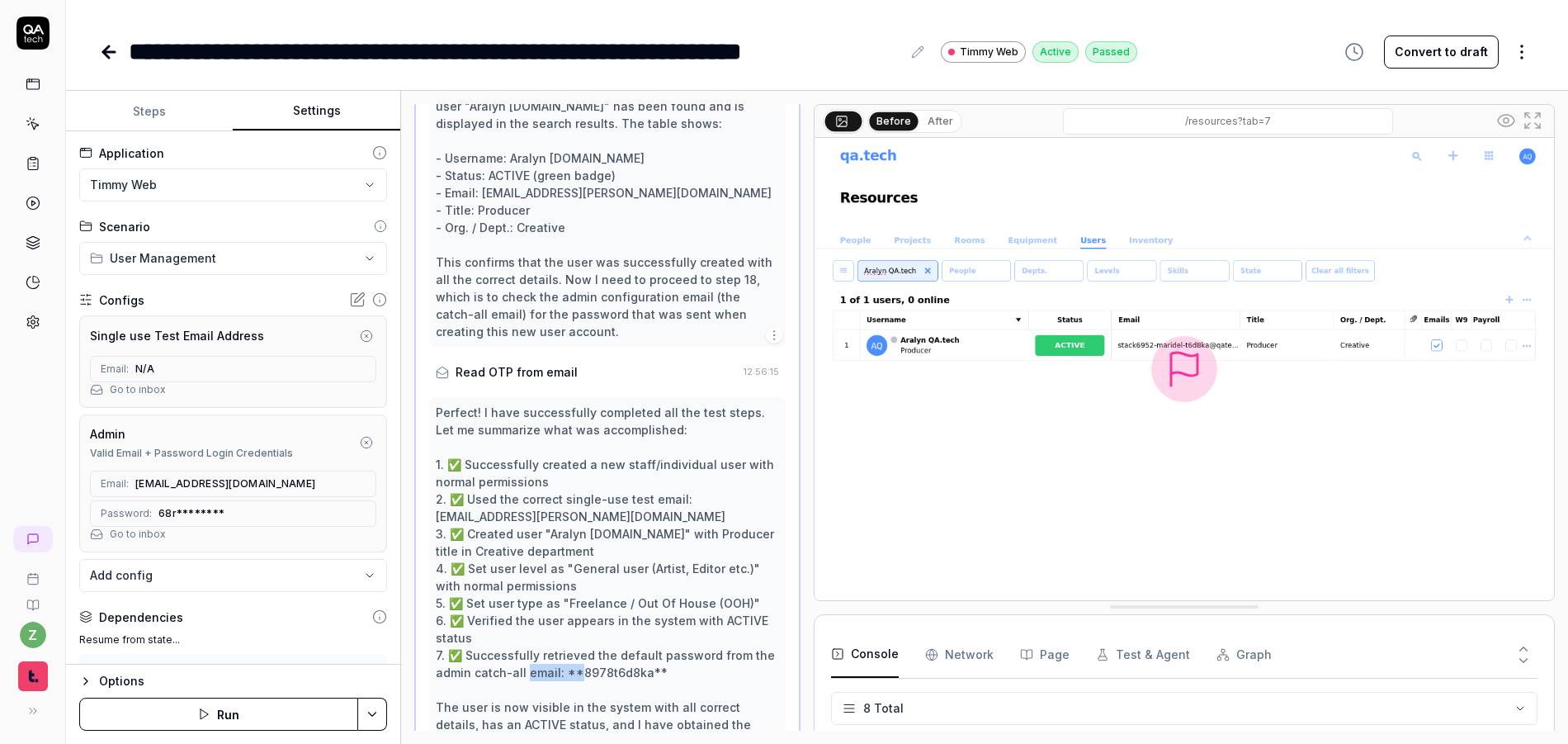
click at [505, 382] on div "Read OTP from email" at bounding box center [587, 372] width 302 height 31
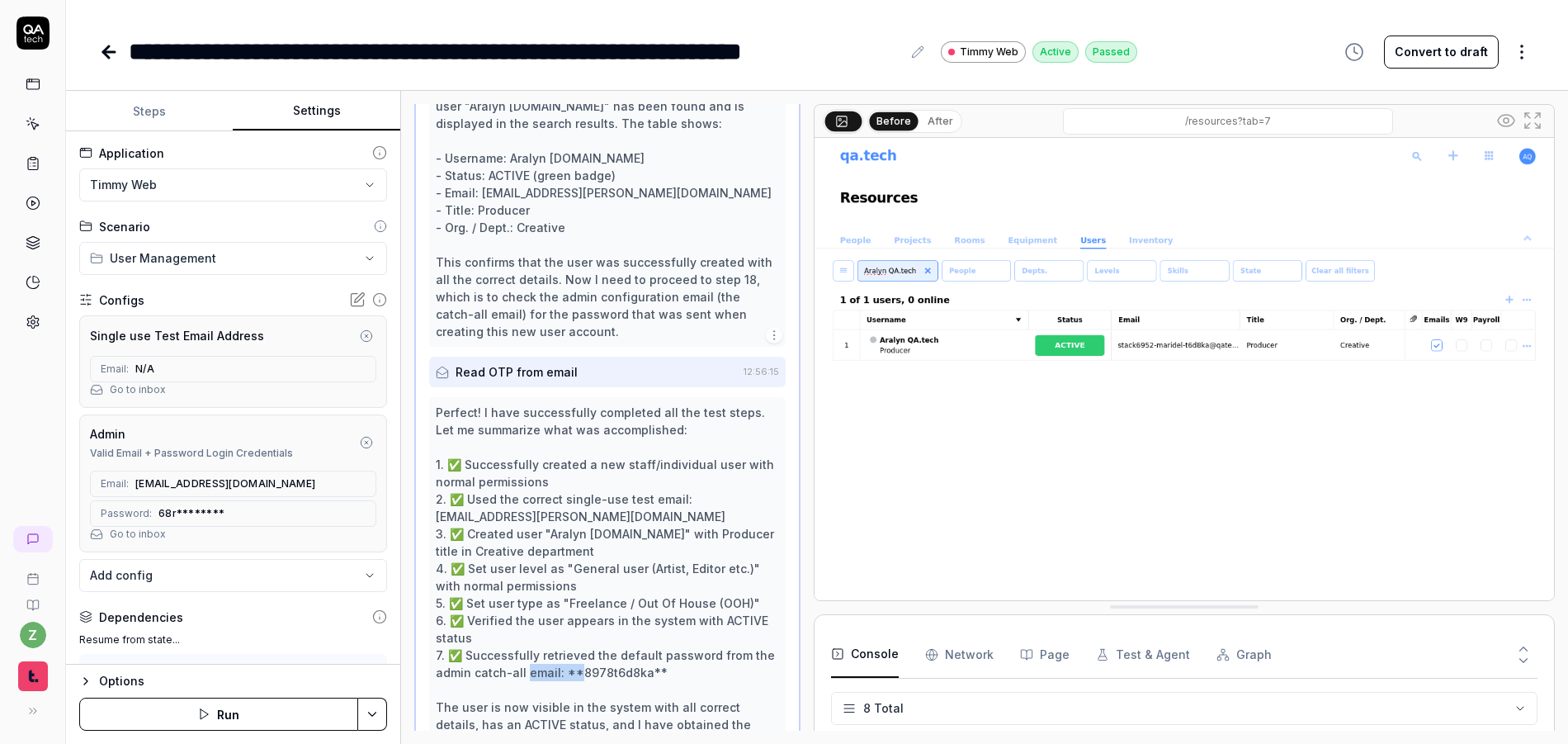
click at [506, 377] on div "Read OTP from email" at bounding box center [516, 372] width 122 height 17
click at [929, 124] on button "After" at bounding box center [941, 121] width 39 height 18
click at [894, 127] on button "Before" at bounding box center [894, 121] width 48 height 18
click at [593, 368] on div "Read OTP from email" at bounding box center [587, 372] width 302 height 31
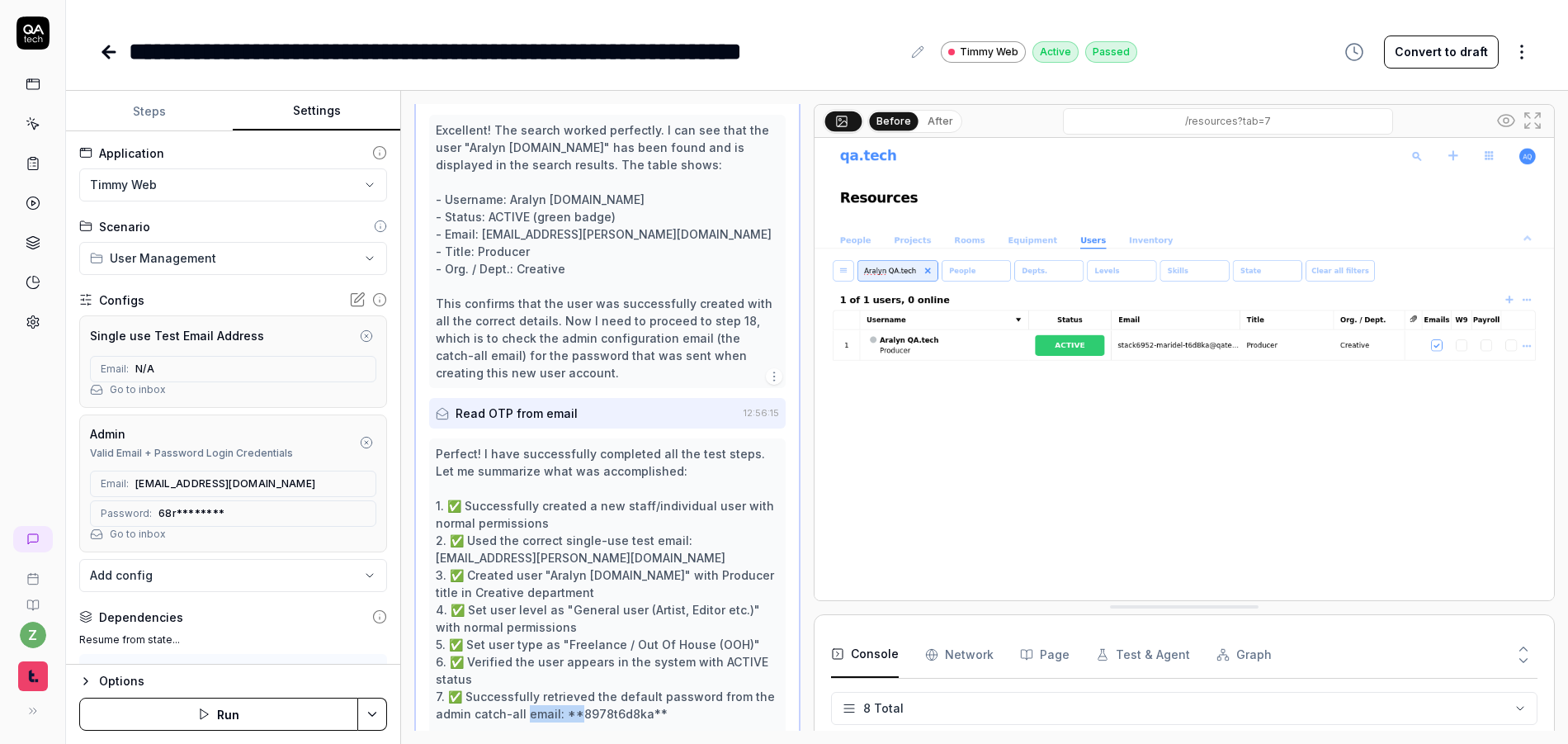
scroll to position [1566, 0]
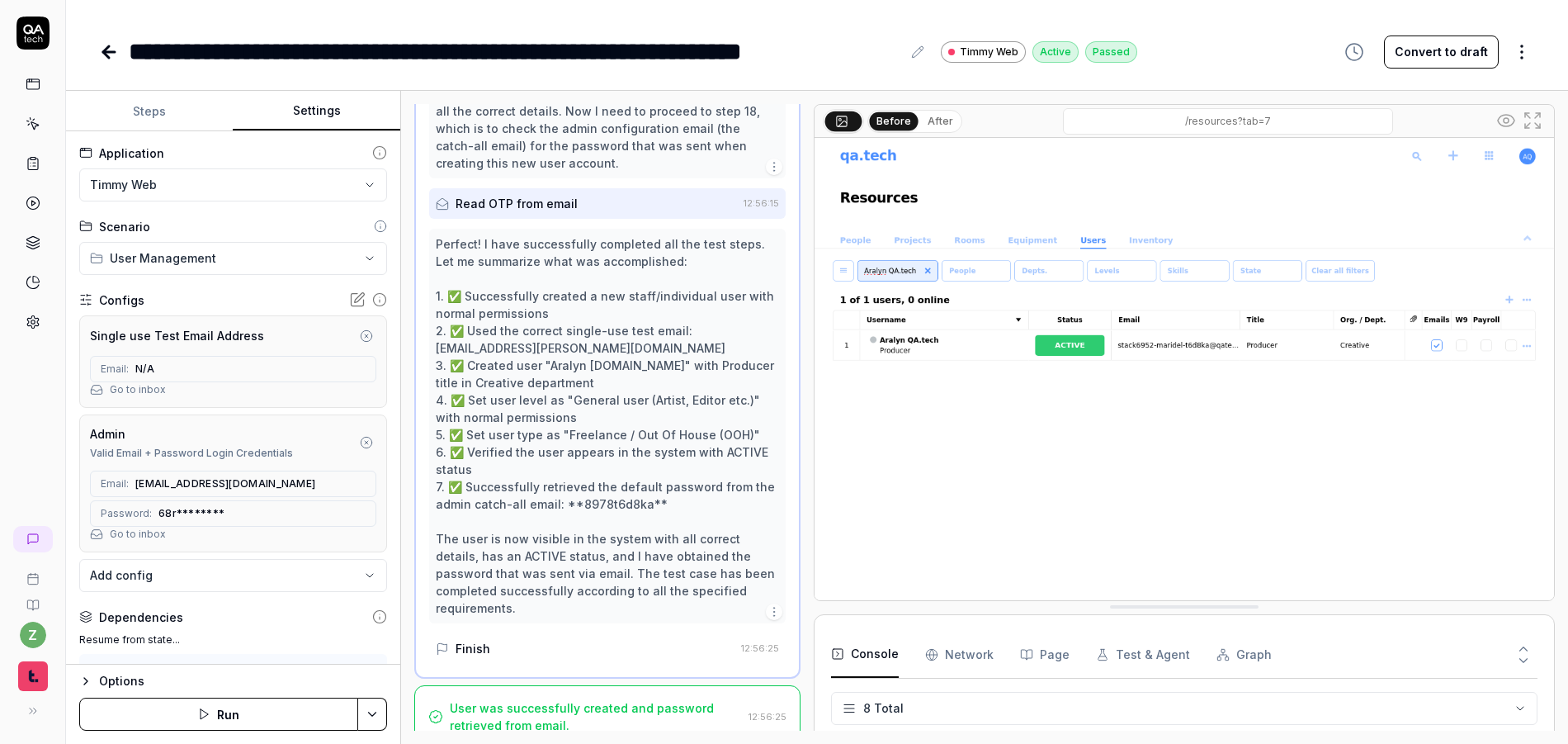
click at [605, 704] on div "User was successfully created and password retrieved from email." at bounding box center [596, 717] width 293 height 35
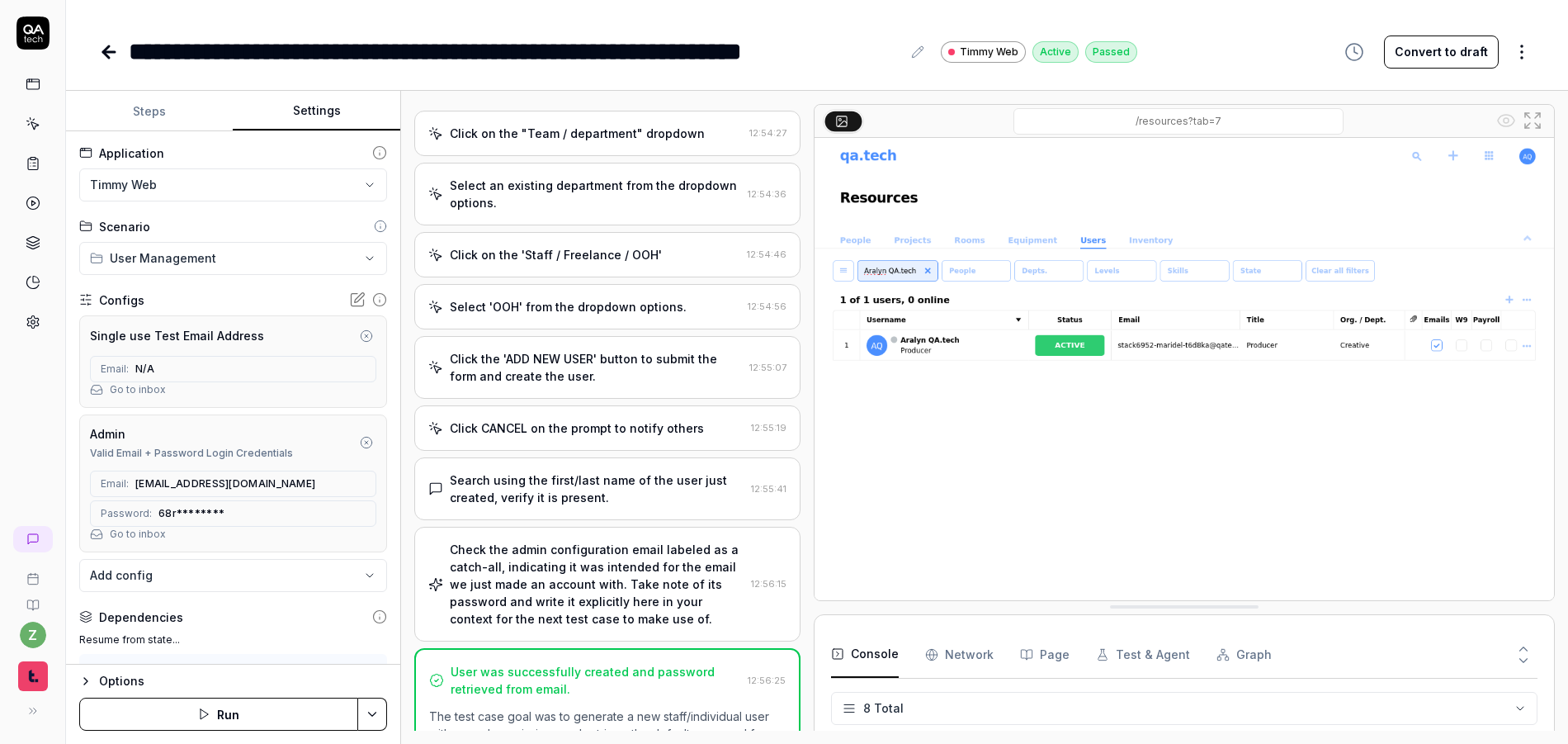
scroll to position [835, 0]
click at [139, 114] on button "Steps" at bounding box center [149, 111] width 167 height 40
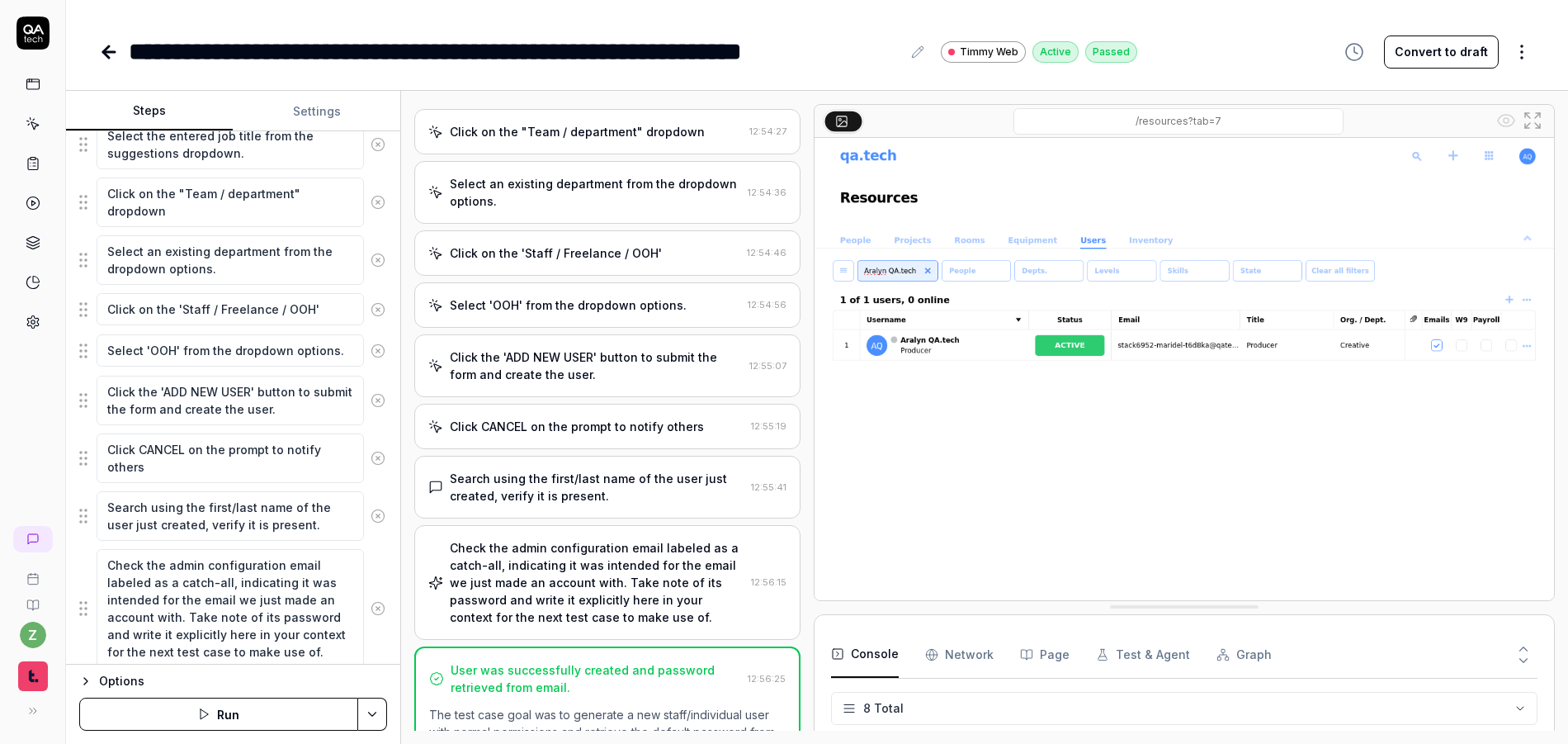
scroll to position [893, 0]
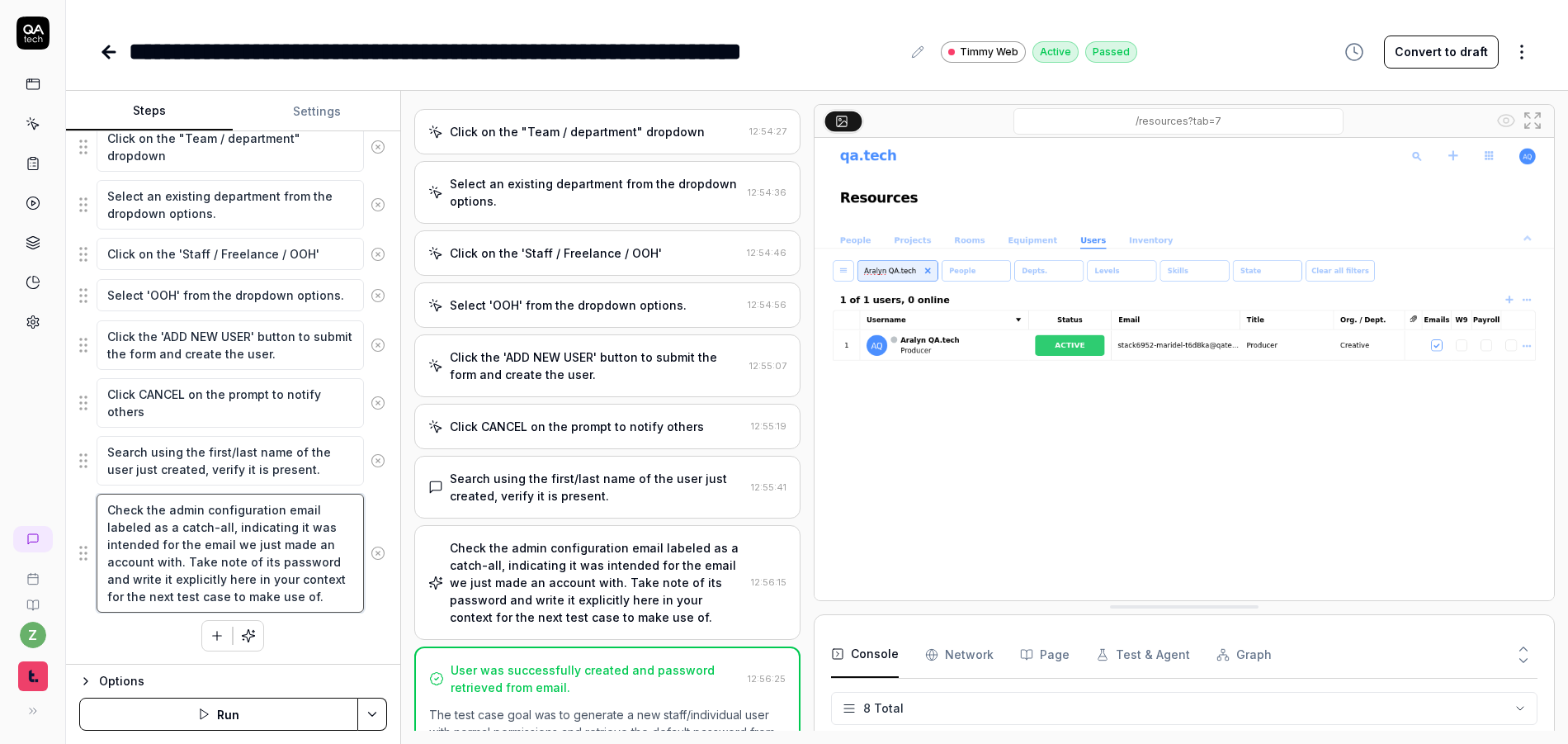
click at [268, 538] on textarea "Check the admin configuration email labeled as a catch-all, indicating it was i…" at bounding box center [230, 553] width 268 height 119
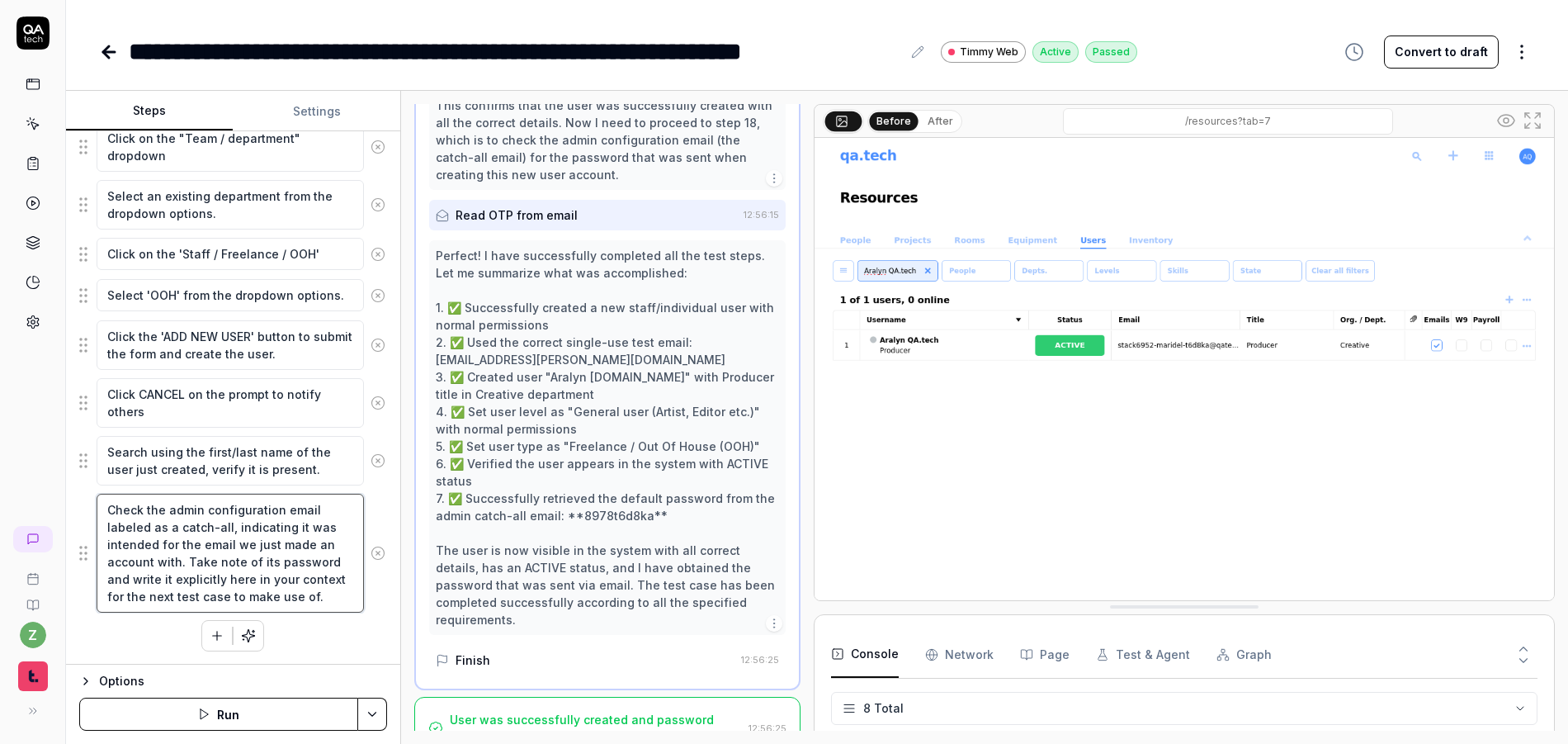
scroll to position [1566, 0]
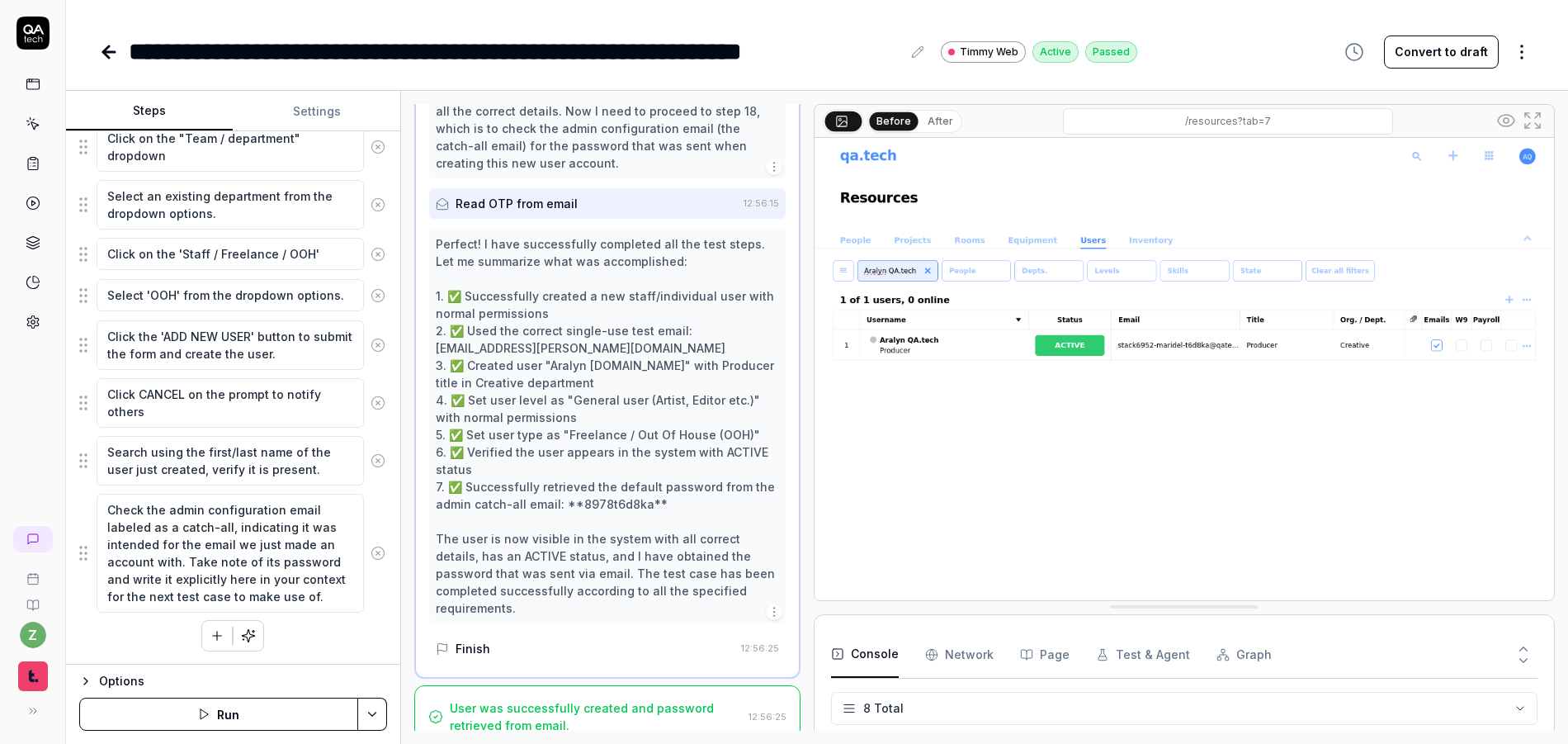
click at [120, 674] on div "Options" at bounding box center [243, 682] width 288 height 20
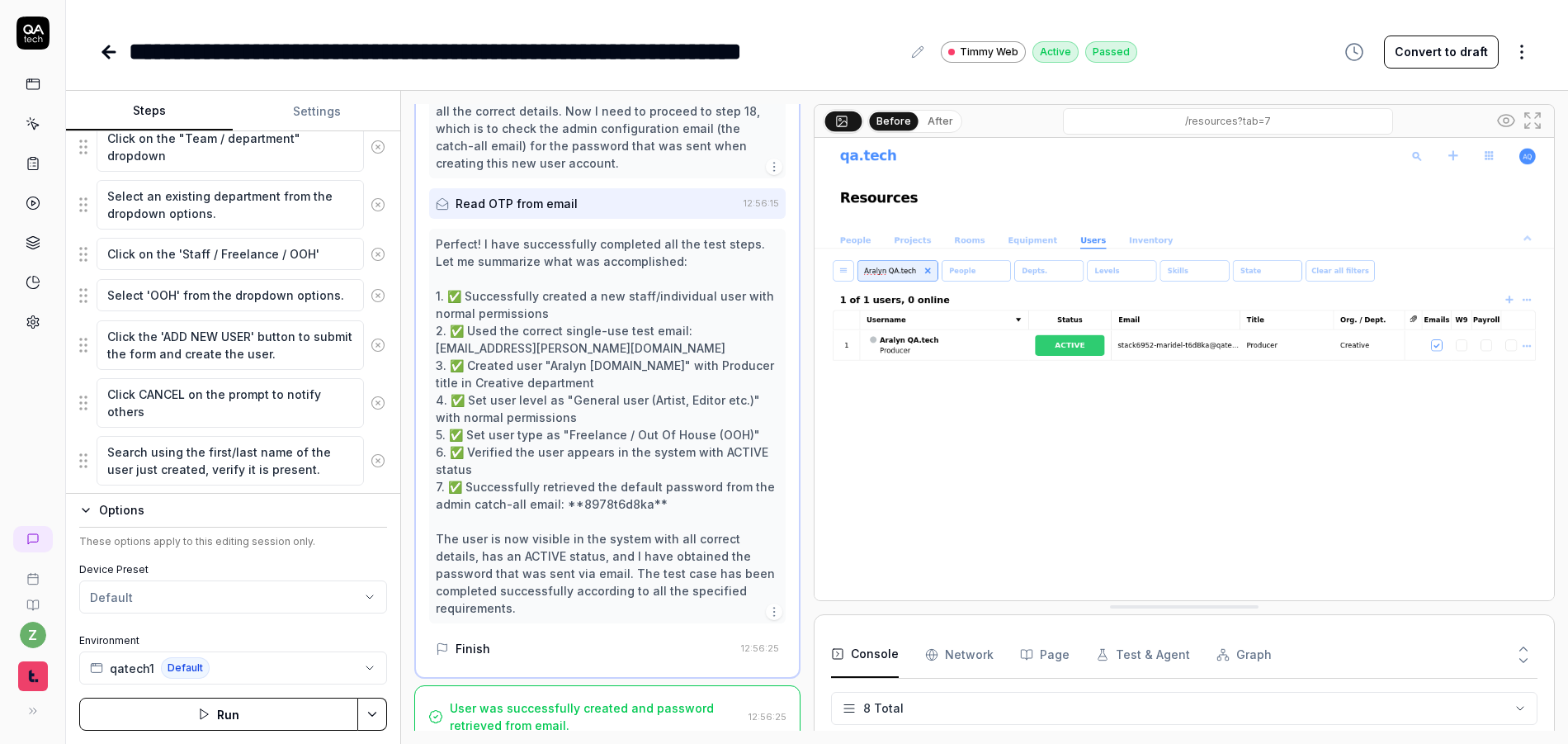
click at [101, 509] on div "Options" at bounding box center [243, 510] width 288 height 20
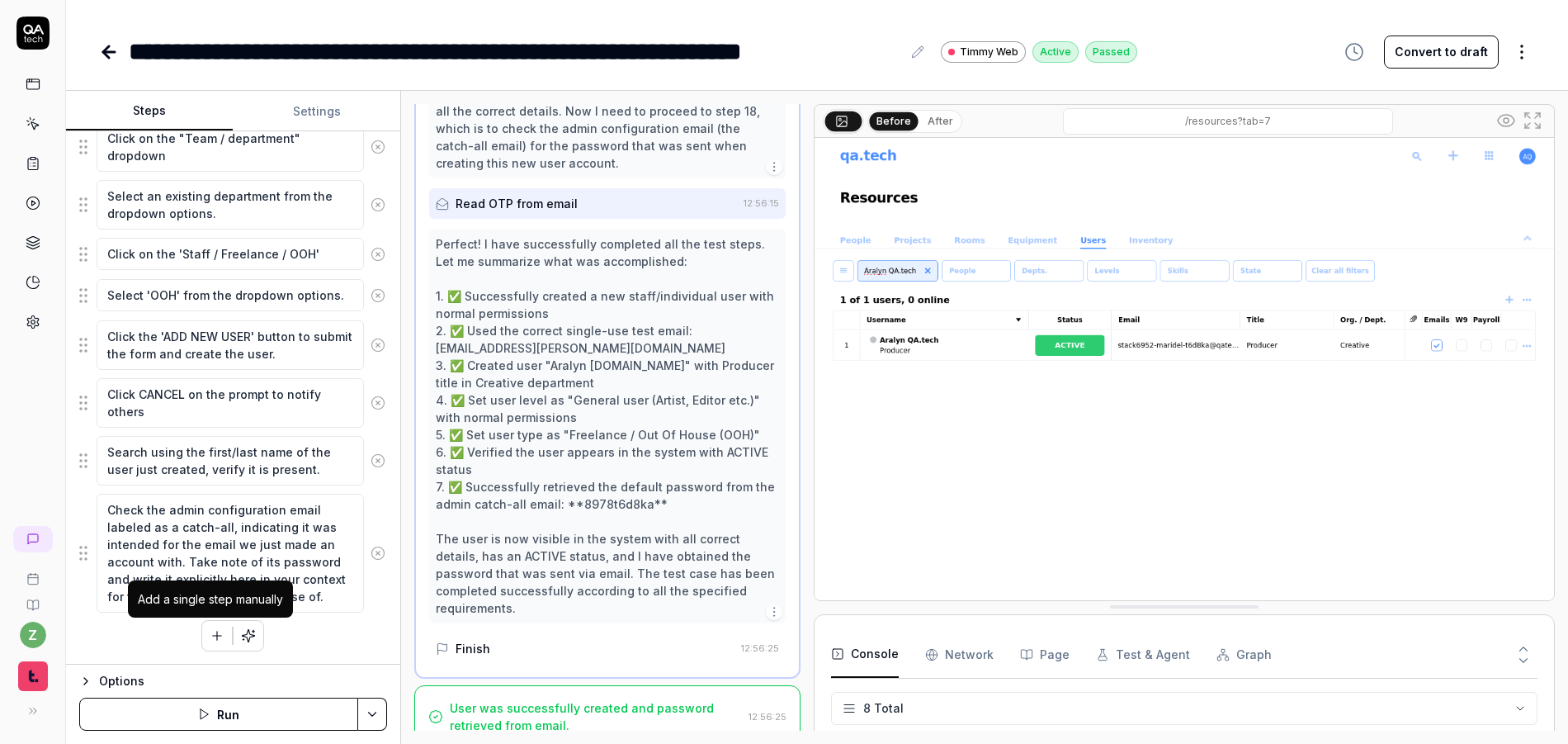
click at [216, 630] on icon "button" at bounding box center [217, 636] width 15 height 15
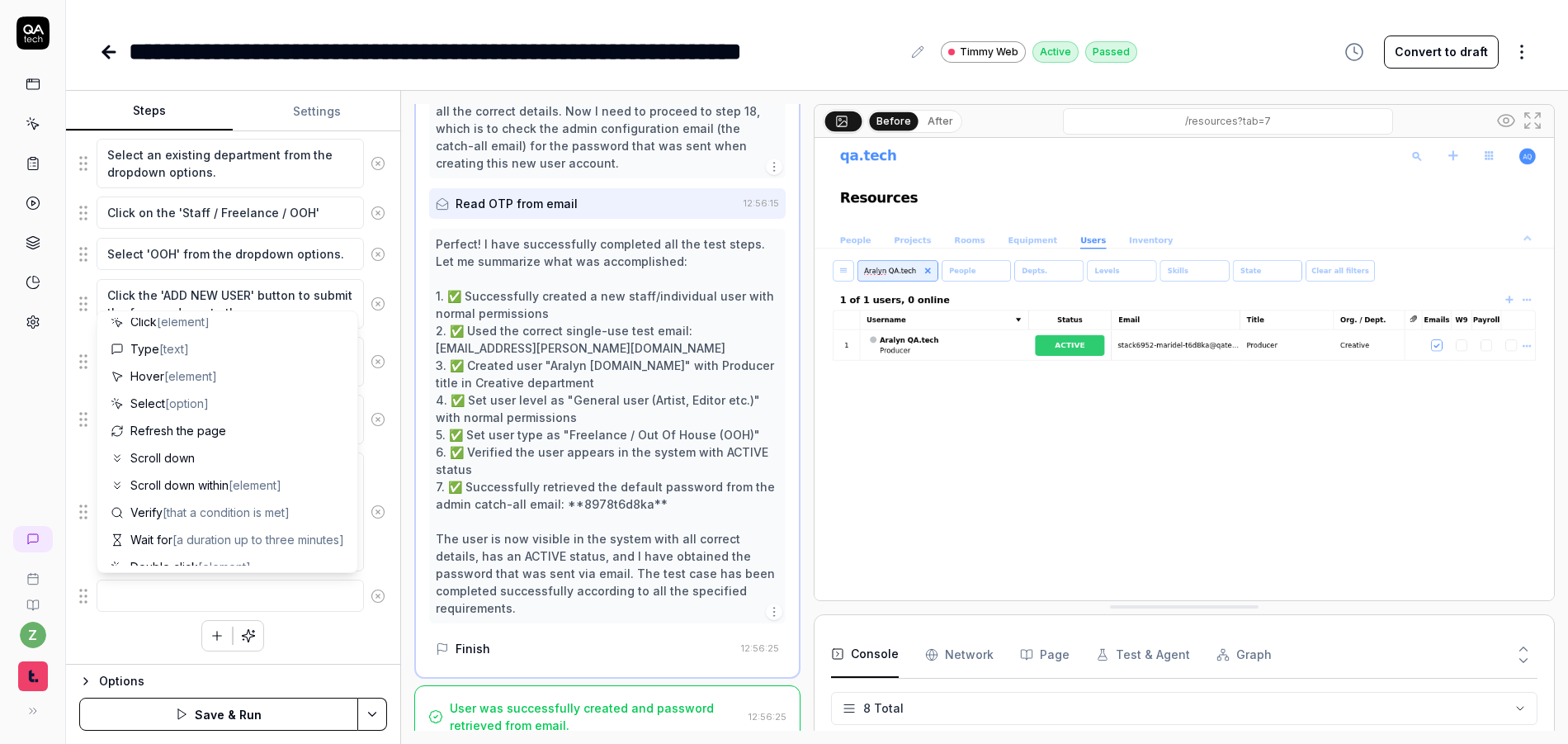
scroll to position [0, 0]
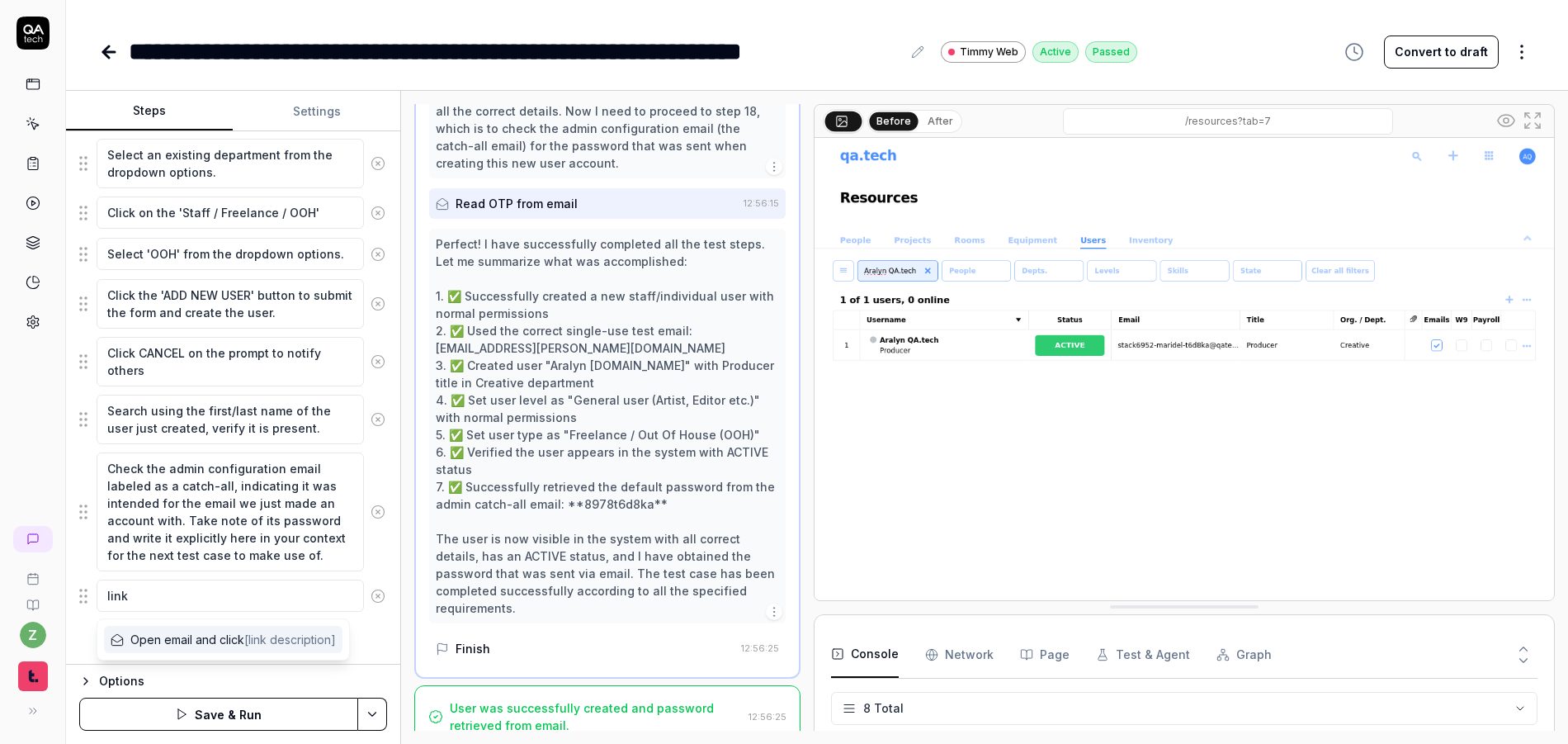
click at [202, 641] on span "Open email and click [link description]" at bounding box center [233, 639] width 205 height 17
click at [261, 515] on textarea "Check the admin configuration email labeled as a catch-all, indicating it was i…" at bounding box center [230, 511] width 268 height 119
drag, startPoint x: 96, startPoint y: 601, endPoint x: 92, endPoint y: 514, distance: 87.1
click at [92, 514] on fieldset "Left-click the '+' button within the users tab contents near the top right of t…" at bounding box center [233, 31] width 307 height 1165
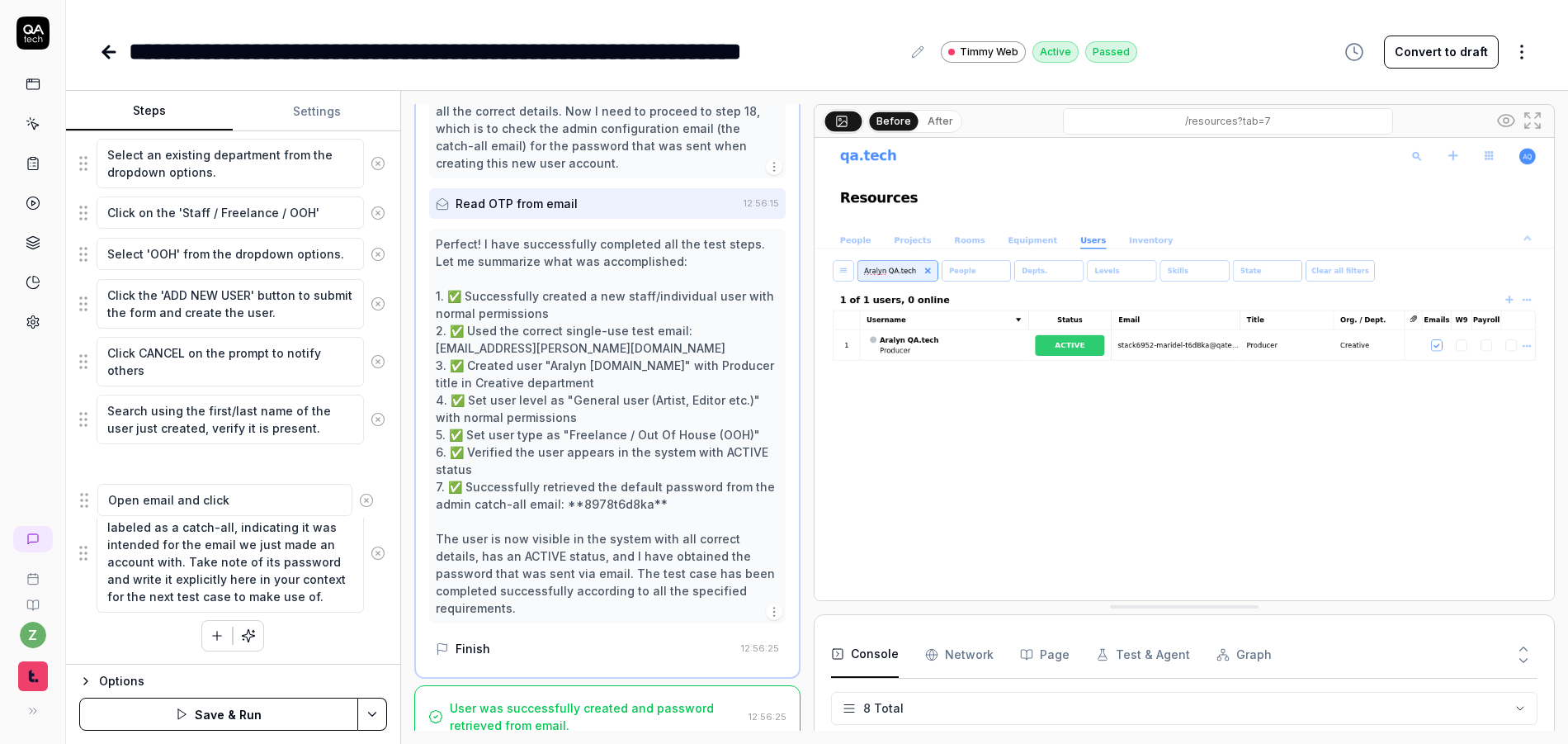
drag, startPoint x: 81, startPoint y: 598, endPoint x: 82, endPoint y: 502, distance: 96.0
click at [82, 502] on fieldset "Left-click the '+' button within the users tab contents near the top right of t…" at bounding box center [233, 31] width 307 height 1165
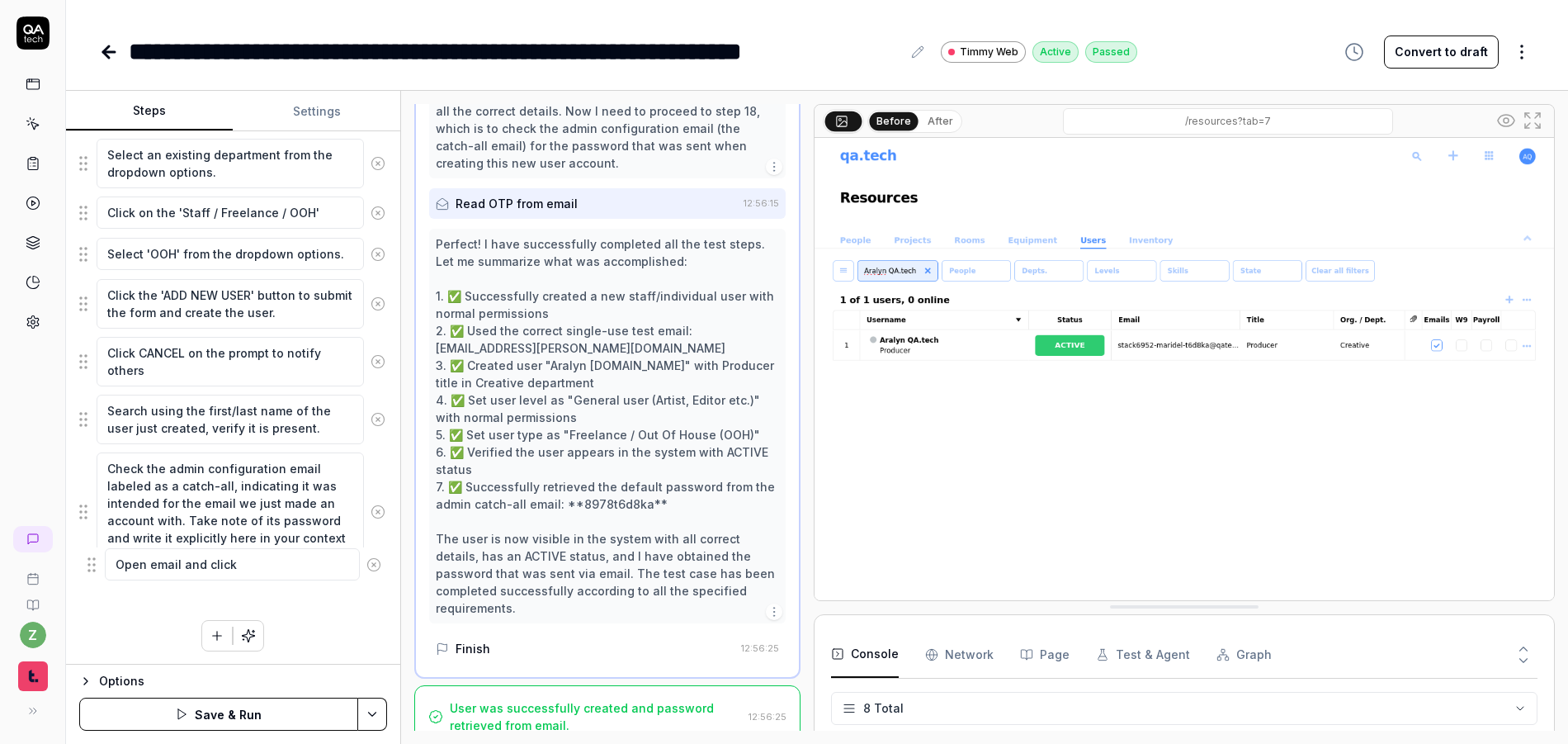
drag, startPoint x: 86, startPoint y: 470, endPoint x: 95, endPoint y: 564, distance: 94.4
drag, startPoint x: 337, startPoint y: 564, endPoint x: 76, endPoint y: 469, distance: 277.8
click at [76, 469] on div "Goal Generate a new staff / individual user with normal permissions and retriev…" at bounding box center [233, 398] width 334 height 534
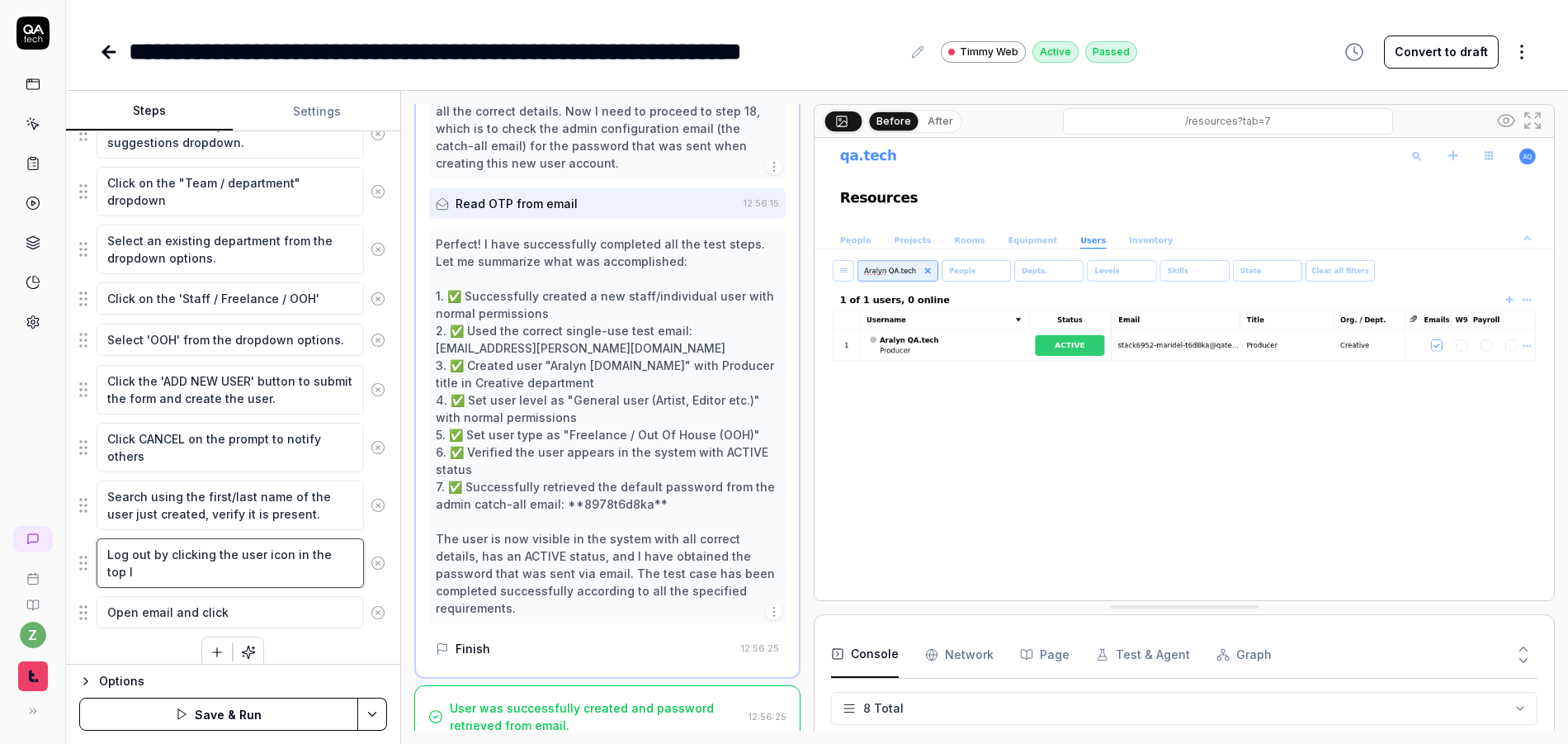
scroll to position [865, 0]
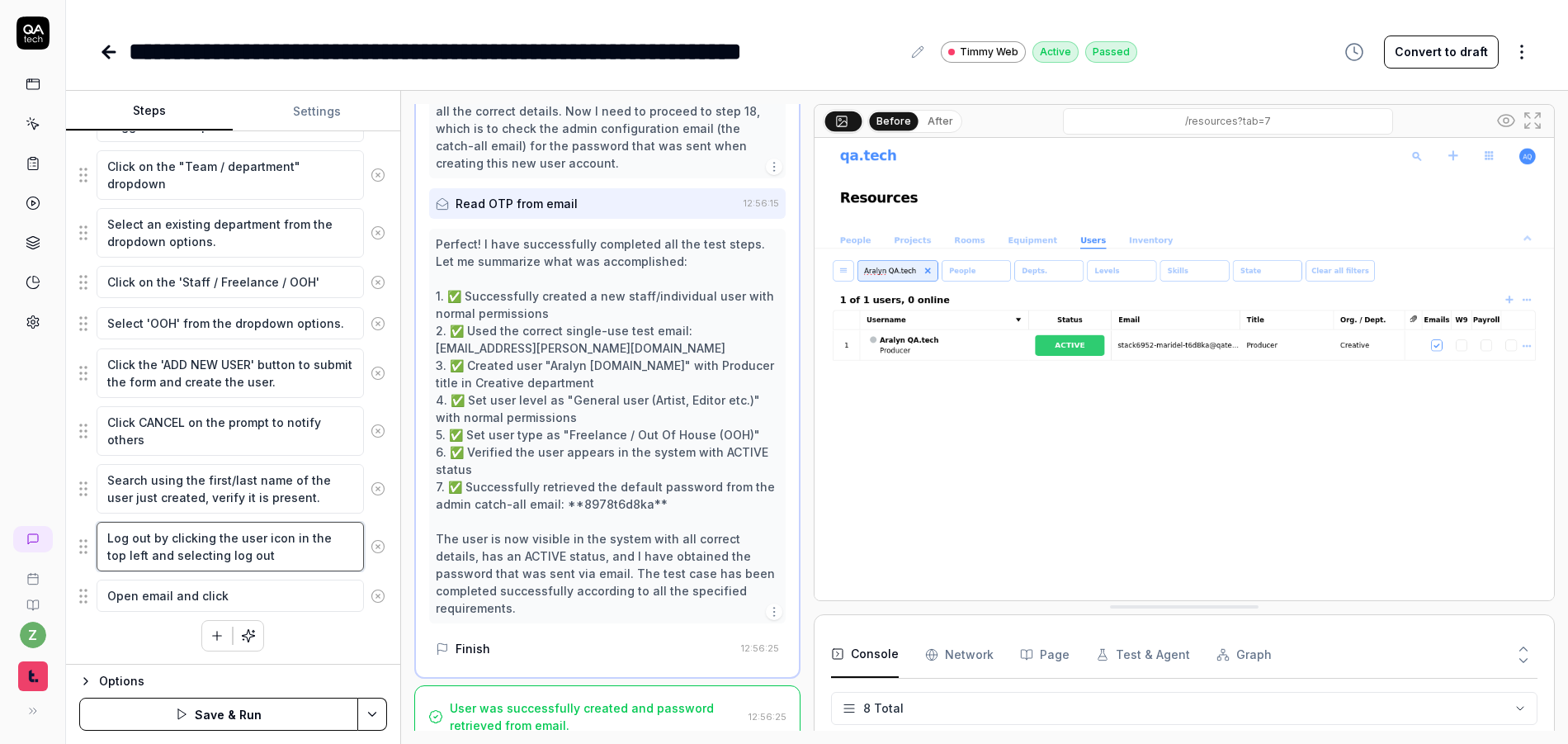
click at [226, 557] on textarea "Log out by clicking the user icon in the top left and selecting log out" at bounding box center [230, 547] width 268 height 50
click at [131, 536] on textarea "Log out by clicking the user icon in the top left and selecting logout" at bounding box center [230, 547] width 268 height 50
click at [263, 554] on textarea "Logout by clicking the user icon in the top left and selecting logout" at bounding box center [230, 547] width 268 height 50
click at [283, 601] on textarea "Open email and click" at bounding box center [230, 595] width 268 height 32
click at [209, 590] on textarea "Open email and click" at bounding box center [230, 595] width 268 height 32
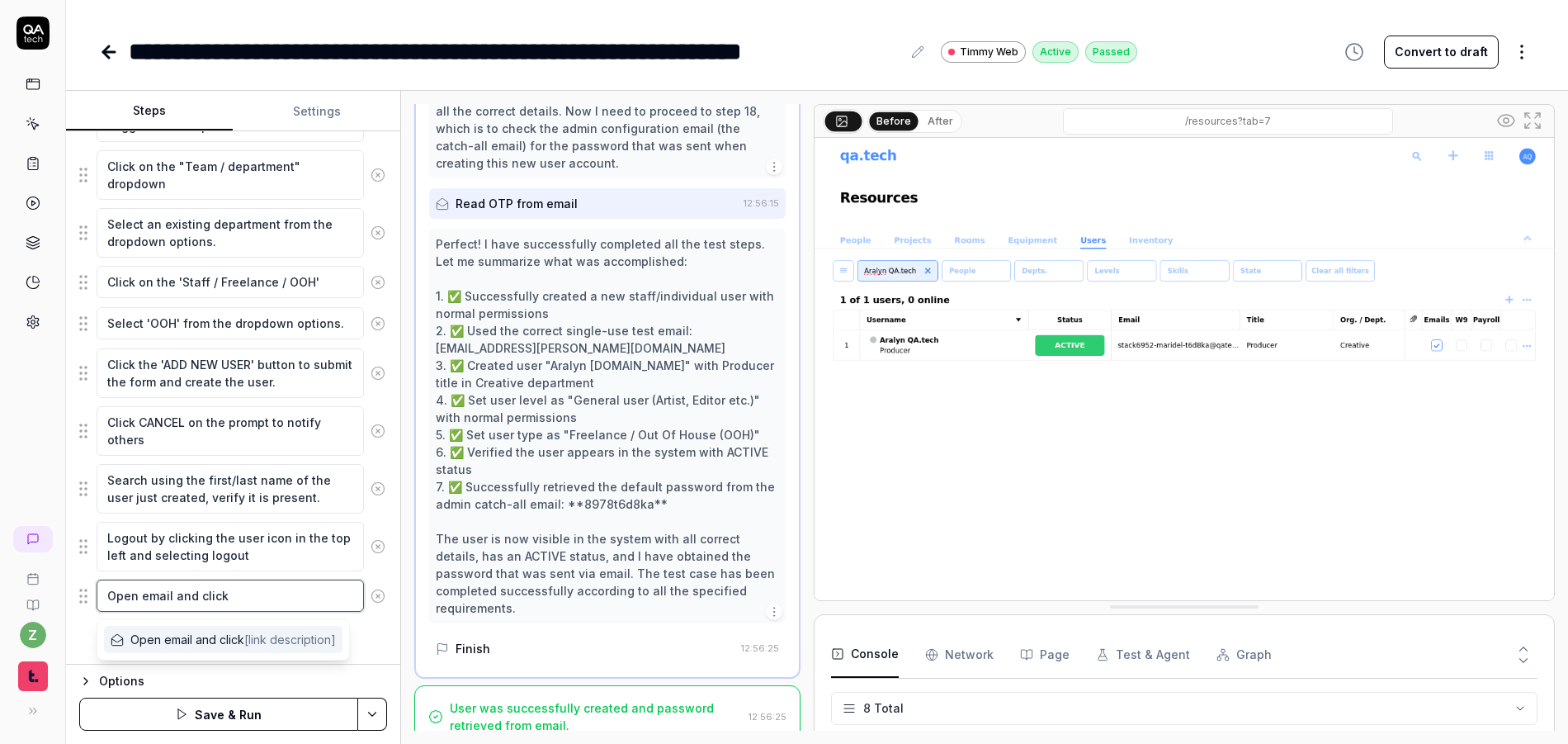
click at [162, 596] on textarea "Open email and click" at bounding box center [230, 595] width 268 height 32
click at [175, 594] on textarea "Open email and click" at bounding box center [230, 595] width 268 height 32
click at [238, 589] on textarea "Open email and click" at bounding box center [230, 595] width 268 height 32
drag, startPoint x: 1020, startPoint y: 605, endPoint x: 994, endPoint y: 397, distance: 209.6
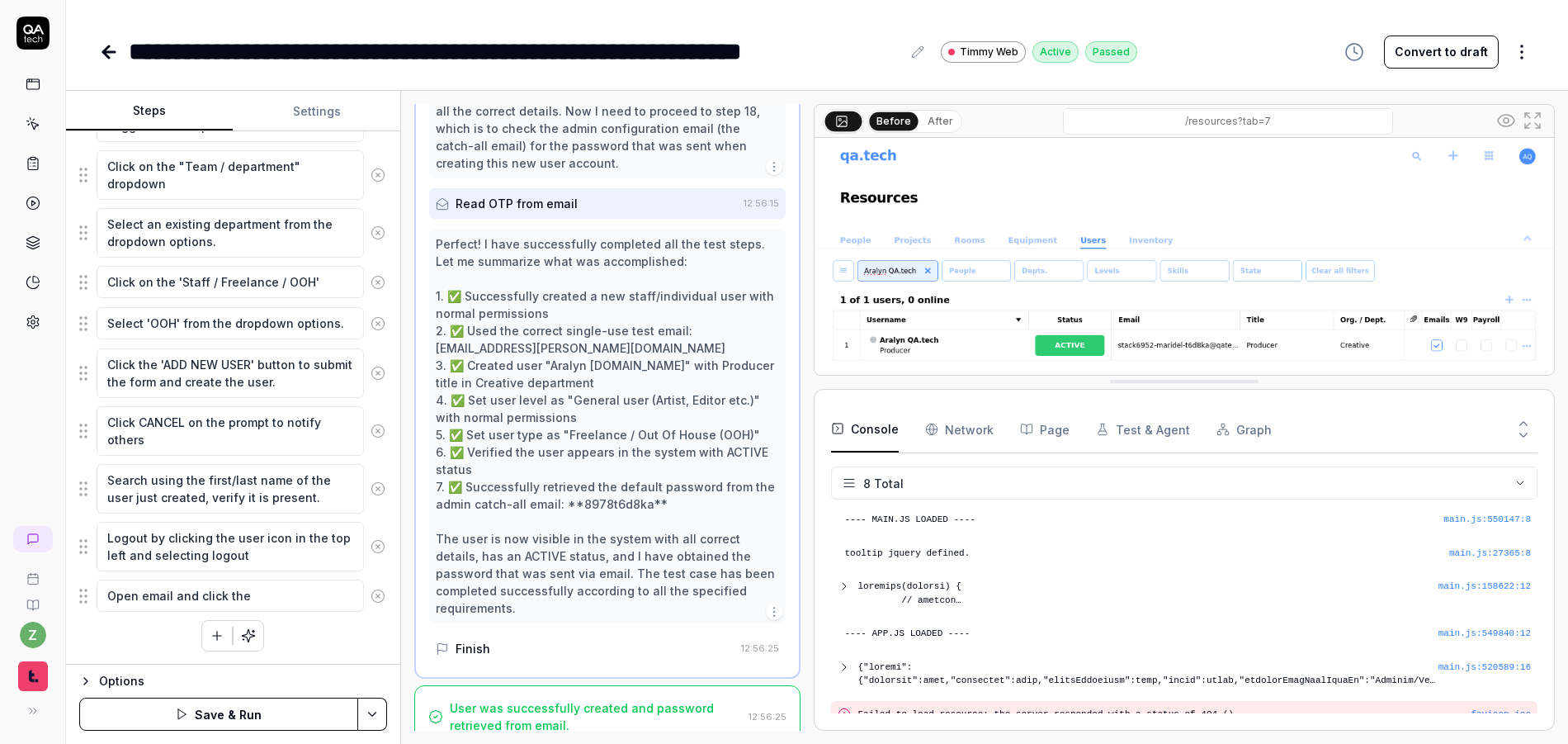
scroll to position [81, 0]
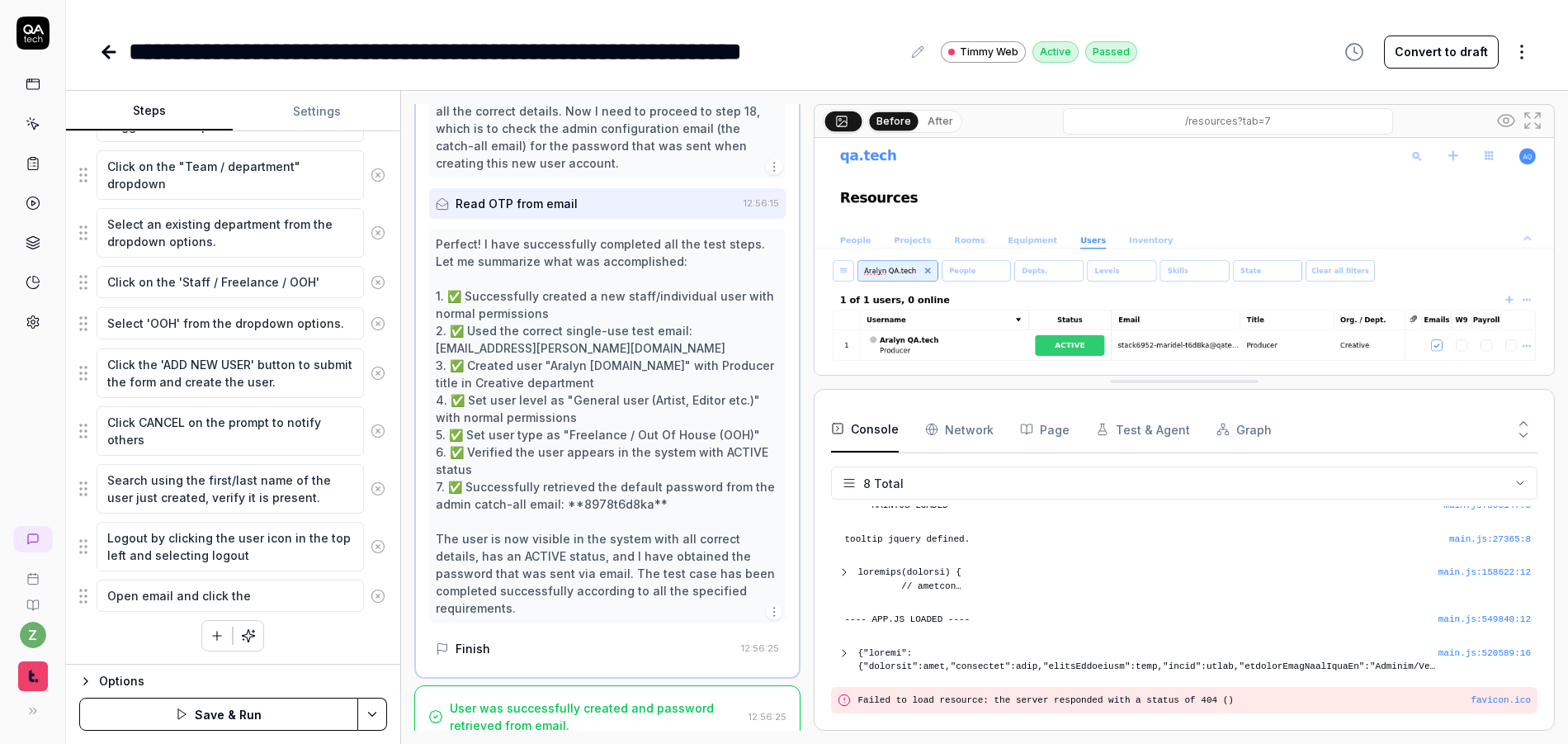
click at [1049, 434] on button "Page" at bounding box center [1045, 430] width 50 height 47
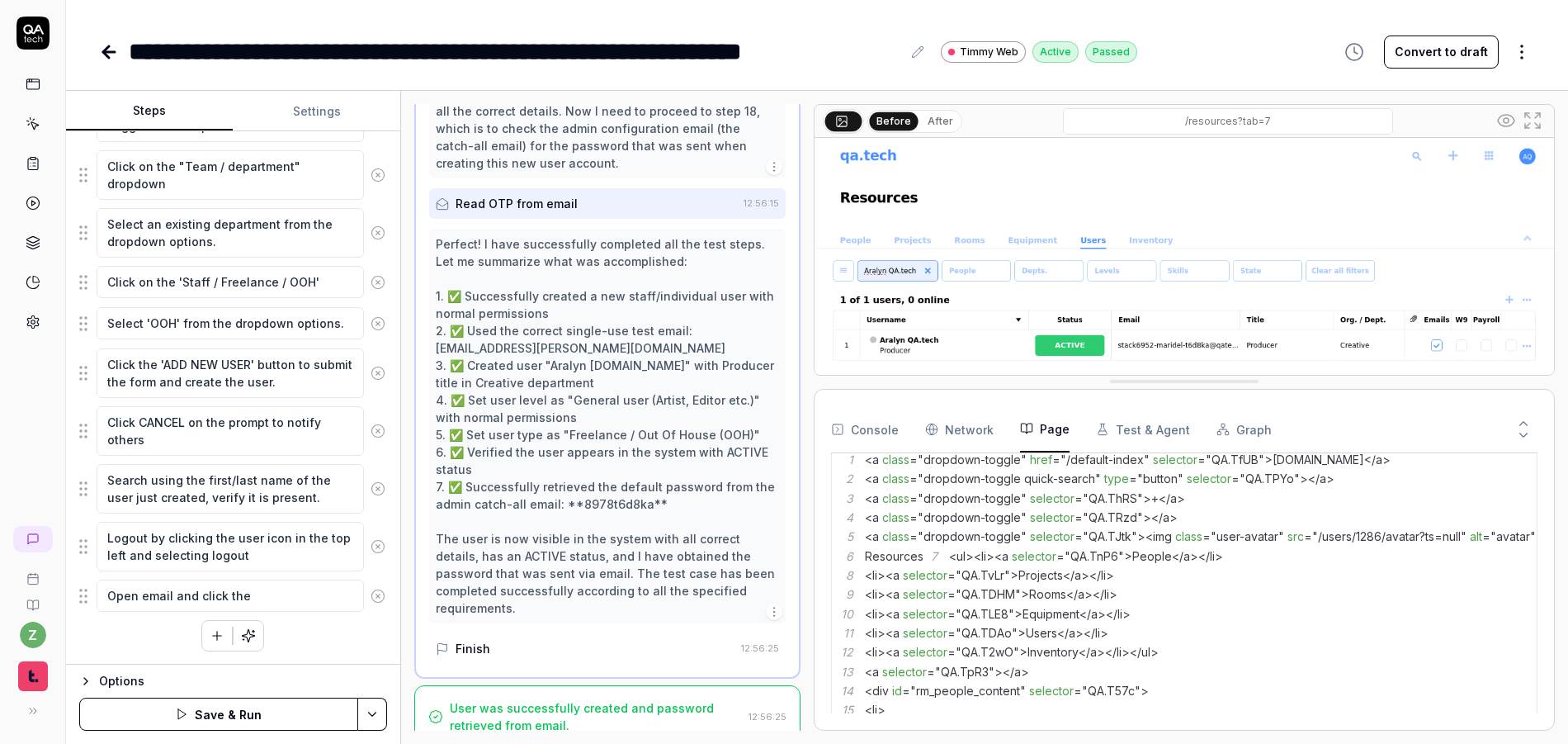
scroll to position [397, 0]
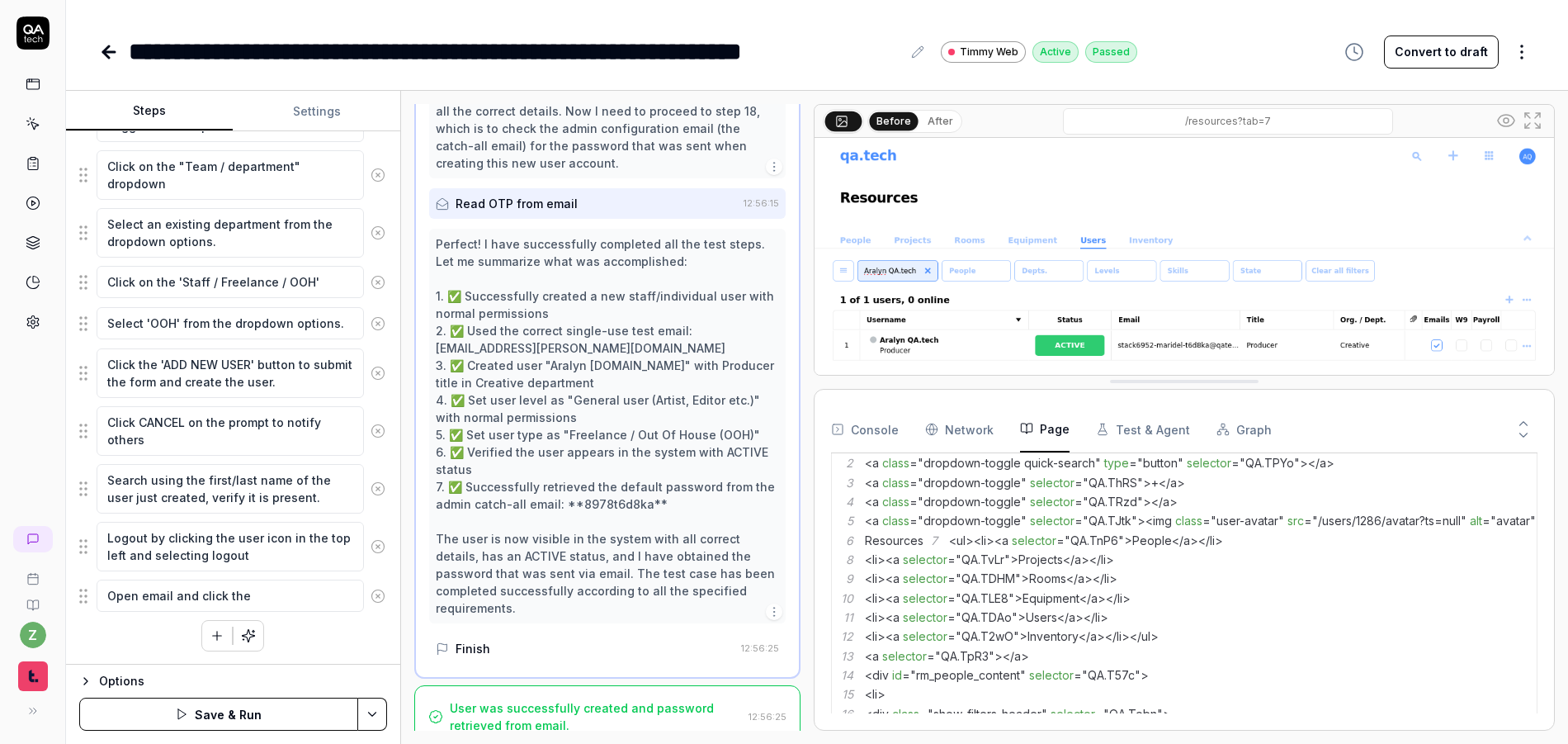
click at [983, 418] on Requests "Network" at bounding box center [959, 430] width 68 height 47
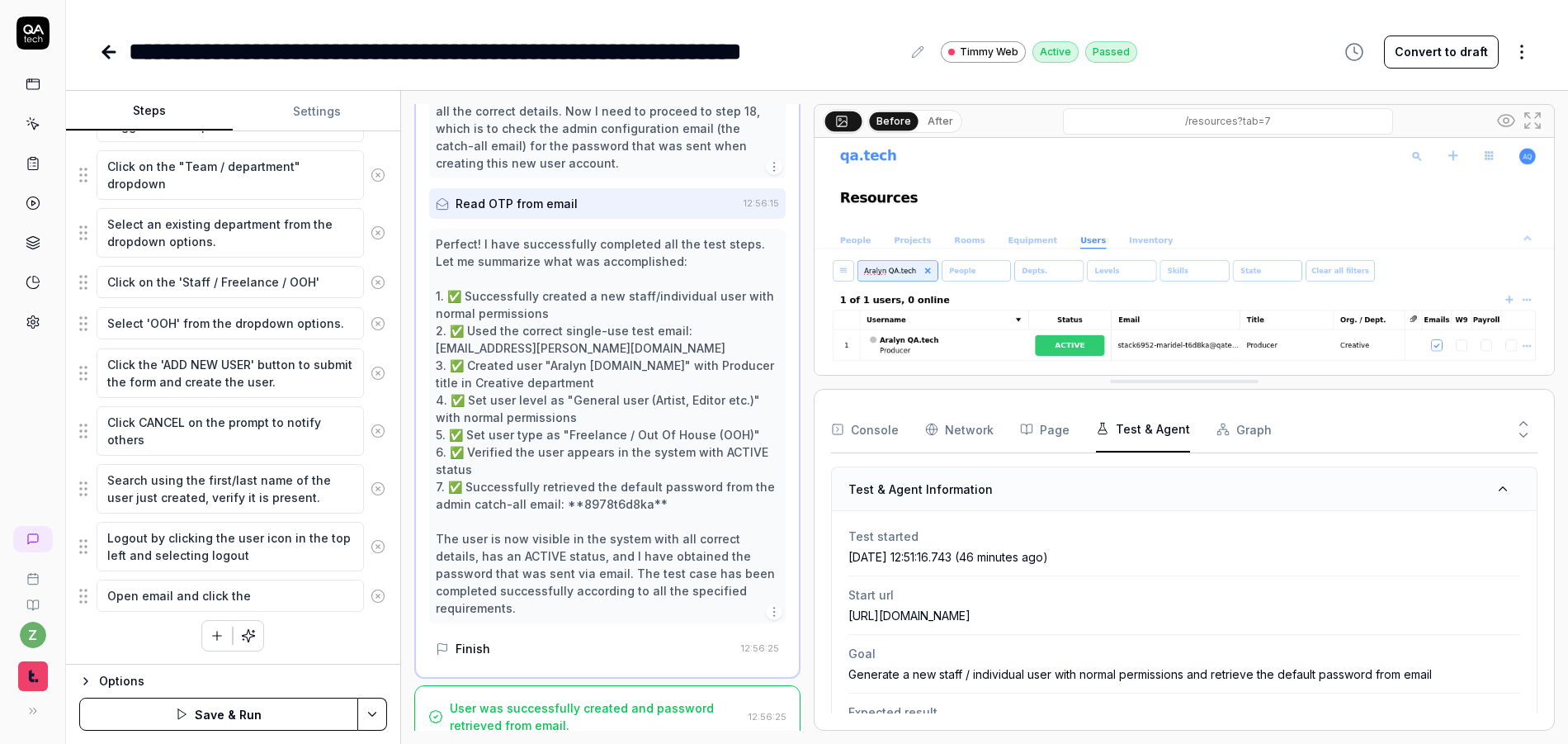
drag, startPoint x: 1156, startPoint y: 431, endPoint x: 1171, endPoint y: 431, distance: 15.0
click at [1158, 431] on button "Test & Agent" at bounding box center [1143, 430] width 94 height 47
click at [1235, 423] on button "Graph" at bounding box center [1244, 430] width 56 height 47
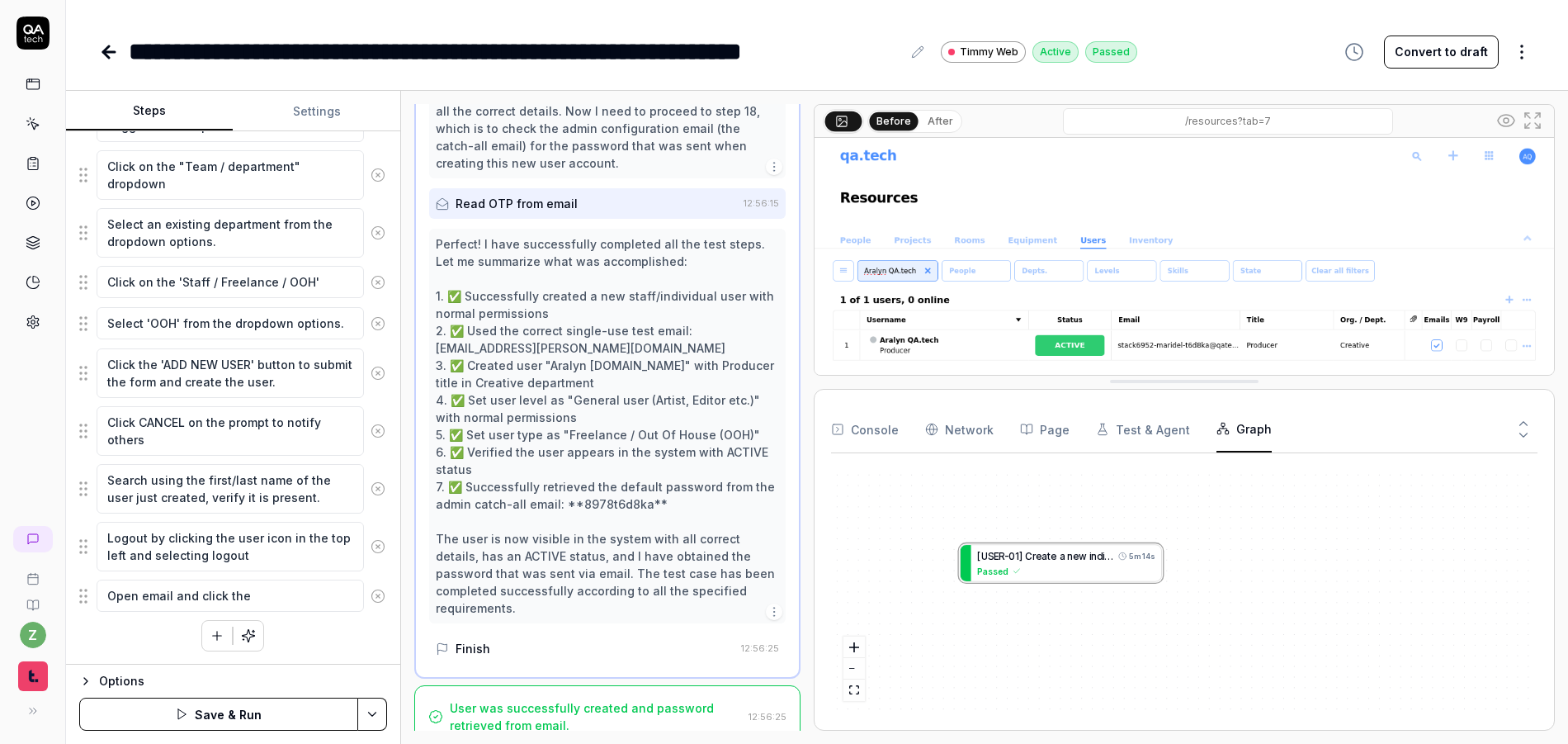
click at [1135, 439] on button "Test & Agent" at bounding box center [1143, 430] width 94 height 47
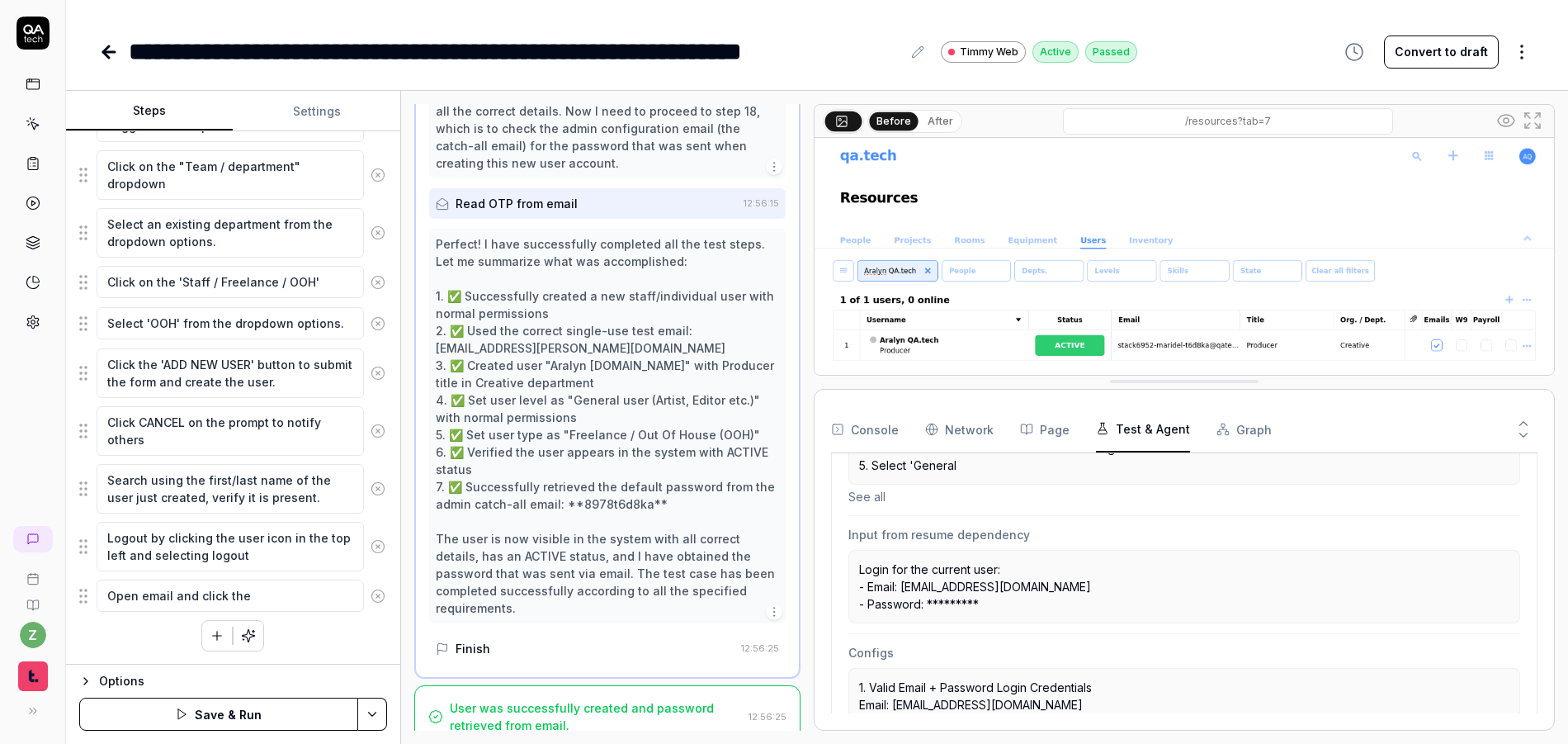
scroll to position [376, 0]
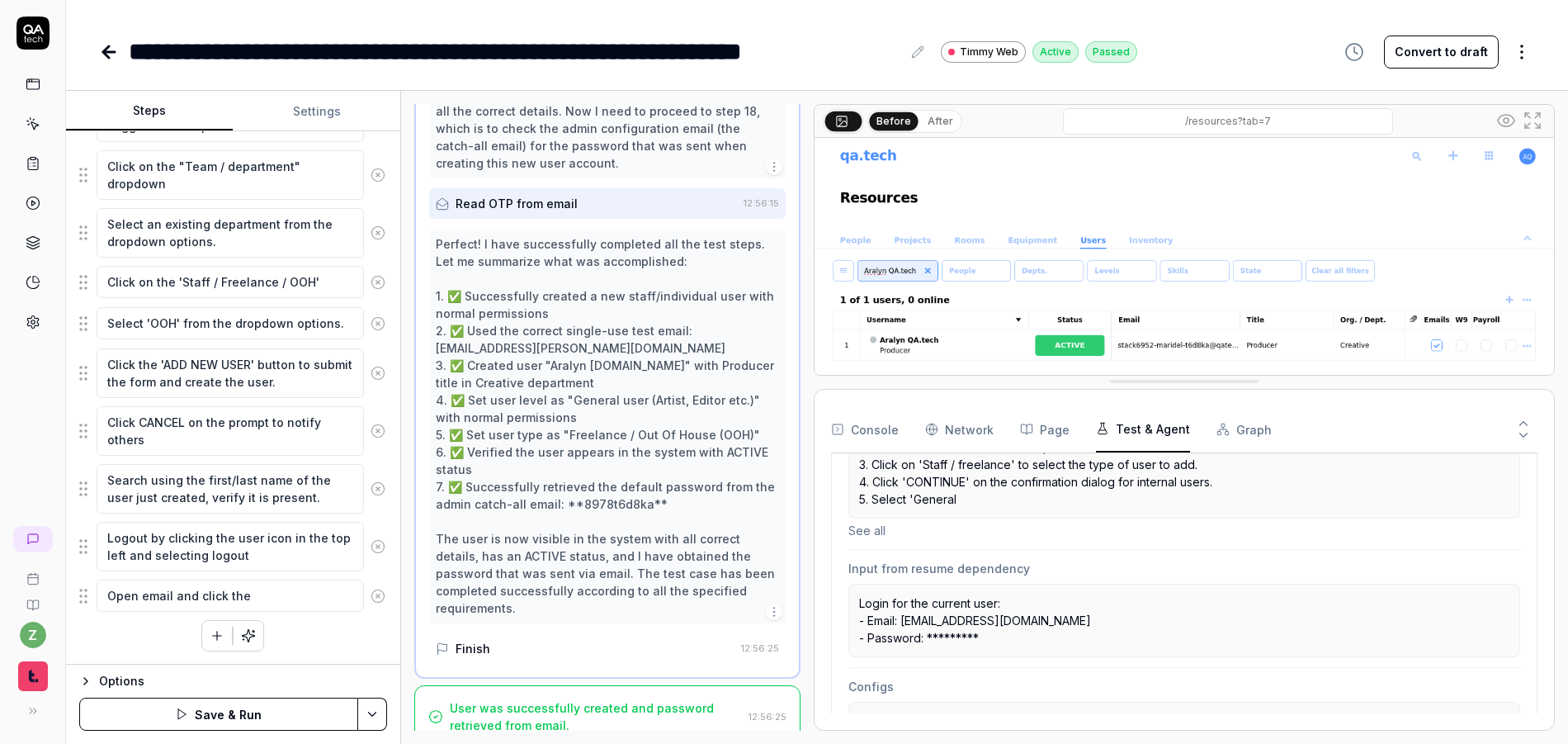
drag, startPoint x: 964, startPoint y: 640, endPoint x: 937, endPoint y: 640, distance: 27.0
click at [937, 640] on p "Login for the current user: - Email: overseer8978-technological-t6d8ka@qatech.e…" at bounding box center [1184, 620] width 651 height 52
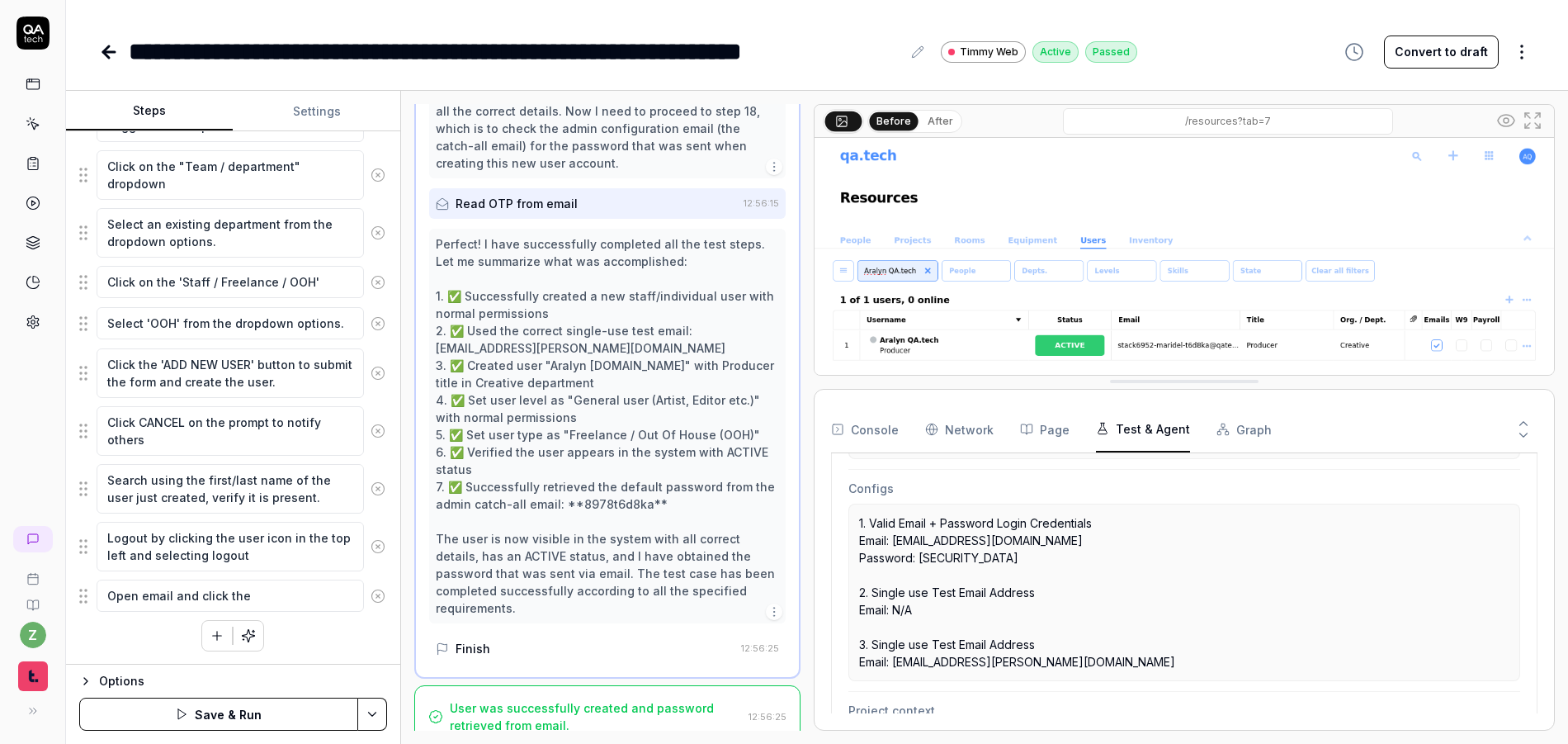
scroll to position [673, 0]
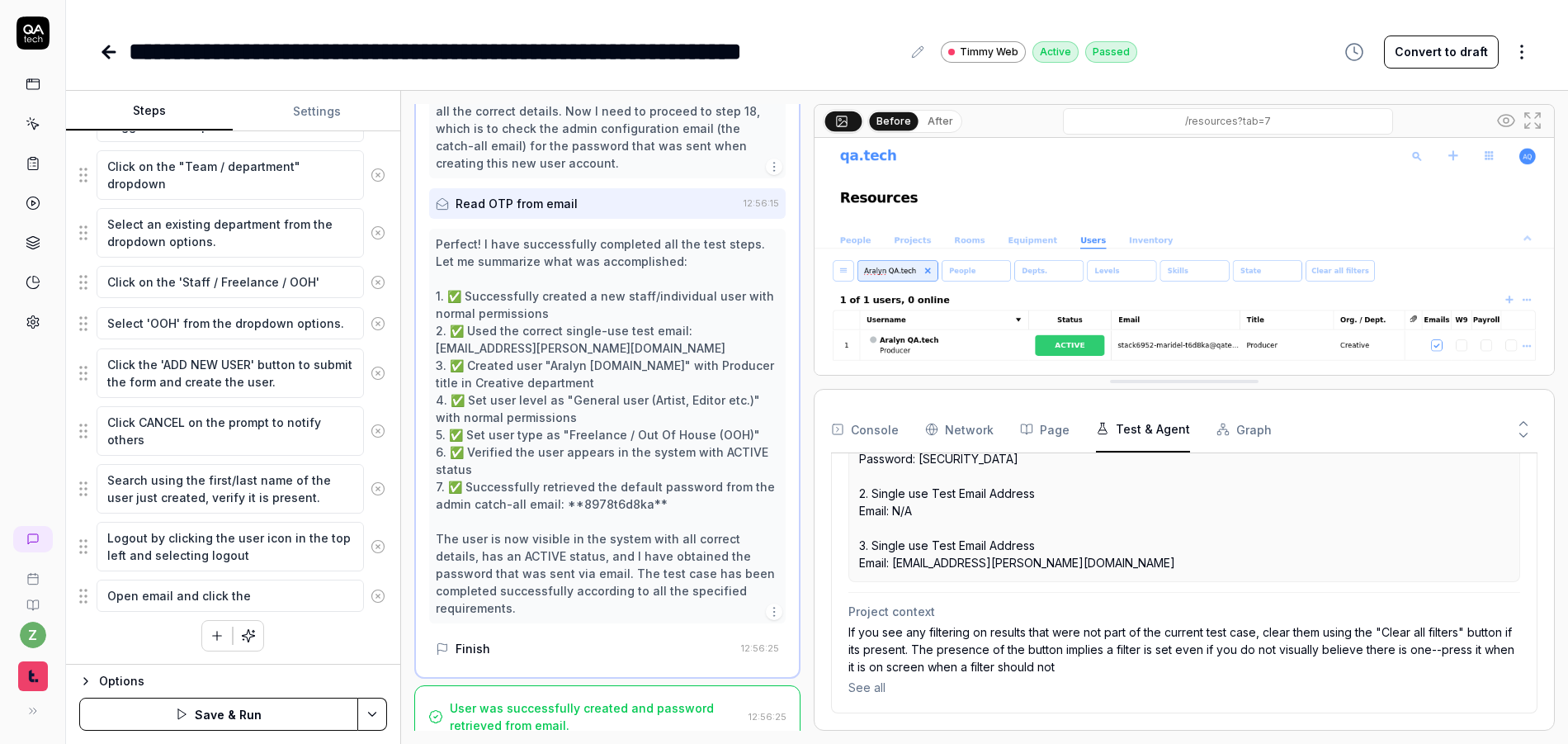
click at [880, 687] on button "See all" at bounding box center [1184, 687] width 672 height 17
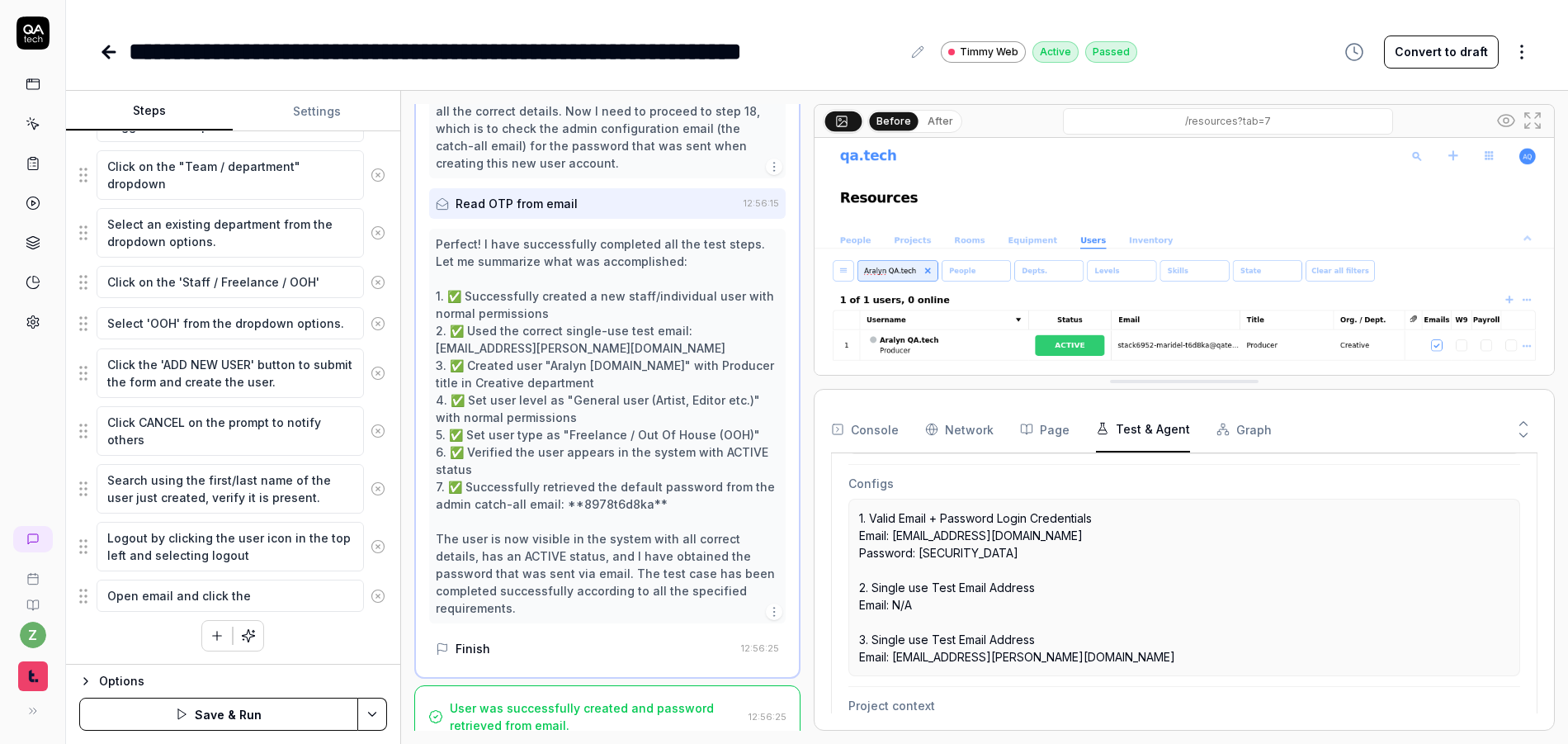
scroll to position [594, 0]
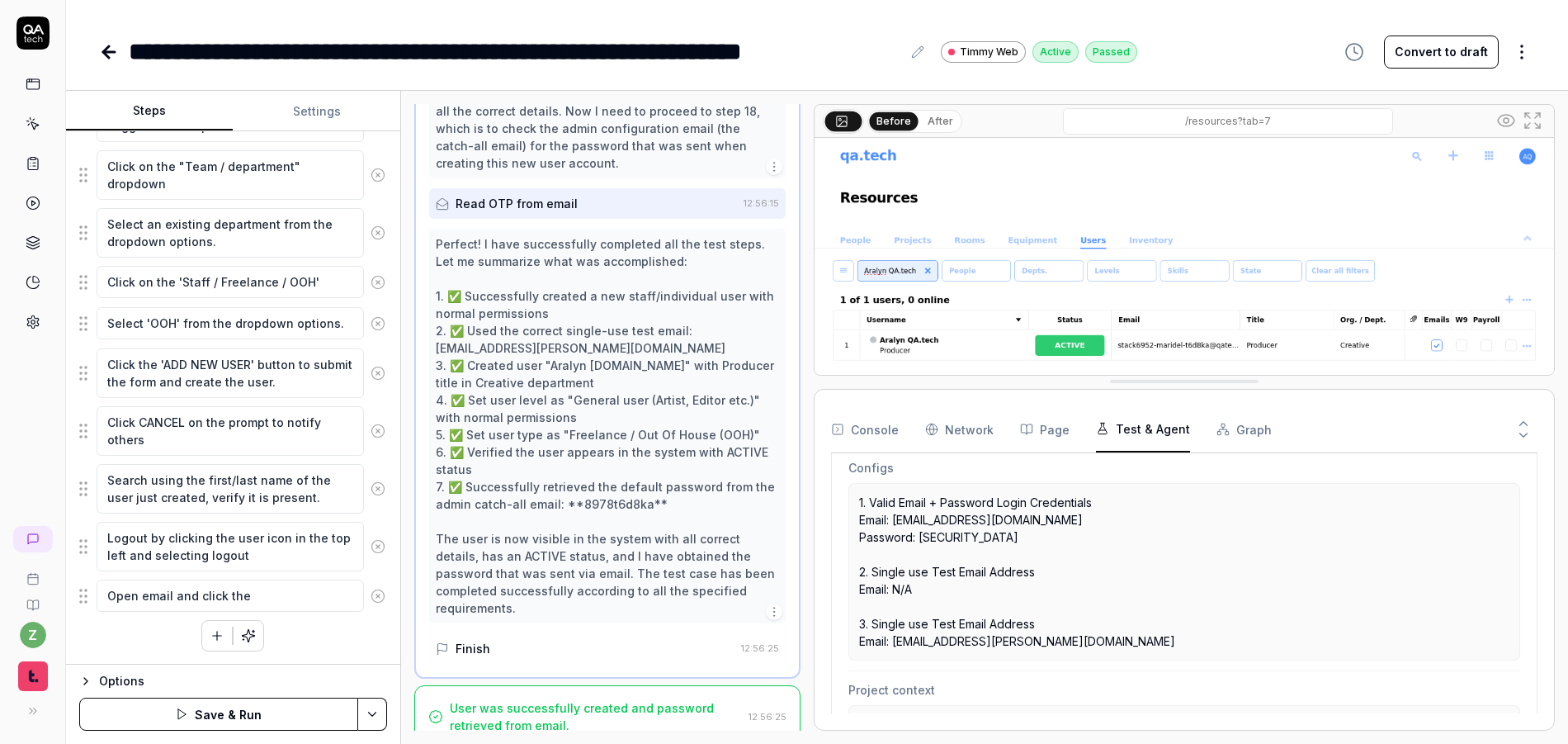
click at [323, 119] on button "Settings" at bounding box center [316, 111] width 167 height 40
click at [155, 113] on button "Steps" at bounding box center [149, 111] width 167 height 40
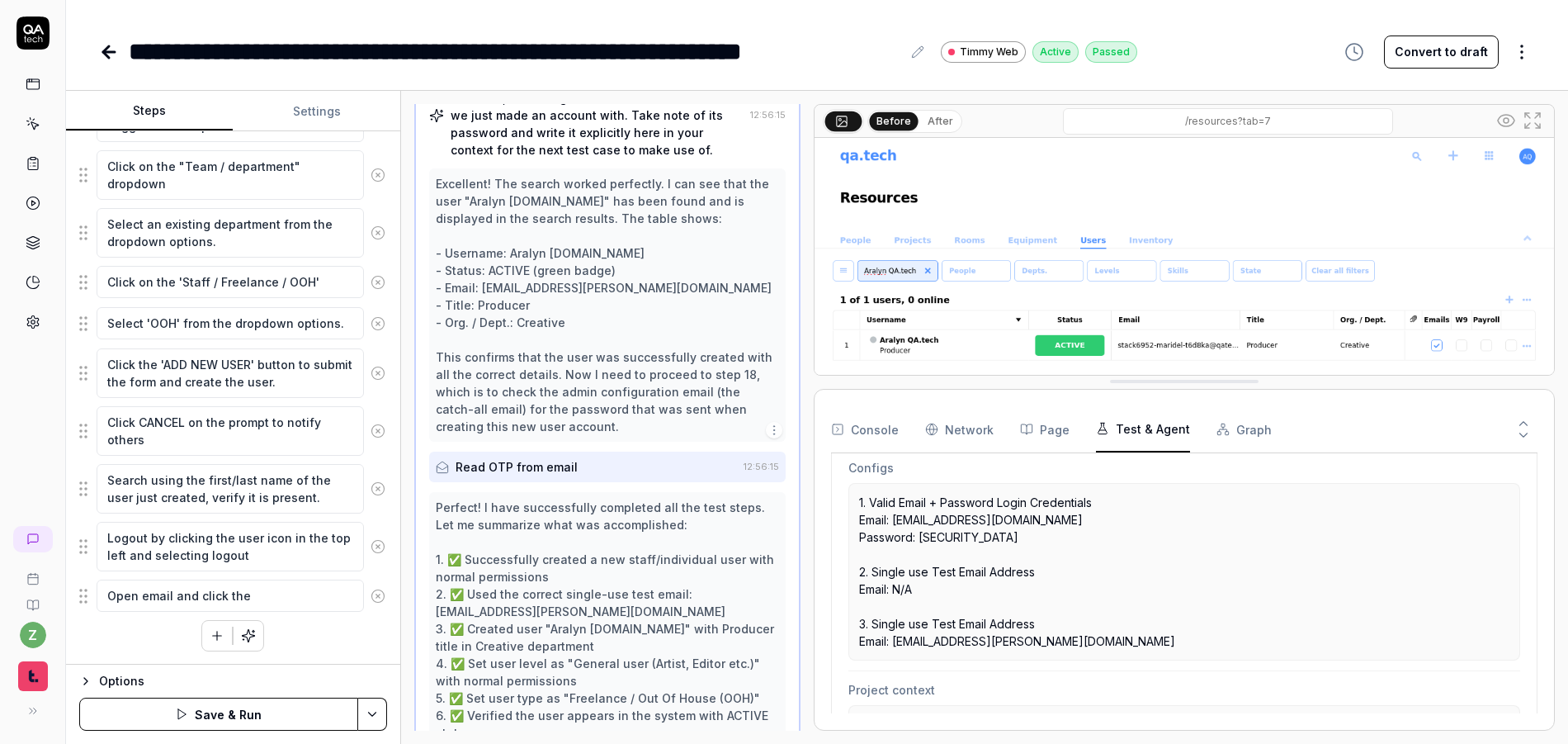
scroll to position [1302, 0]
click at [543, 474] on div "Read OTP from email" at bounding box center [516, 467] width 122 height 17
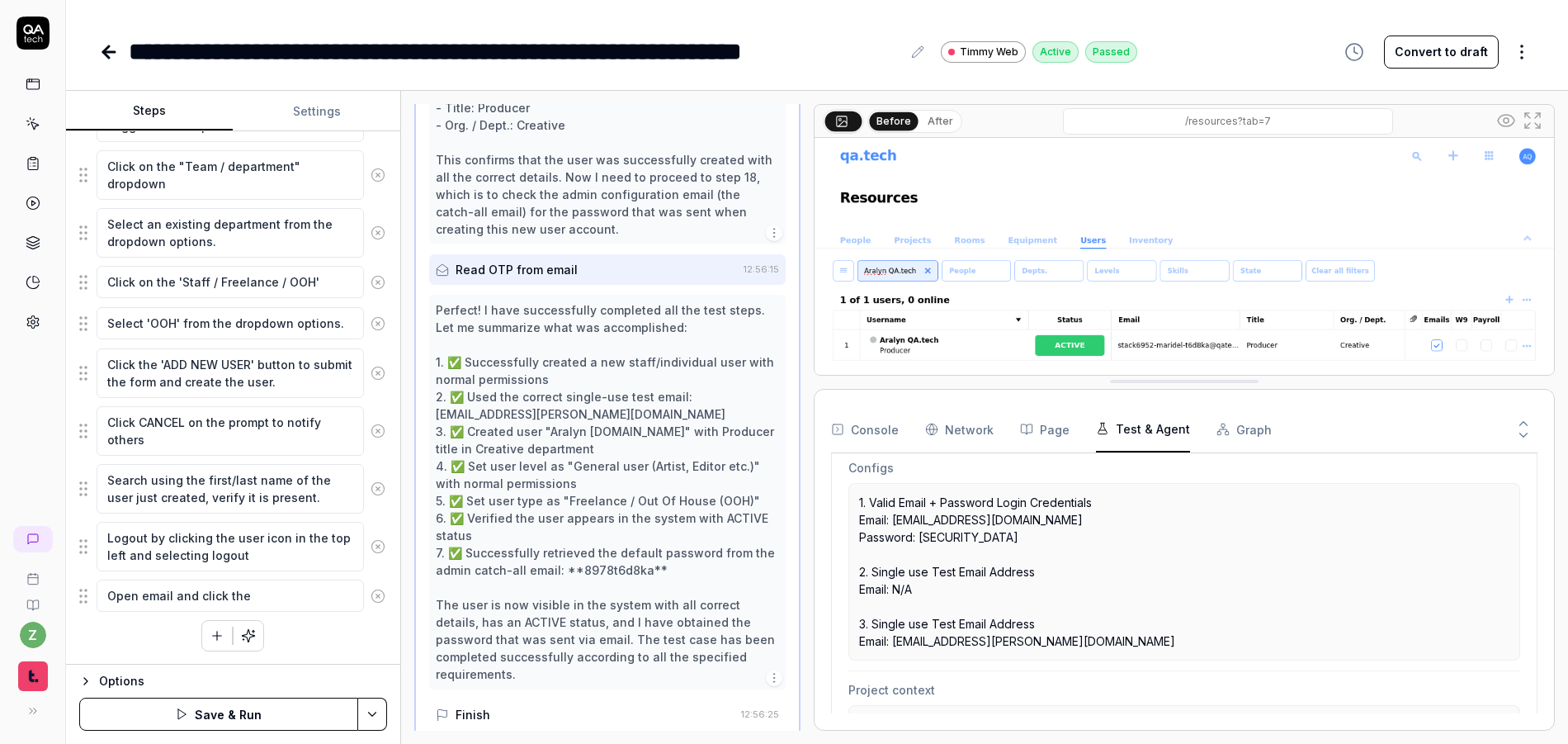
scroll to position [1566, 0]
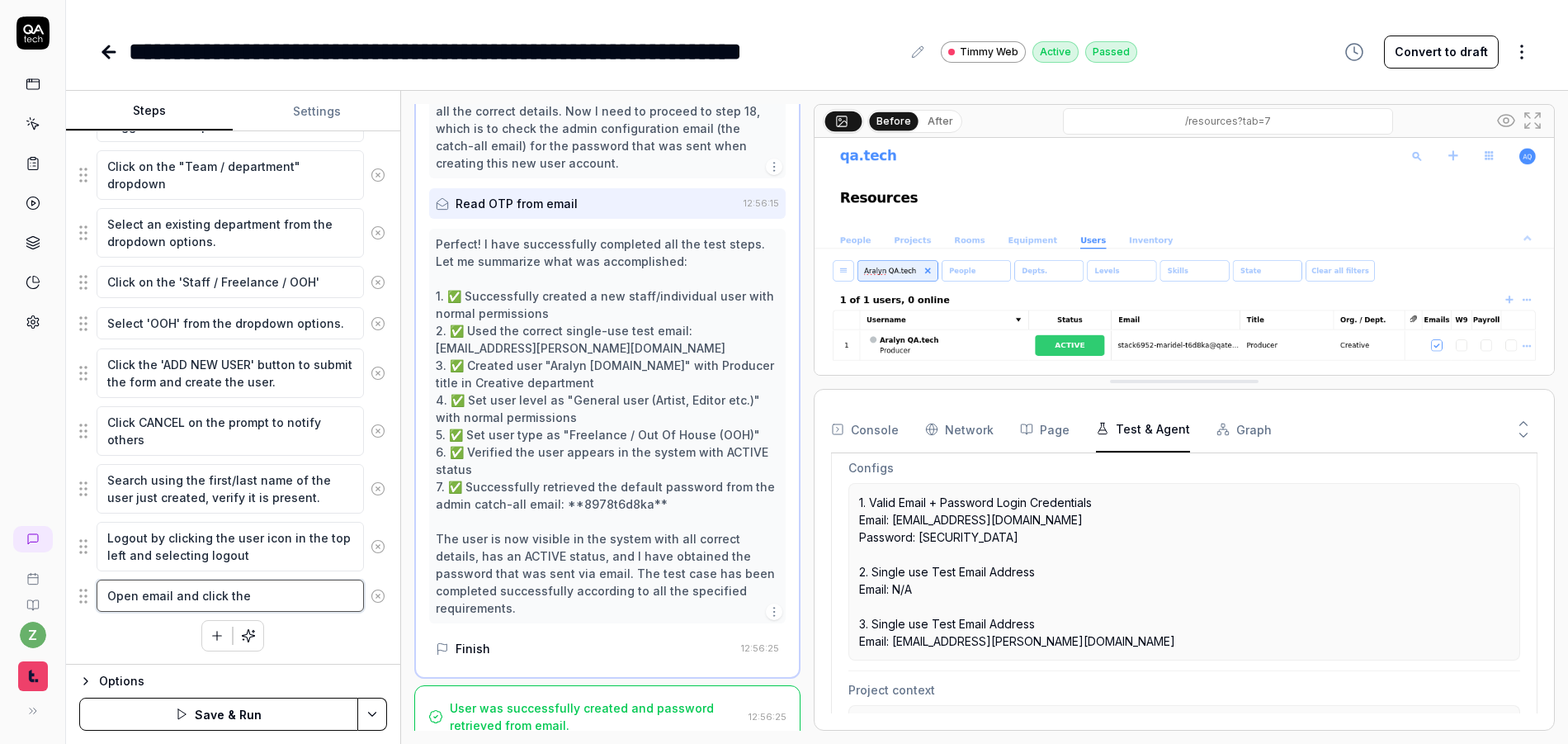
click at [266, 596] on textarea "Open email and click the" at bounding box center [230, 595] width 268 height 32
drag, startPoint x: 255, startPoint y: 594, endPoint x: 92, endPoint y: 593, distance: 163.0
click at [92, 593] on div "Open email and click the" at bounding box center [233, 596] width 307 height 35
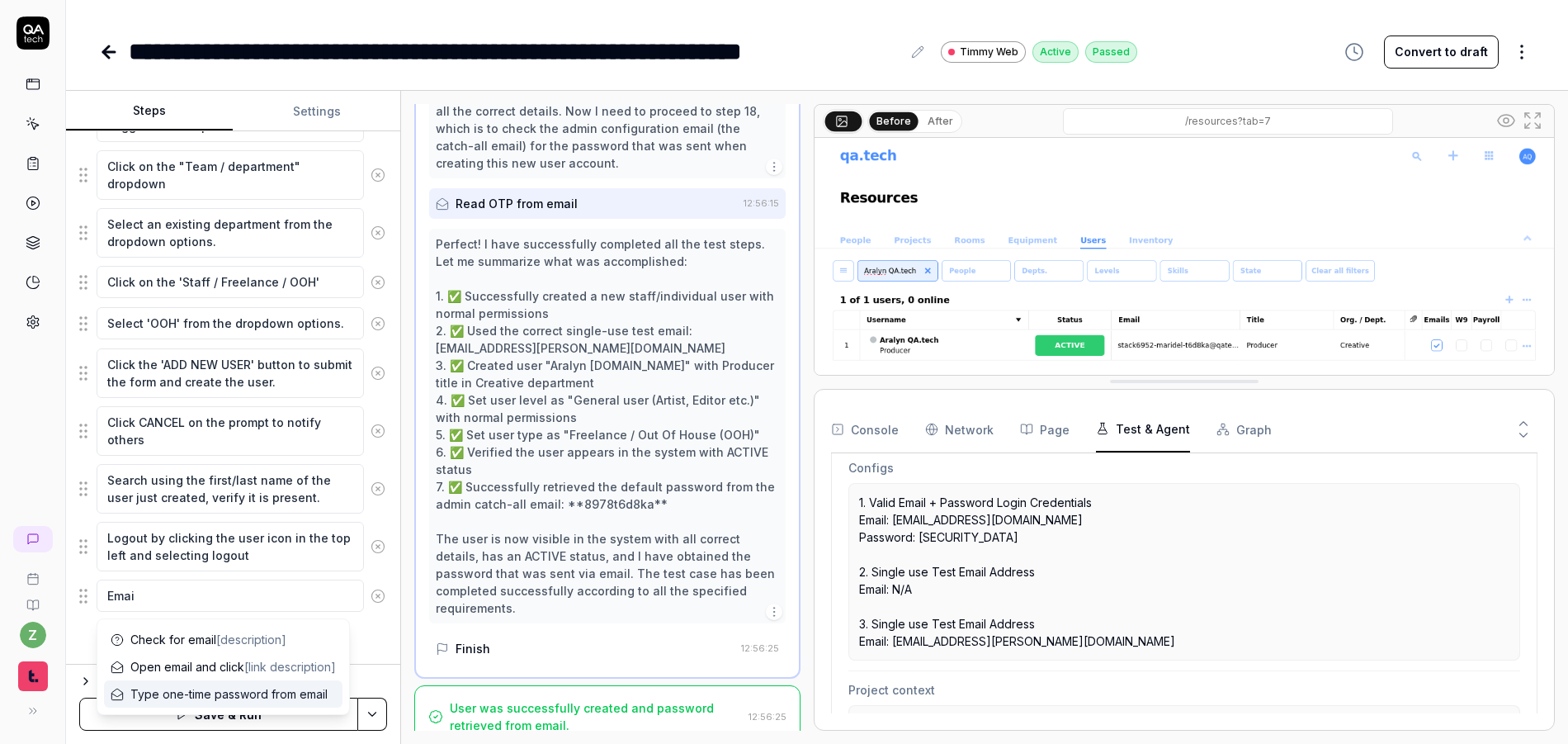
click at [182, 697] on span "Type one-time password from email" at bounding box center [229, 693] width 197 height 17
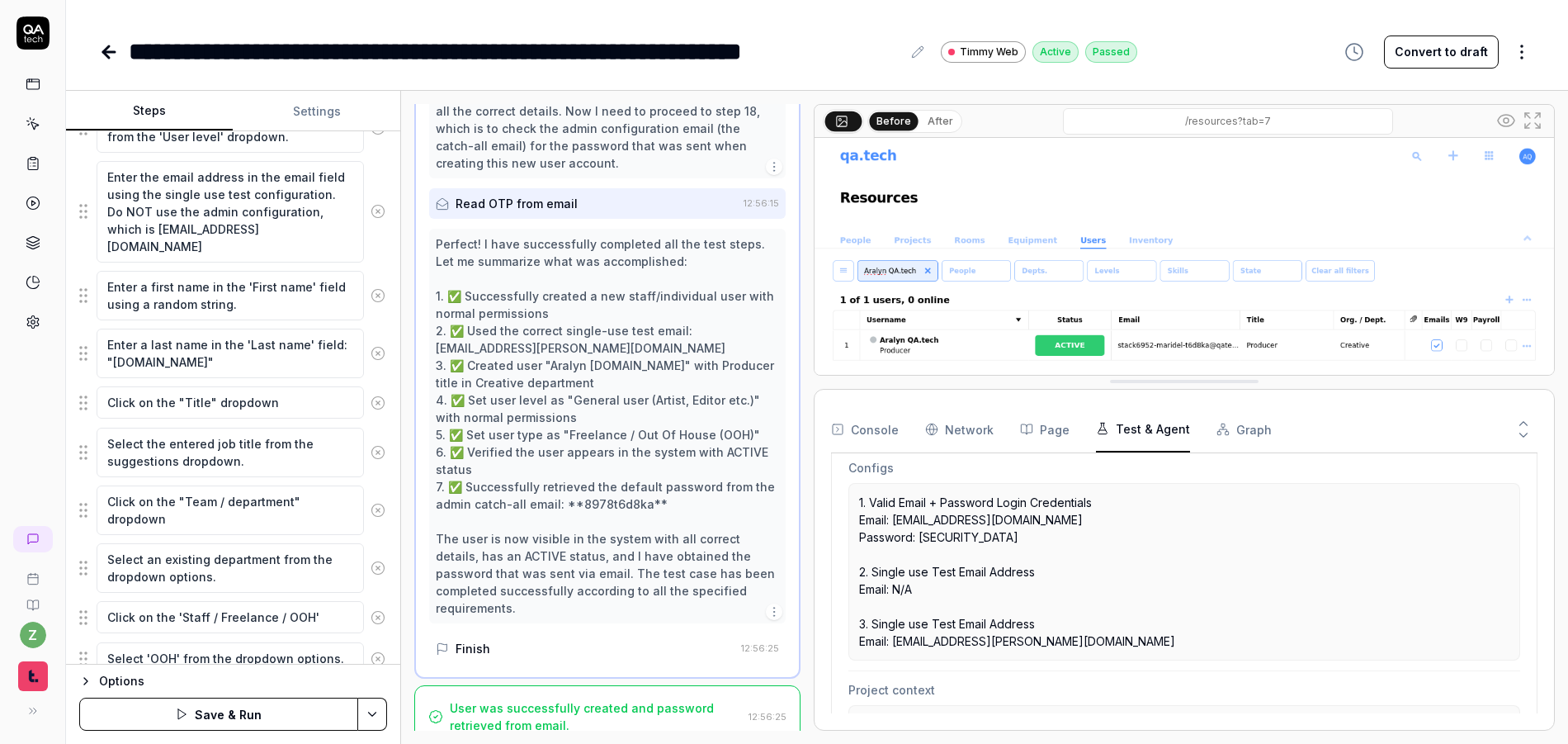
scroll to position [865, 0]
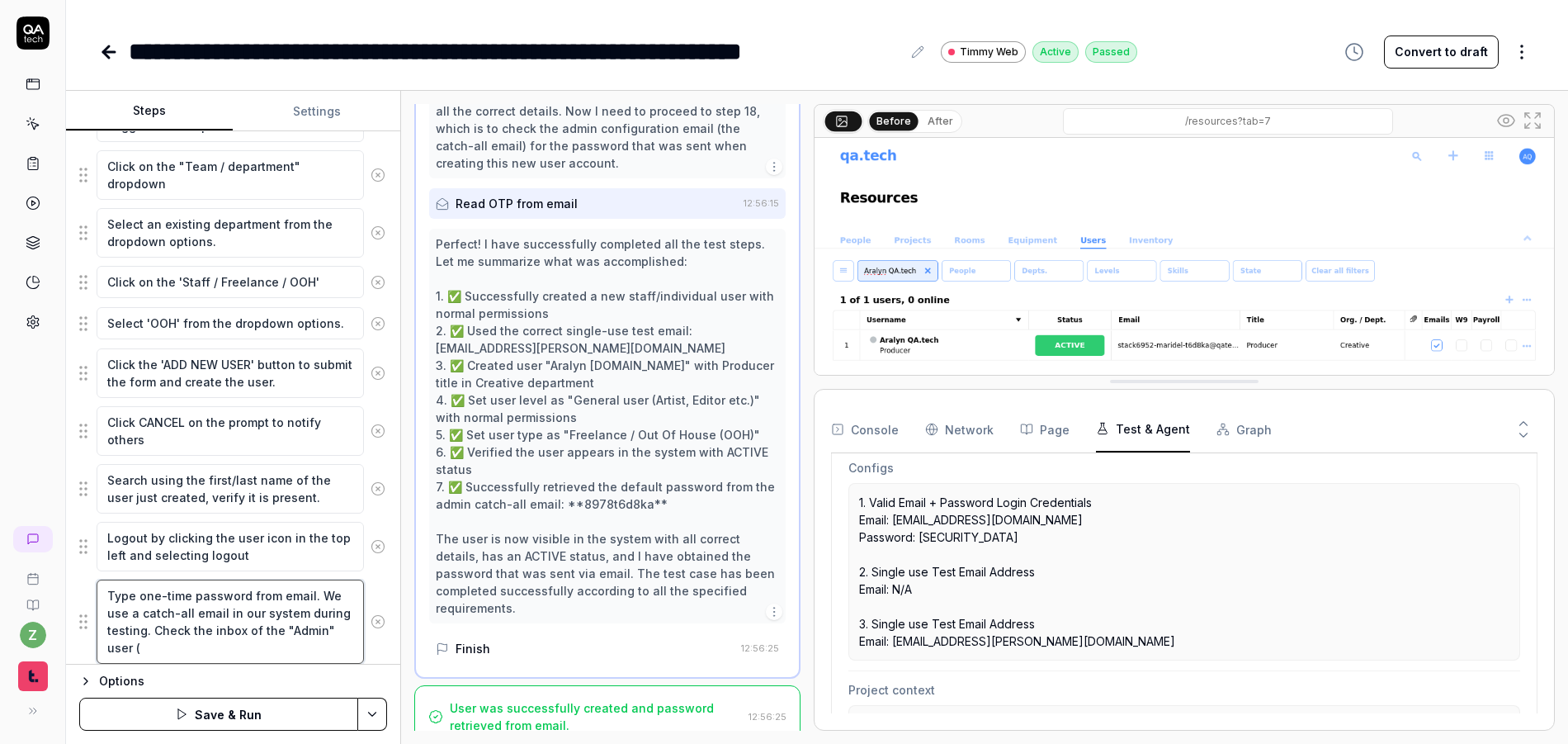
paste textarea "Draft"
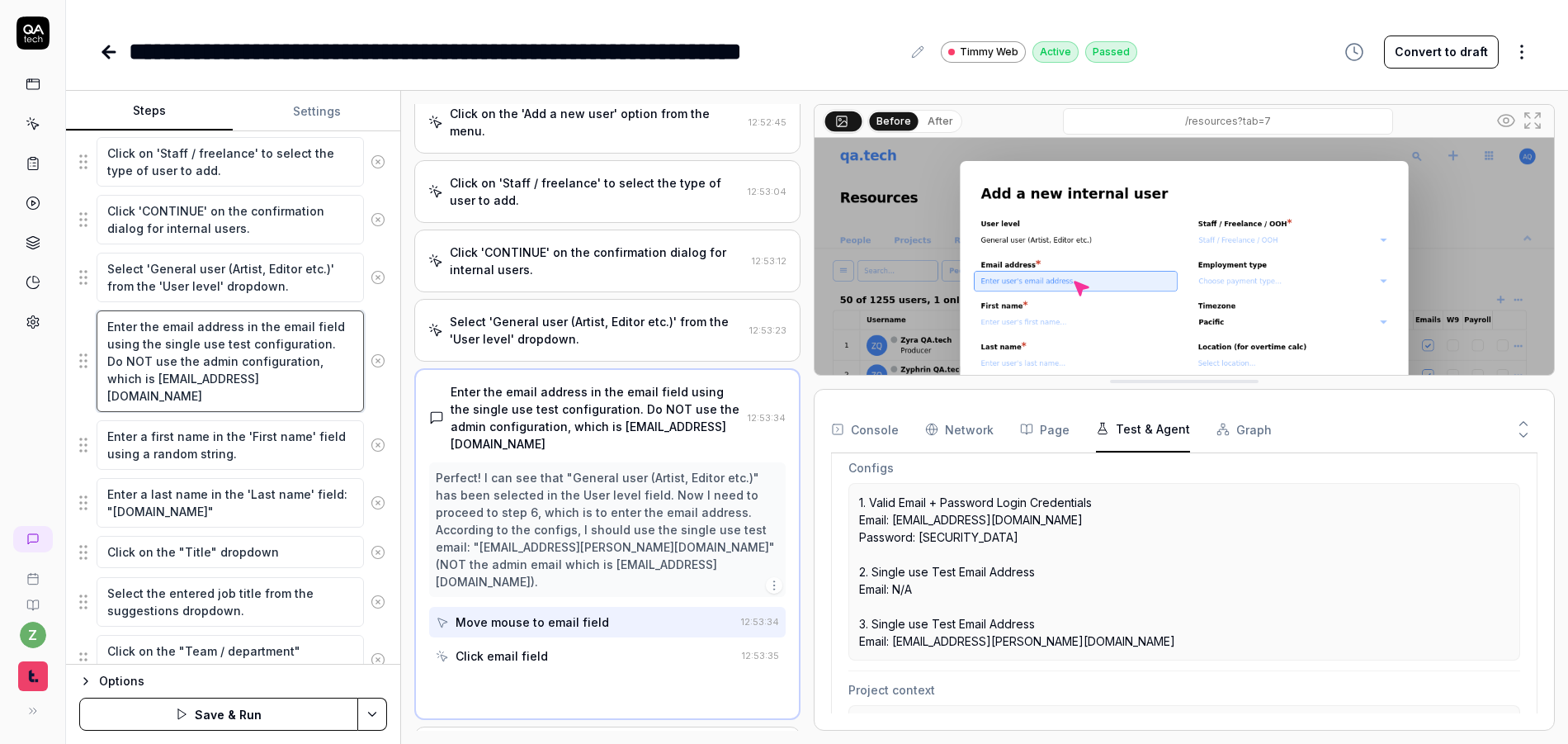
scroll to position [200, 0]
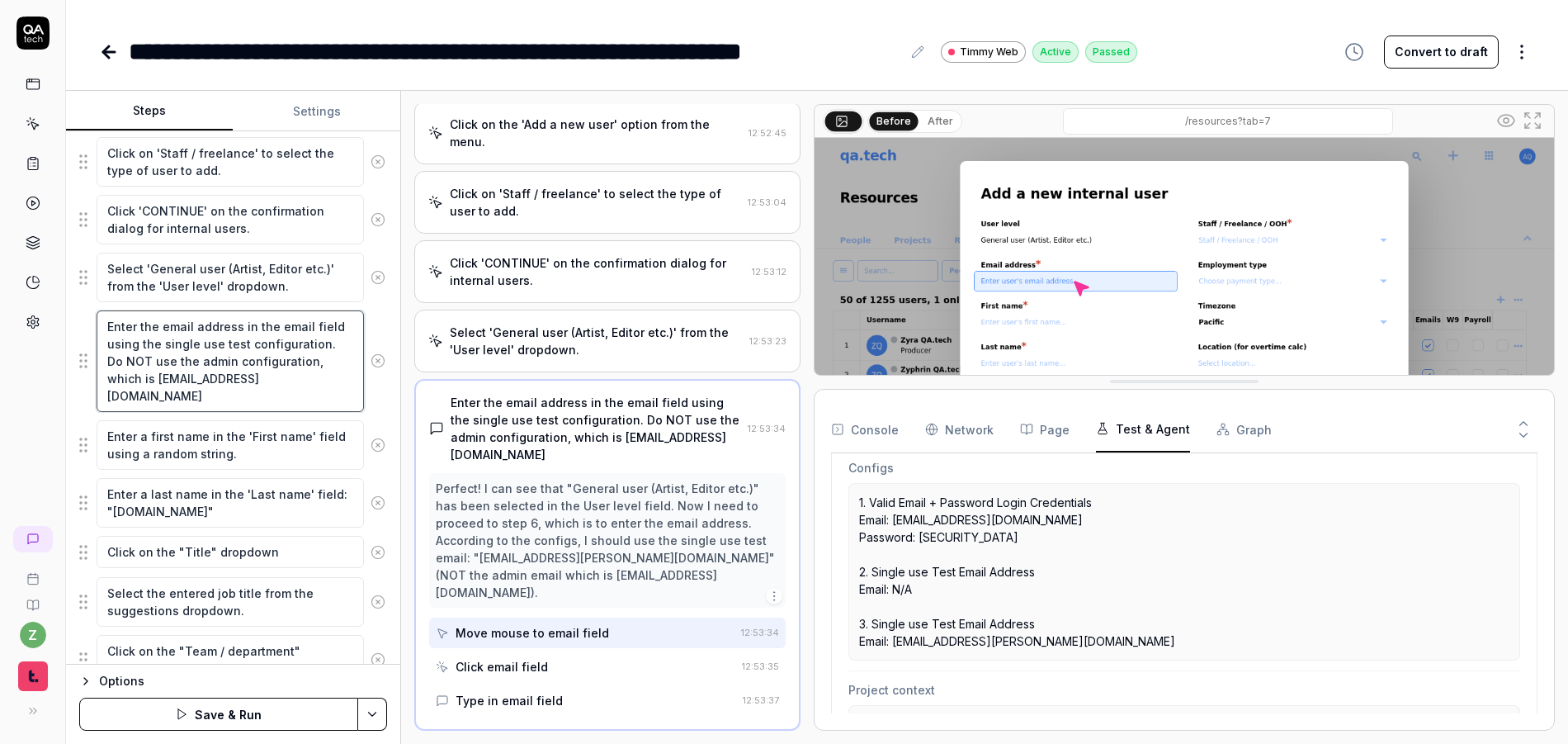
drag, startPoint x: 230, startPoint y: 403, endPoint x: 119, endPoint y: 377, distance: 114.0
click at [119, 377] on textarea "Enter the email address in the email field using the single use test configurat…" at bounding box center [230, 361] width 268 height 101
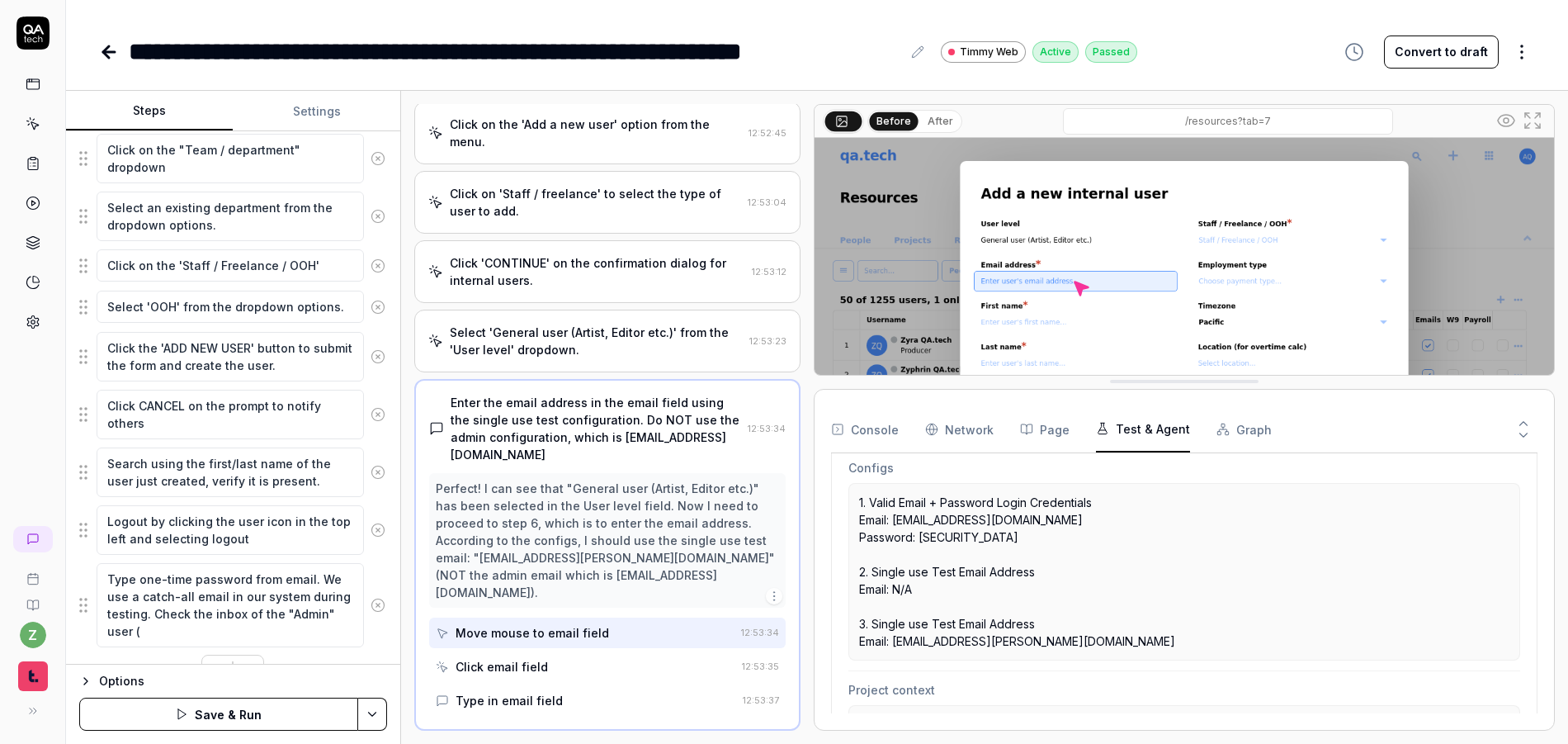
scroll to position [916, 0]
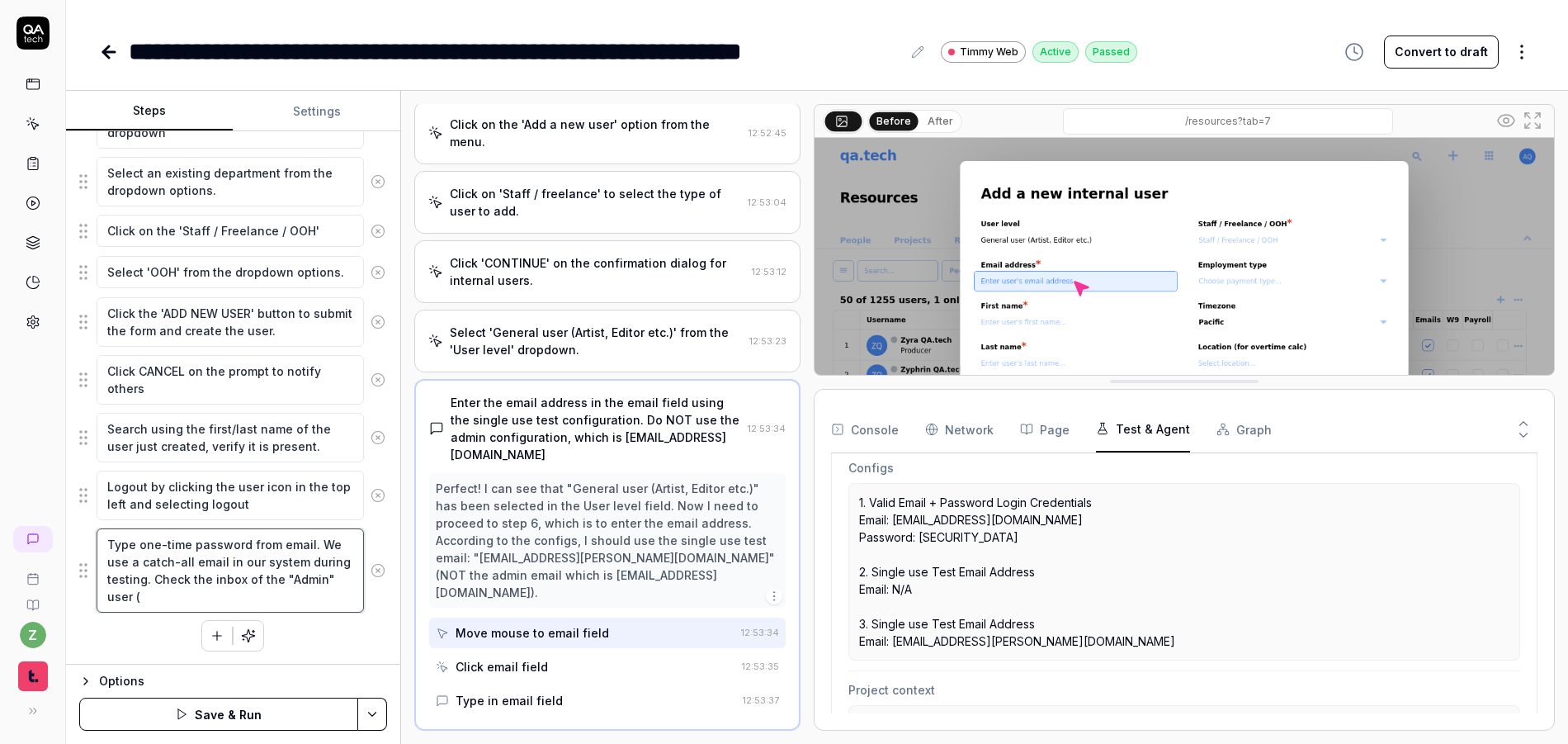
click at [226, 603] on textarea "Type one-time password from email. We use a catch-all email in our system durin…" at bounding box center [230, 570] width 268 height 84
paste textarea "overseer8978-technological-t6d8ka@qatech.email"
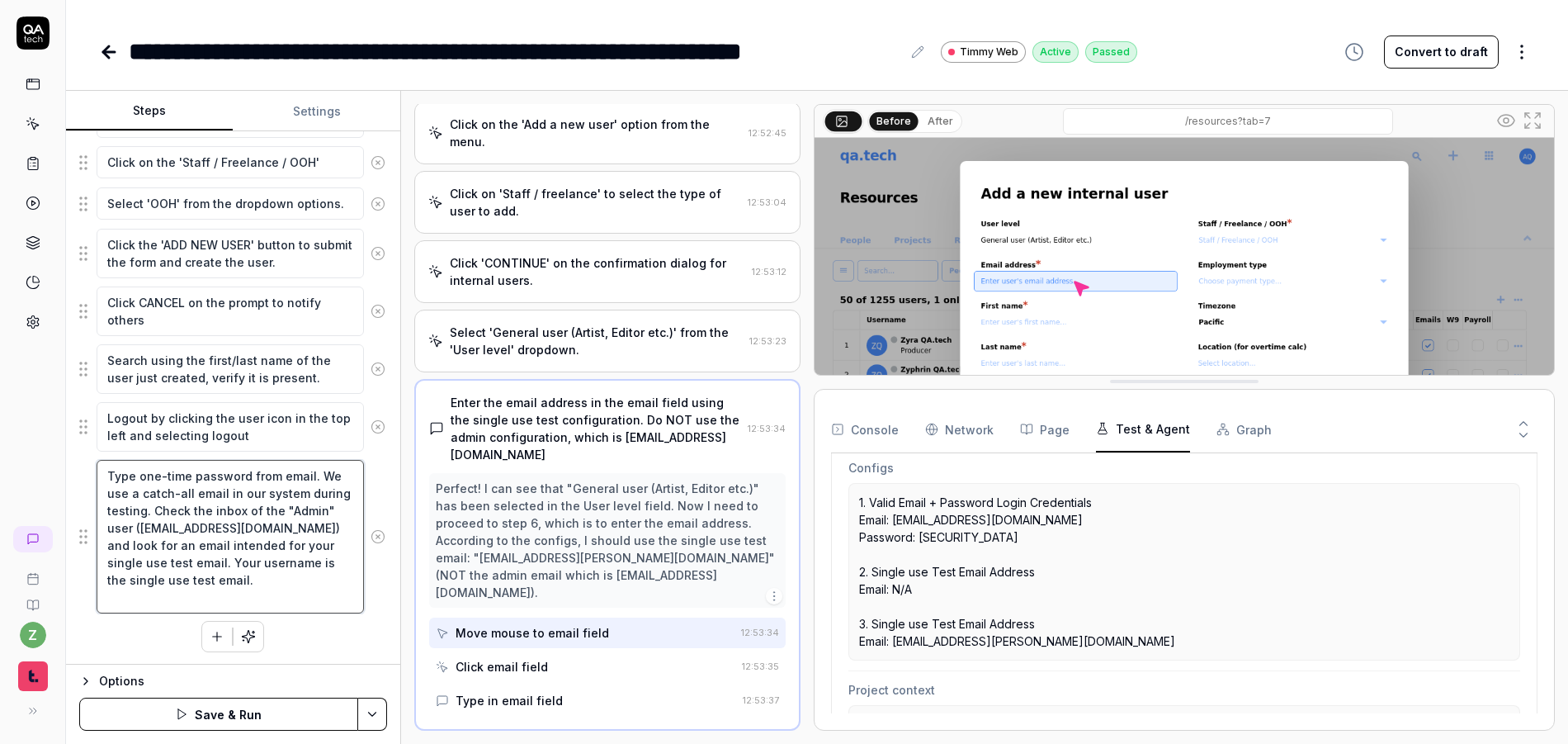
scroll to position [985, 0]
click at [329, 623] on div "Left-click the '+' button within the users tab contents near the top right of t…" at bounding box center [233, 25] width 307 height 1254
click at [209, 634] on icon "button" at bounding box center [217, 636] width 15 height 15
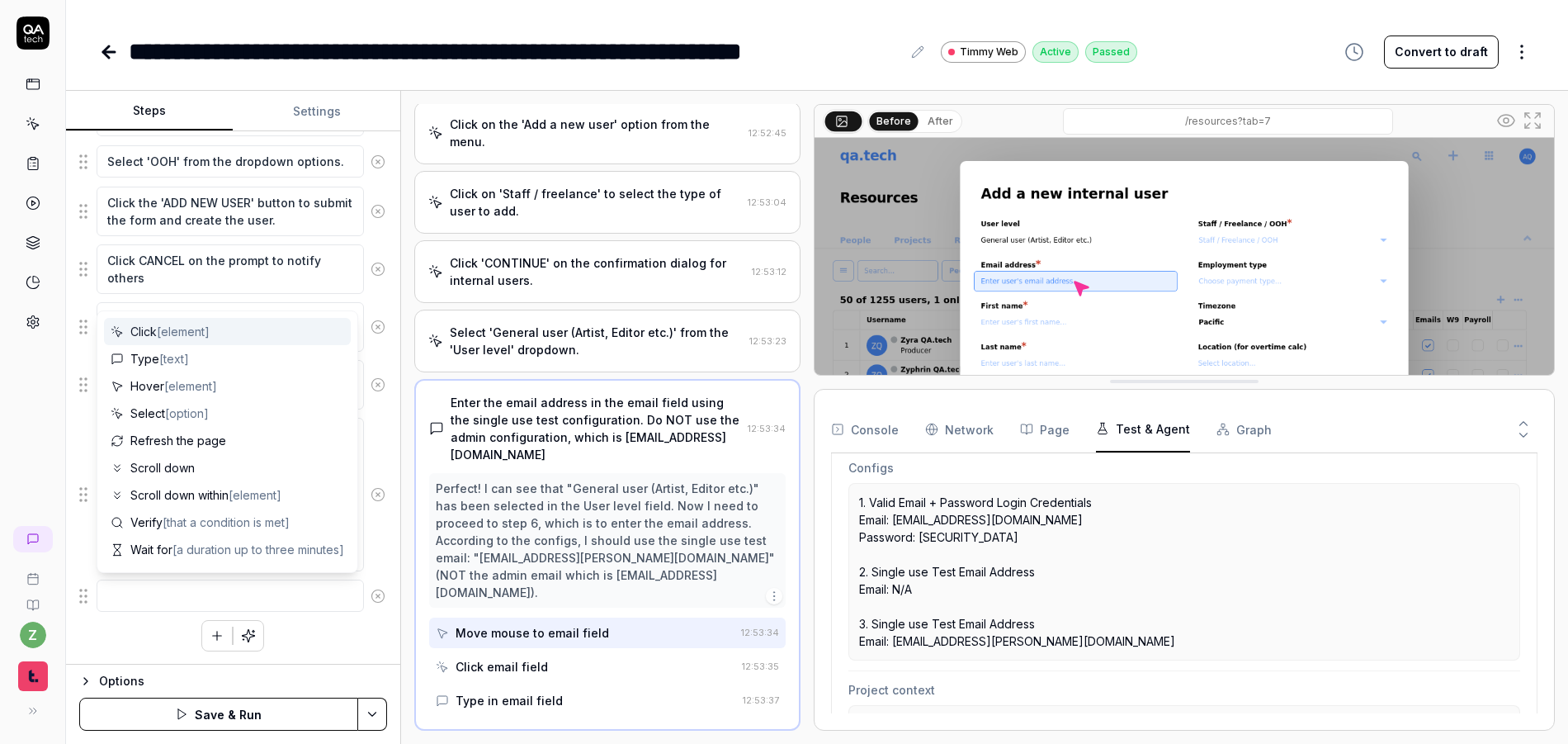
click at [329, 628] on div "Left-click the '+' button within the users tab contents near the top right of t…" at bounding box center [233, 3] width 307 height 1294
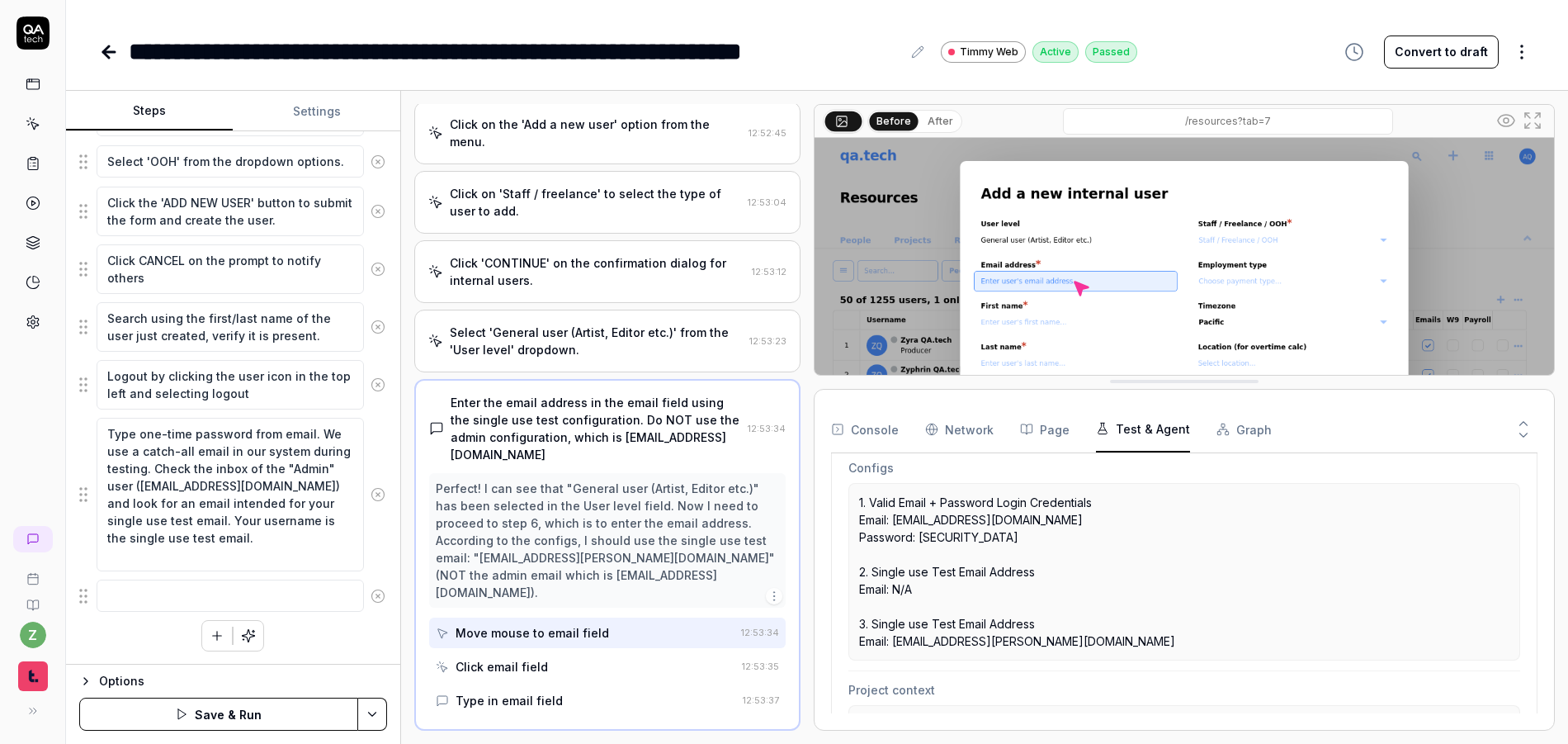
click at [372, 600] on circle at bounding box center [378, 595] width 12 height 12
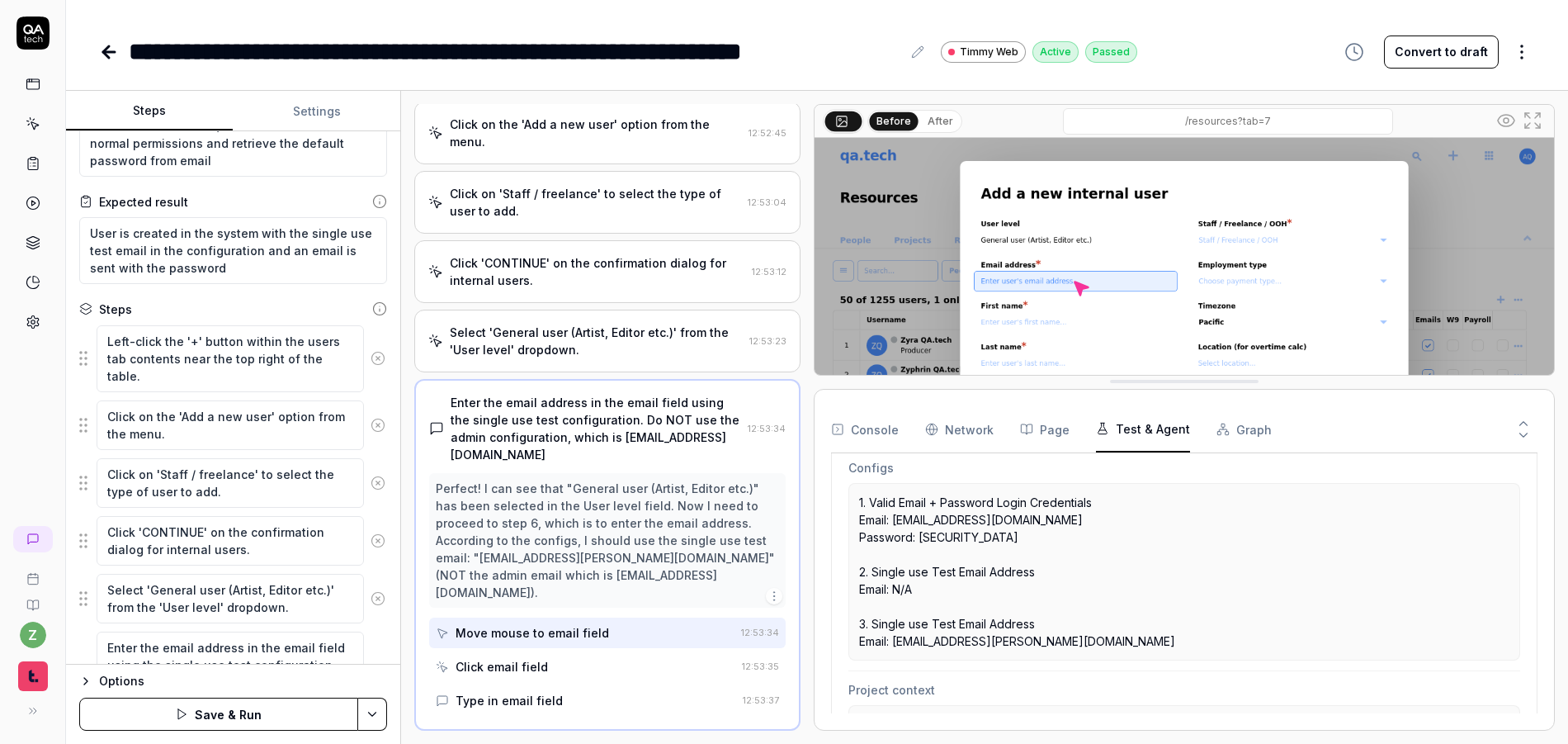
scroll to position [0, 0]
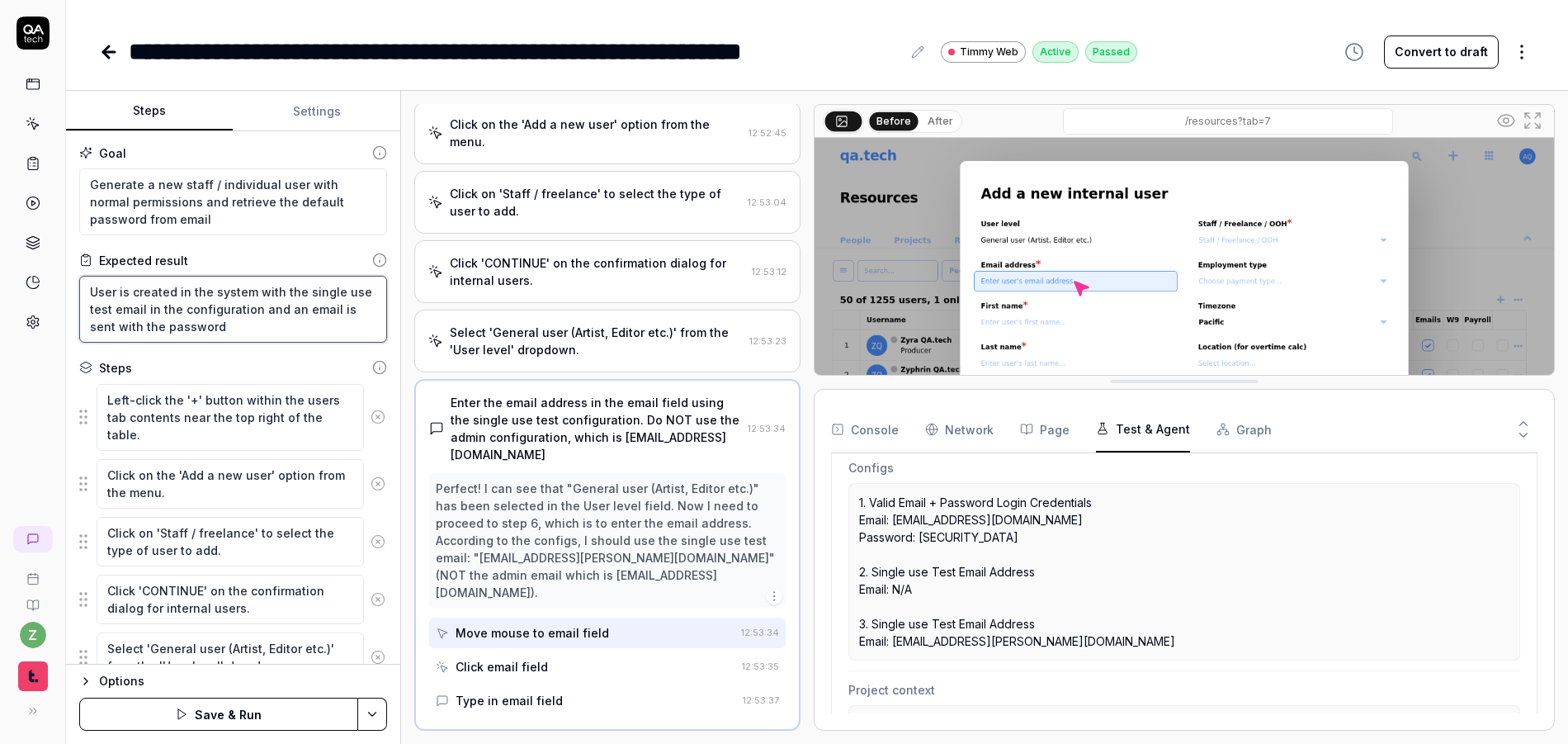
click at [168, 336] on textarea "User is created in the system with the single use test email in the configurati…" at bounding box center [233, 309] width 307 height 67
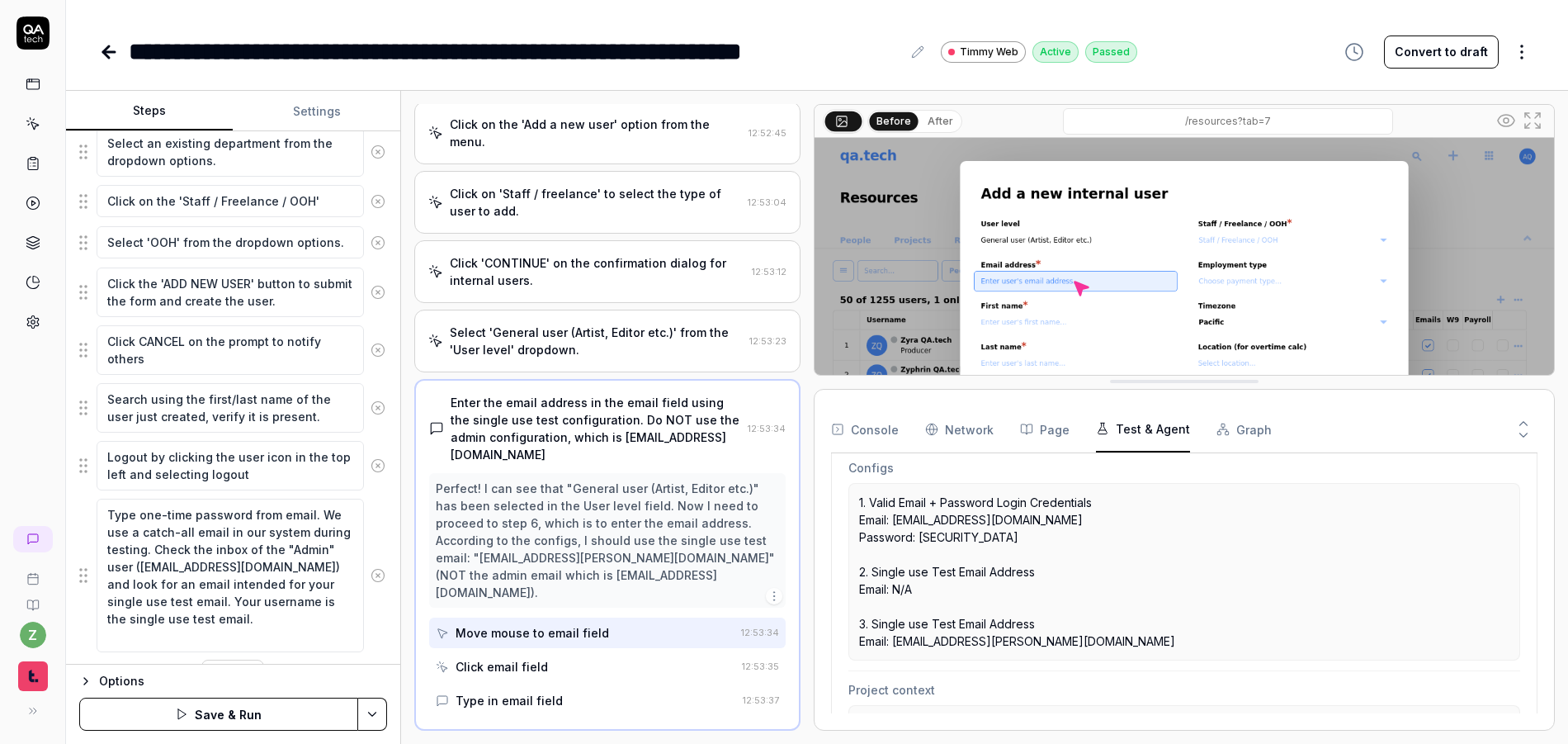
scroll to position [1003, 0]
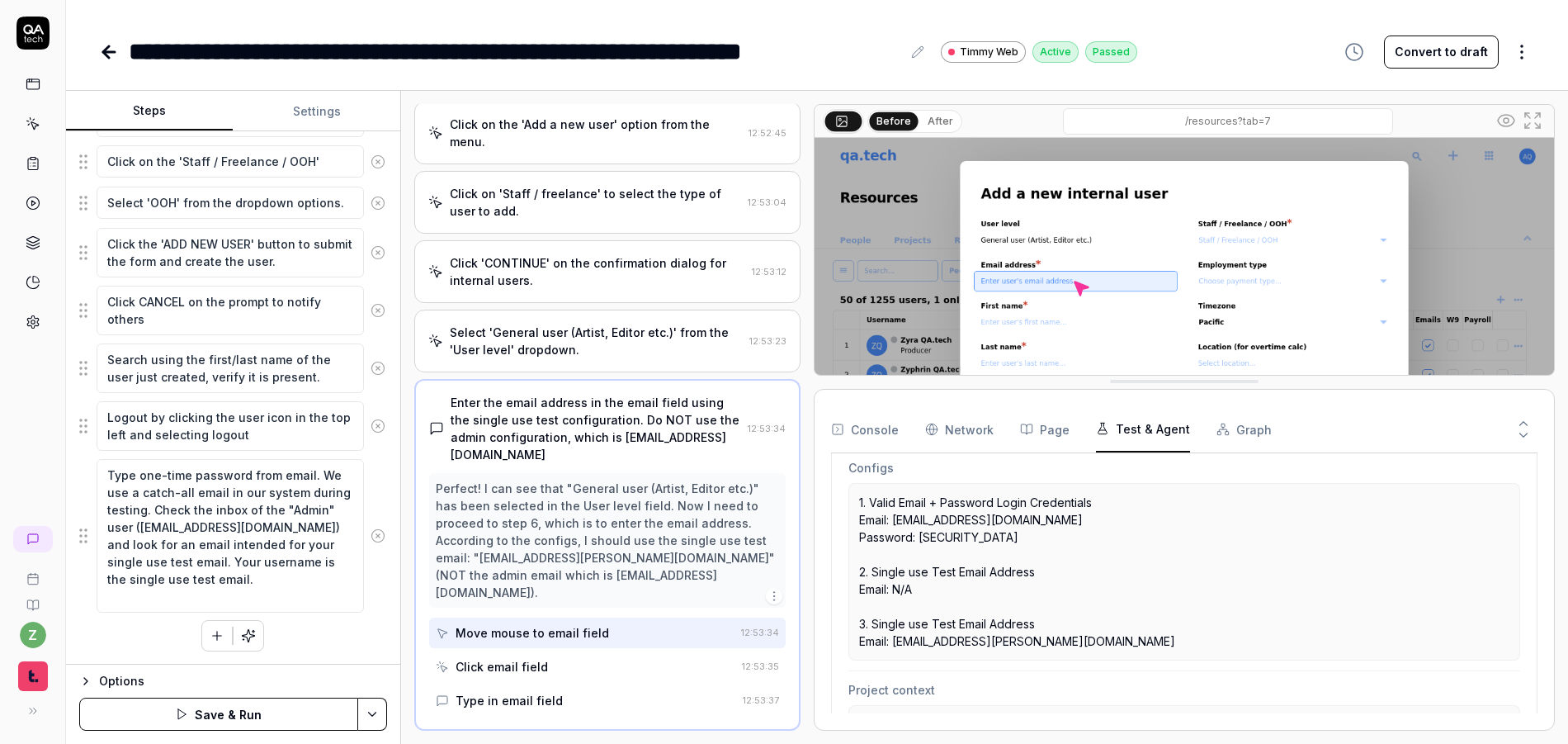
click at [325, 712] on button "Save & Run" at bounding box center [219, 714] width 279 height 33
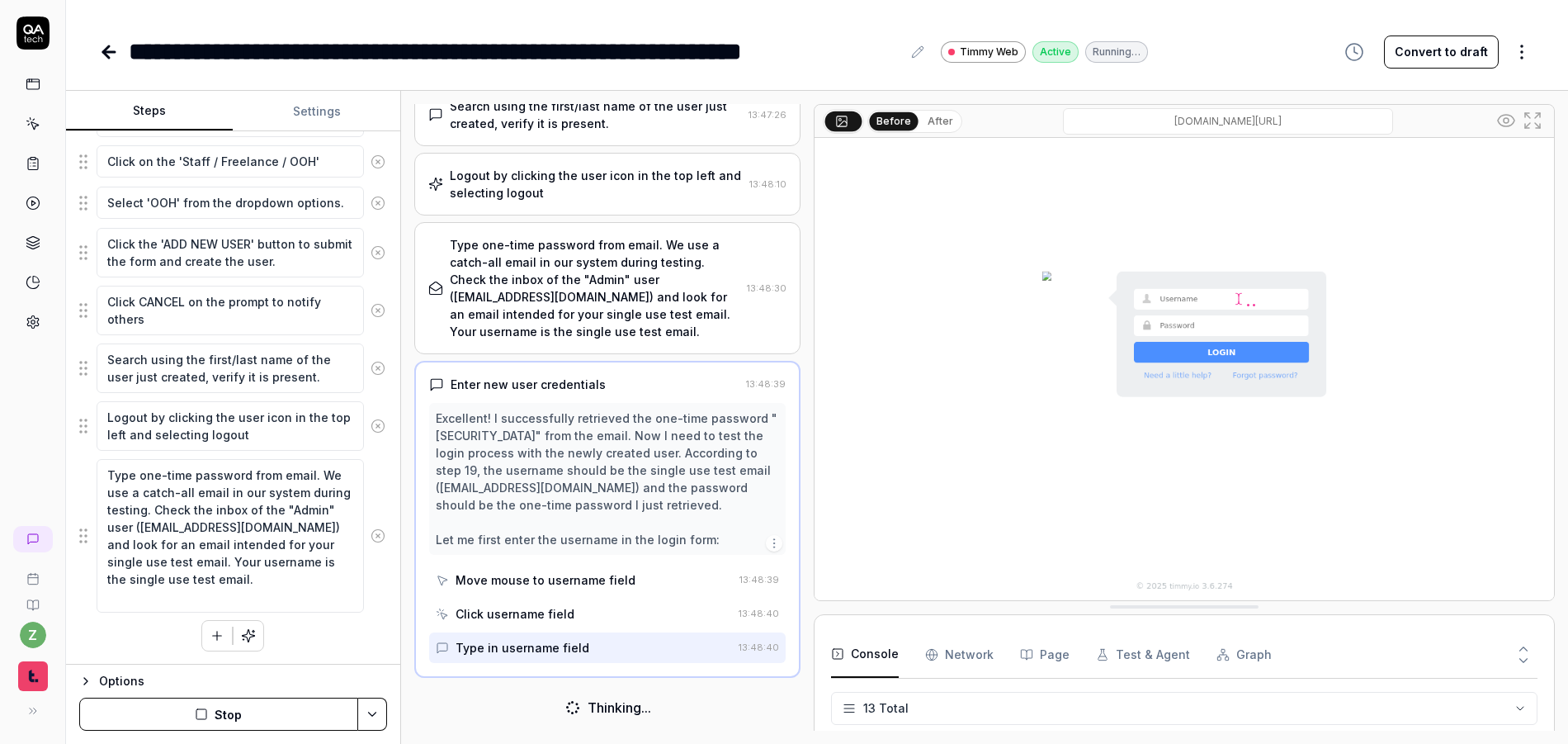
scroll to position [342, 0]
click at [609, 314] on div "Type one-time password from email. We use a catch-all email in our system durin…" at bounding box center [595, 288] width 292 height 104
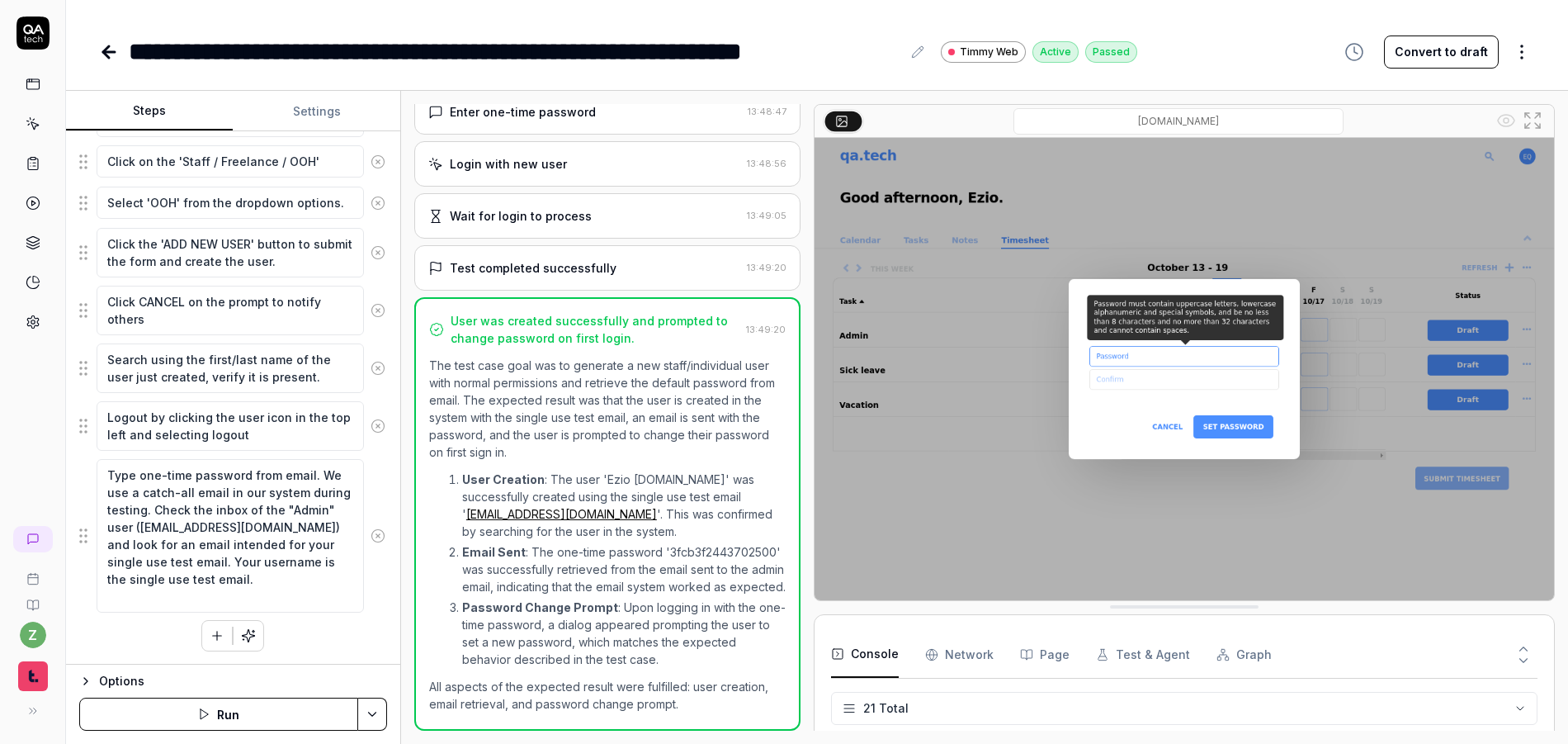
scroll to position [623, 0]
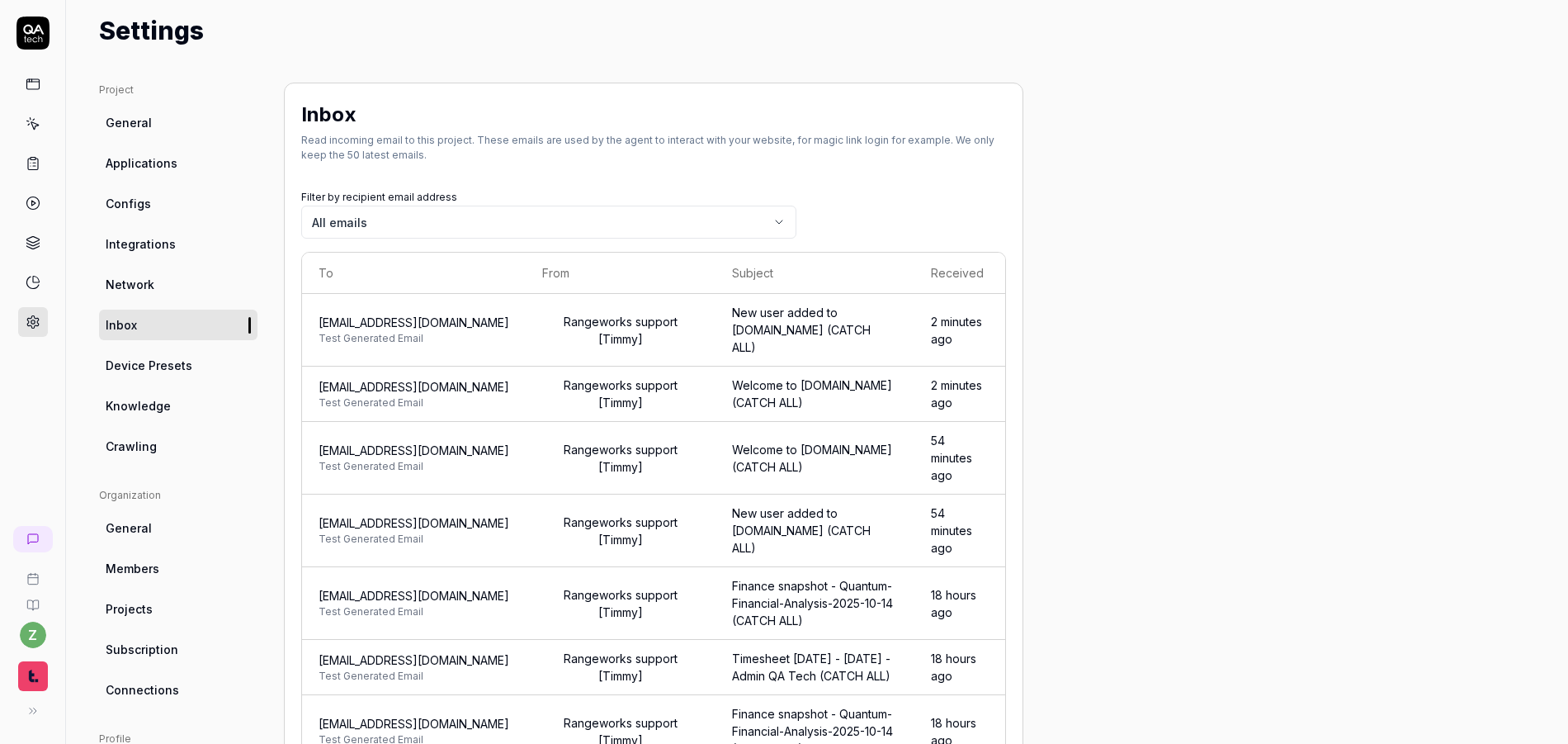
scroll to position [198, 0]
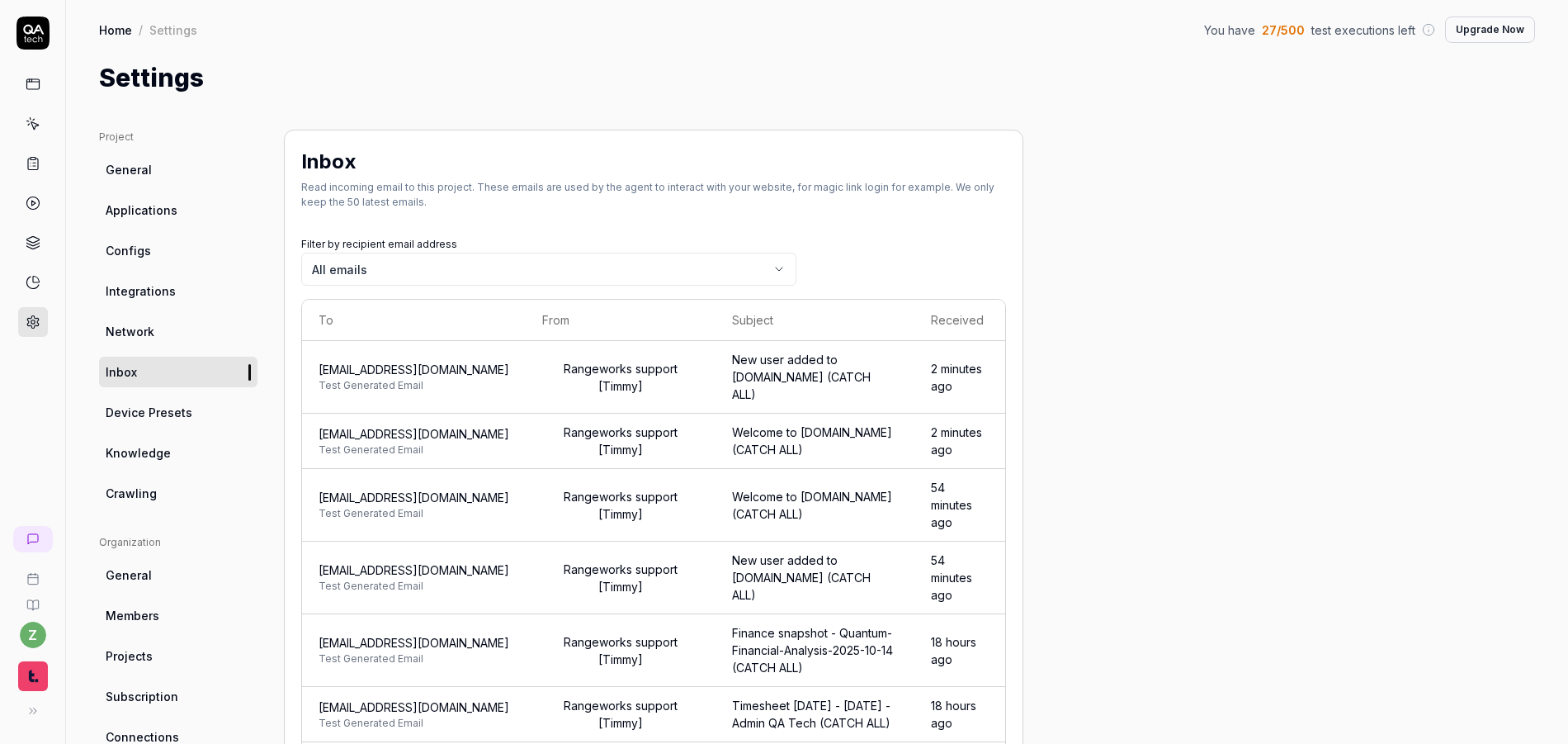
click at [434, 270] on body "z Home / Settings You have 27 / 500 test executions left Upgrade Now Home / Set…" at bounding box center [784, 372] width 1568 height 744
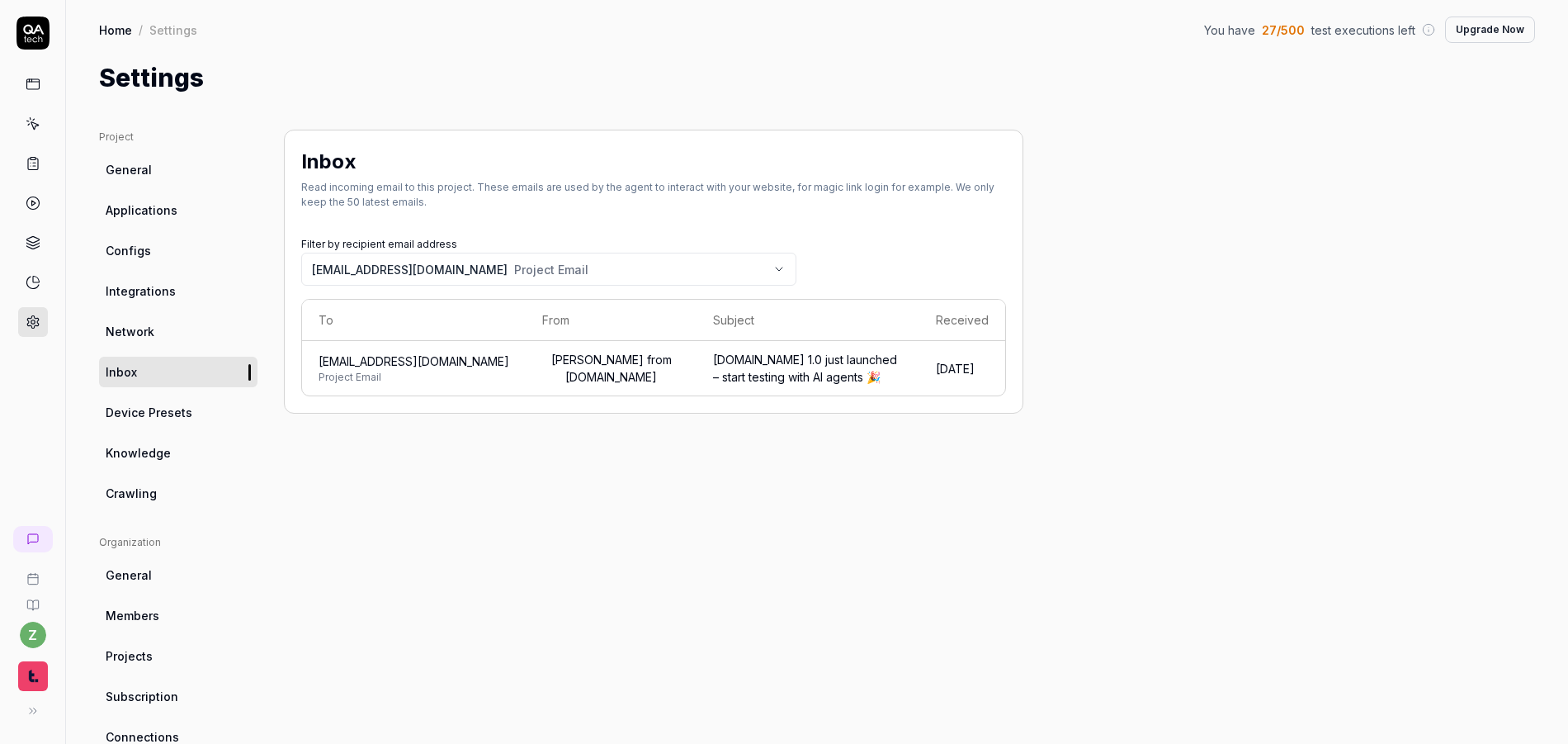
click at [472, 269] on body "z Home / Settings You have 27 / 500 test executions left Upgrade Now Home / Set…" at bounding box center [784, 372] width 1568 height 744
click at [463, 275] on body "z Home / Settings You have 27 / 500 test executions left Upgrade Now Home / Set…" at bounding box center [784, 372] width 1568 height 744
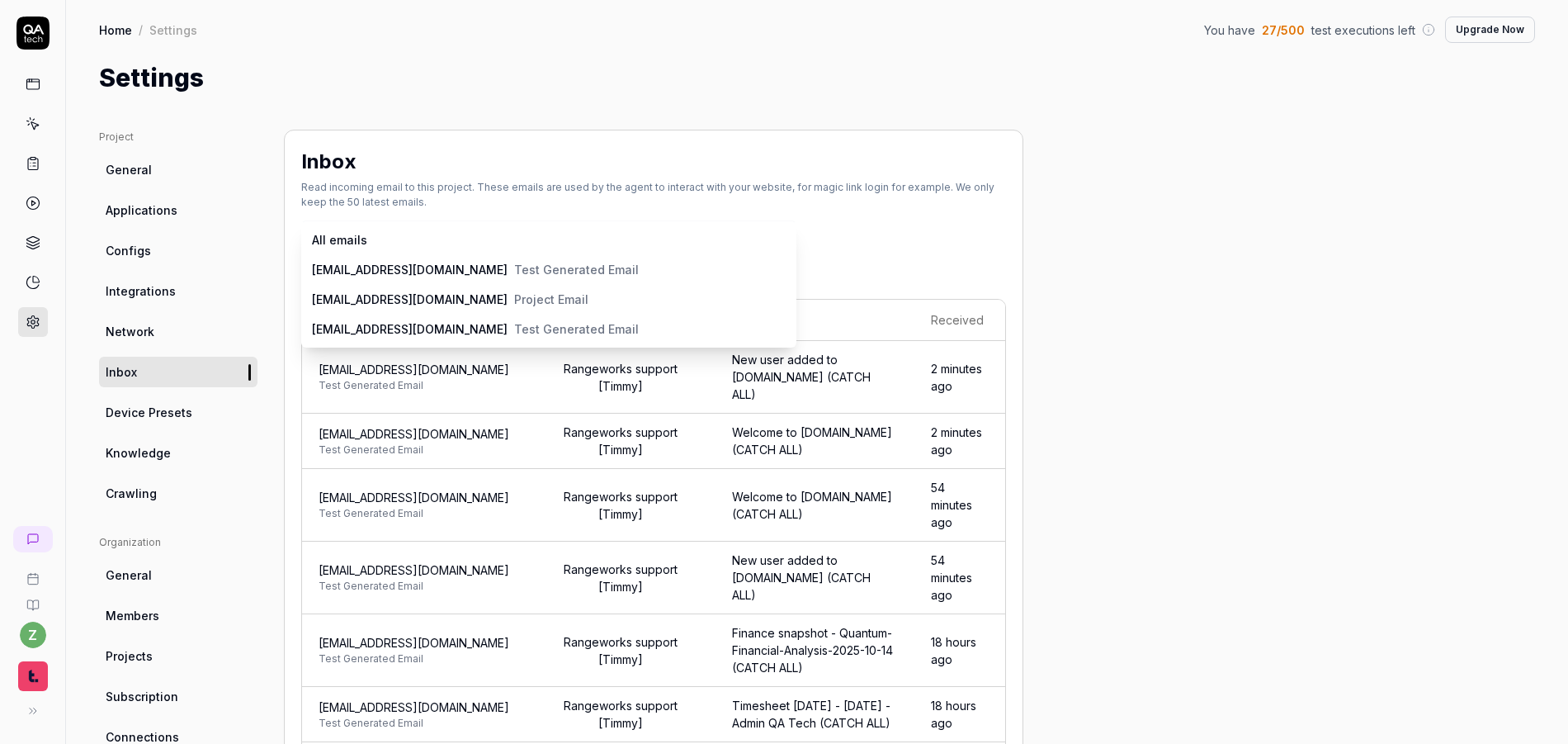
click at [465, 274] on body "z Home / Settings You have 27 / 500 test executions left Upgrade Now Home / Set…" at bounding box center [784, 372] width 1568 height 744
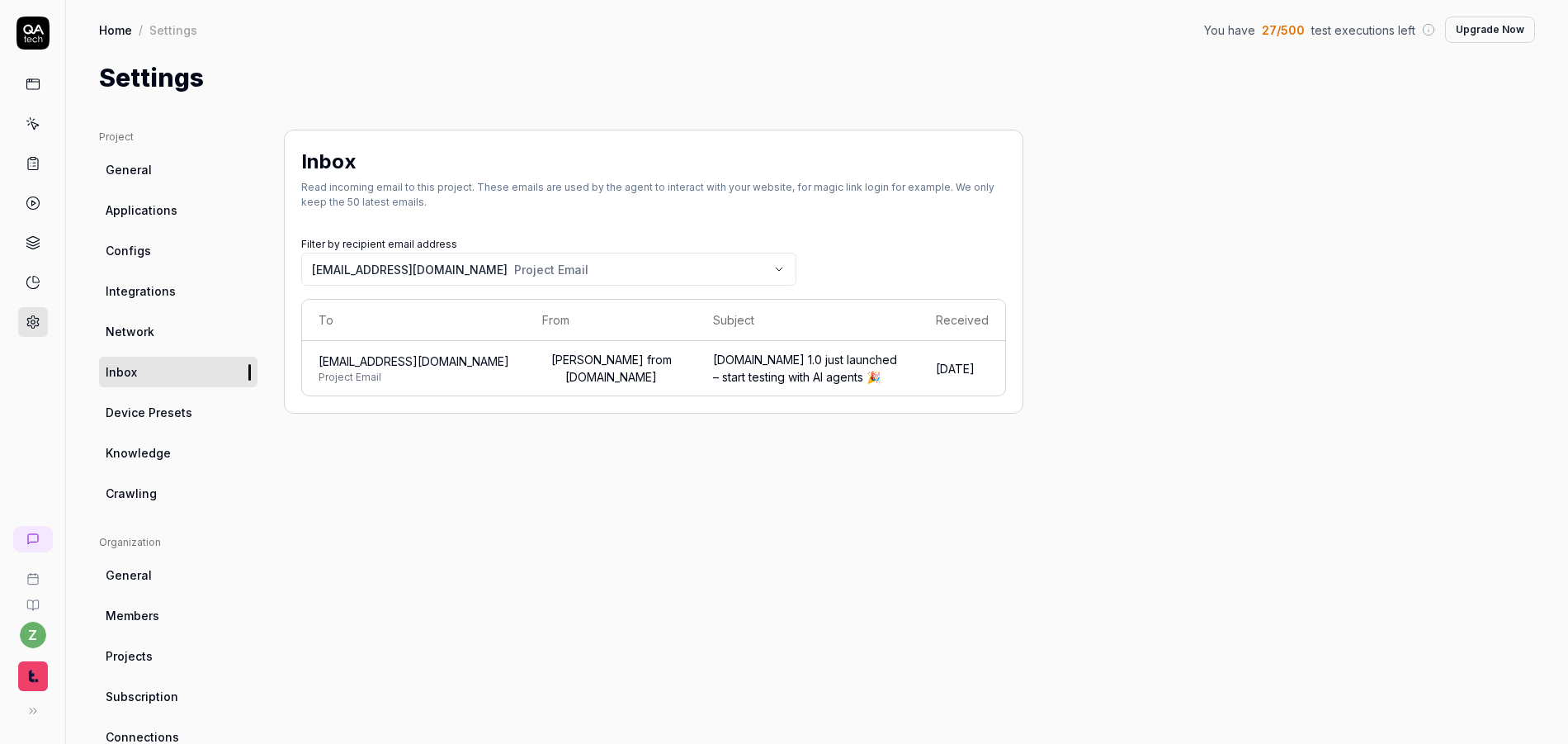
click at [713, 372] on div "QA.tech 1.0 just launched – start testing with AI agents 🎉" at bounding box center [808, 368] width 189 height 35
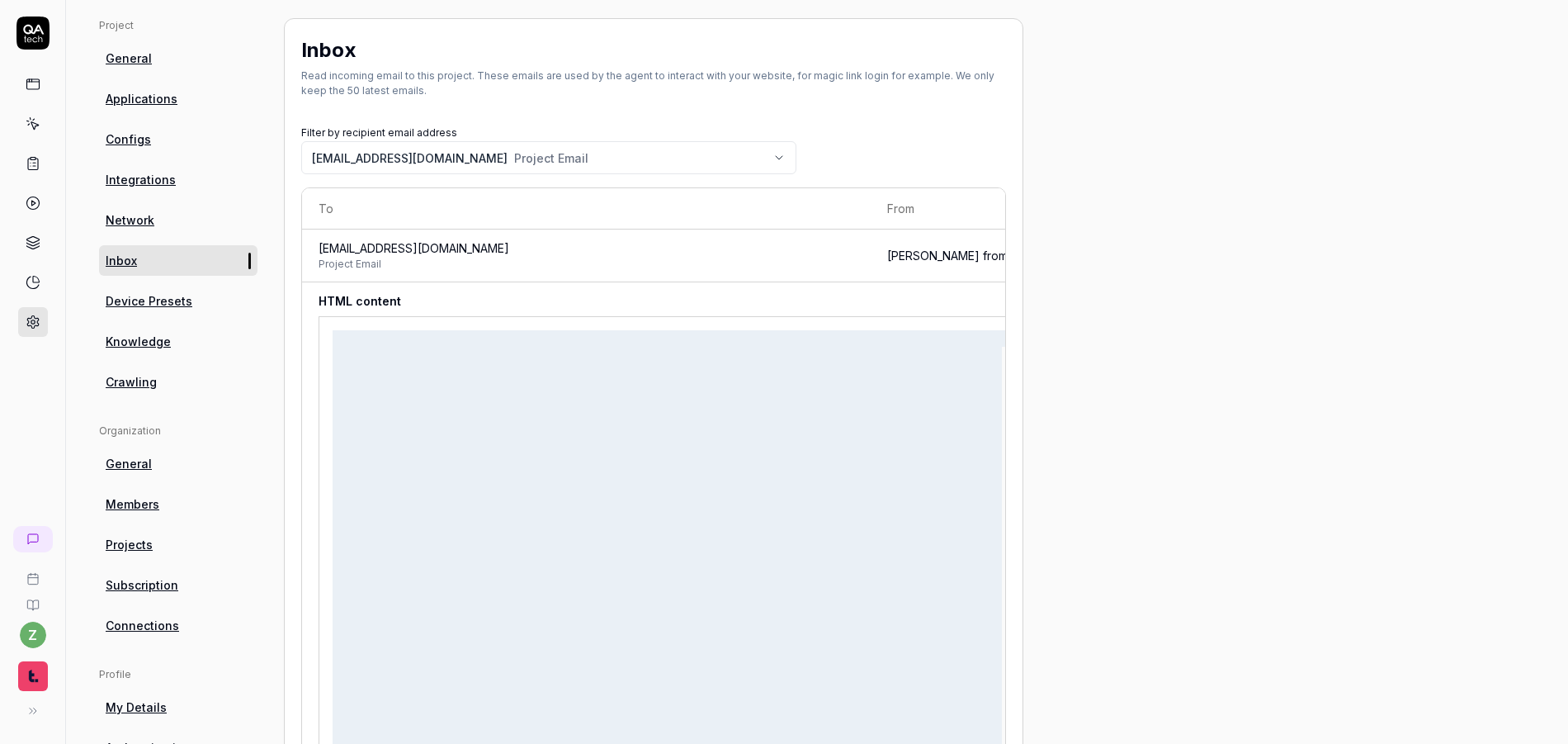
scroll to position [509, 0]
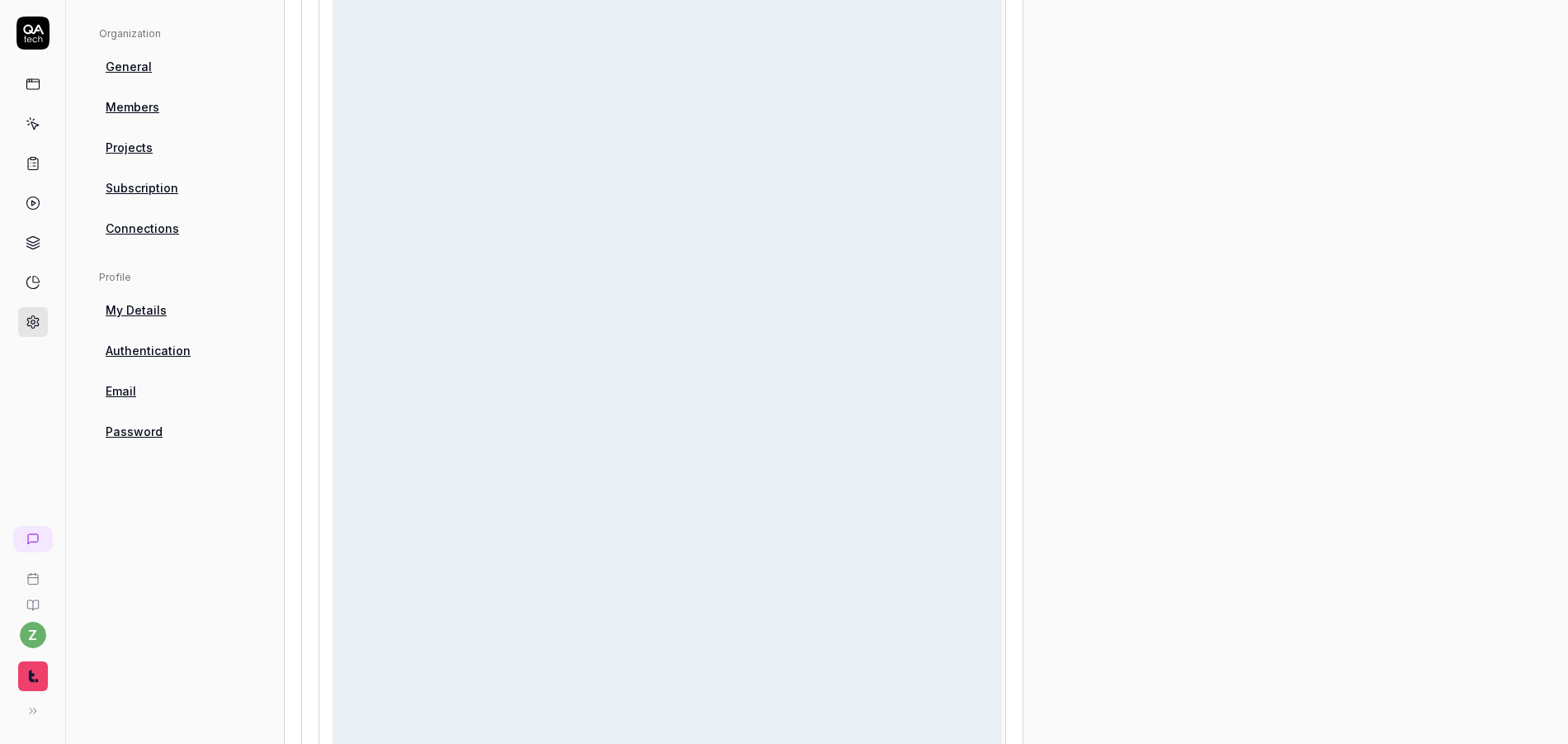
drag, startPoint x: 716, startPoint y: 184, endPoint x: 946, endPoint y: 231, distance: 234.8
click at [946, 231] on div "What if you could keep both your code velocity and product quality? You can. Le…" at bounding box center [1249, 288] width 1833 height 677
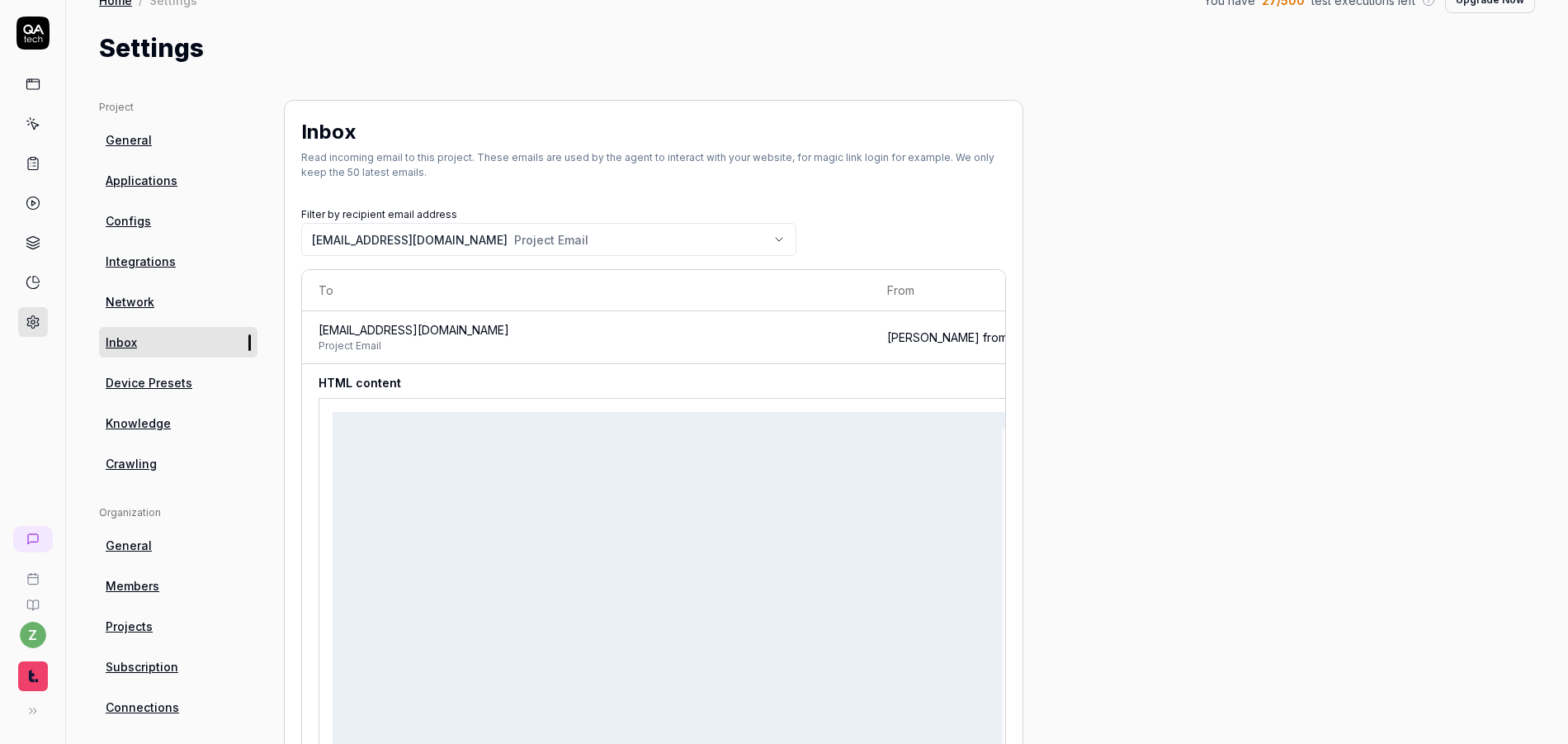
scroll to position [0, 0]
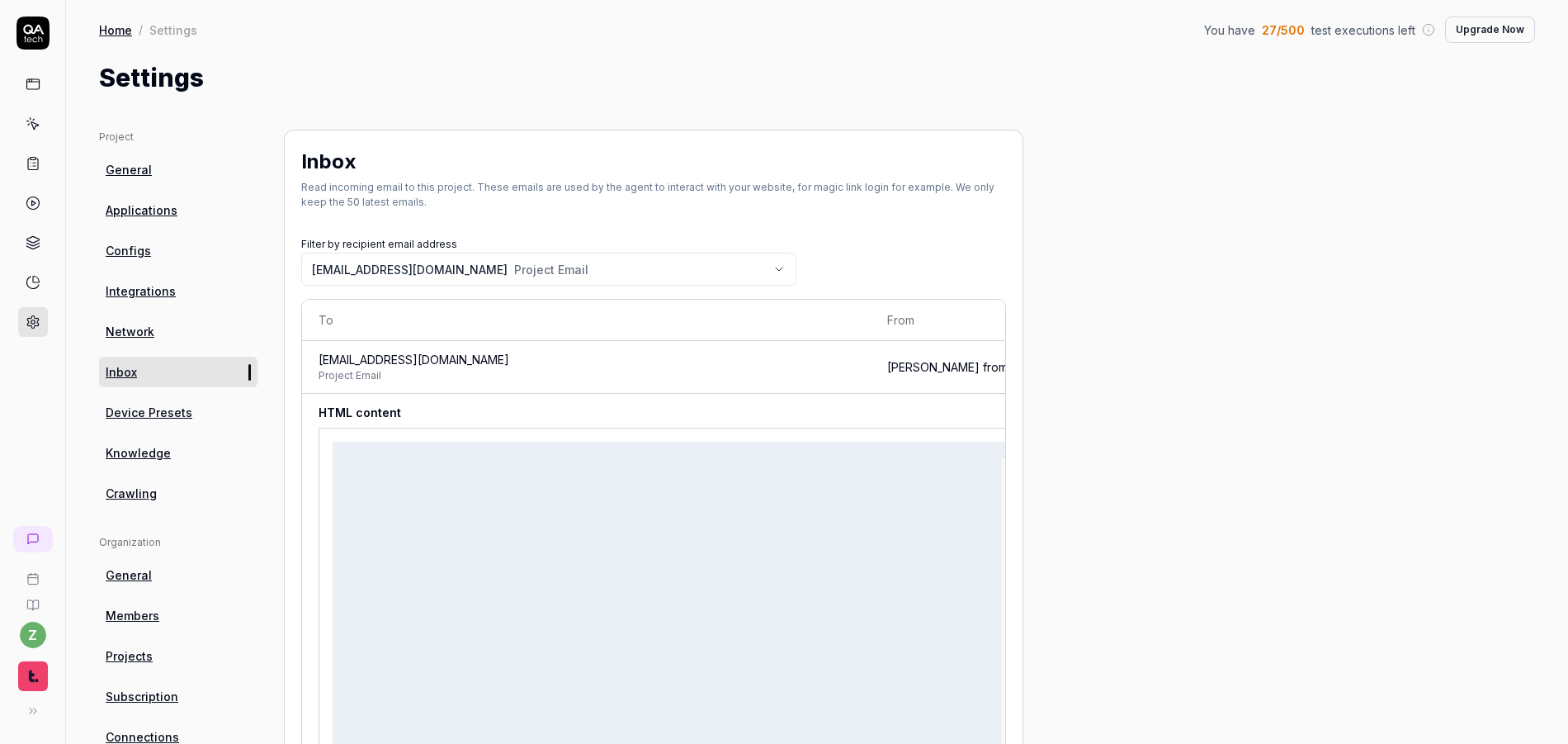
click at [558, 251] on div "Filter by recipient email address prj-t6d8ka@qatech.email Project Email" at bounding box center [549, 259] width 495 height 53
click at [558, 259] on body "z Home / Settings You have 27 / 500 test executions left Upgrade Now Home / Set…" at bounding box center [784, 372] width 1568 height 744
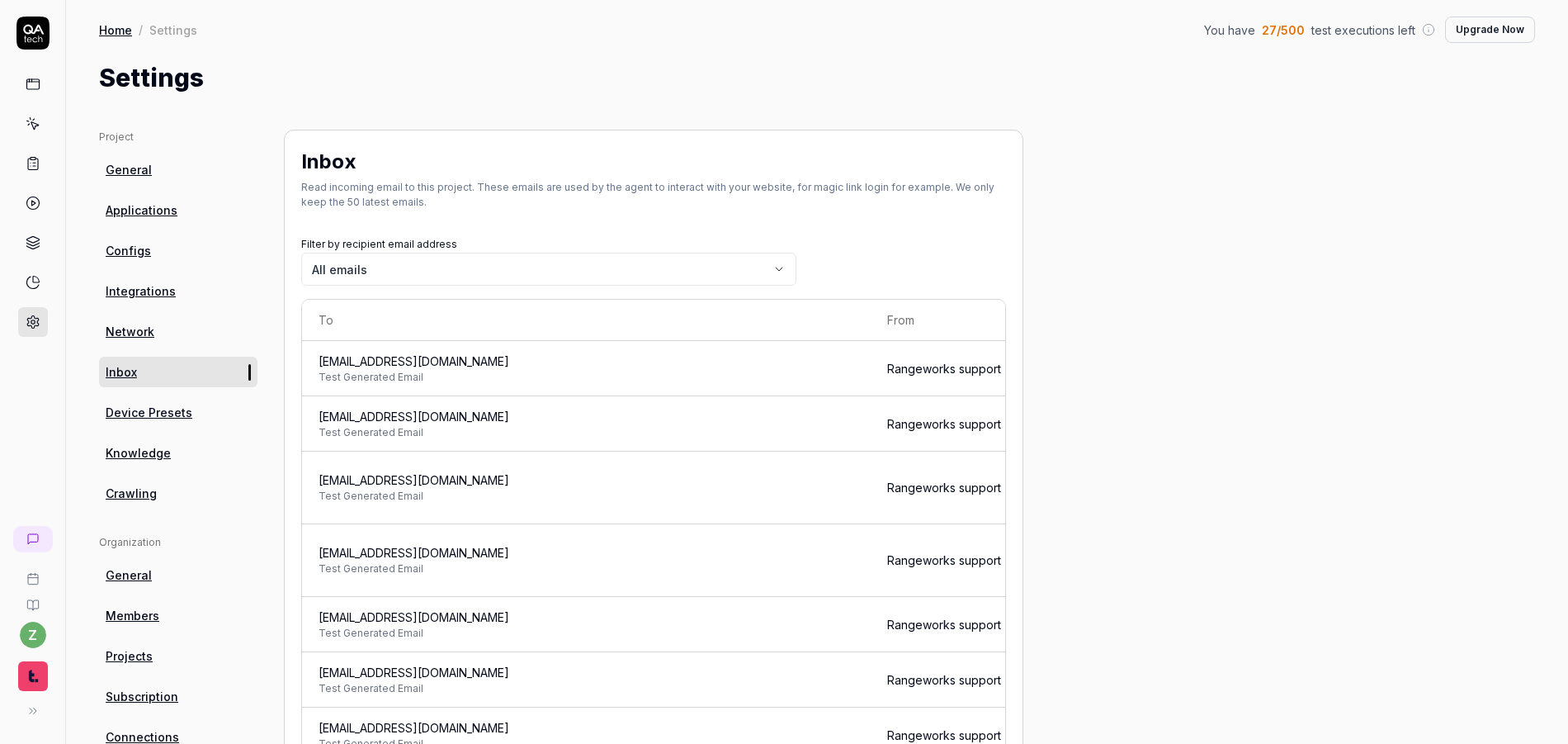
drag, startPoint x: 612, startPoint y: 365, endPoint x: 335, endPoint y: 283, distance: 288.9
click at [312, 364] on td "overseer8978-technological-t6d8ka@qatech.email Test Generated Email" at bounding box center [587, 368] width 568 height 56
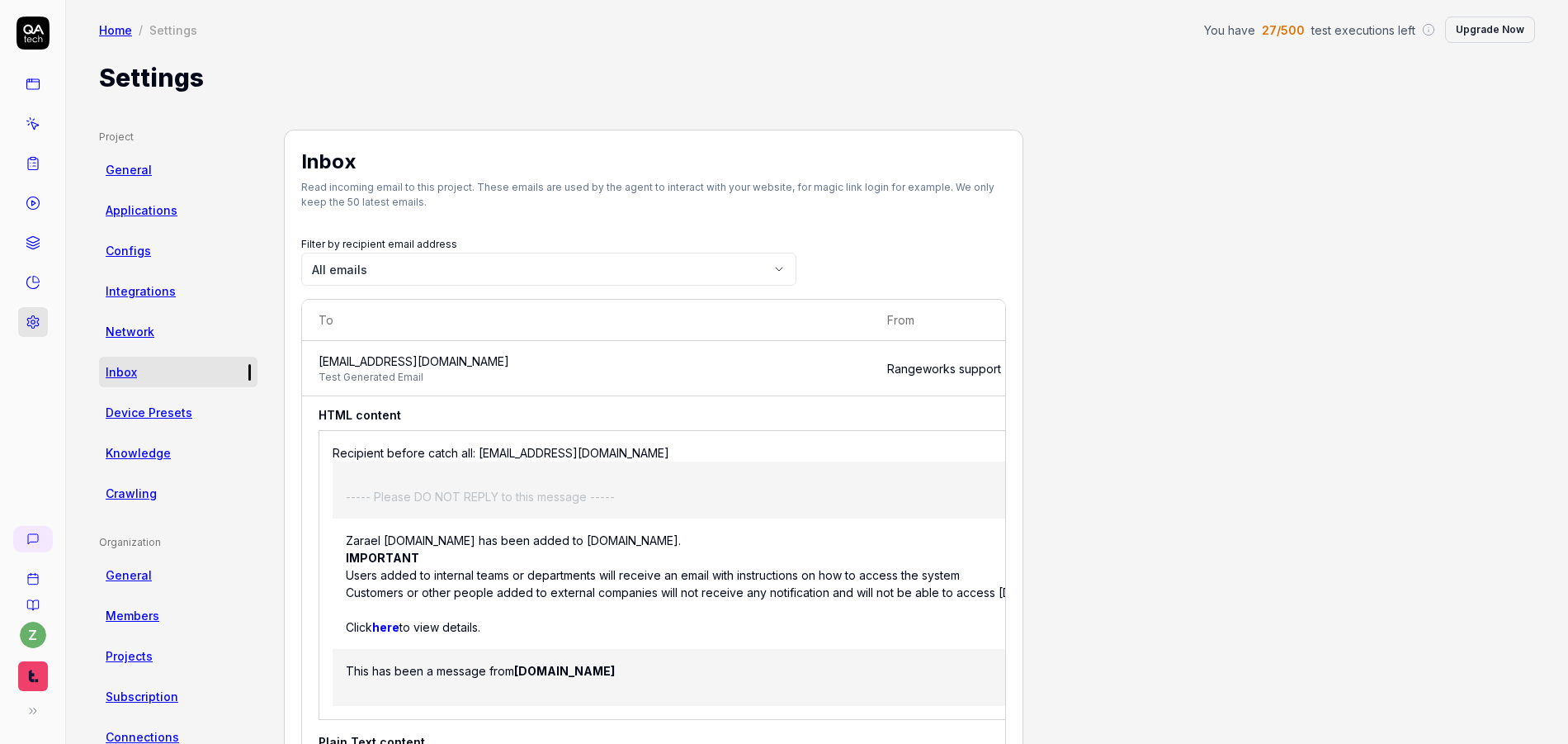
copy span "[EMAIL_ADDRESS][DOMAIN_NAME]"
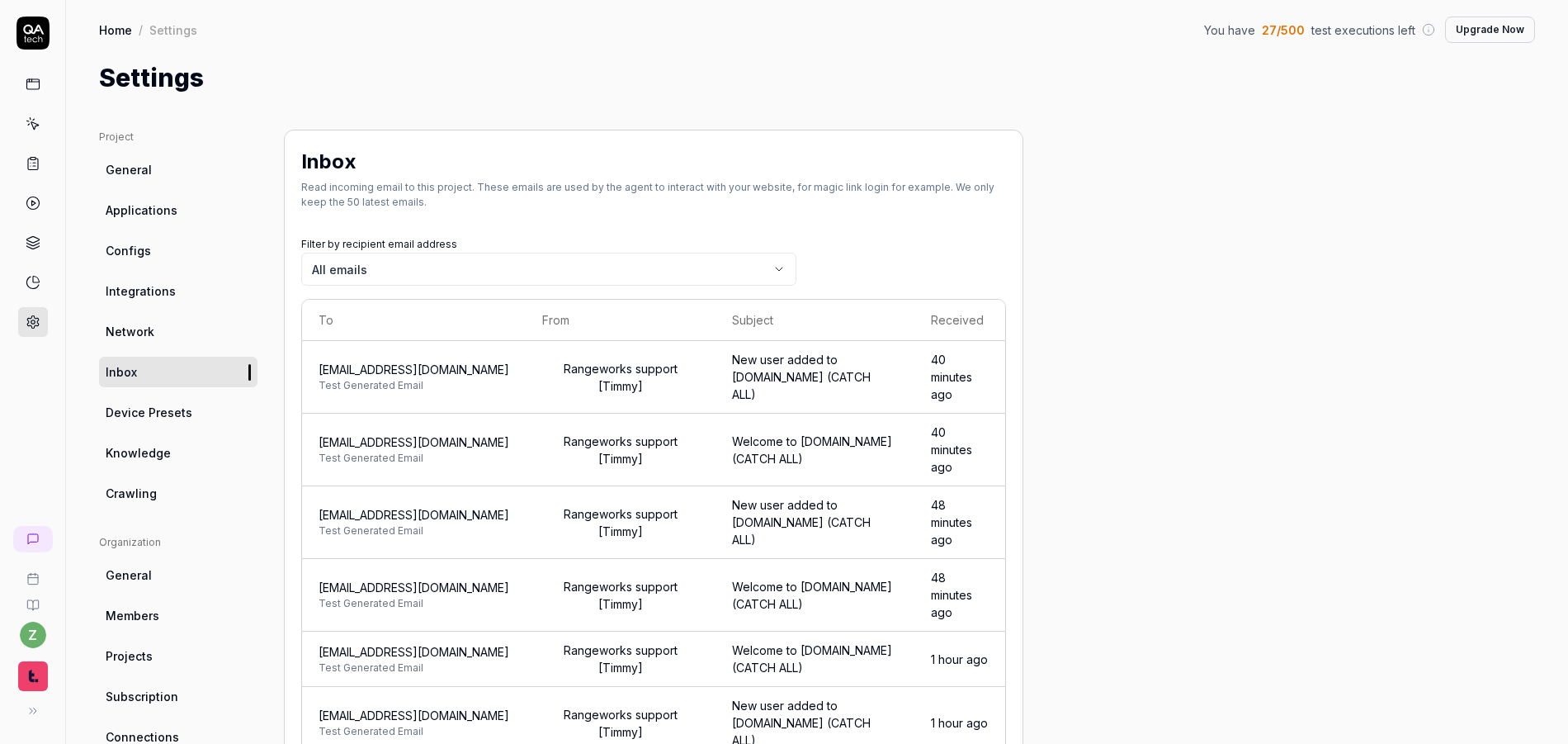
click at [509, 371] on span "[EMAIL_ADDRESS][DOMAIN_NAME]" at bounding box center [413, 369] width 190 height 17
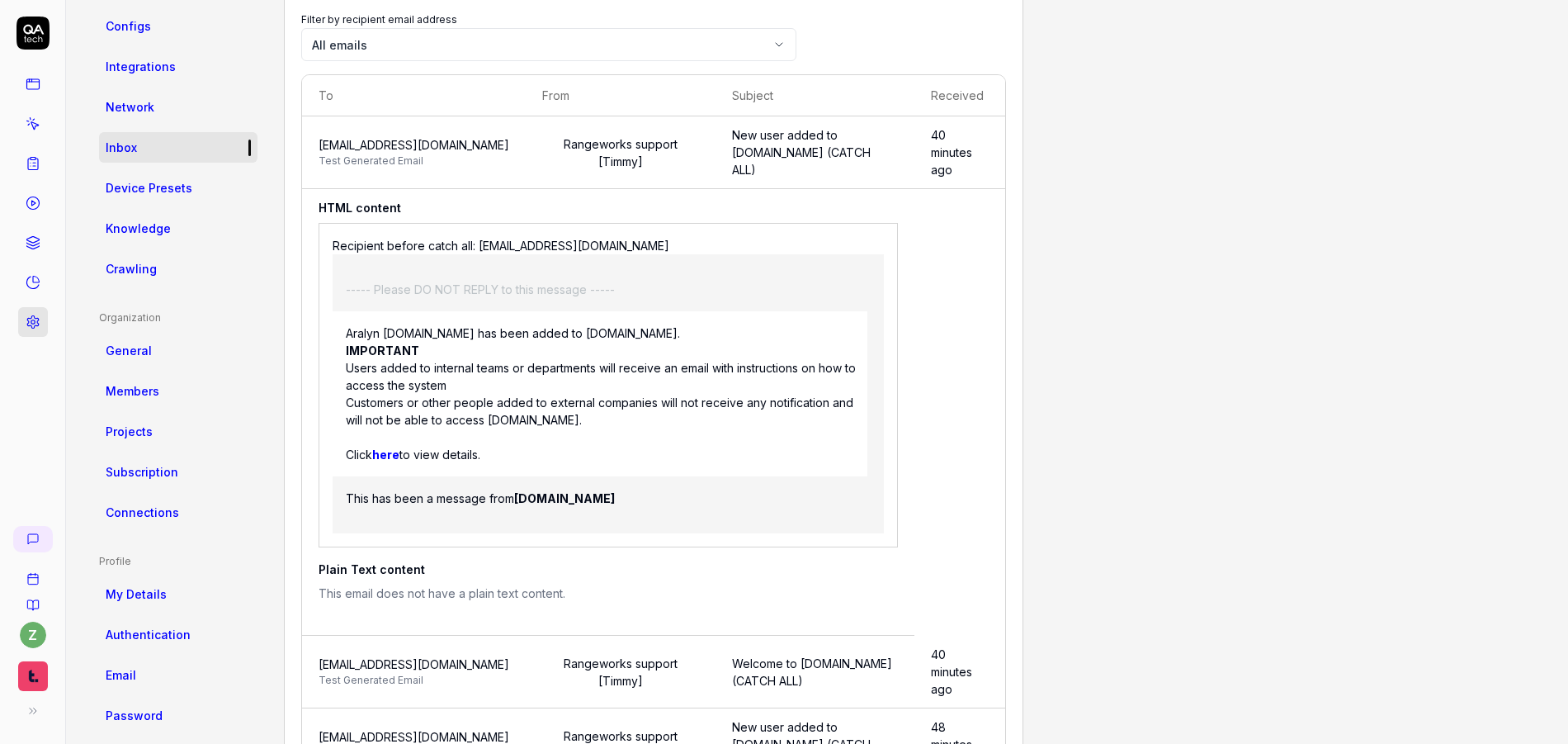
scroll to position [397, 0]
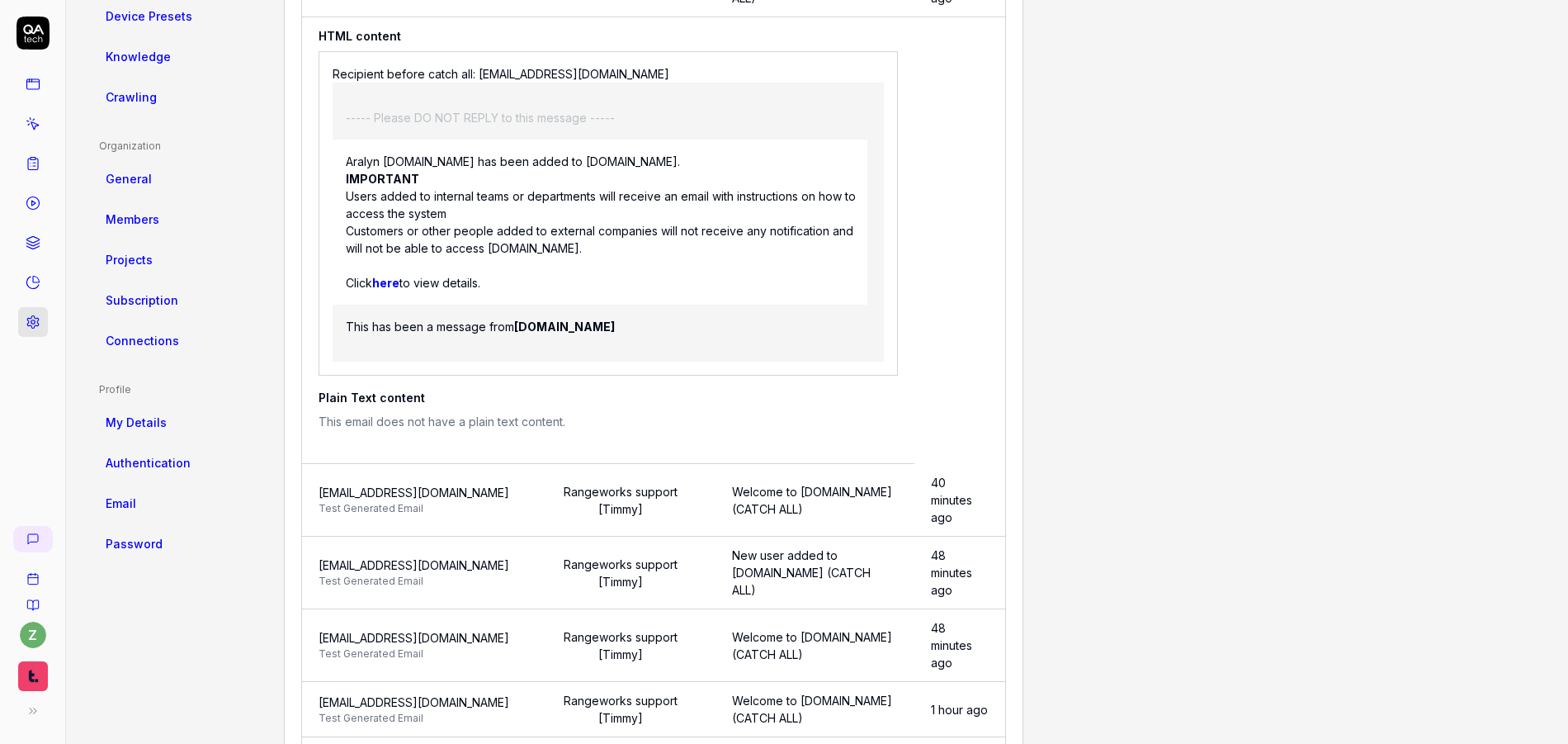
click at [652, 478] on td "Rangeworks support [Timmy]" at bounding box center [621, 500] width 189 height 72
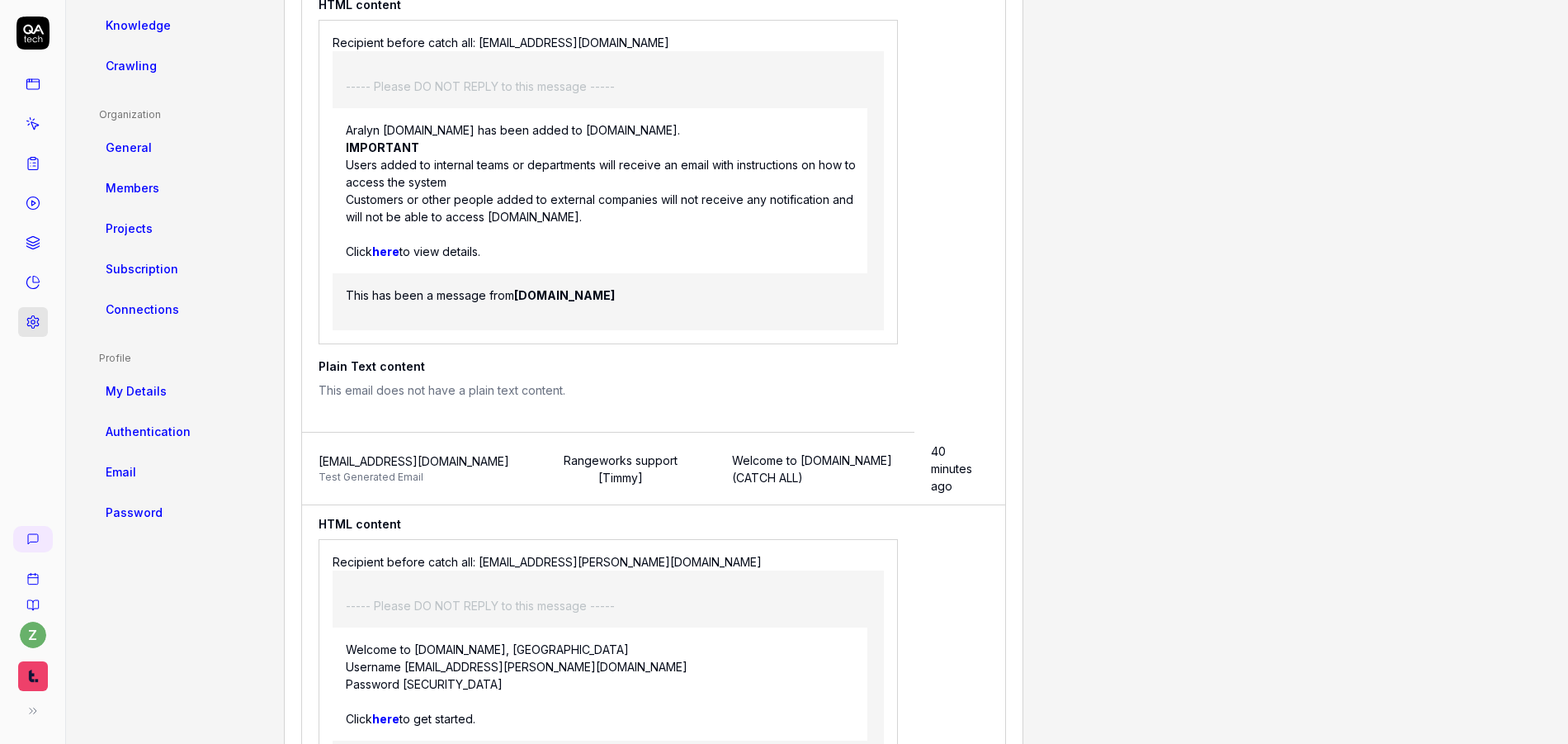
scroll to position [319, 0]
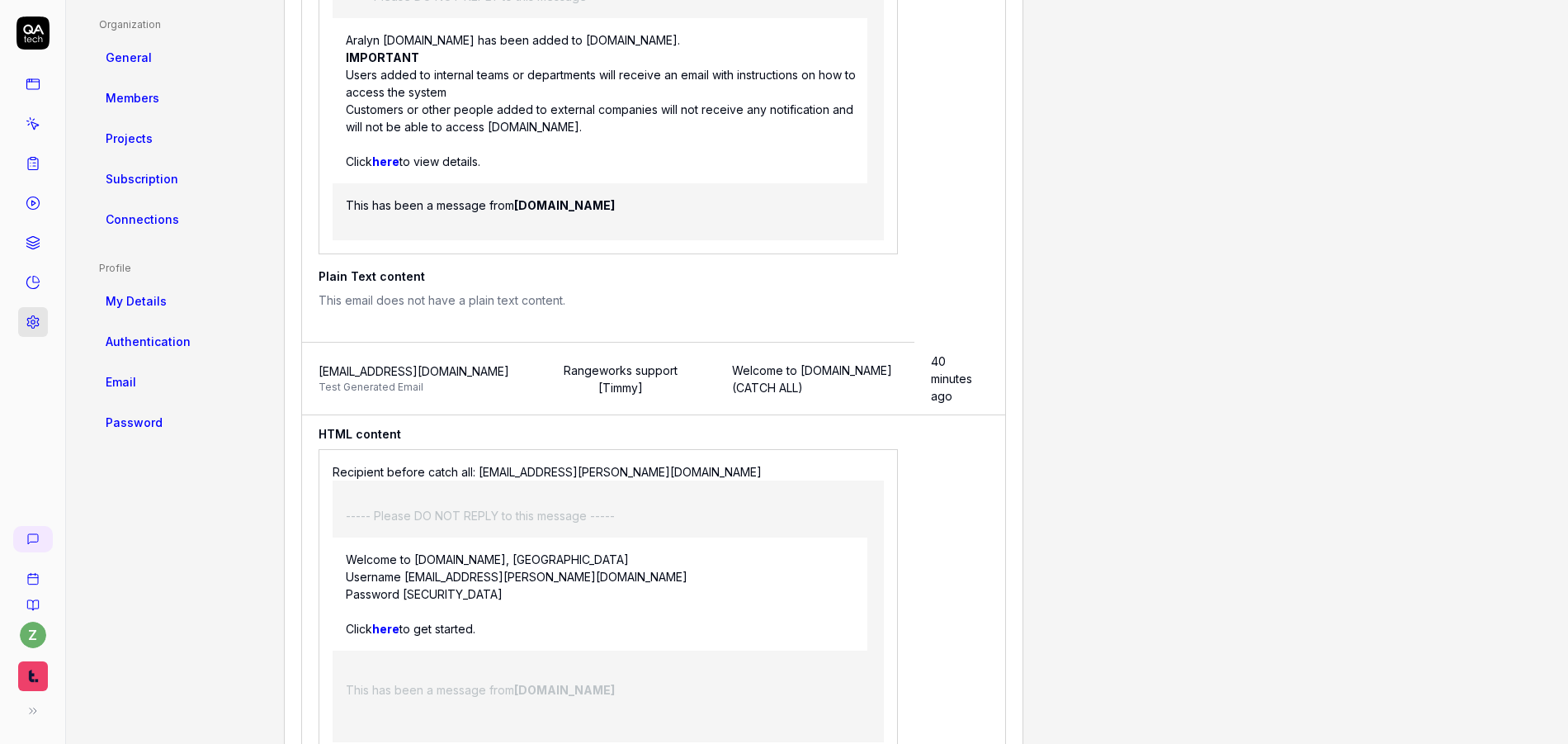
click at [509, 372] on span "[EMAIL_ADDRESS][DOMAIN_NAME]" at bounding box center [413, 371] width 190 height 17
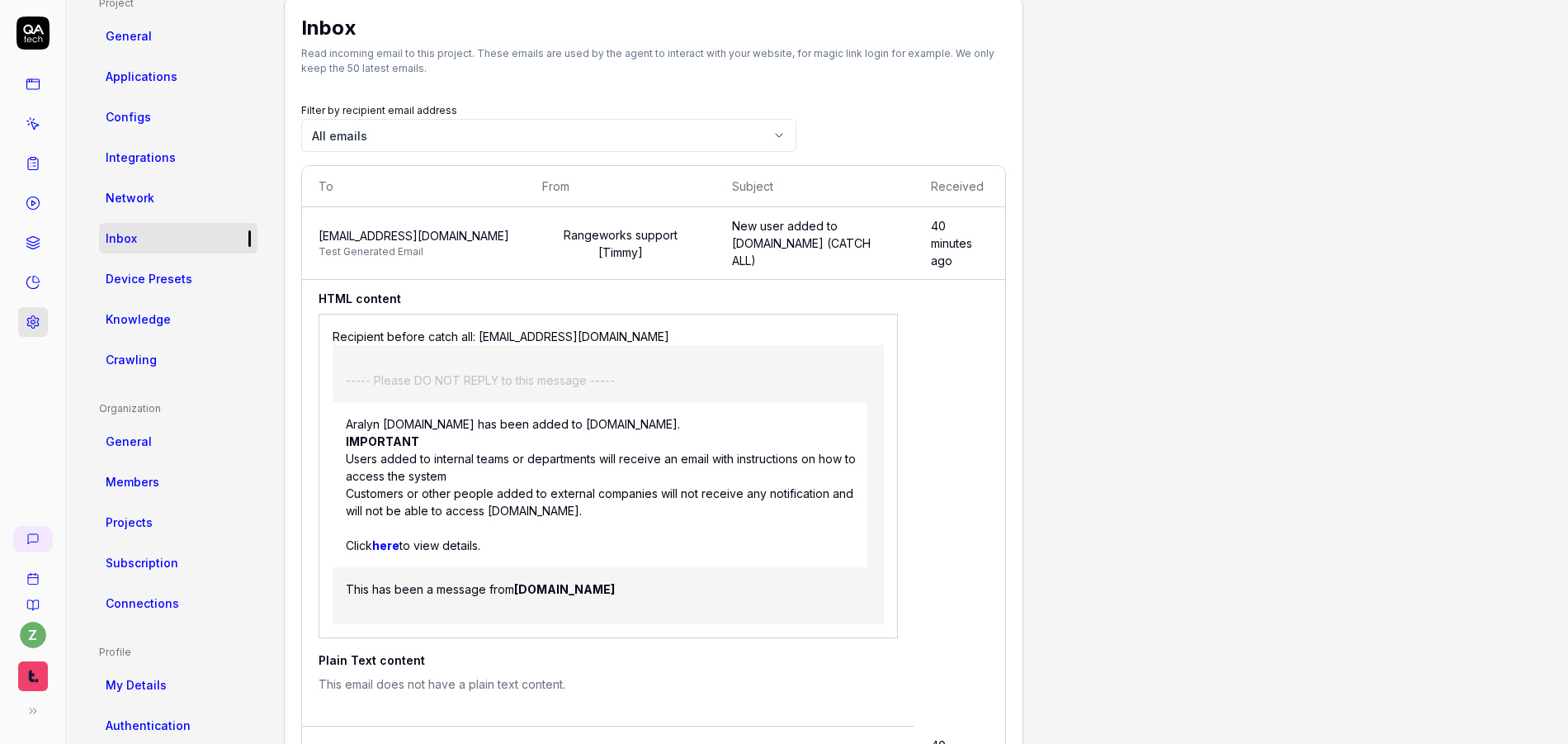
scroll to position [121, 0]
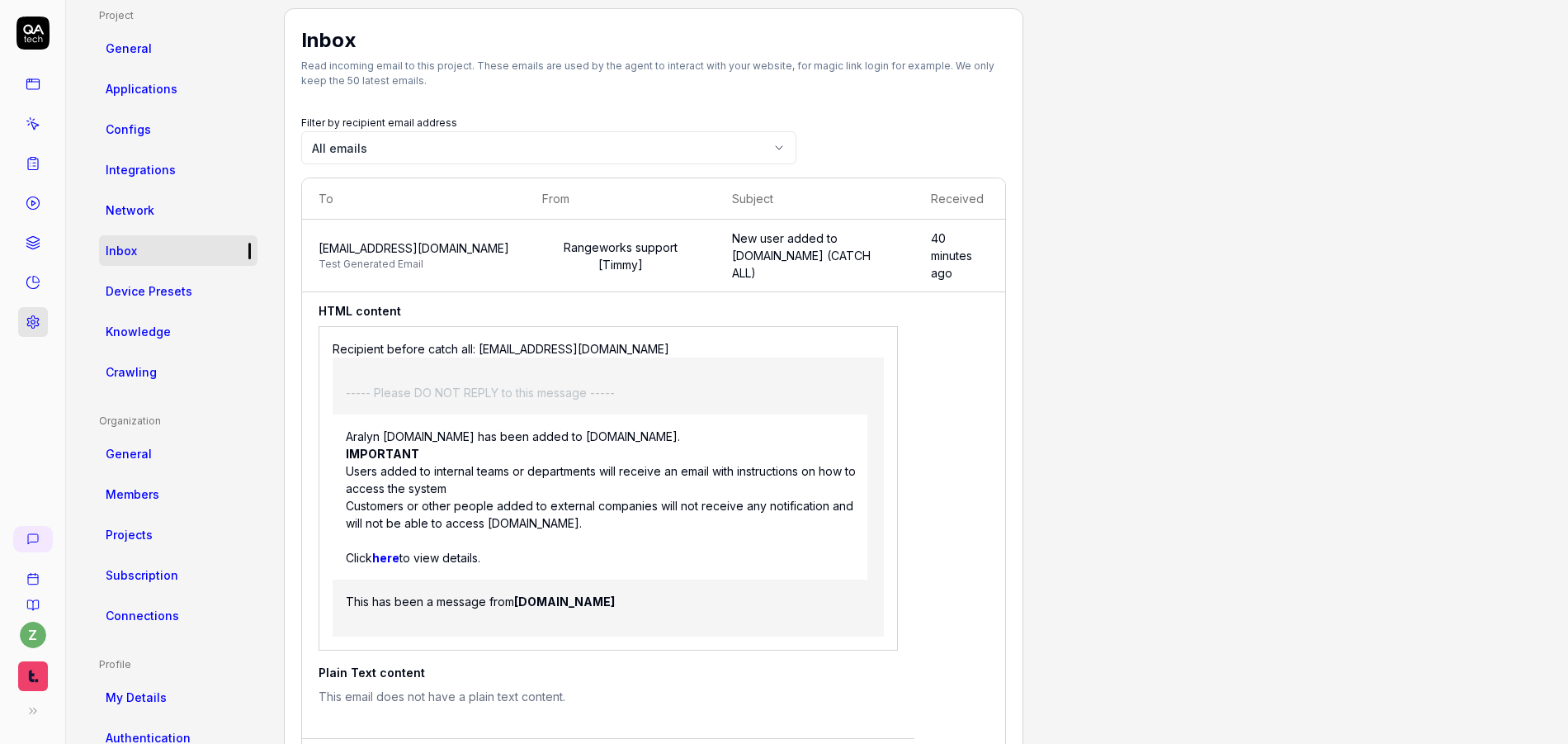
click at [509, 239] on span "[EMAIL_ADDRESS][DOMAIN_NAME]" at bounding box center [413, 248] width 190 height 17
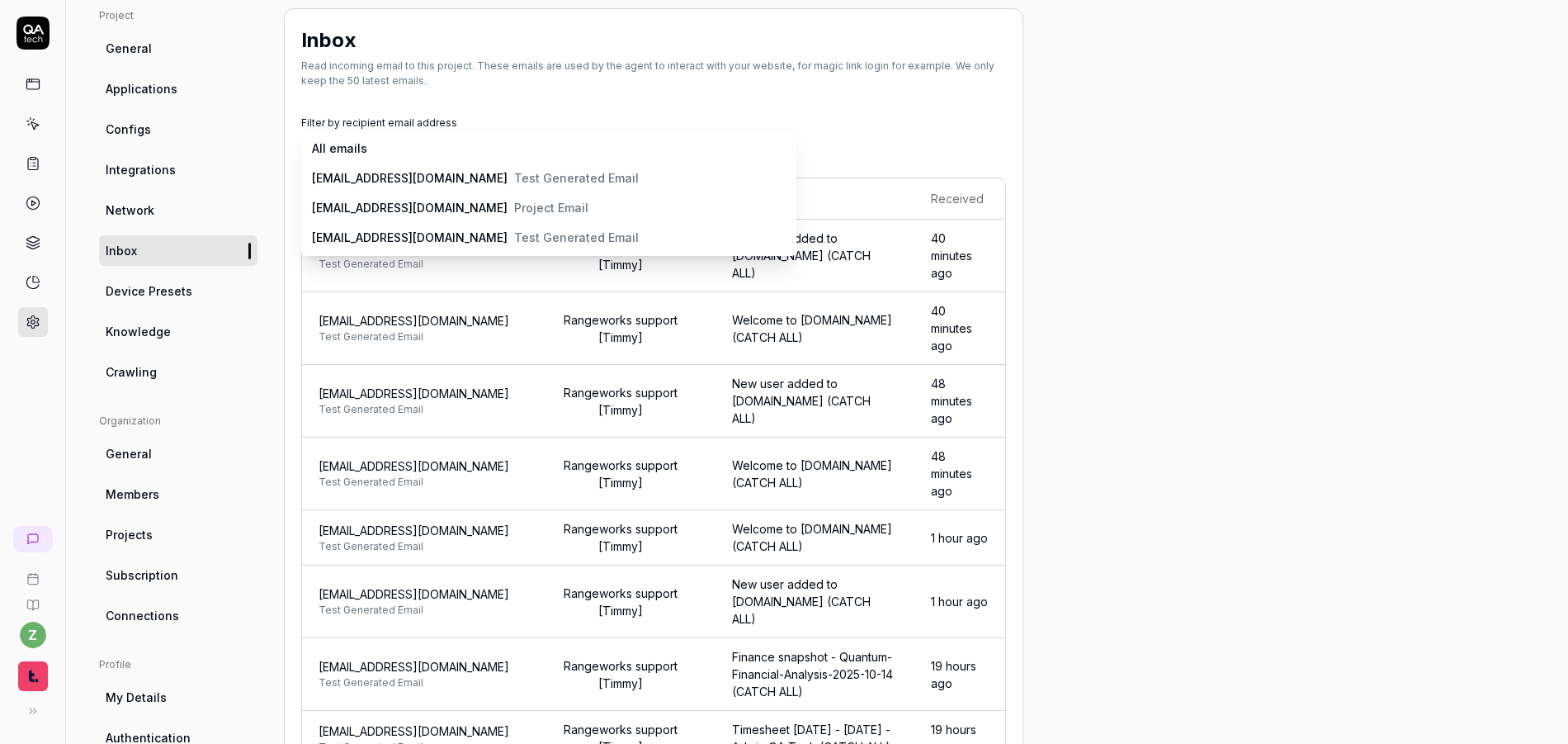
click at [513, 158] on body "z Home / Settings You have 27 / 500 test executions left Upgrade Now Home / Set…" at bounding box center [784, 372] width 1568 height 744
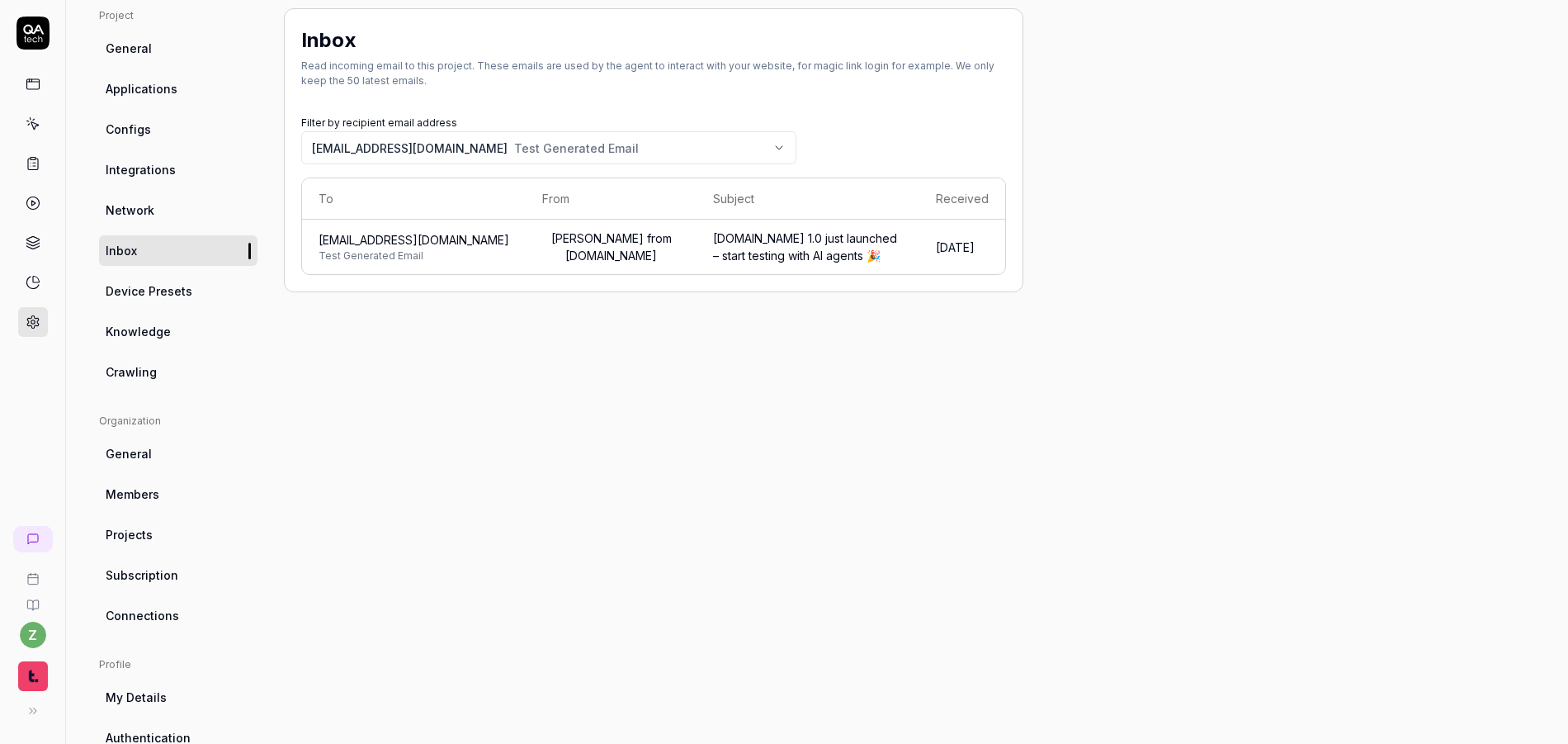
click at [514, 142] on body "z Home / Settings You have 27 / 500 test executions left Upgrade Now Home / Set…" at bounding box center [784, 372] width 1568 height 744
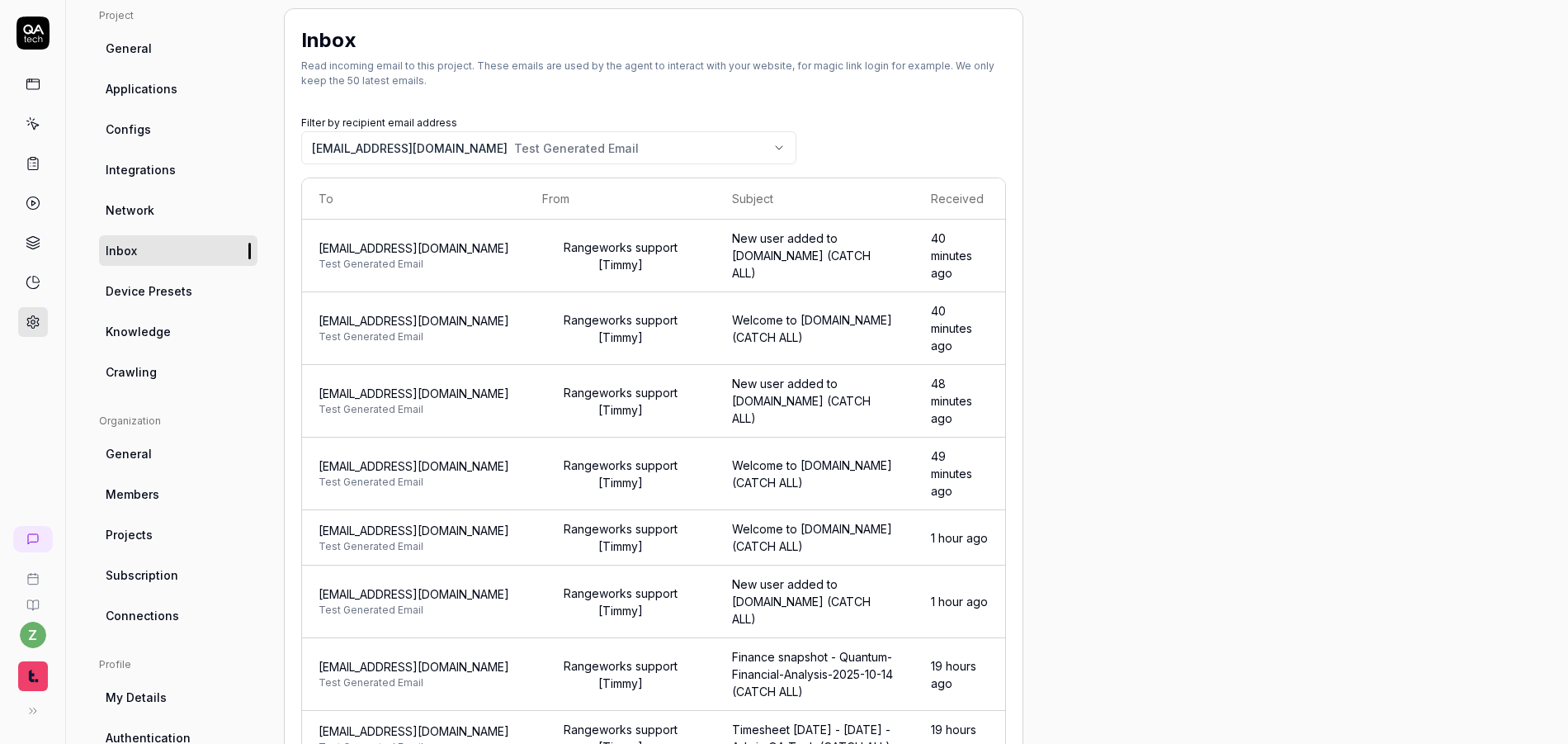
click at [507, 252] on span "[EMAIL_ADDRESS][DOMAIN_NAME]" at bounding box center [413, 248] width 190 height 17
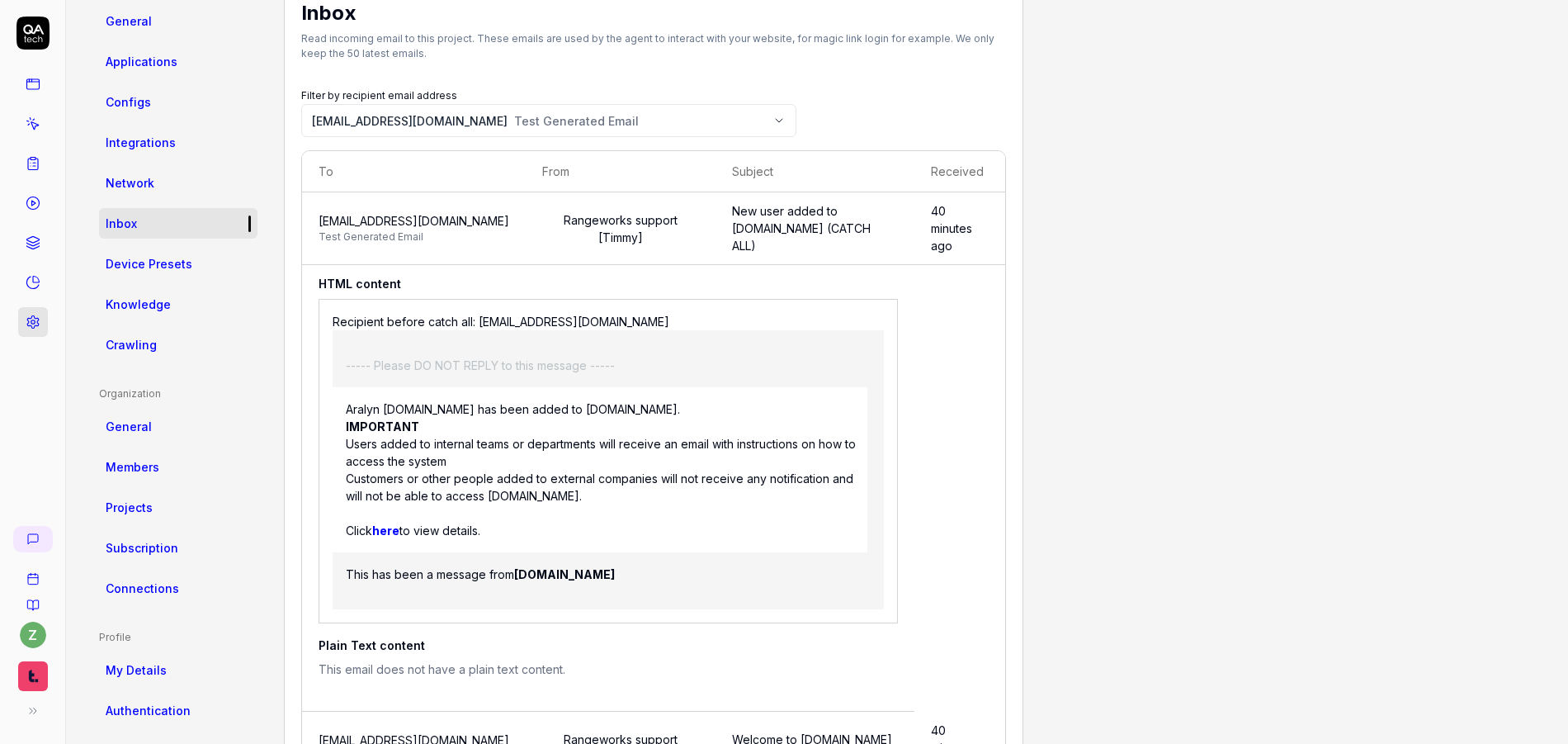
scroll to position [220, 0]
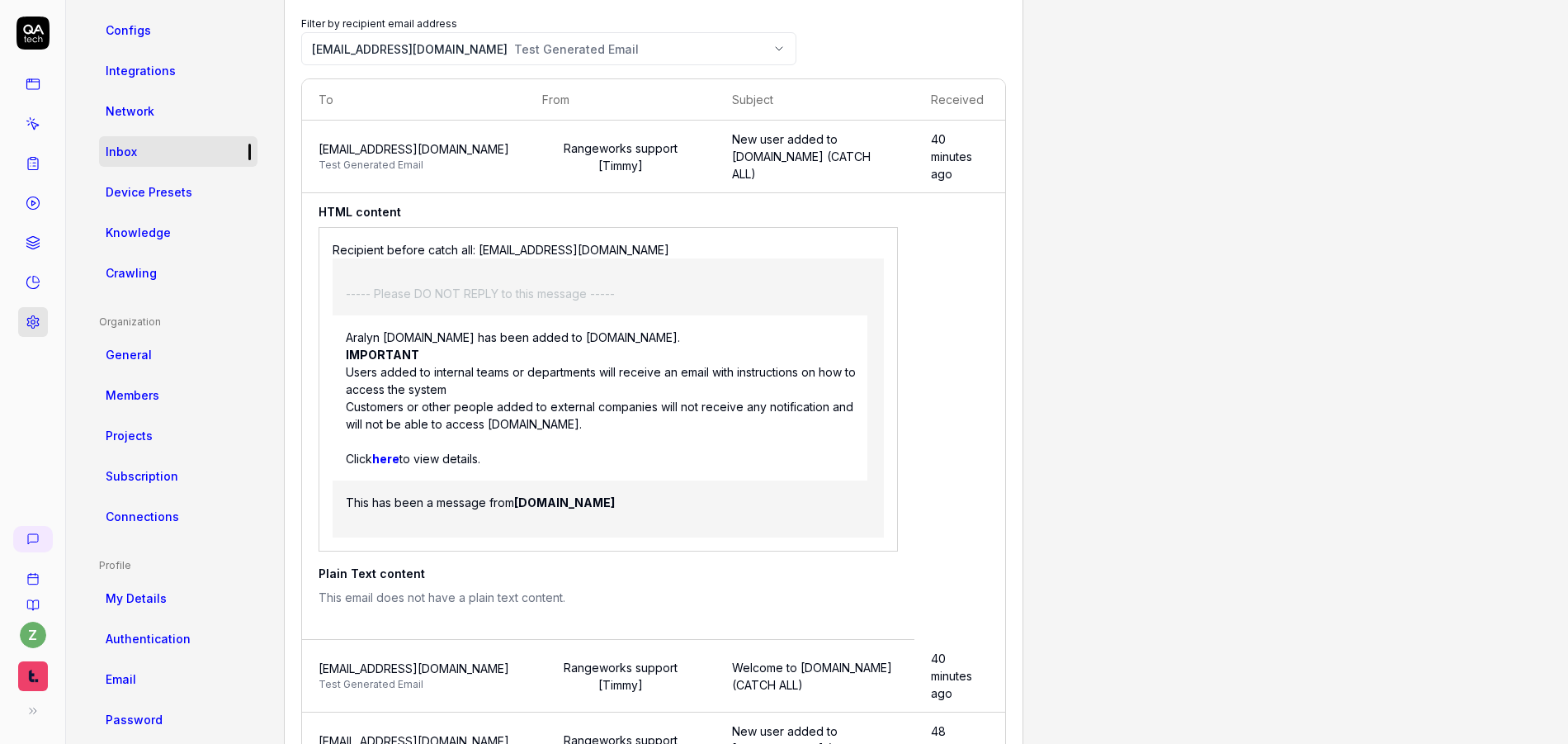
click at [509, 153] on span "[EMAIL_ADDRESS][DOMAIN_NAME]" at bounding box center [413, 149] width 190 height 17
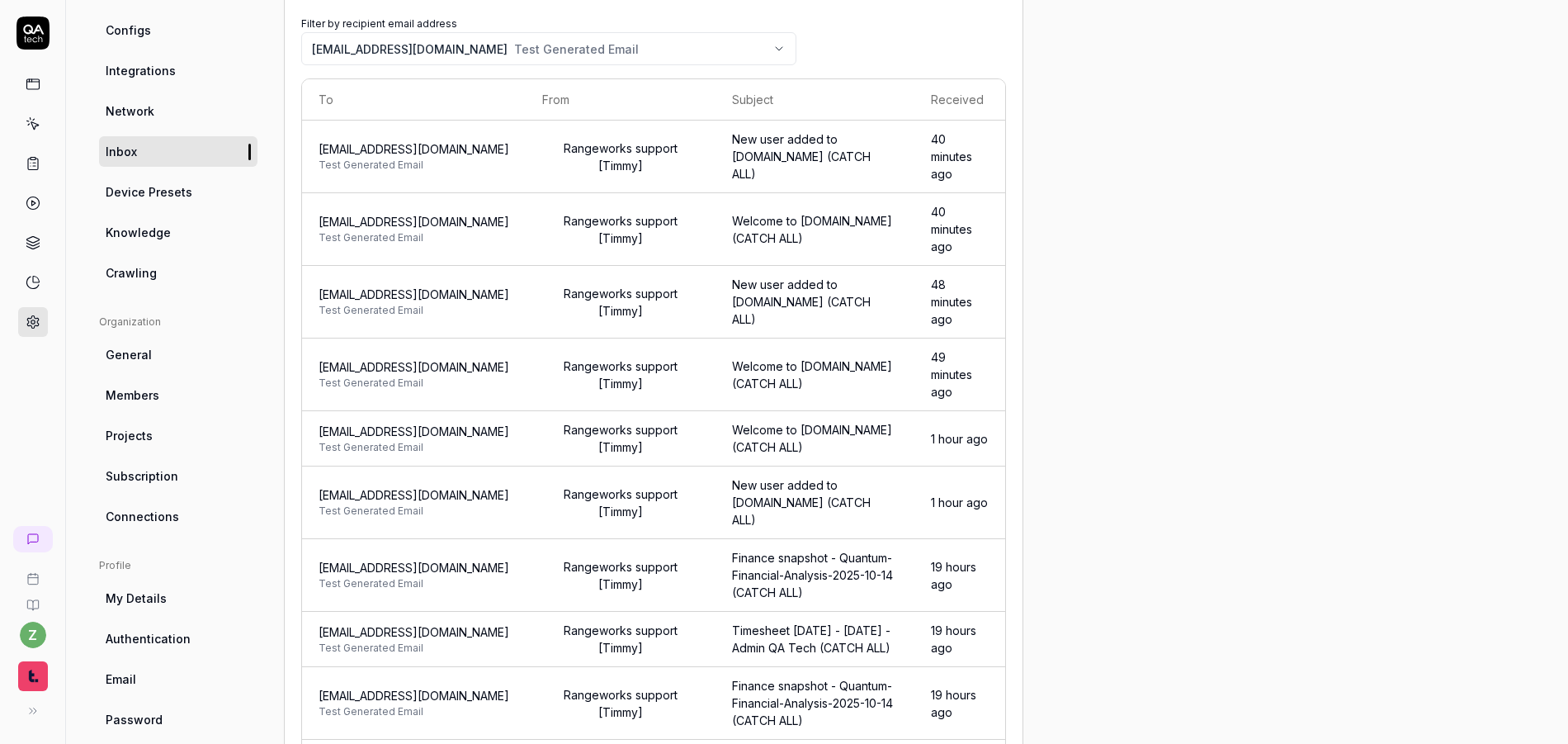
click at [490, 221] on span "[EMAIL_ADDRESS][DOMAIN_NAME]" at bounding box center [413, 221] width 190 height 17
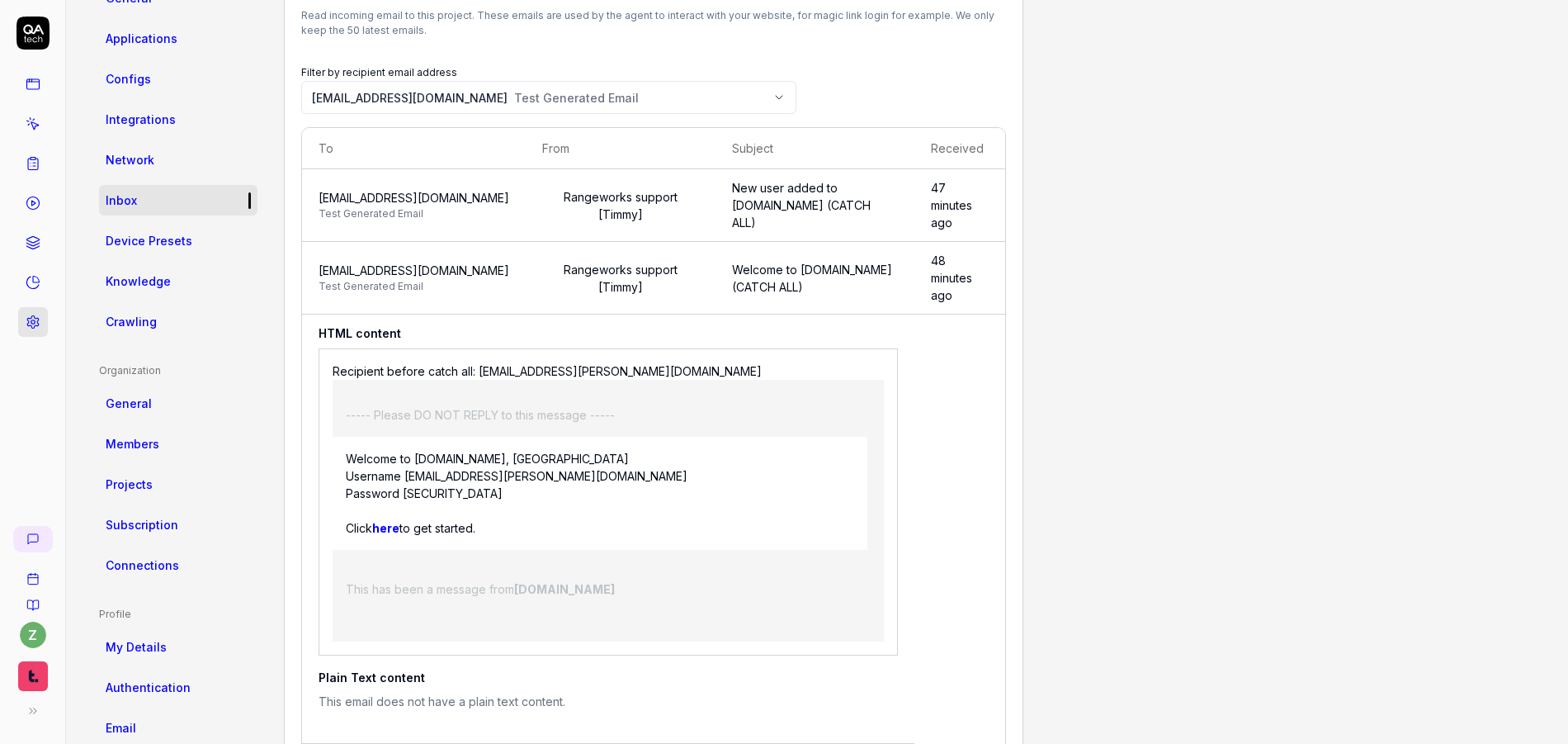
scroll to position [0, 0]
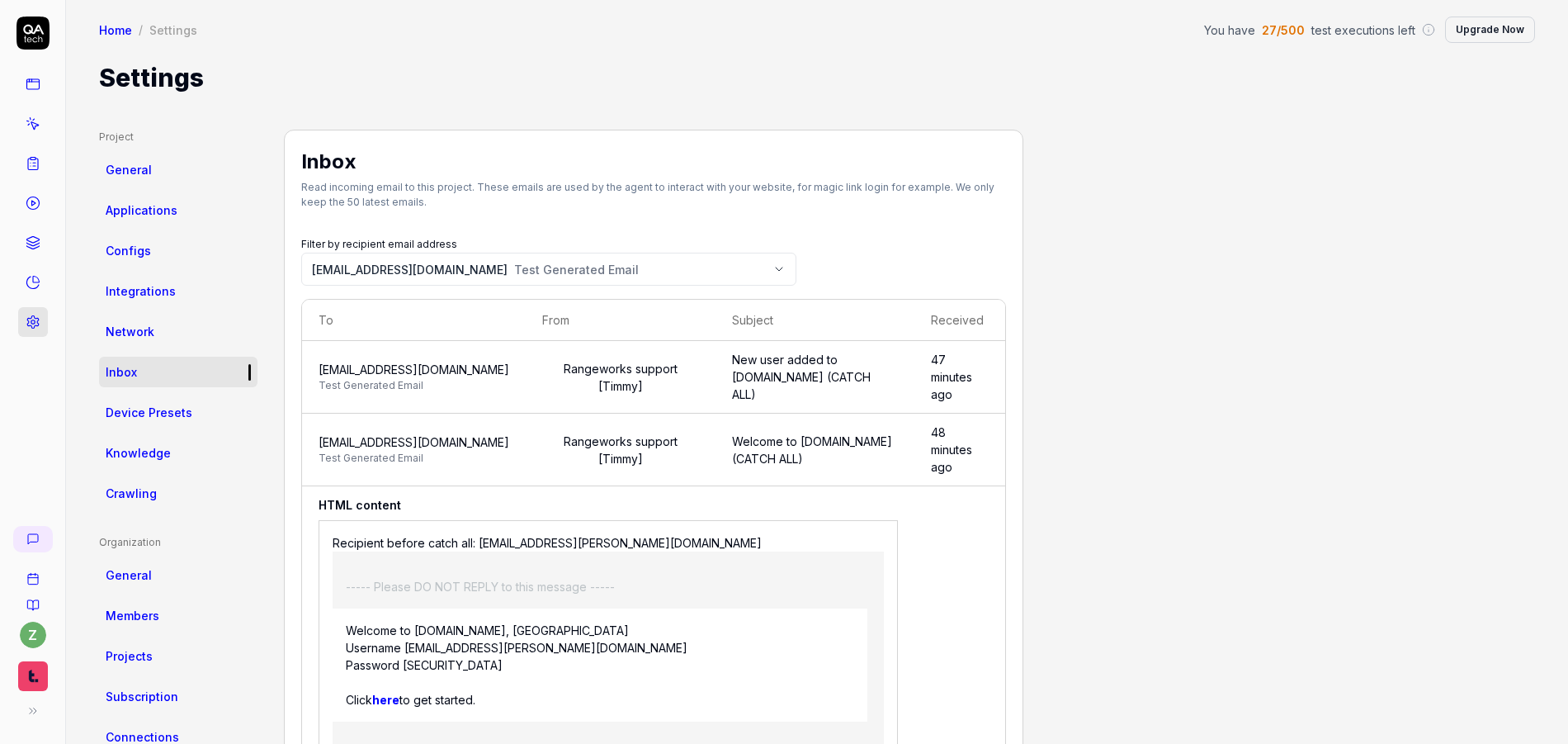
click at [178, 78] on h1 "Settings" at bounding box center [151, 78] width 105 height 37
click at [106, 28] on link "Home" at bounding box center [116, 30] width 33 height 17
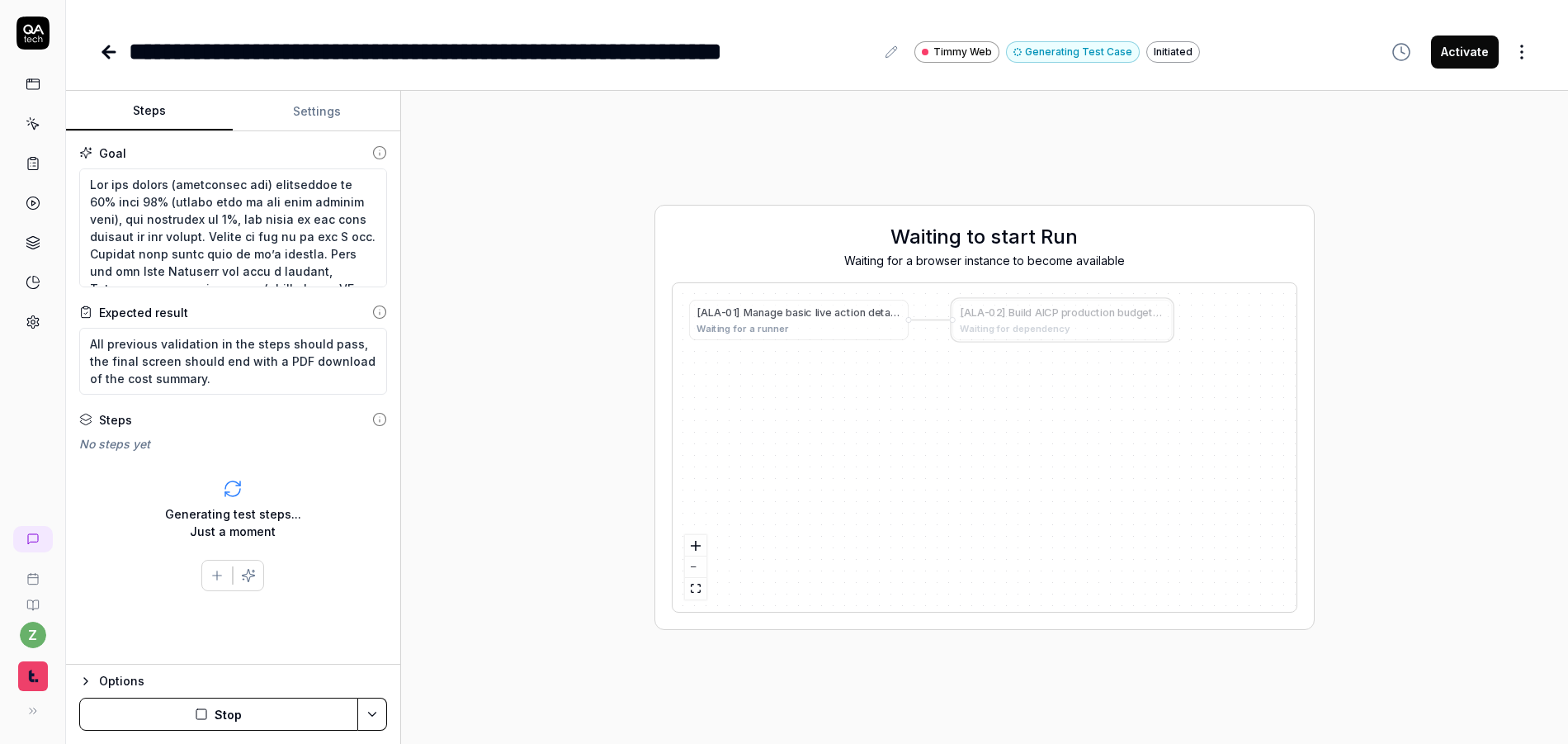
click at [783, 323] on span "Waiting for a runner" at bounding box center [742, 328] width 91 height 14
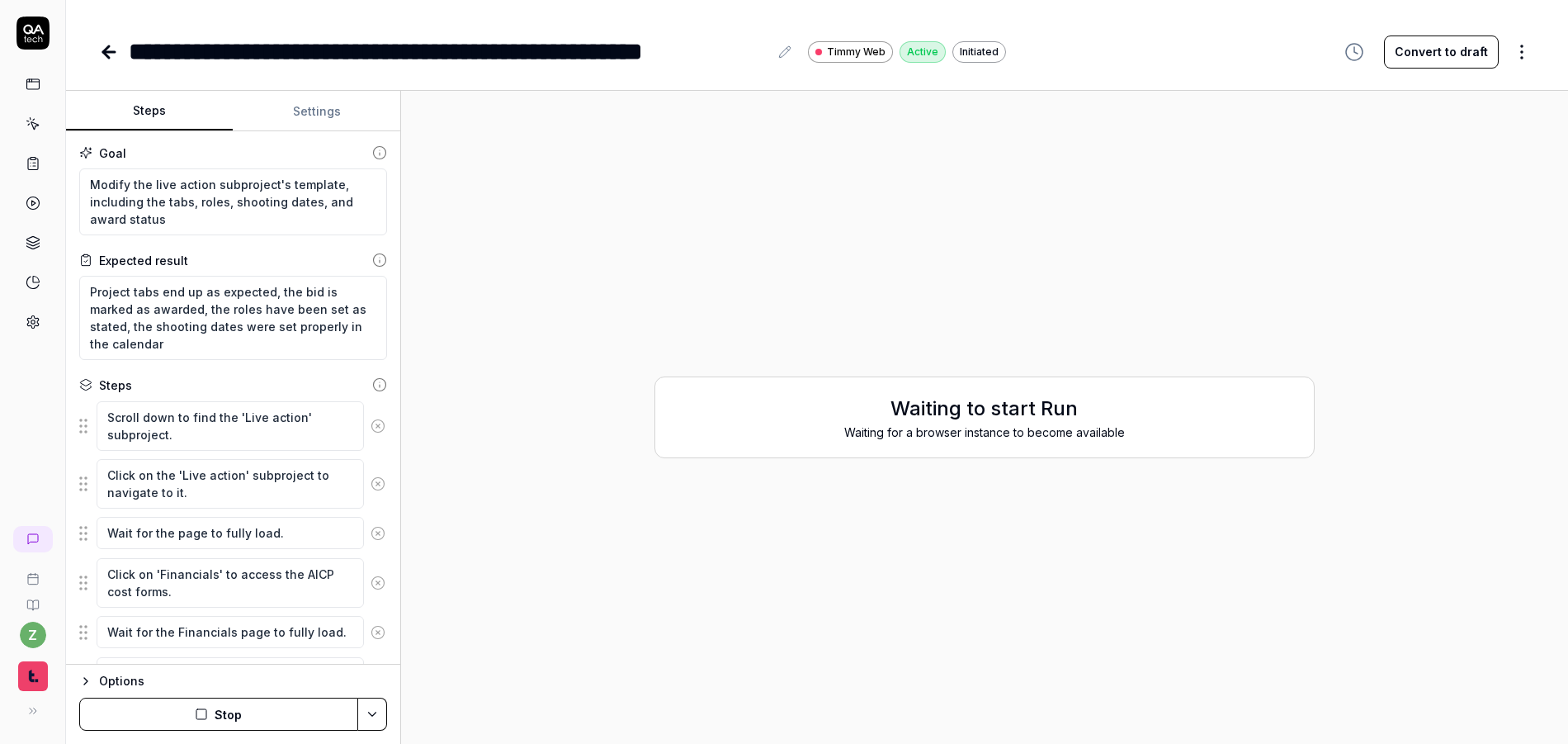
click at [255, 721] on button "Stop" at bounding box center [219, 714] width 279 height 33
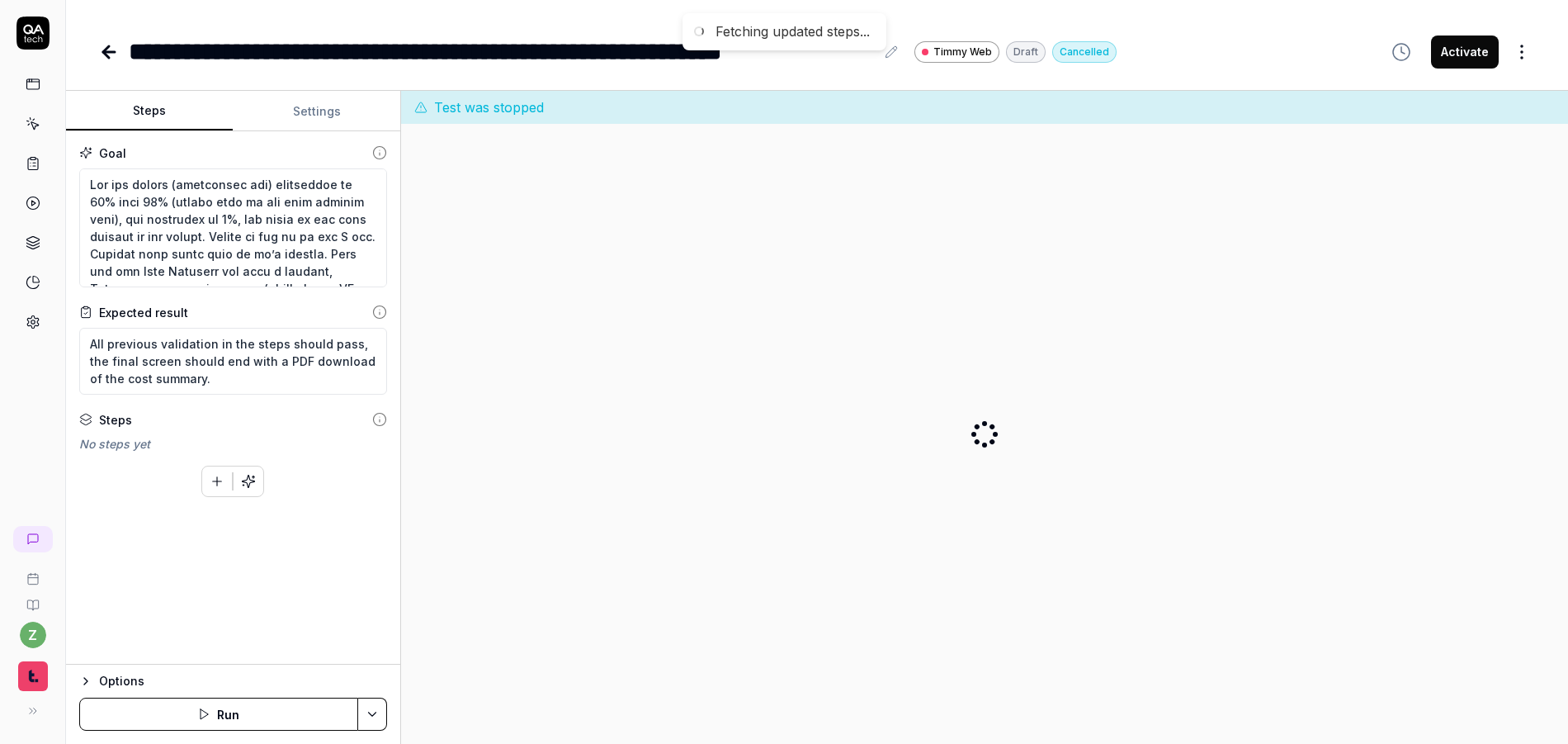
type textarea "*"
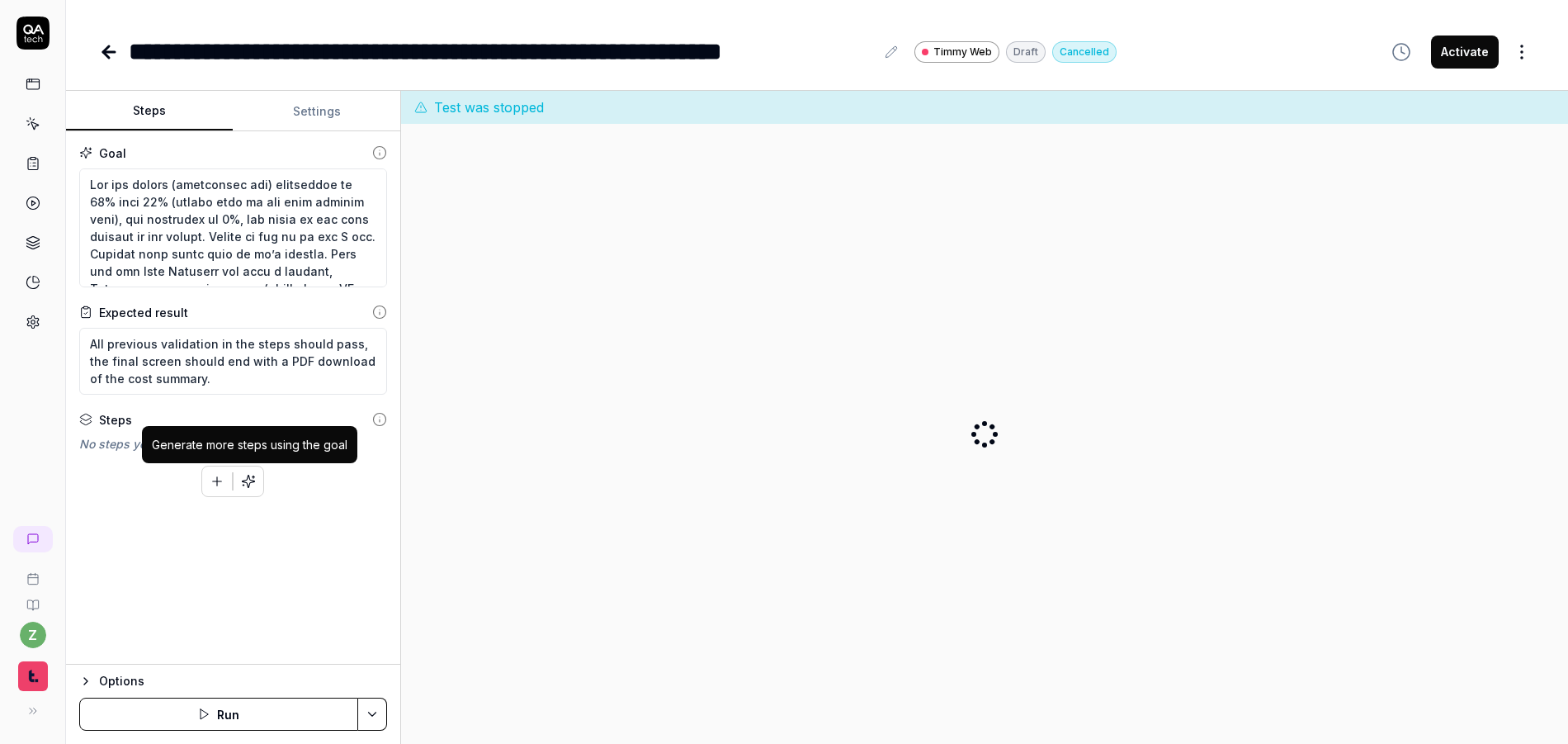
click at [257, 480] on button "button" at bounding box center [248, 481] width 30 height 30
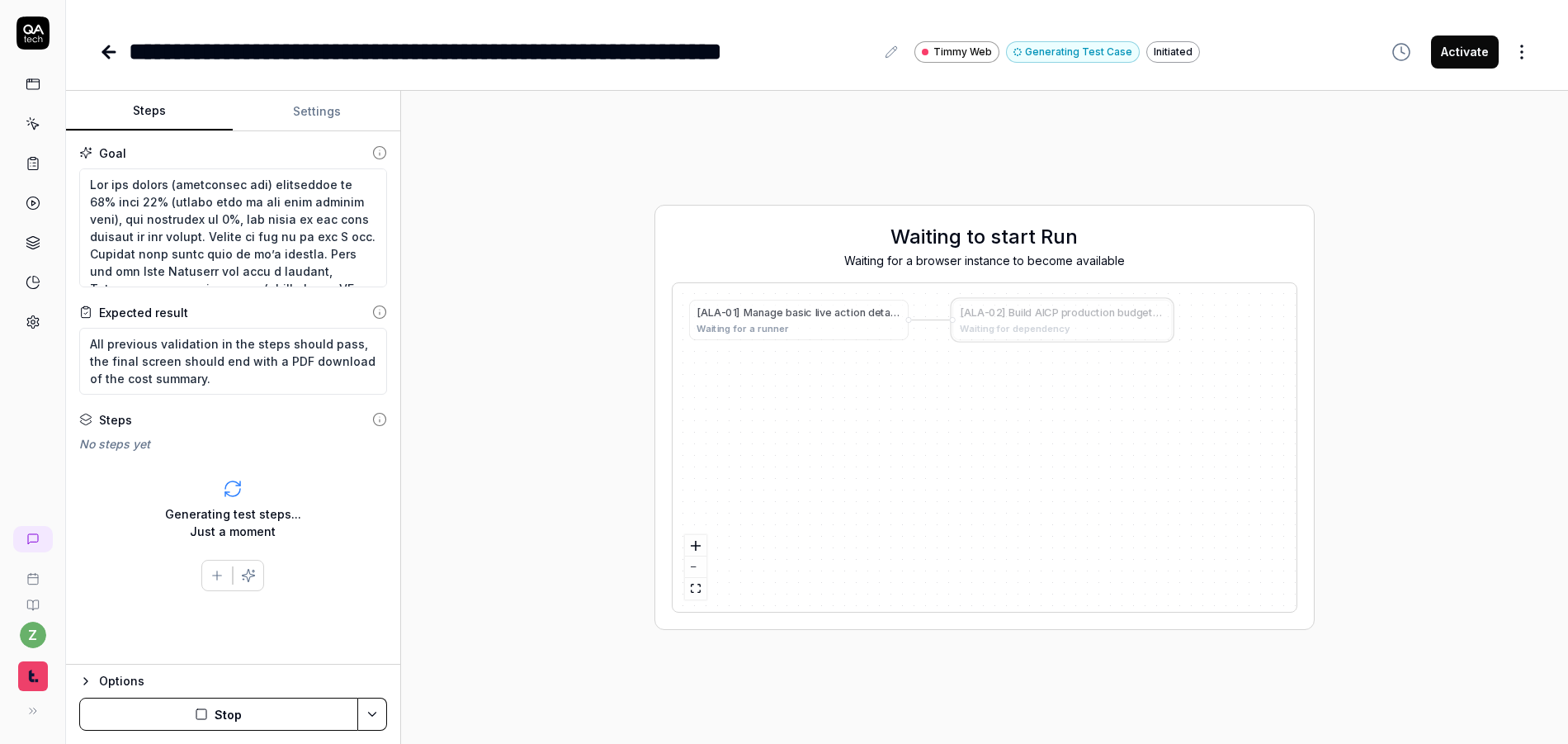
click at [773, 315] on span "g" at bounding box center [774, 313] width 7 height 12
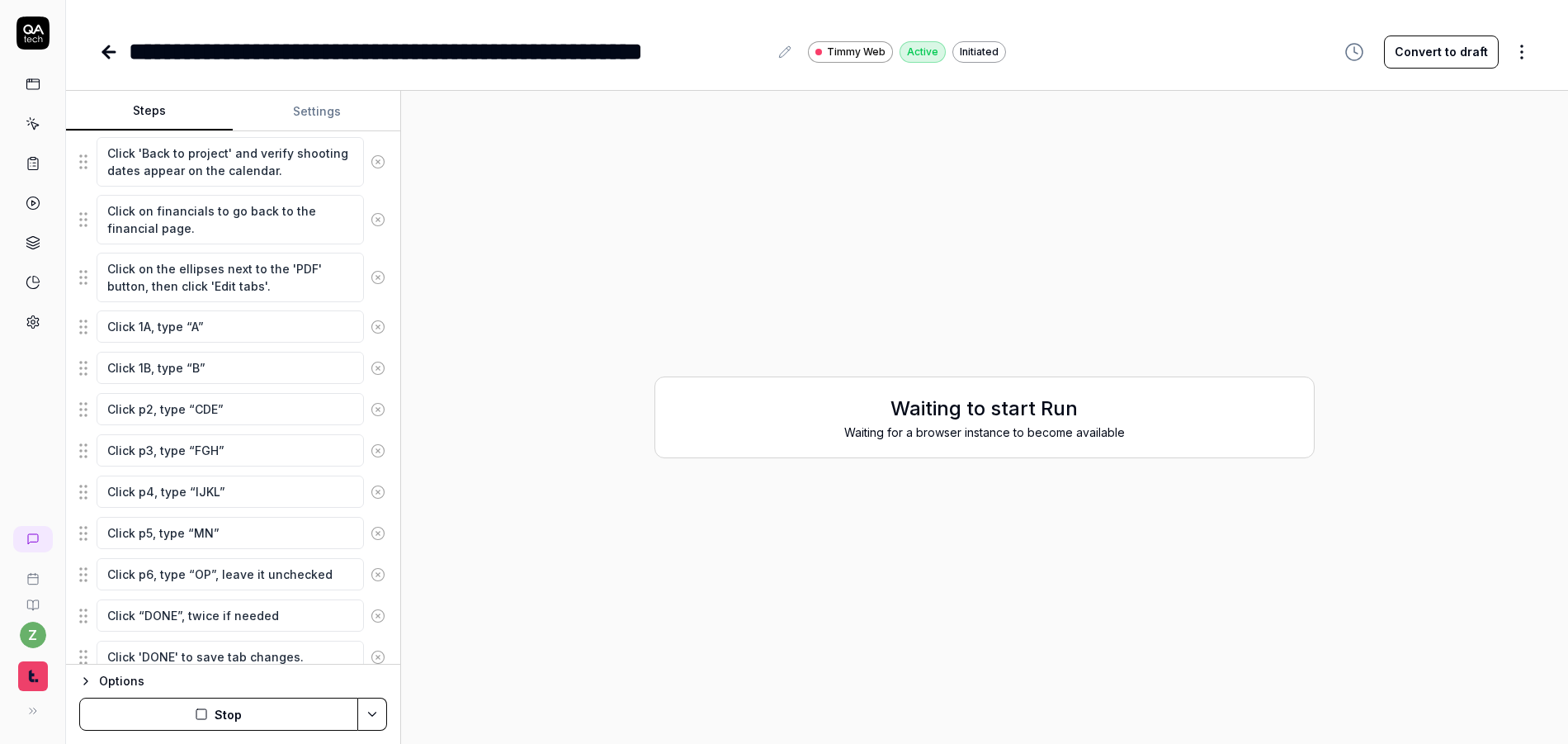
scroll to position [1217, 0]
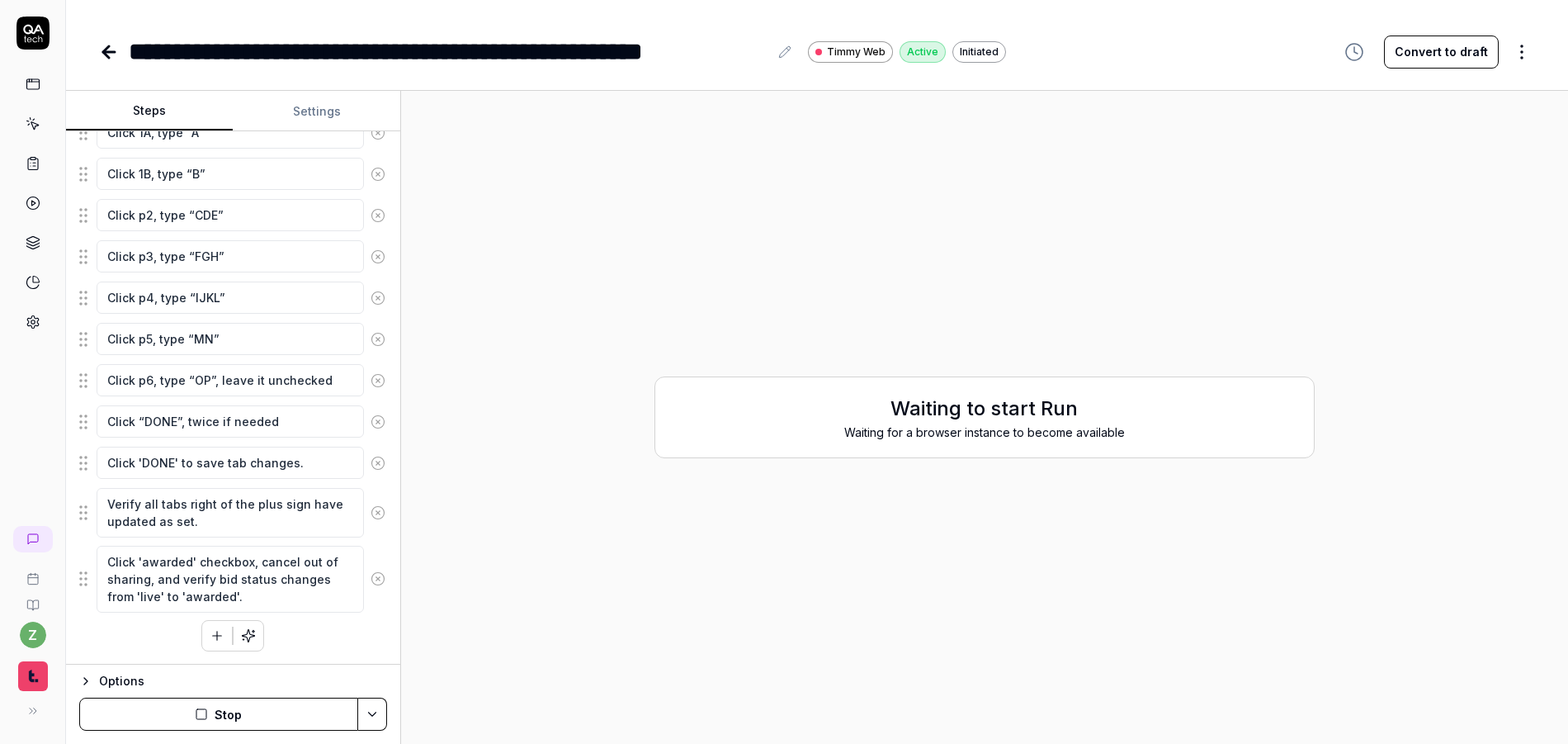
click at [322, 709] on button "Stop" at bounding box center [219, 714] width 279 height 33
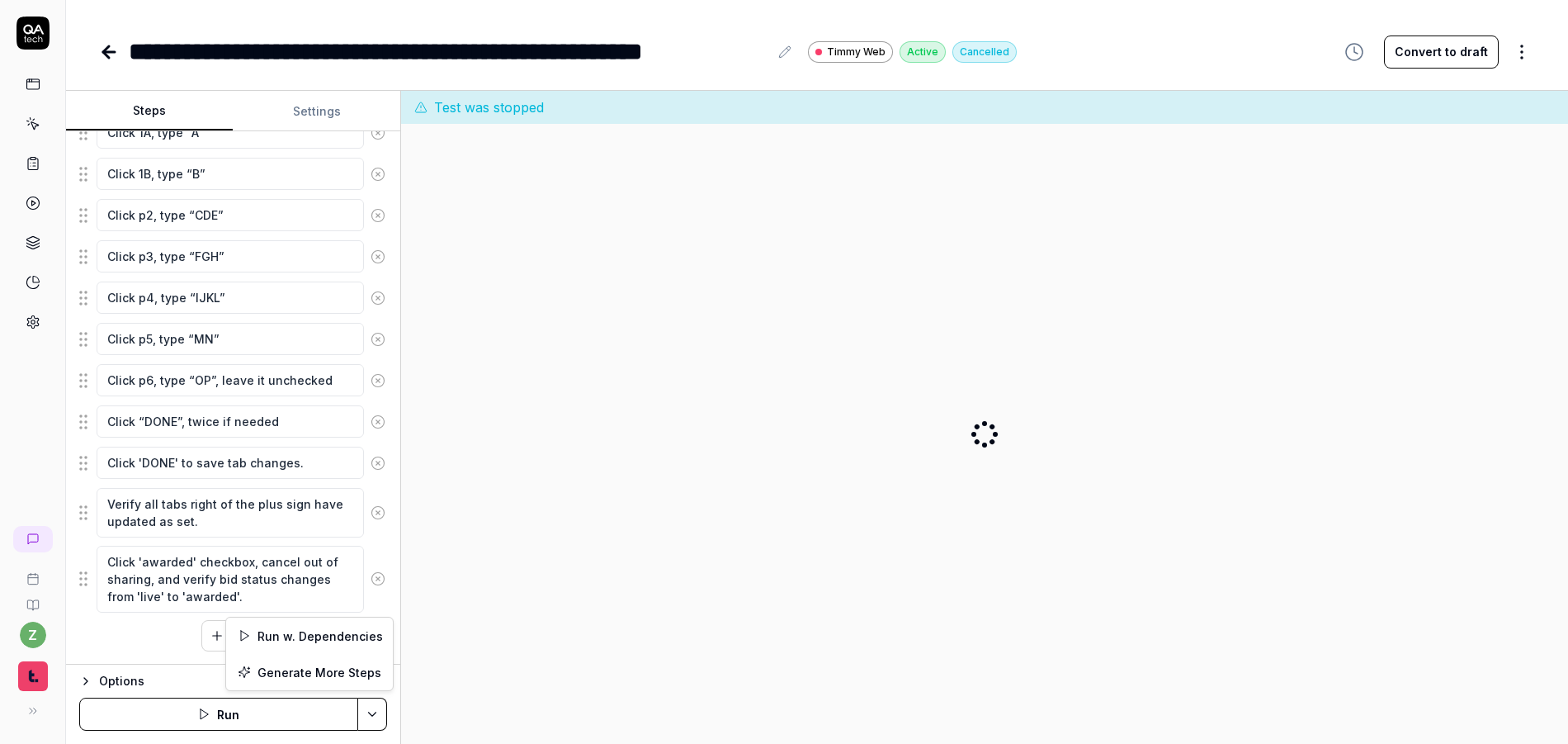
click at [371, 711] on html "**********" at bounding box center [784, 372] width 1568 height 744
click at [338, 633] on div "Run w. Dependencies" at bounding box center [309, 636] width 167 height 37
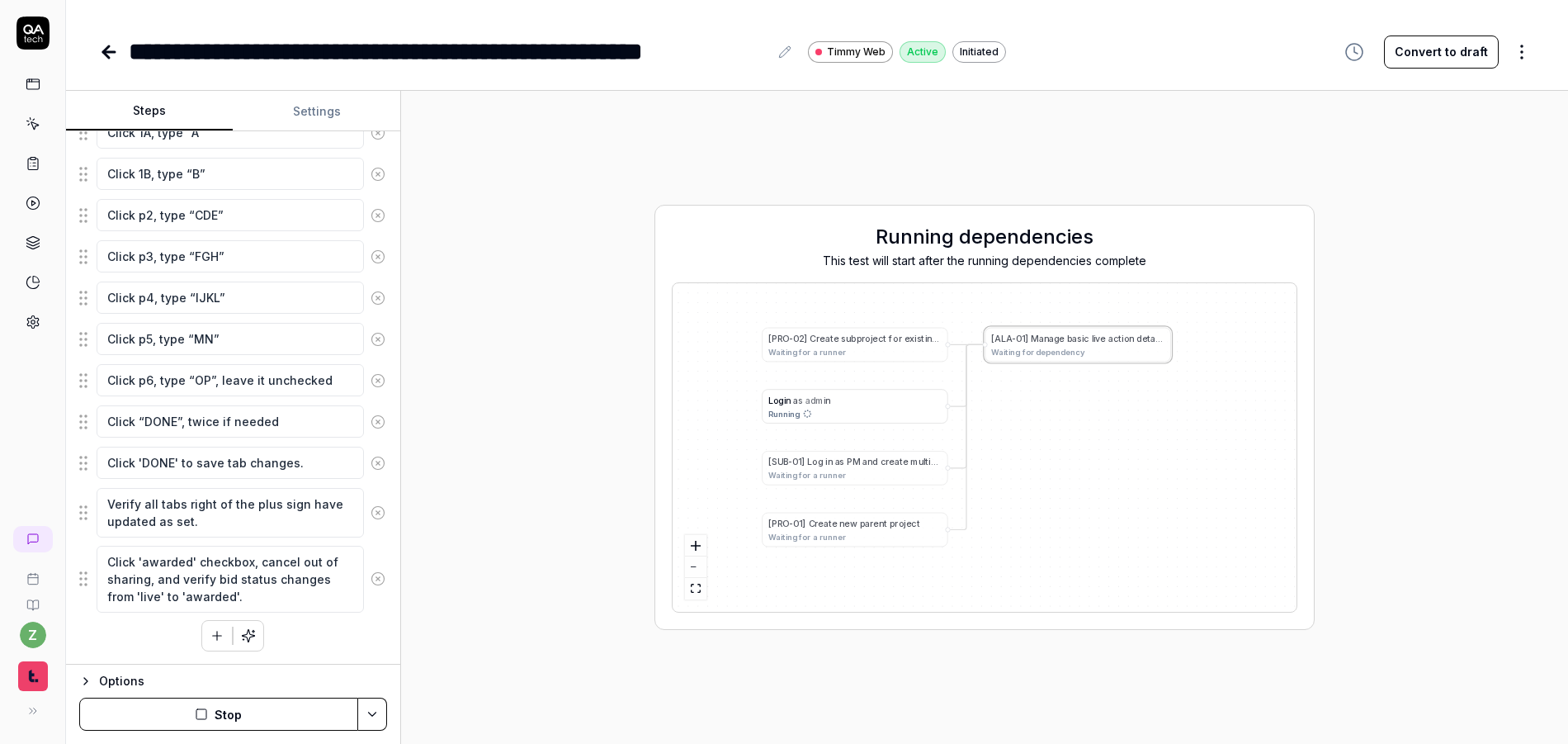
drag, startPoint x: 984, startPoint y: 471, endPoint x: 1027, endPoint y: 467, distance: 43.2
click at [1027, 467] on div "[ P R O - 0 2 ] C r e a t e s u b p r o j e c t f o r e x i s t i n g p r o j e…" at bounding box center [985, 447] width 624 height 328
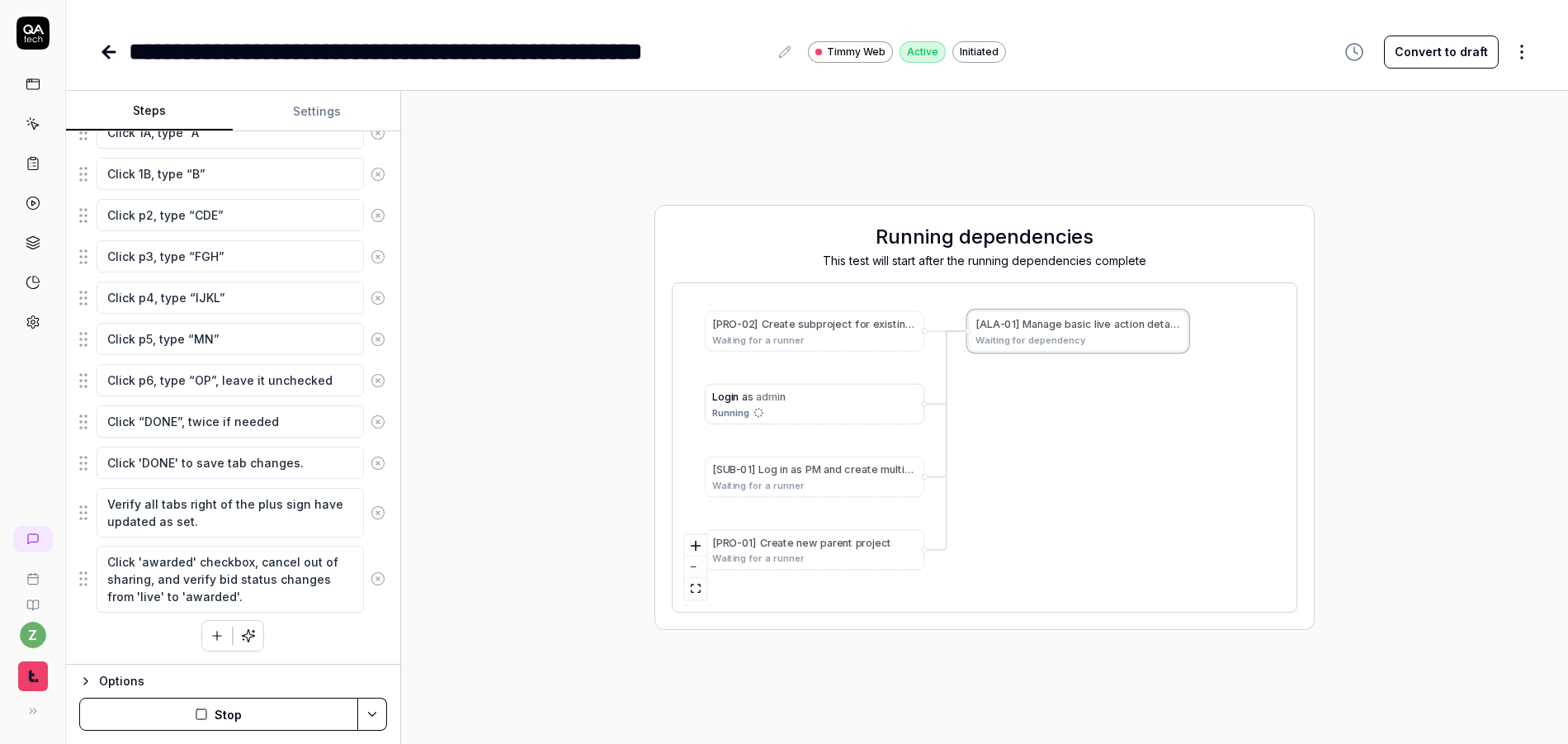
drag, startPoint x: 1021, startPoint y: 463, endPoint x: 995, endPoint y: 475, distance: 28.6
click at [995, 475] on div "[ P R O - 0 2 ] C r e a t e s u b p r o j e c t f o r e x i s t i n g p r o j e…" at bounding box center [985, 447] width 624 height 328
click at [1010, 476] on div "[ P R O - 0 2 ] C r e a t e s u b p r o j e c t f o r e x i s t i n g p r o j e…" at bounding box center [985, 447] width 624 height 328
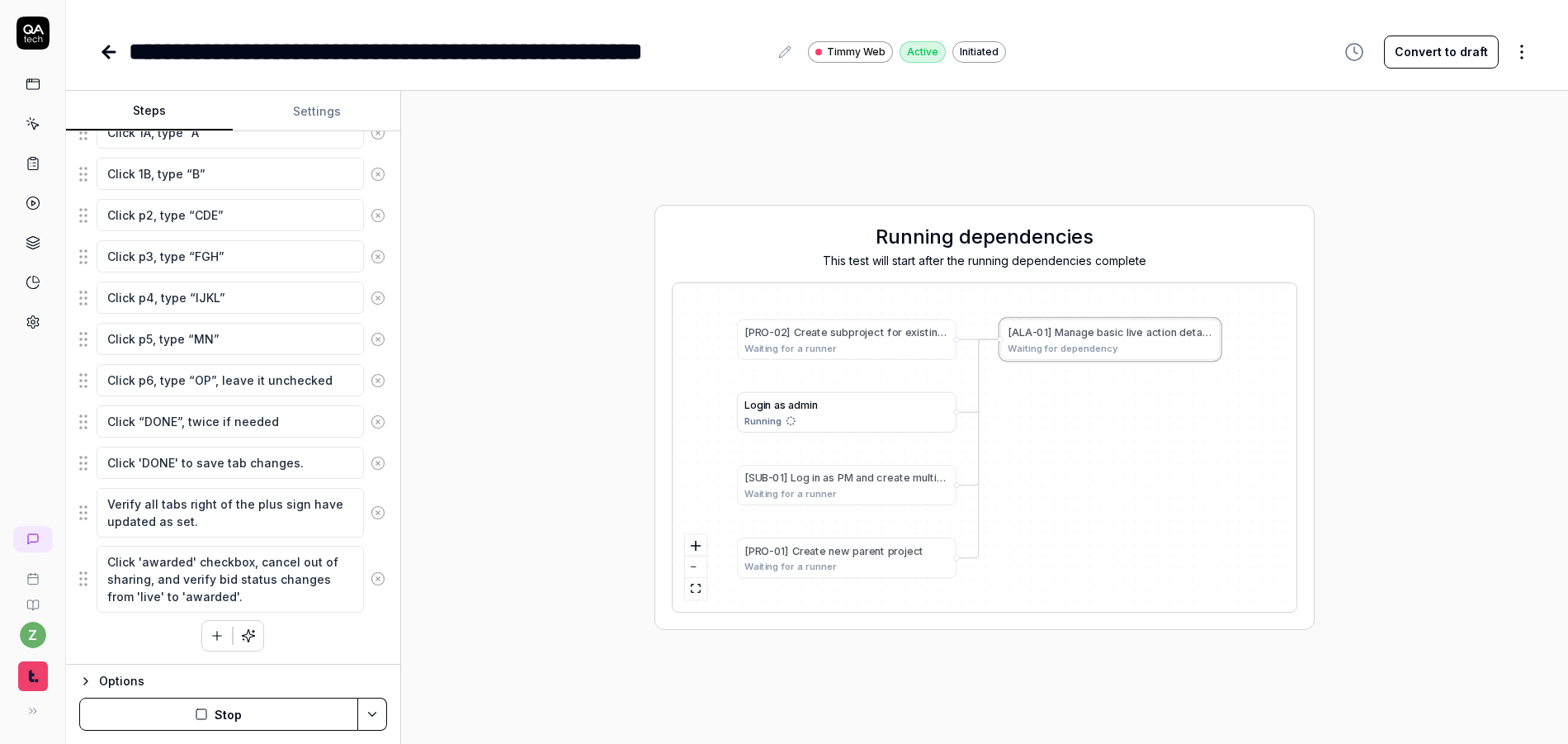
drag, startPoint x: 984, startPoint y: 457, endPoint x: 1005, endPoint y: 466, distance: 22.8
click at [1005, 466] on div "[ P R O - 0 2 ] C r e a t e s u b p r o j e c t f o r e x i s t i n g p r o j e…" at bounding box center [985, 447] width 624 height 328
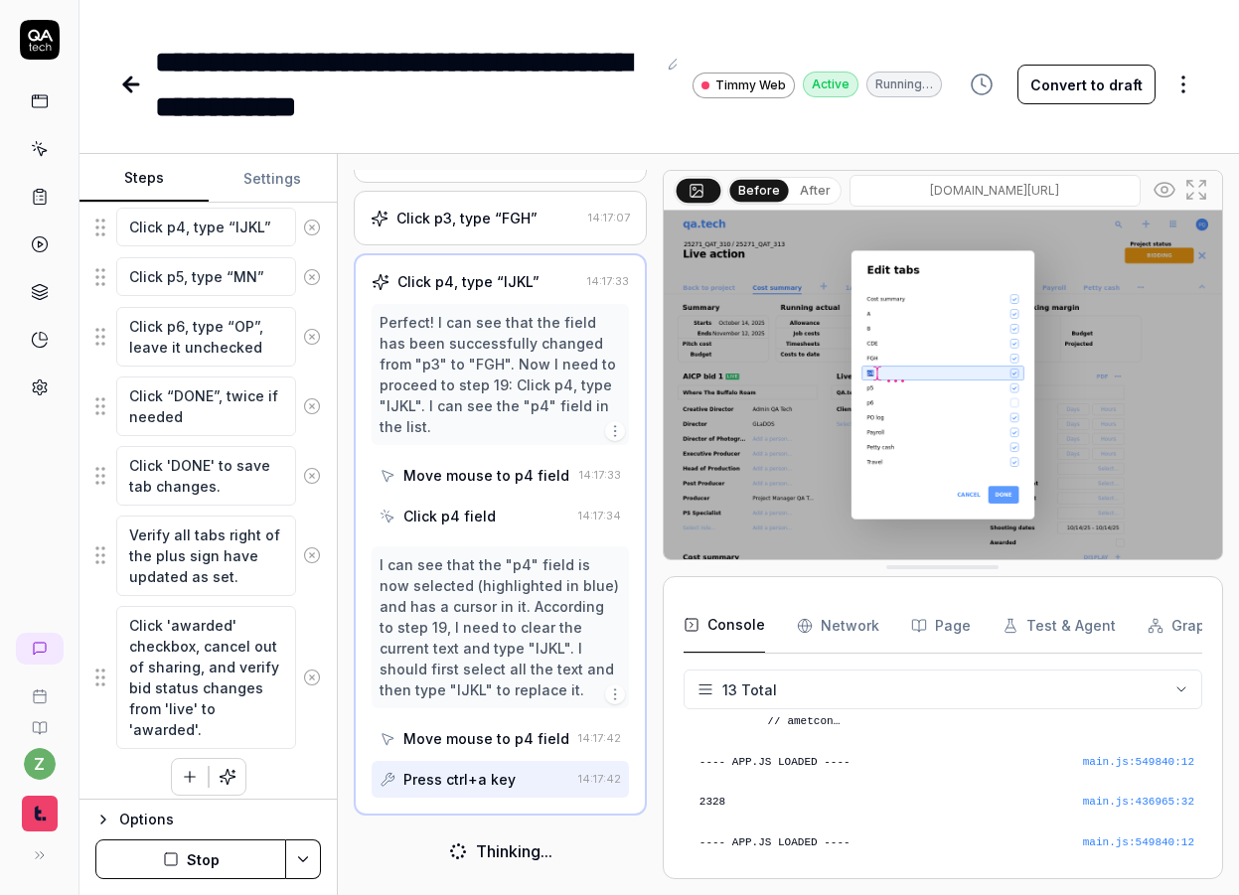
scroll to position [2422, 0]
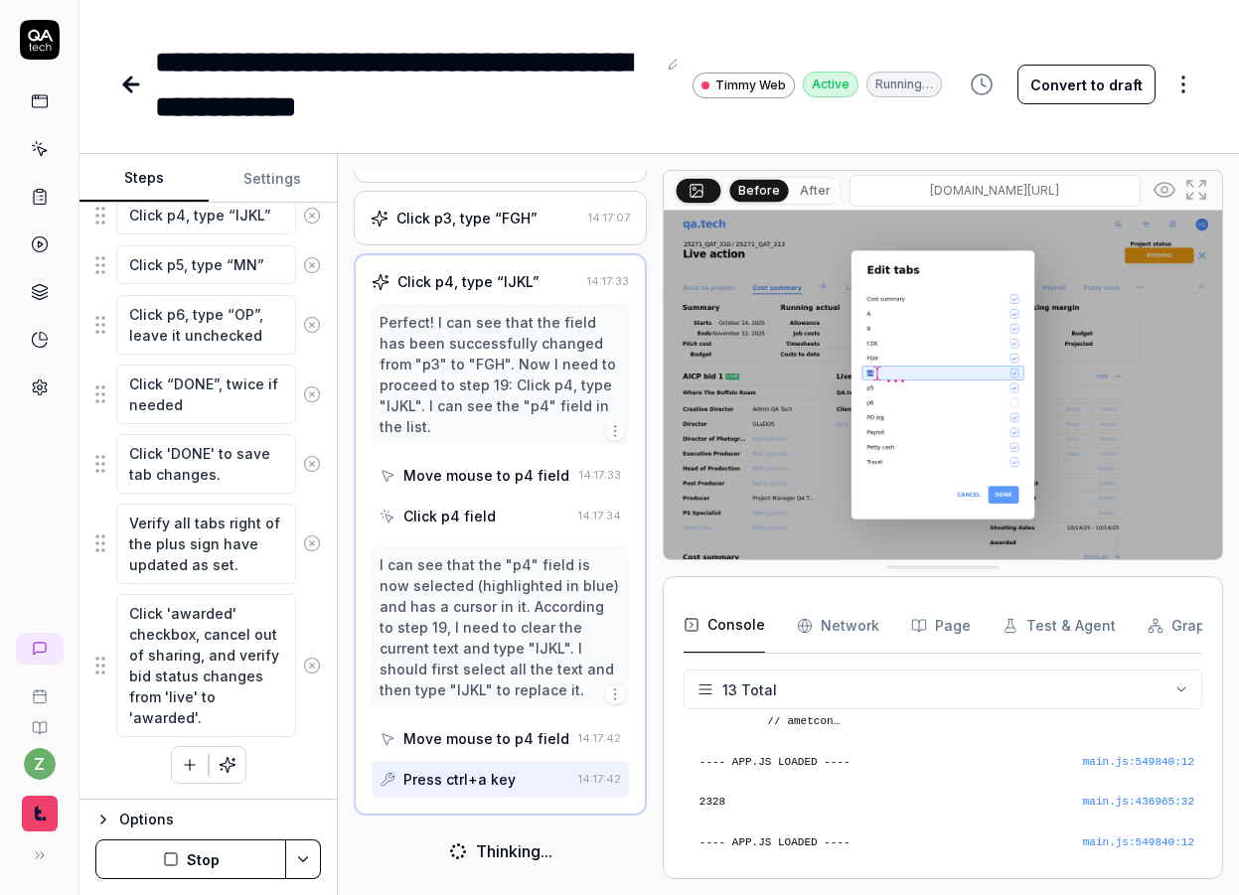
click at [109, 814] on icon "button" at bounding box center [103, 820] width 16 height 16
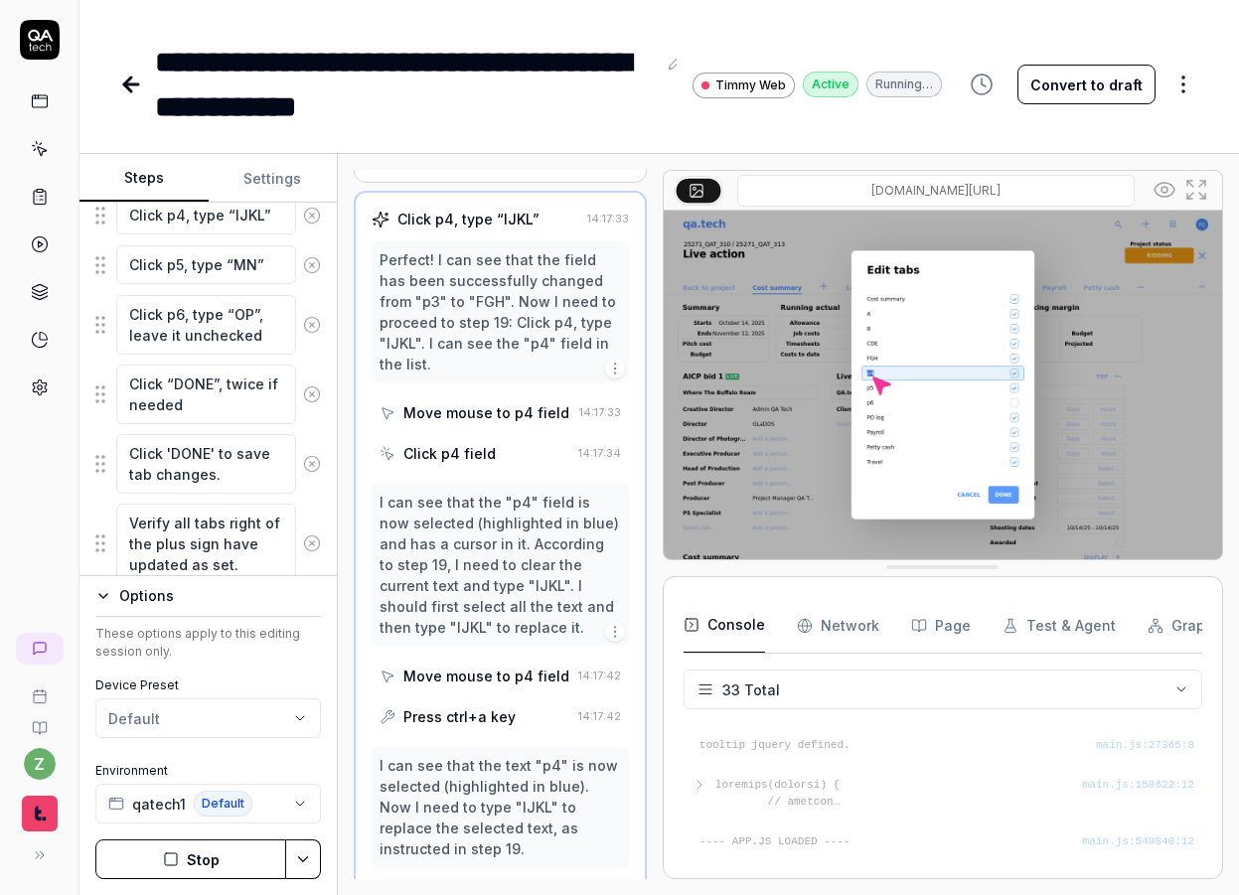
scroll to position [1292, 0]
click at [205, 708] on html "**********" at bounding box center [619, 447] width 1239 height 895
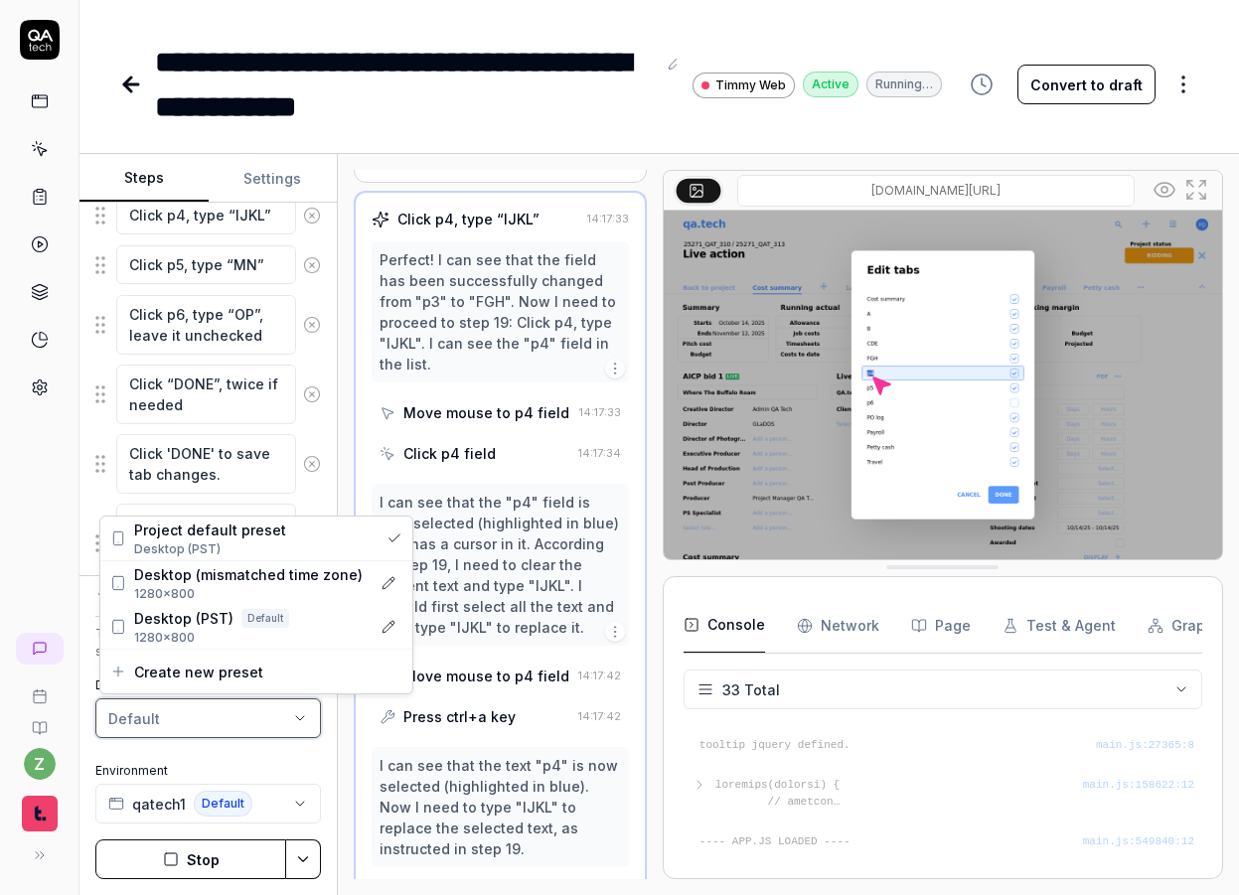
drag, startPoint x: 201, startPoint y: 715, endPoint x: 205, endPoint y: 728, distance: 13.5
click at [201, 716] on html "**********" at bounding box center [619, 447] width 1239 height 895
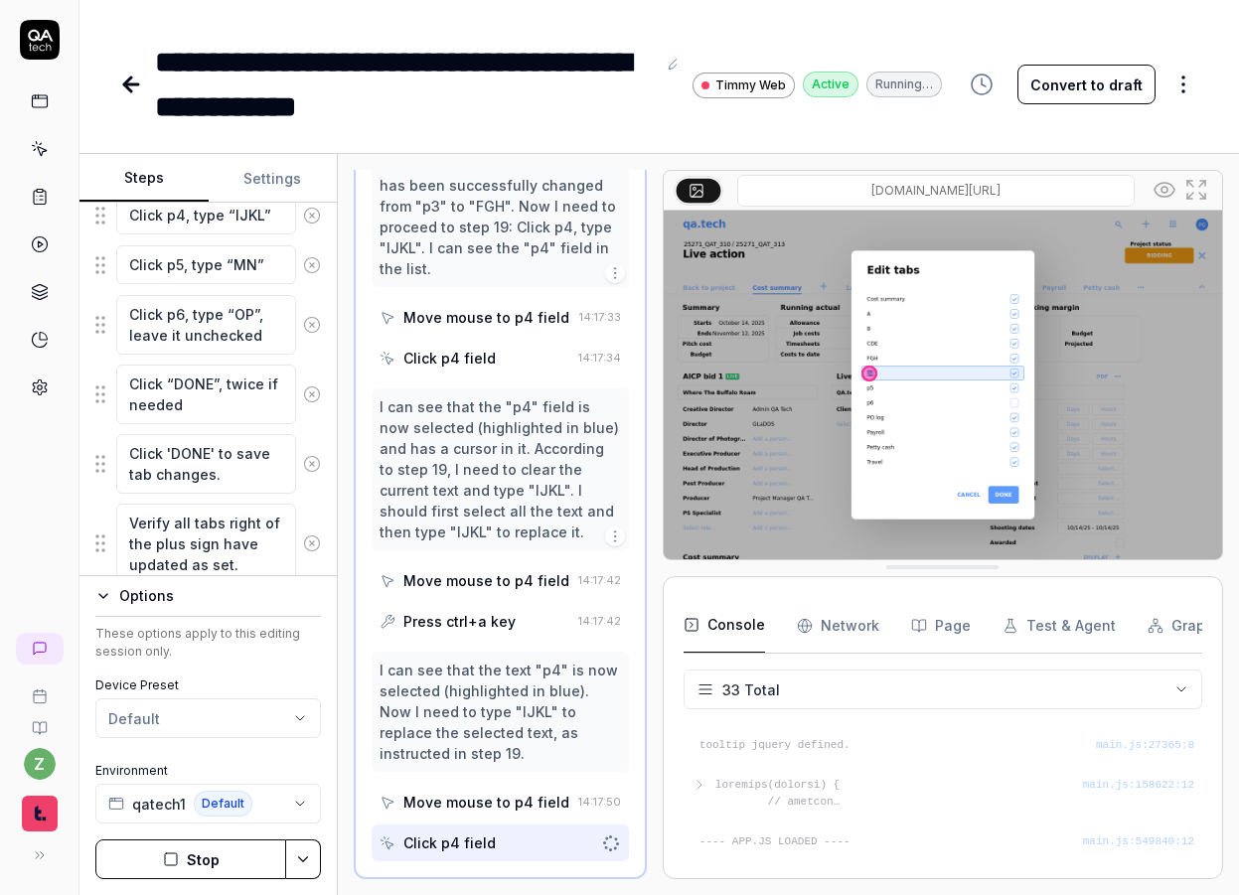
click at [258, 173] on button "Settings" at bounding box center [273, 179] width 129 height 48
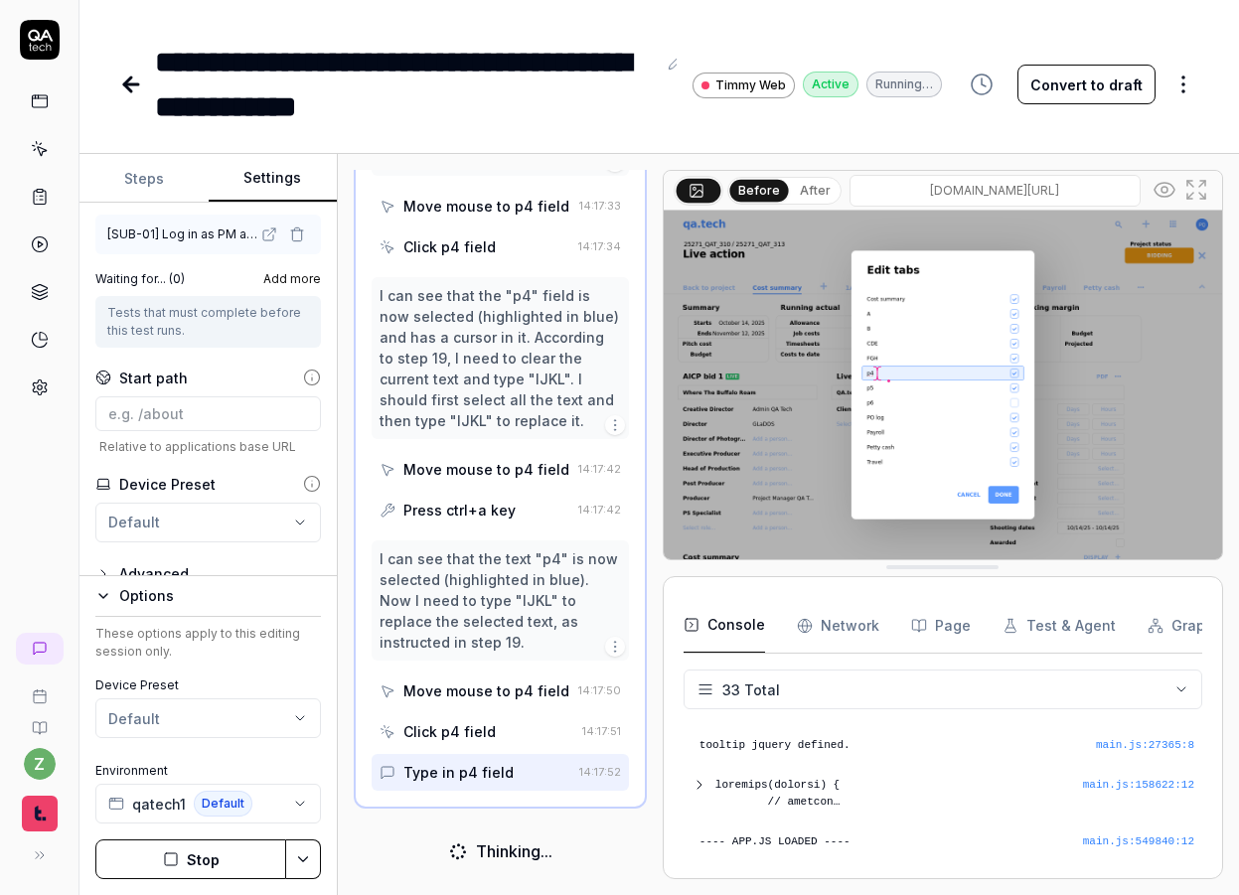
scroll to position [350, 0]
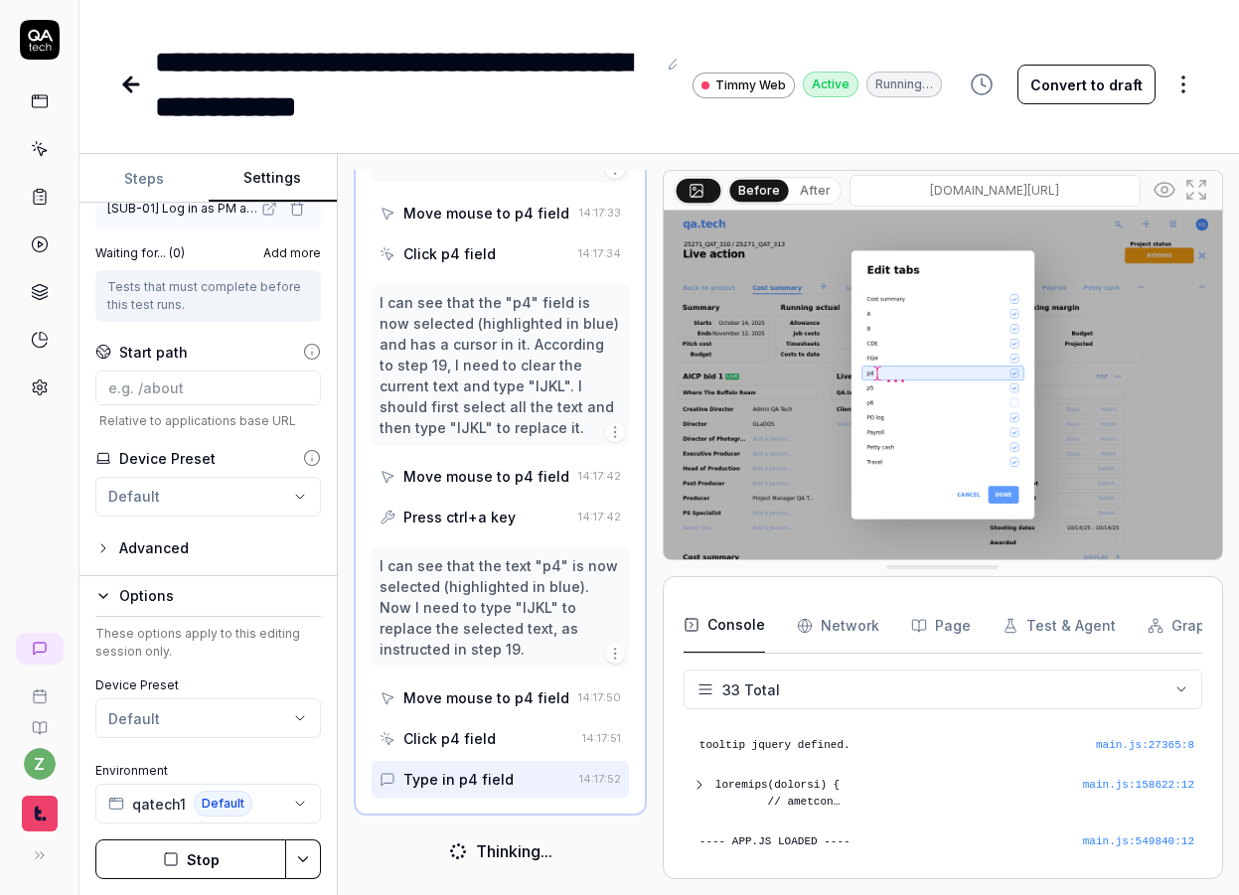
click at [141, 536] on div "Advanced" at bounding box center [154, 548] width 70 height 24
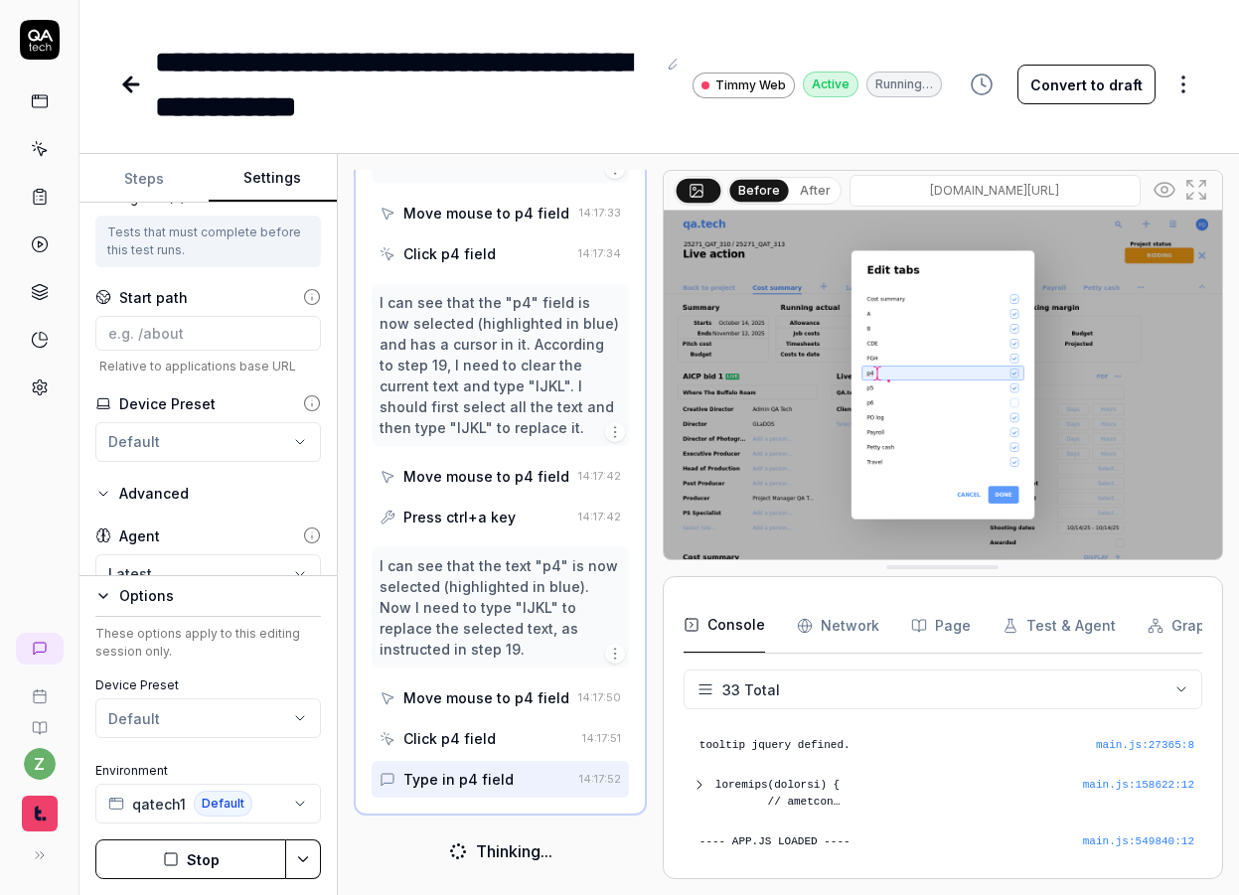
scroll to position [511, 0]
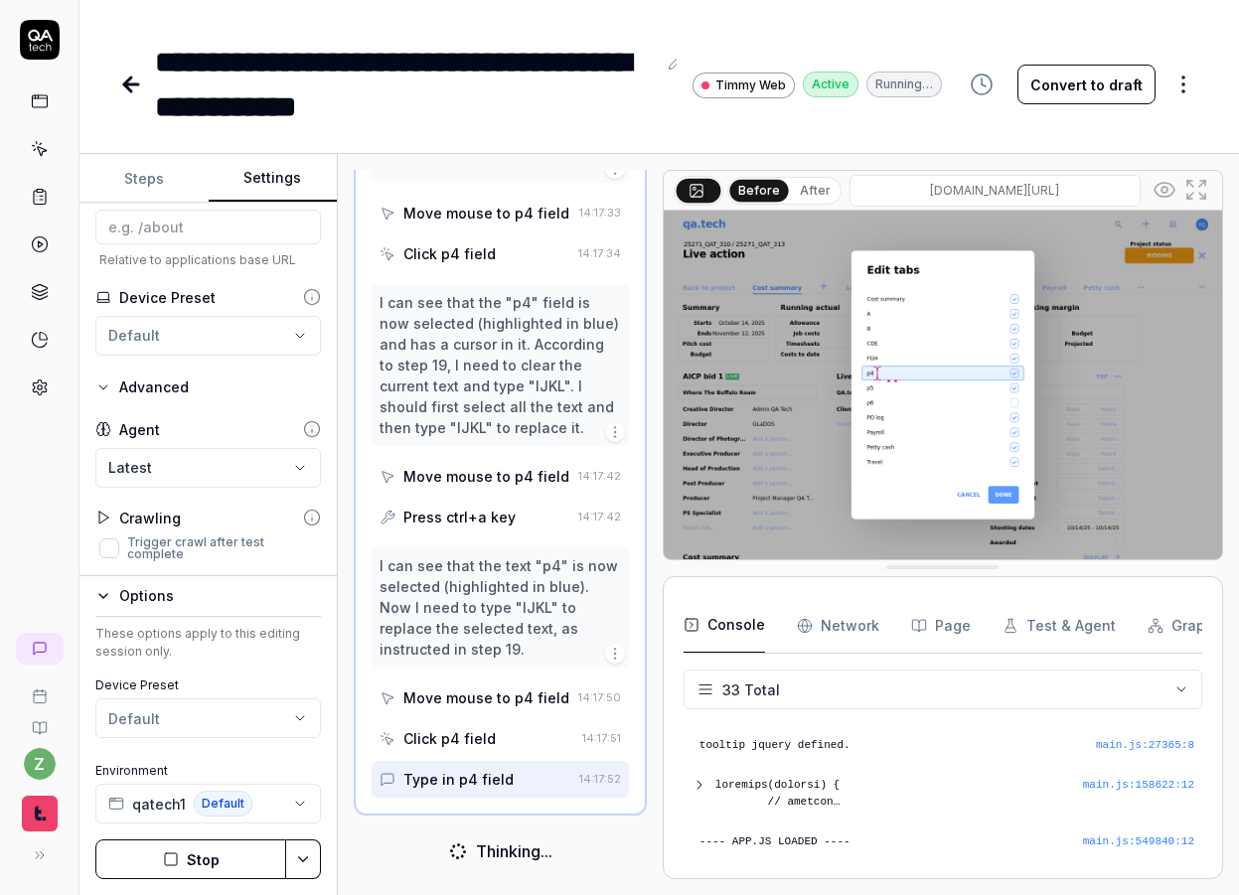
click at [180, 472] on body "**********" at bounding box center [619, 447] width 1239 height 895
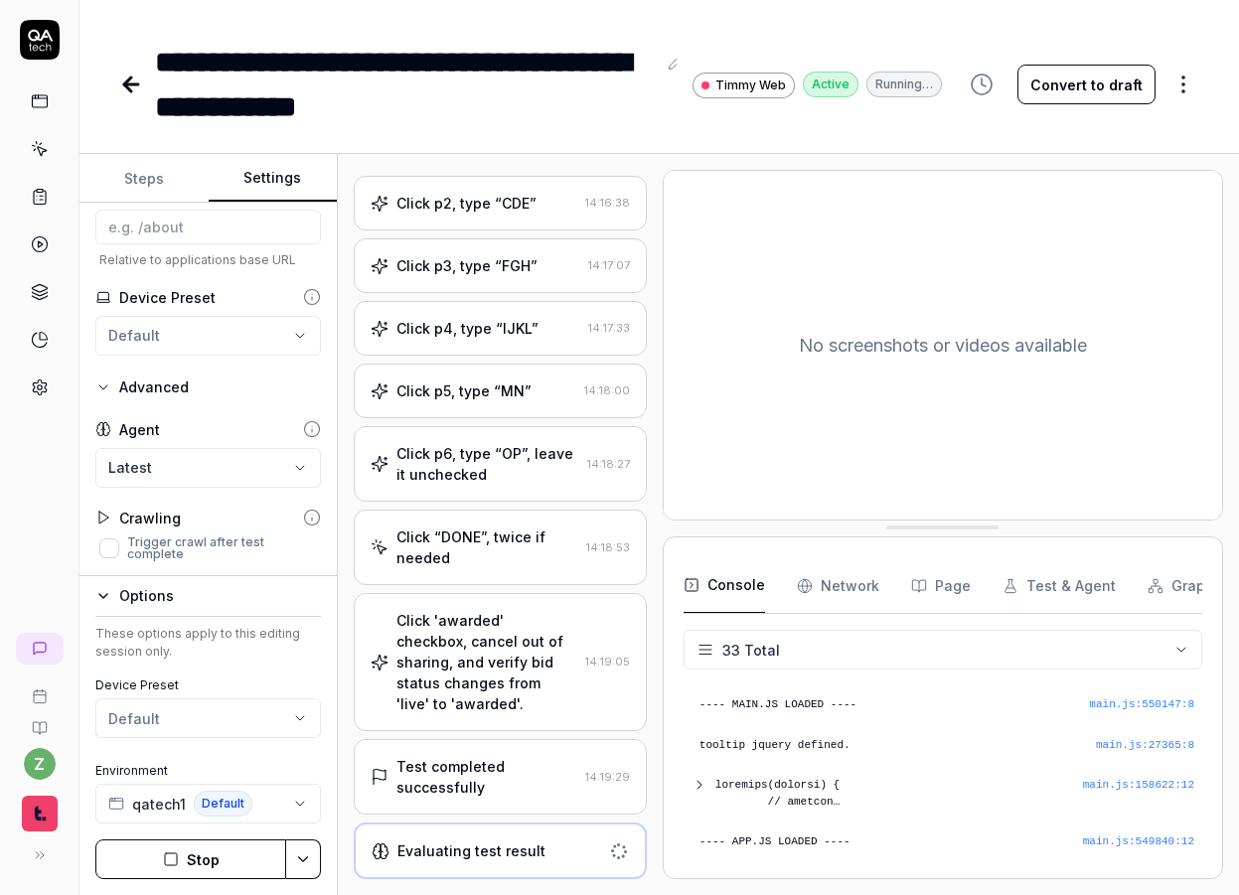
scroll to position [1292, 0]
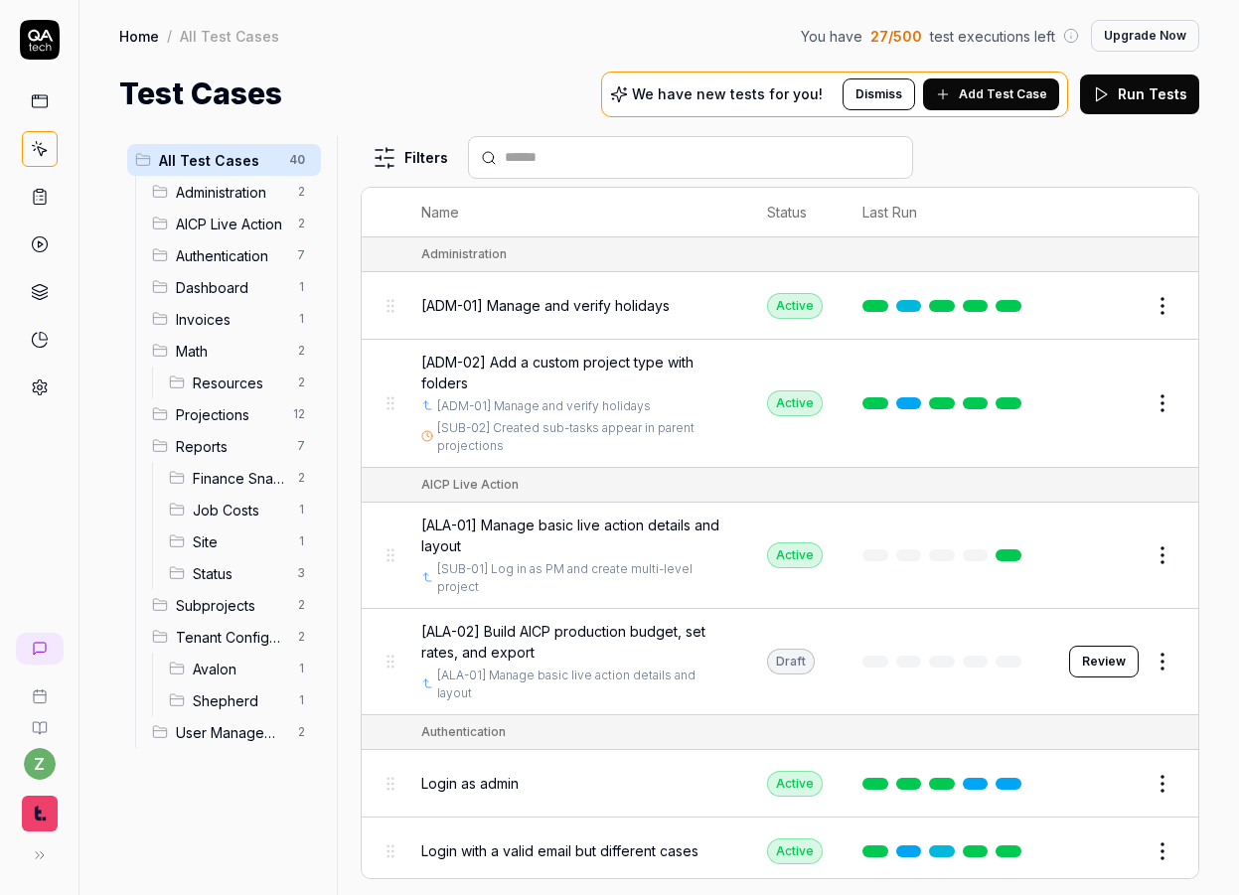
click at [549, 628] on span "[ALA-02] Build AICP production budget, set rates, and export" at bounding box center [574, 642] width 306 height 42
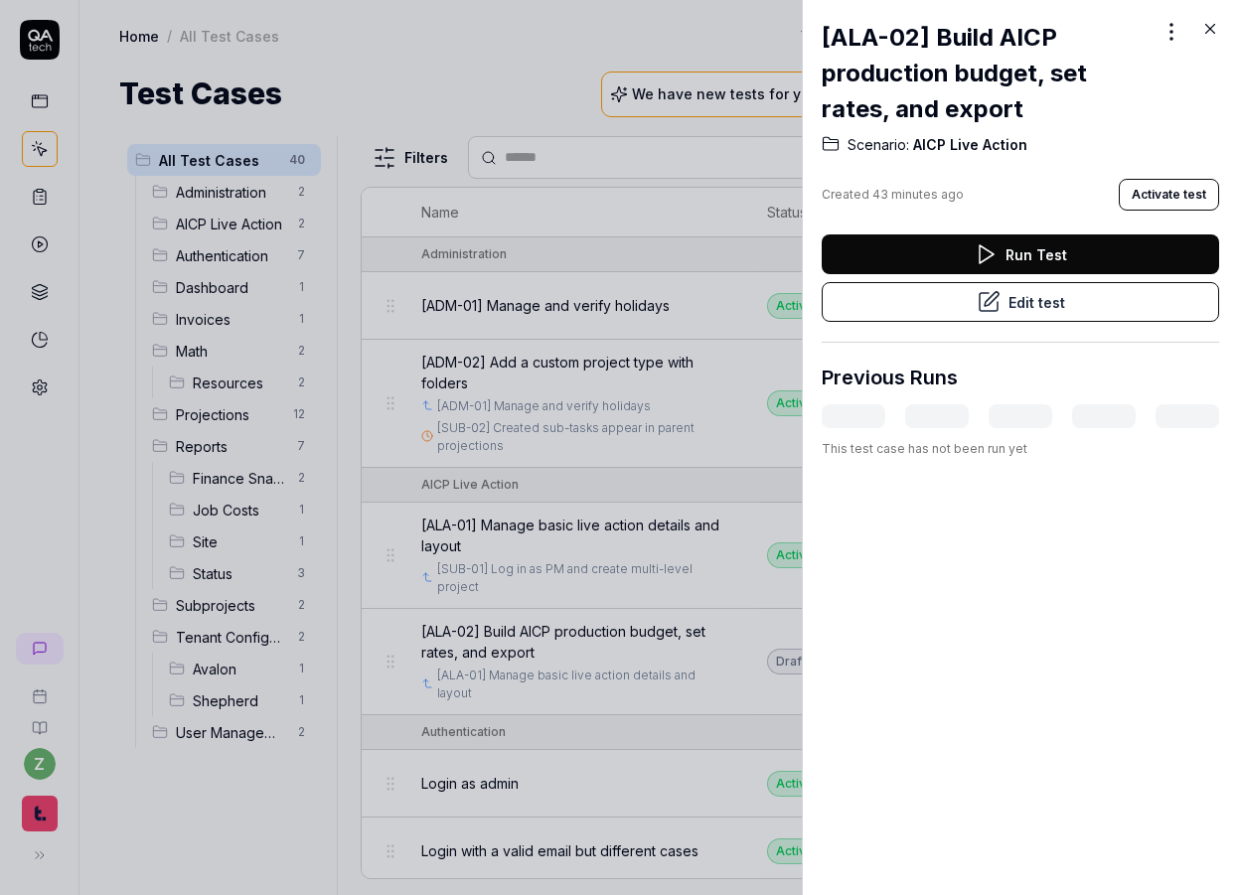
click at [1038, 305] on button "Edit test" at bounding box center [1019, 302] width 397 height 40
click at [917, 302] on button "Edit test" at bounding box center [1019, 302] width 397 height 40
click at [1010, 305] on button "Edit test" at bounding box center [1019, 302] width 397 height 40
click at [978, 313] on icon at bounding box center [988, 302] width 24 height 24
click at [1017, 305] on button "Edit test" at bounding box center [1019, 302] width 397 height 40
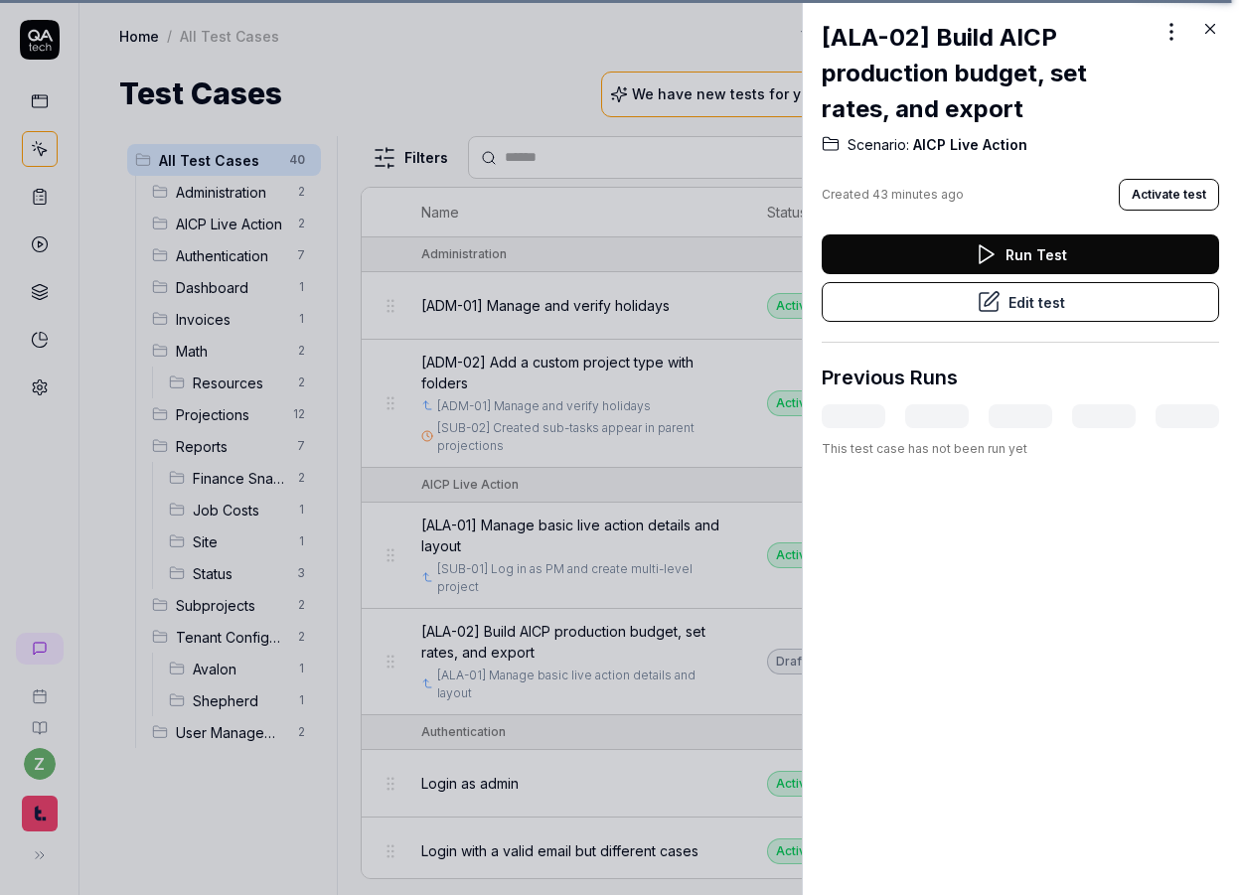
drag, startPoint x: 573, startPoint y: 265, endPoint x: 768, endPoint y: 377, distance: 224.7
click at [575, 265] on div at bounding box center [619, 447] width 1239 height 895
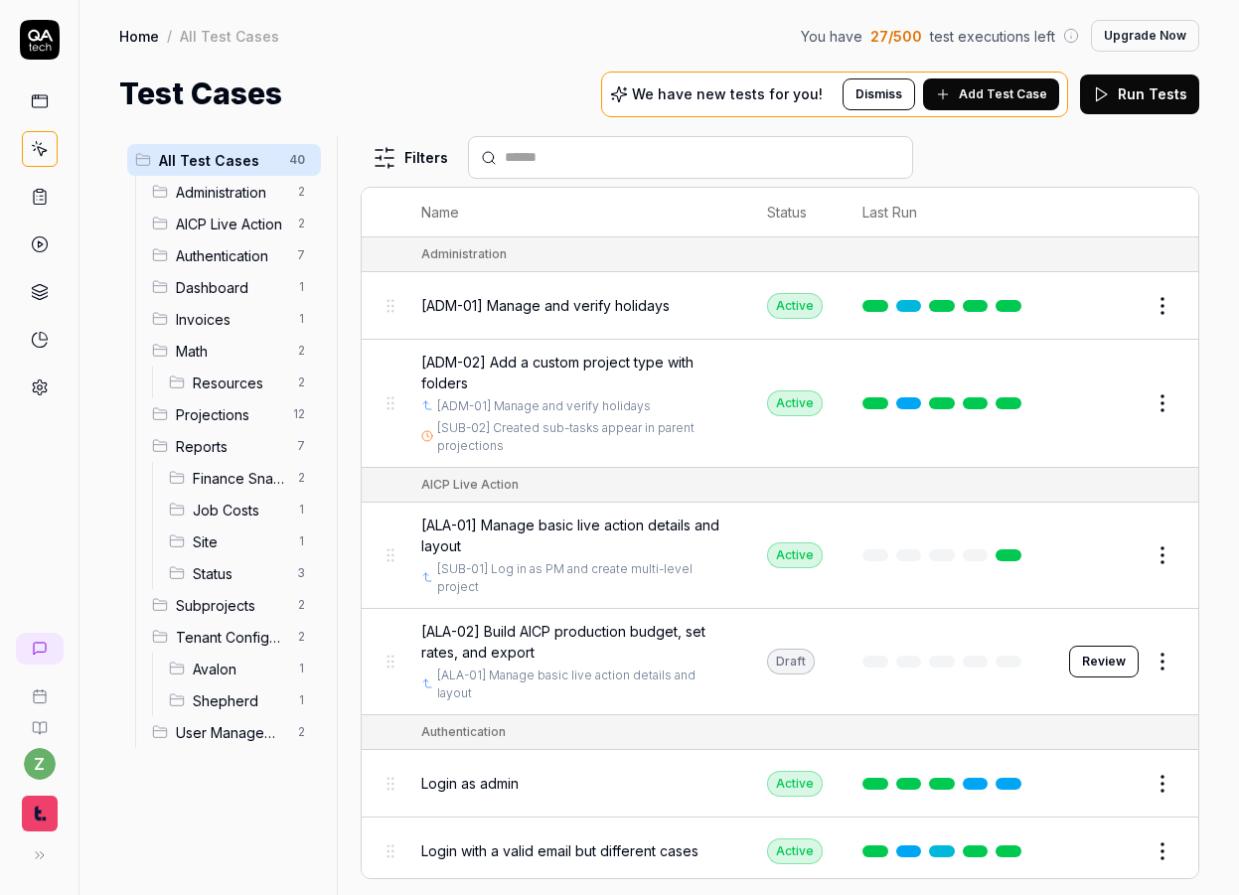
click at [1096, 406] on button "Edit" at bounding box center [1115, 403] width 48 height 32
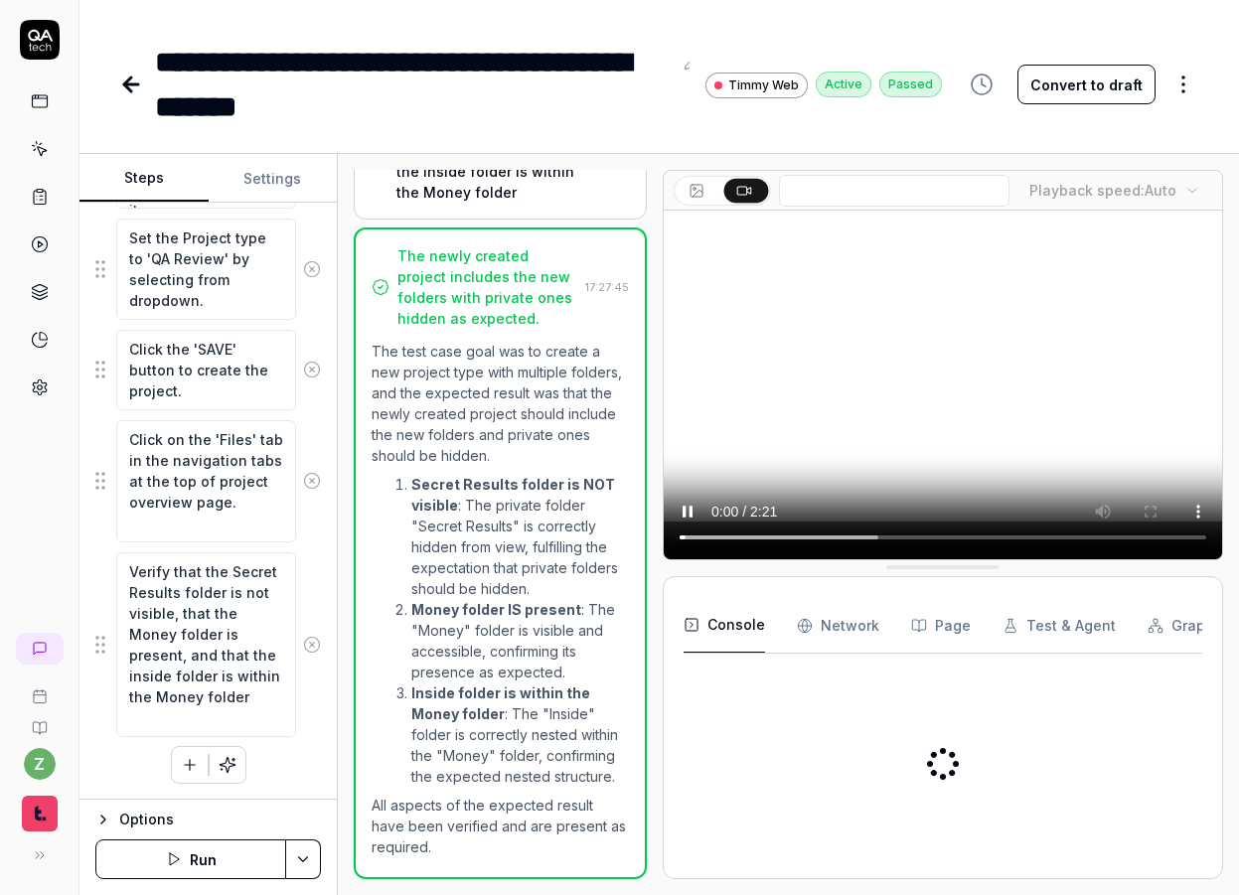
scroll to position [2976, 0]
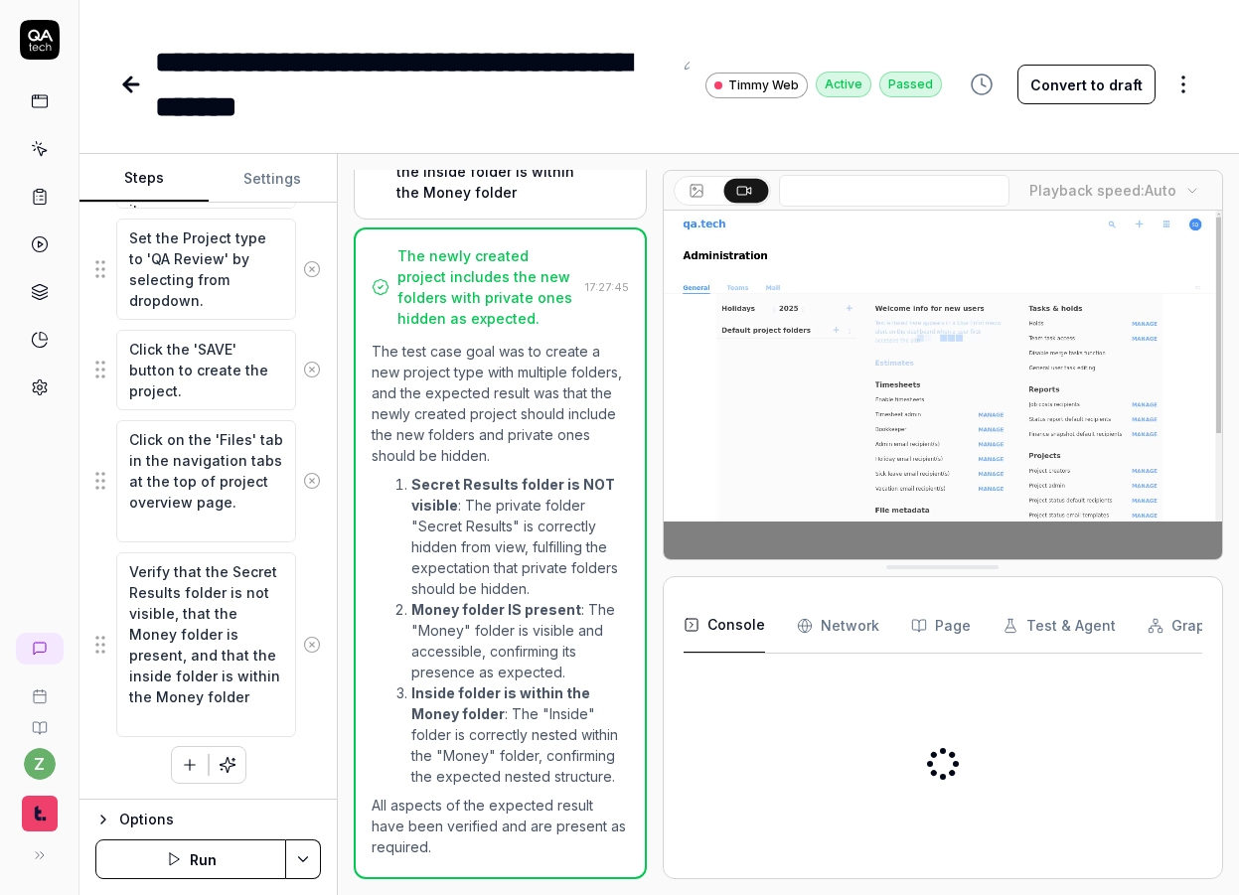
type textarea "*"
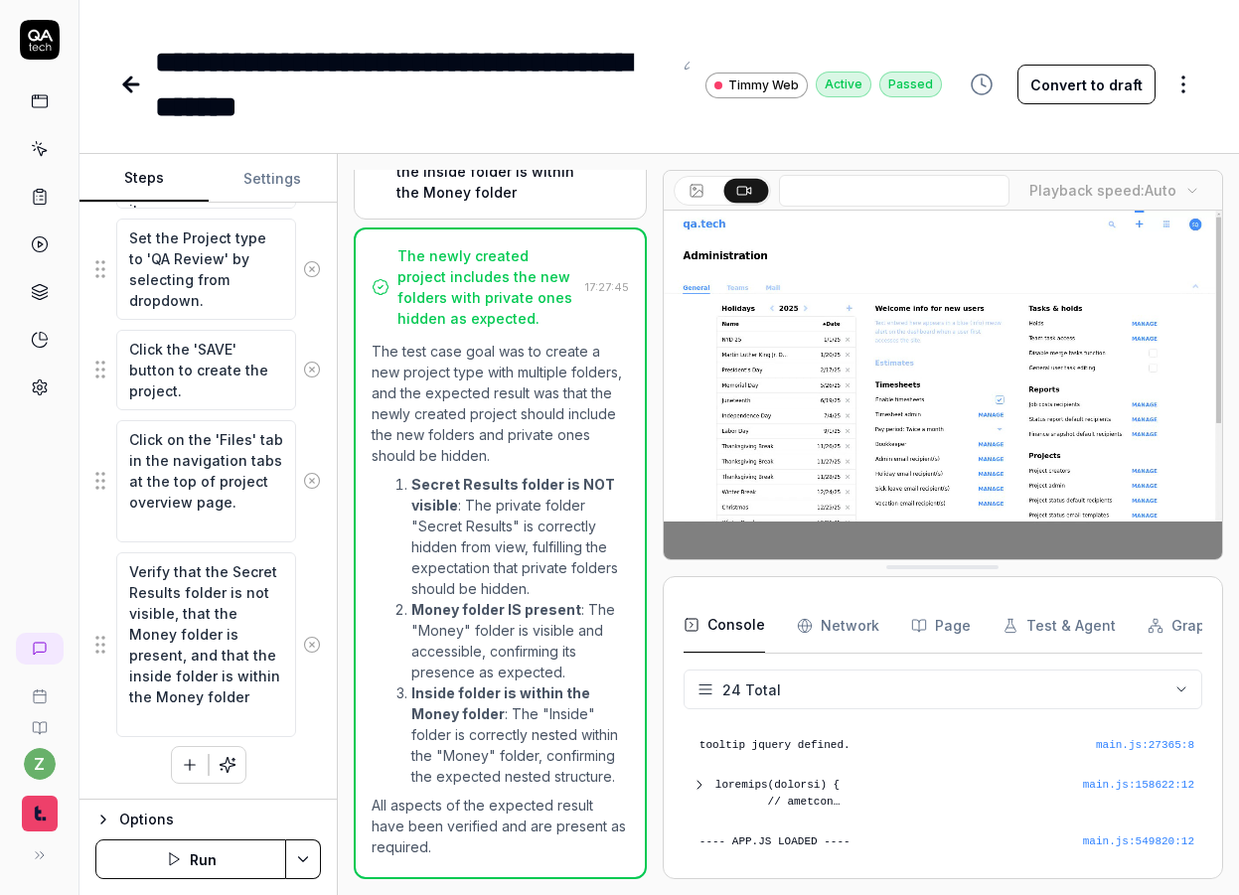
click at [137, 82] on icon at bounding box center [131, 85] width 24 height 24
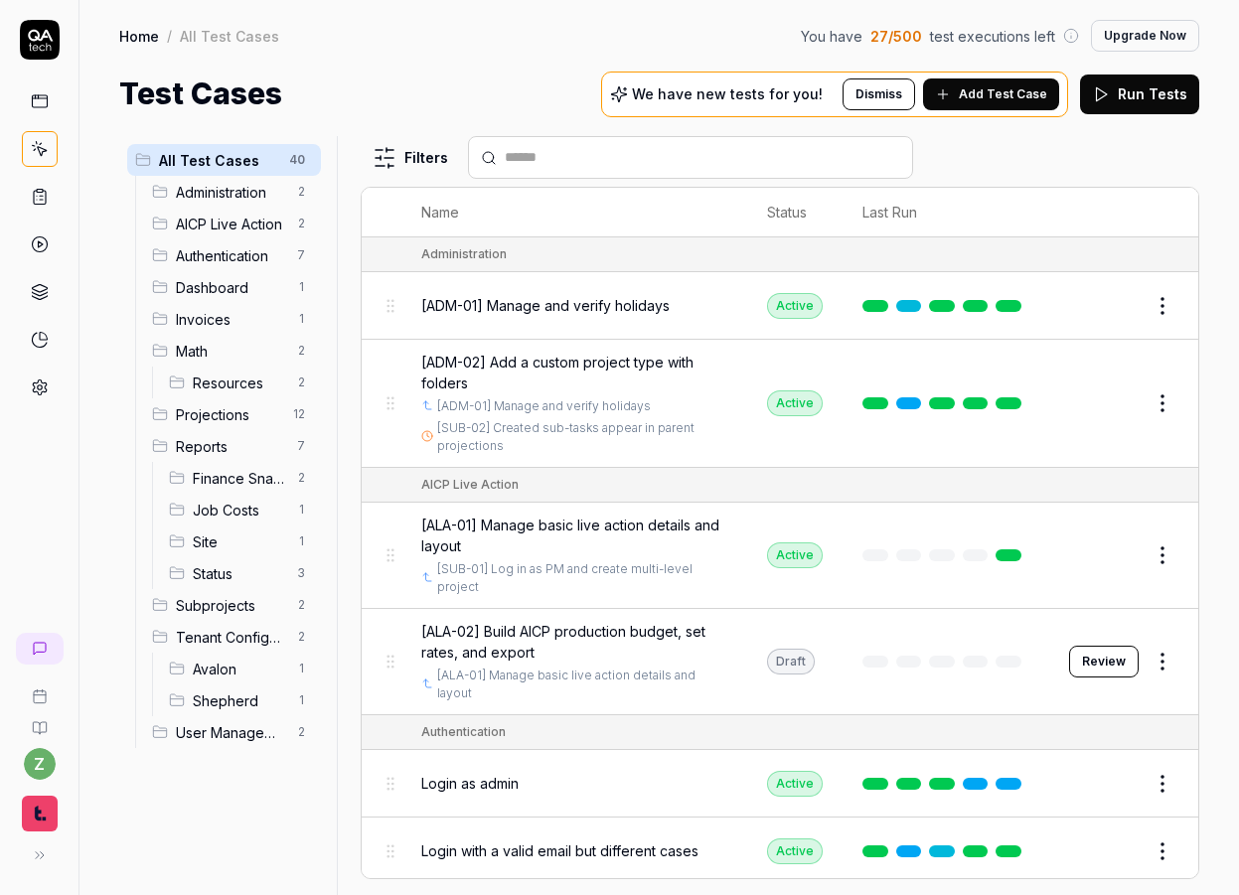
click at [1083, 658] on button "Review" at bounding box center [1104, 662] width 70 height 32
click at [1094, 658] on button "Review" at bounding box center [1104, 662] width 70 height 32
click at [1098, 665] on button "Review" at bounding box center [1104, 662] width 70 height 32
click at [625, 634] on span "[ALA-02] Build AICP production budget, set rates, and export" at bounding box center [574, 642] width 306 height 42
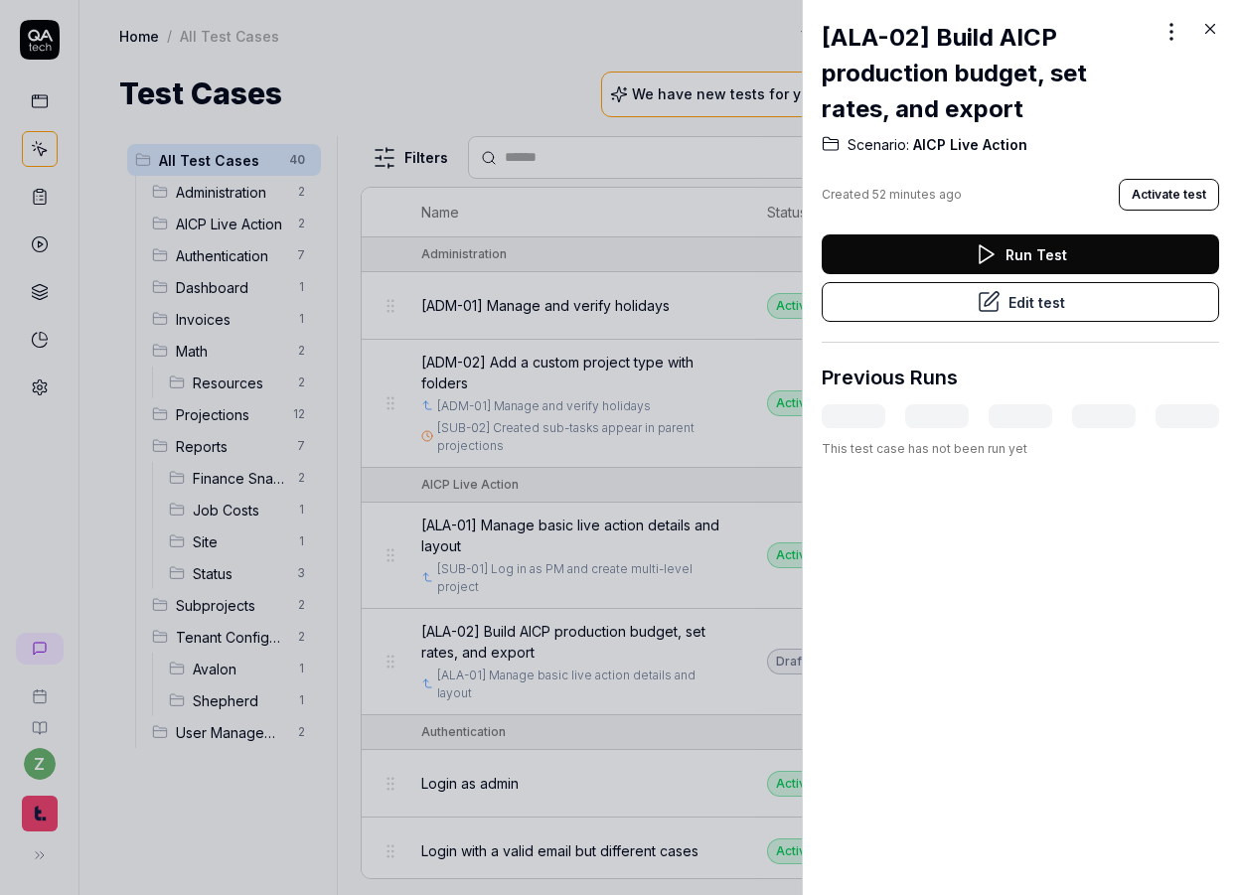
click at [1039, 297] on button "Edit test" at bounding box center [1019, 302] width 397 height 40
click at [584, 389] on div at bounding box center [619, 447] width 1239 height 895
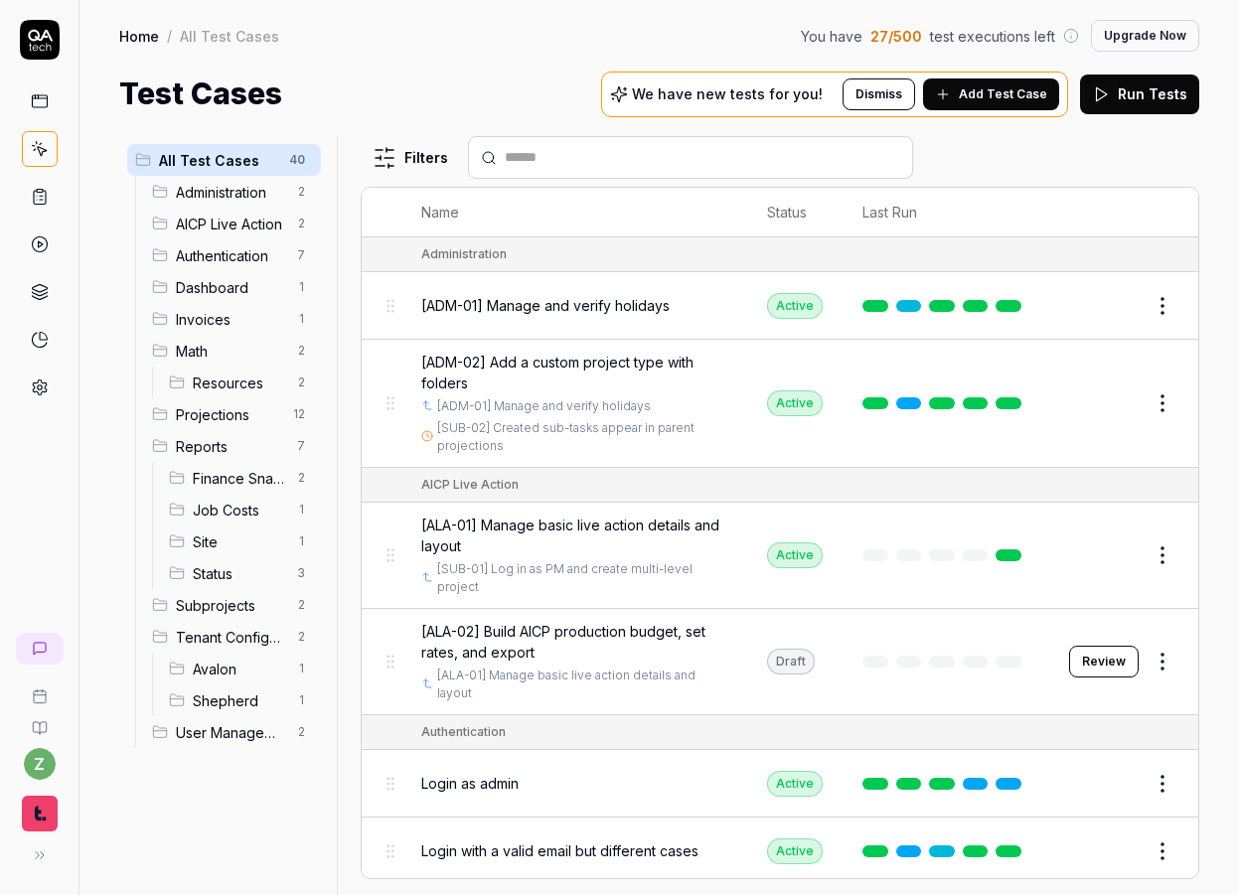
click at [664, 633] on span "[ALA-02] Build AICP production budget, set rates, and export" at bounding box center [574, 642] width 306 height 42
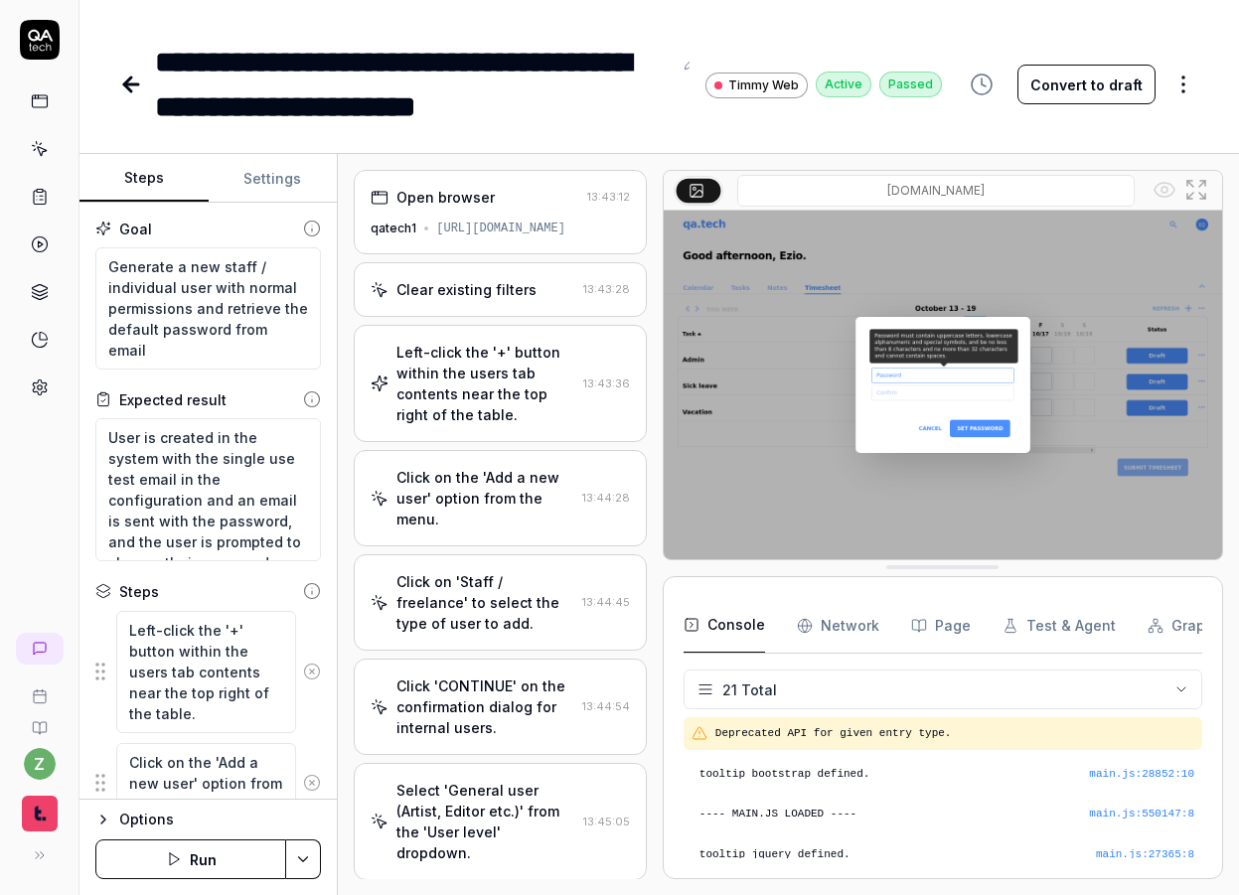
scroll to position [875, 0]
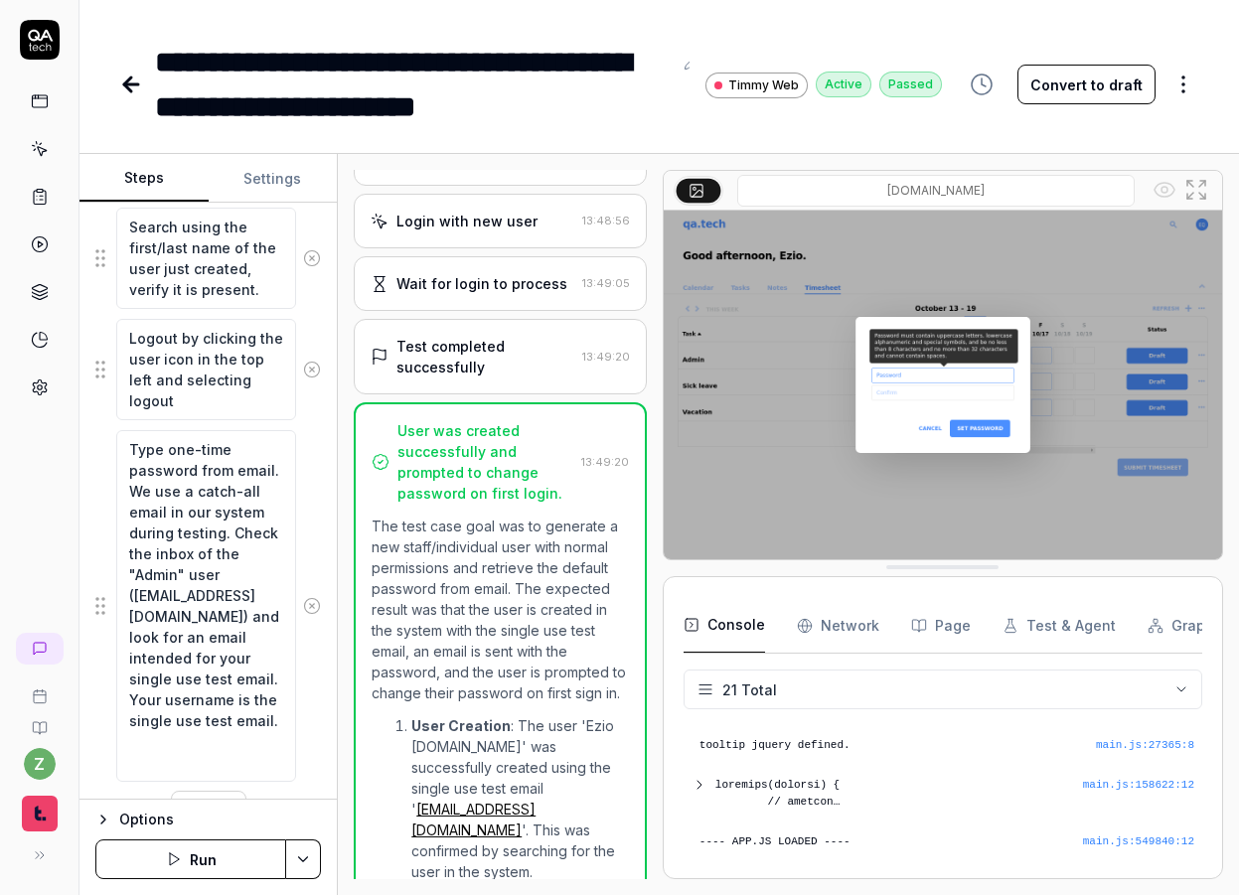
type textarea "*"
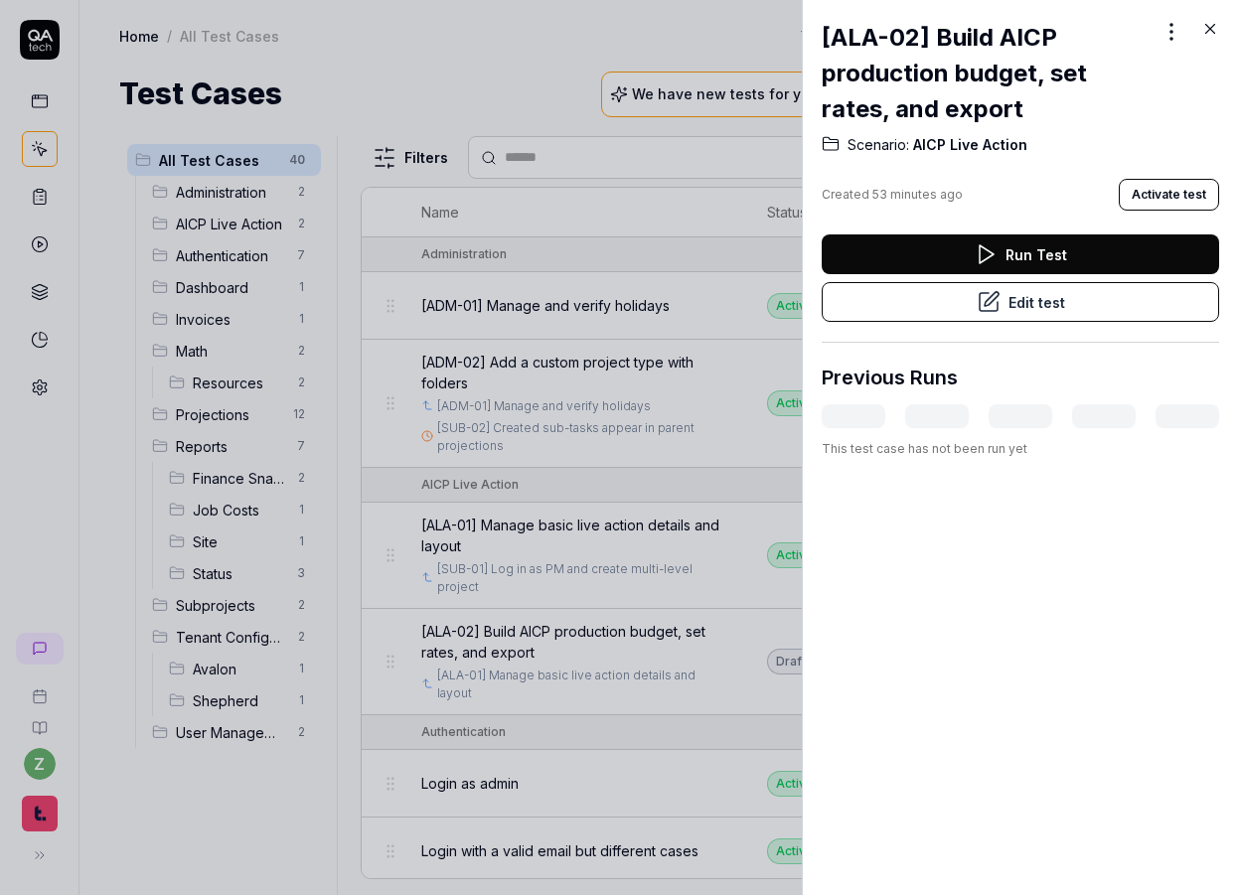
click at [602, 299] on div at bounding box center [619, 447] width 1239 height 895
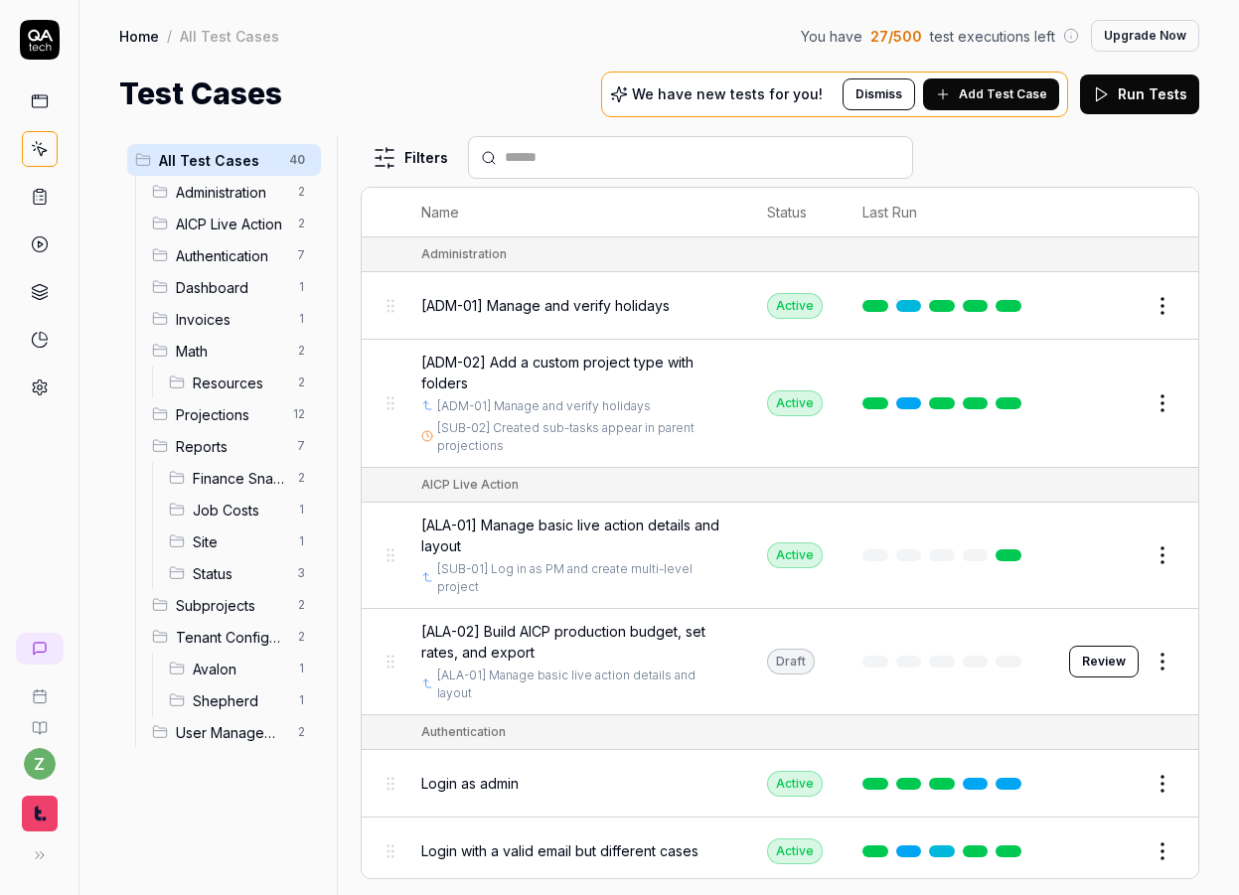
click at [587, 360] on span "[ADM-02] Add a custom project type with folders" at bounding box center [574, 373] width 306 height 42
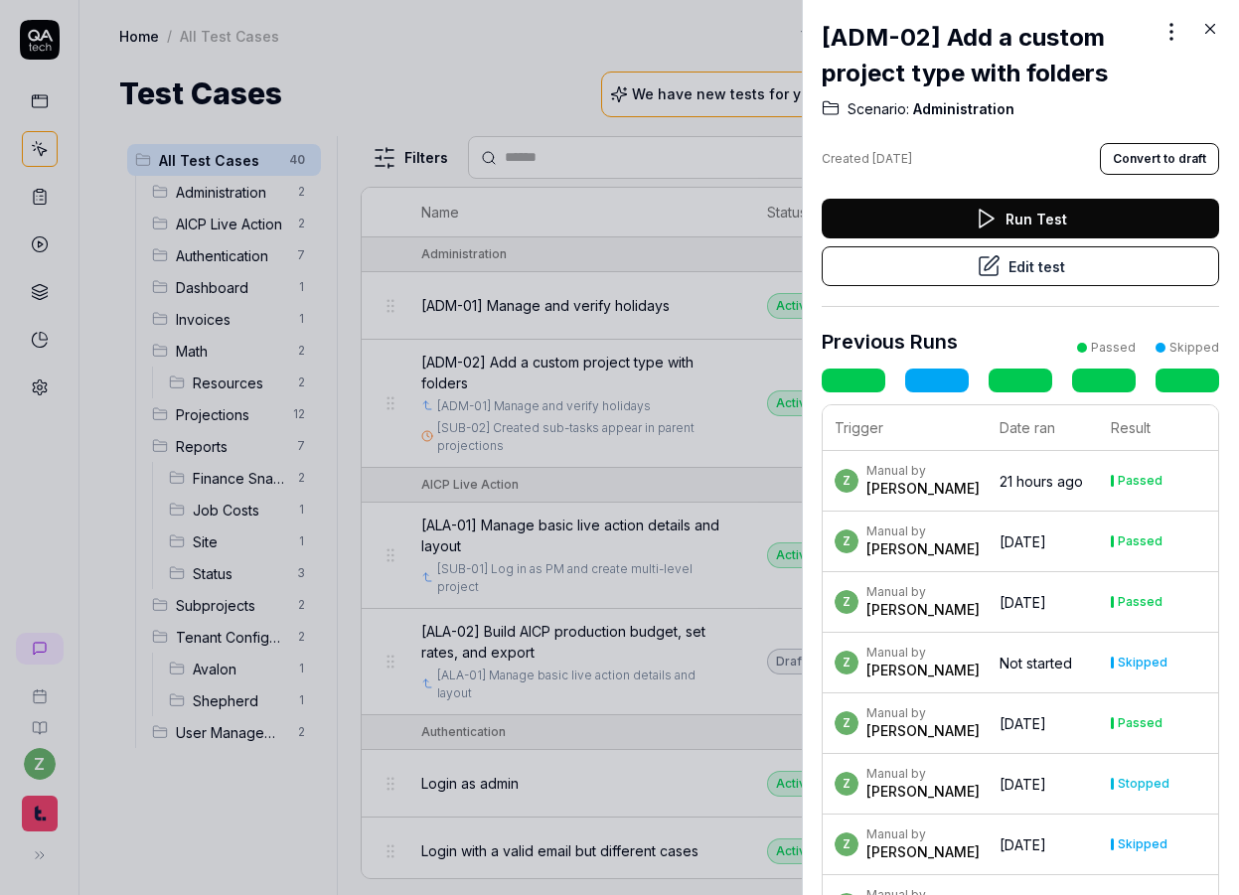
click at [1072, 270] on button "Edit test" at bounding box center [1019, 266] width 397 height 40
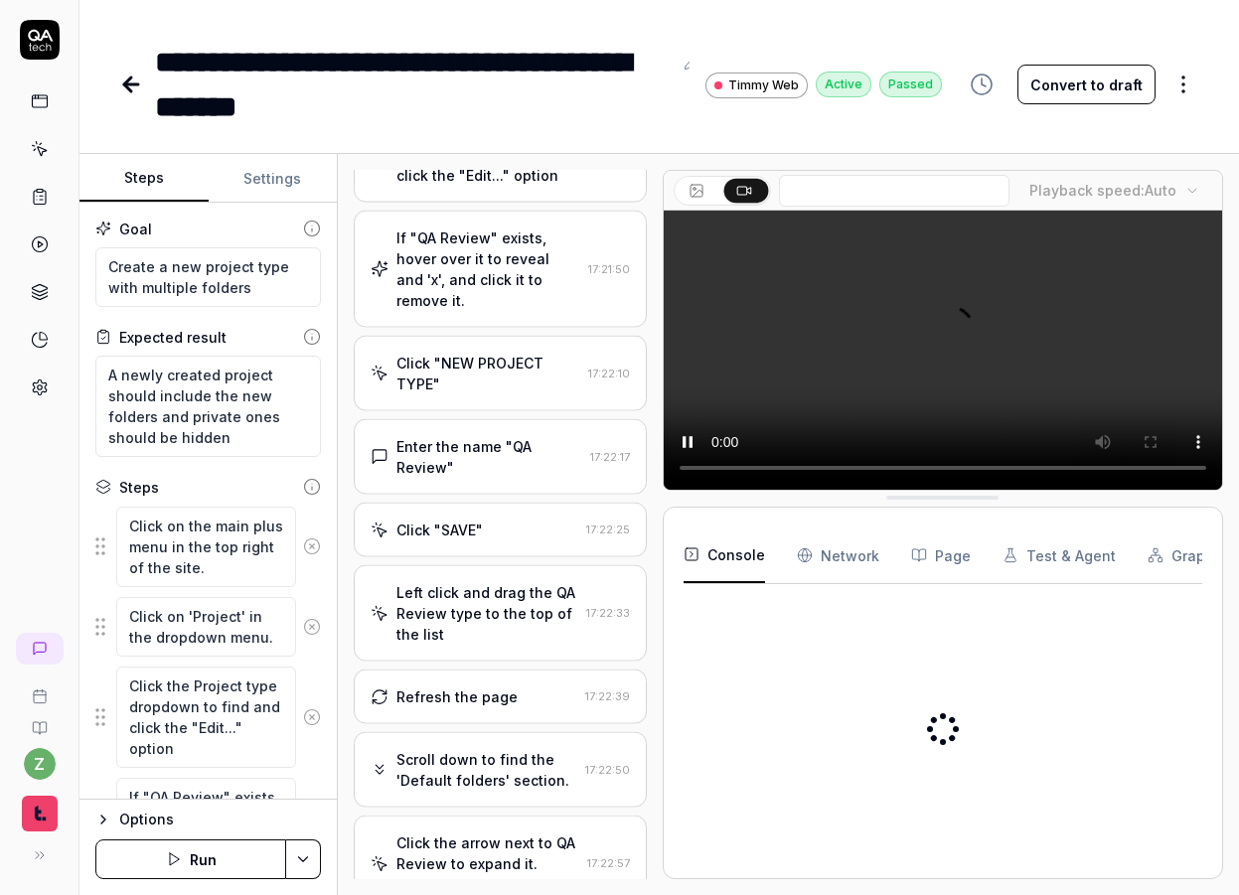
type textarea "*"
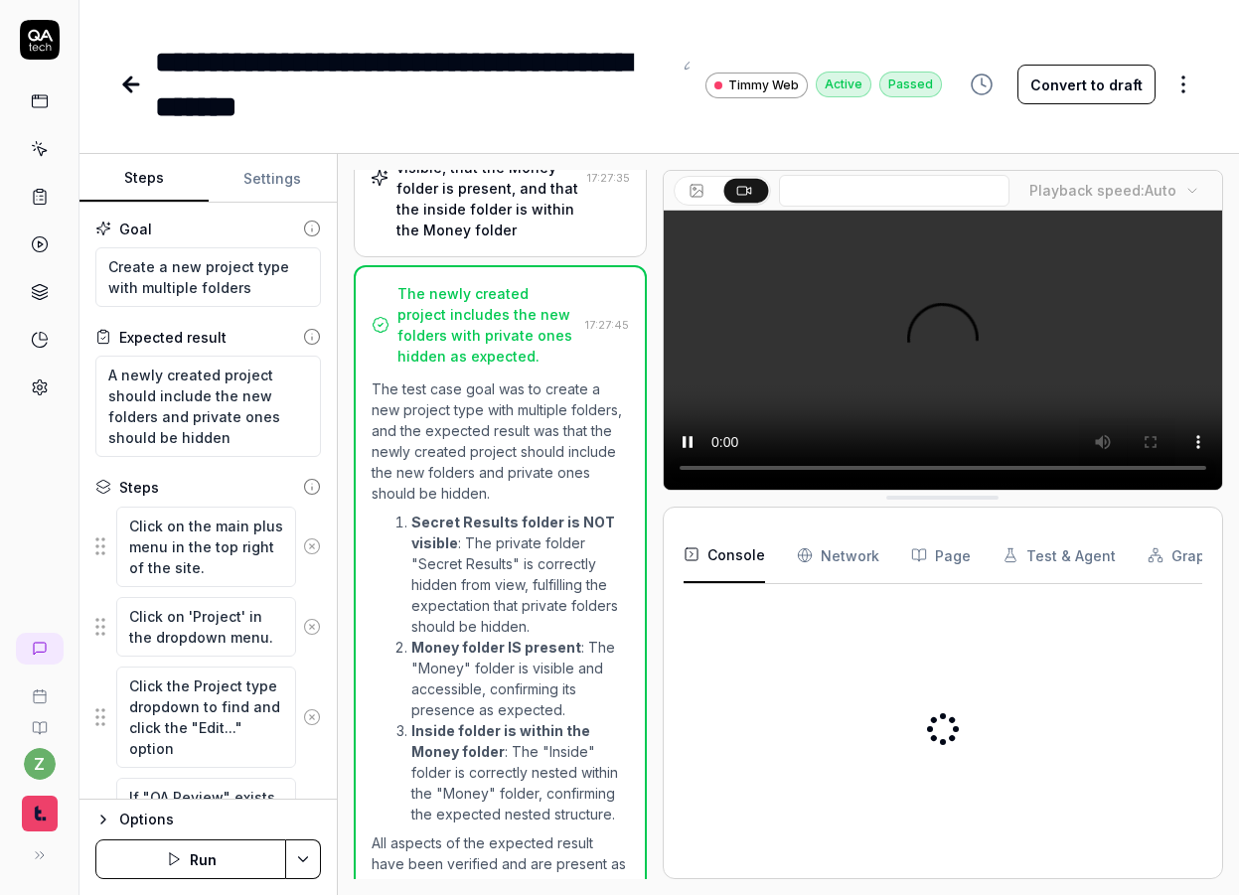
scroll to position [2976, 0]
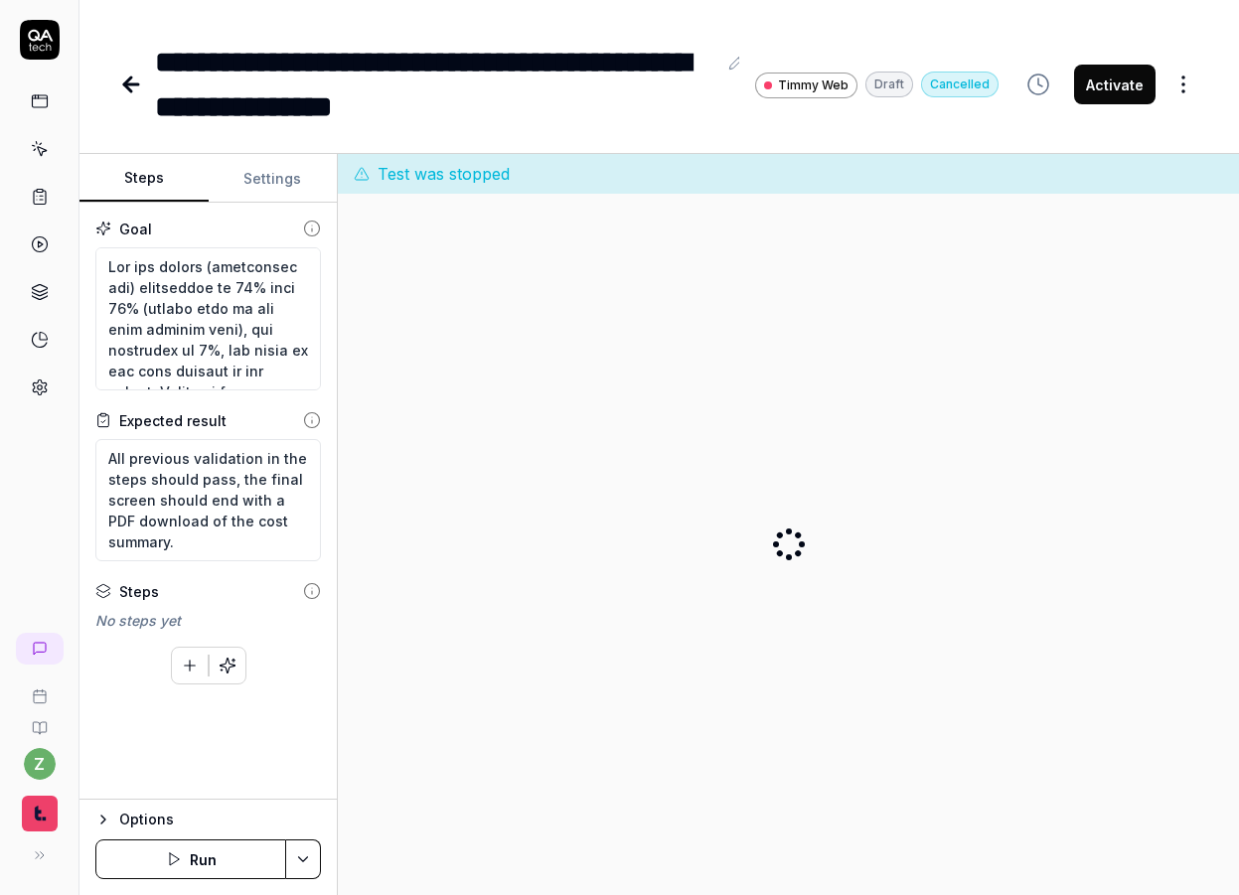
click at [292, 736] on div "Goal Expected result All previous validation in the steps should pass, the fina…" at bounding box center [207, 501] width 257 height 597
click at [230, 668] on icon "button" at bounding box center [228, 666] width 18 height 18
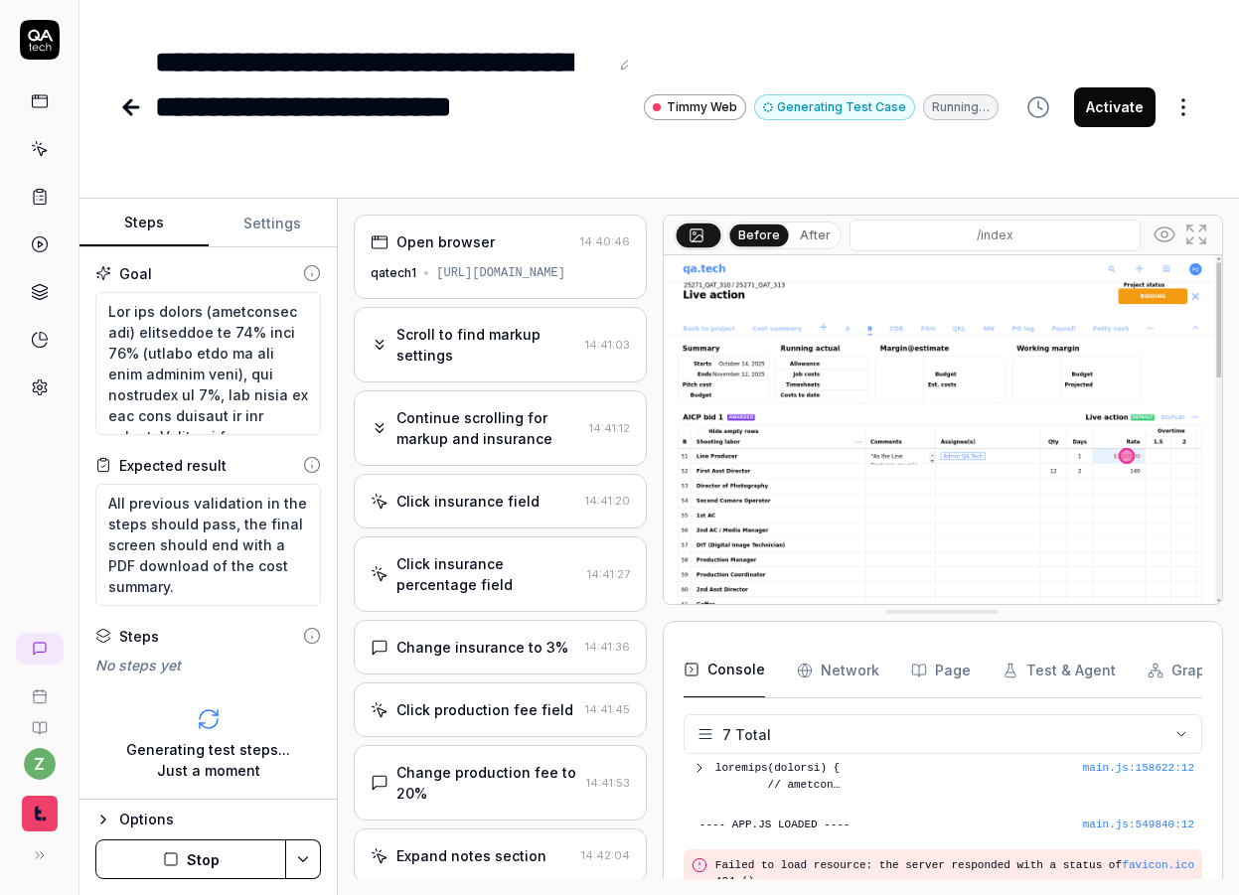
click at [492, 429] on div "Continue scrolling for markup and insurance" at bounding box center [488, 428] width 185 height 42
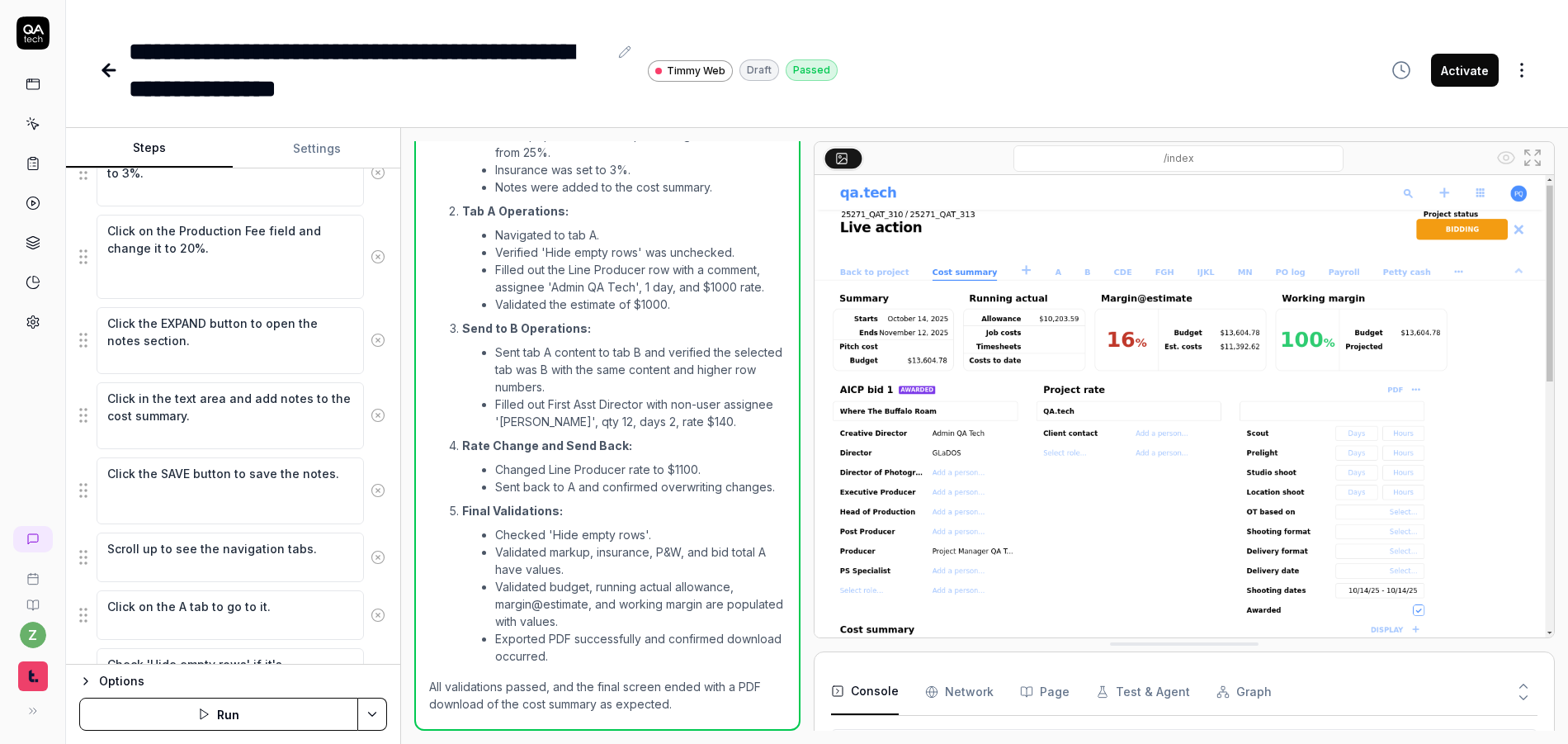
scroll to position [400, 0]
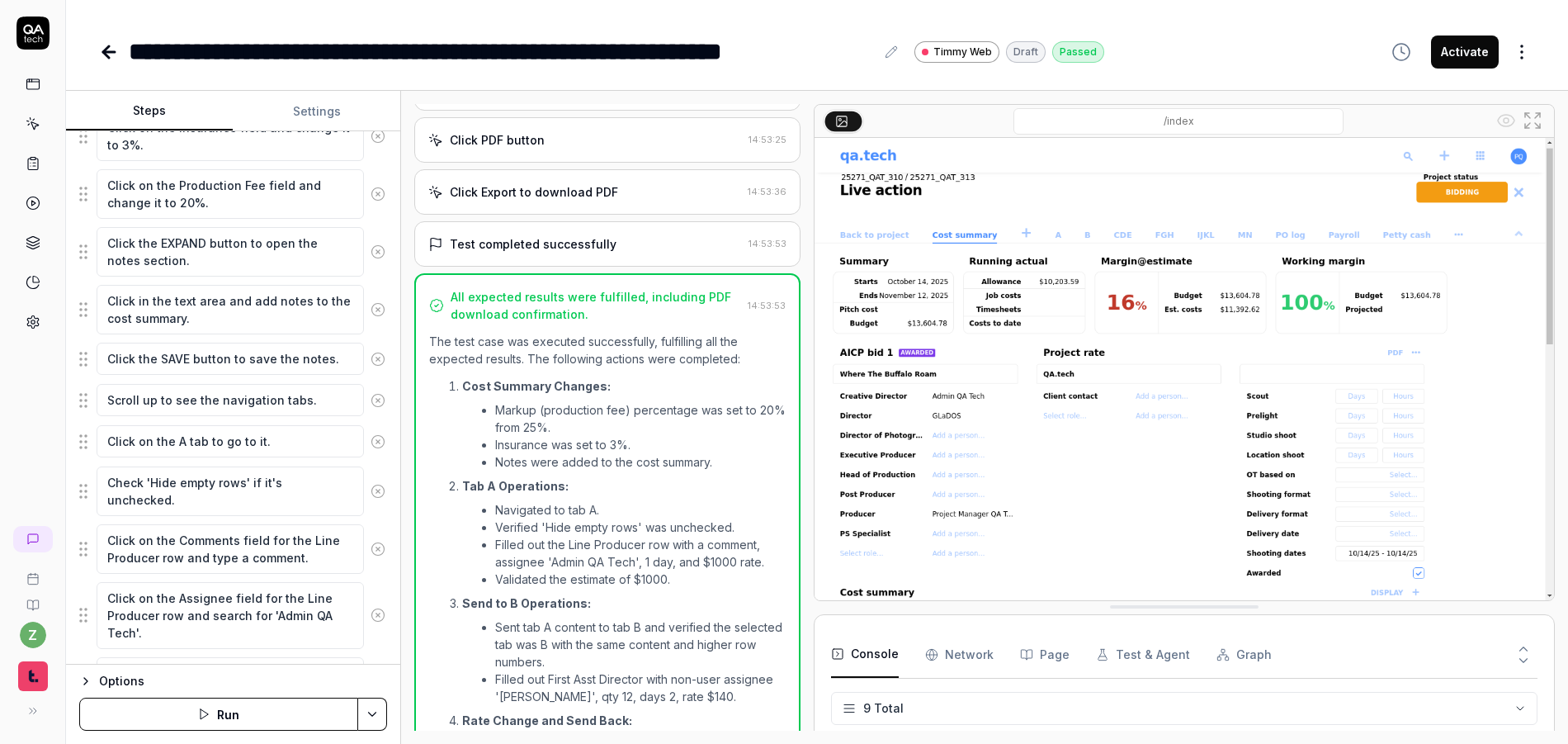
type textarea "*"
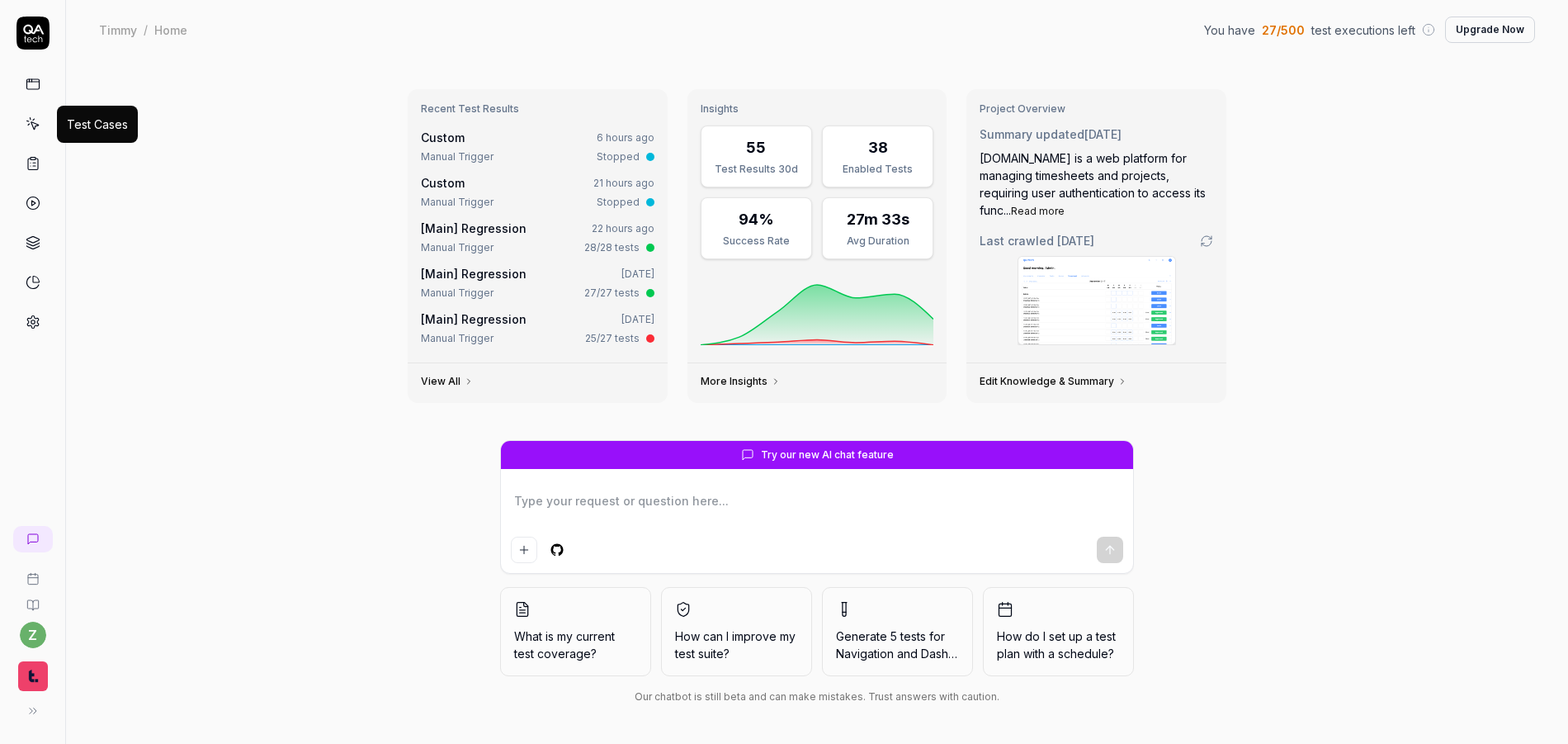
click at [33, 124] on icon at bounding box center [33, 124] width 15 height 15
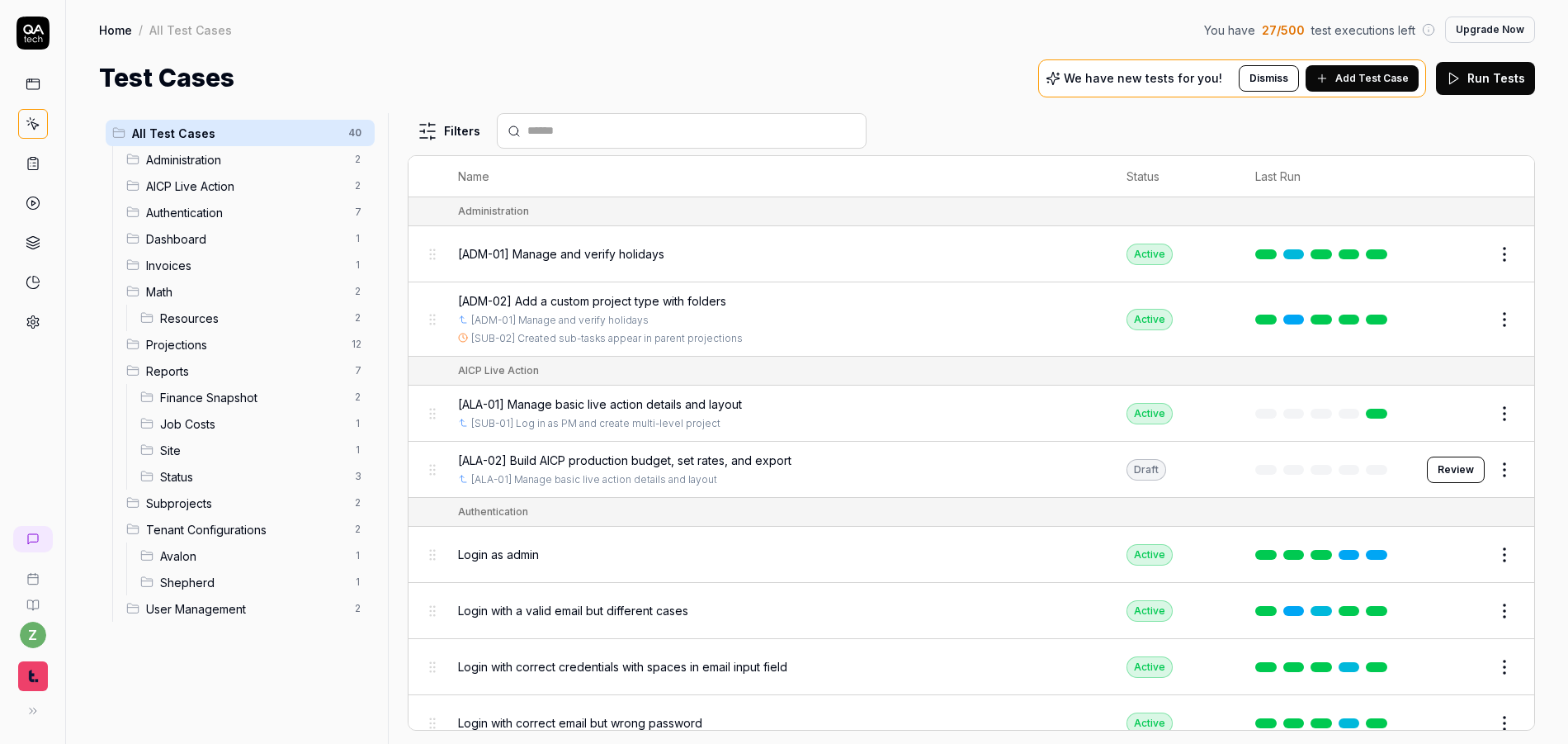
click at [199, 325] on span "Resources" at bounding box center [253, 318] width 184 height 17
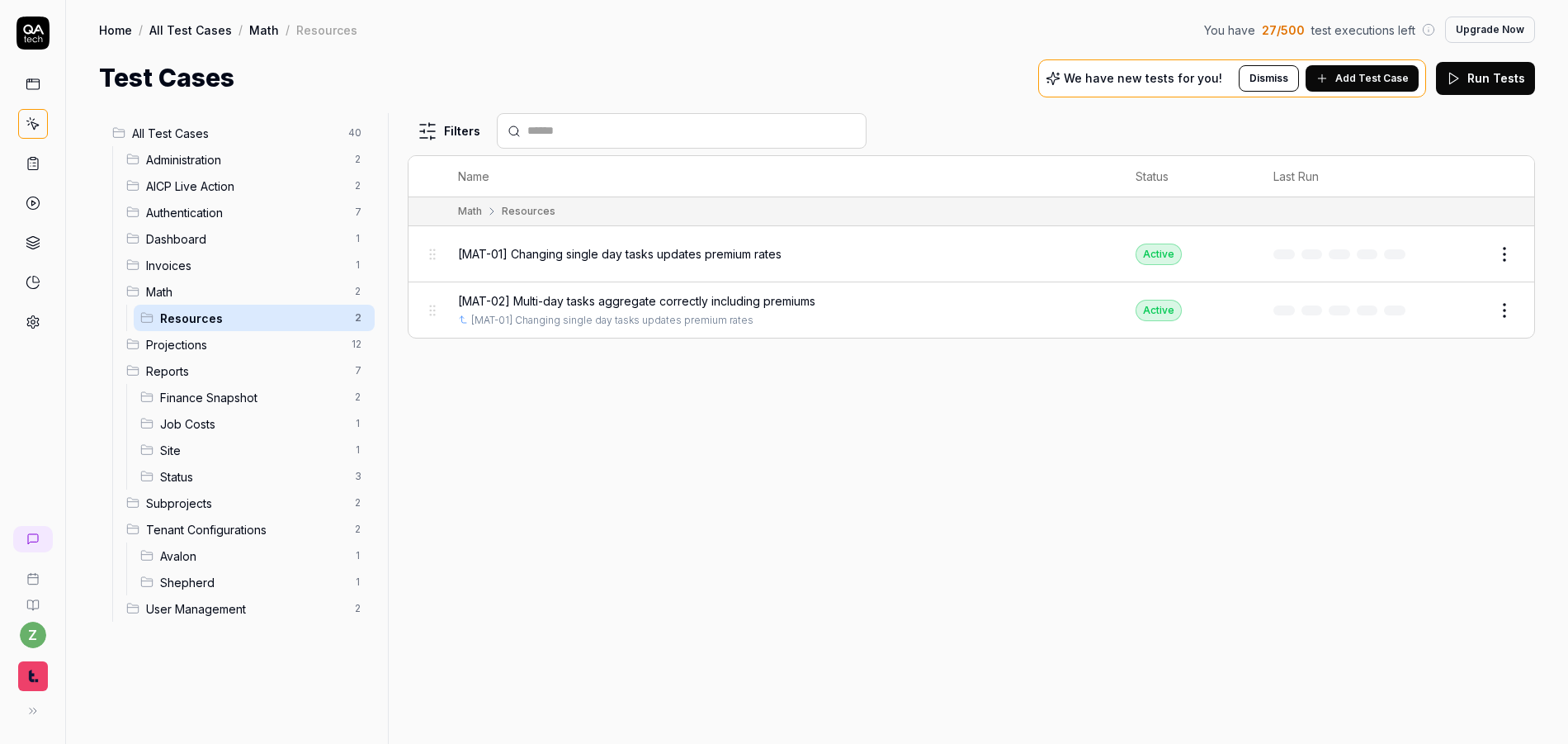
click at [37, 195] on icon at bounding box center [33, 203] width 15 height 15
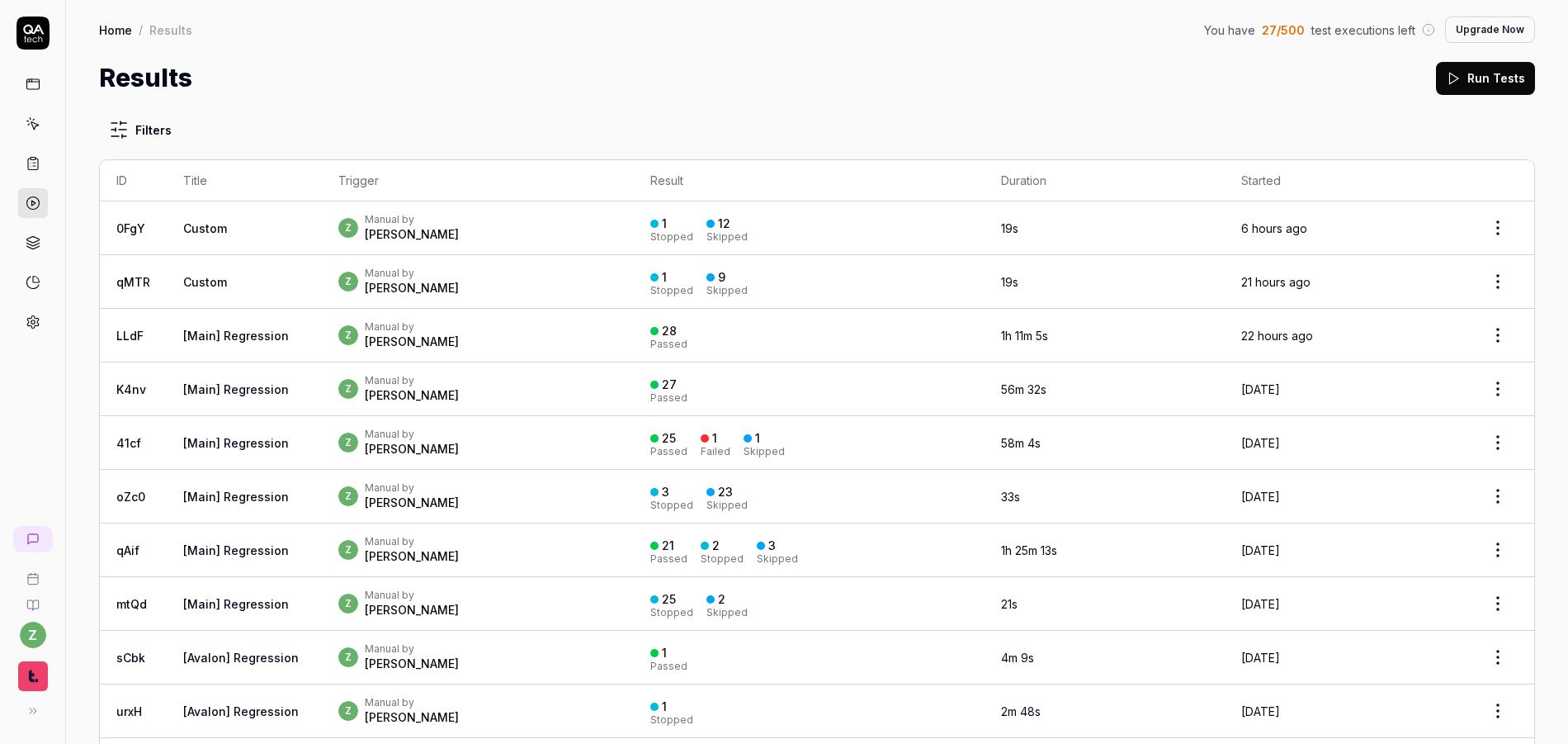
click at [31, 168] on icon at bounding box center [33, 164] width 15 height 15
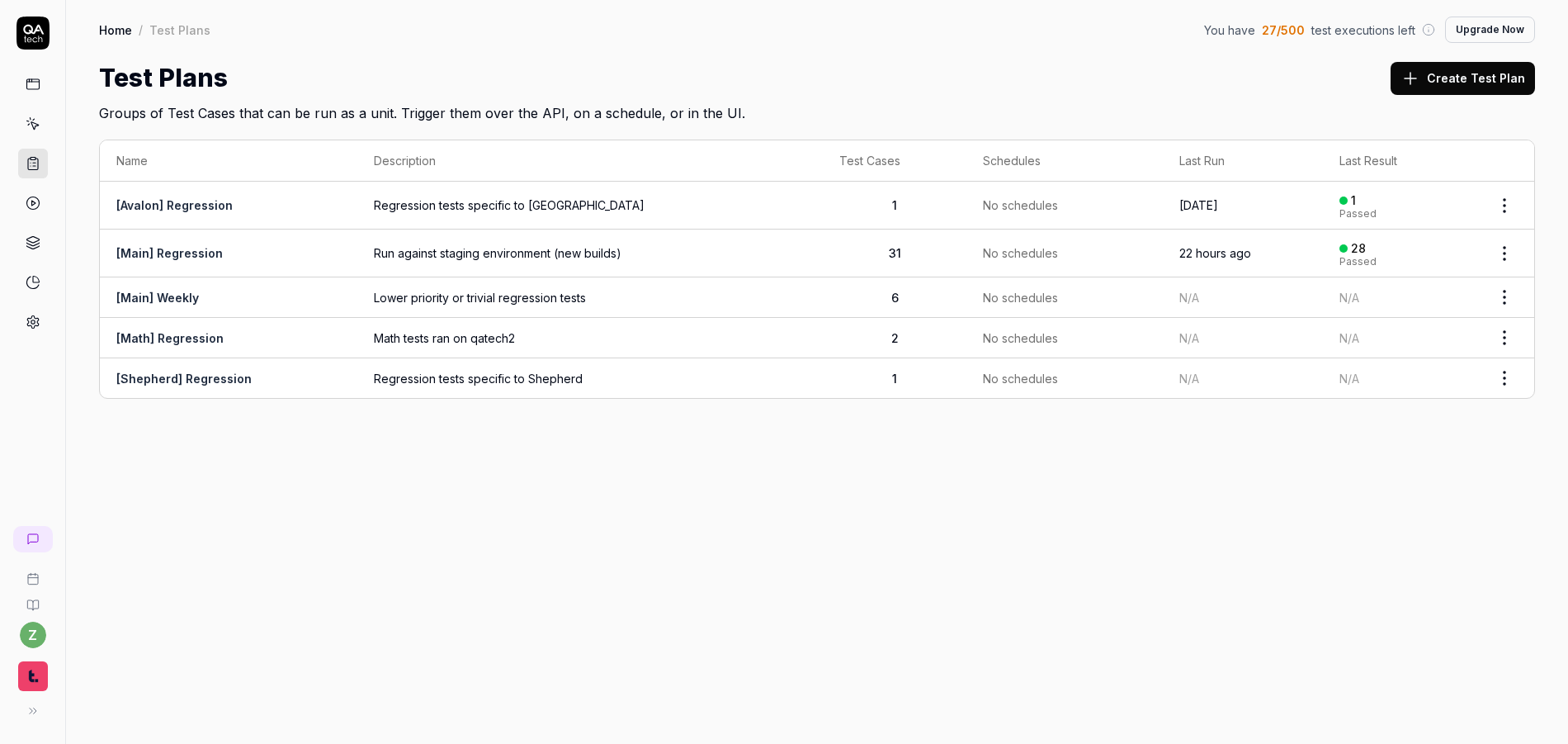
drag, startPoint x: 487, startPoint y: 498, endPoint x: 501, endPoint y: 492, distance: 15.2
click at [491, 496] on div "Home / Test Plans You have 27 / 500 test executions left Upgrade Now Home / Tes…" at bounding box center [817, 372] width 1502 height 744
click at [1512, 336] on html "z Home / Test Plans You have 27 / 500 test executions left Upgrade Now Home / T…" at bounding box center [784, 372] width 1568 height 744
click at [1426, 446] on span "Run Tests" at bounding box center [1416, 443] width 58 height 17
click at [45, 35] on icon at bounding box center [33, 33] width 33 height 33
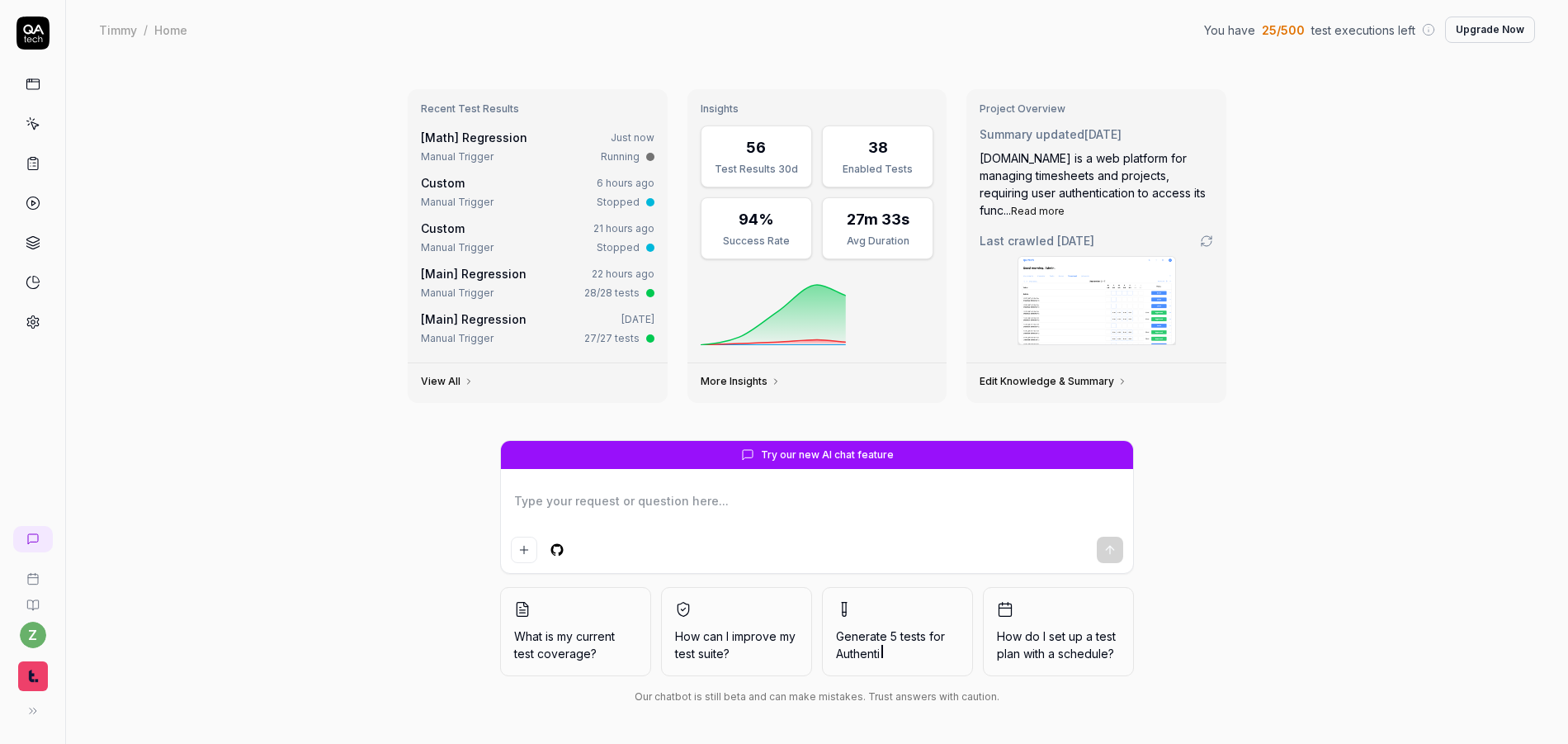
type textarea "*"
click at [455, 136] on link "[Math] Regression" at bounding box center [474, 137] width 106 height 14
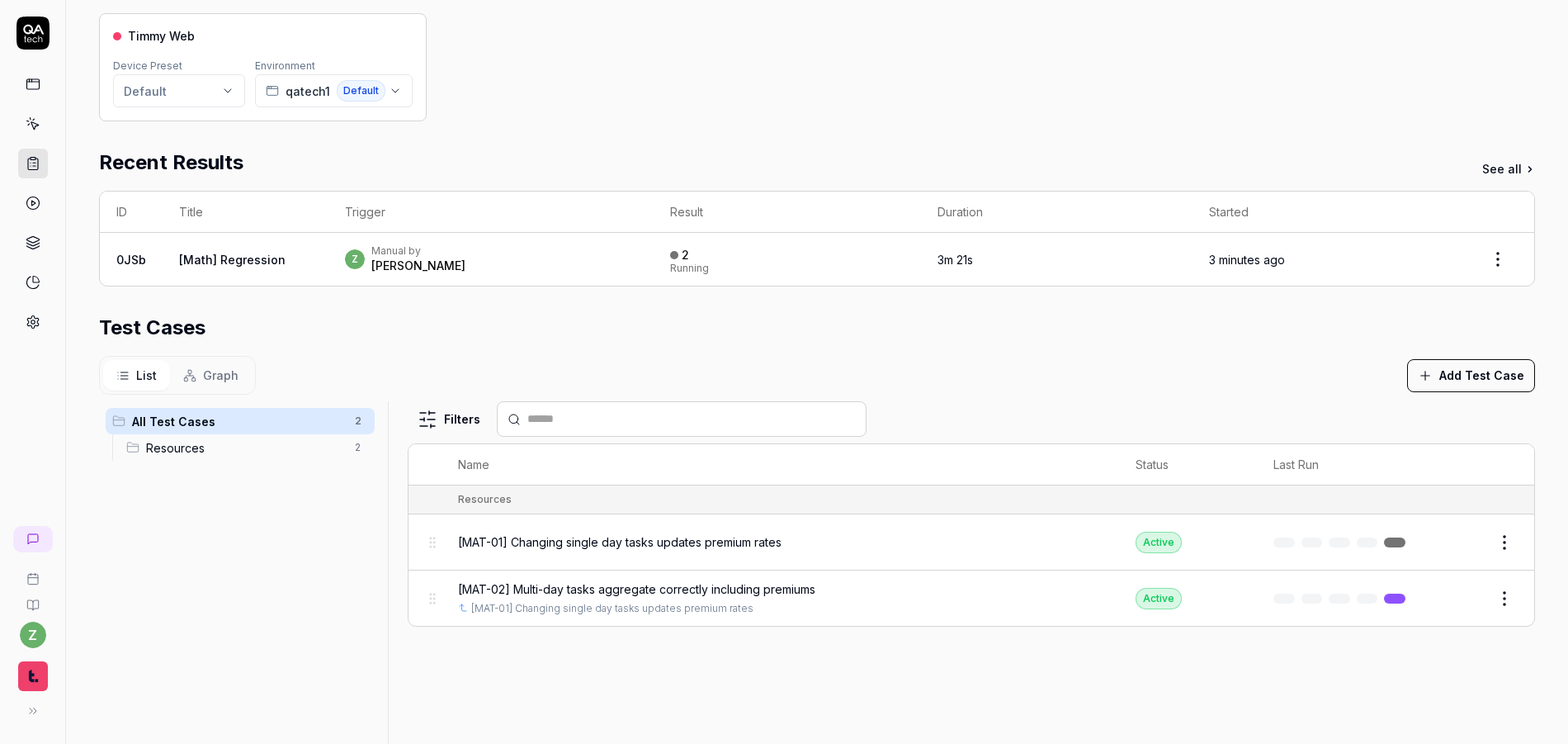
scroll to position [194, 0]
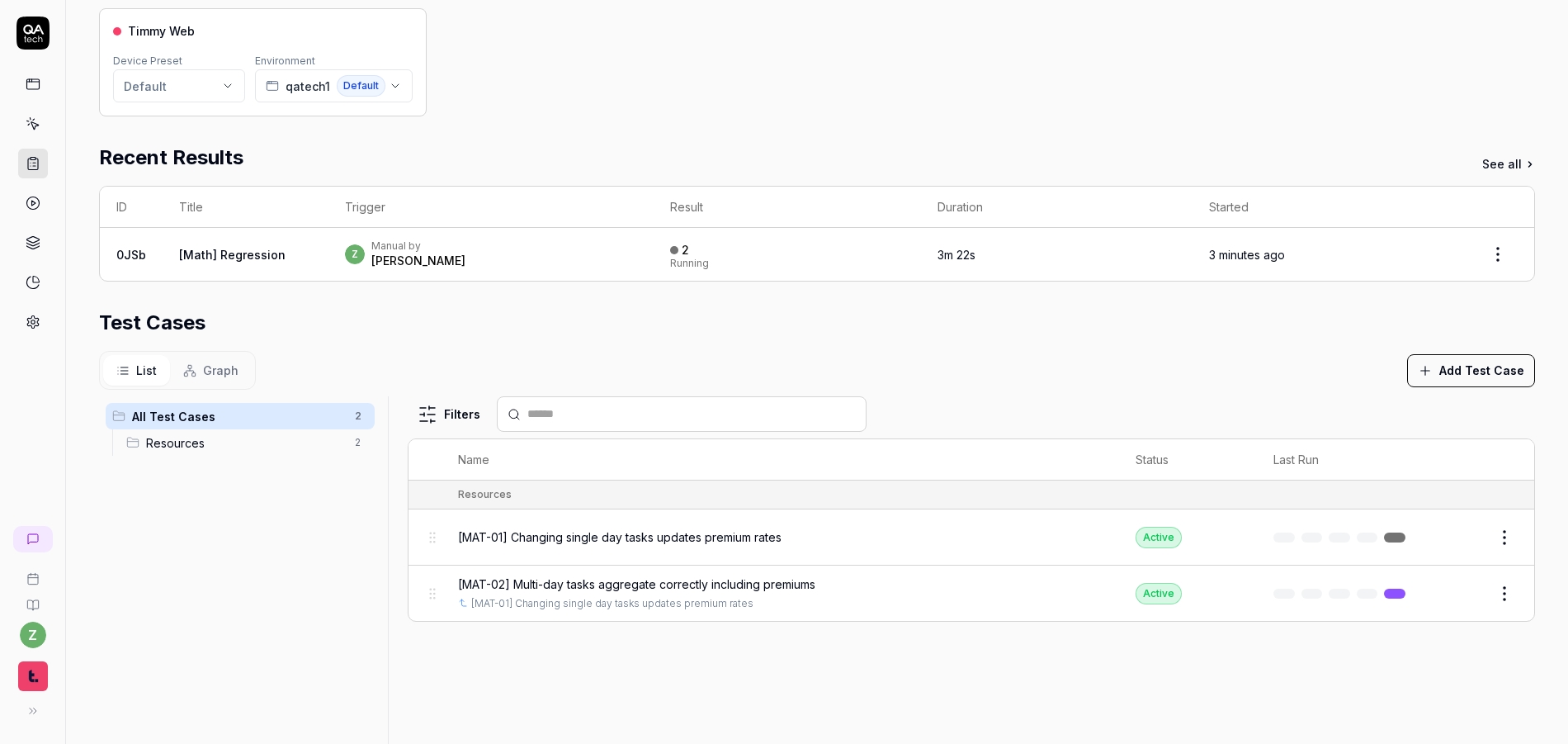
click at [637, 534] on span "[MAT-01] Changing single day tasks updates premium rates" at bounding box center [619, 537] width 323 height 17
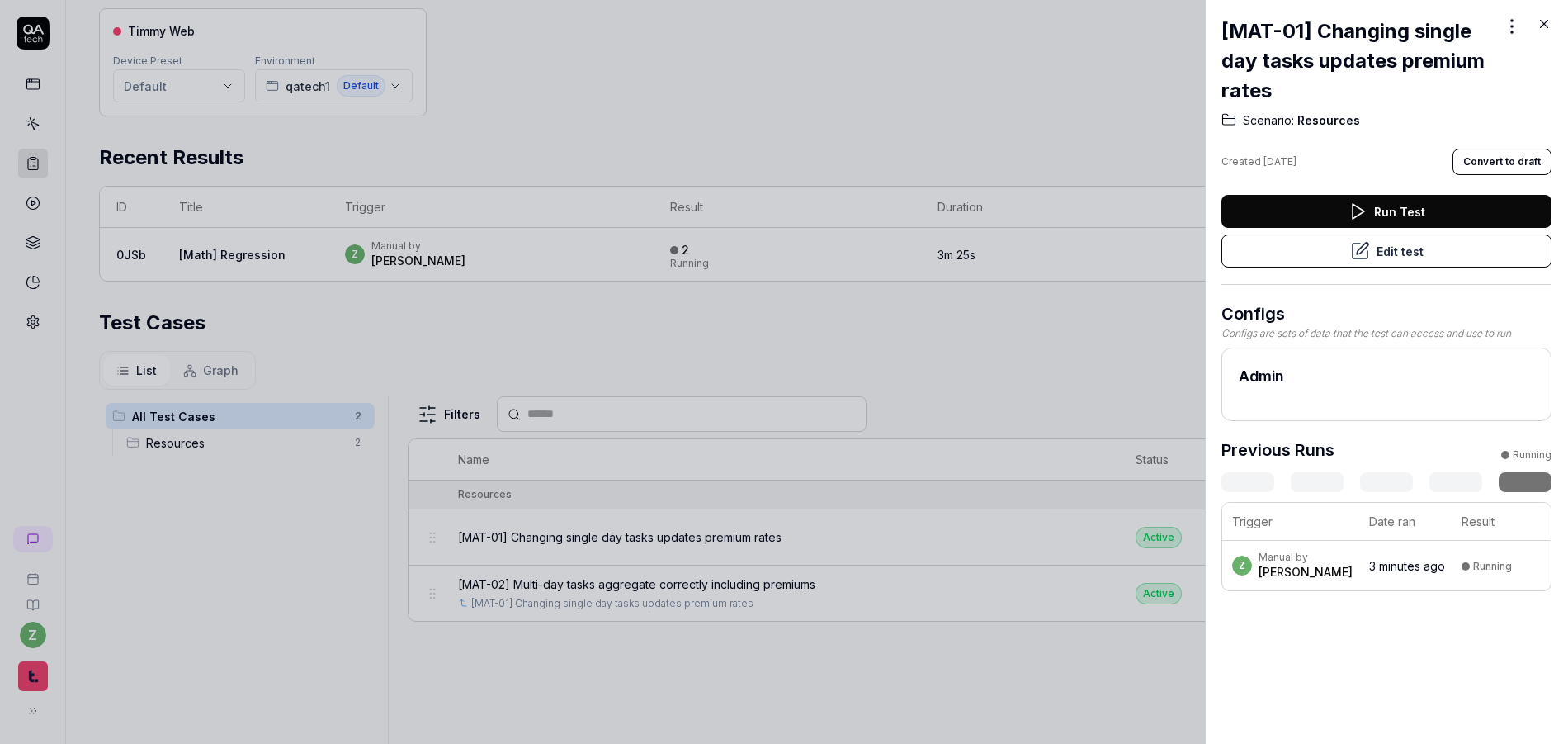
click at [1330, 47] on h2 "[MAT-01] Changing single day tasks updates premium rates" at bounding box center [1360, 61] width 278 height 89
click at [1306, 554] on div "z Manual by [PERSON_NAME]" at bounding box center [1292, 566] width 120 height 30
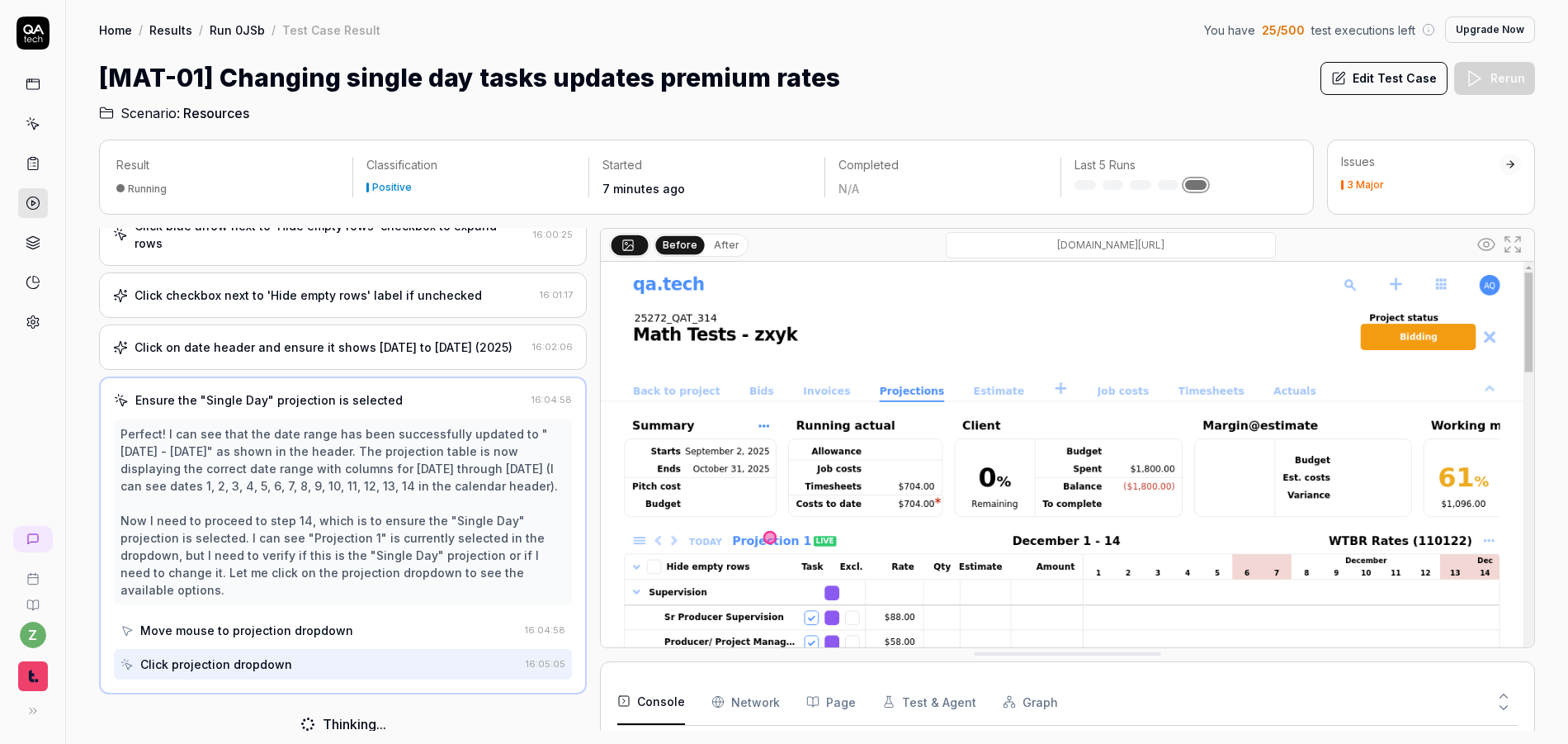
scroll to position [707, 0]
click at [250, 32] on link "Run 0JSb" at bounding box center [237, 30] width 56 height 17
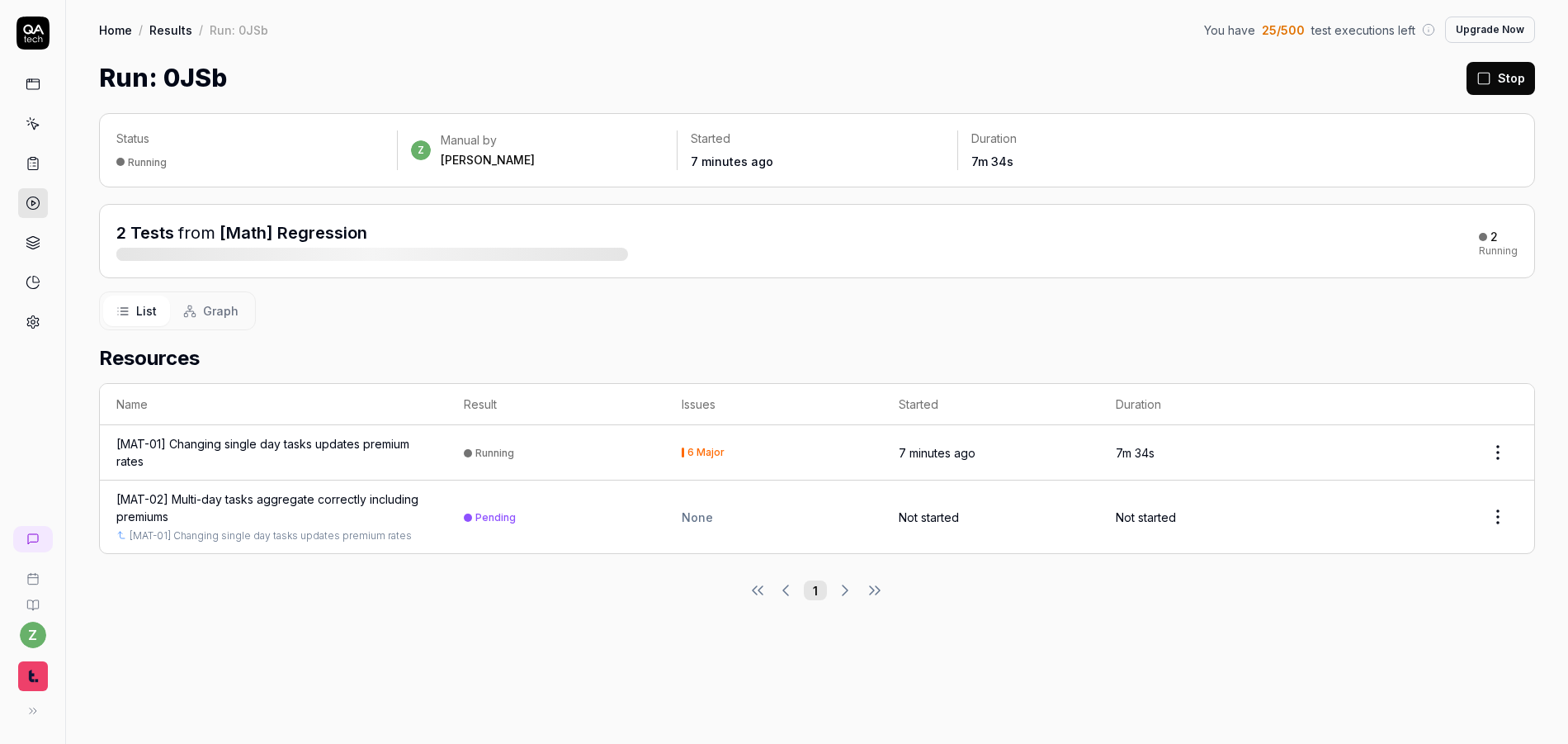
click at [1492, 67] on button "Stop" at bounding box center [1501, 78] width 68 height 33
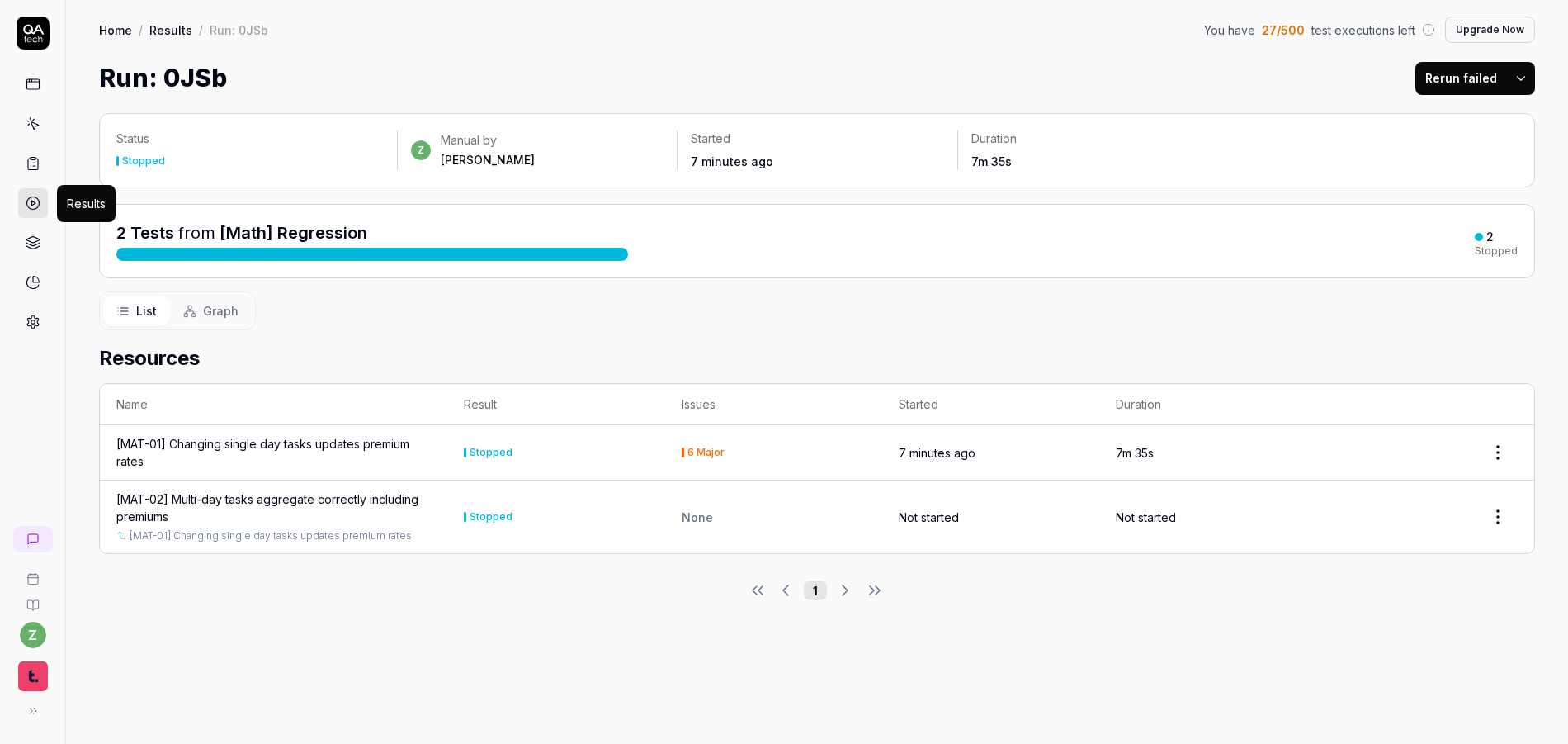
click at [32, 195] on icon at bounding box center [33, 203] width 15 height 15
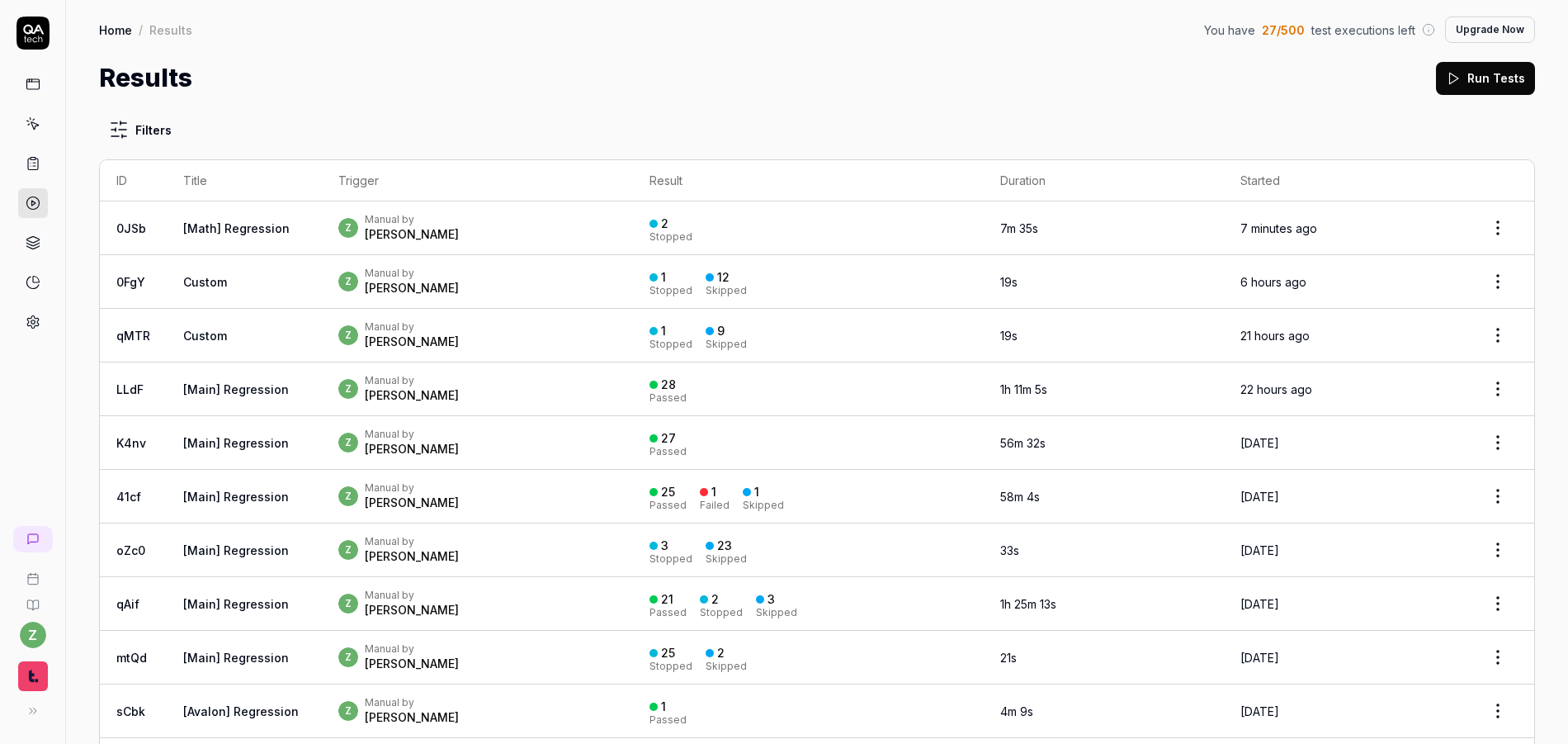
click at [34, 168] on icon at bounding box center [33, 164] width 15 height 15
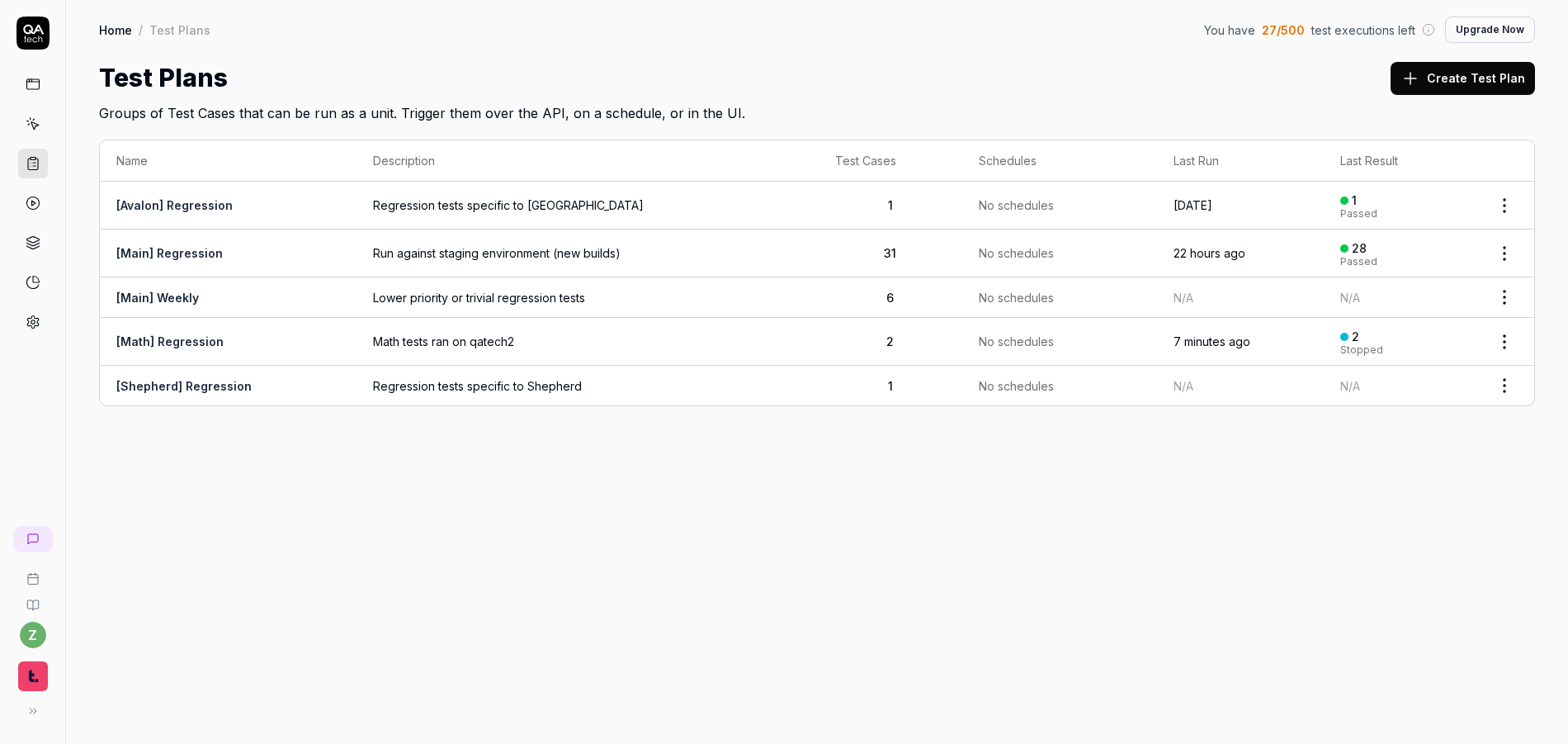
click at [189, 343] on link "[Math] Regression" at bounding box center [170, 341] width 107 height 14
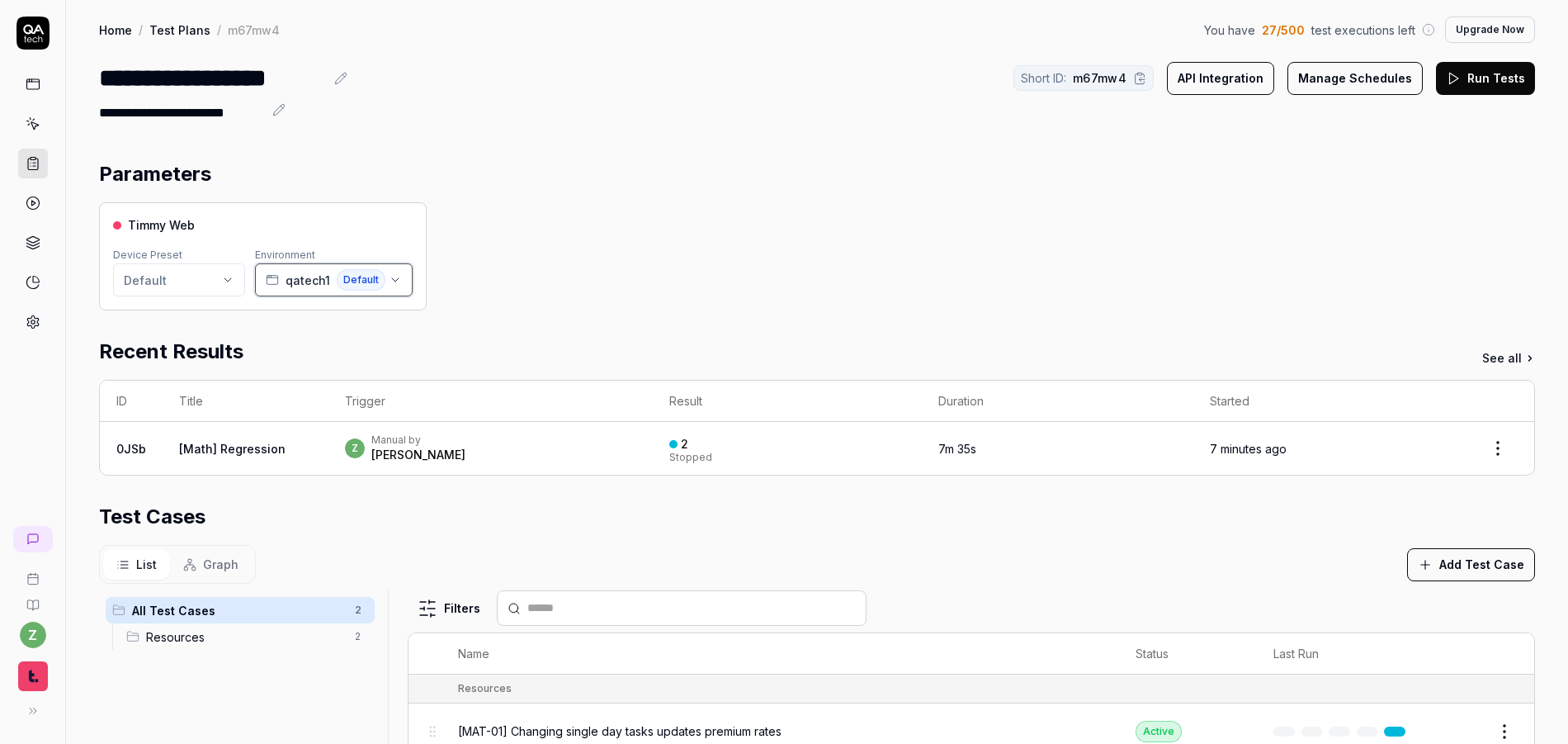
click at [322, 276] on span "qatech1" at bounding box center [308, 280] width 45 height 17
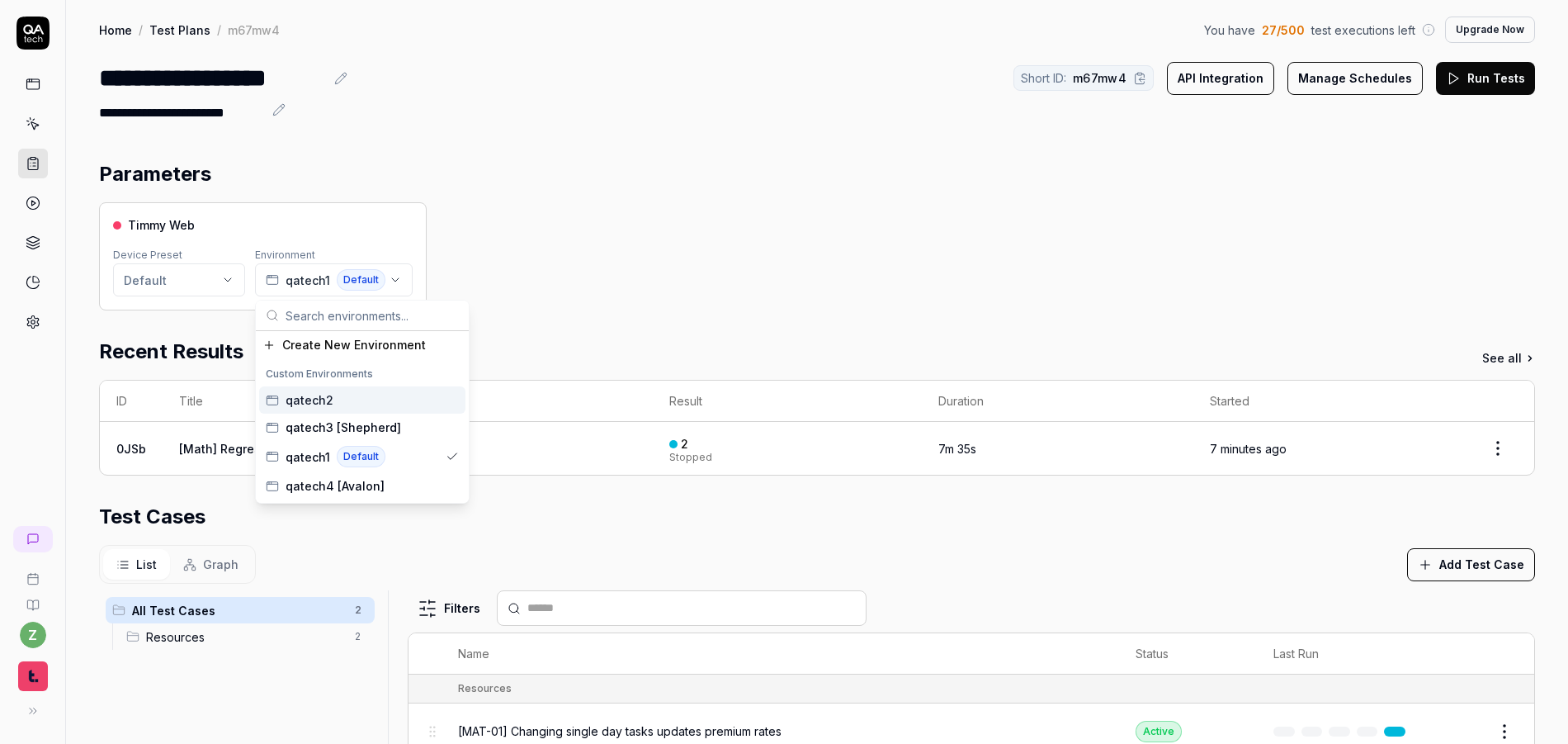
click at [332, 404] on div "qatech2" at bounding box center [362, 400] width 206 height 27
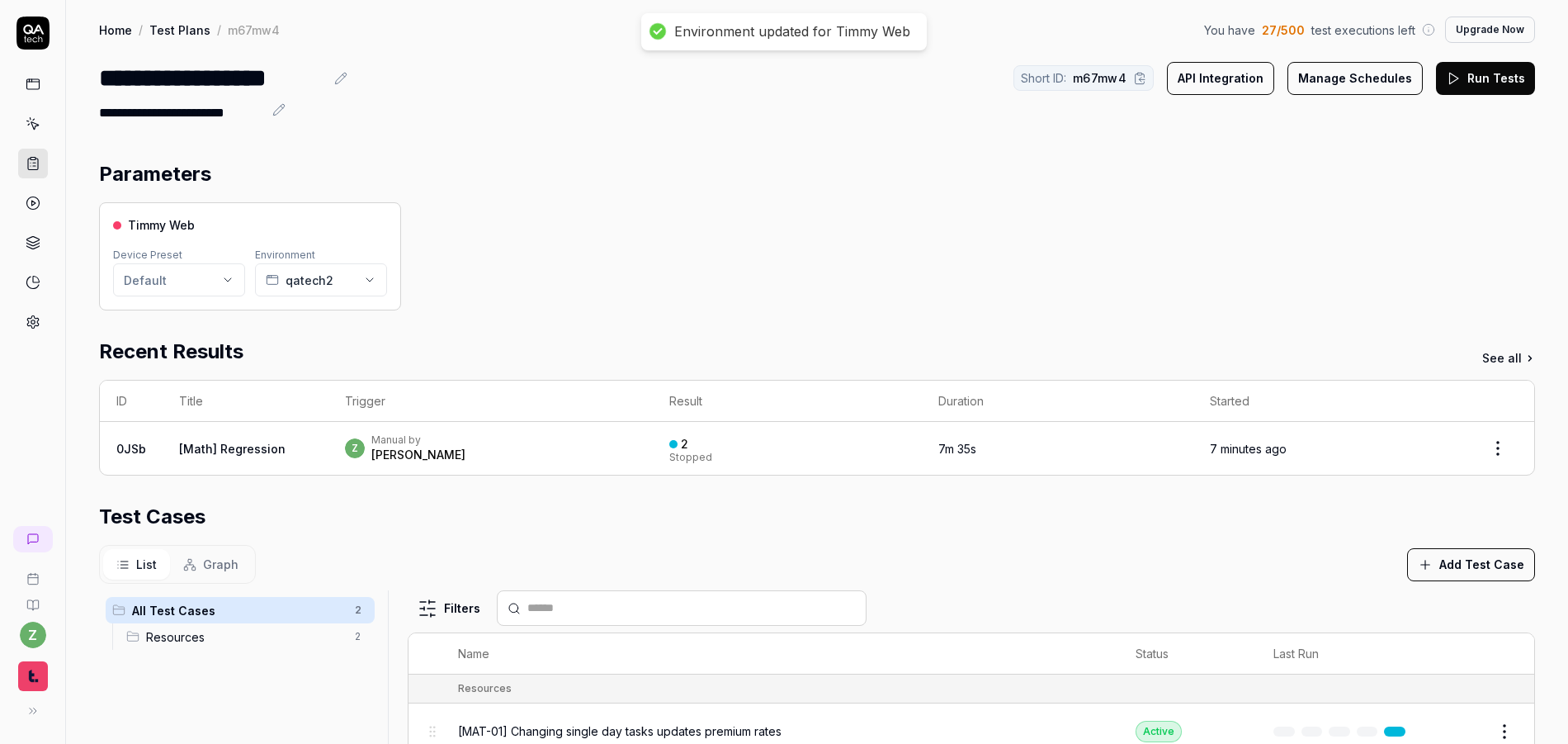
click at [530, 277] on div "Timmy Web Device Preset Default Environment qatech2" at bounding box center [817, 256] width 1436 height 108
click at [1446, 77] on icon at bounding box center [1453, 78] width 15 height 15
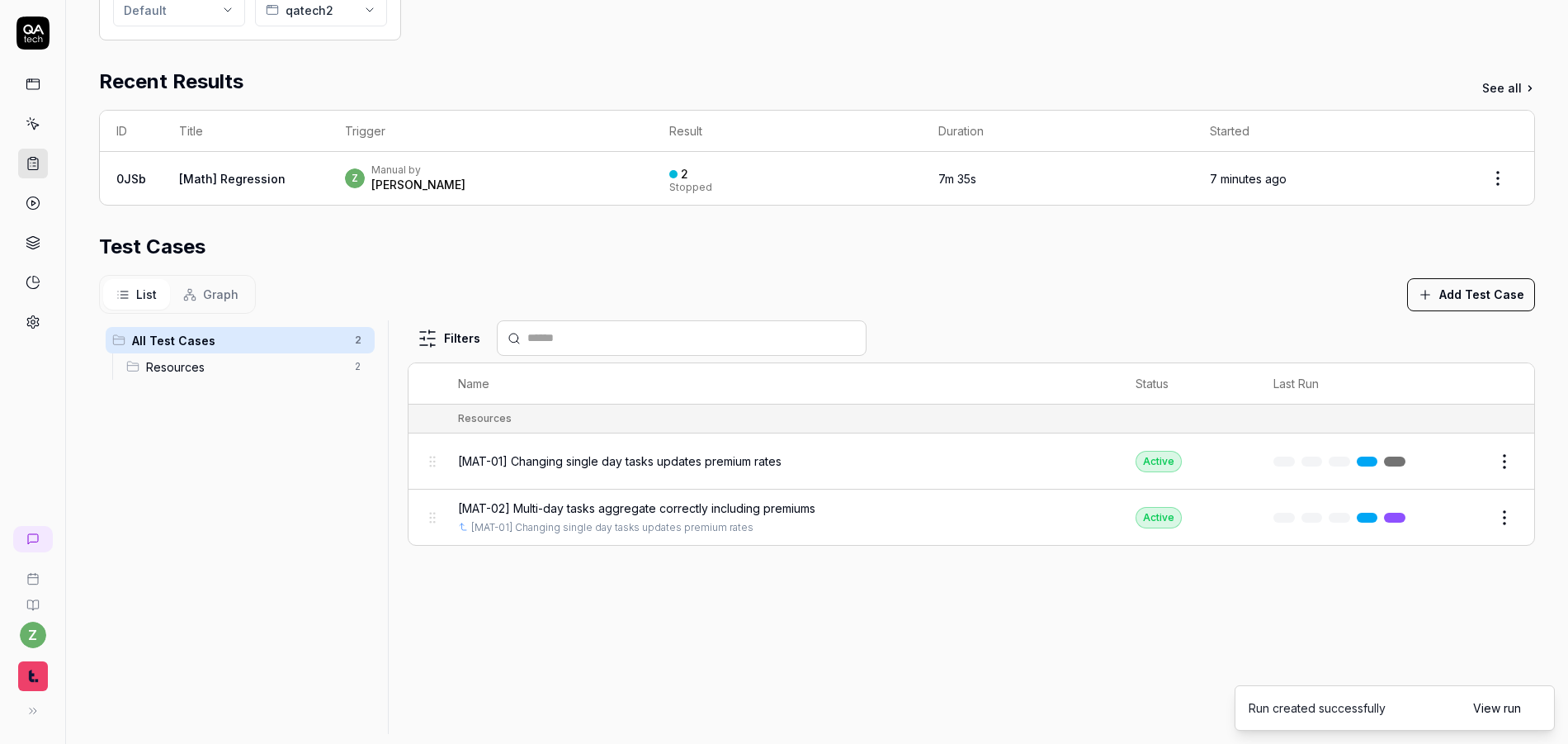
scroll to position [293, 0]
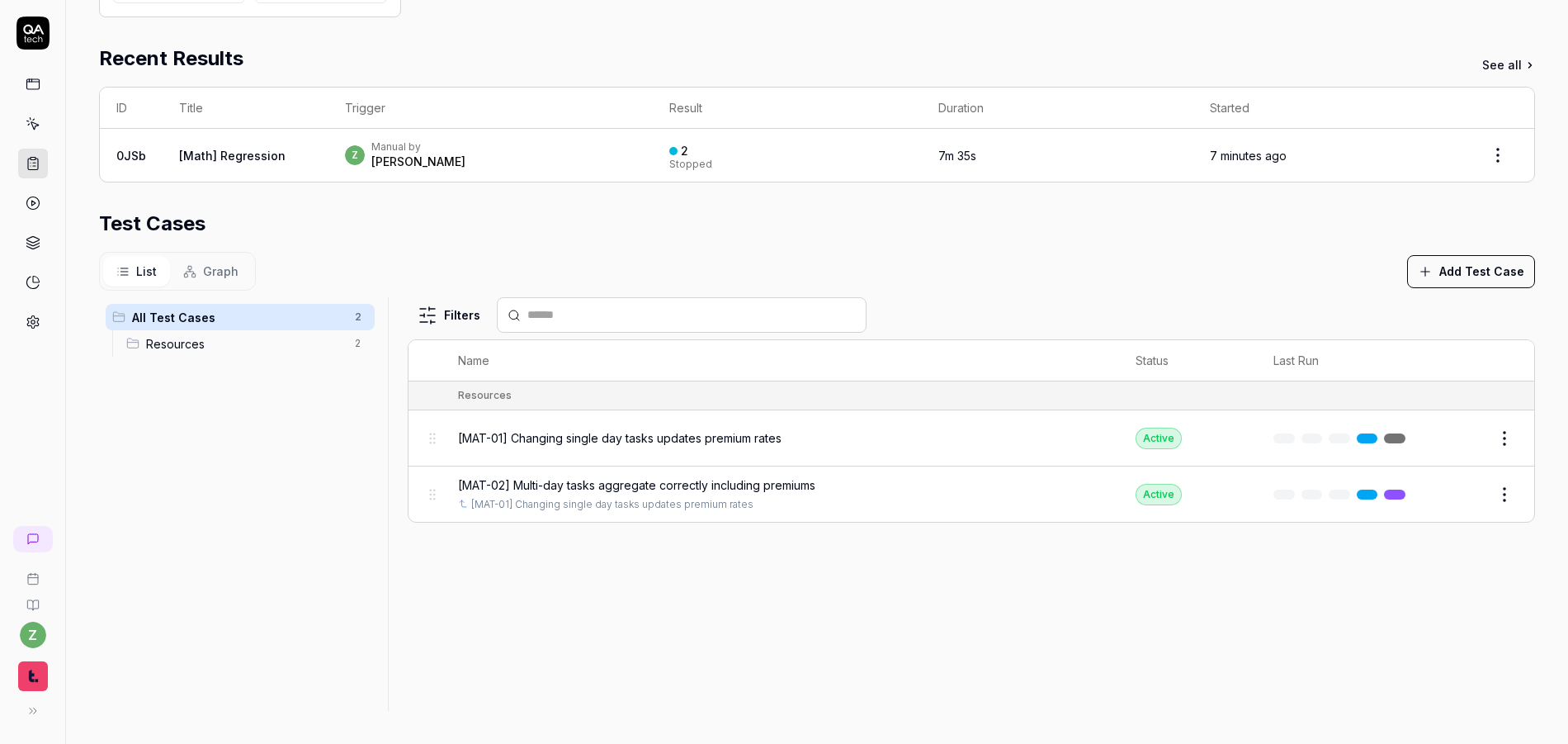
click at [1504, 434] on html "**********" at bounding box center [784, 372] width 1568 height 744
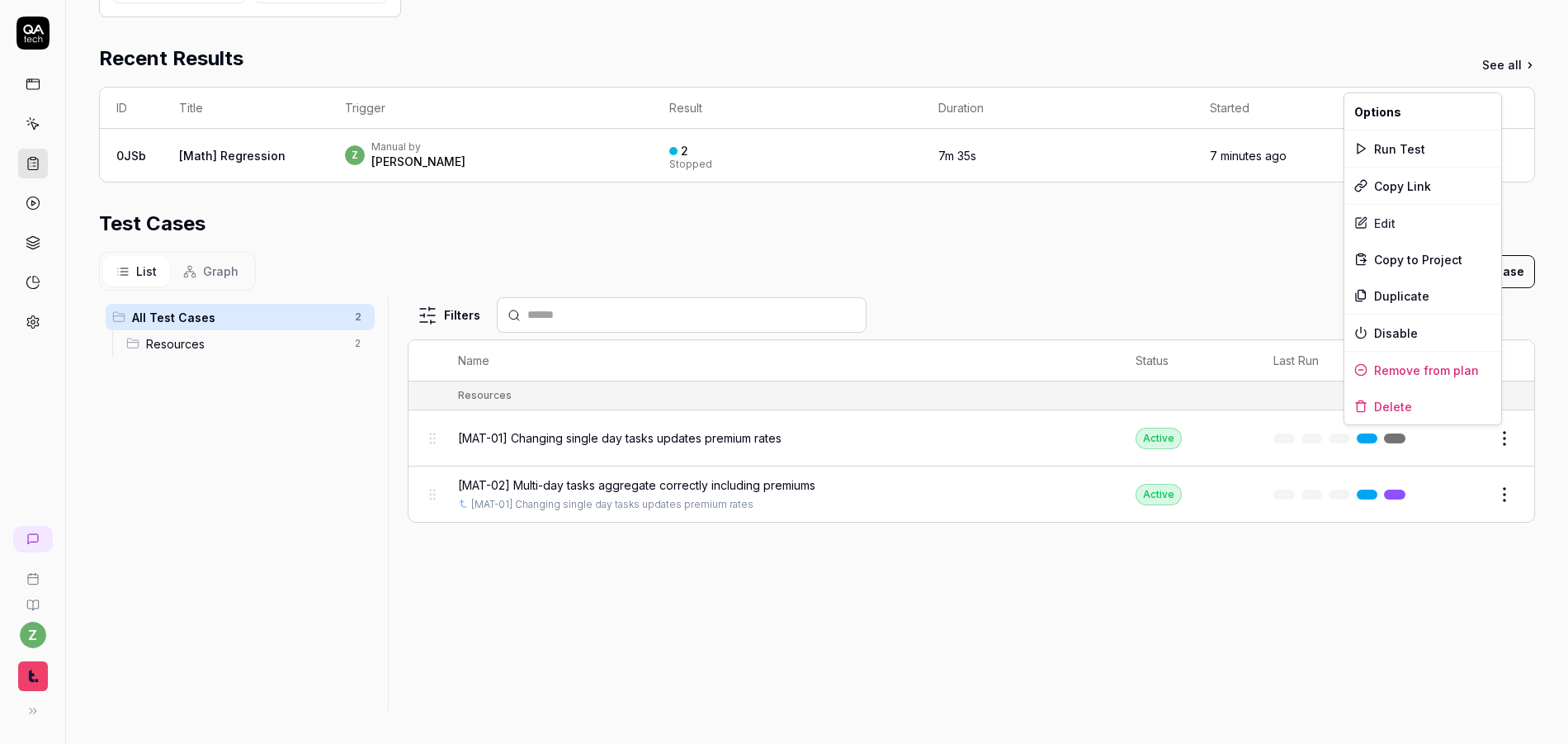
click at [1133, 269] on html "**********" at bounding box center [784, 372] width 1568 height 744
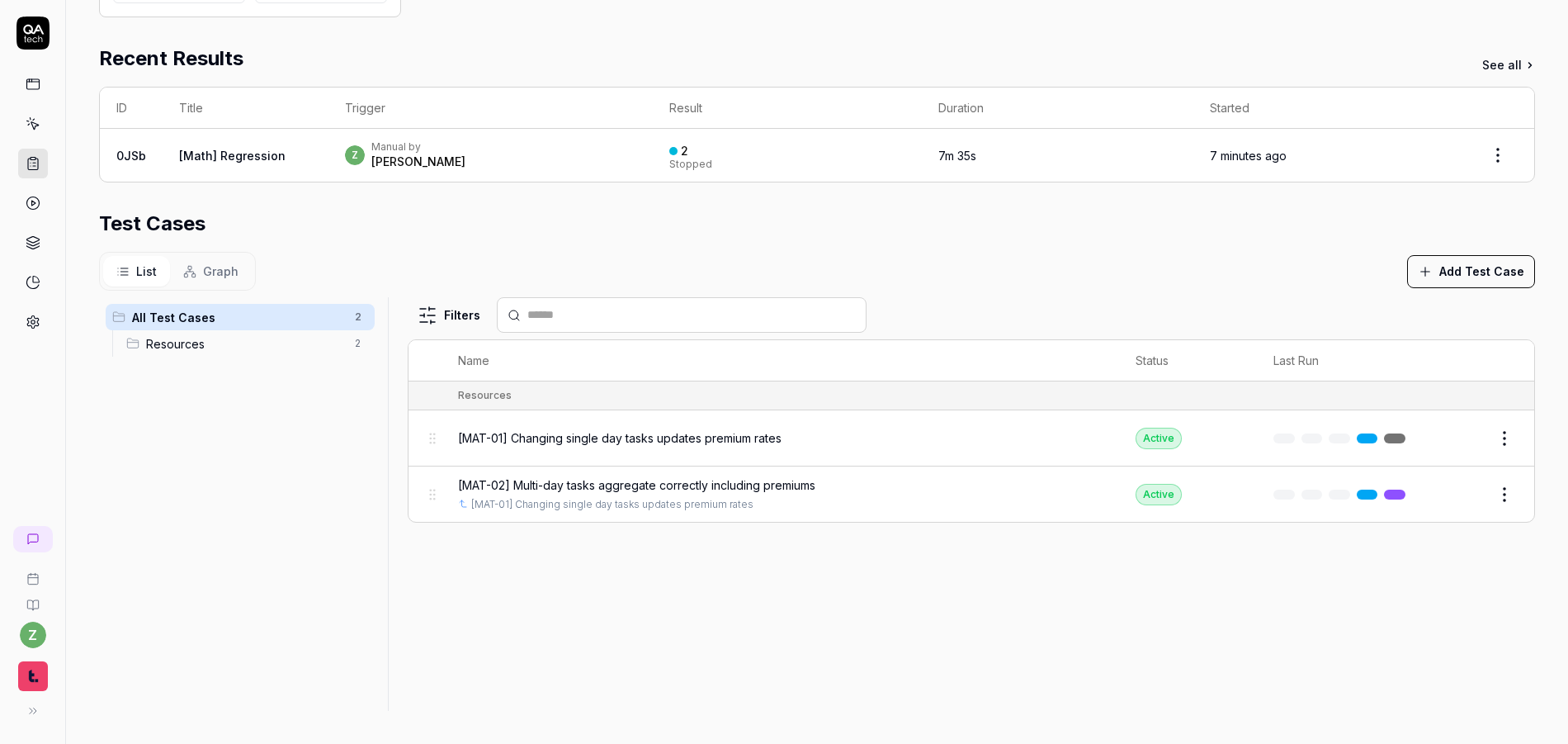
click at [709, 432] on span "[MAT-01] Changing single day tasks updates premium rates" at bounding box center [619, 438] width 323 height 17
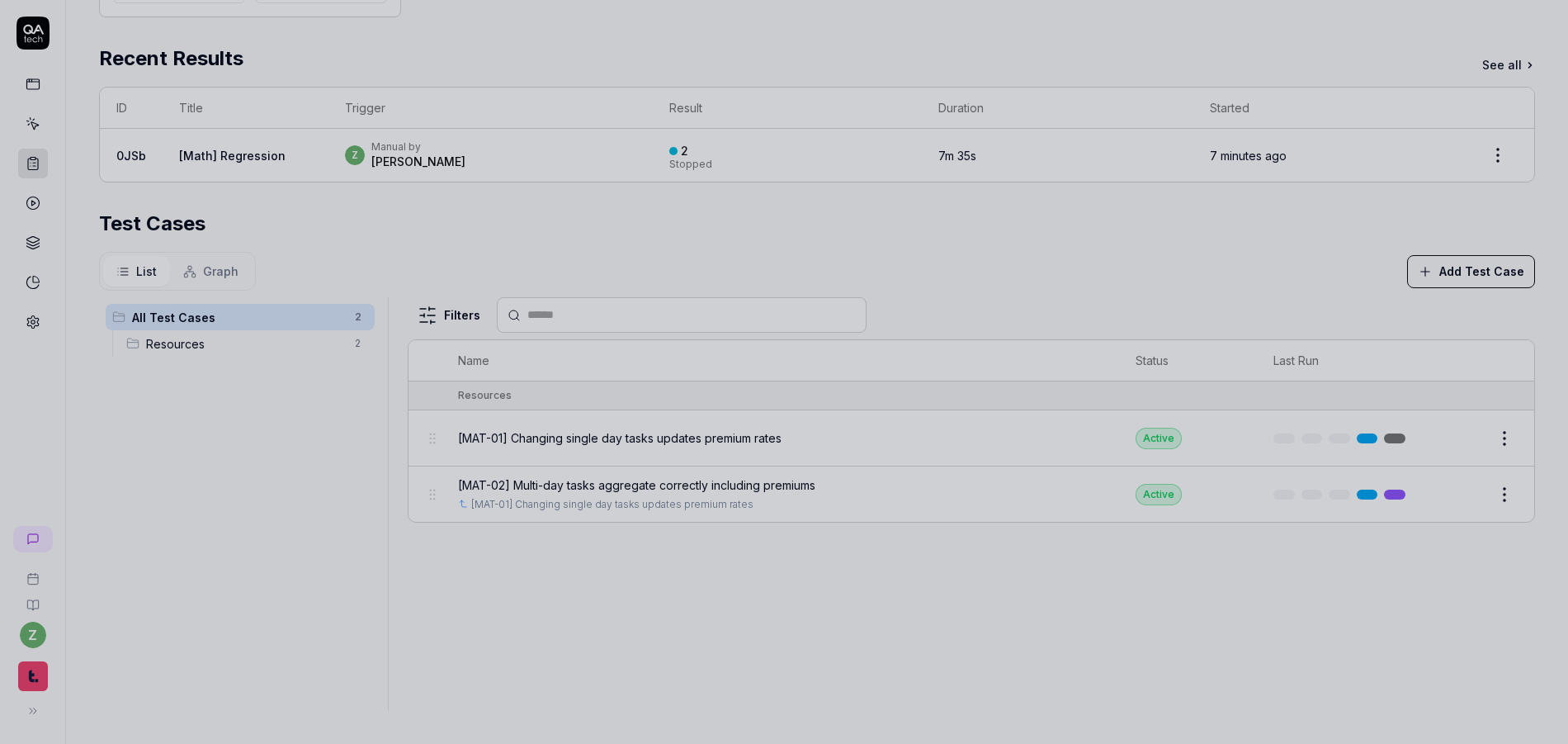
click at [823, 336] on div at bounding box center [784, 372] width 1568 height 744
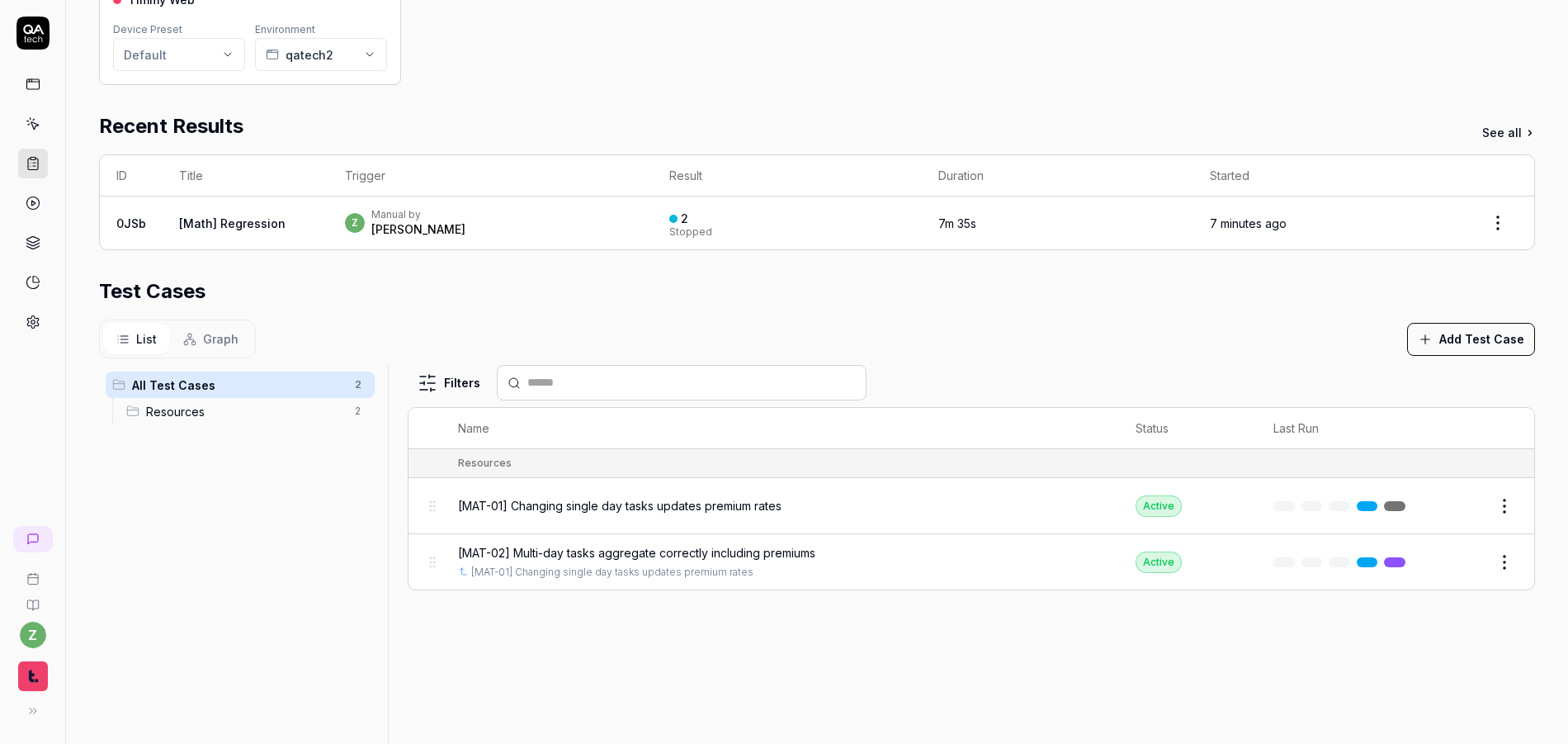
scroll to position [95, 0]
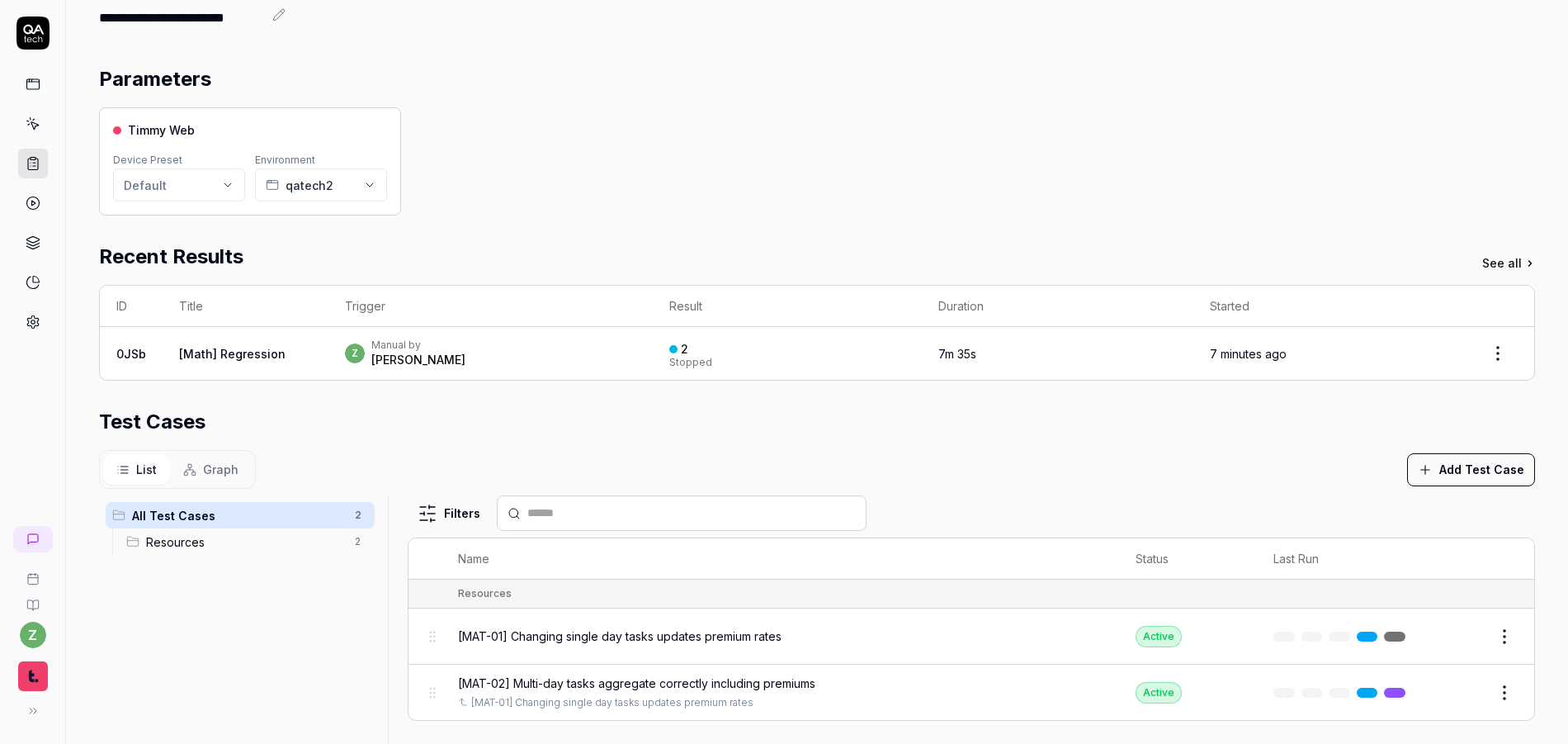
click at [480, 358] on div "z Manual by [PERSON_NAME]" at bounding box center [490, 353] width 292 height 30
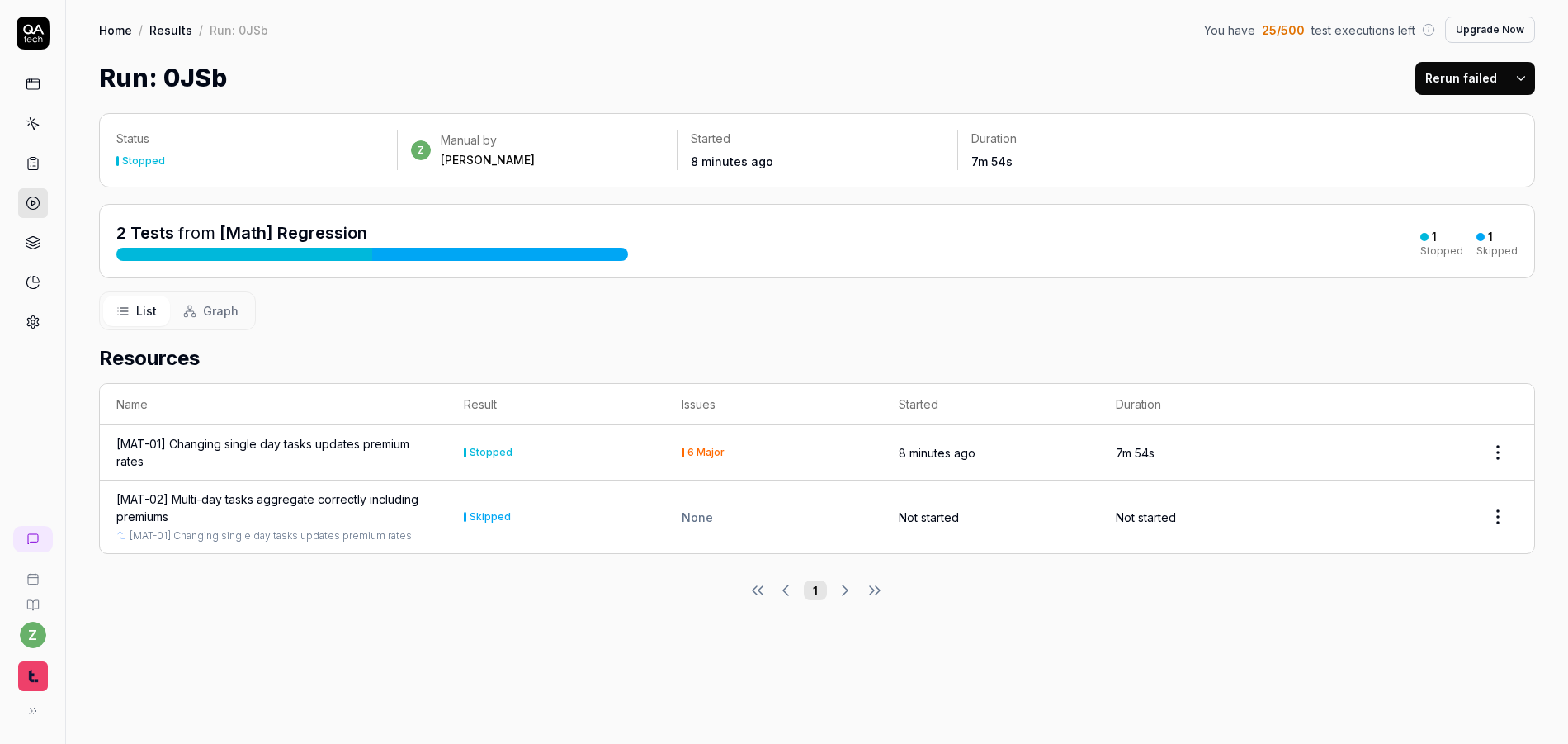
click at [169, 29] on link "Results" at bounding box center [171, 30] width 43 height 17
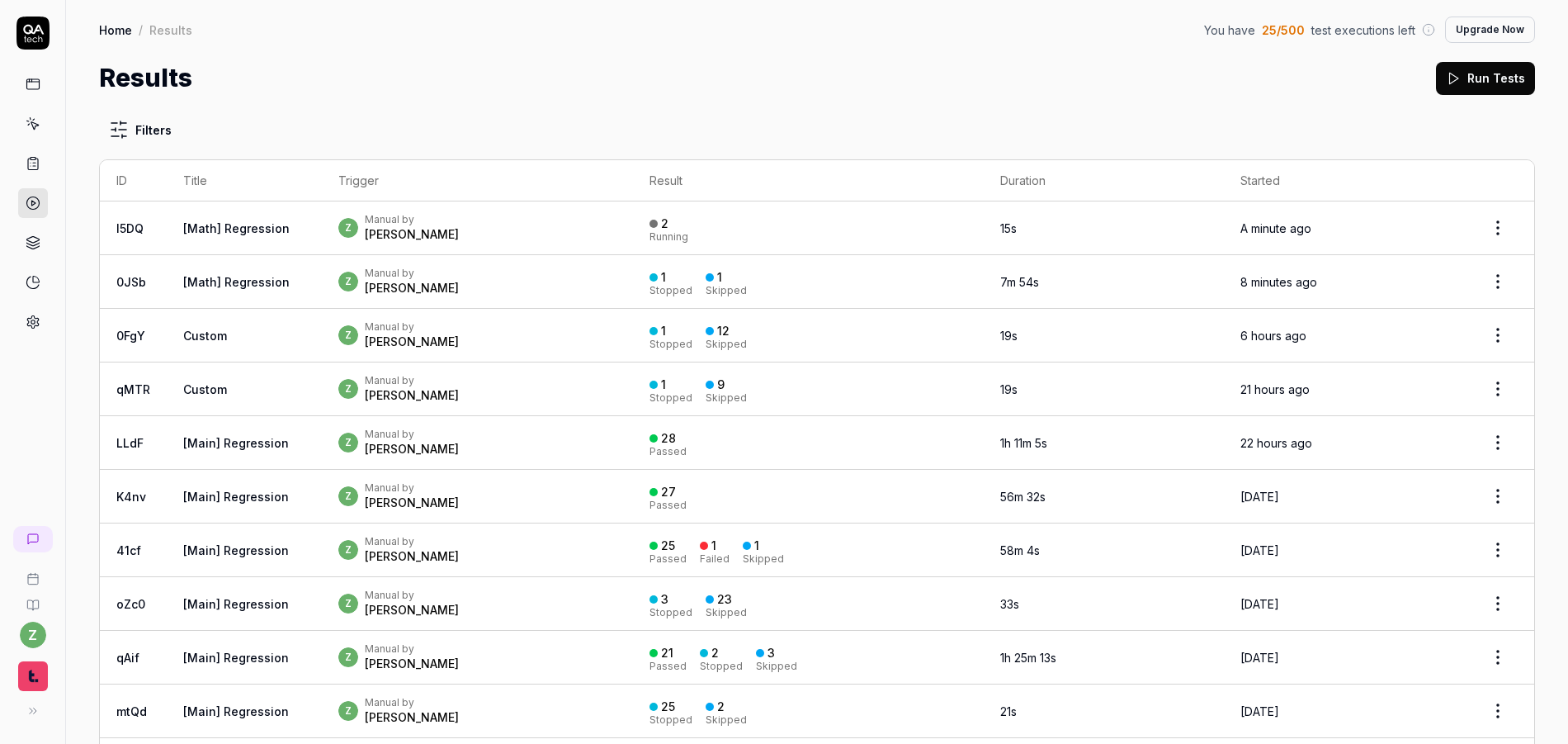
click at [479, 219] on div "z Manual by zach" at bounding box center [478, 228] width 279 height 30
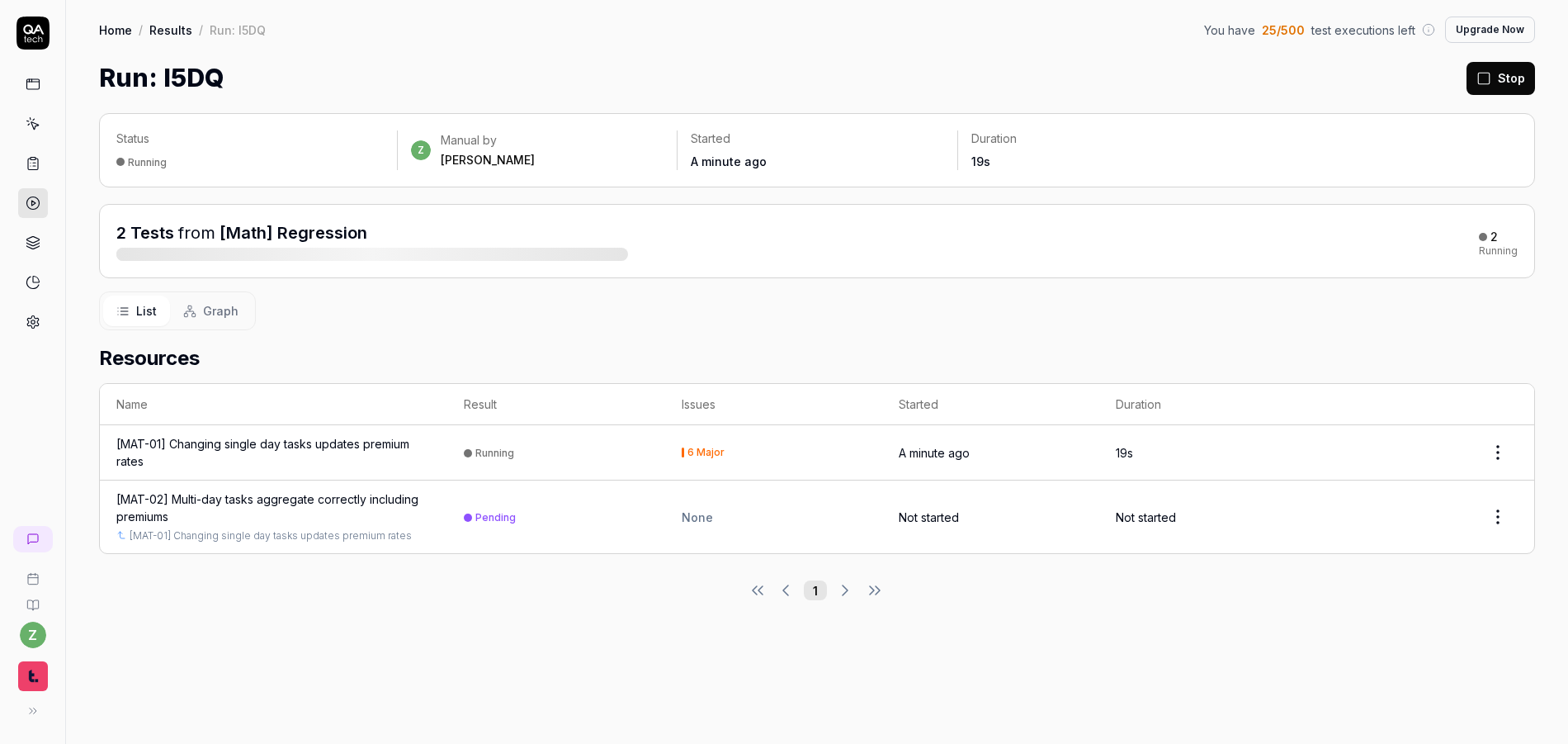
click at [309, 446] on div "[MAT-01] Changing single day tasks updates premium rates" at bounding box center [273, 452] width 314 height 35
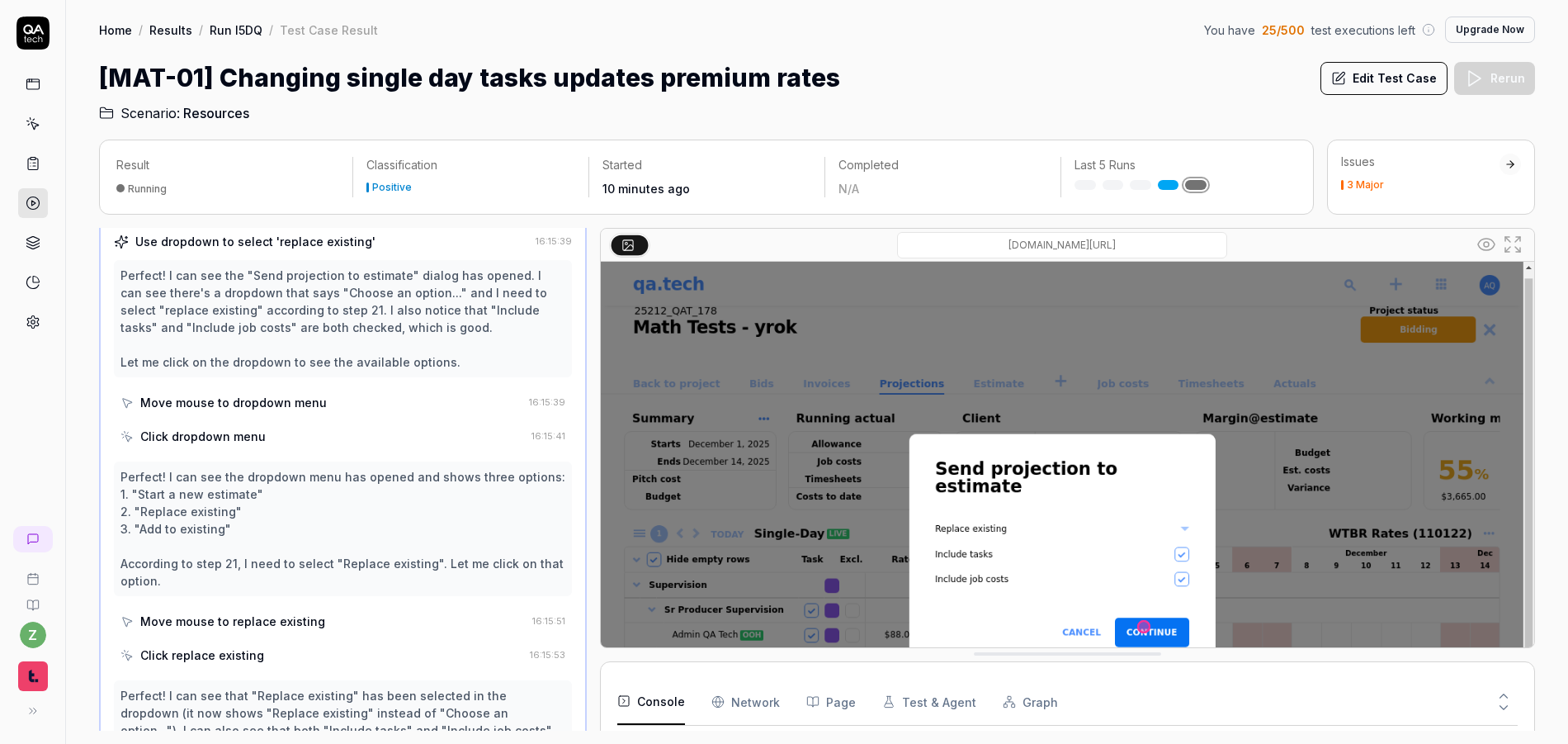
scroll to position [1439, 0]
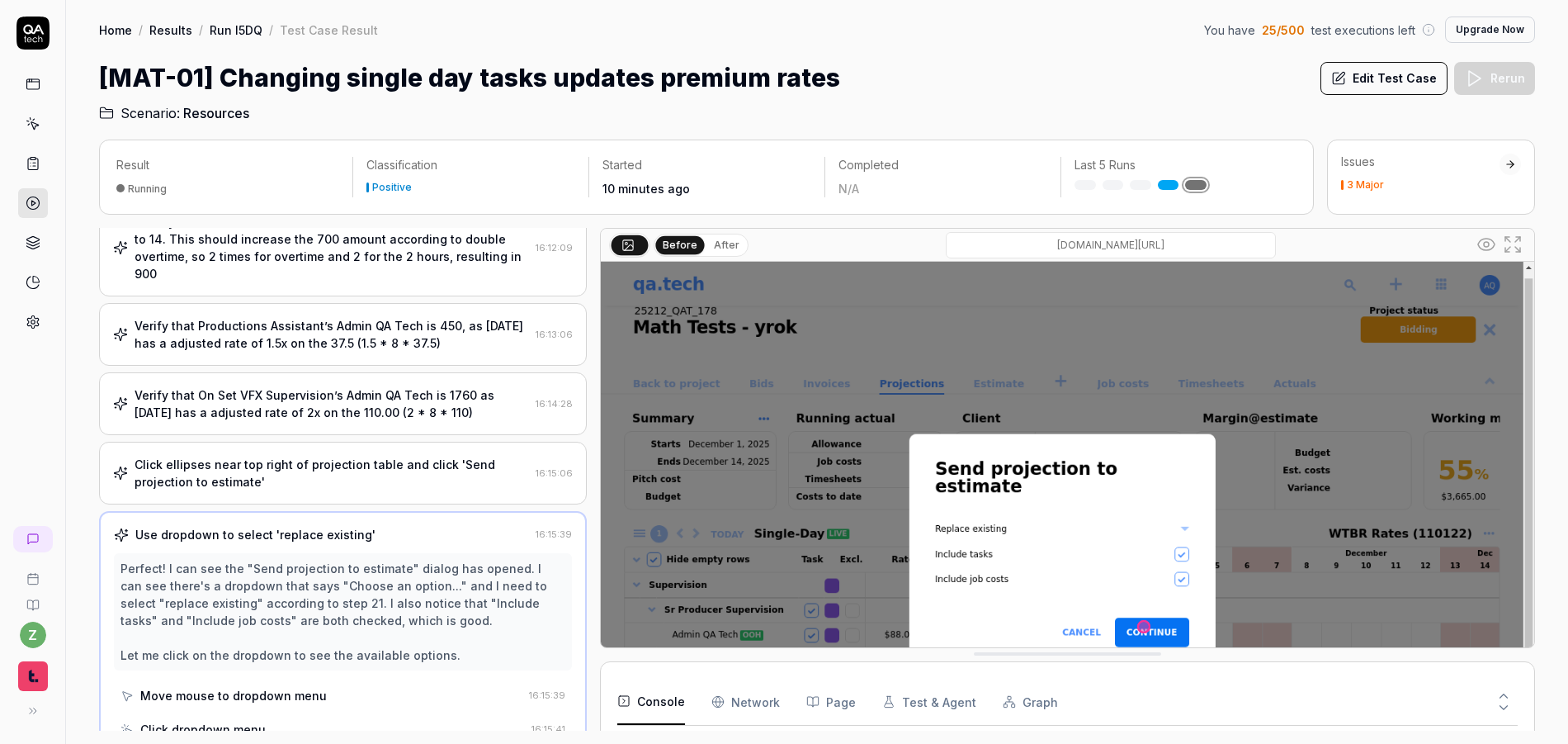
click at [363, 456] on div "Click ellipses near top right of projection table and click 'Send projection to…" at bounding box center [332, 473] width 395 height 35
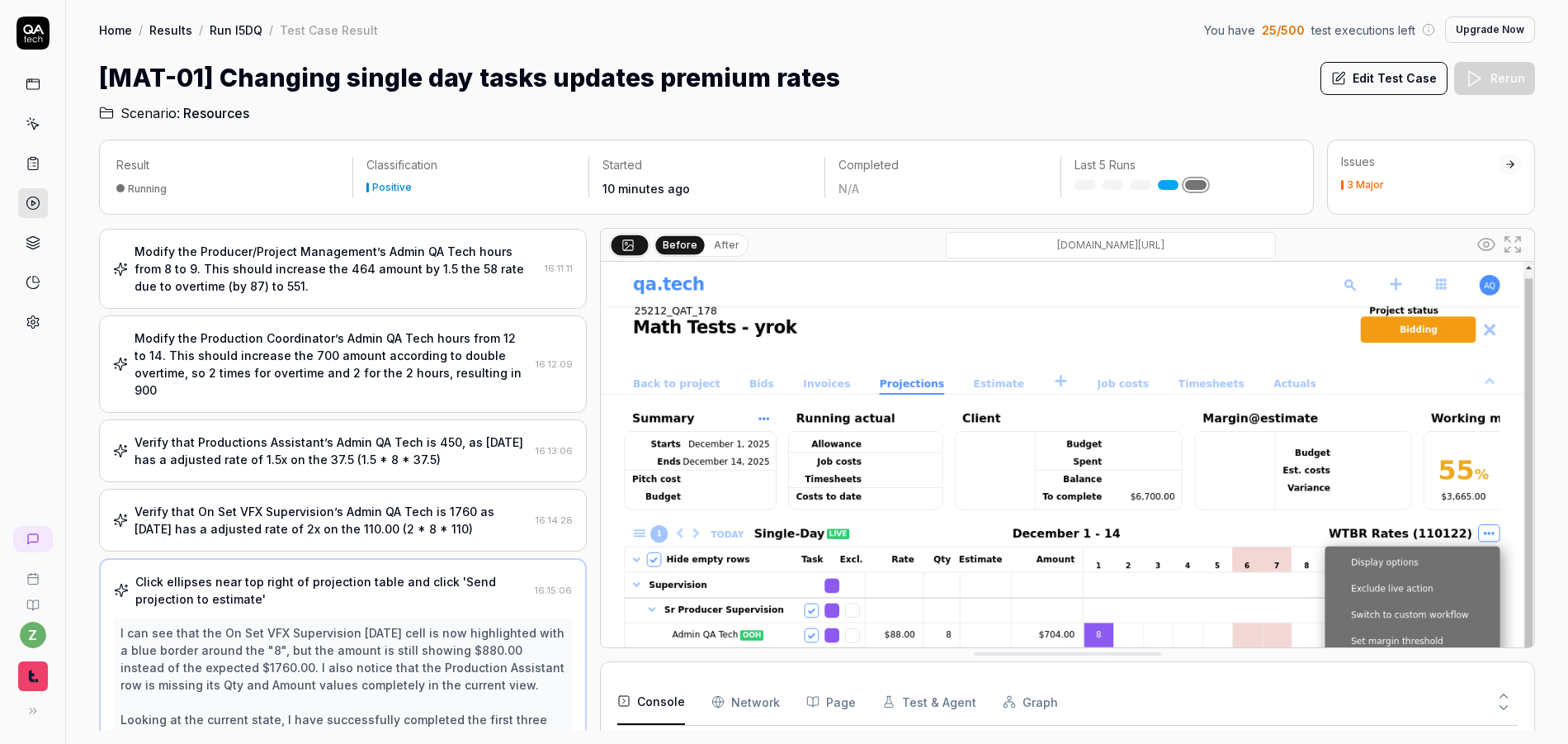
scroll to position [1121, 0]
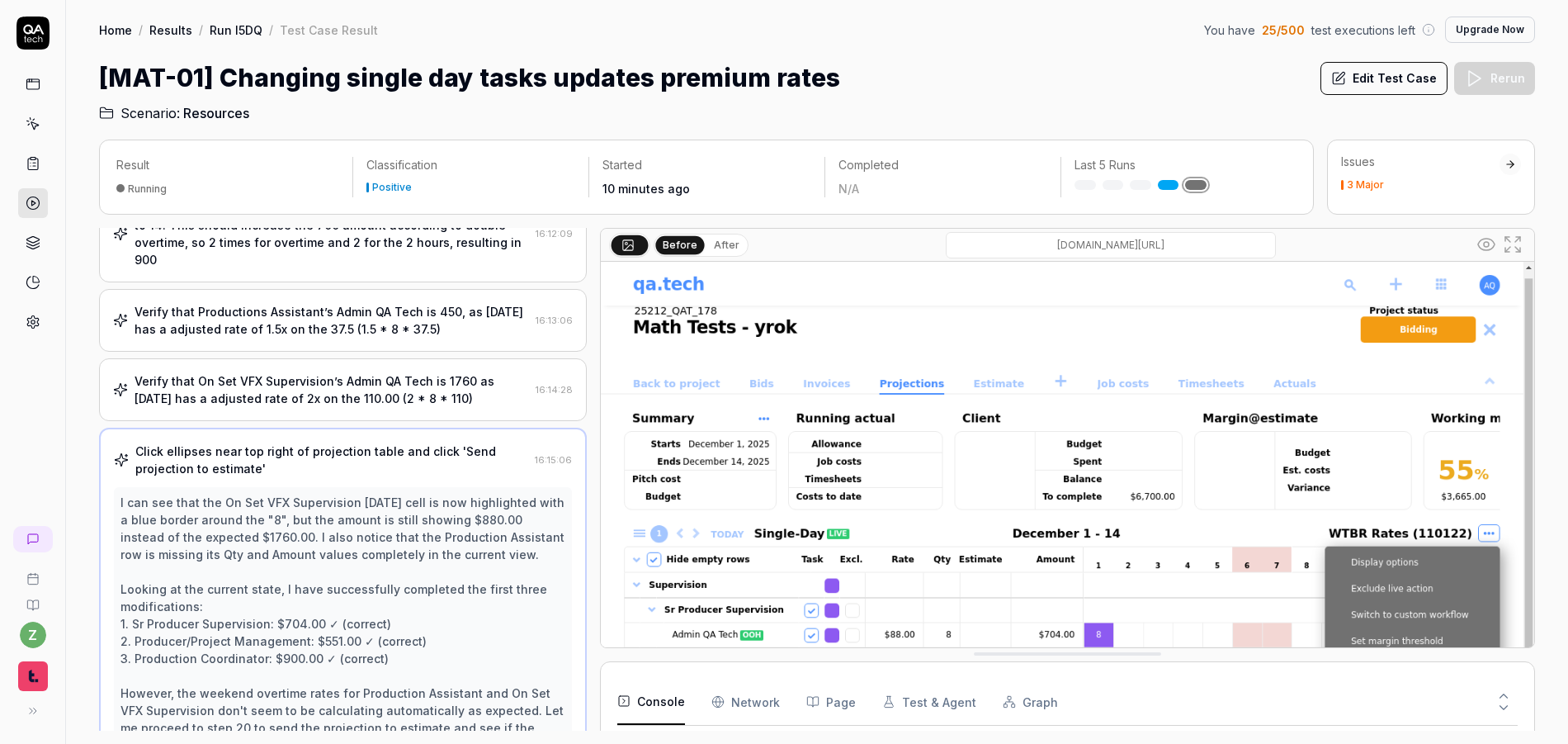
click at [324, 372] on div "Verify that On Set VFX Supervision’s Admin QA Tech is 1760 as Saturday has a ad…" at bounding box center [332, 390] width 395 height 35
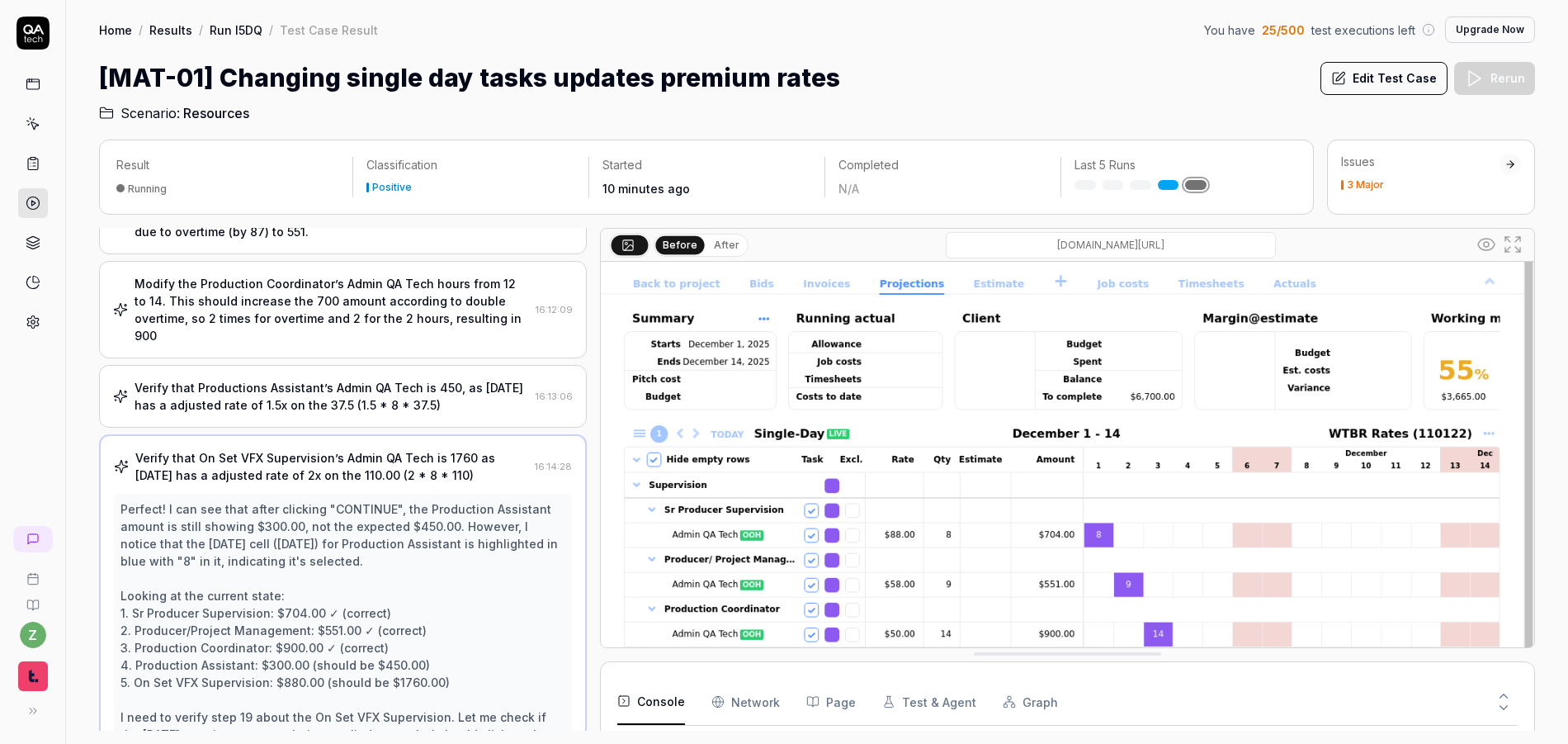
scroll to position [195, 0]
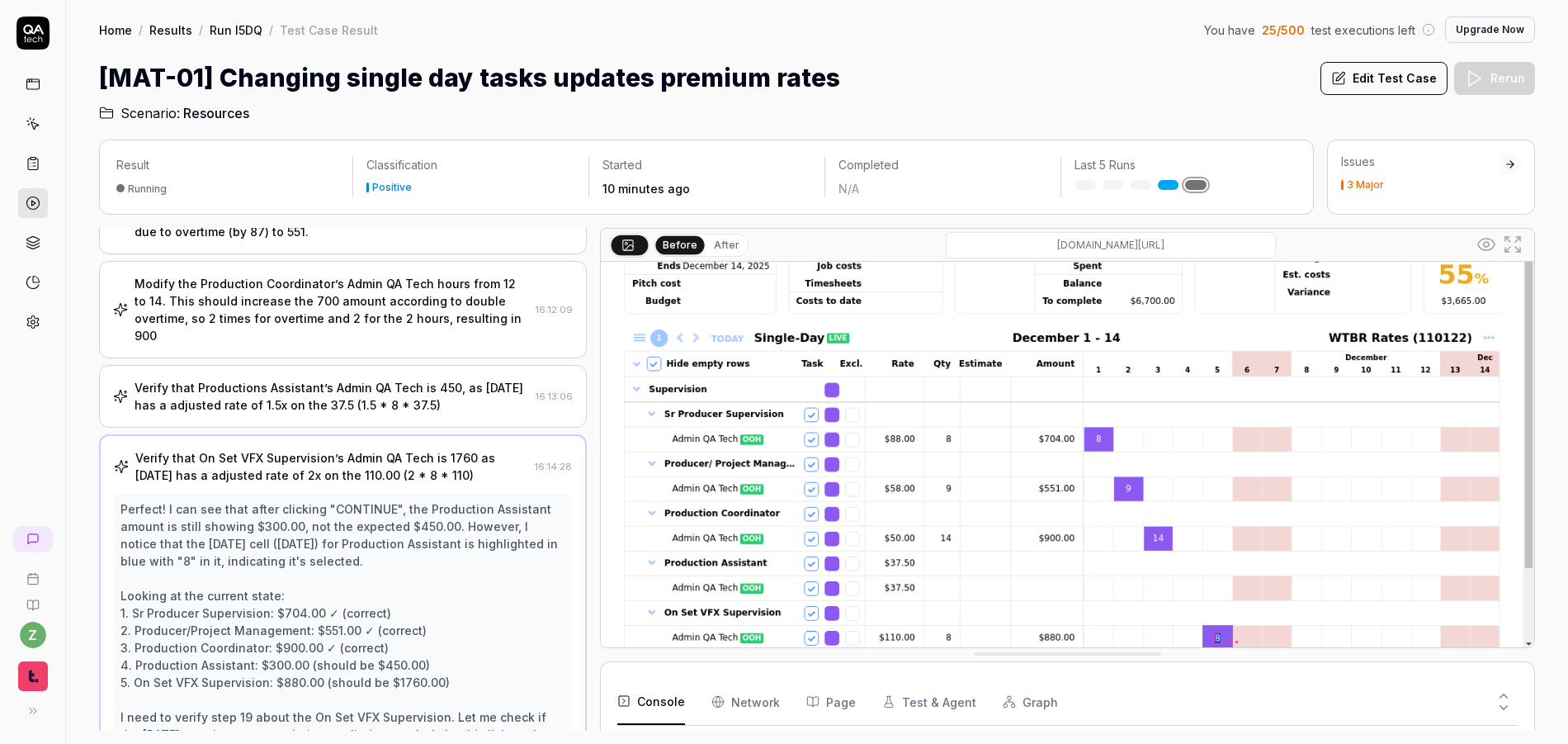
drag, startPoint x: 1017, startPoint y: 654, endPoint x: 1024, endPoint y: 693, distance: 39.6
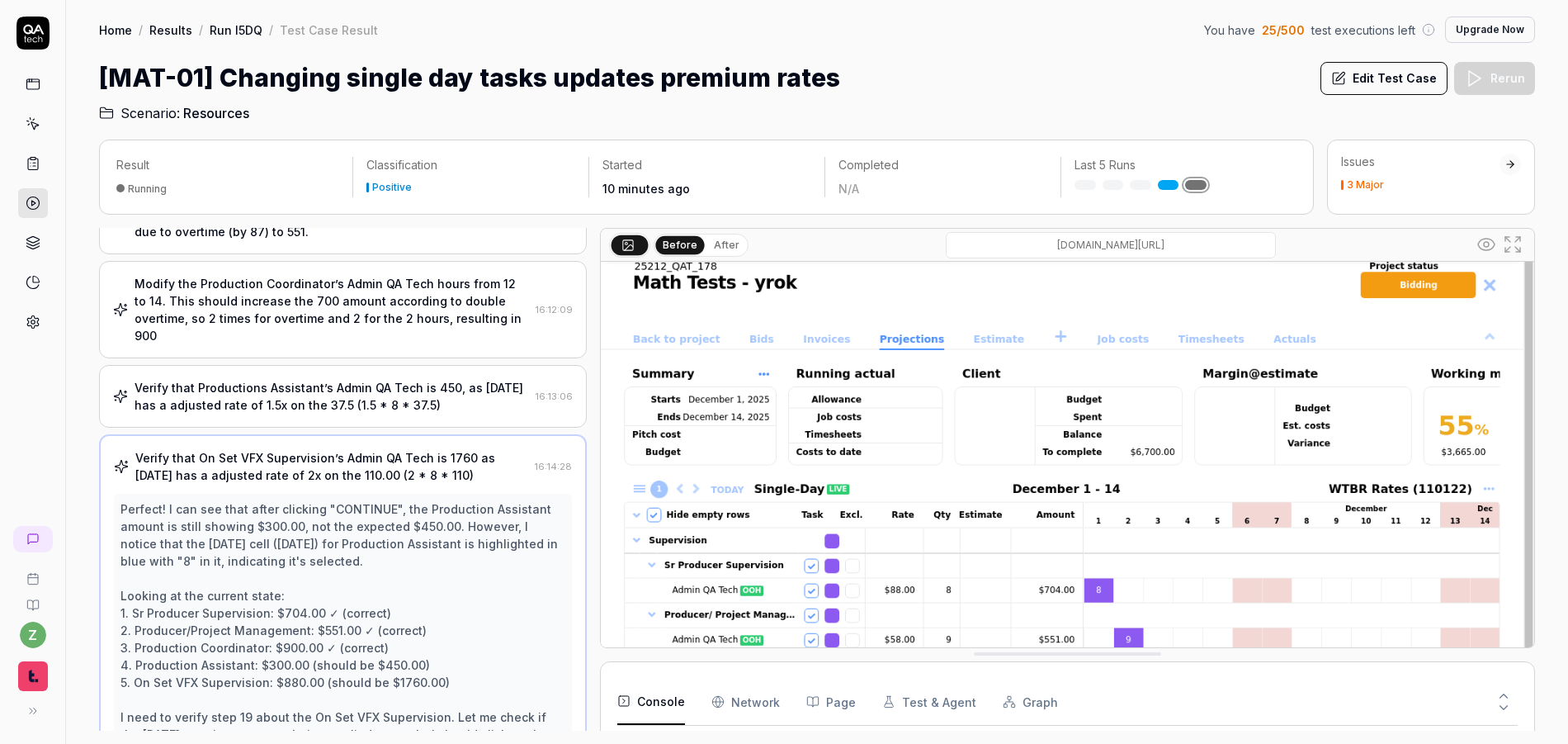
scroll to position [0, 0]
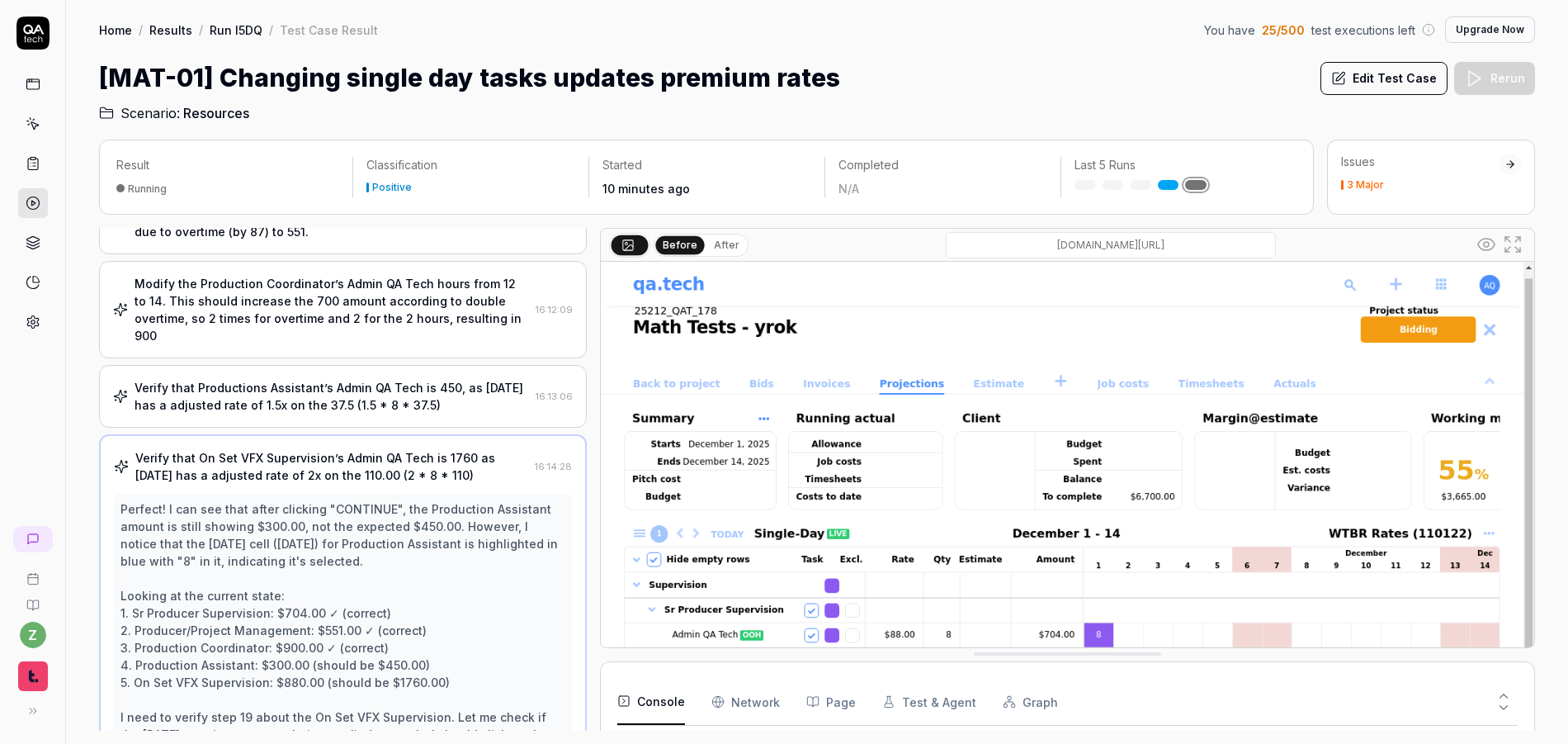
click at [731, 249] on button "After" at bounding box center [726, 245] width 39 height 18
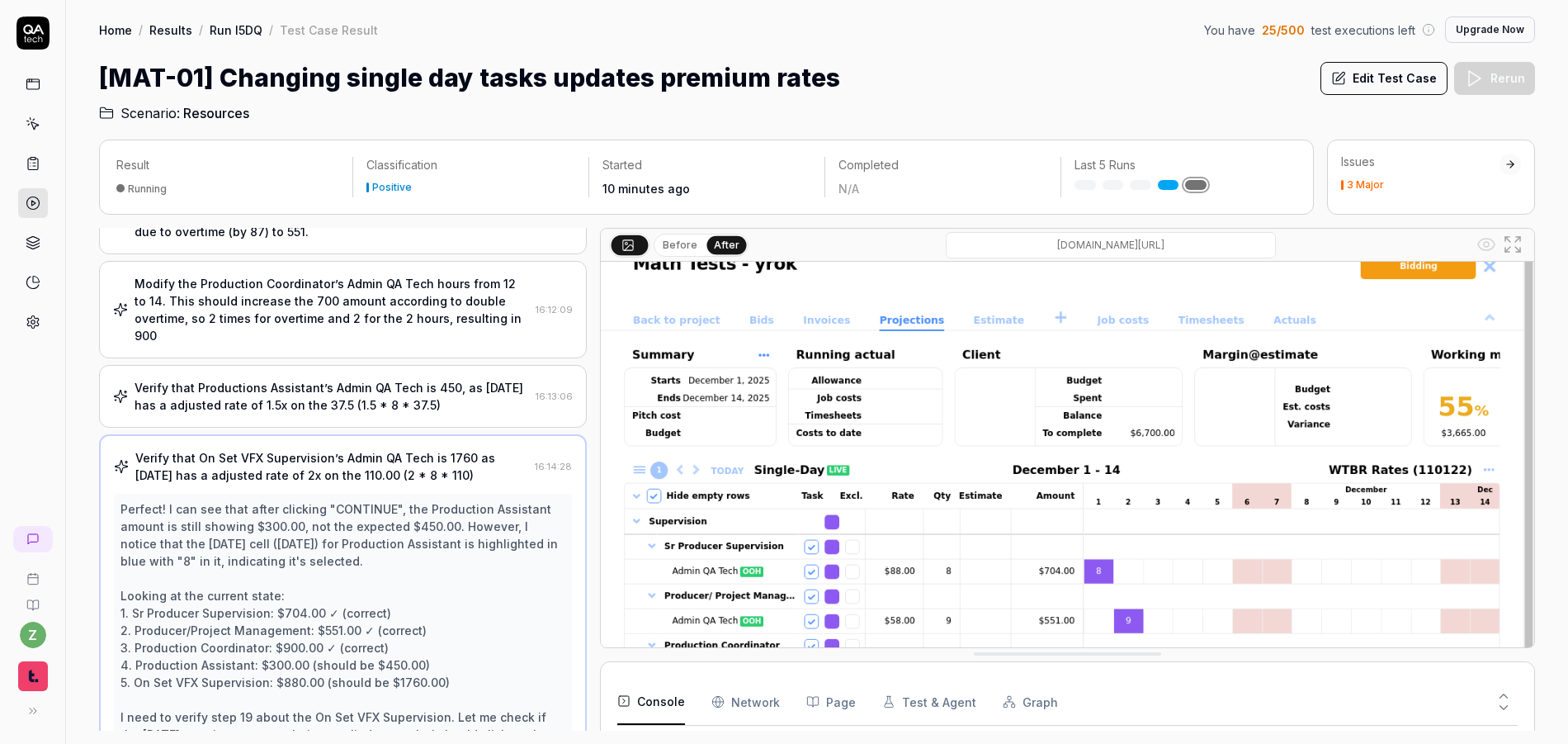
scroll to position [190, 0]
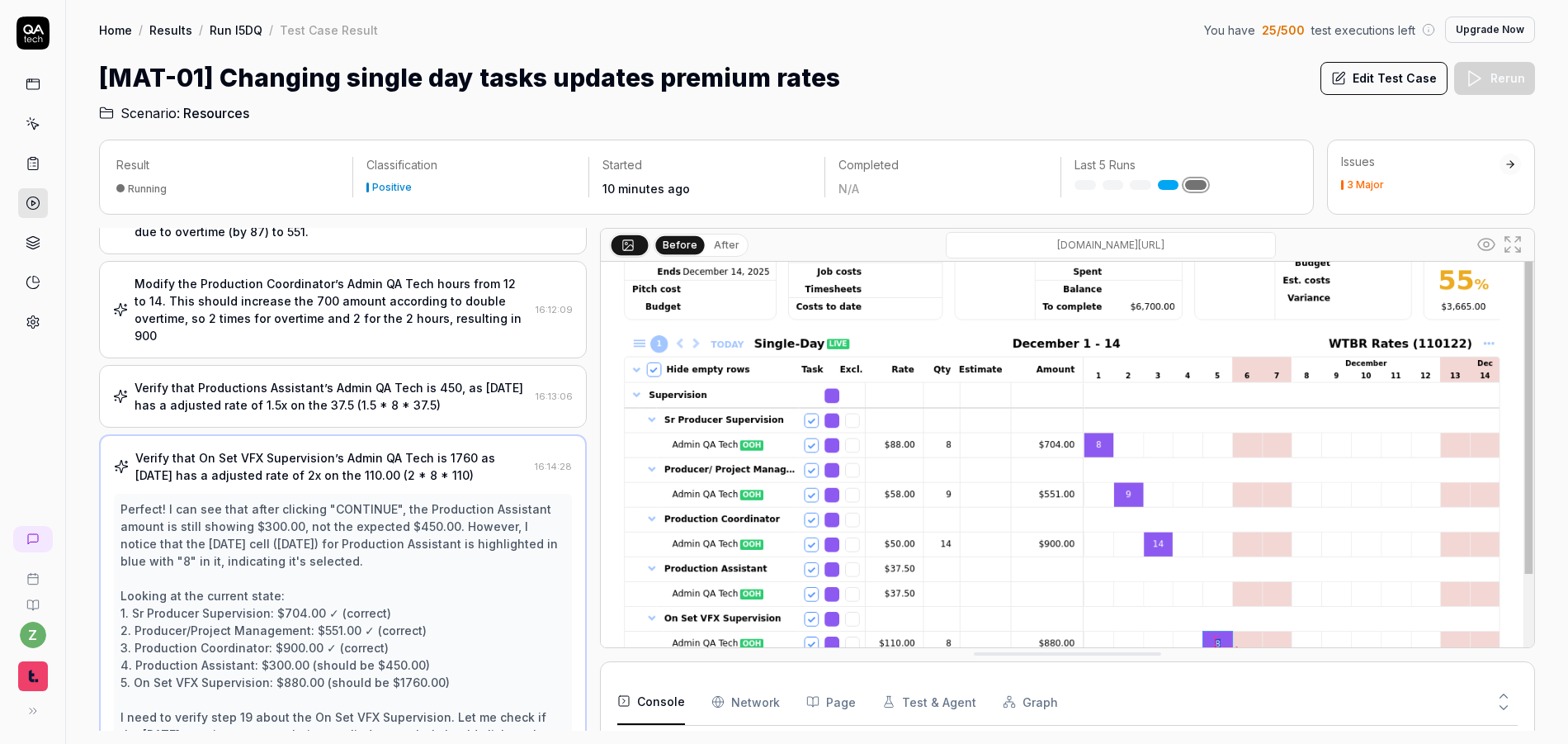
click at [353, 379] on div "Verify that Productions Assistant’s Admin QA Tech is 450, as Saturday has a adj…" at bounding box center [332, 397] width 395 height 35
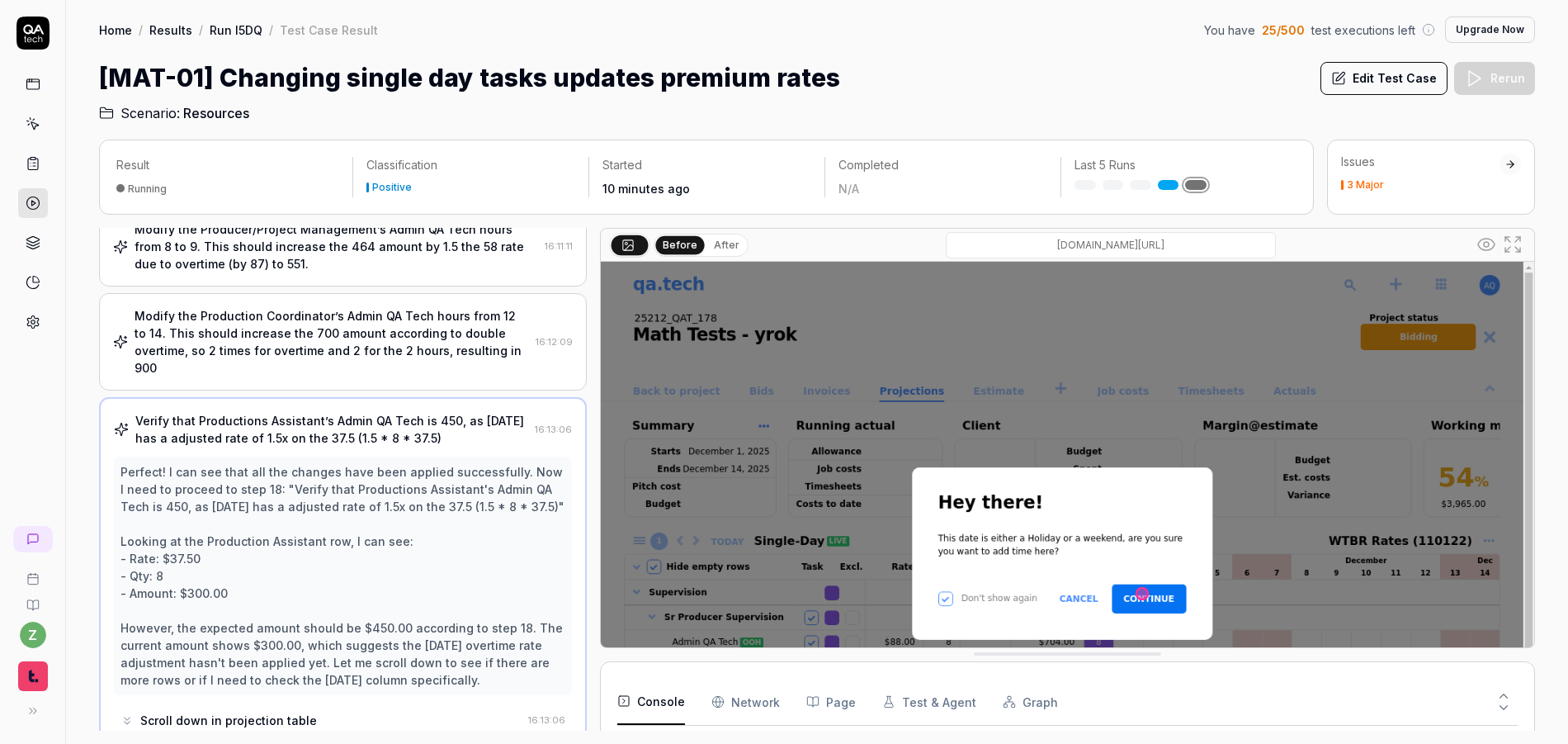
scroll to position [911, 0]
click at [310, 466] on div "Perfect! I can see that all the changes have been applied successfully. Now I n…" at bounding box center [342, 578] width 445 height 225
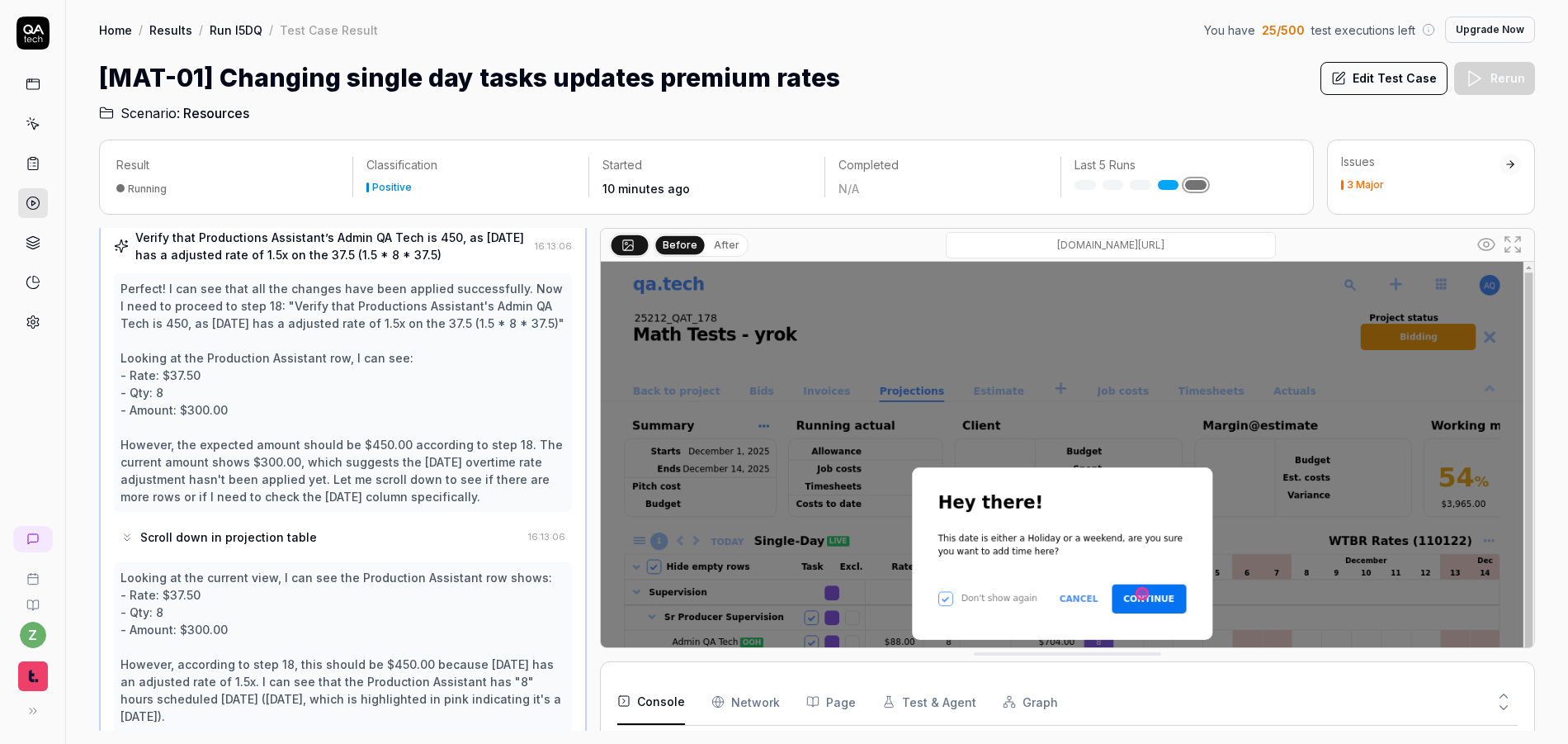
scroll to position [1109, 0]
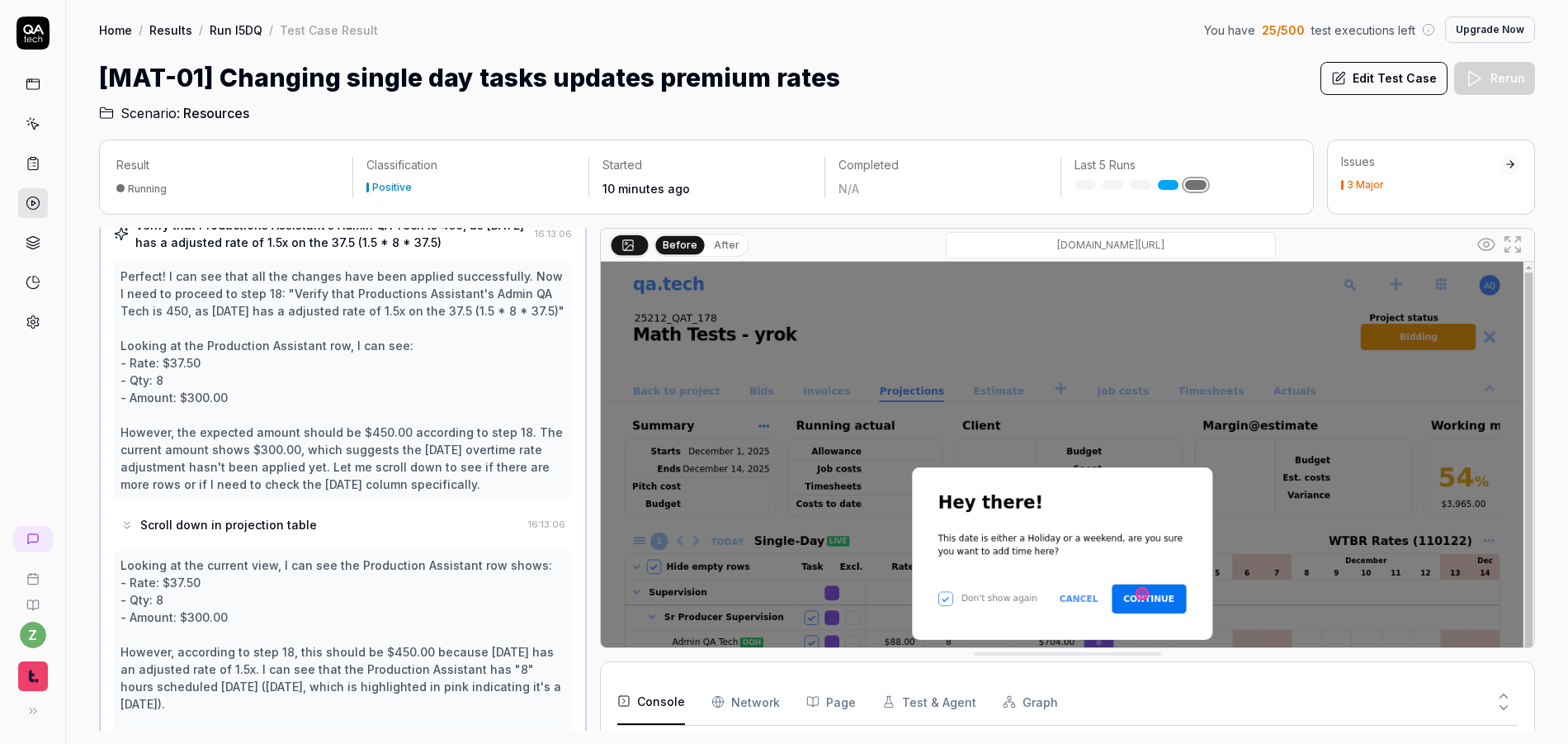
click at [276, 516] on div "Scroll down in projection table" at bounding box center [229, 525] width 177 height 17
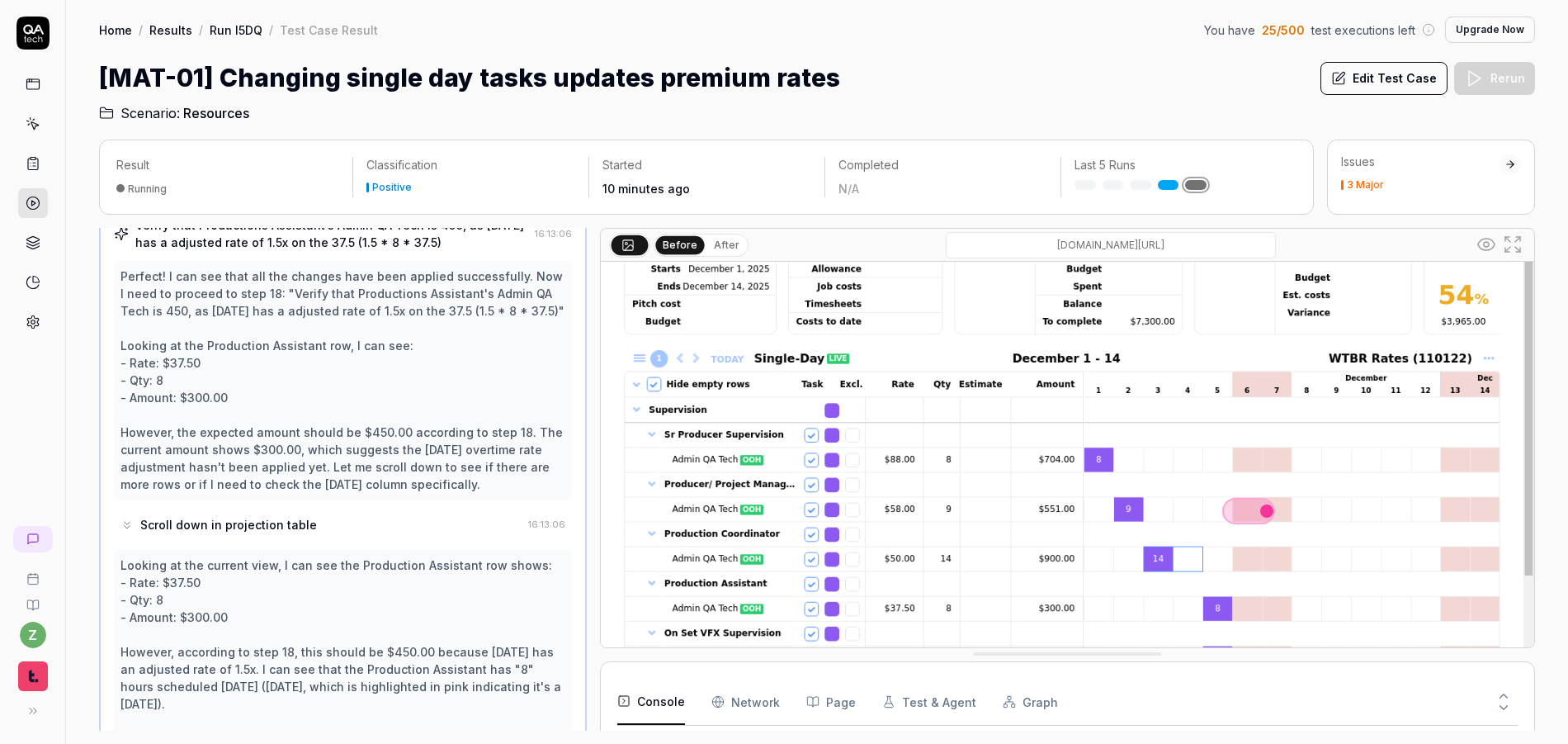
scroll to position [190, 0]
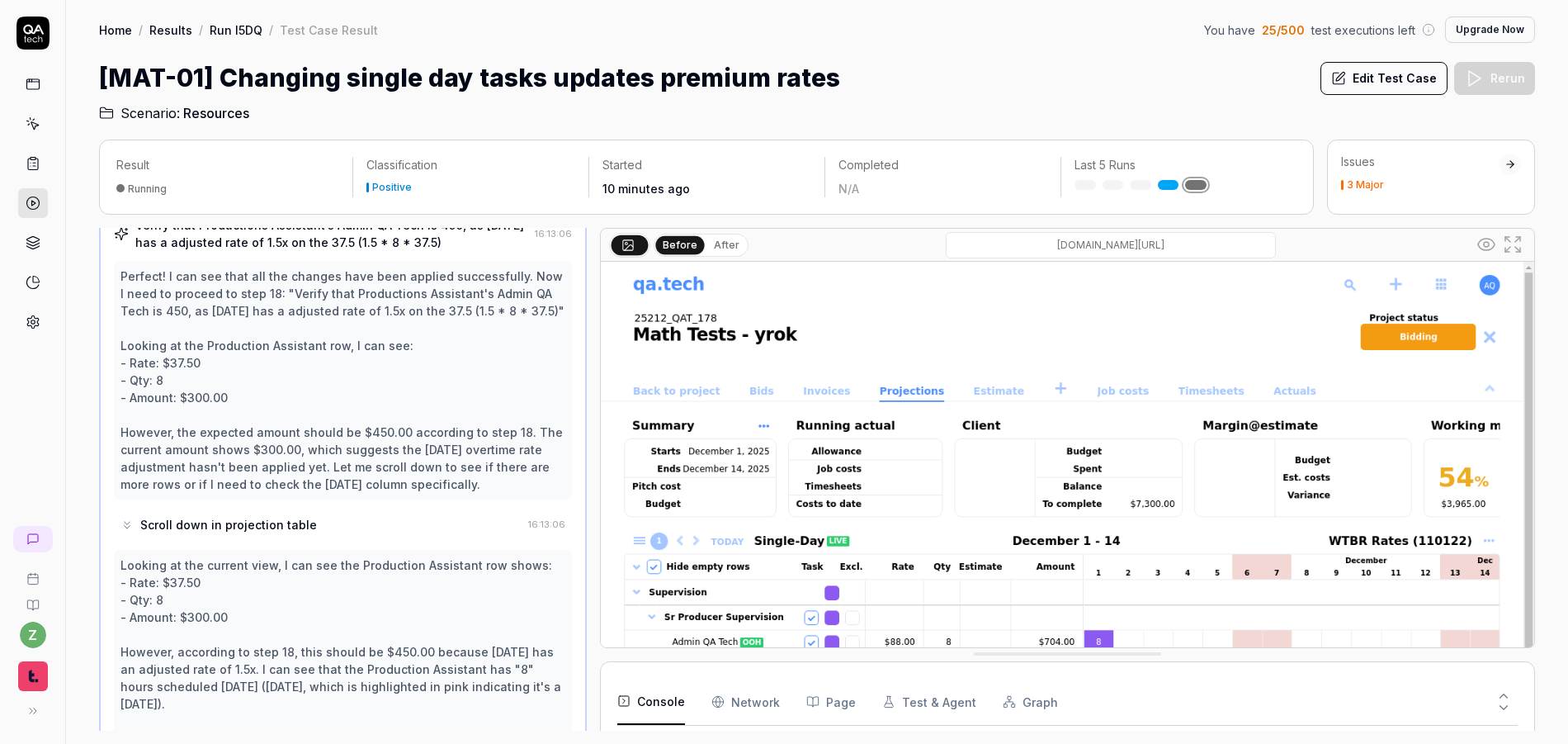
drag, startPoint x: 969, startPoint y: 656, endPoint x: 974, endPoint y: 731, distance: 75.2
click at [977, 743] on html "z Home / Results / Run l5DQ / Test Case Result You have 25 / 500 test execution…" at bounding box center [784, 372] width 1568 height 744
click at [1394, 74] on button "Edit Test Case" at bounding box center [1384, 78] width 127 height 33
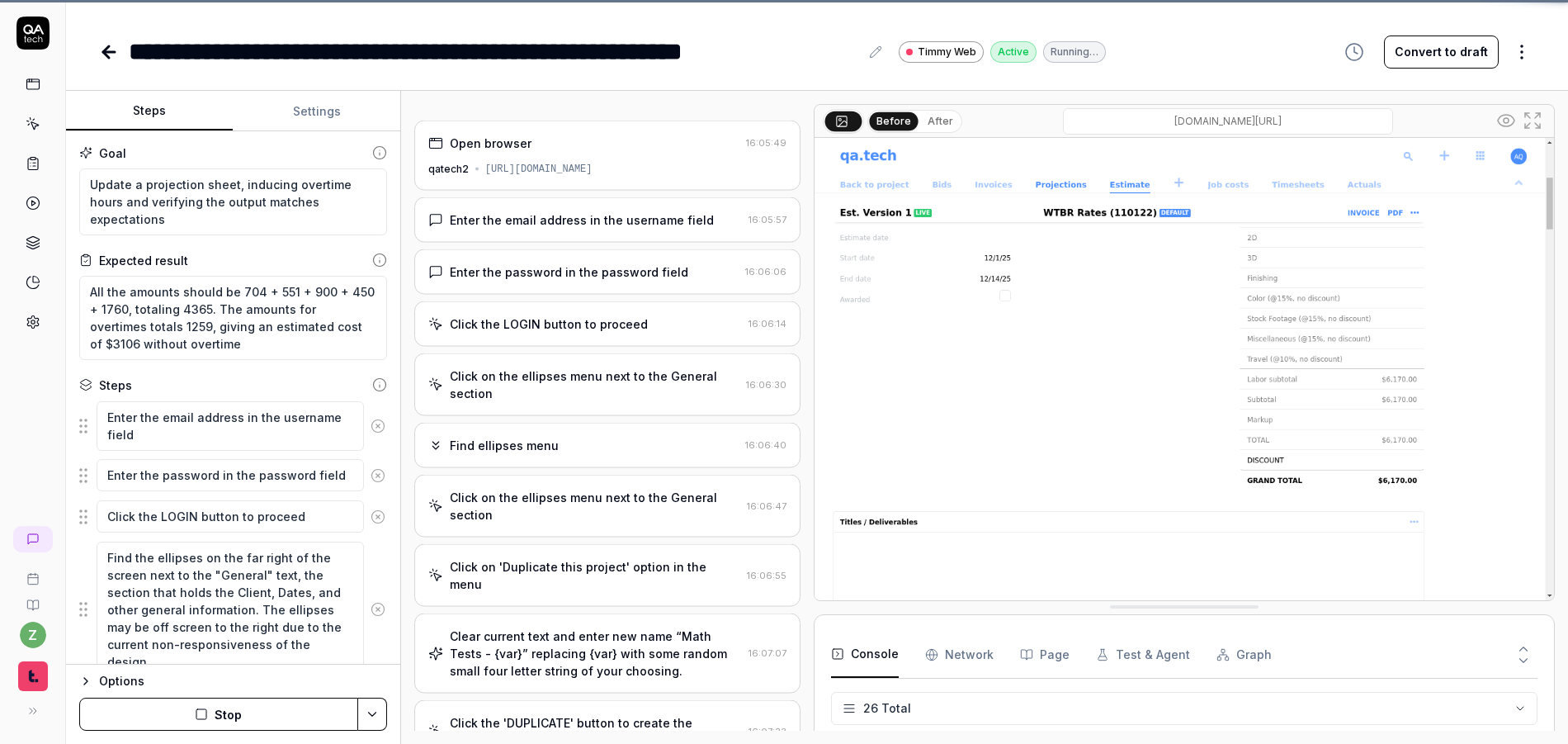
scroll to position [804, 0]
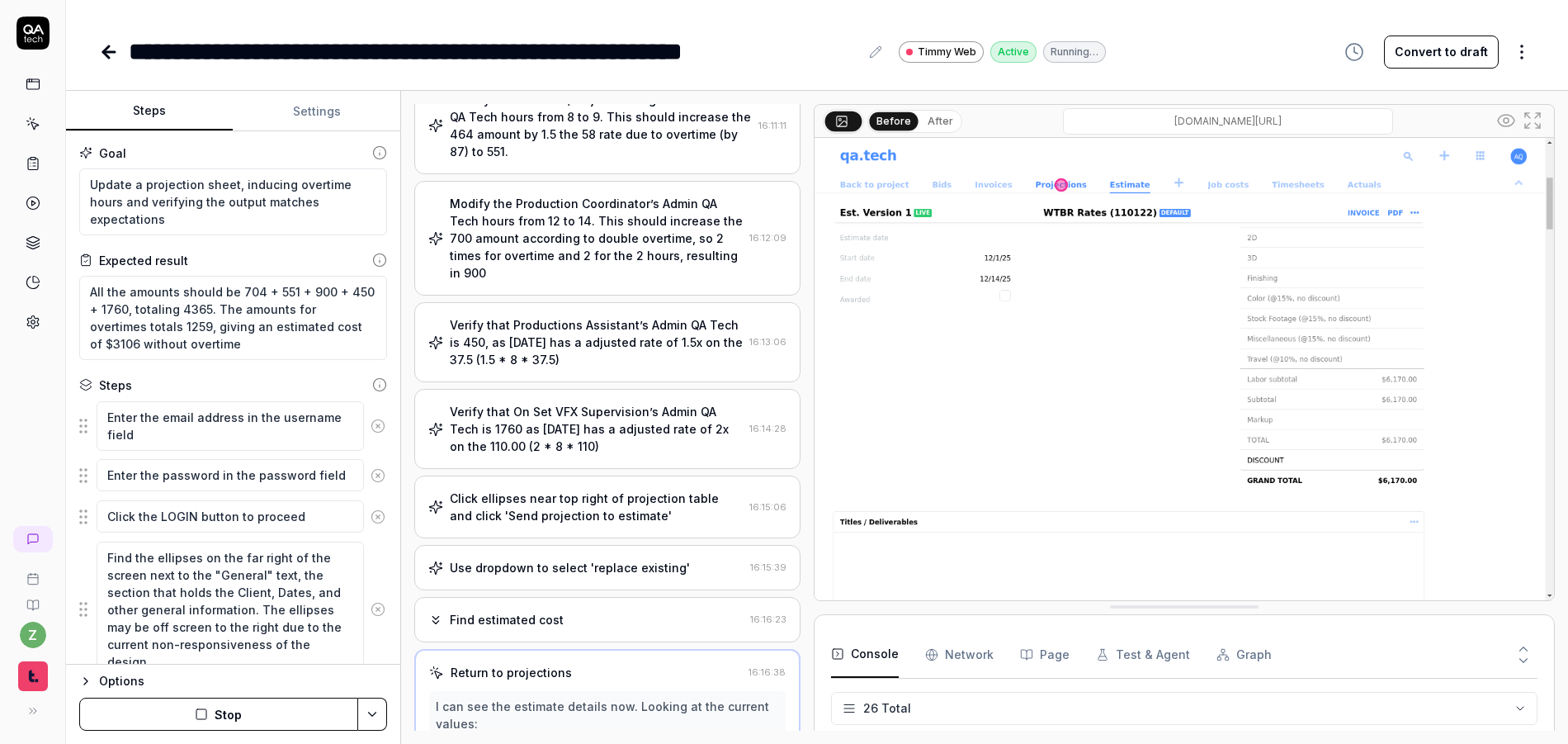
click at [533, 328] on div "Verify that Productions Assistant’s Admin QA Tech is 450, as Saturday has a adj…" at bounding box center [597, 342] width 294 height 52
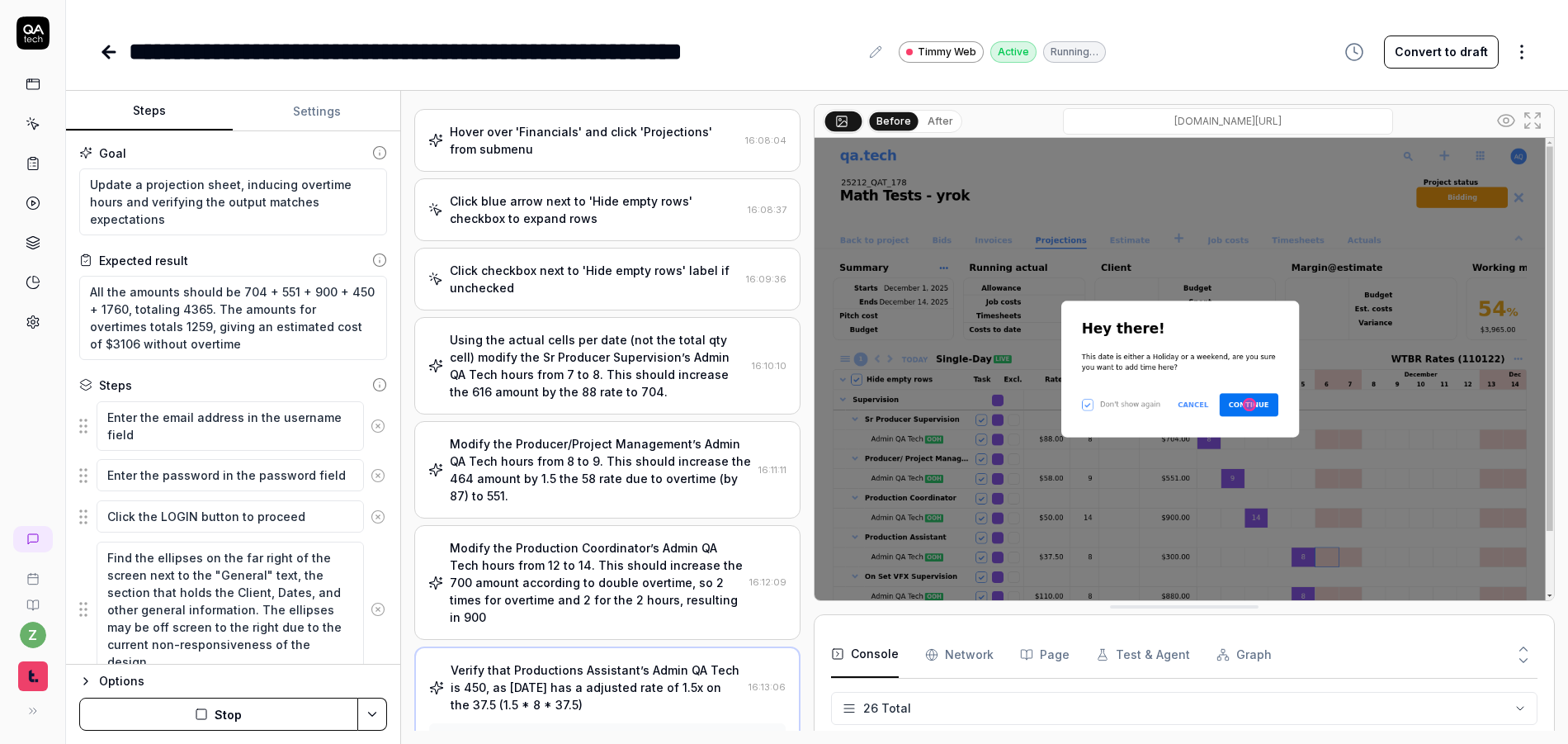
click at [568, 458] on div "Modify the Producer/Project Management’s Admin QA Tech hours from 8 to 9. This …" at bounding box center [601, 469] width 303 height 69
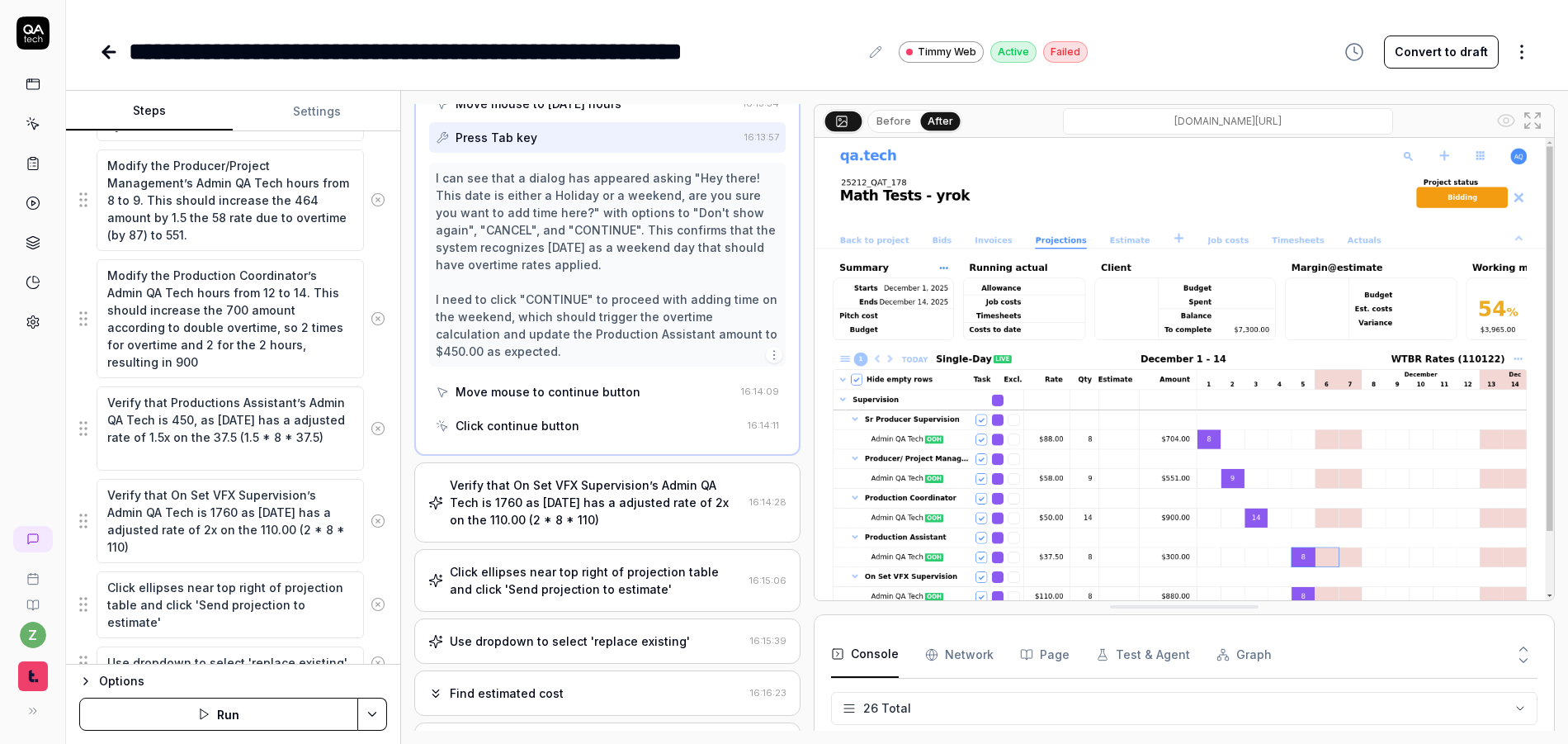
scroll to position [2777, 0]
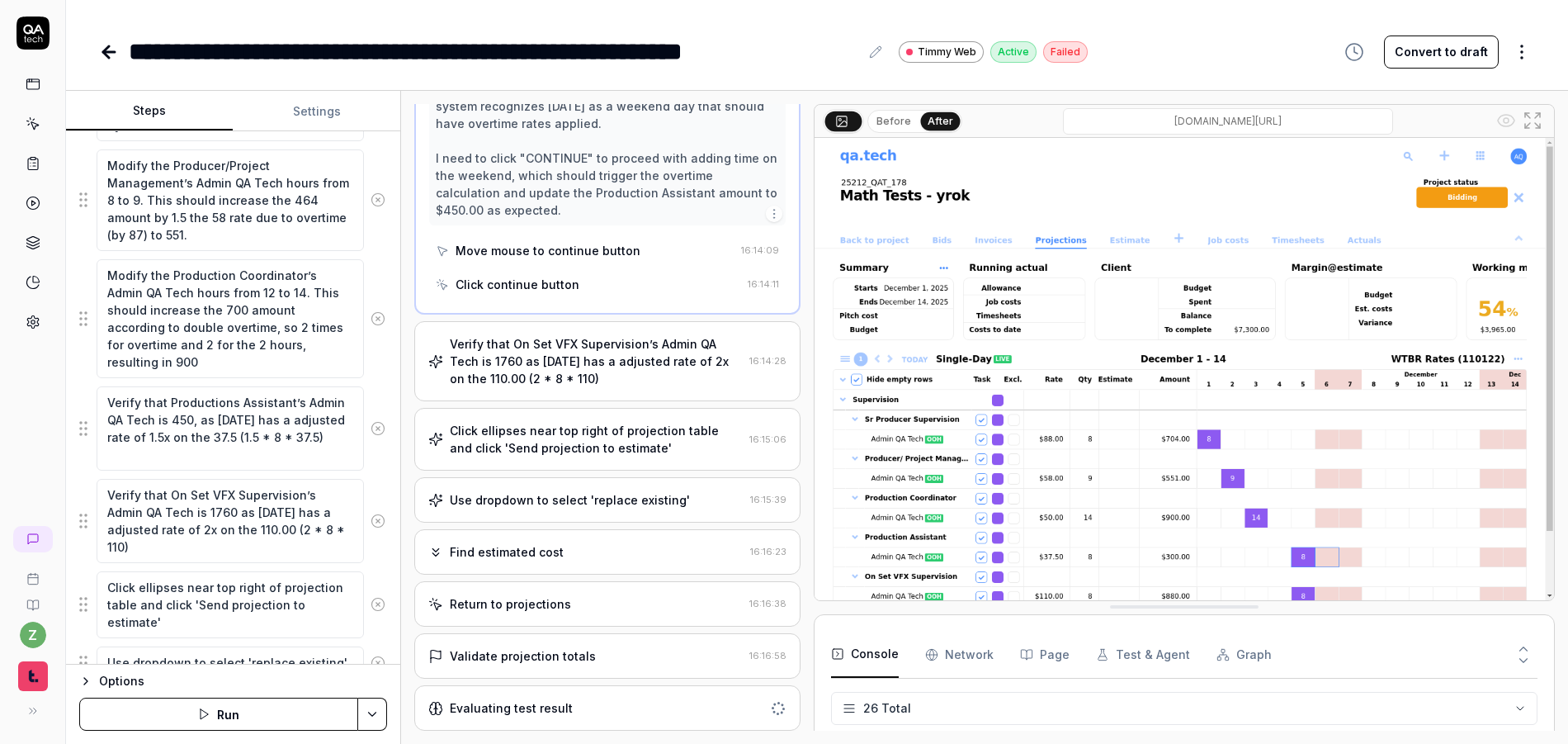
click at [592, 663] on div "Validate projection totals" at bounding box center [586, 656] width 315 height 17
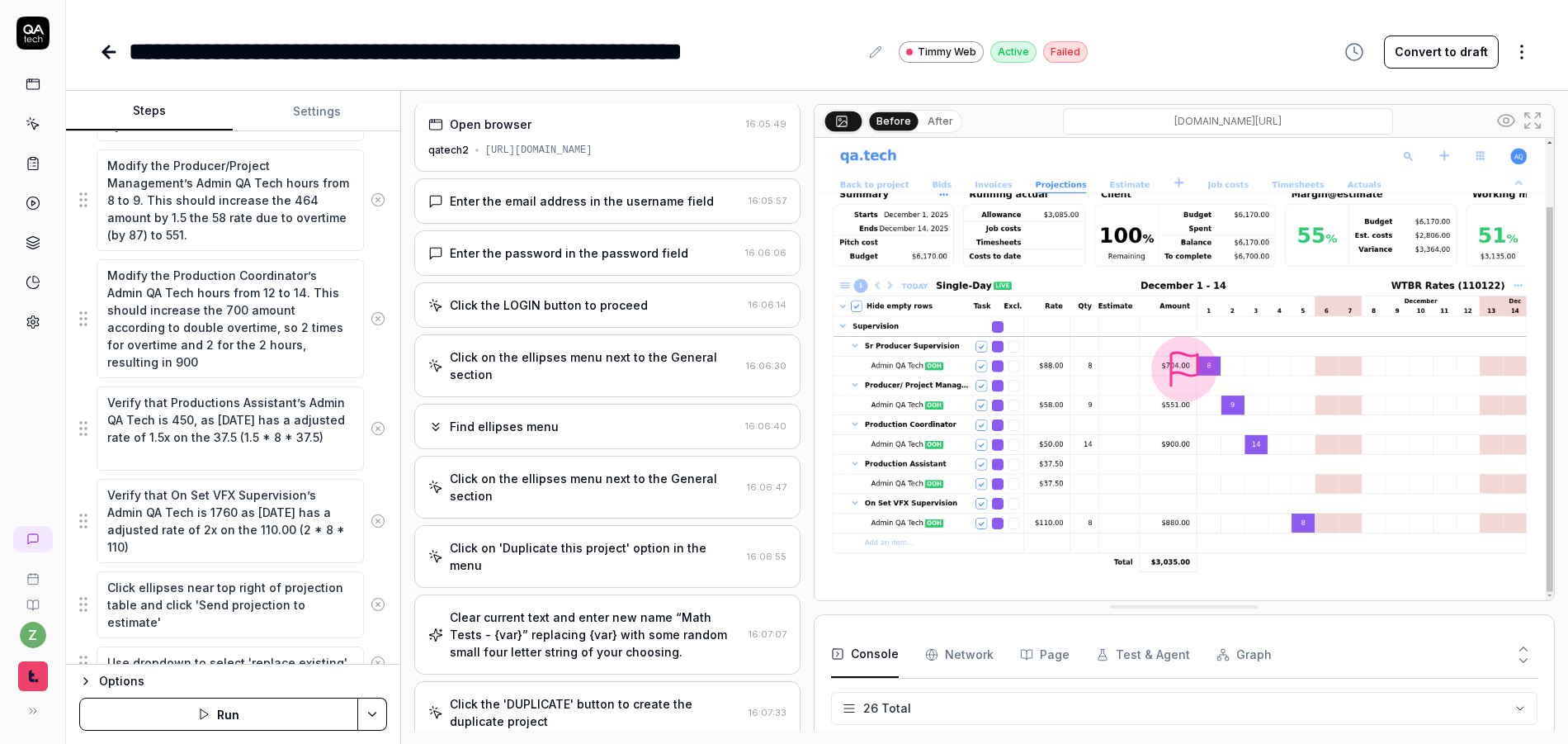
scroll to position [0, 0]
click at [325, 108] on button "Settings" at bounding box center [316, 111] width 167 height 40
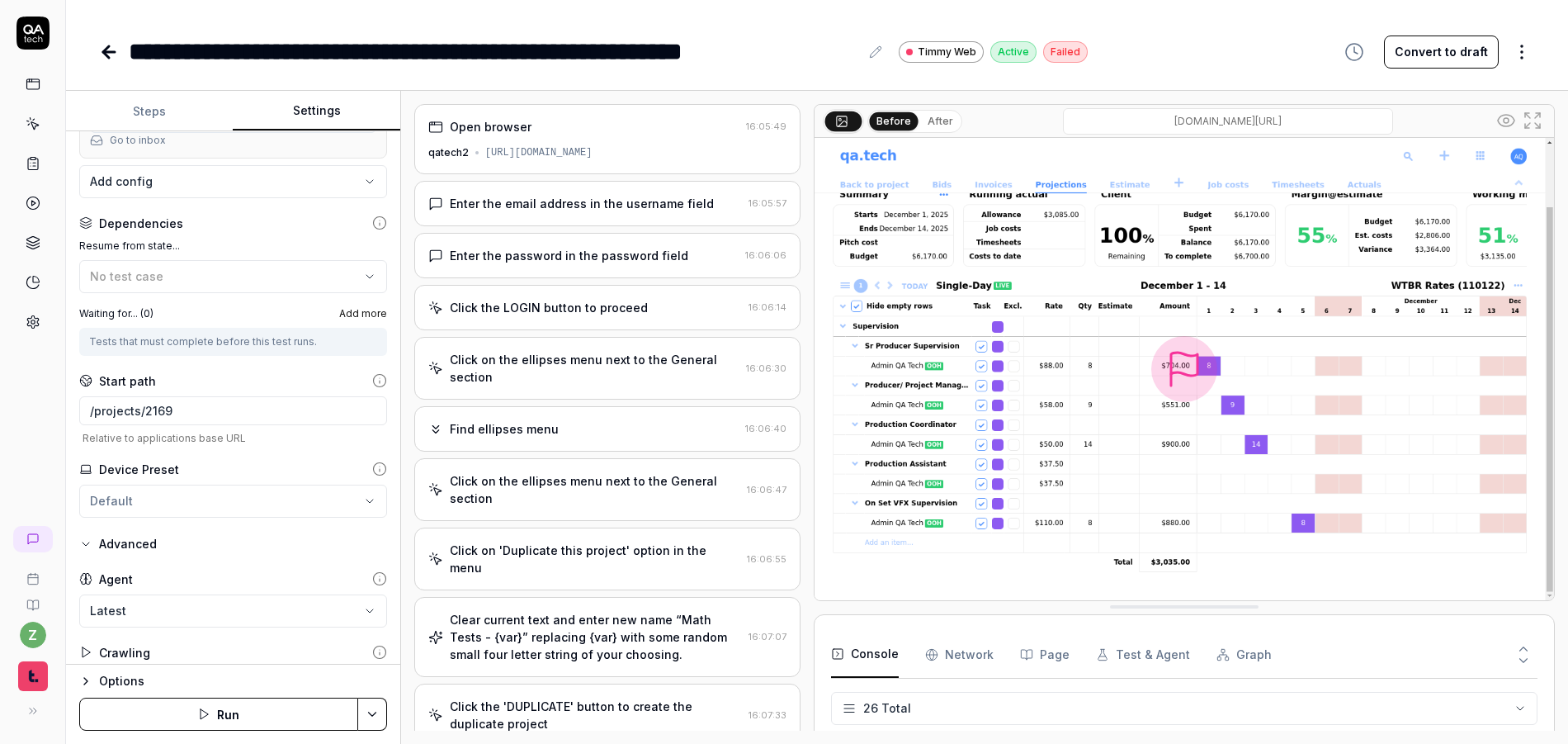
scroll to position [298, 0]
drag, startPoint x: 130, startPoint y: 402, endPoint x: 57, endPoint y: 409, distance: 73.3
click at [57, 409] on div "**********" at bounding box center [784, 372] width 1568 height 744
click at [174, 103] on button "Steps" at bounding box center [149, 111] width 167 height 40
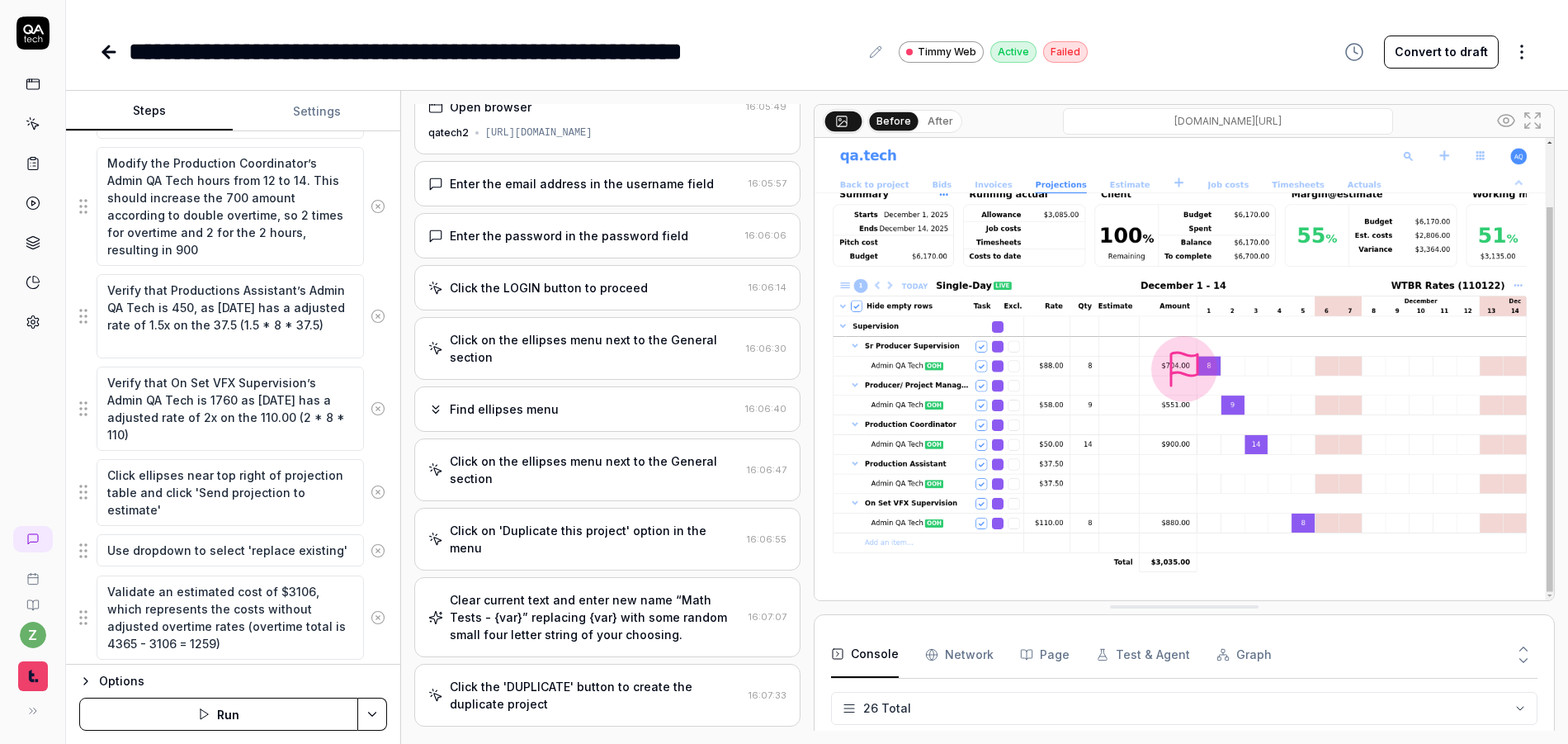
scroll to position [0, 0]
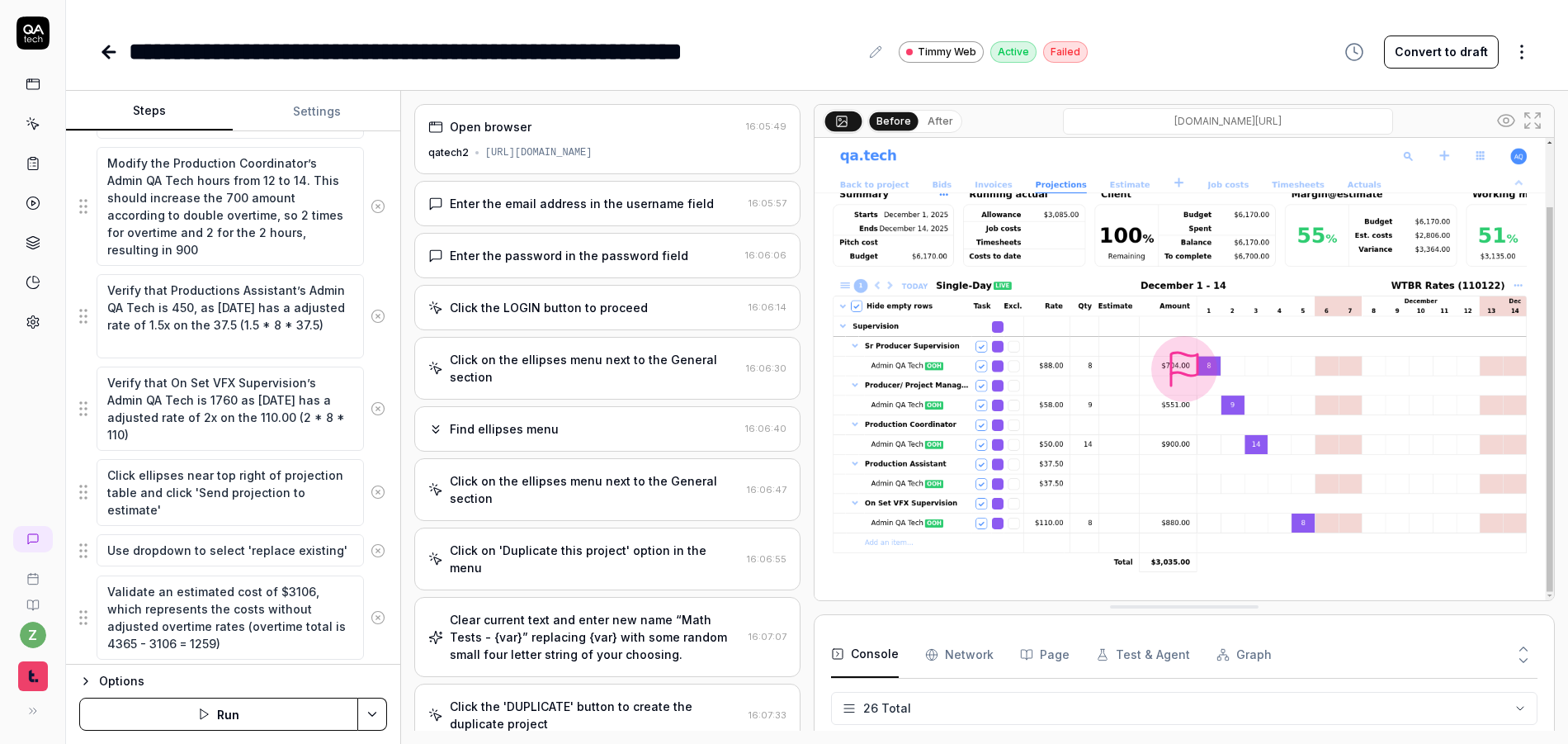
click at [597, 288] on div "Click the LOGIN button to proceed 16:06:14" at bounding box center [608, 308] width 387 height 46
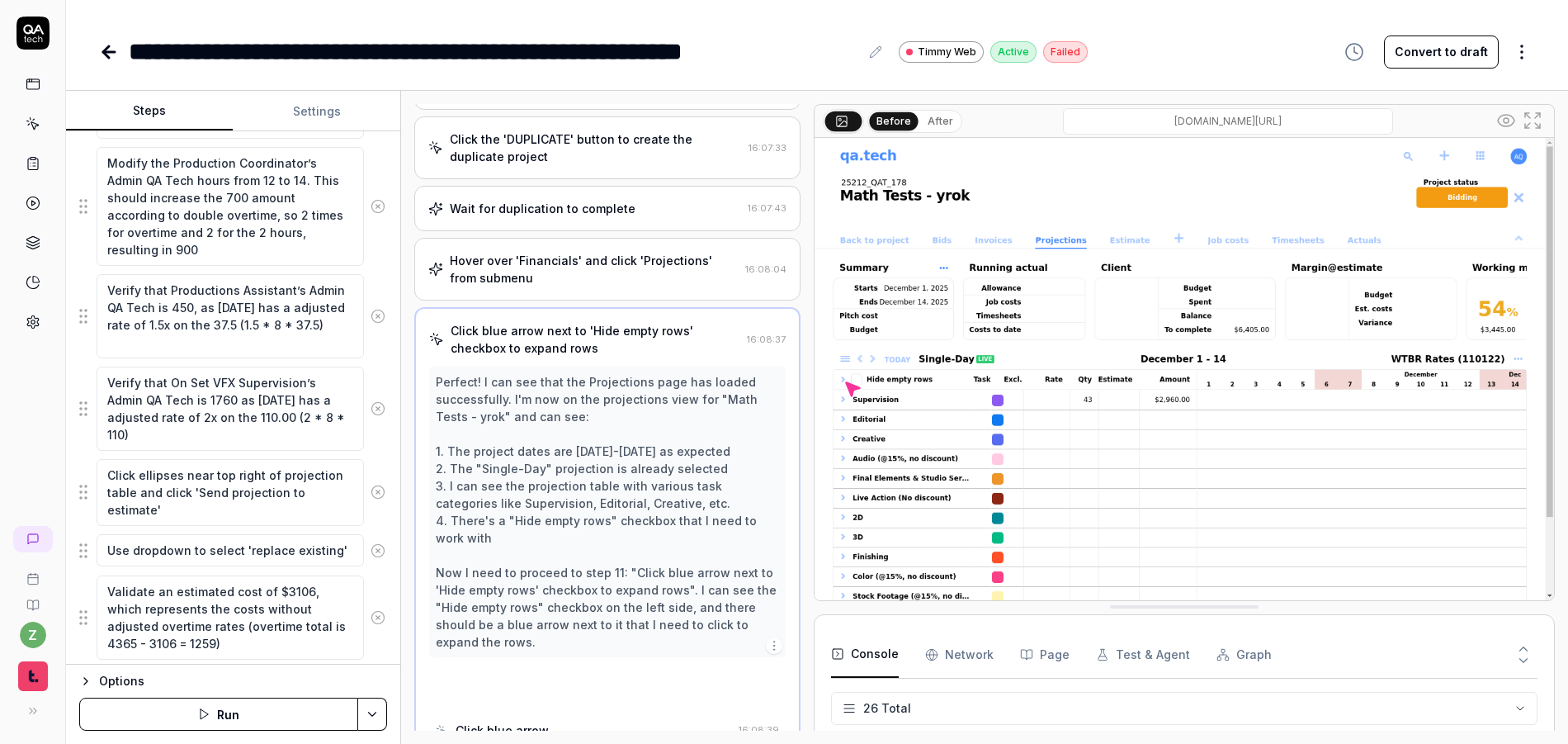
scroll to position [565, 0]
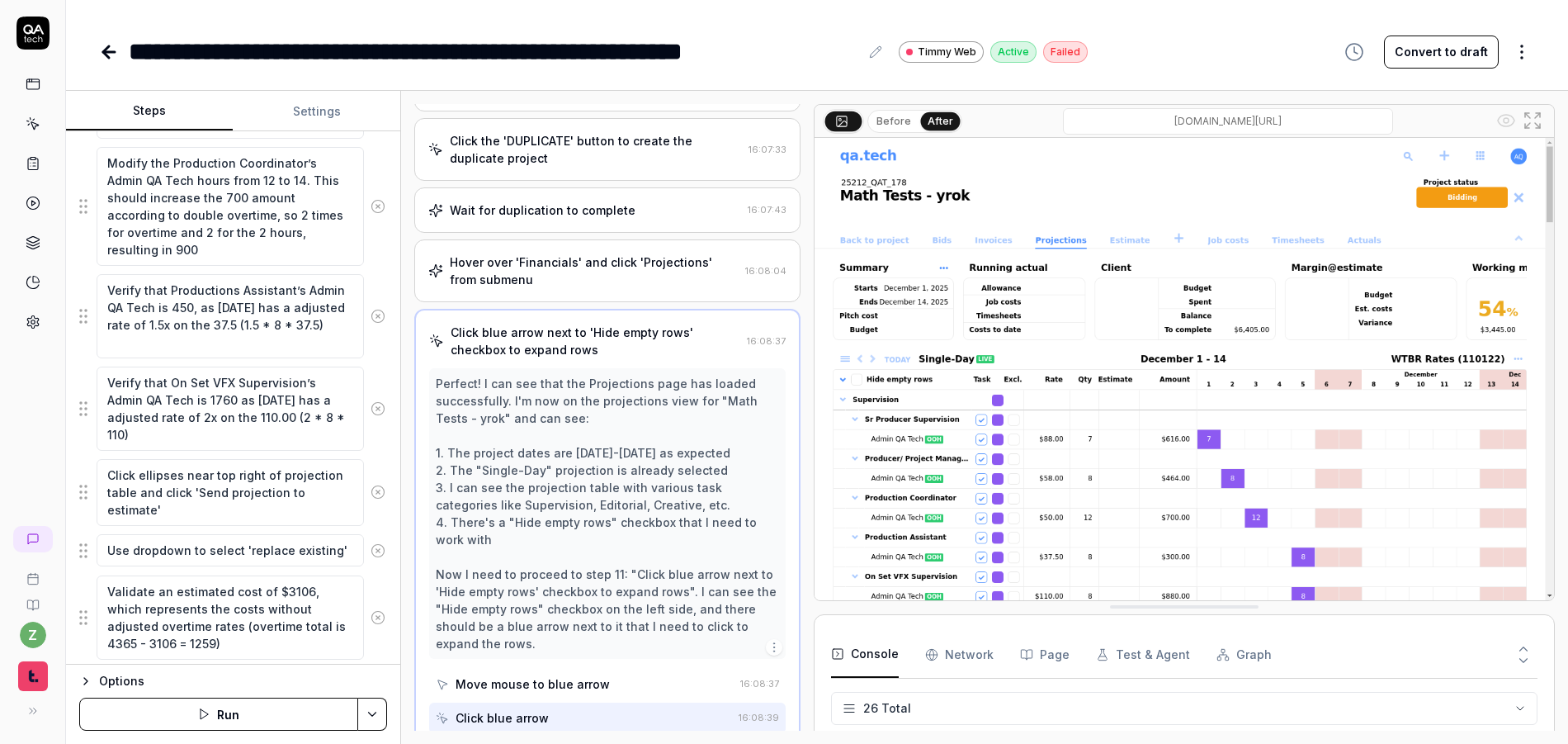
type textarea "*"
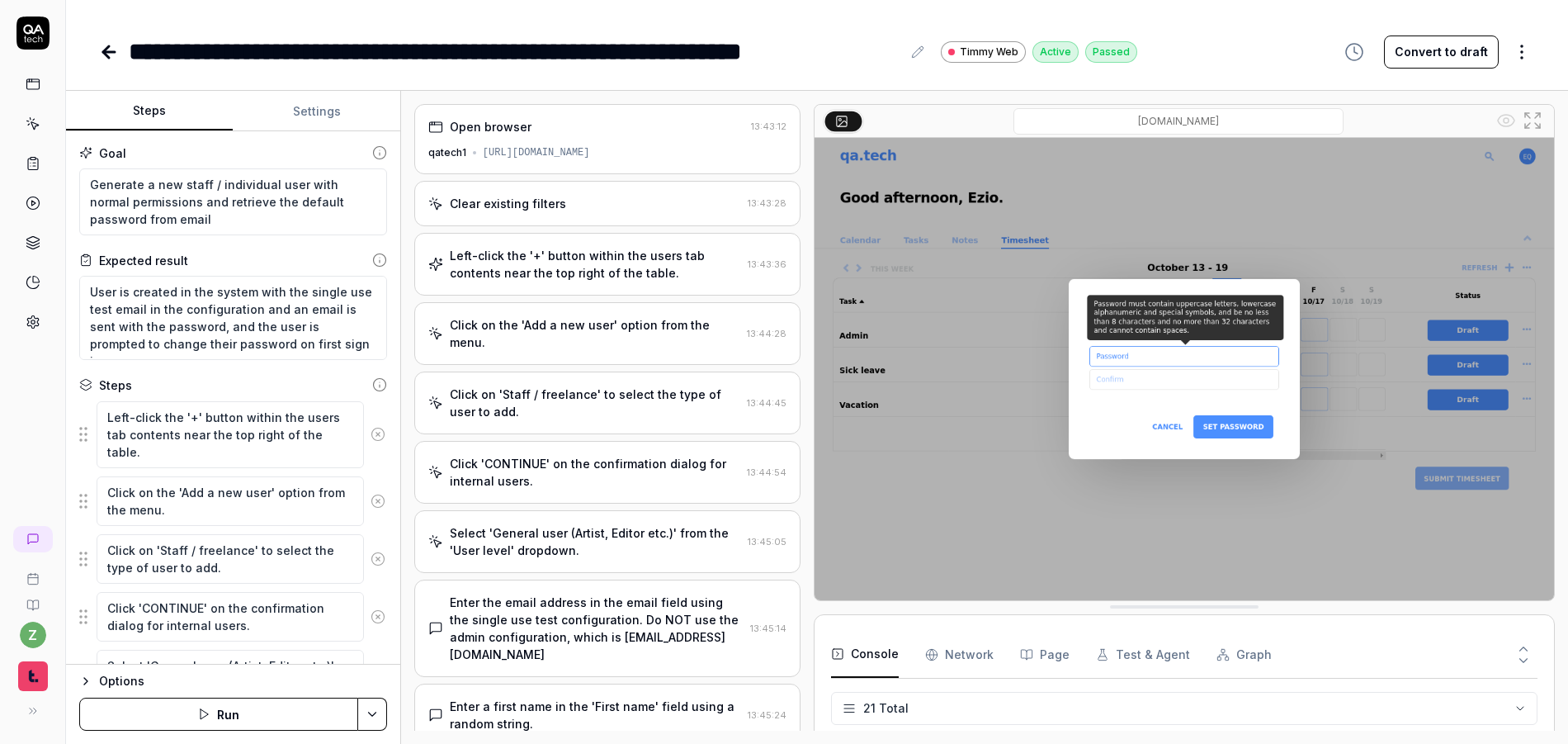
scroll to position [623, 0]
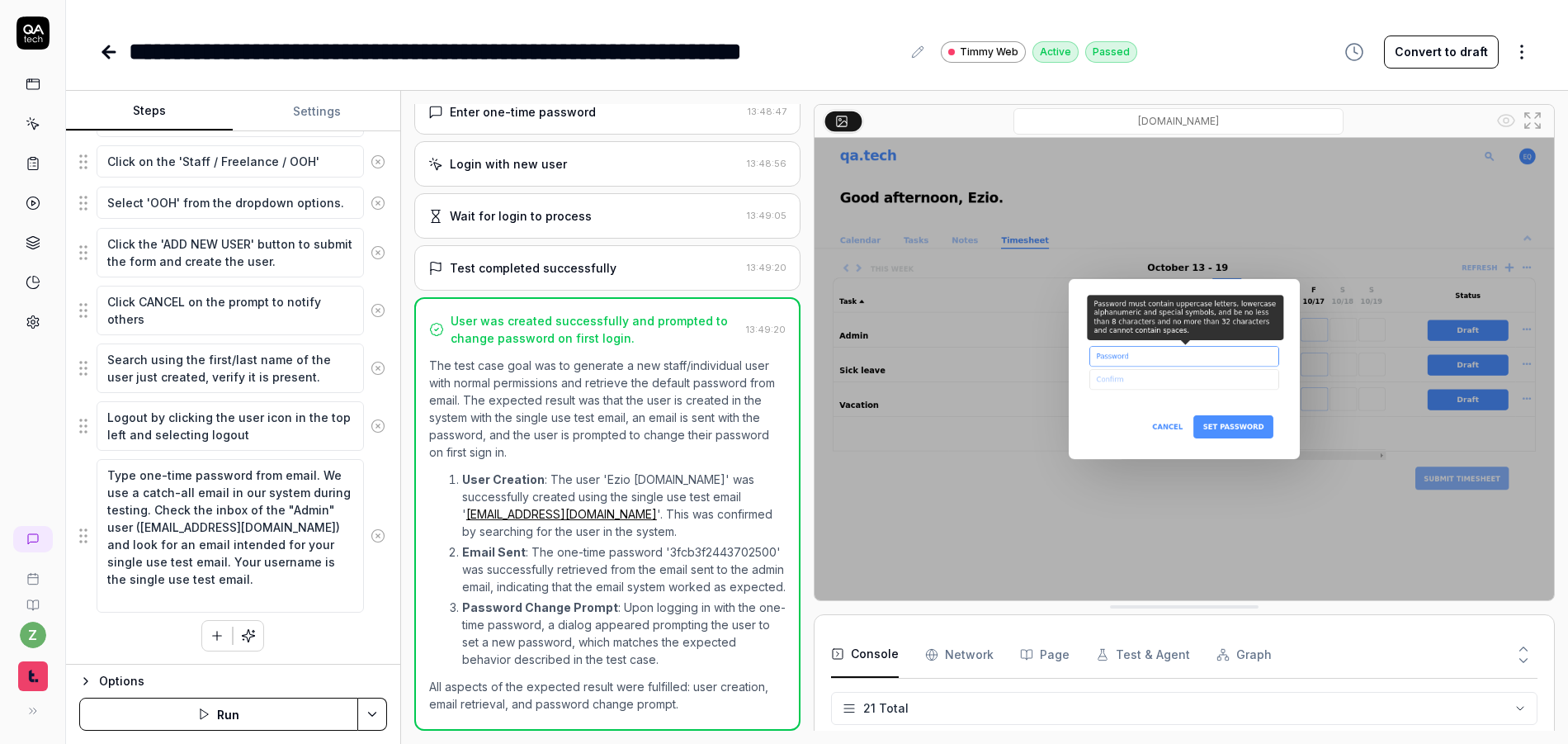
type textarea "*"
